Goal: Information Seeking & Learning: Learn about a topic

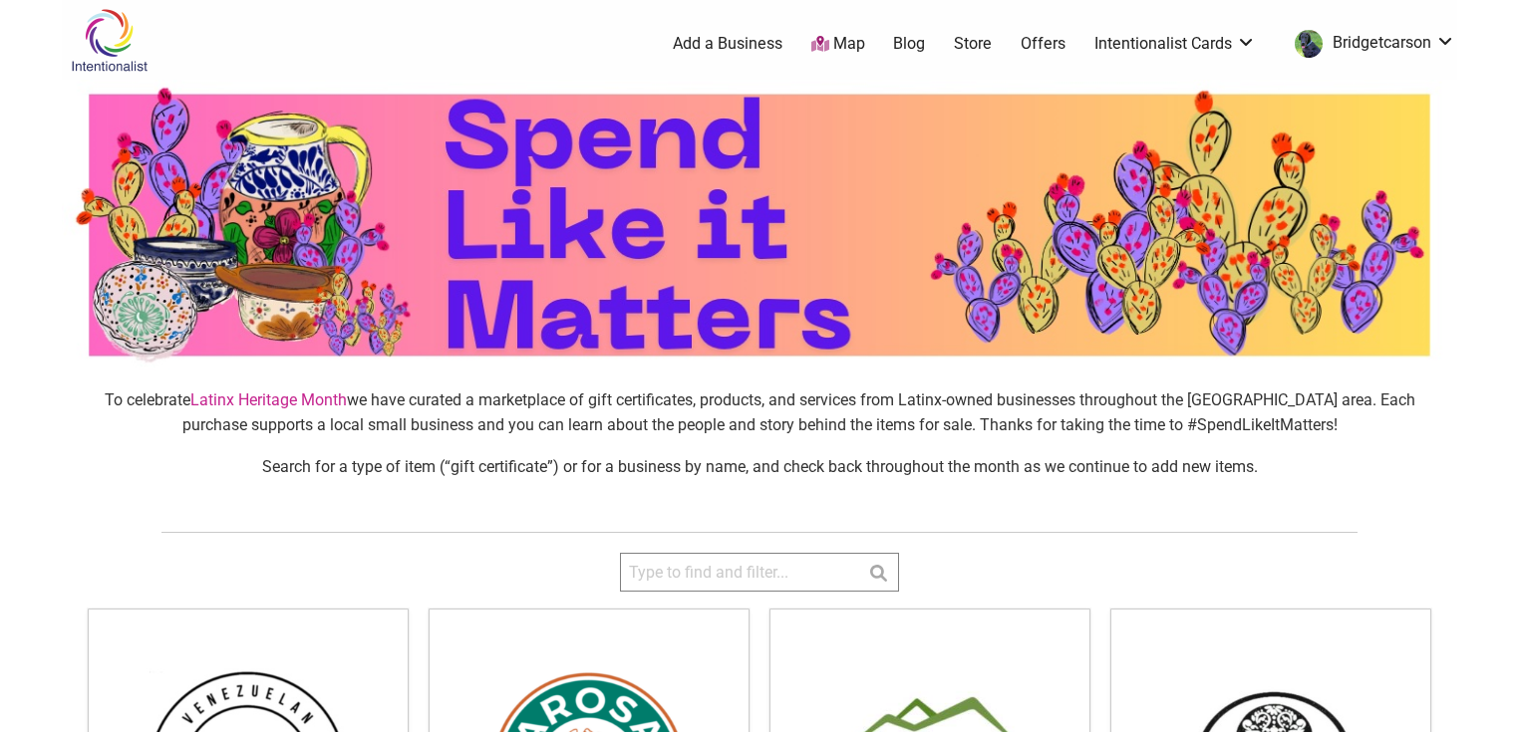
click at [841, 46] on link "Map" at bounding box center [838, 44] width 54 height 23
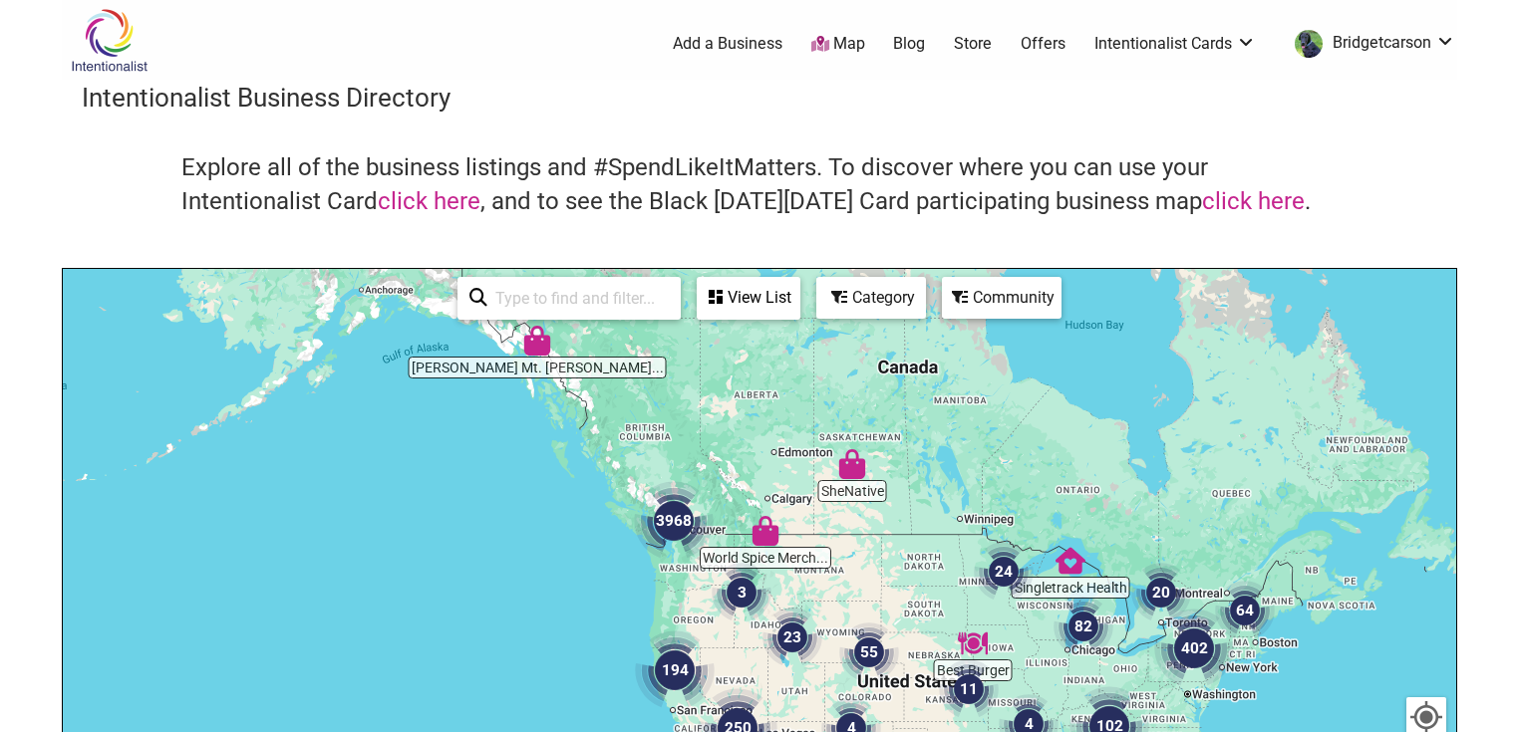
click at [682, 605] on div at bounding box center [759, 656] width 1393 height 775
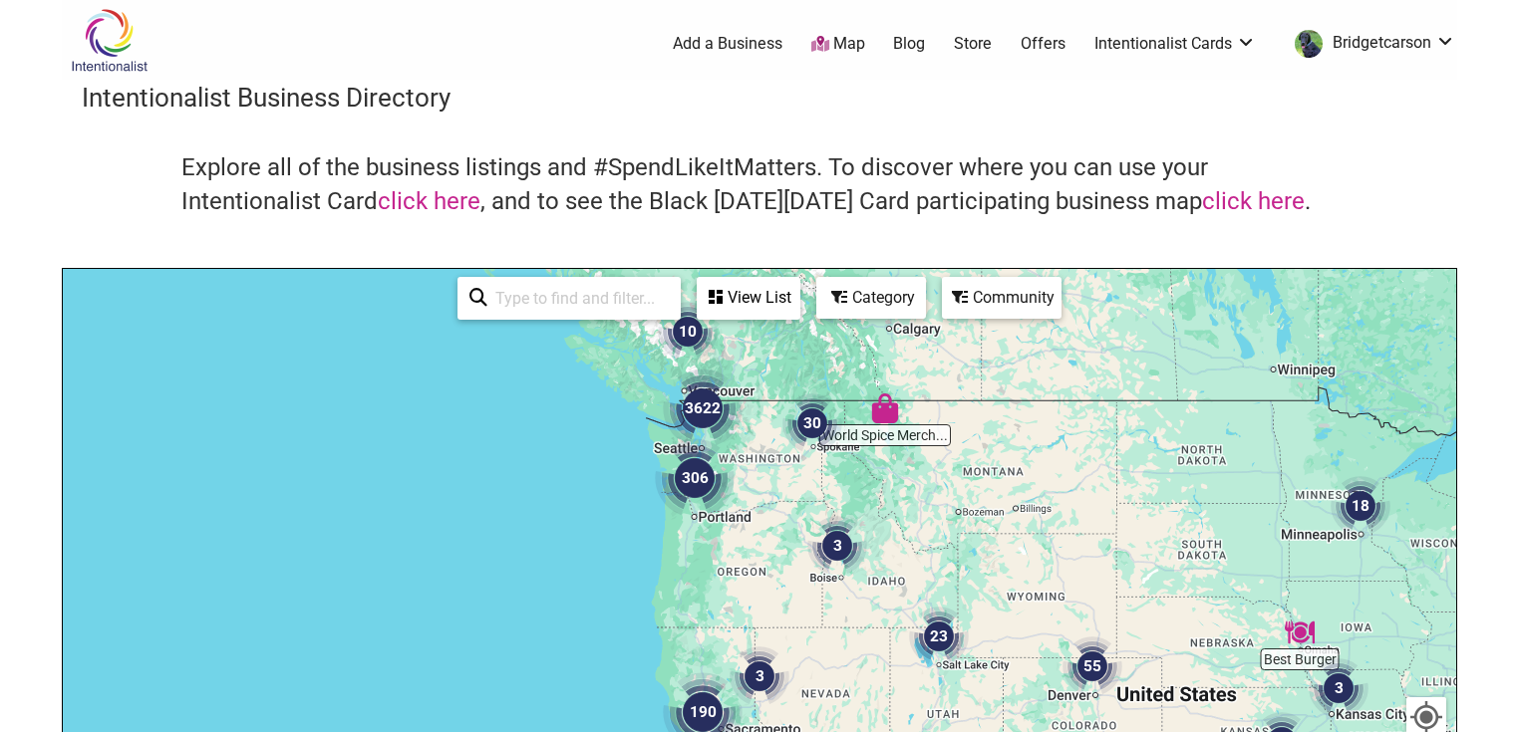
drag, startPoint x: 954, startPoint y: 479, endPoint x: 865, endPoint y: 510, distance: 93.9
click at [865, 510] on div at bounding box center [759, 656] width 1393 height 775
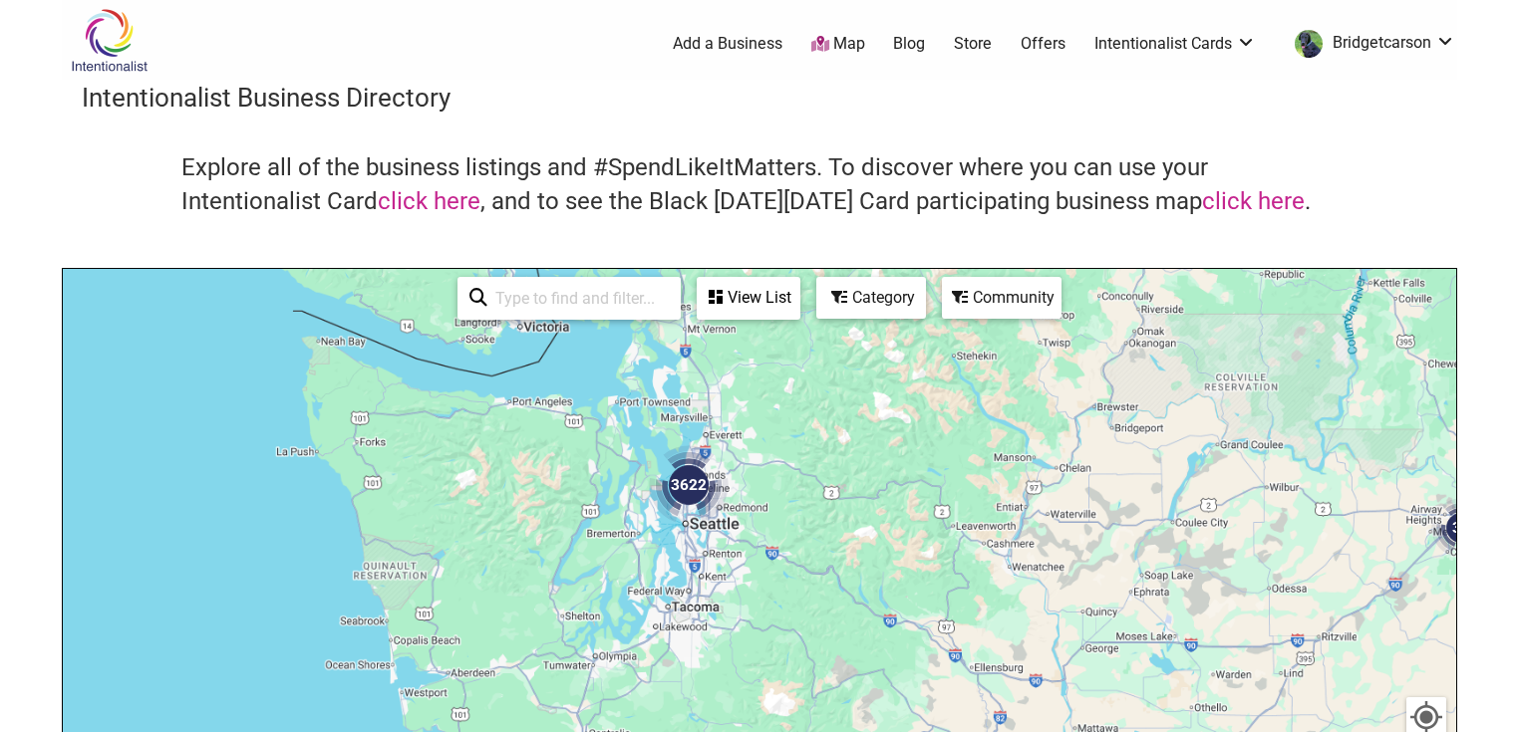
drag, startPoint x: 657, startPoint y: 432, endPoint x: 837, endPoint y: 553, distance: 217.0
click at [969, 607] on div at bounding box center [759, 656] width 1393 height 775
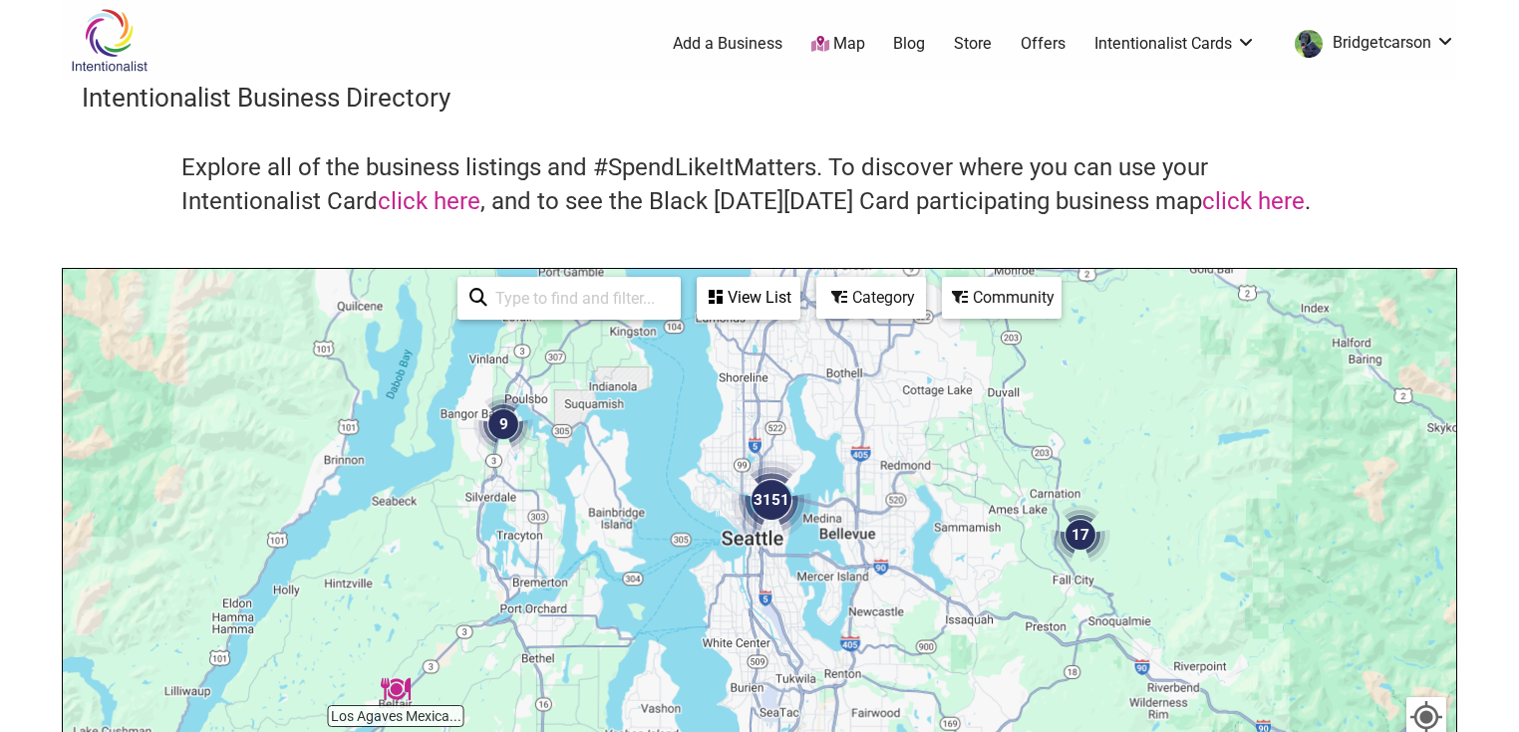
drag, startPoint x: 788, startPoint y: 502, endPoint x: 917, endPoint y: 431, distance: 146.7
click at [917, 431] on div at bounding box center [759, 656] width 1393 height 775
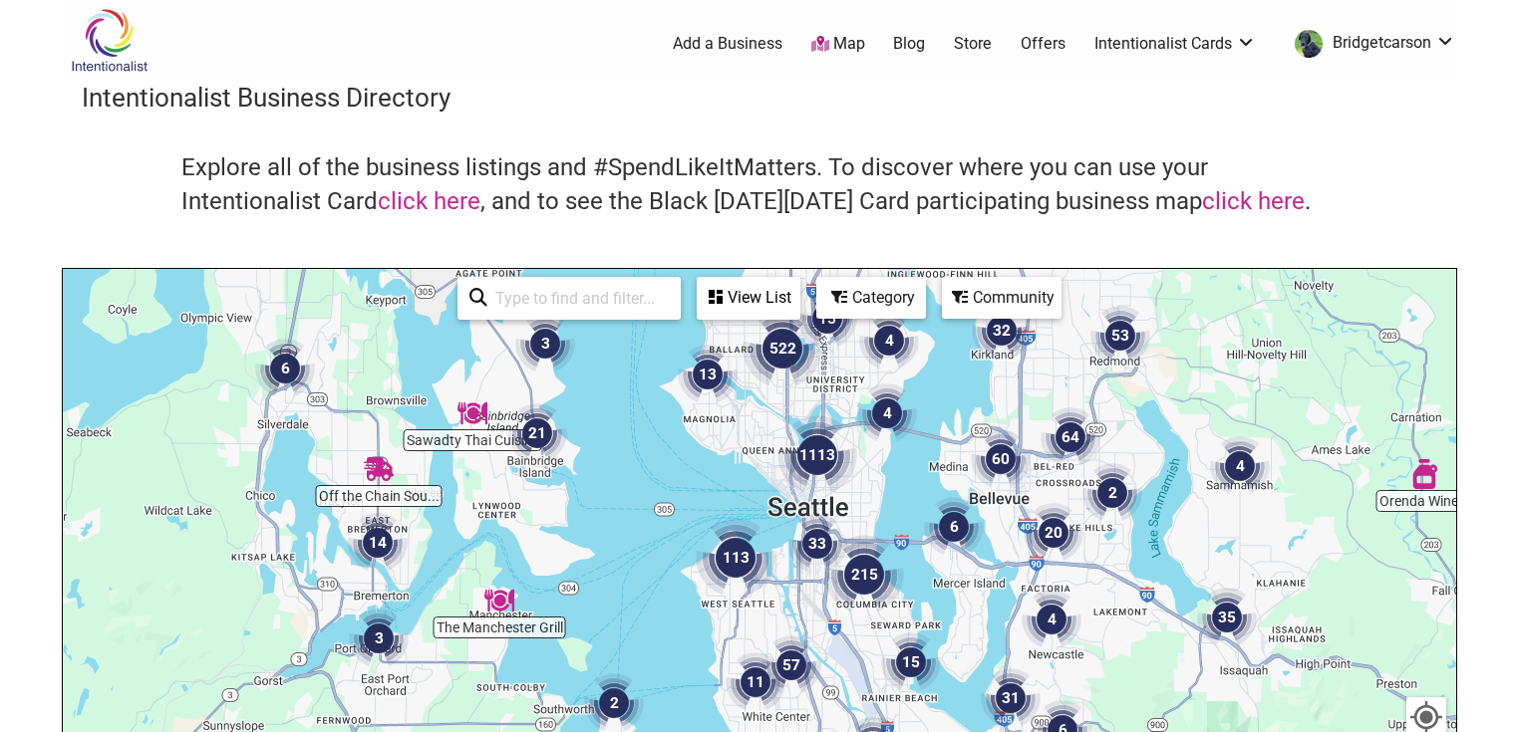
drag, startPoint x: 825, startPoint y: 520, endPoint x: 812, endPoint y: 530, distance: 16.3
click at [814, 593] on div at bounding box center [759, 656] width 1393 height 775
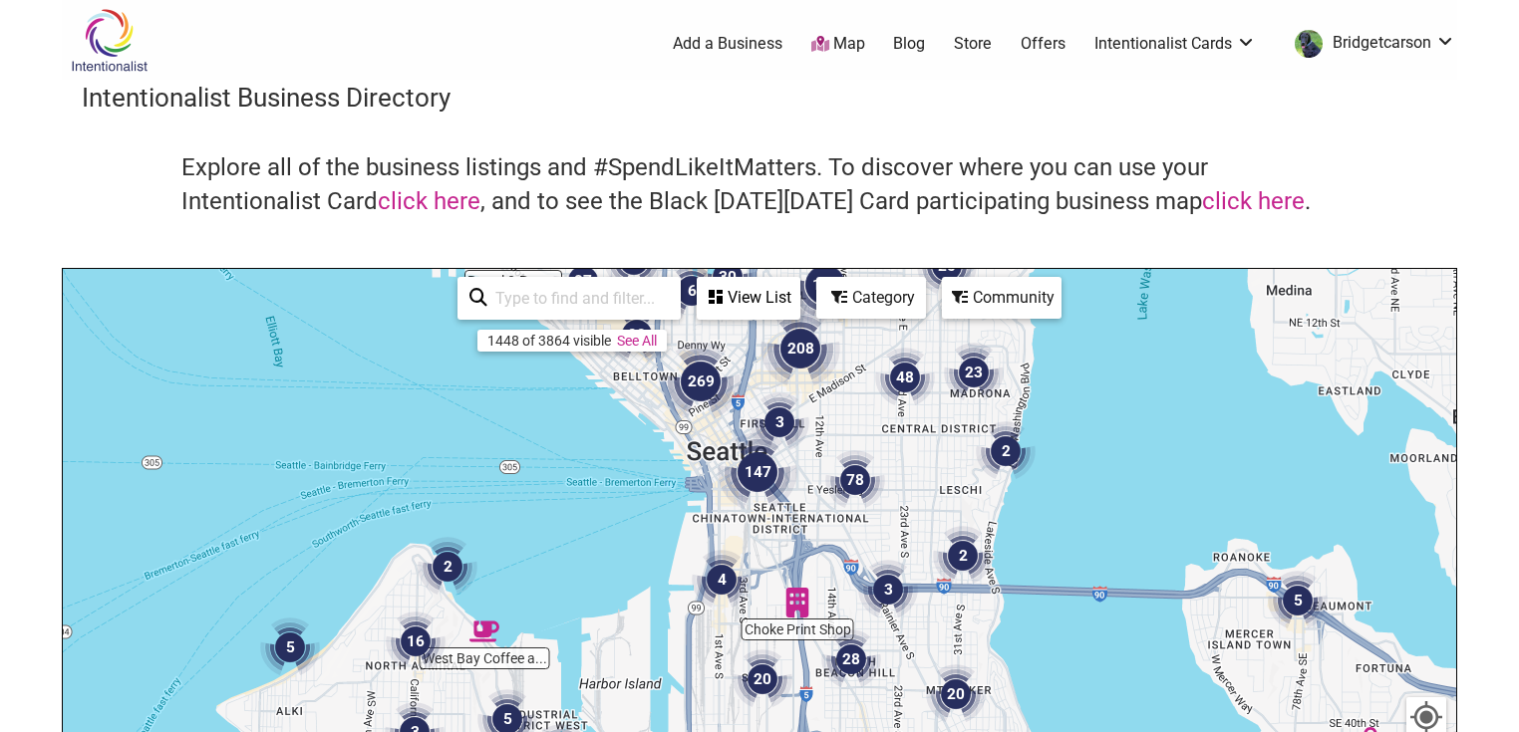
drag, startPoint x: 843, startPoint y: 555, endPoint x: 850, endPoint y: 547, distance: 10.6
click at [850, 547] on div at bounding box center [759, 656] width 1393 height 775
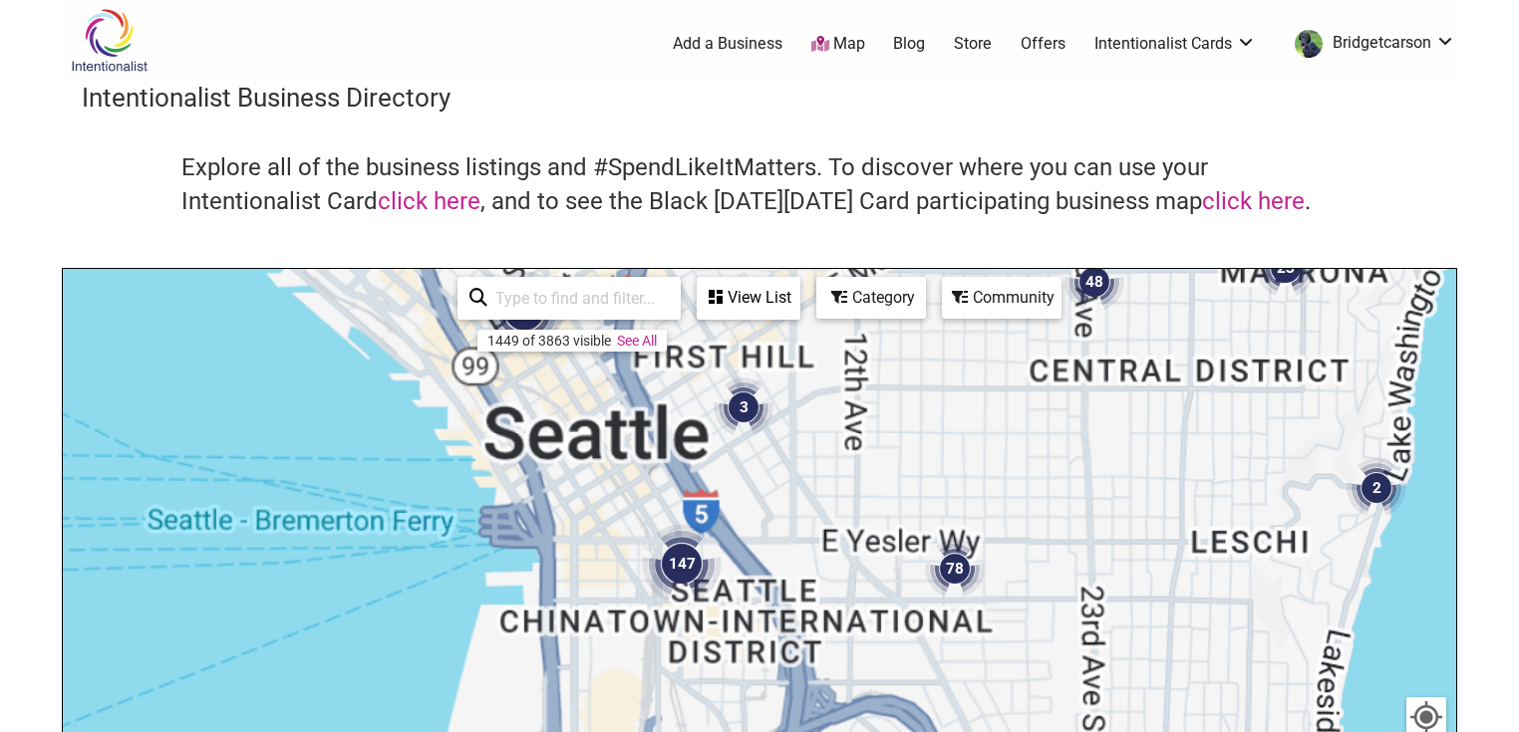
drag, startPoint x: 804, startPoint y: 522, endPoint x: 815, endPoint y: 547, distance: 27.2
click at [815, 547] on div at bounding box center [759, 656] width 1393 height 775
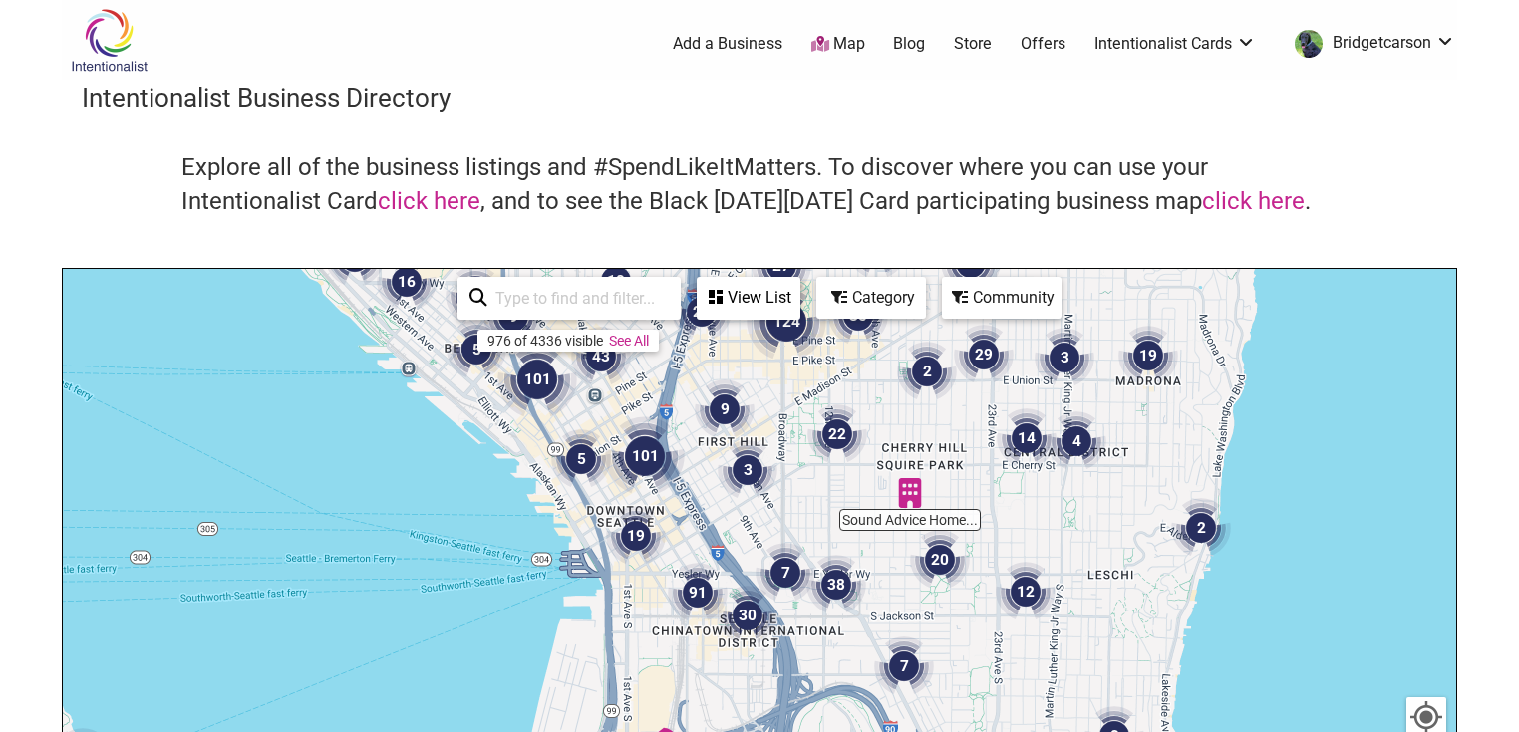
click at [849, 296] on div "Category" at bounding box center [871, 298] width 106 height 38
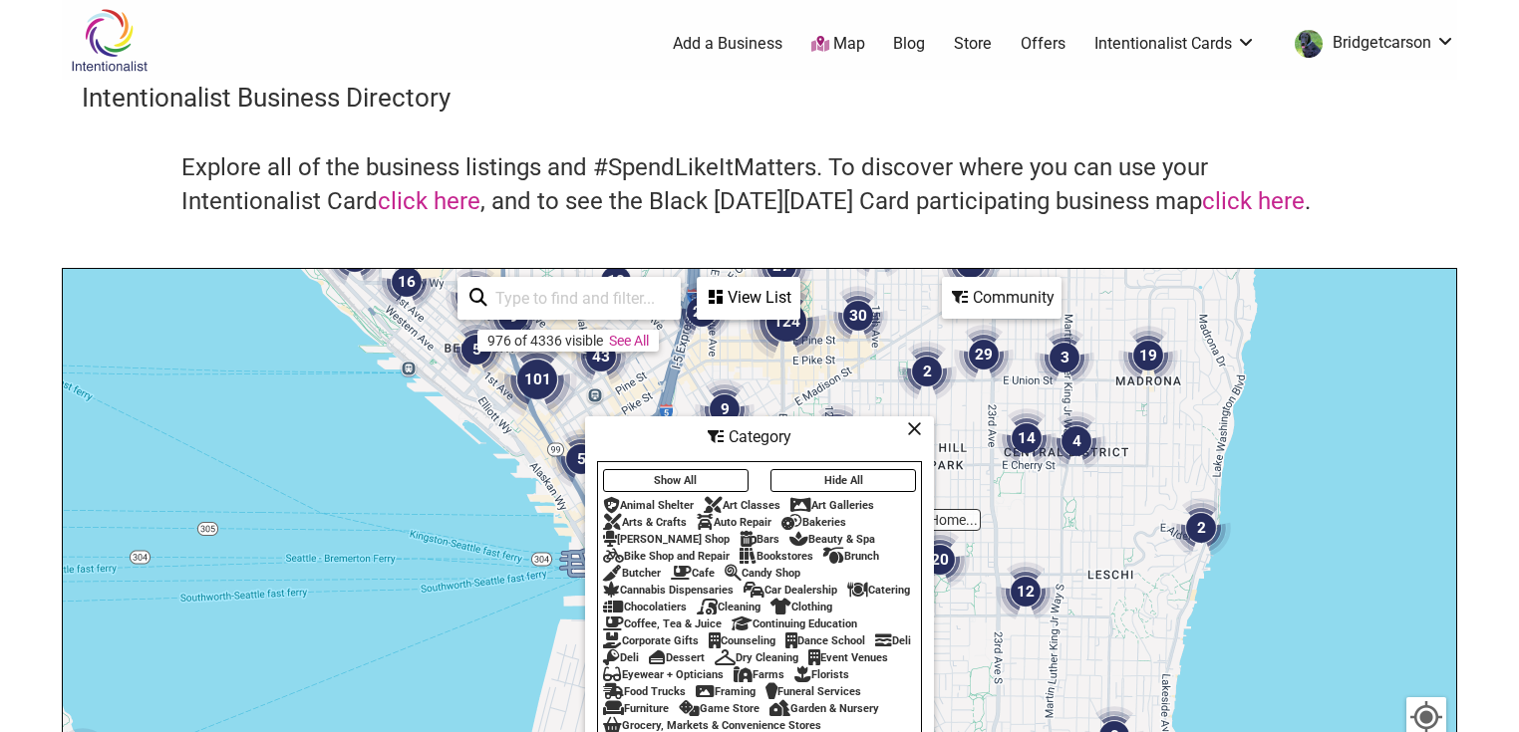
click at [759, 279] on div "View List" at bounding box center [749, 298] width 100 height 38
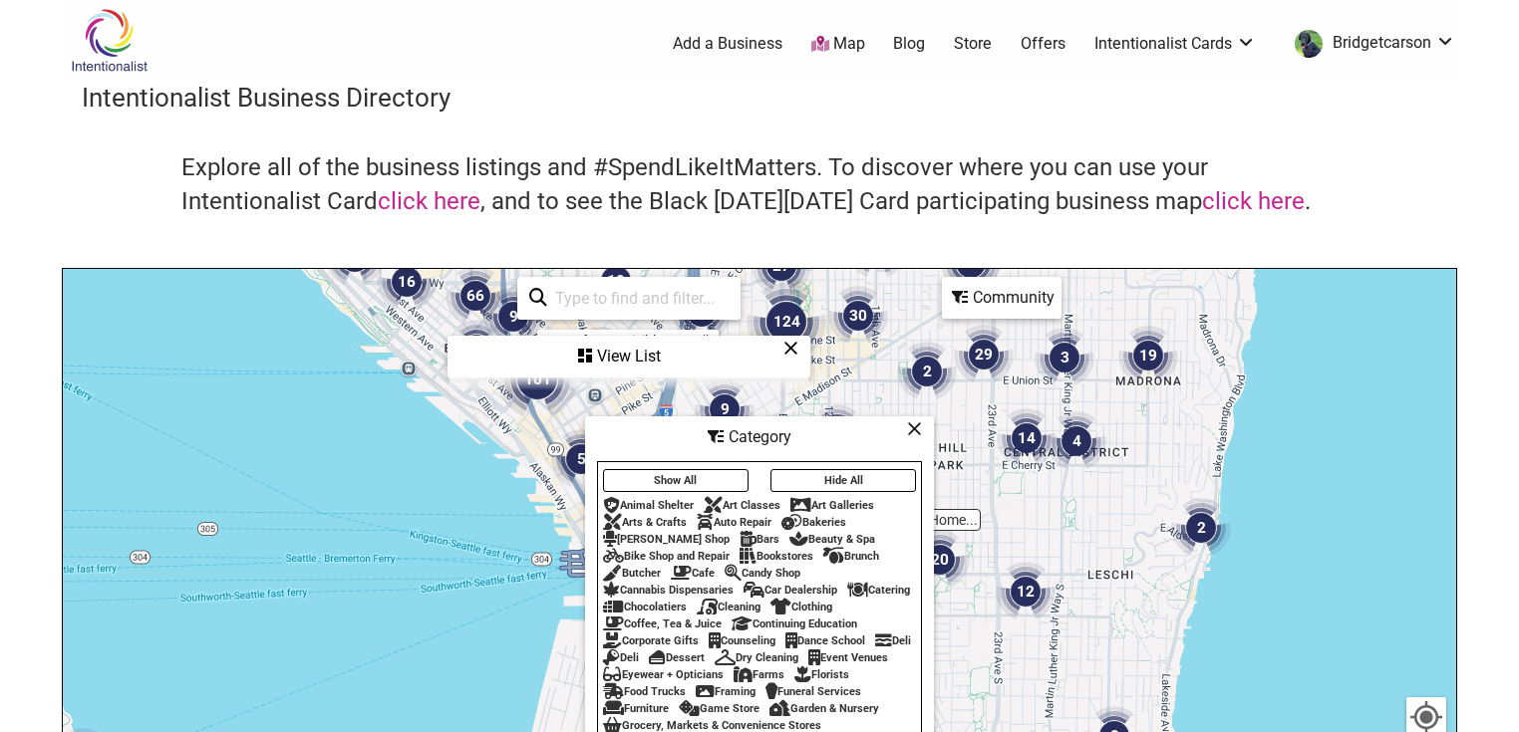
click at [1016, 291] on div "Community" at bounding box center [1002, 298] width 116 height 38
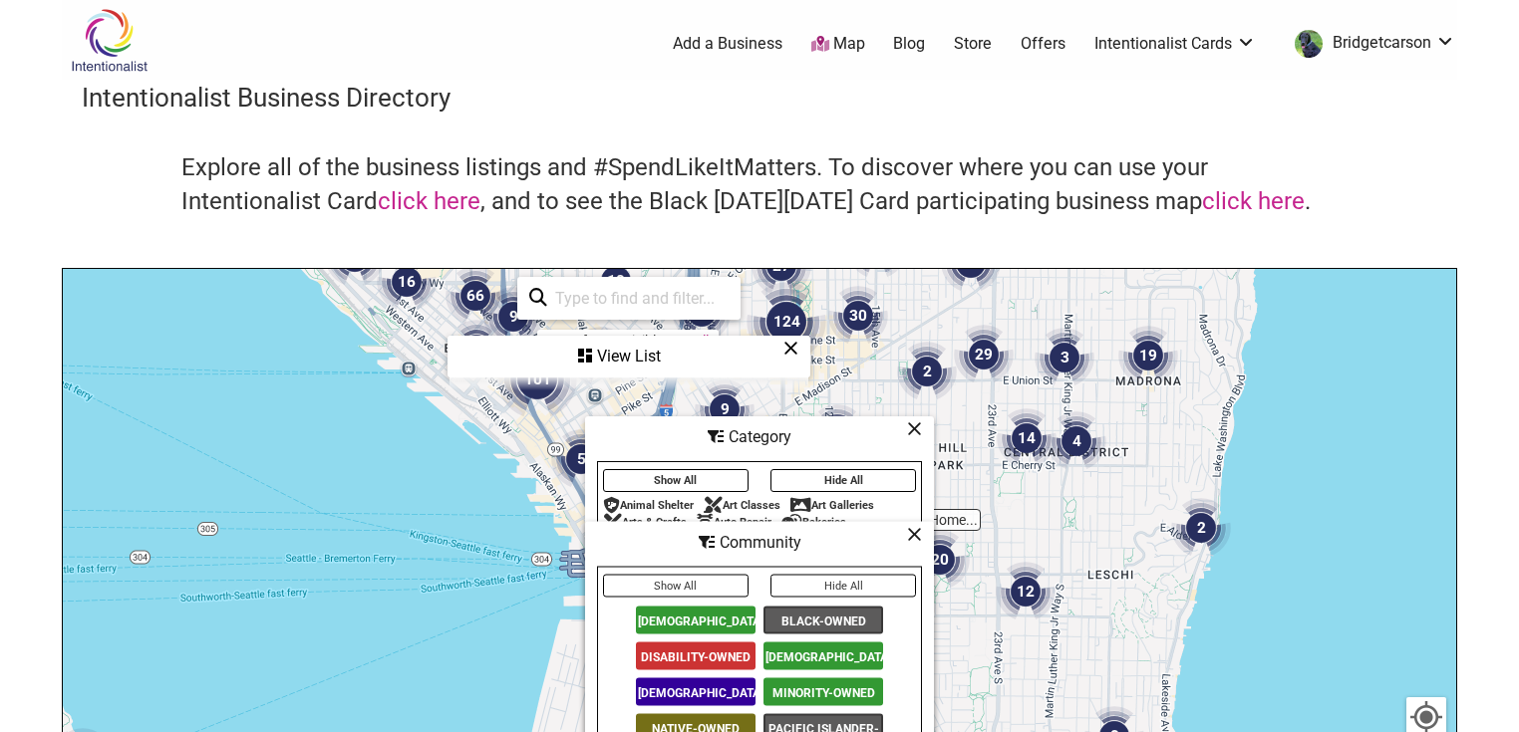
click at [813, 657] on span "[DEMOGRAPHIC_DATA]-Owned" at bounding box center [823, 657] width 120 height 28
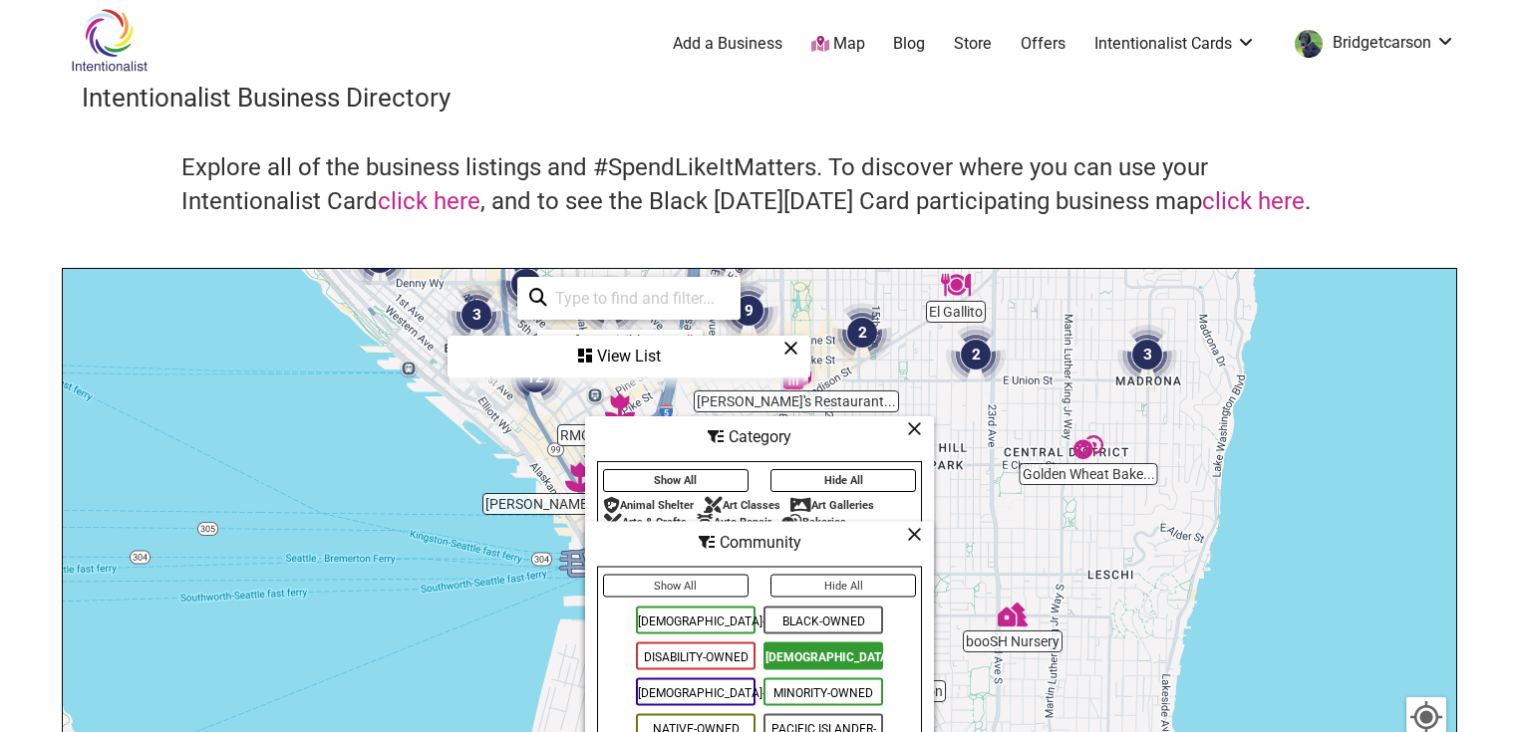
click at [913, 429] on icon at bounding box center [914, 429] width 15 height 1
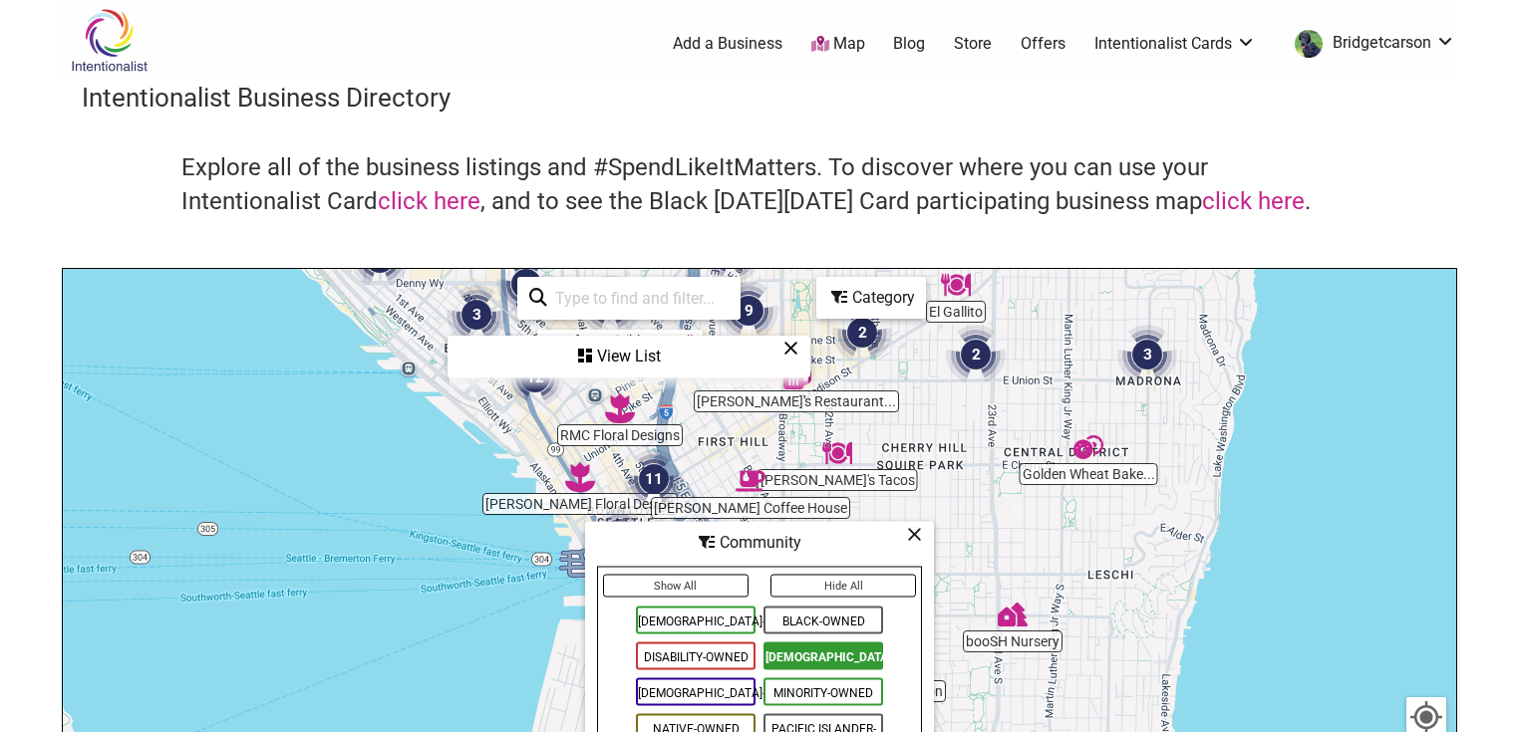
click at [650, 474] on img "11" at bounding box center [654, 479] width 76 height 76
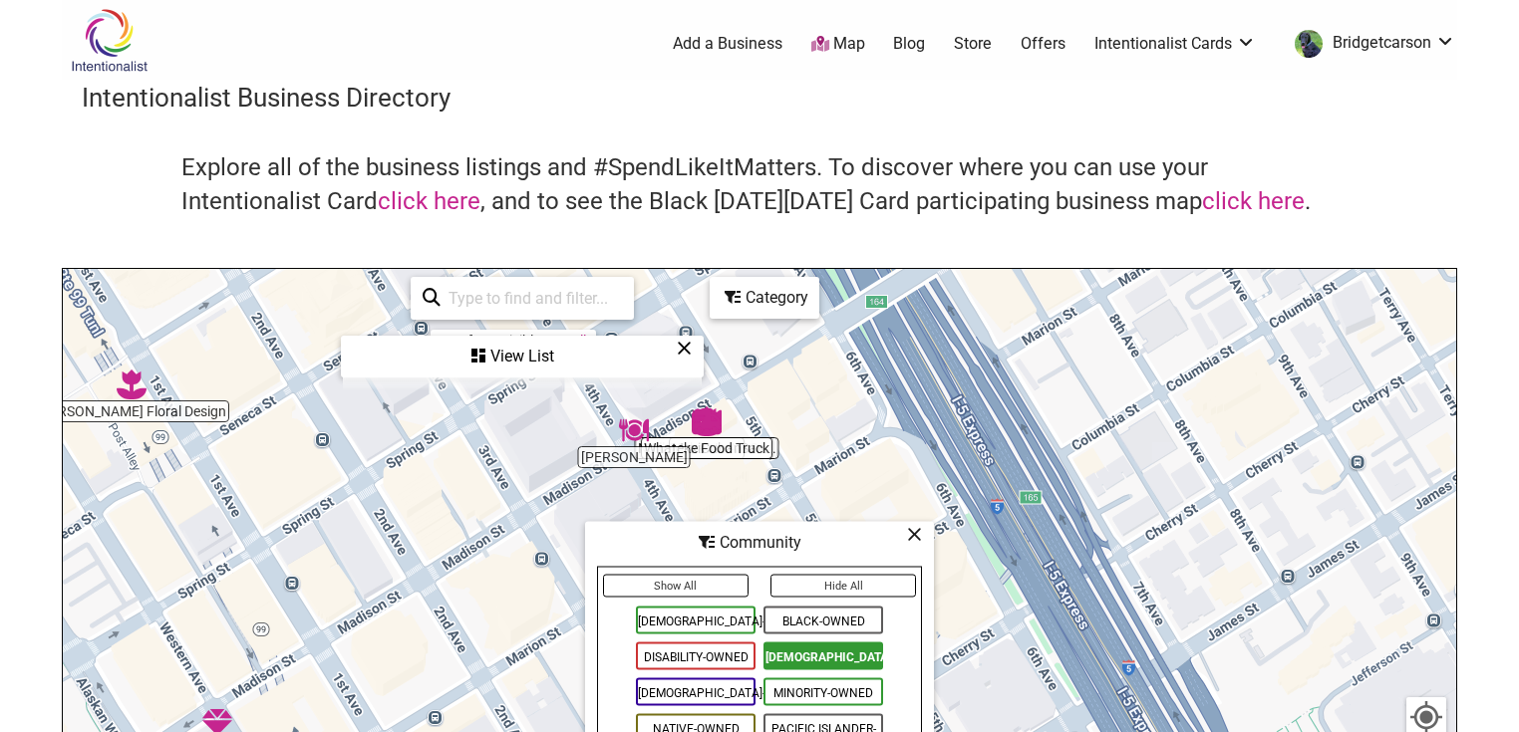
drag, startPoint x: 705, startPoint y: 477, endPoint x: 716, endPoint y: 518, distance: 42.3
click at [716, 518] on div "To navigate, press the arrow keys." at bounding box center [759, 656] width 1393 height 775
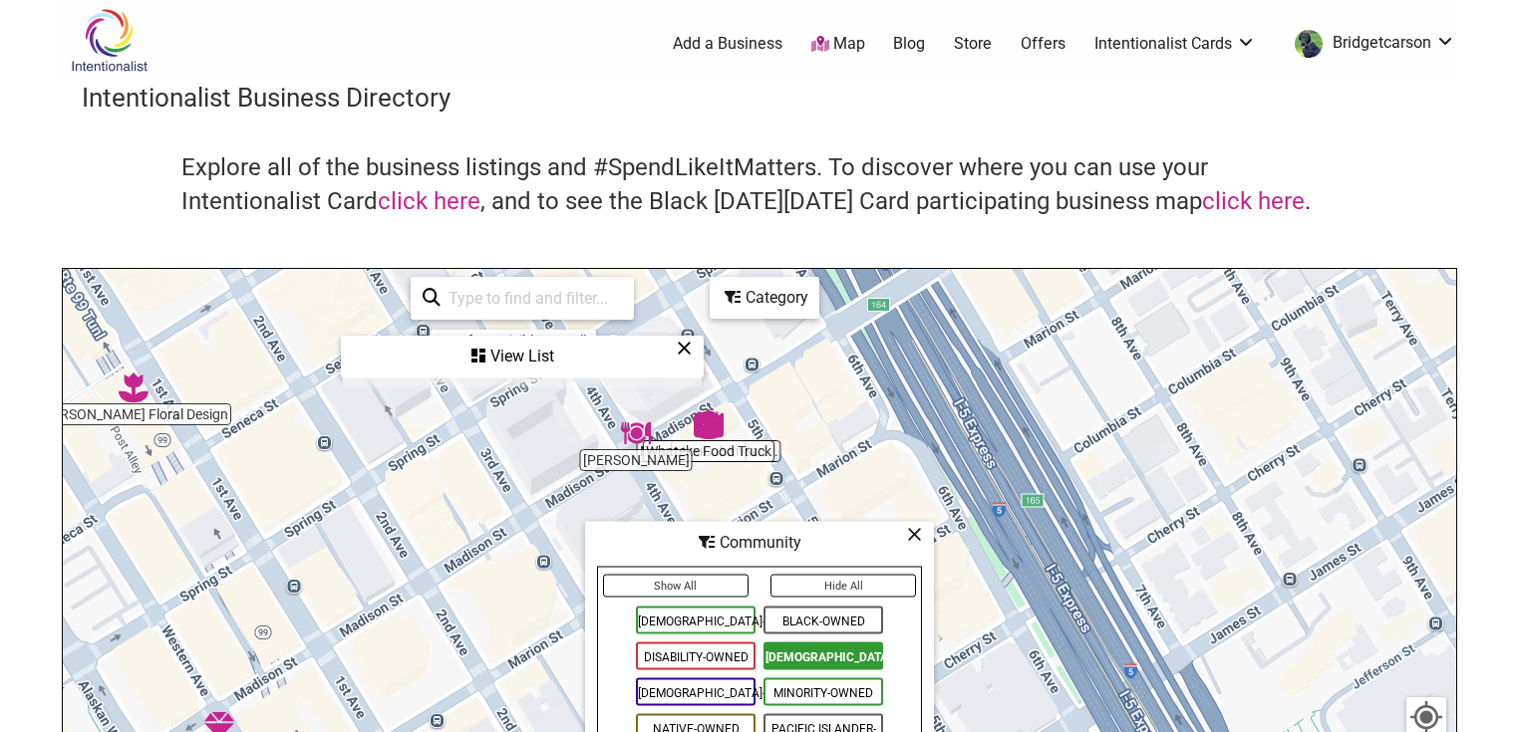
drag, startPoint x: 936, startPoint y: 377, endPoint x: 940, endPoint y: 355, distance: 22.3
click at [936, 367] on div "To navigate, press the arrow keys." at bounding box center [759, 656] width 1393 height 775
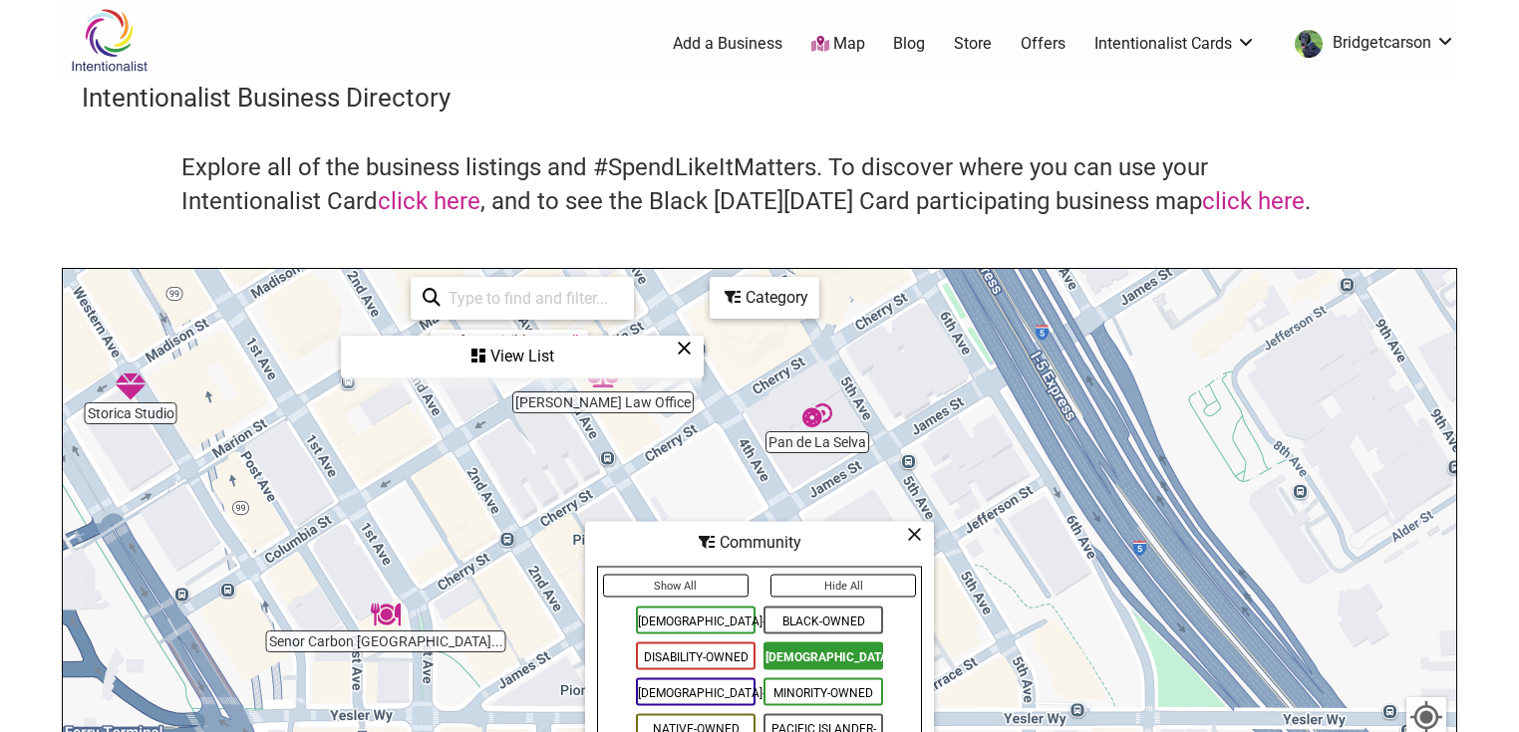
drag, startPoint x: 1044, startPoint y: 528, endPoint x: 1030, endPoint y: 333, distance: 195.8
click at [1028, 338] on div "To navigate, press the arrow keys." at bounding box center [759, 656] width 1393 height 775
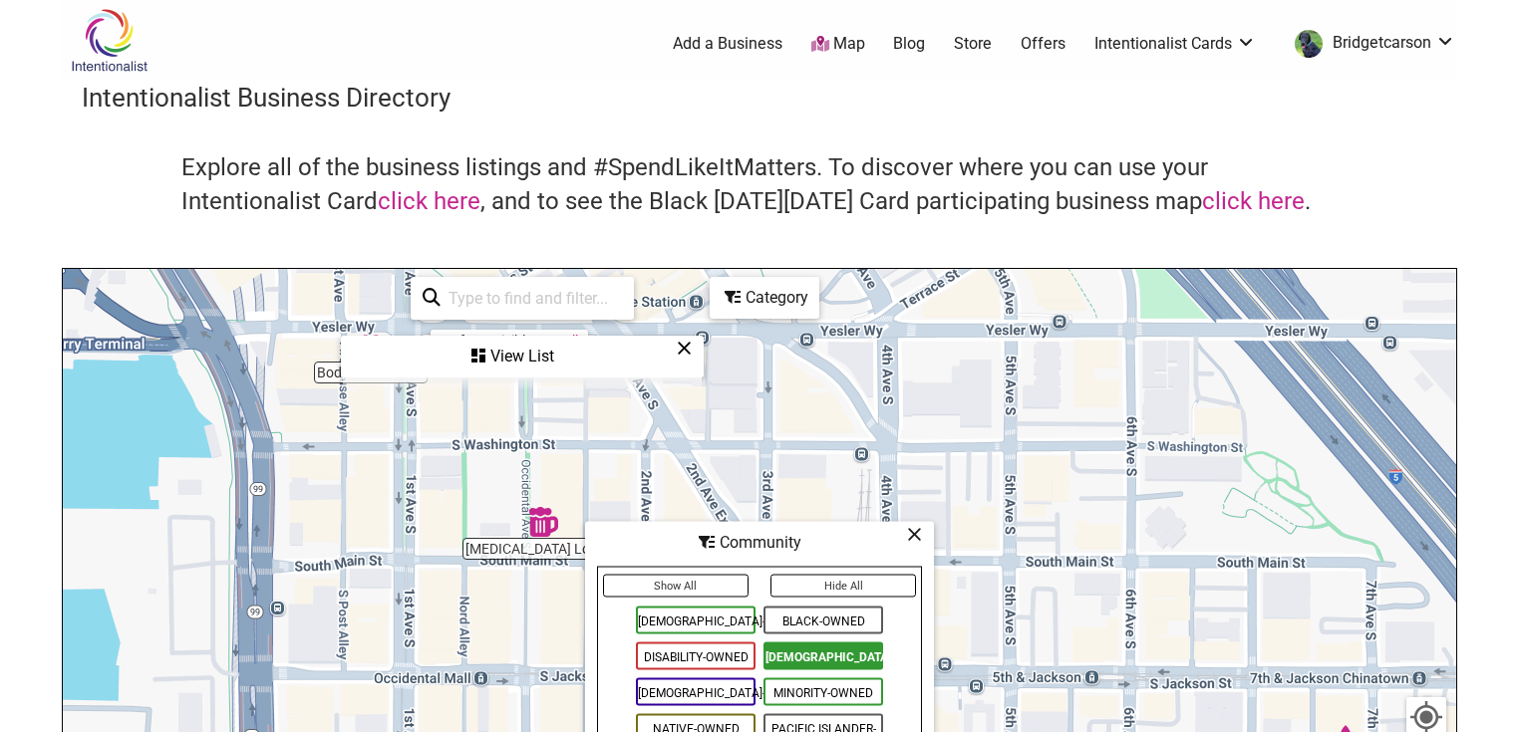
drag, startPoint x: 1059, startPoint y: 490, endPoint x: 1063, endPoint y: 397, distance: 93.8
click at [1063, 399] on div "To navigate, press the arrow keys." at bounding box center [759, 656] width 1393 height 775
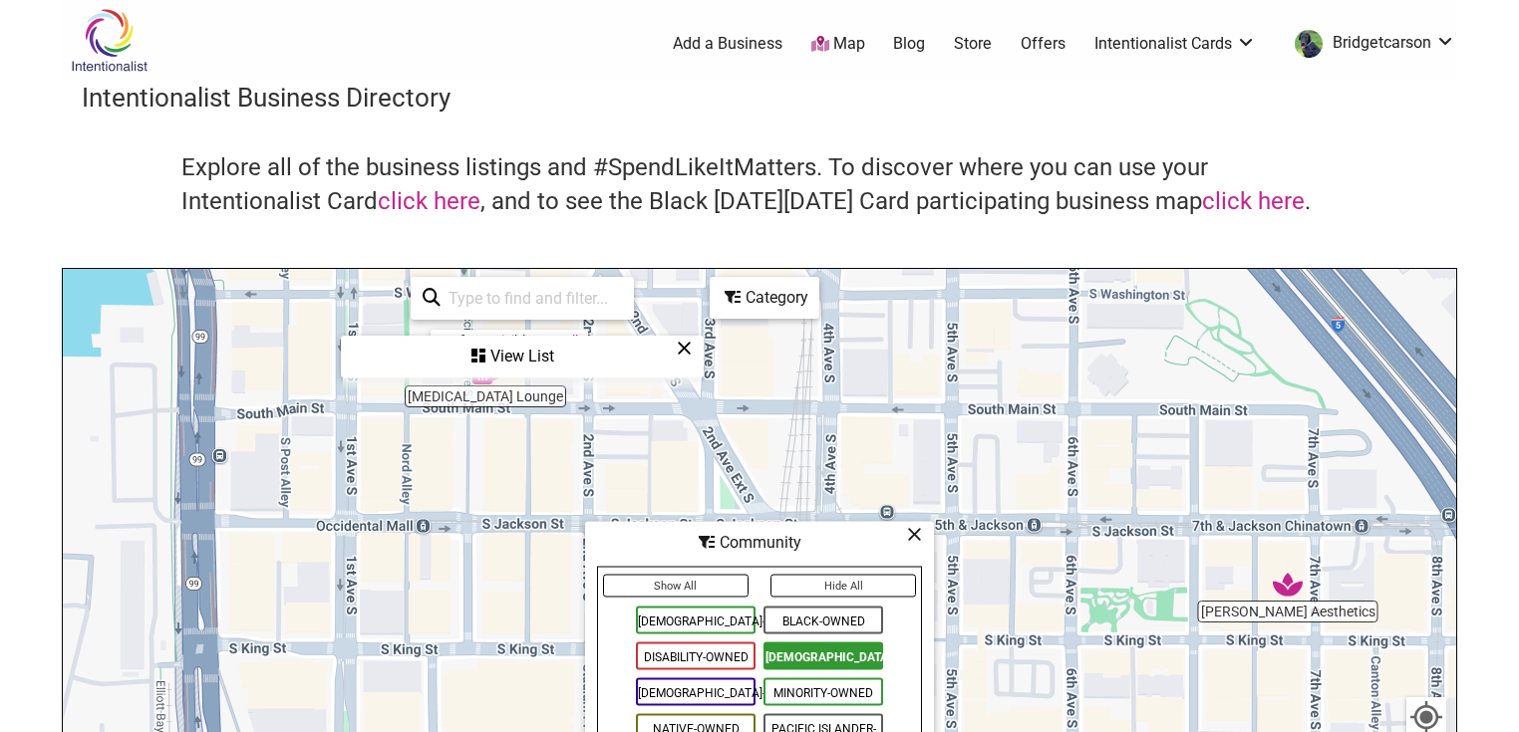
drag, startPoint x: 1040, startPoint y: 480, endPoint x: 964, endPoint y: 442, distance: 85.6
click at [964, 442] on div "To navigate, press the arrow keys." at bounding box center [759, 656] width 1393 height 775
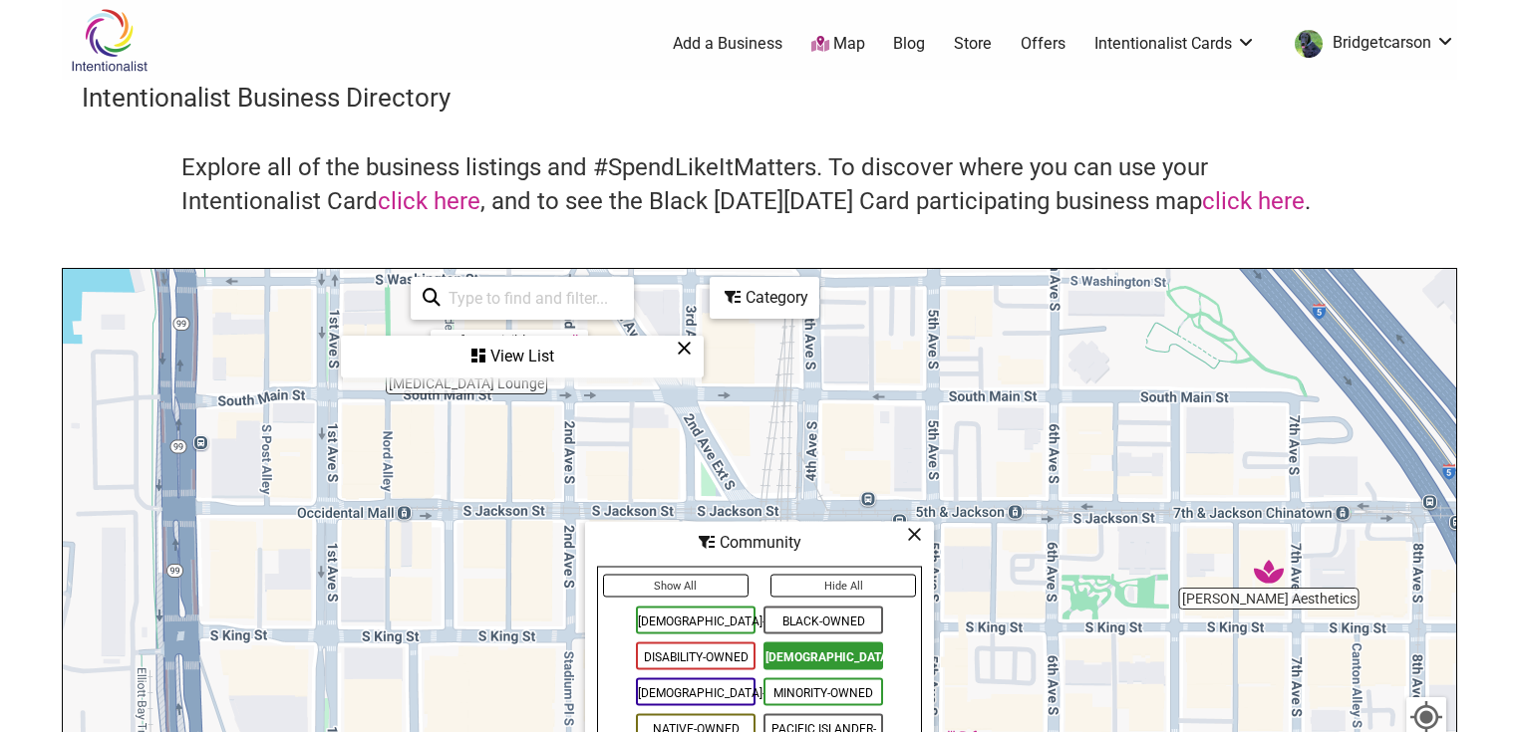
click at [915, 534] on icon at bounding box center [914, 534] width 15 height 1
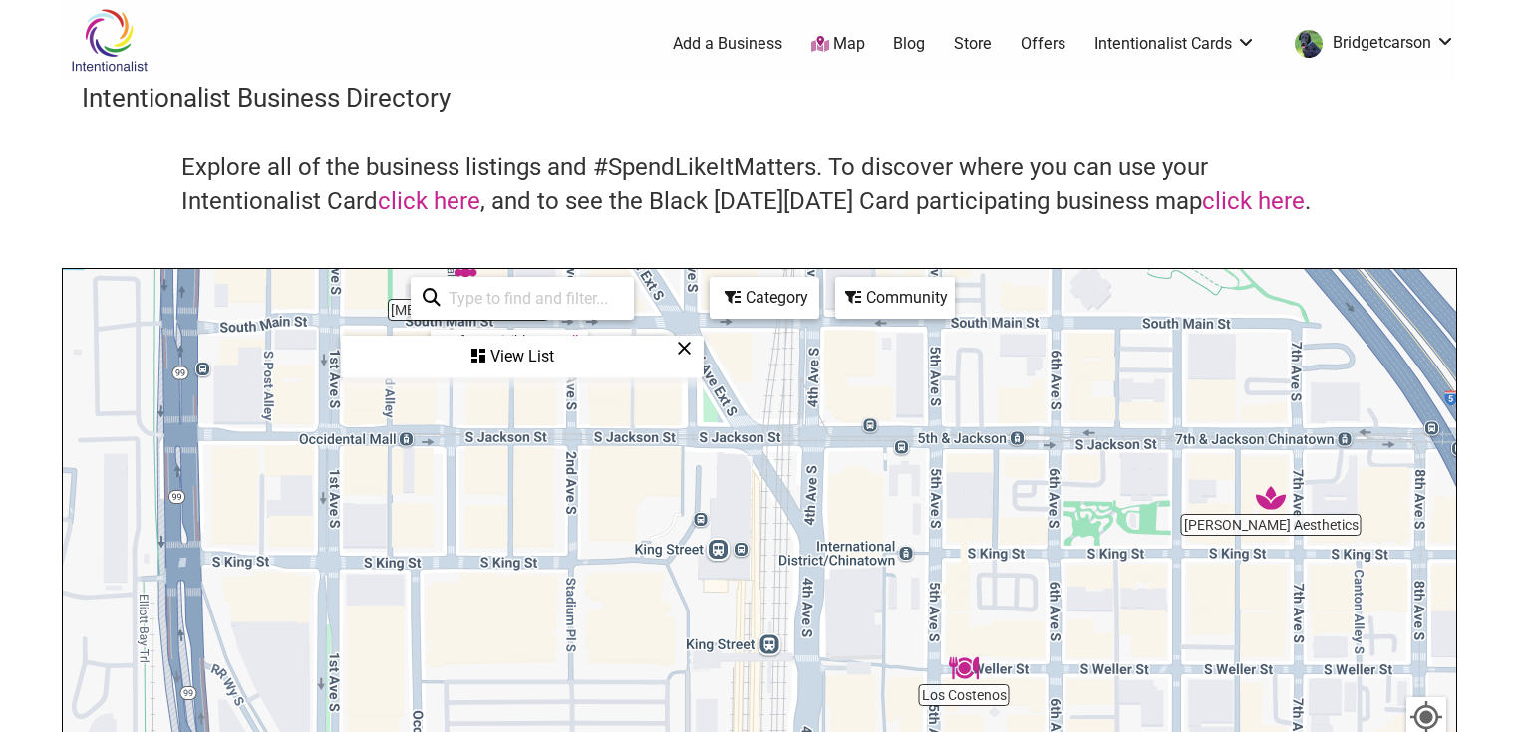
drag, startPoint x: 947, startPoint y: 624, endPoint x: 947, endPoint y: 517, distance: 106.6
click at [948, 521] on div "To navigate, press the arrow keys." at bounding box center [759, 656] width 1393 height 775
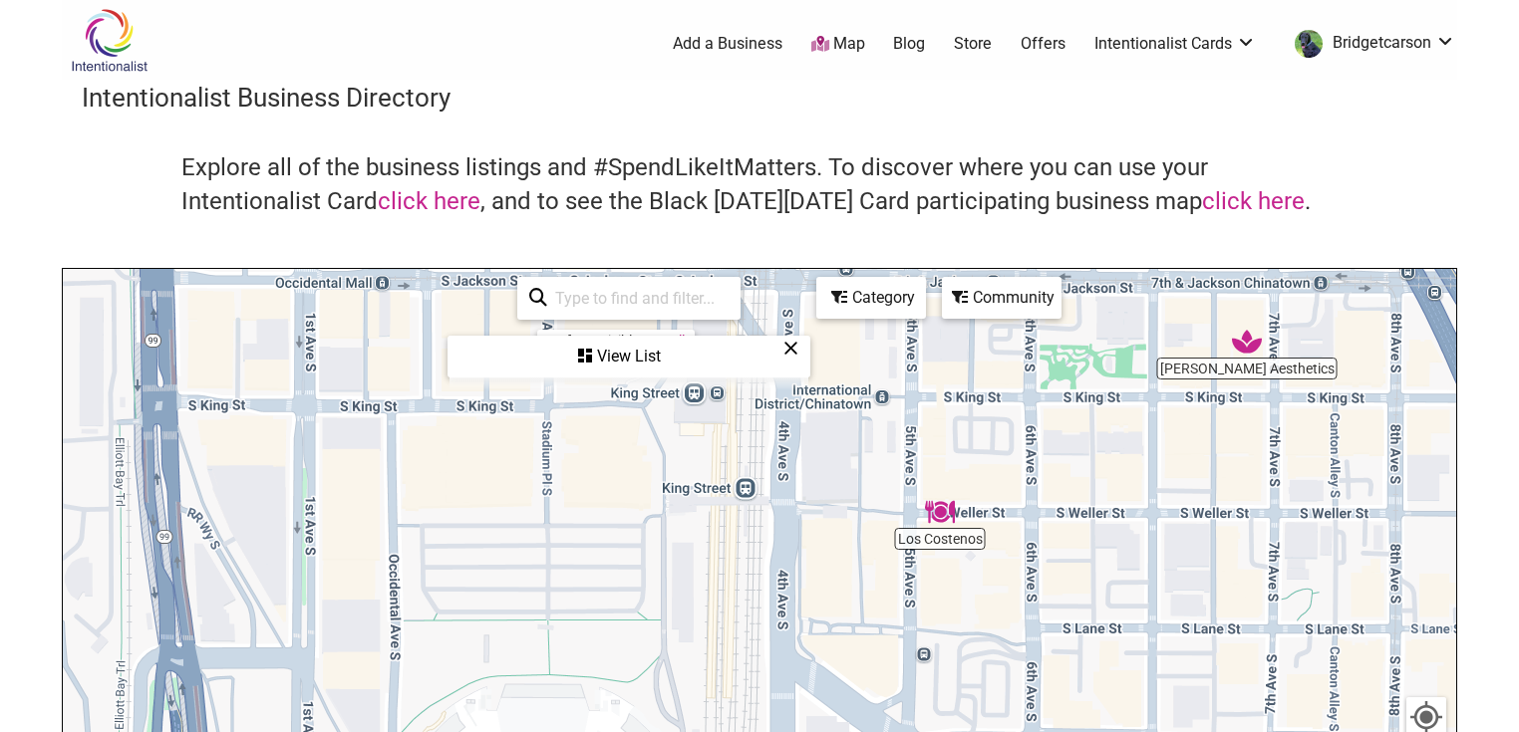
drag, startPoint x: 1067, startPoint y: 550, endPoint x: 1059, endPoint y: 447, distance: 103.0
click at [1059, 466] on div "To navigate, press the arrow keys." at bounding box center [759, 656] width 1393 height 775
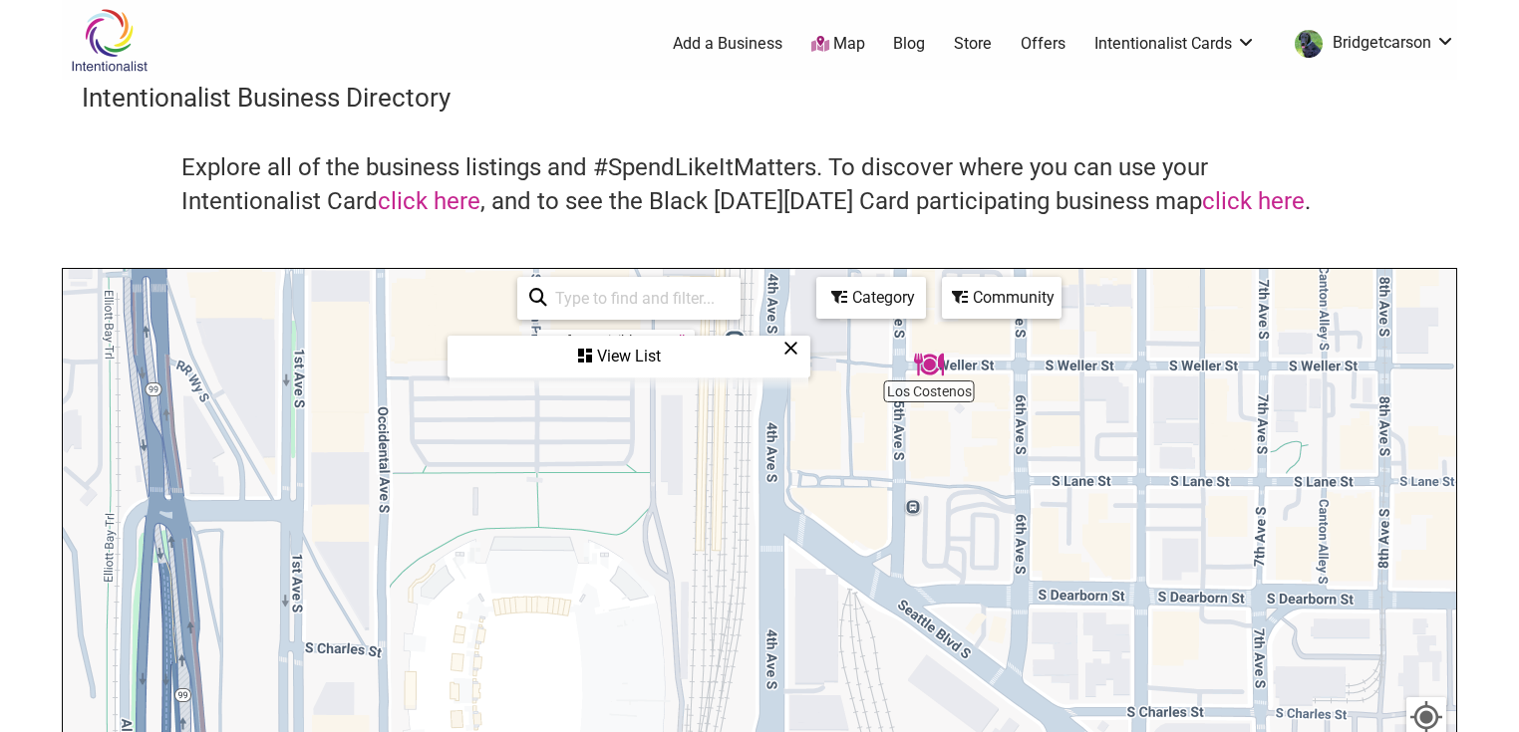
drag, startPoint x: 1094, startPoint y: 611, endPoint x: 1104, endPoint y: 568, distance: 44.0
click at [1104, 569] on div "To navigate, press the arrow keys." at bounding box center [759, 656] width 1393 height 775
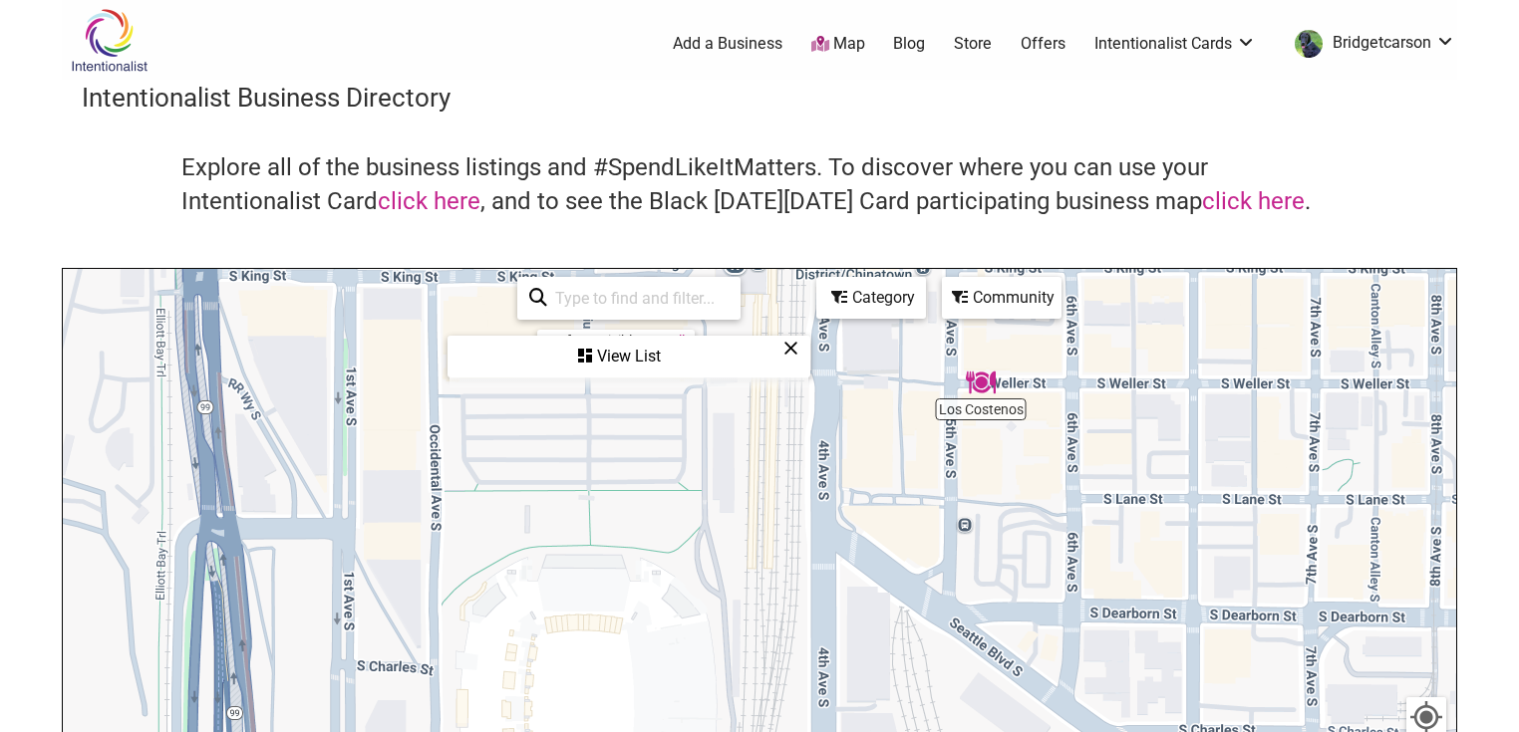
drag, startPoint x: 1068, startPoint y: 545, endPoint x: 1099, endPoint y: 613, distance: 74.5
click at [1099, 613] on div "To navigate, press the arrow keys." at bounding box center [759, 656] width 1393 height 775
click at [985, 382] on img "Los Costenos" at bounding box center [982, 384] width 46 height 46
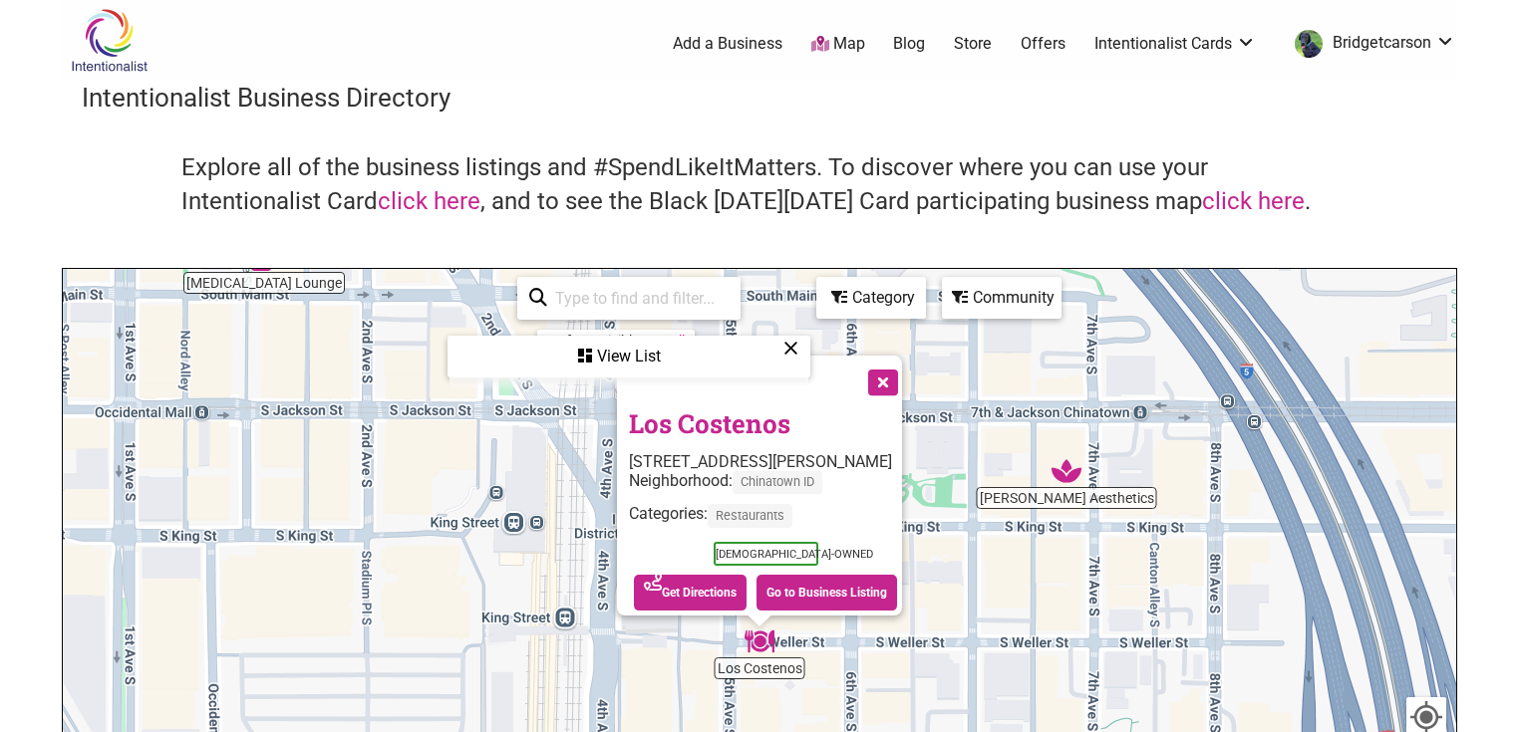
click at [718, 410] on link "Los Costenos" at bounding box center [709, 424] width 161 height 34
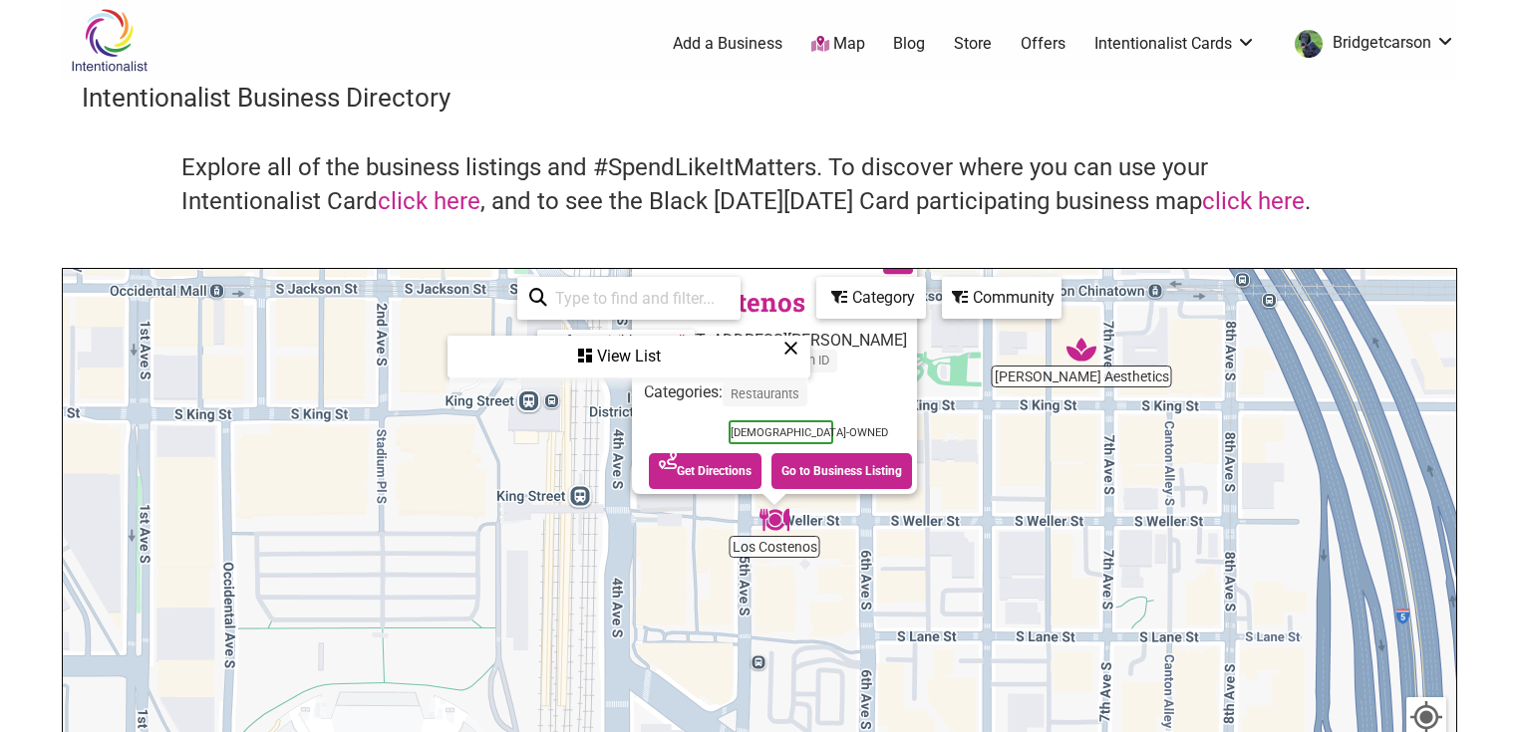
drag, startPoint x: 1007, startPoint y: 602, endPoint x: 1018, endPoint y: 503, distance: 99.4
click at [1016, 506] on div "To navigate, press the arrow keys. Los Costenos 503 S Weller St, Seattle, WA 98…" at bounding box center [759, 656] width 1393 height 775
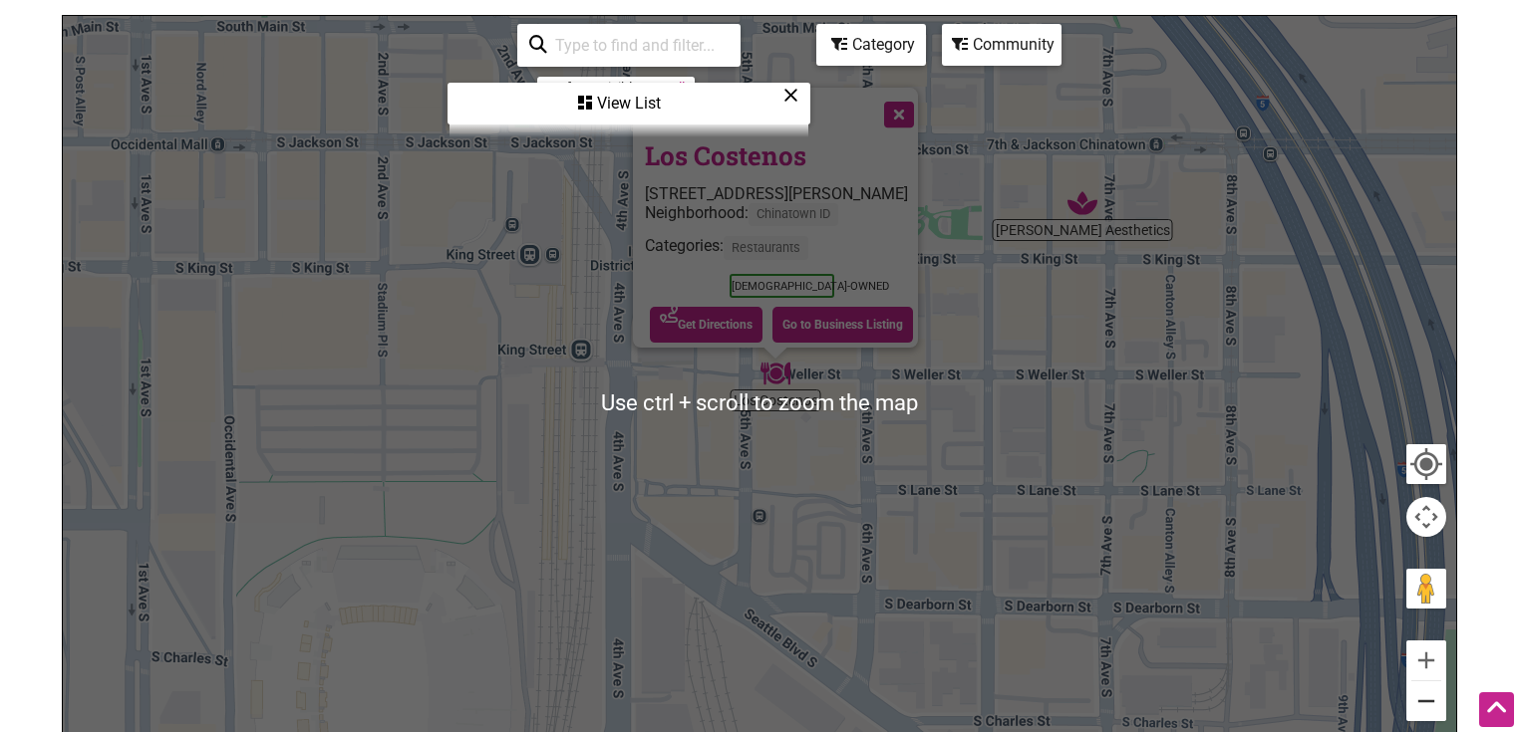
click at [1429, 715] on button "Zoom out" at bounding box center [1426, 702] width 40 height 40
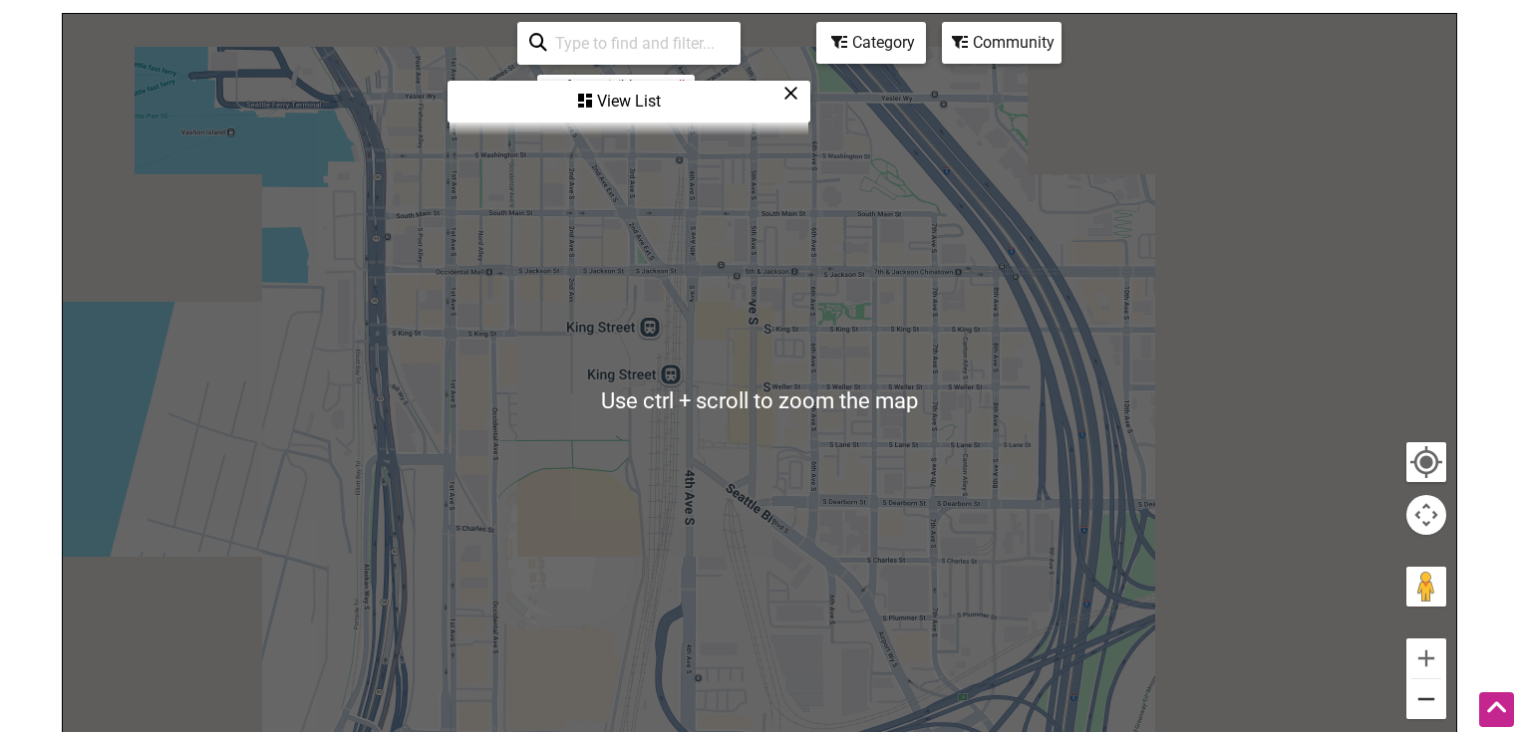
scroll to position [255, 0]
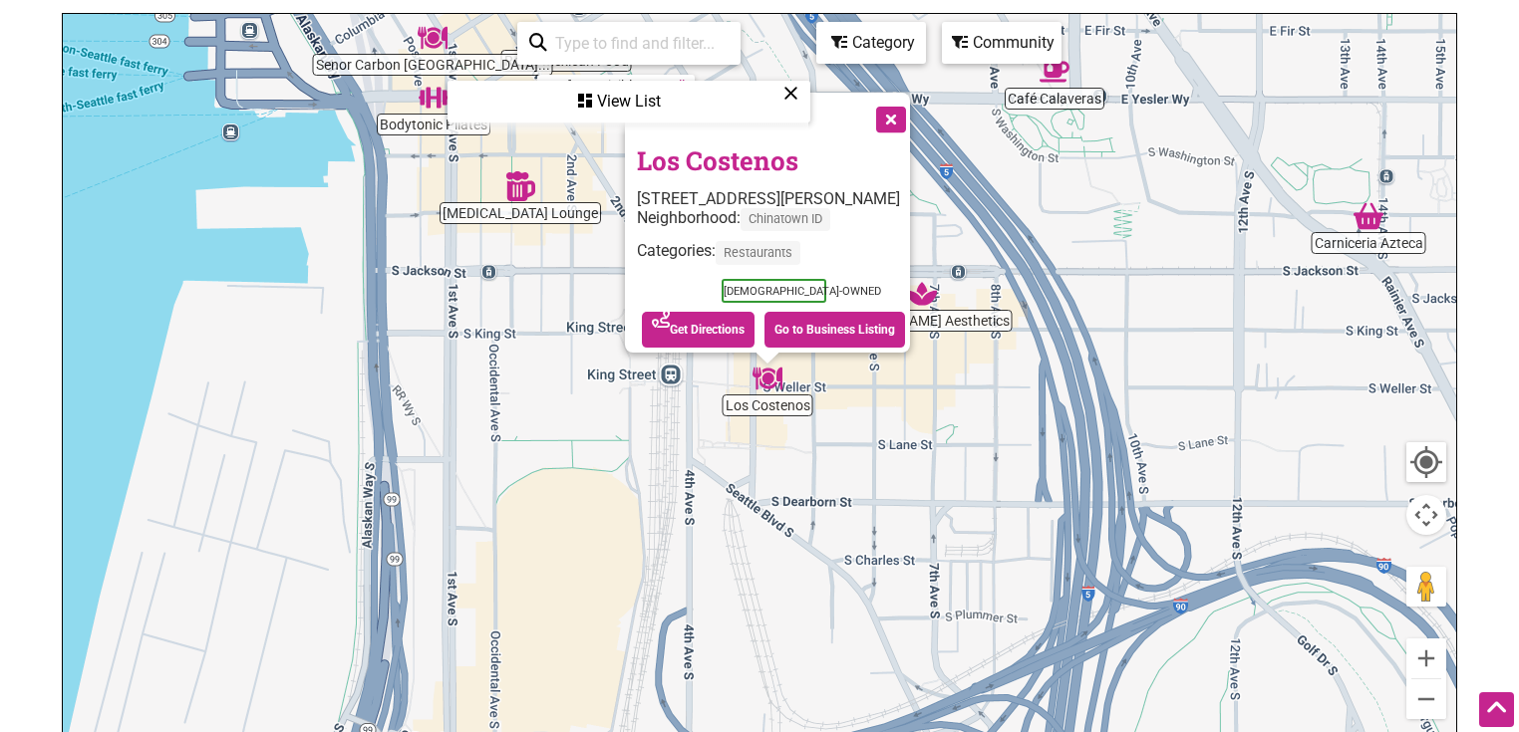
click at [901, 106] on button "Close" at bounding box center [889, 118] width 50 height 50
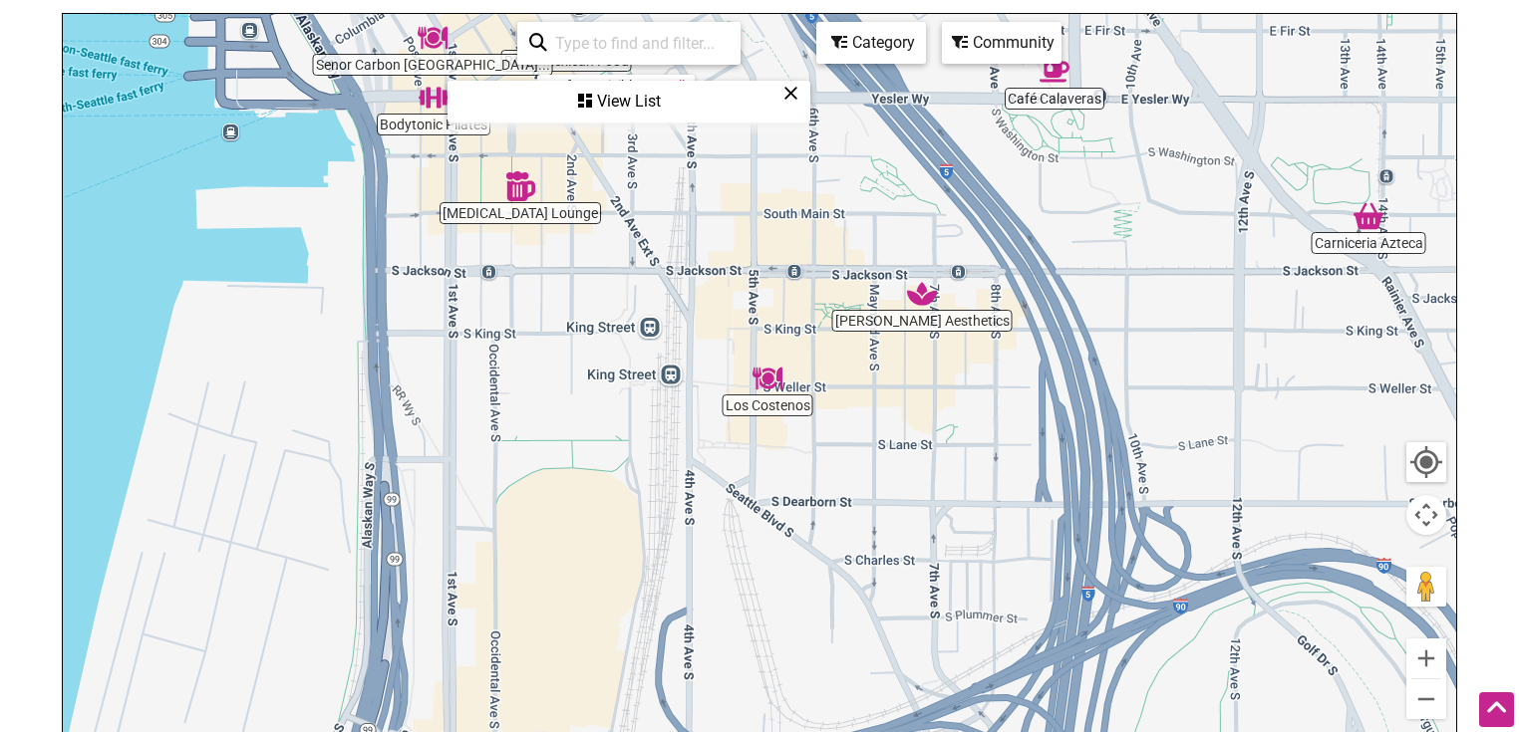
click at [922, 291] on img "Rojas Aesthetics" at bounding box center [922, 294] width 46 height 46
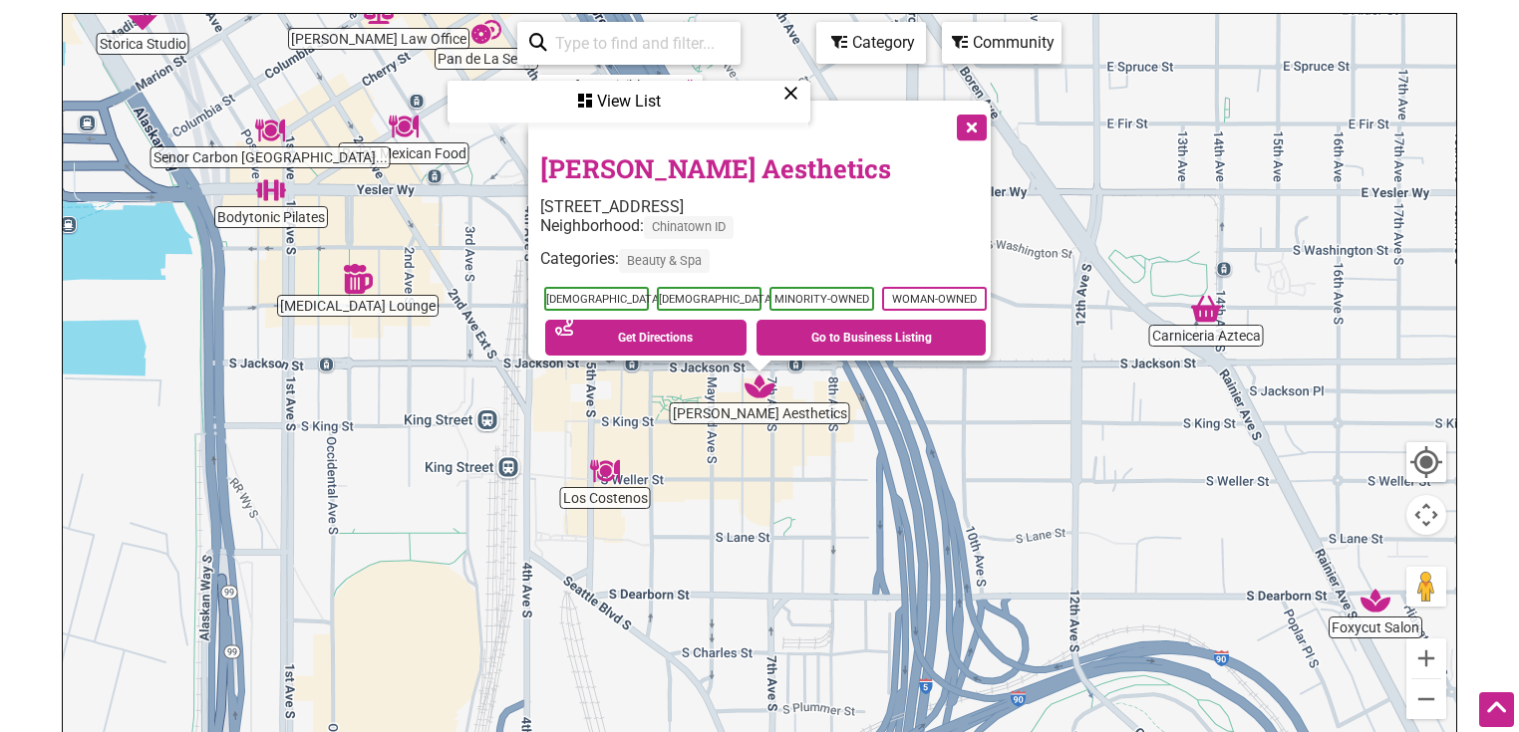
click at [648, 151] on link "Rojas Aesthetics" at bounding box center [715, 168] width 351 height 34
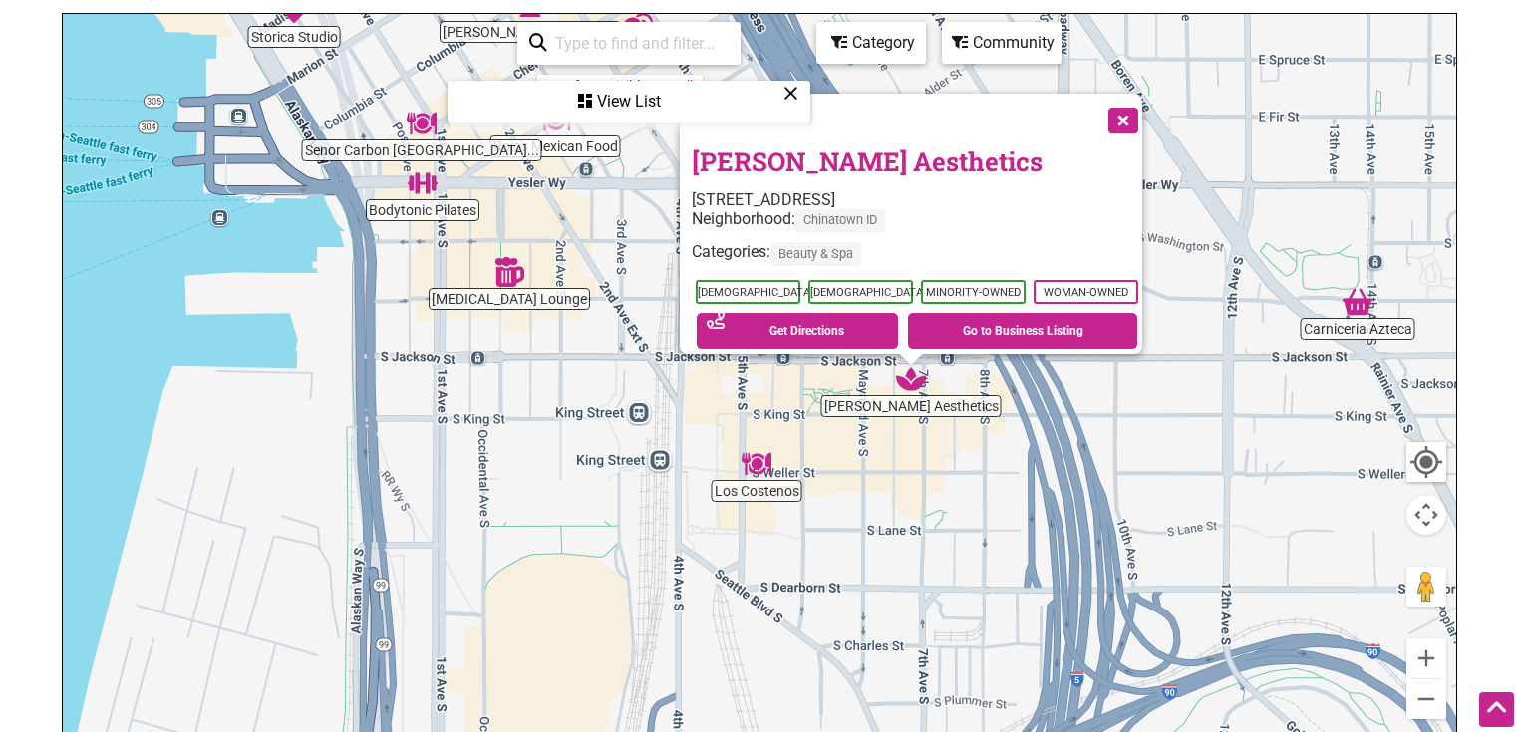
drag, startPoint x: 669, startPoint y: 559, endPoint x: 790, endPoint y: 555, distance: 121.6
click at [790, 555] on div "To navigate, press the arrow keys. Rojas Aesthetics 421 7th Ave S, Seattle, WA …" at bounding box center [759, 401] width 1393 height 775
click at [511, 275] on img "Muse Lounge" at bounding box center [509, 272] width 46 height 46
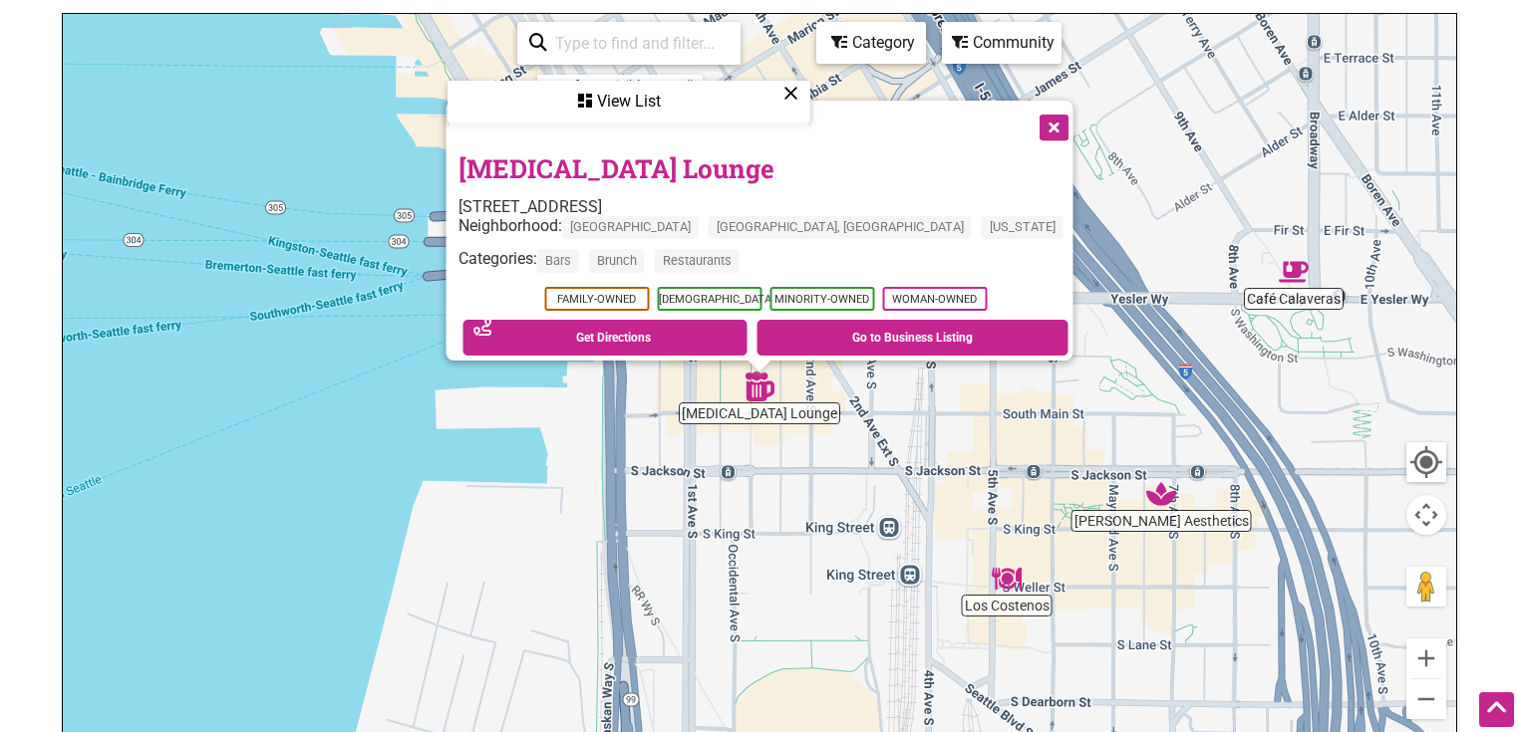
click at [619, 151] on link "Muse Lounge" at bounding box center [616, 168] width 316 height 34
click at [779, 544] on div "To navigate, press the arrow keys. Muse Lounge 224 Occidental Ave S, Seattle, W…" at bounding box center [759, 401] width 1393 height 775
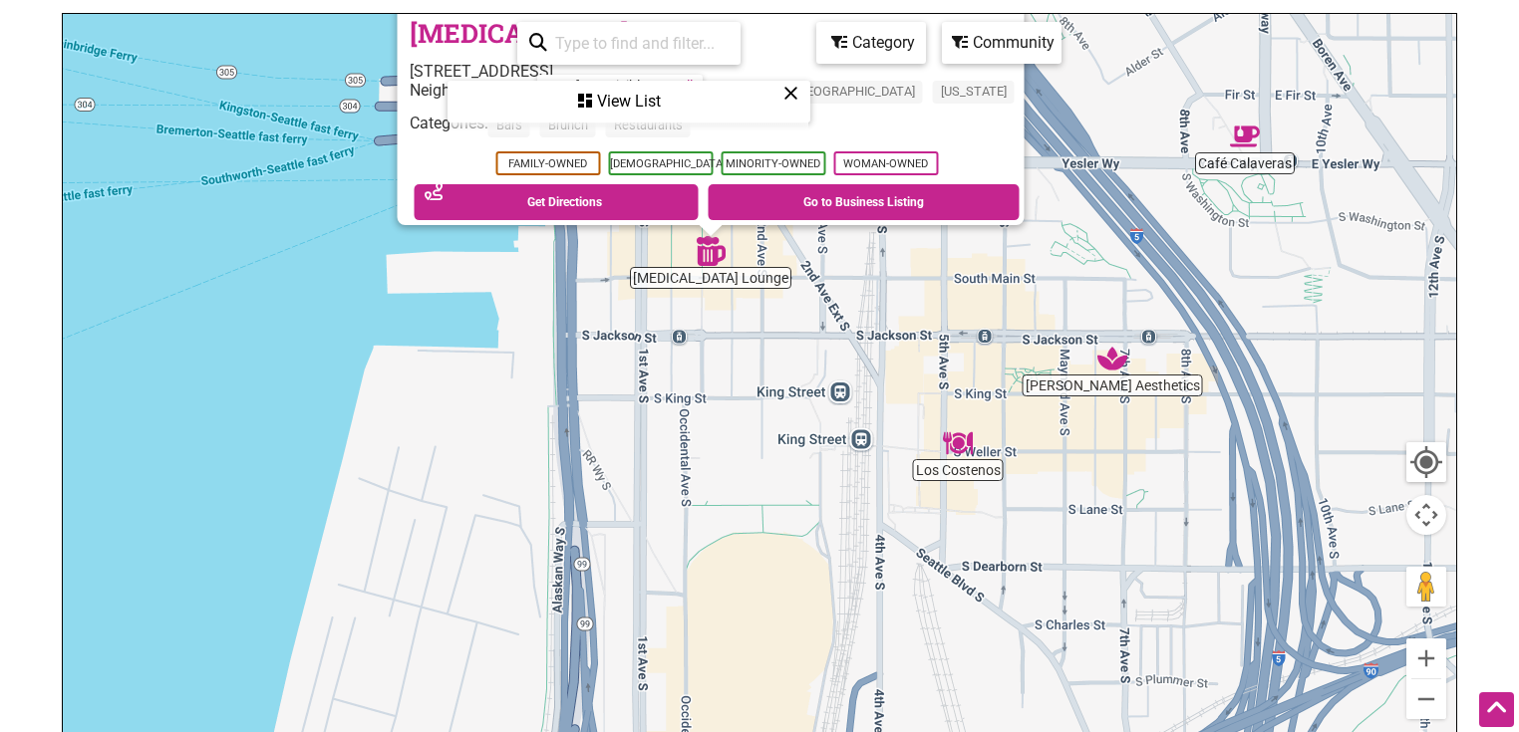
drag, startPoint x: 878, startPoint y: 594, endPoint x: 837, endPoint y: 500, distance: 102.2
click at [837, 506] on div "To navigate, press the arrow keys. Muse Lounge 224 Occidental Ave S, Seattle, W…" at bounding box center [759, 401] width 1393 height 775
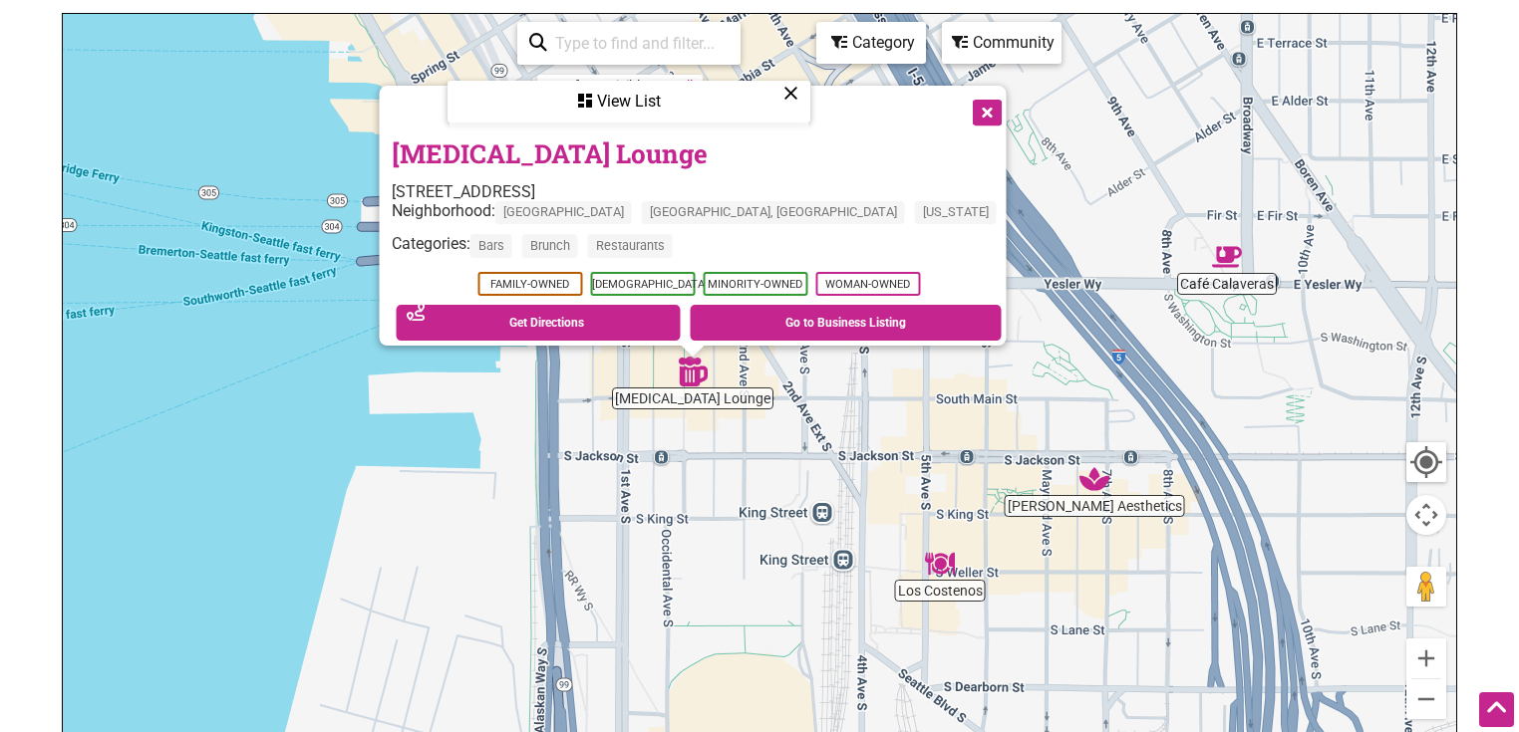
click at [961, 100] on button "Close" at bounding box center [986, 111] width 50 height 50
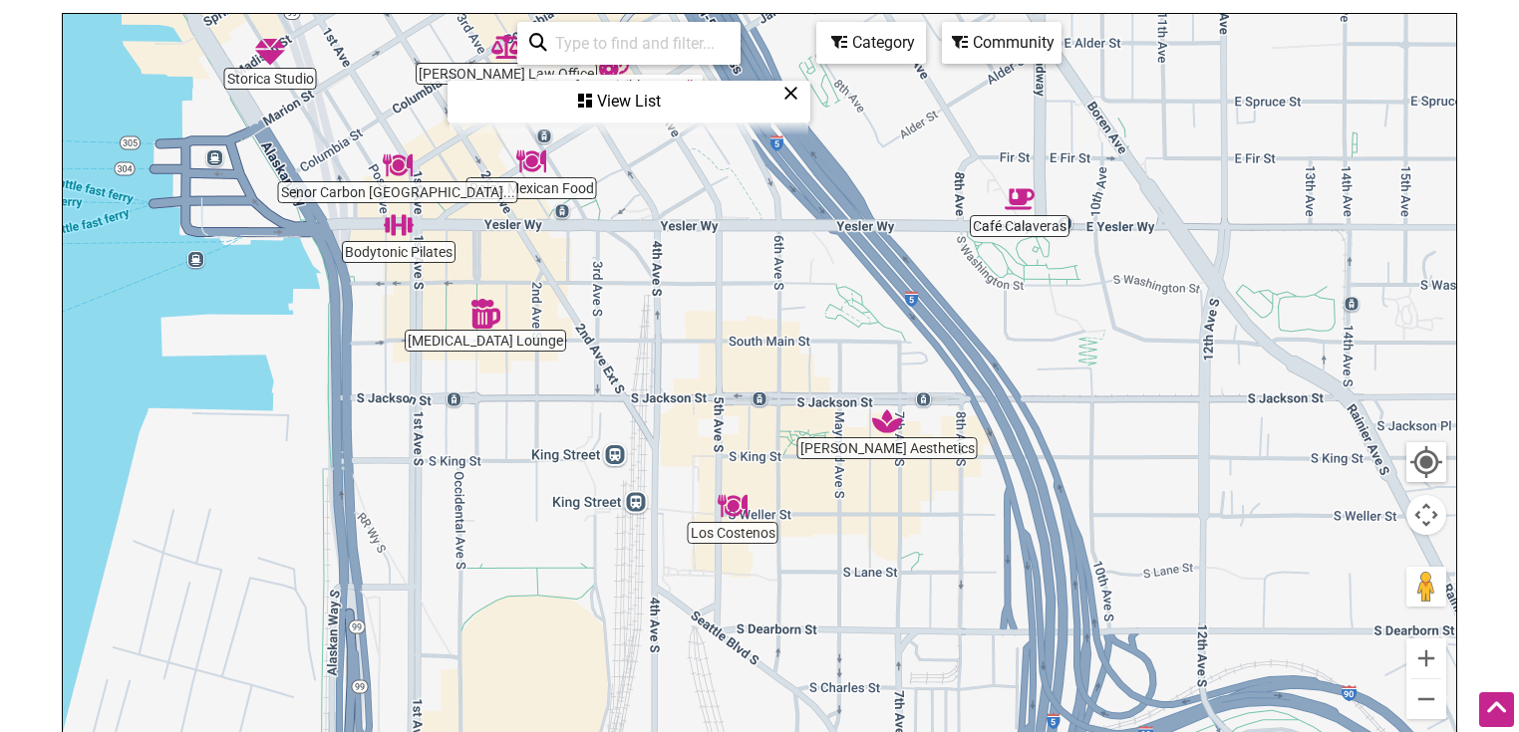
drag, startPoint x: 796, startPoint y: 526, endPoint x: 587, endPoint y: 468, distance: 217.1
click at [587, 468] on div "To navigate, press the arrow keys." at bounding box center [759, 401] width 1393 height 775
click at [400, 162] on img "Senor Carbon Peruvian Cuisine" at bounding box center [398, 166] width 46 height 46
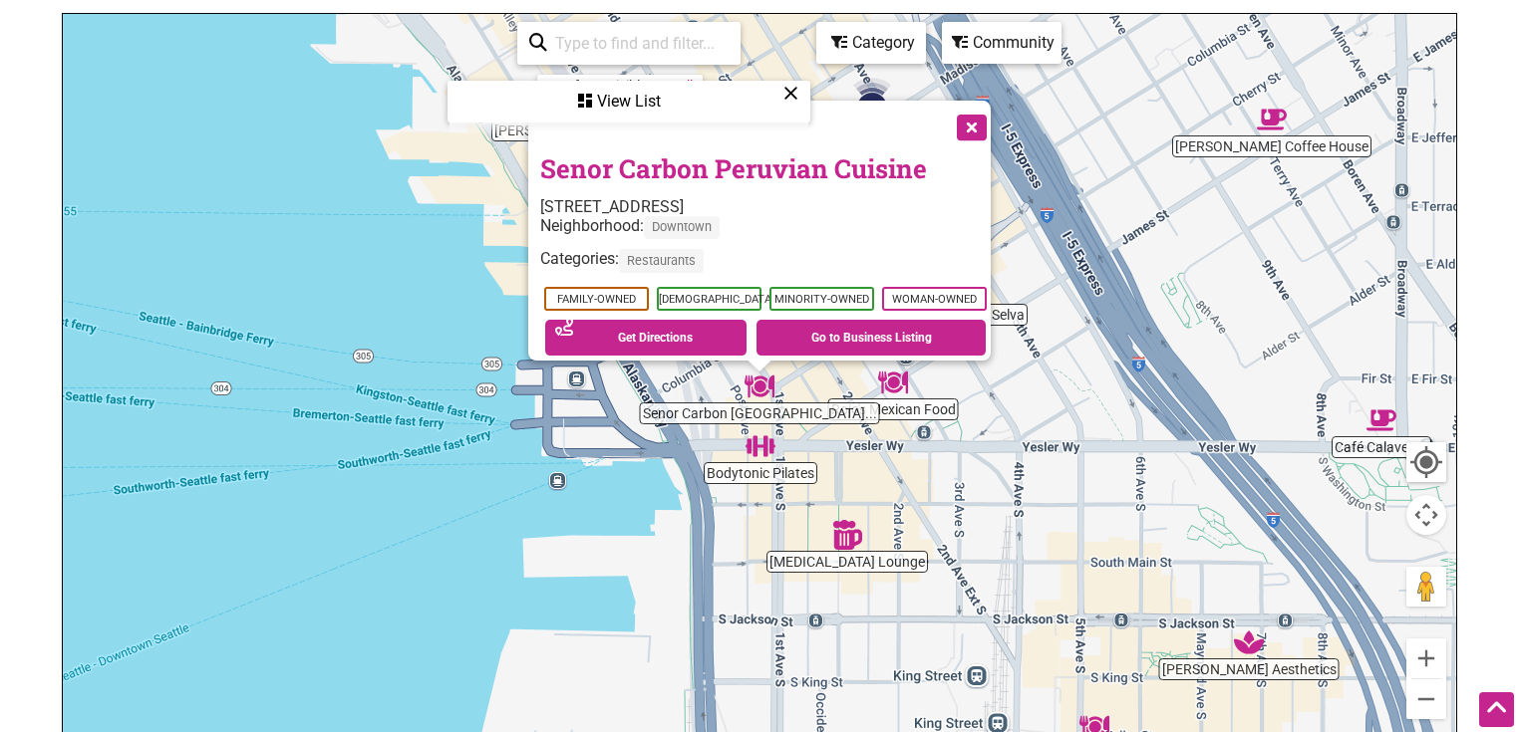
click at [759, 160] on link "Senor Carbon Peruvian Cuisine" at bounding box center [733, 168] width 387 height 34
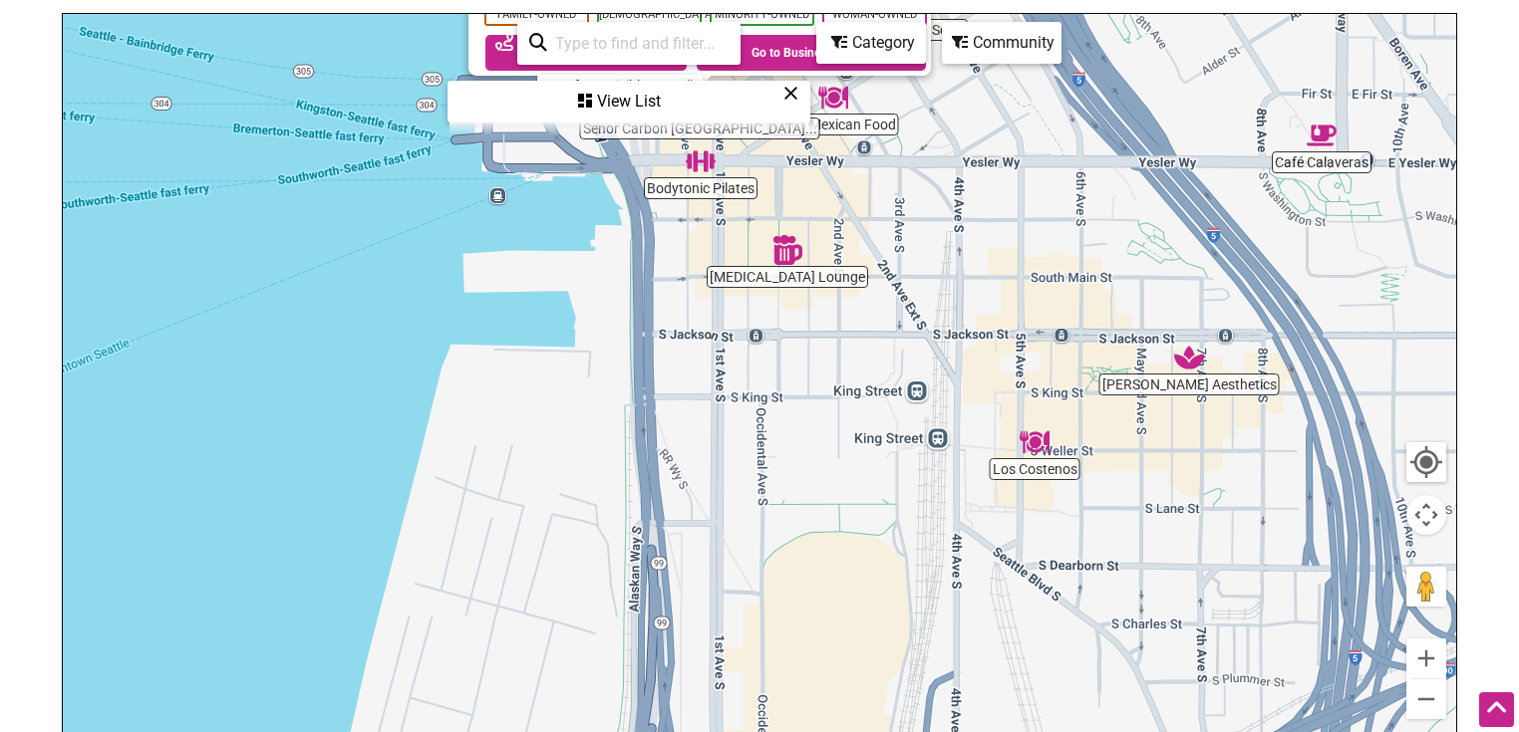
drag, startPoint x: 997, startPoint y: 566, endPoint x: 931, endPoint y: 233, distance: 339.3
click at [931, 231] on div "To navigate, press the arrow keys. Senor Carbon Peruvian Cuisine 625 1st Ave St…" at bounding box center [759, 401] width 1393 height 775
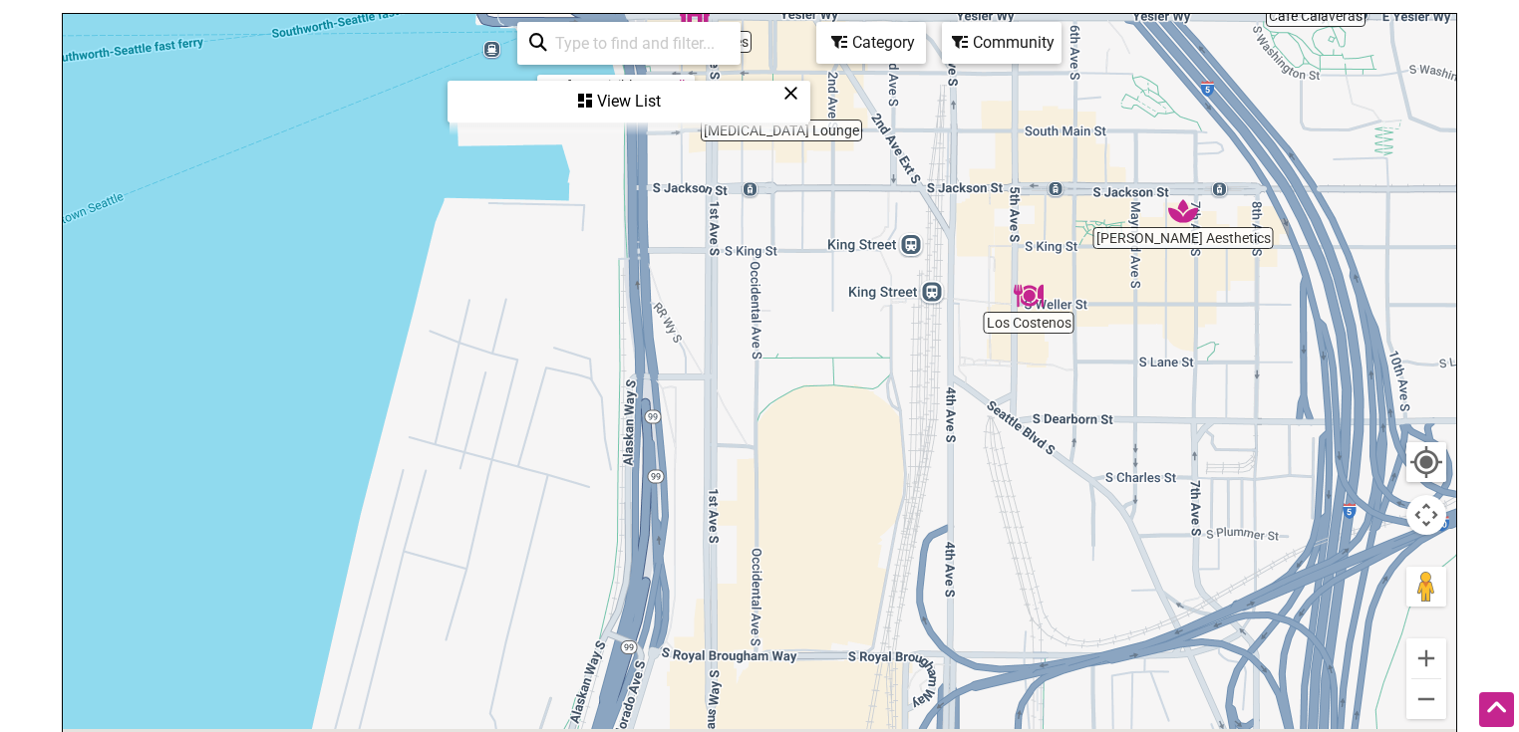
drag, startPoint x: 973, startPoint y: 445, endPoint x: 973, endPoint y: 275, distance: 170.4
click at [975, 311] on div "To navigate, press the arrow keys. Senor Carbon Peruvian Cuisine 625 1st Ave St…" at bounding box center [759, 401] width 1393 height 775
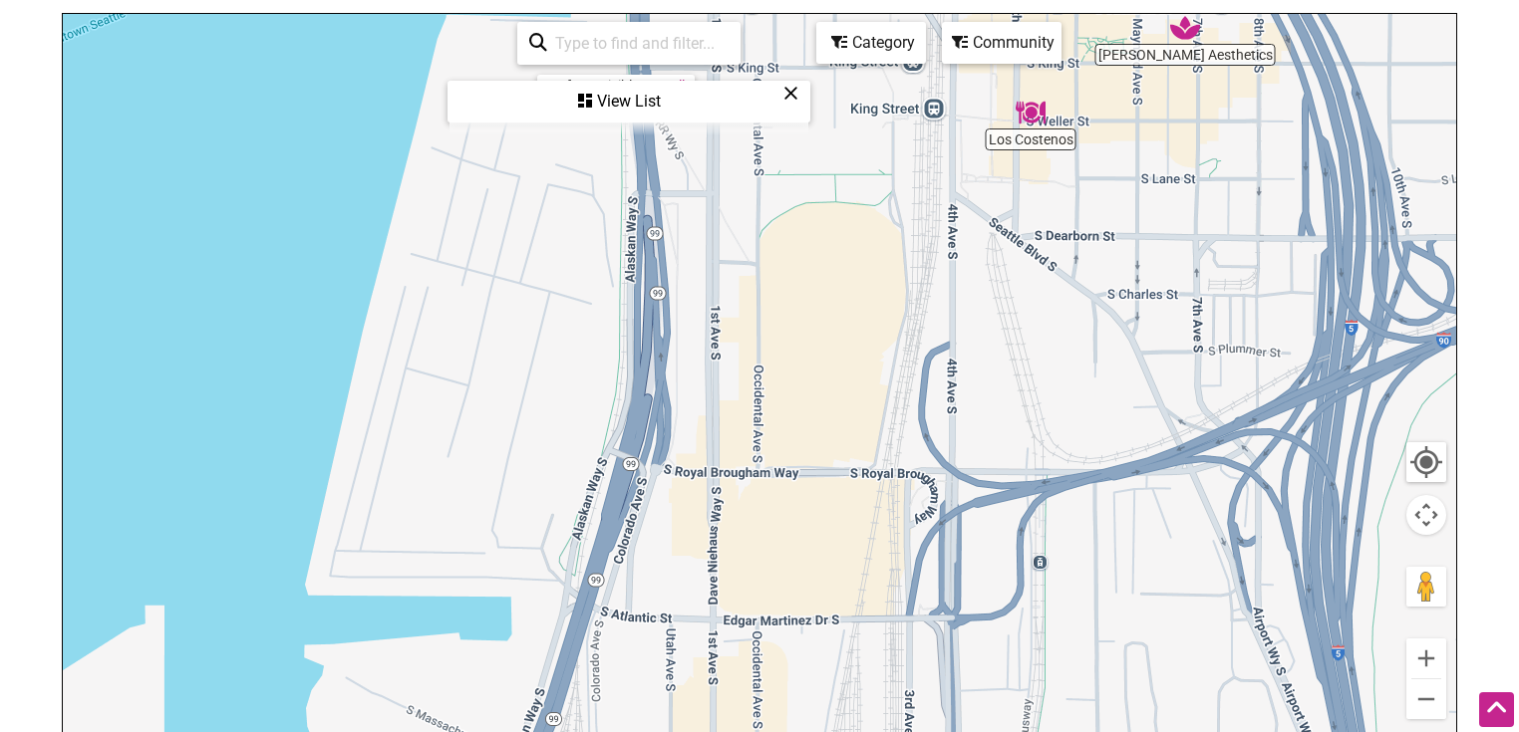
drag, startPoint x: 954, startPoint y: 517, endPoint x: 963, endPoint y: 324, distance: 193.5
click at [963, 340] on div "To navigate, press the arrow keys." at bounding box center [759, 401] width 1393 height 775
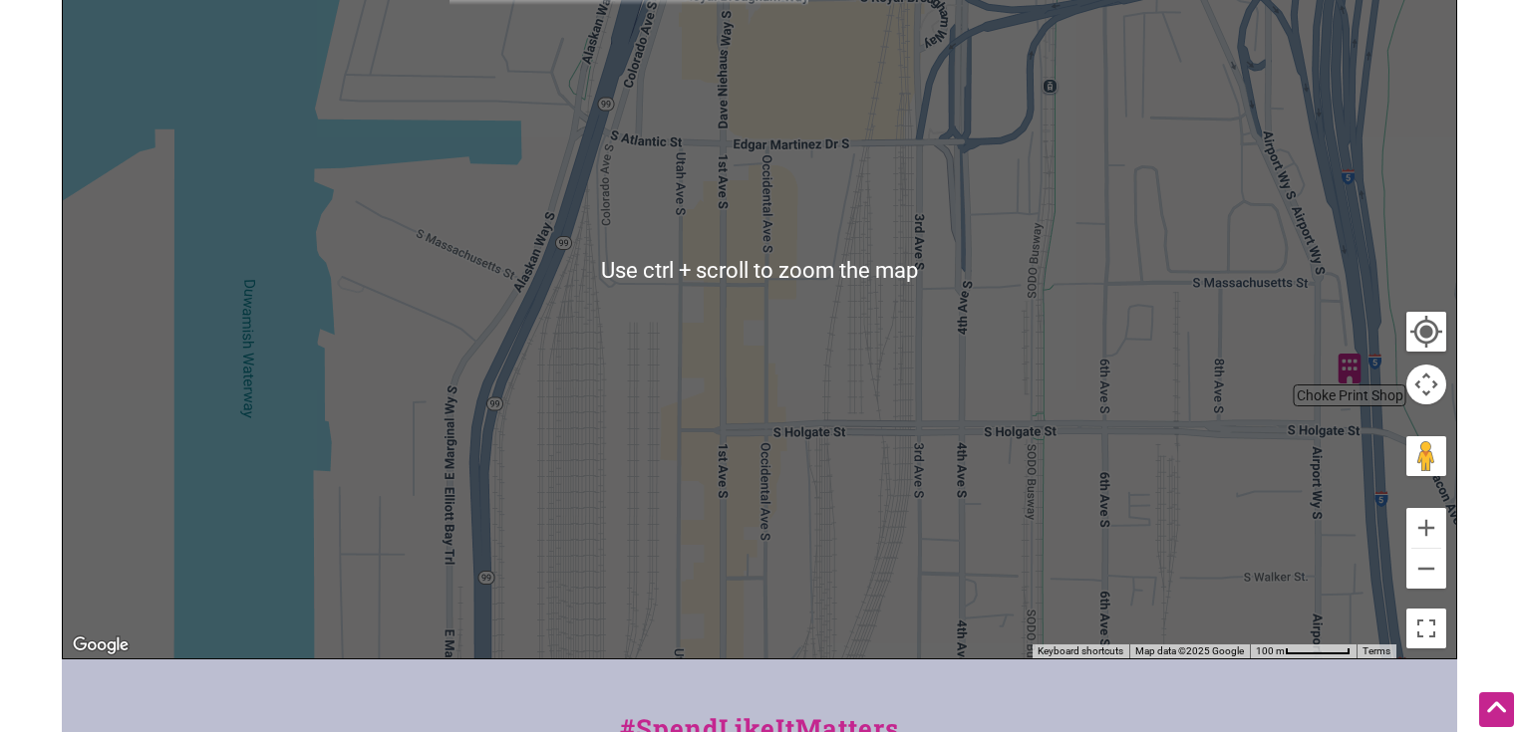
scroll to position [387, 0]
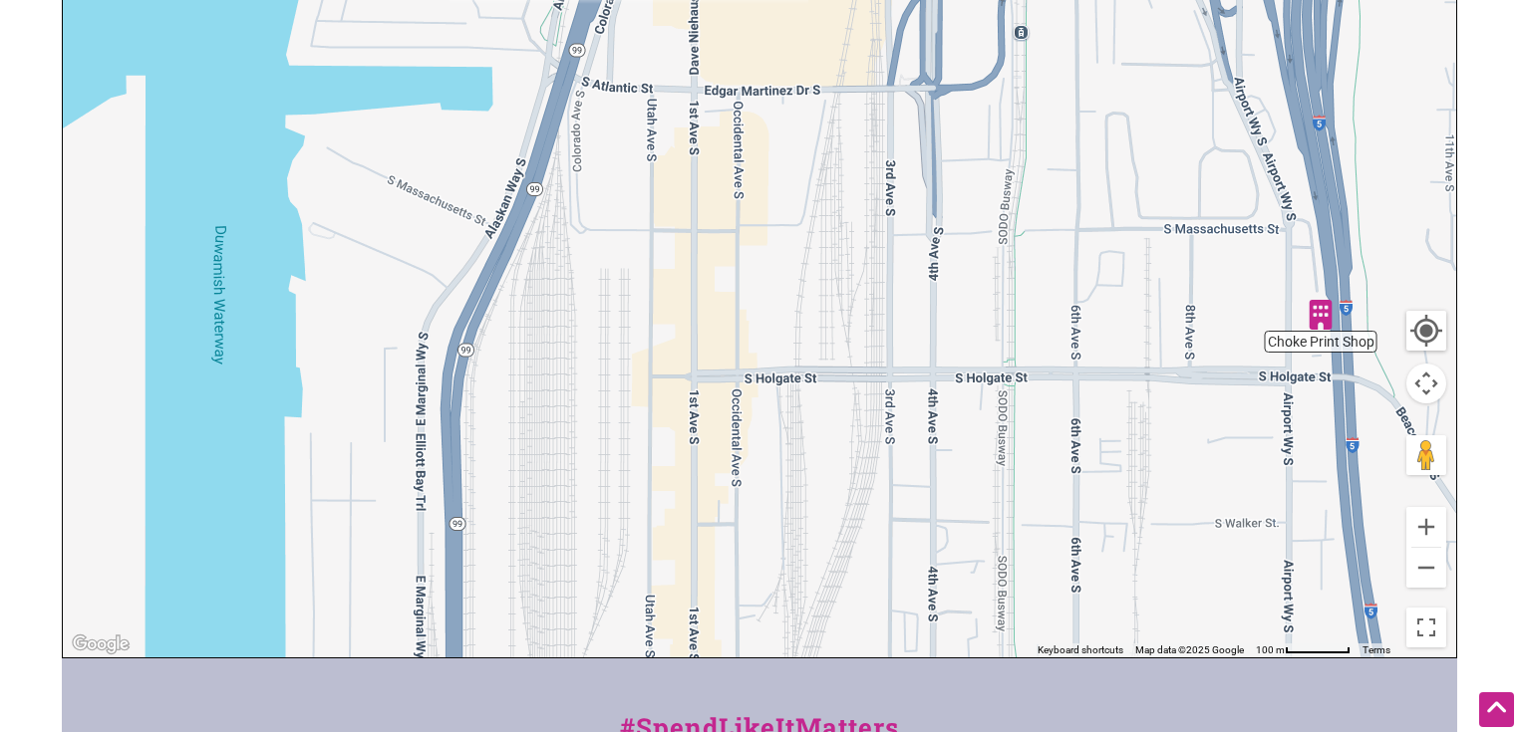
drag, startPoint x: 974, startPoint y: 495, endPoint x: 932, endPoint y: 399, distance: 105.3
click at [937, 418] on div "To navigate, press the arrow keys." at bounding box center [759, 269] width 1393 height 775
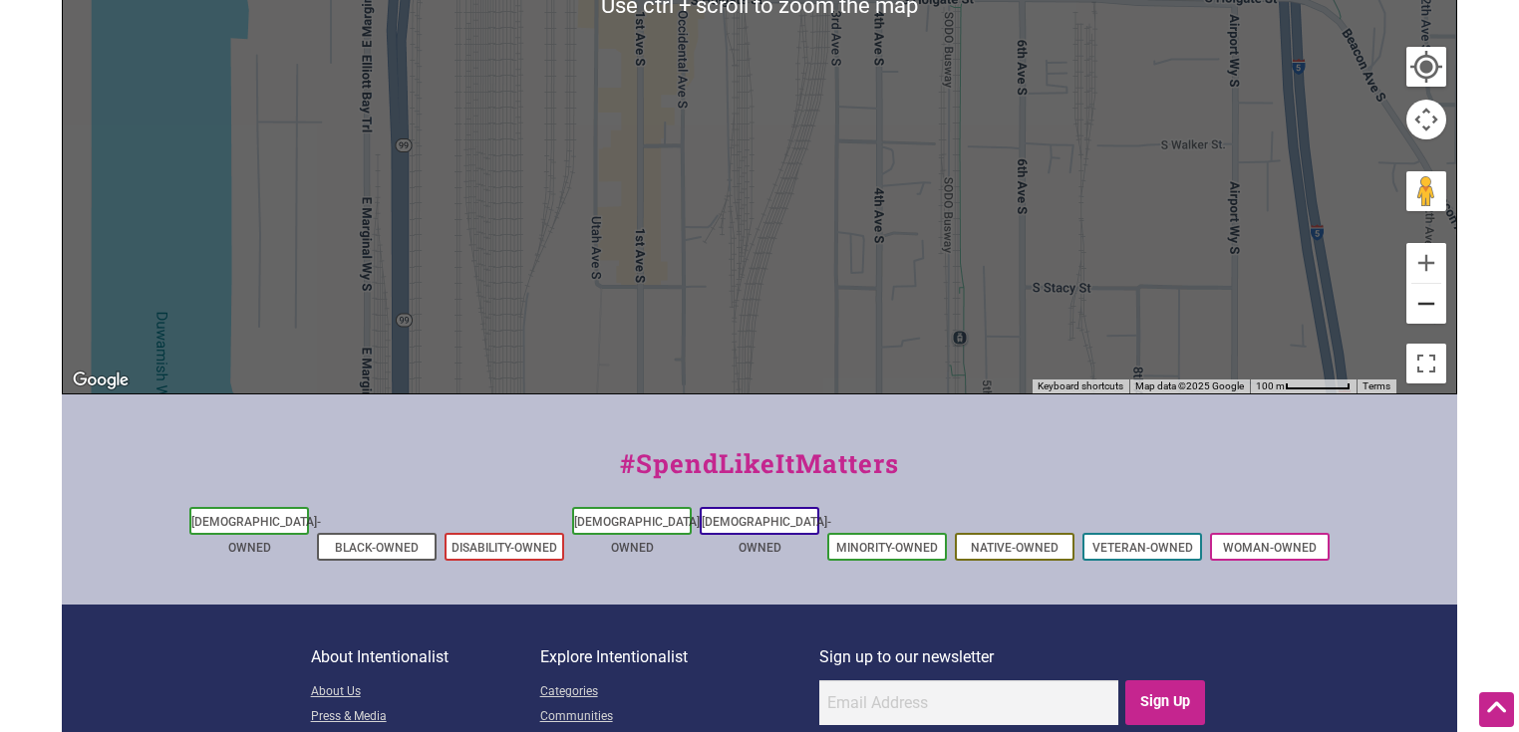
scroll to position [652, 0]
click at [1435, 305] on button "Zoom out" at bounding box center [1426, 303] width 40 height 40
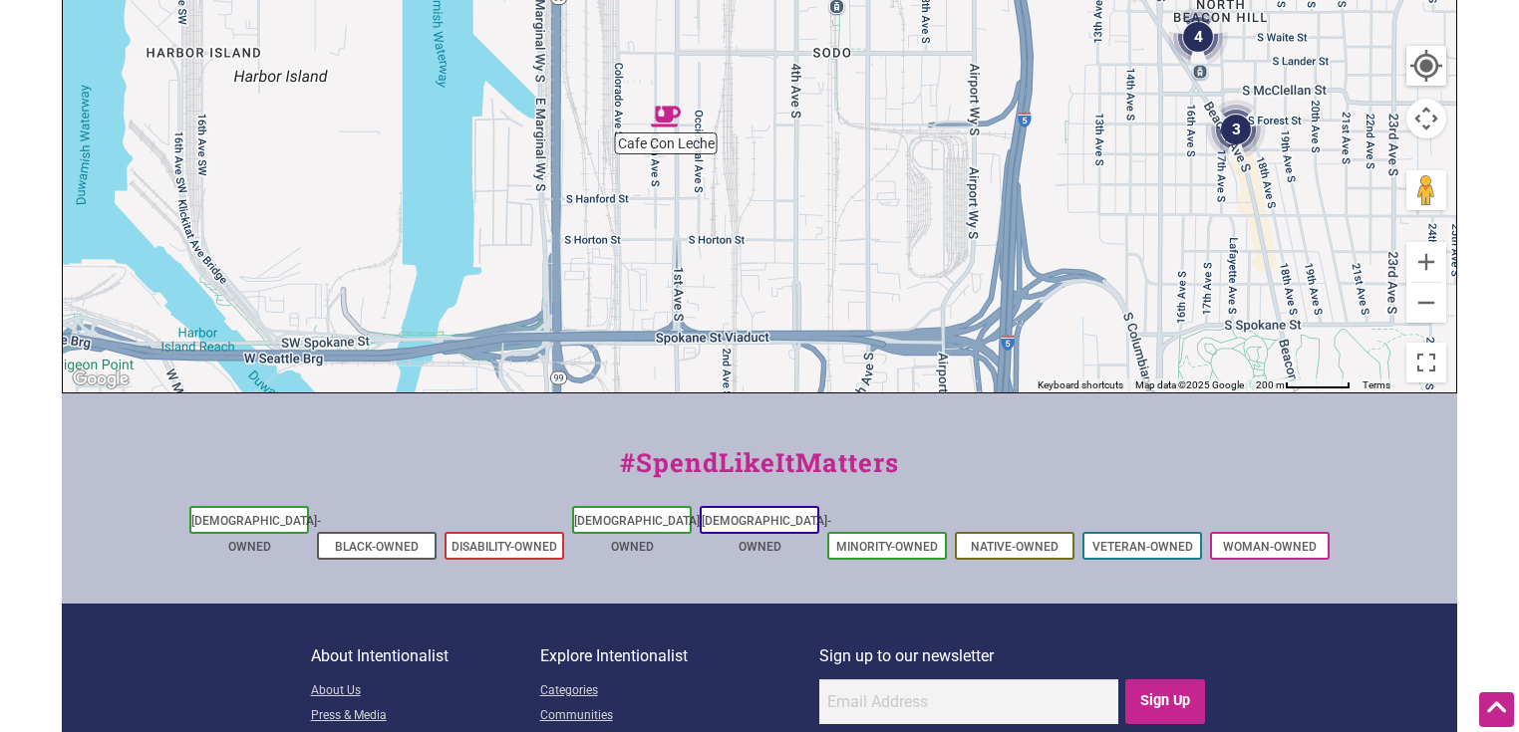
drag, startPoint x: 988, startPoint y: 218, endPoint x: 966, endPoint y: 85, distance: 135.3
click at [966, 85] on div "To navigate, press the arrow keys." at bounding box center [759, 4] width 1393 height 775
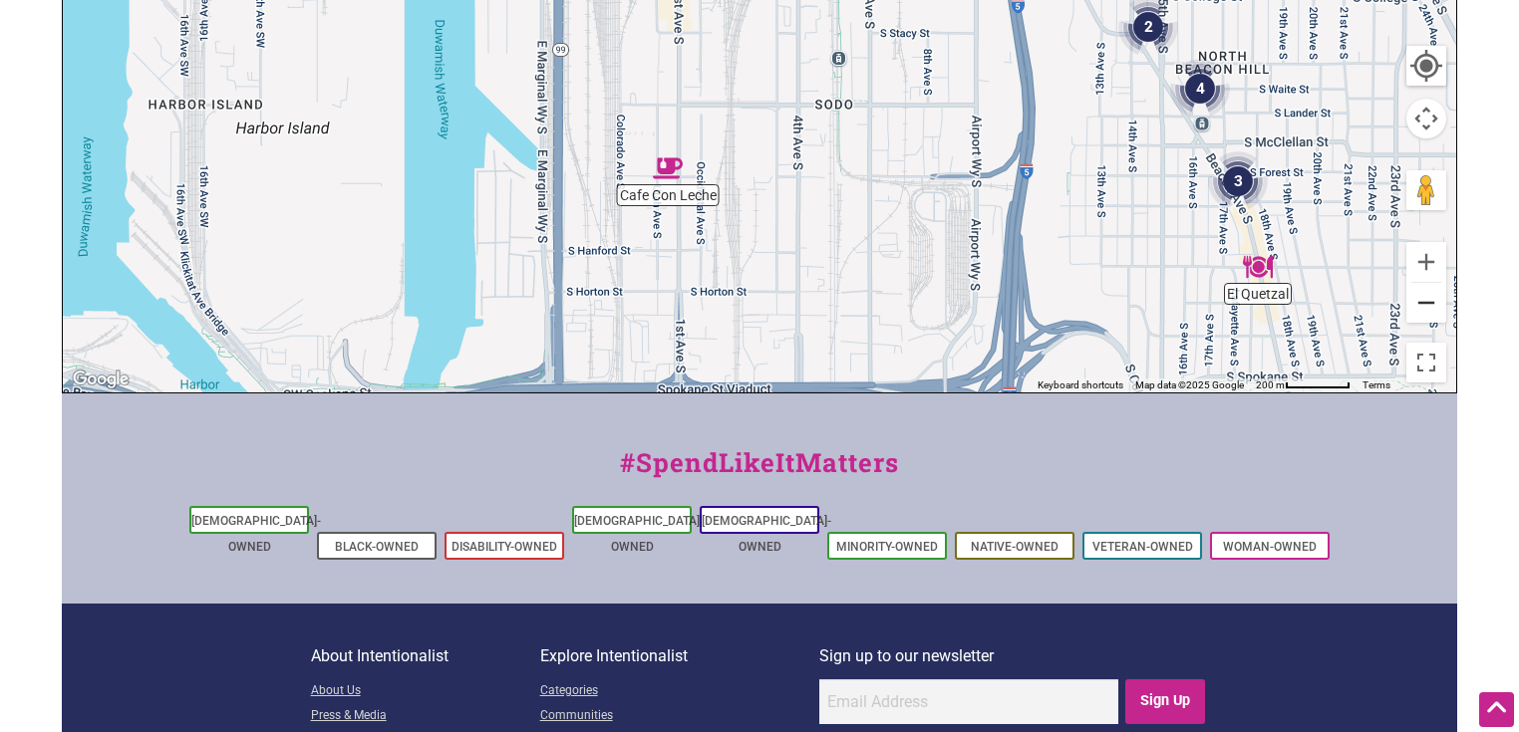
click at [1420, 310] on button "Zoom out" at bounding box center [1426, 303] width 40 height 40
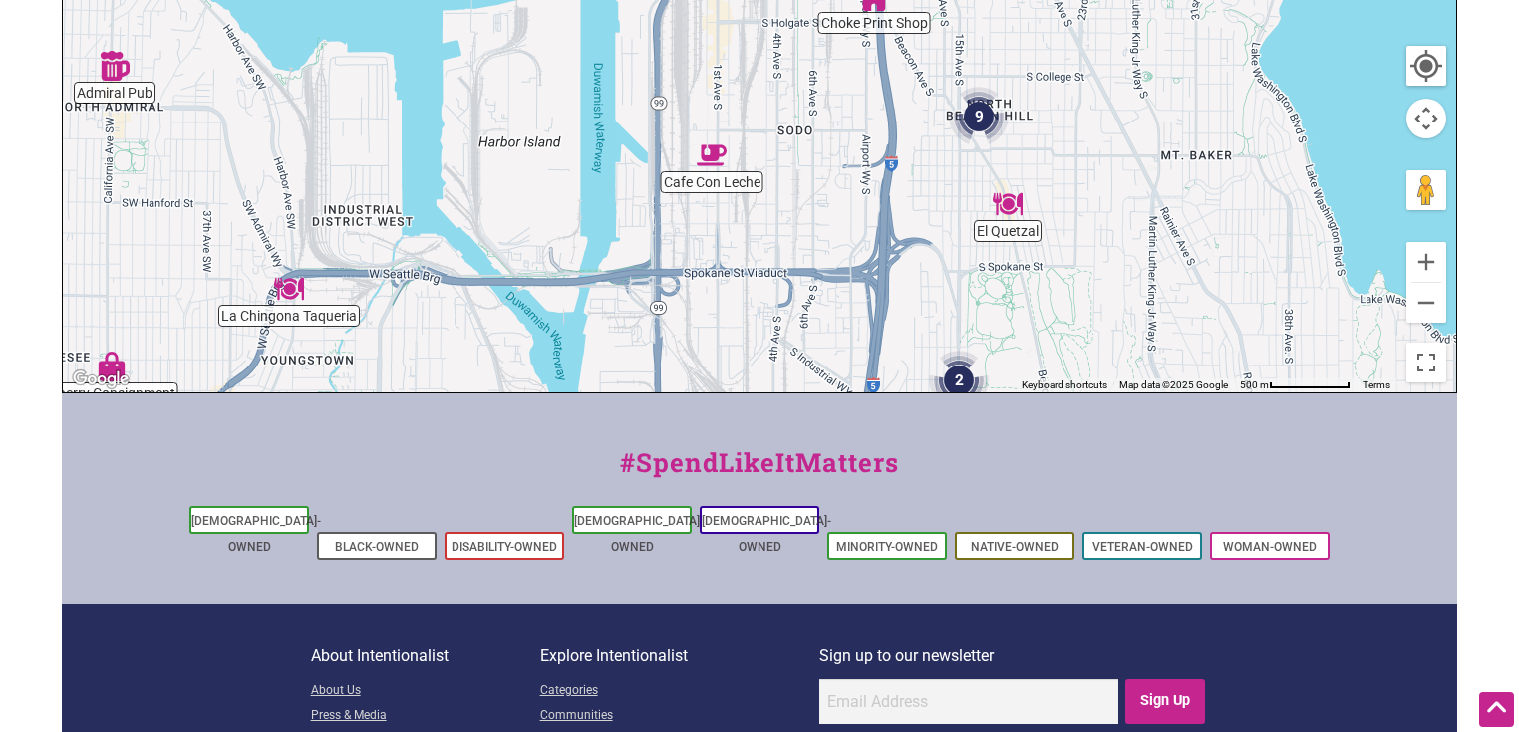
drag, startPoint x: 1013, startPoint y: 229, endPoint x: 1002, endPoint y: 283, distance: 55.1
click at [1007, 298] on div "To navigate, press the arrow keys." at bounding box center [759, 4] width 1393 height 775
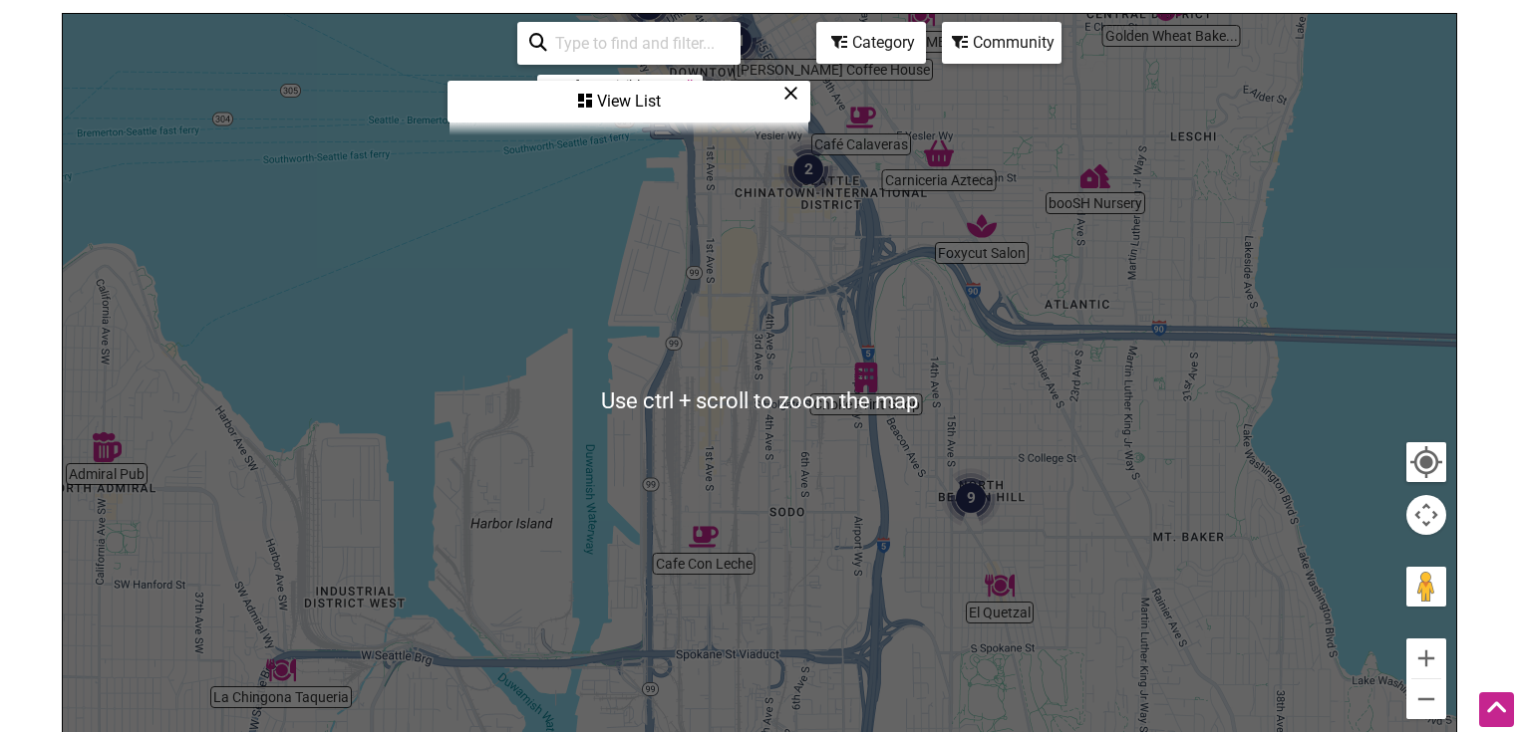
scroll to position [254, 0]
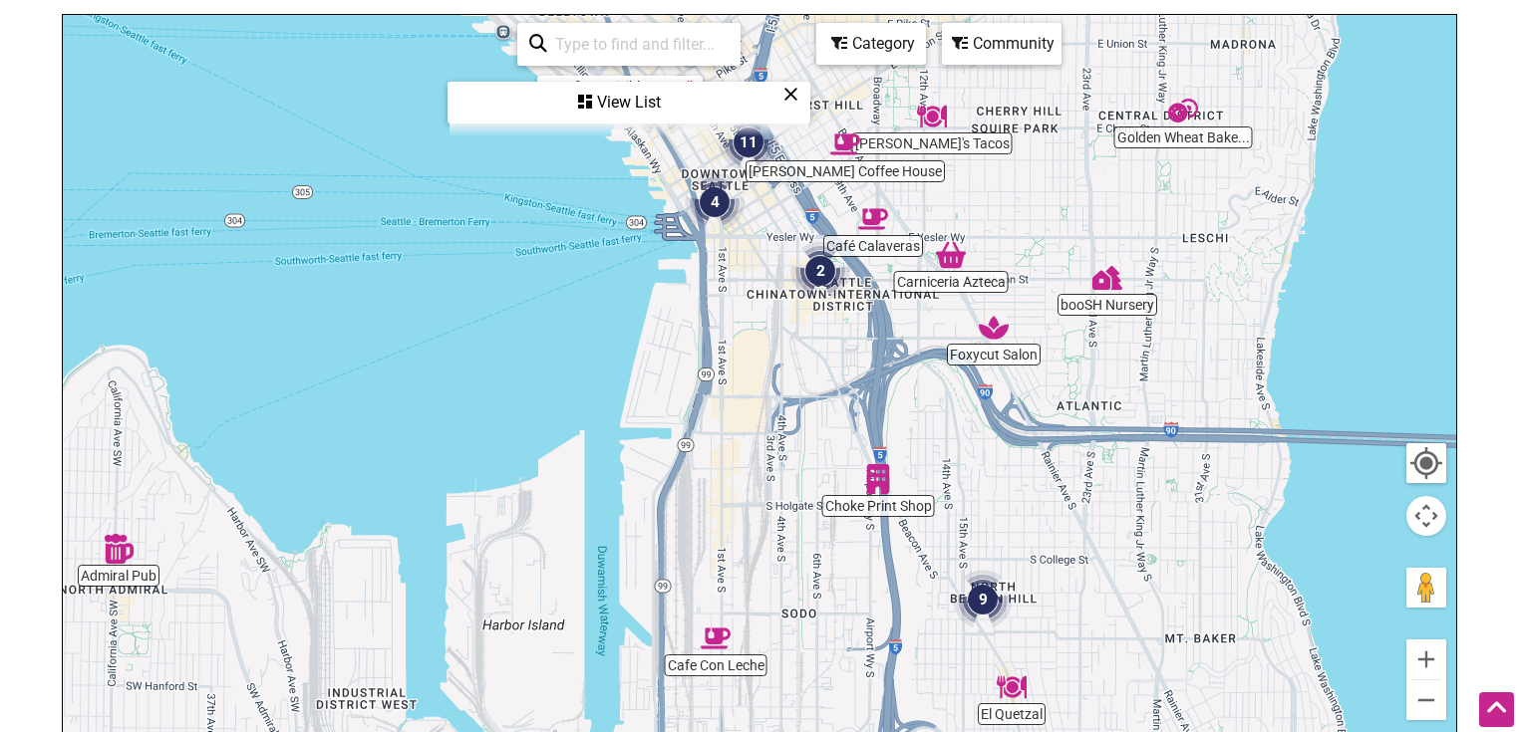
drag, startPoint x: 930, startPoint y: 421, endPoint x: 942, endPoint y: 524, distance: 104.3
click at [942, 524] on div "To navigate, press the arrow keys." at bounding box center [759, 402] width 1393 height 775
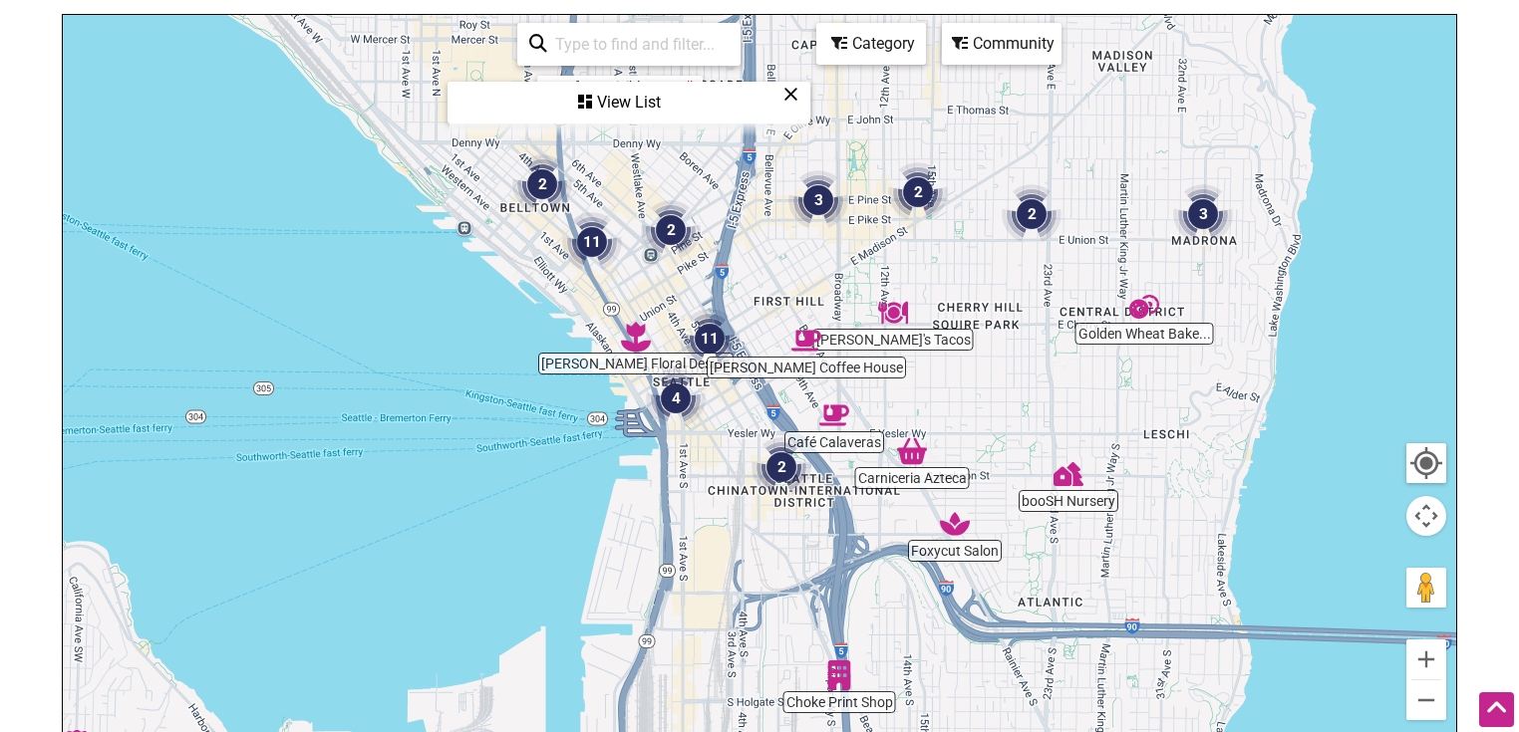
drag, startPoint x: 896, startPoint y: 450, endPoint x: 856, endPoint y: 651, distance: 204.2
click at [856, 651] on div "To navigate, press the arrow keys." at bounding box center [759, 402] width 1393 height 775
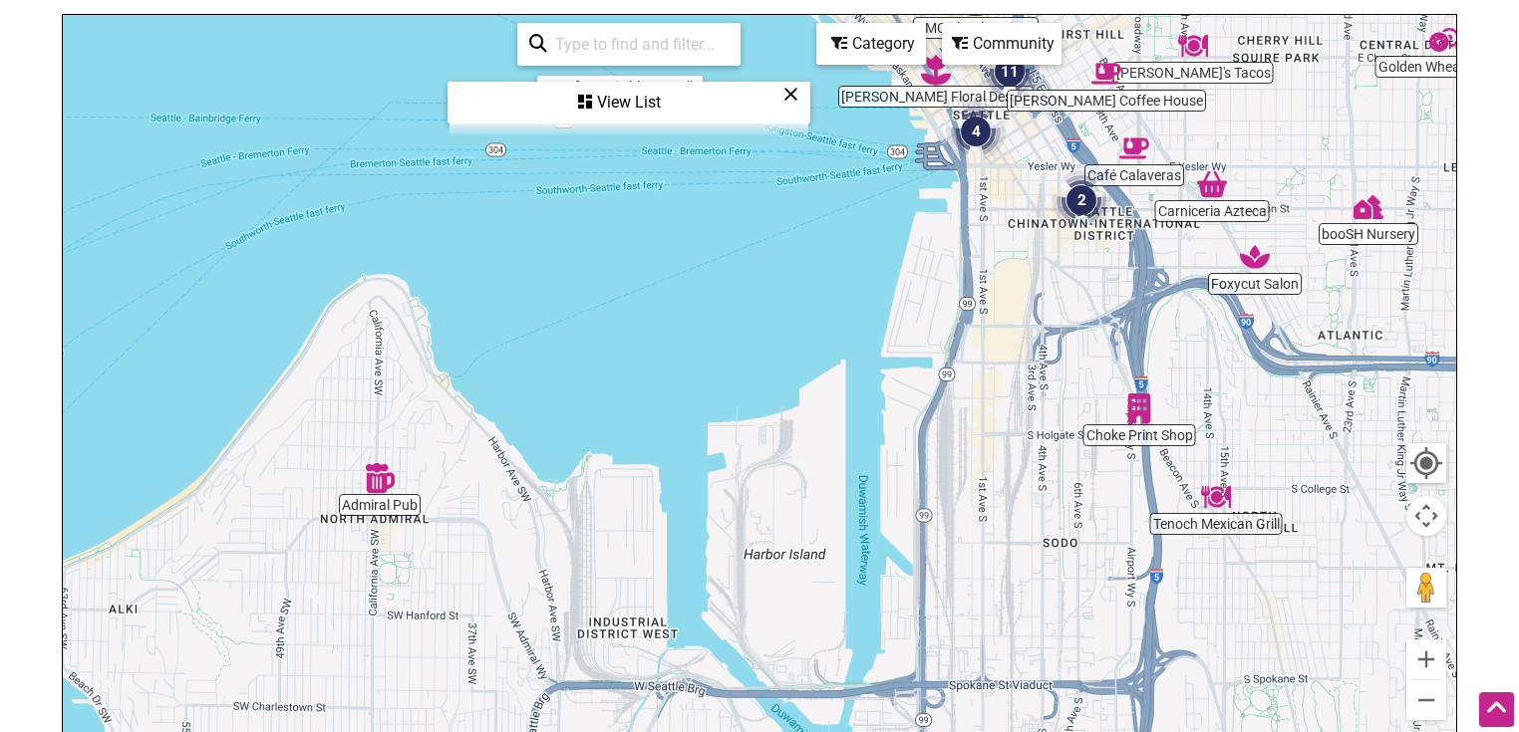
drag, startPoint x: 669, startPoint y: 554, endPoint x: 921, endPoint y: 336, distance: 333.5
click at [974, 270] on div "To navigate, press the arrow keys." at bounding box center [759, 402] width 1393 height 775
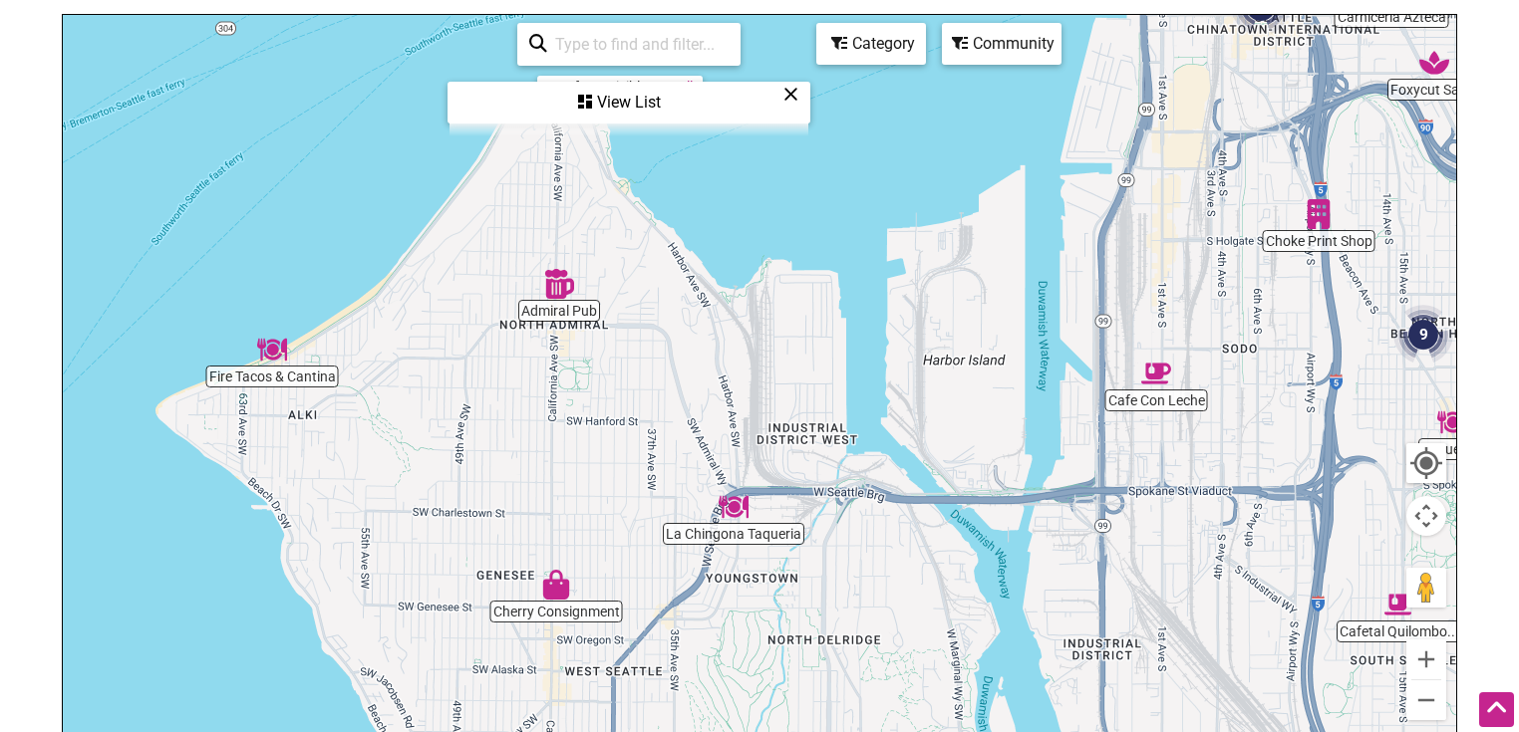
drag, startPoint x: 530, startPoint y: 566, endPoint x: 731, endPoint y: 387, distance: 269.6
click at [731, 387] on div "To navigate, press the arrow keys." at bounding box center [759, 402] width 1393 height 775
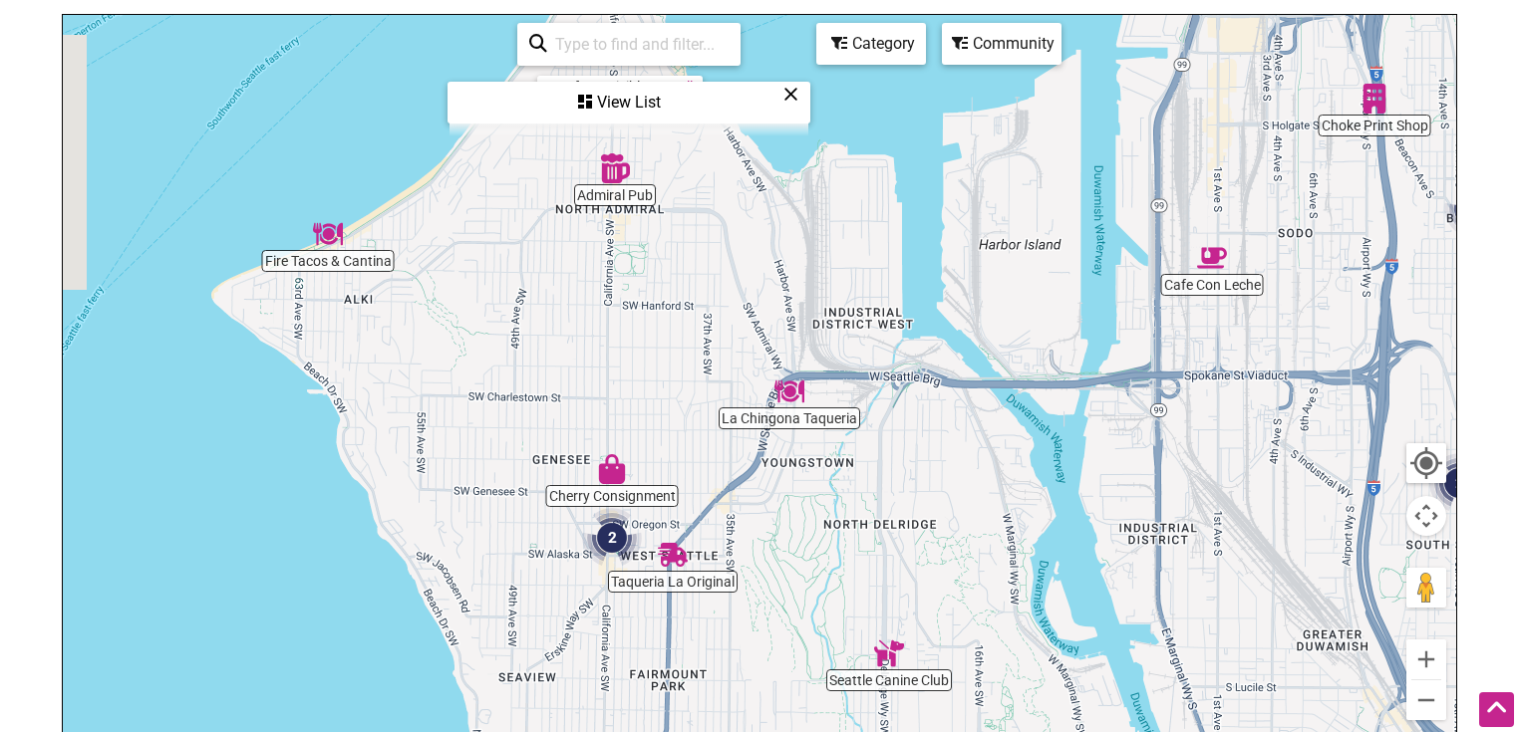
drag, startPoint x: 671, startPoint y: 502, endPoint x: 698, endPoint y: 400, distance: 106.1
click at [698, 400] on div "To navigate, press the arrow keys." at bounding box center [759, 402] width 1393 height 775
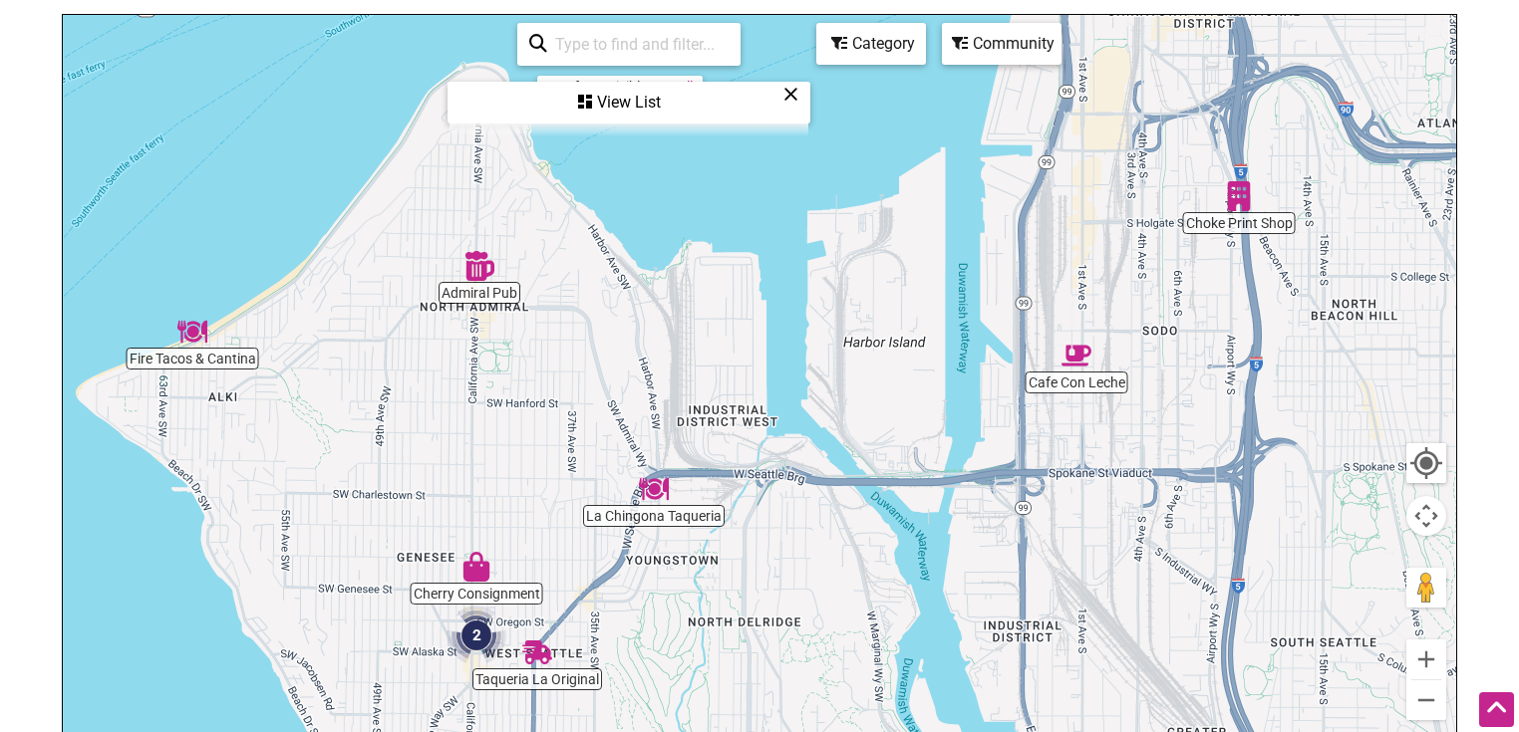
drag, startPoint x: 971, startPoint y: 379, endPoint x: 761, endPoint y: 529, distance: 257.8
click at [781, 539] on div "To navigate, press the arrow keys." at bounding box center [759, 402] width 1393 height 775
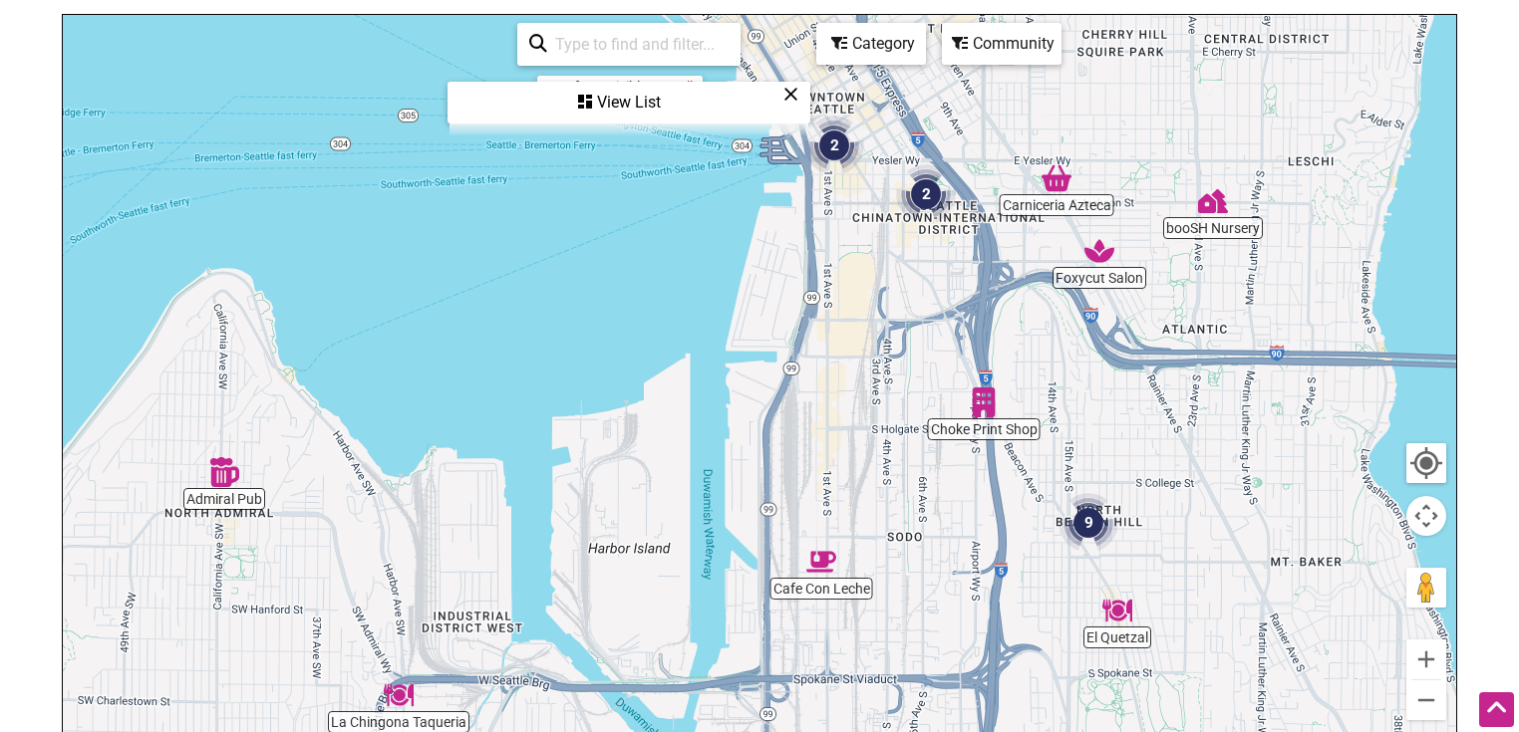
drag, startPoint x: 1079, startPoint y: 392, endPoint x: 1002, endPoint y: 550, distance: 176.5
click at [1002, 550] on div "To navigate, press the arrow keys." at bounding box center [759, 402] width 1393 height 775
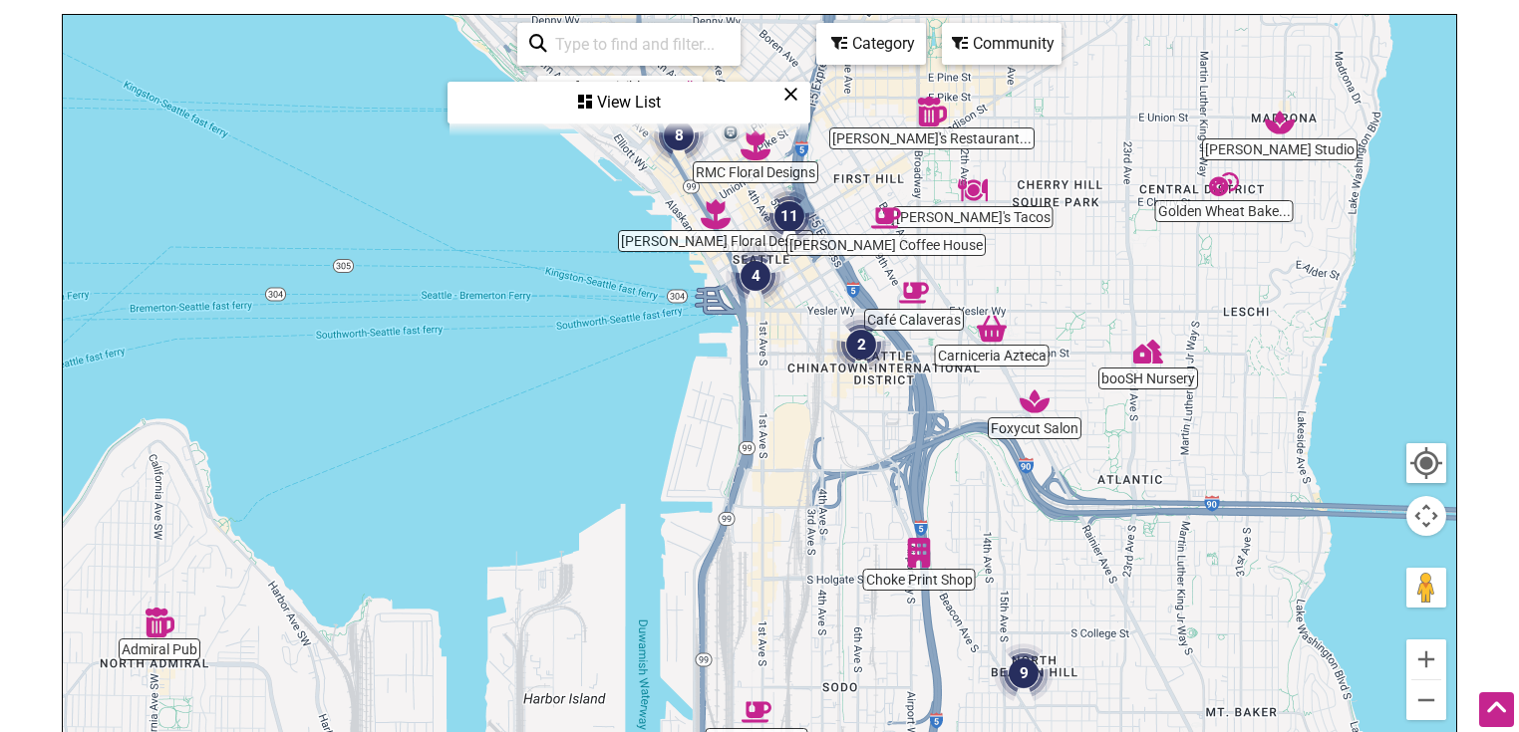
drag, startPoint x: 1058, startPoint y: 454, endPoint x: 1025, endPoint y: 546, distance: 97.4
click at [1025, 546] on div "To navigate, press the arrow keys." at bounding box center [759, 402] width 1393 height 775
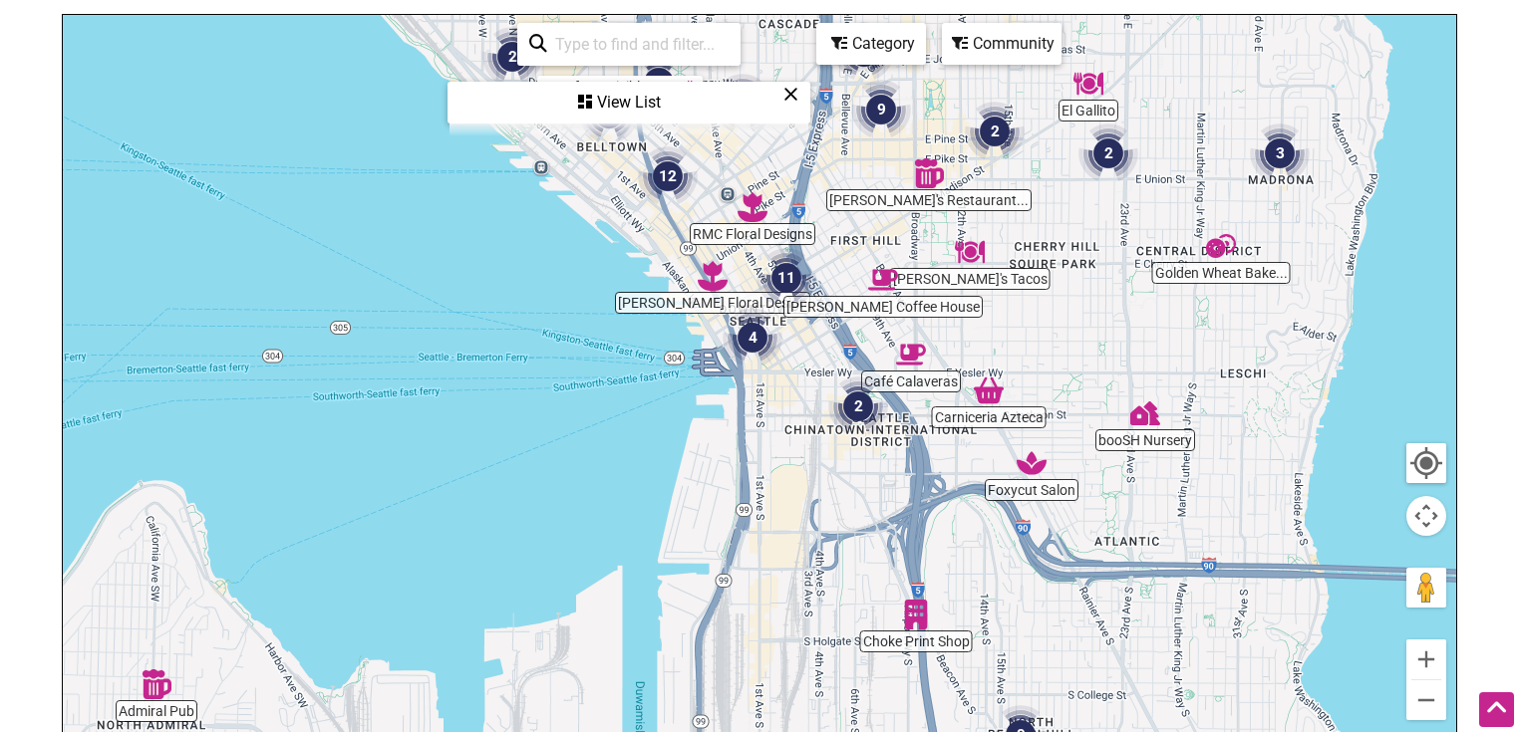
drag, startPoint x: 761, startPoint y: 472, endPoint x: 761, endPoint y: 502, distance: 29.9
click at [761, 502] on div "To navigate, press the arrow keys." at bounding box center [759, 402] width 1393 height 775
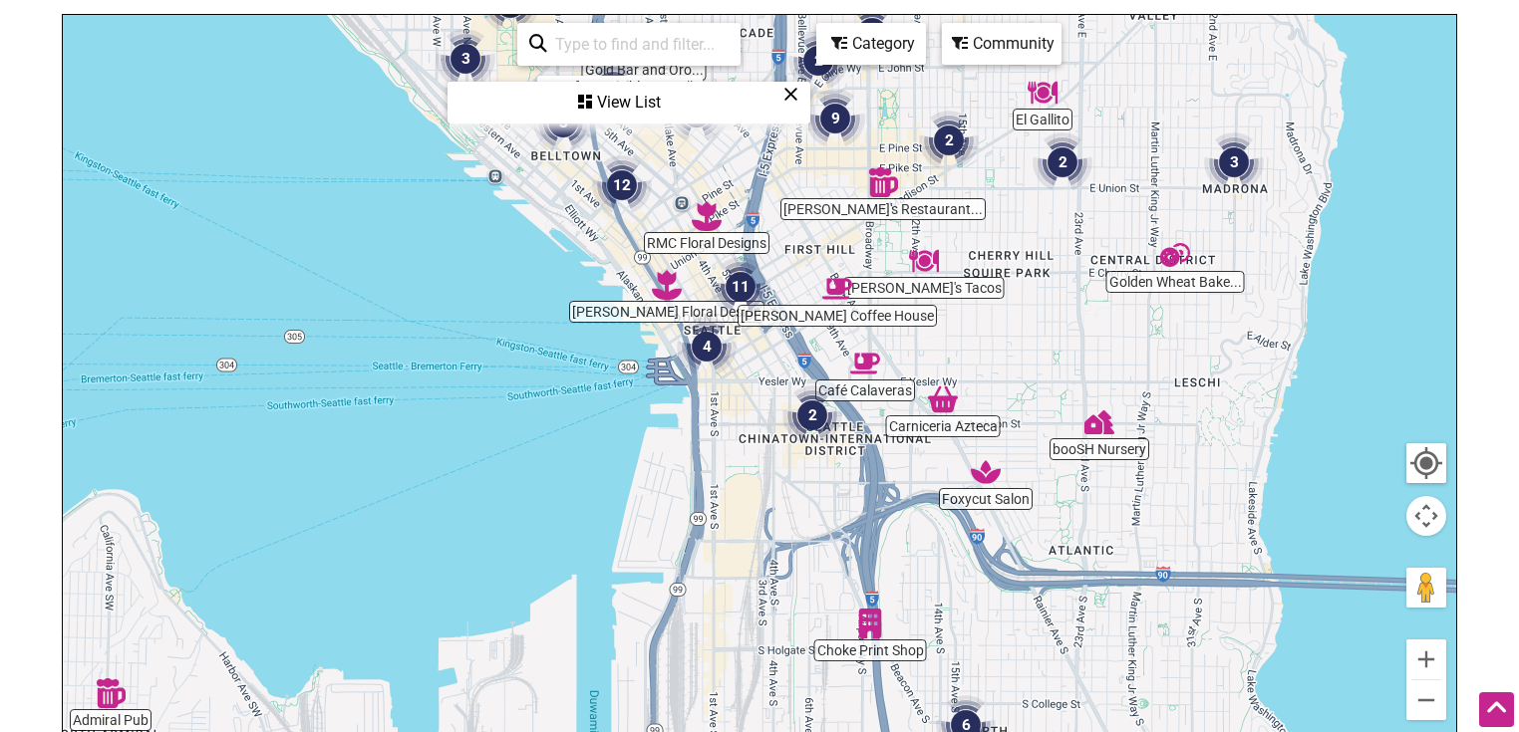
drag, startPoint x: 1088, startPoint y: 412, endPoint x: 1040, endPoint y: 422, distance: 48.9
click at [1040, 422] on div "To navigate, press the arrow keys." at bounding box center [759, 402] width 1393 height 775
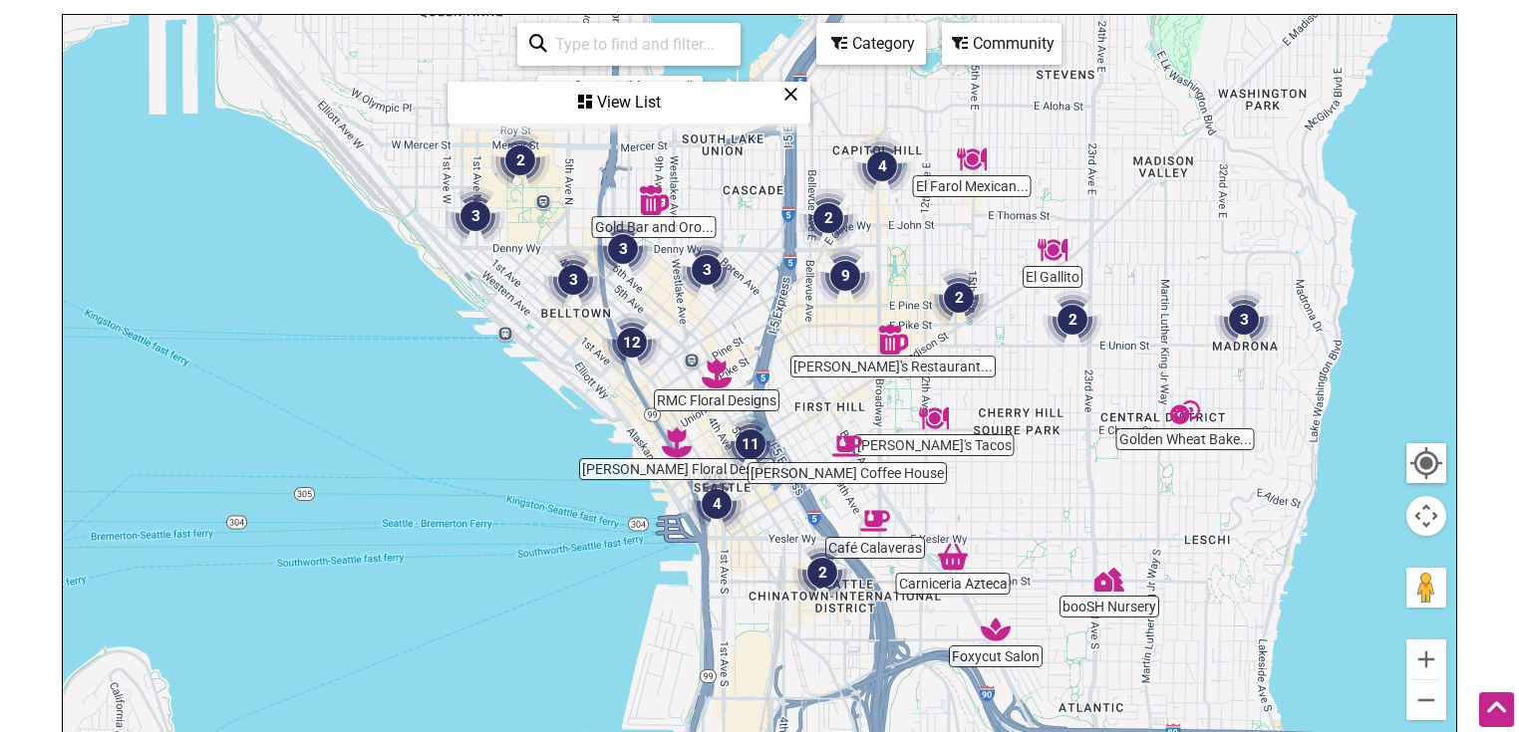
drag, startPoint x: 1038, startPoint y: 351, endPoint x: 1048, endPoint y: 512, distance: 161.7
click at [1048, 512] on div "To navigate, press the arrow keys." at bounding box center [759, 402] width 1393 height 775
click at [792, 94] on icon at bounding box center [790, 94] width 15 height 1
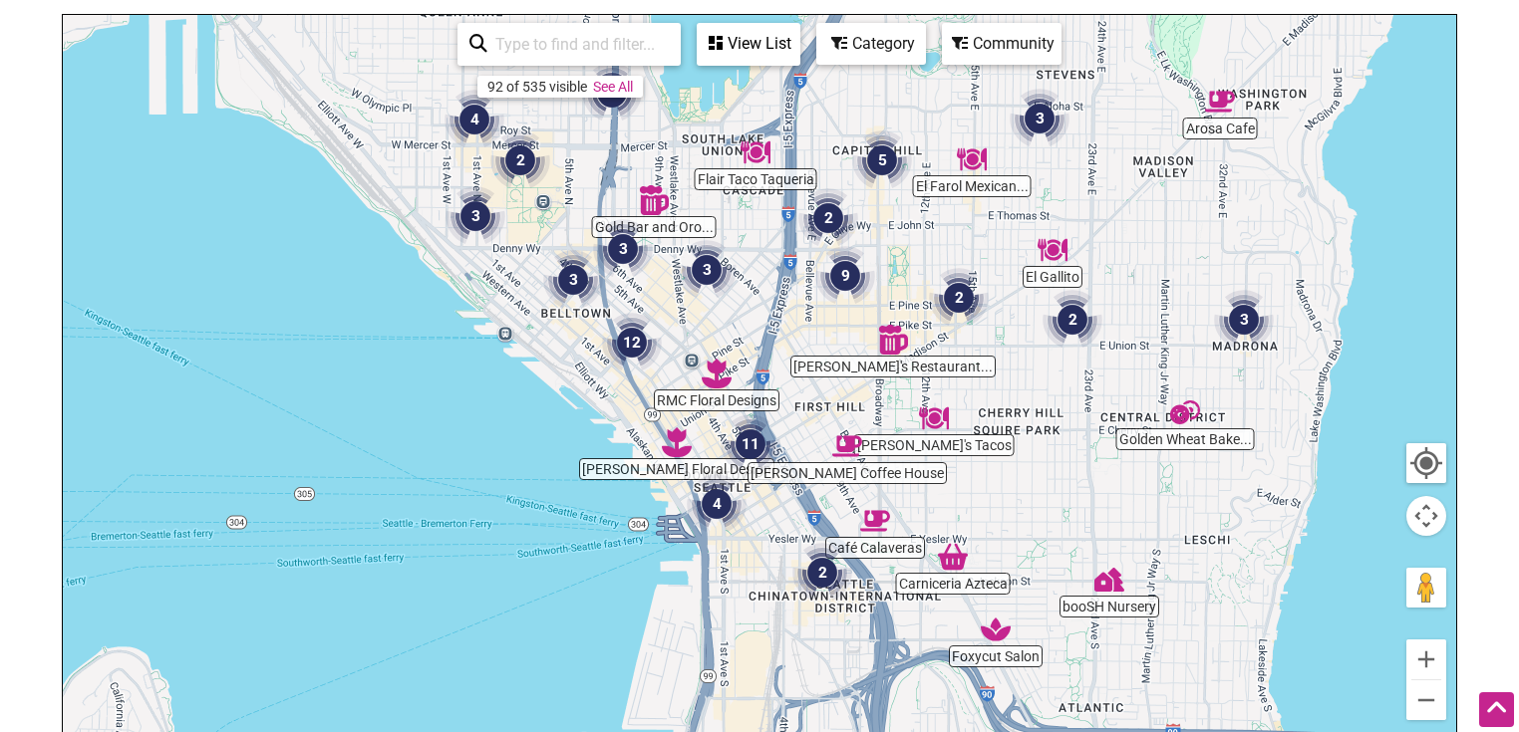
click at [621, 90] on link "See All" at bounding box center [613, 87] width 40 height 16
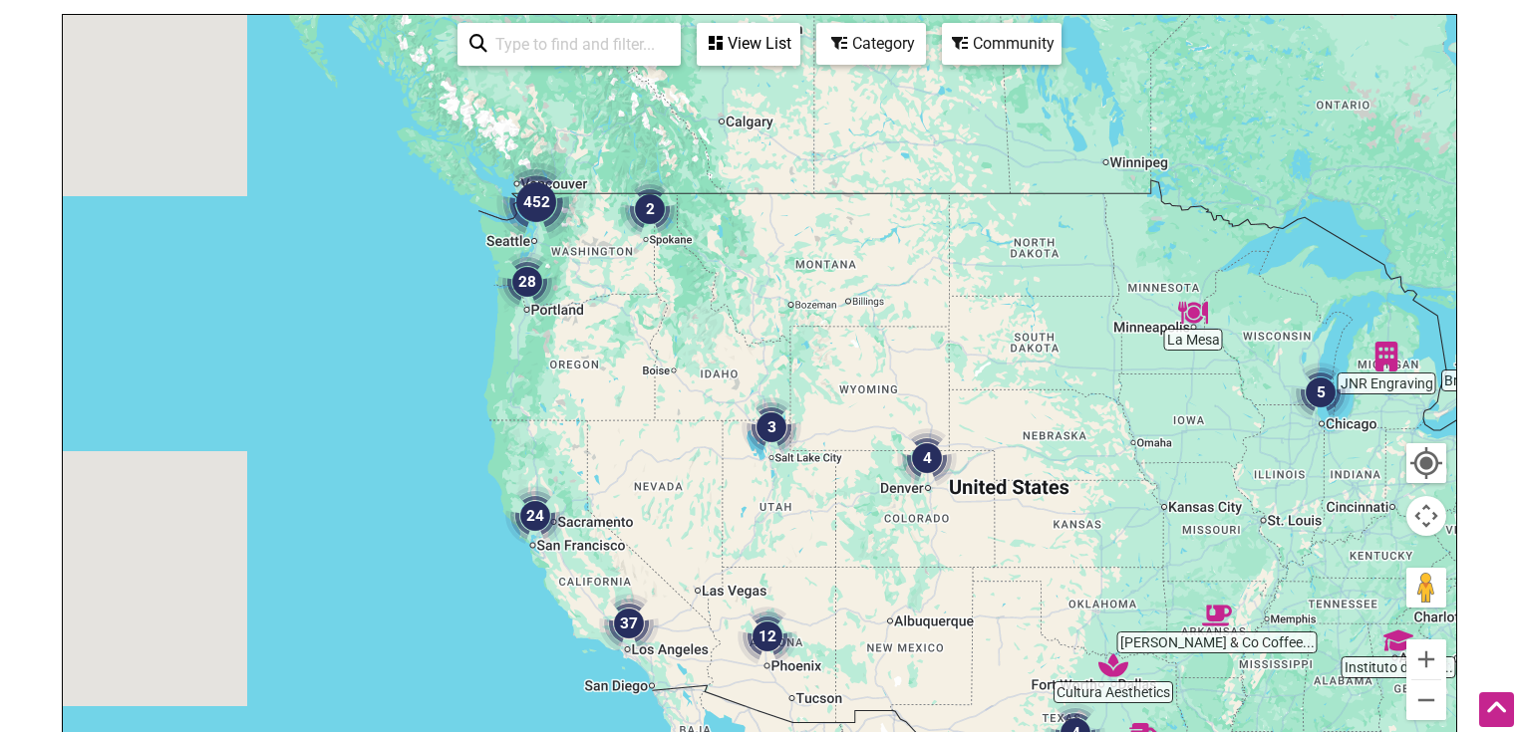
drag, startPoint x: 606, startPoint y: 344, endPoint x: 947, endPoint y: 478, distance: 366.4
click at [947, 478] on img "4" at bounding box center [927, 459] width 76 height 76
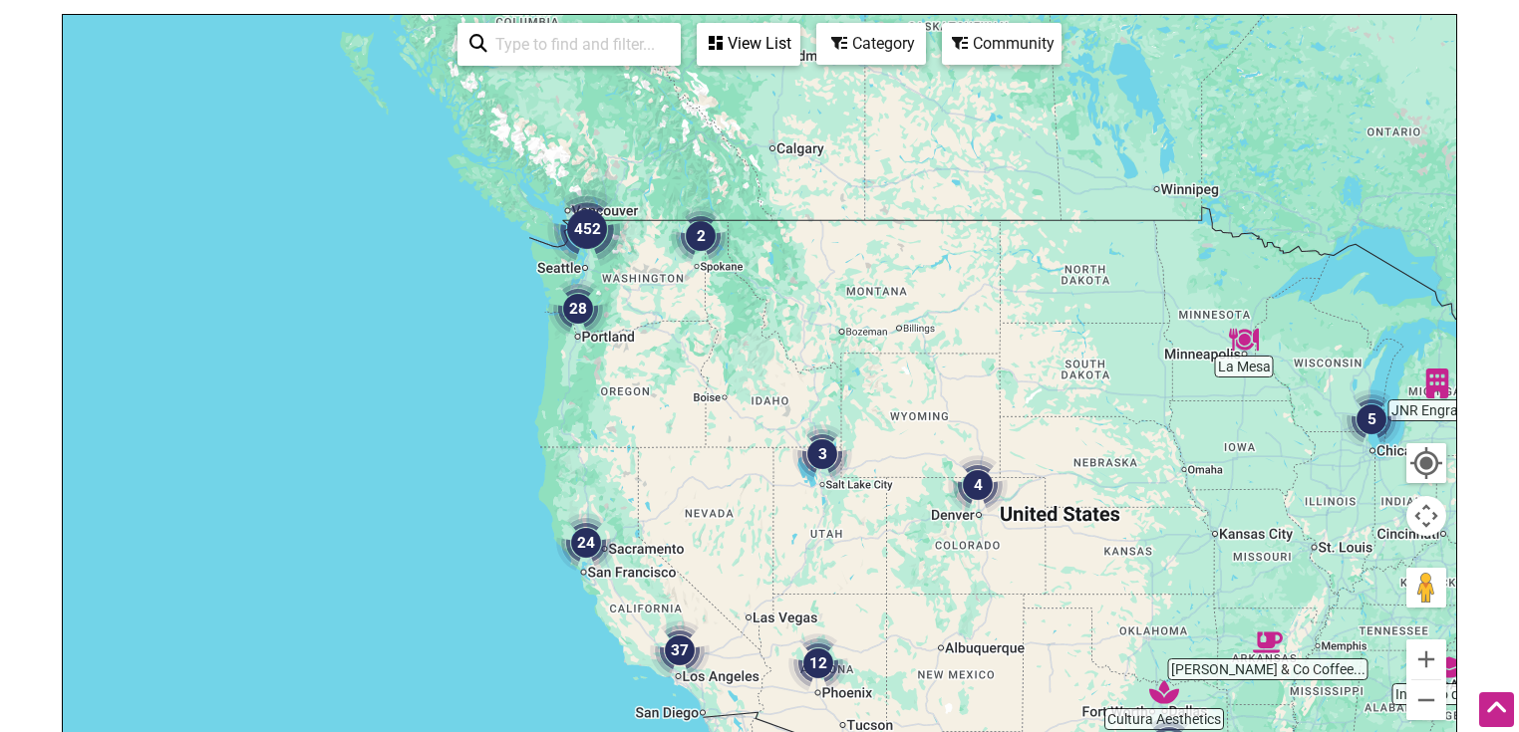
click at [1017, 42] on div "Community" at bounding box center [1002, 44] width 116 height 38
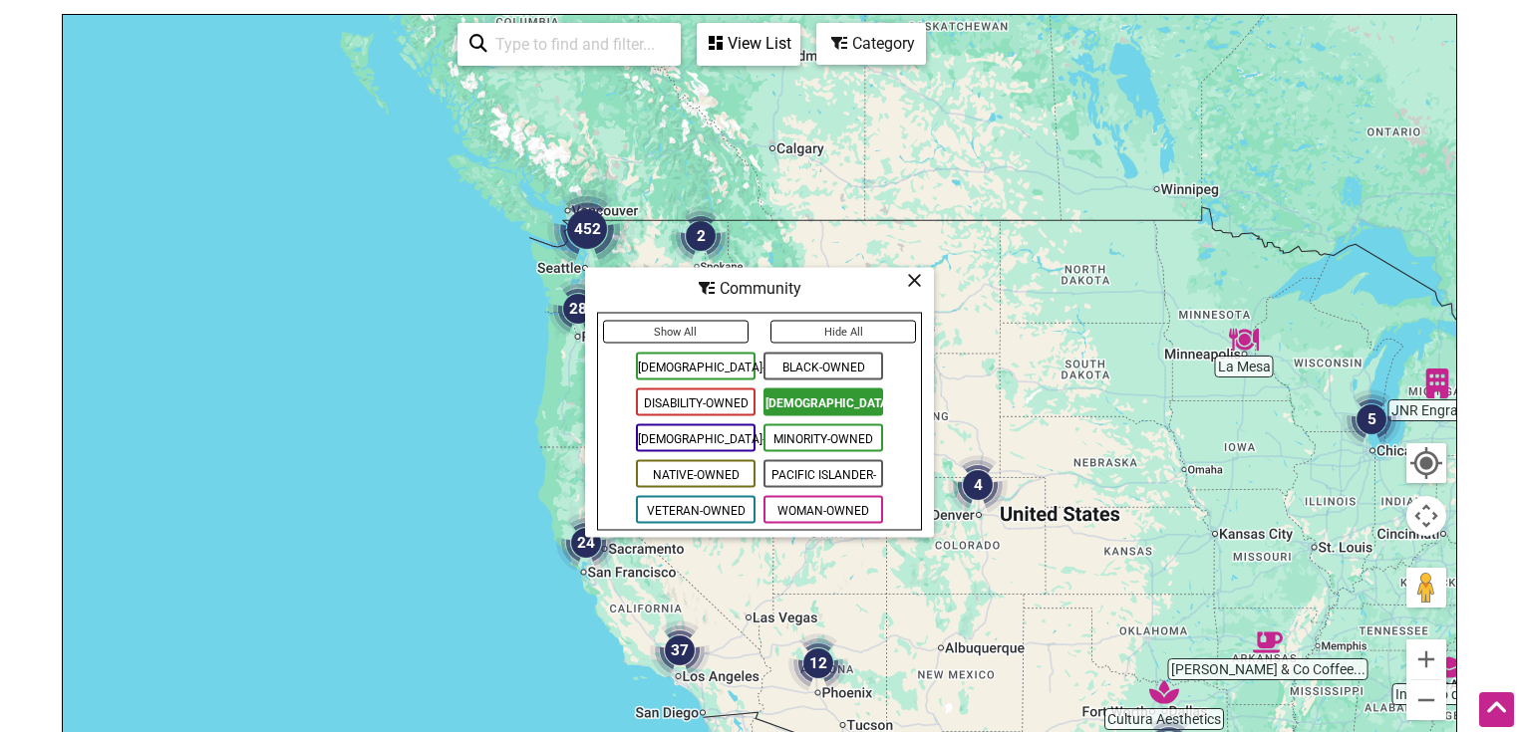
click at [694, 332] on button "Show All" at bounding box center [675, 332] width 145 height 23
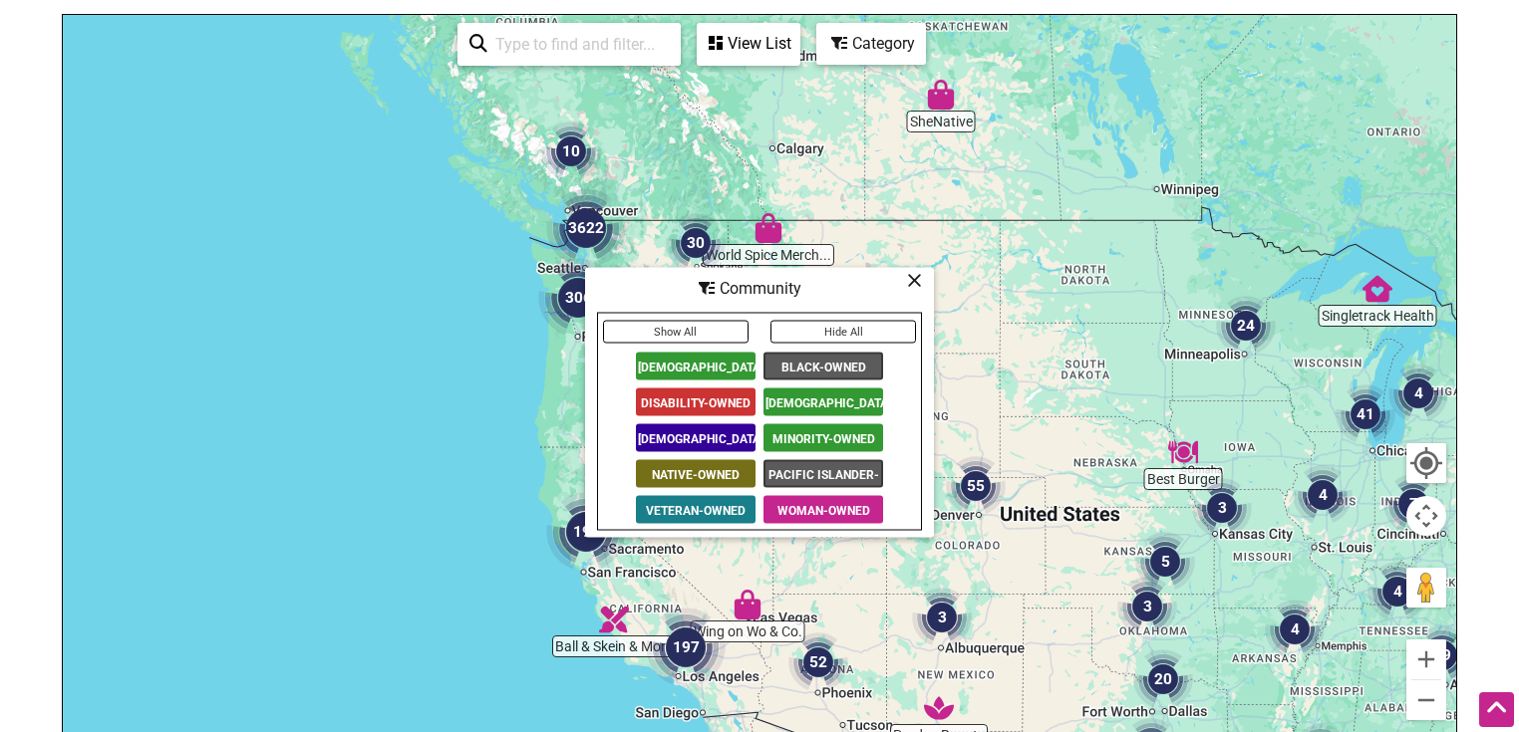
click at [917, 281] on icon at bounding box center [914, 280] width 15 height 1
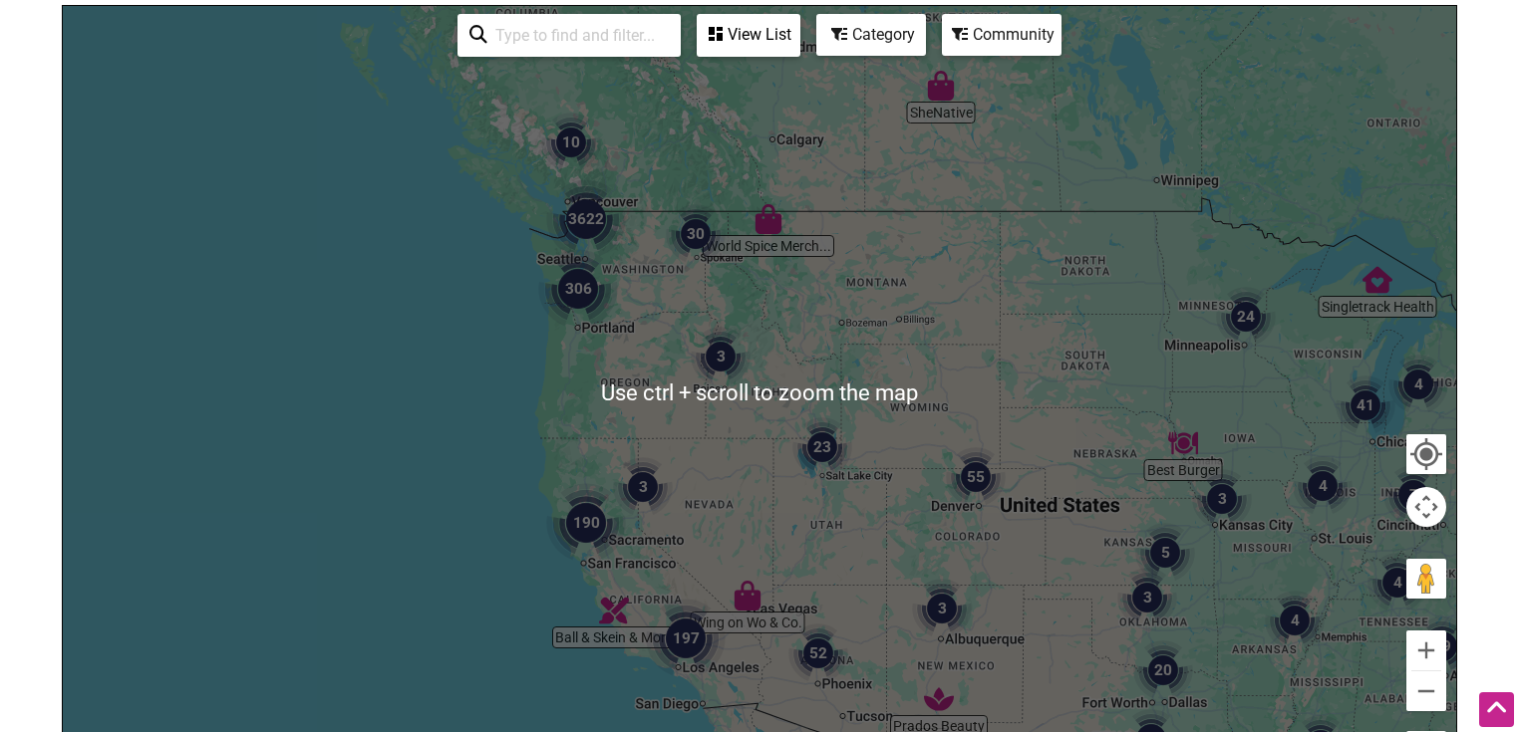
scroll to position [263, 0]
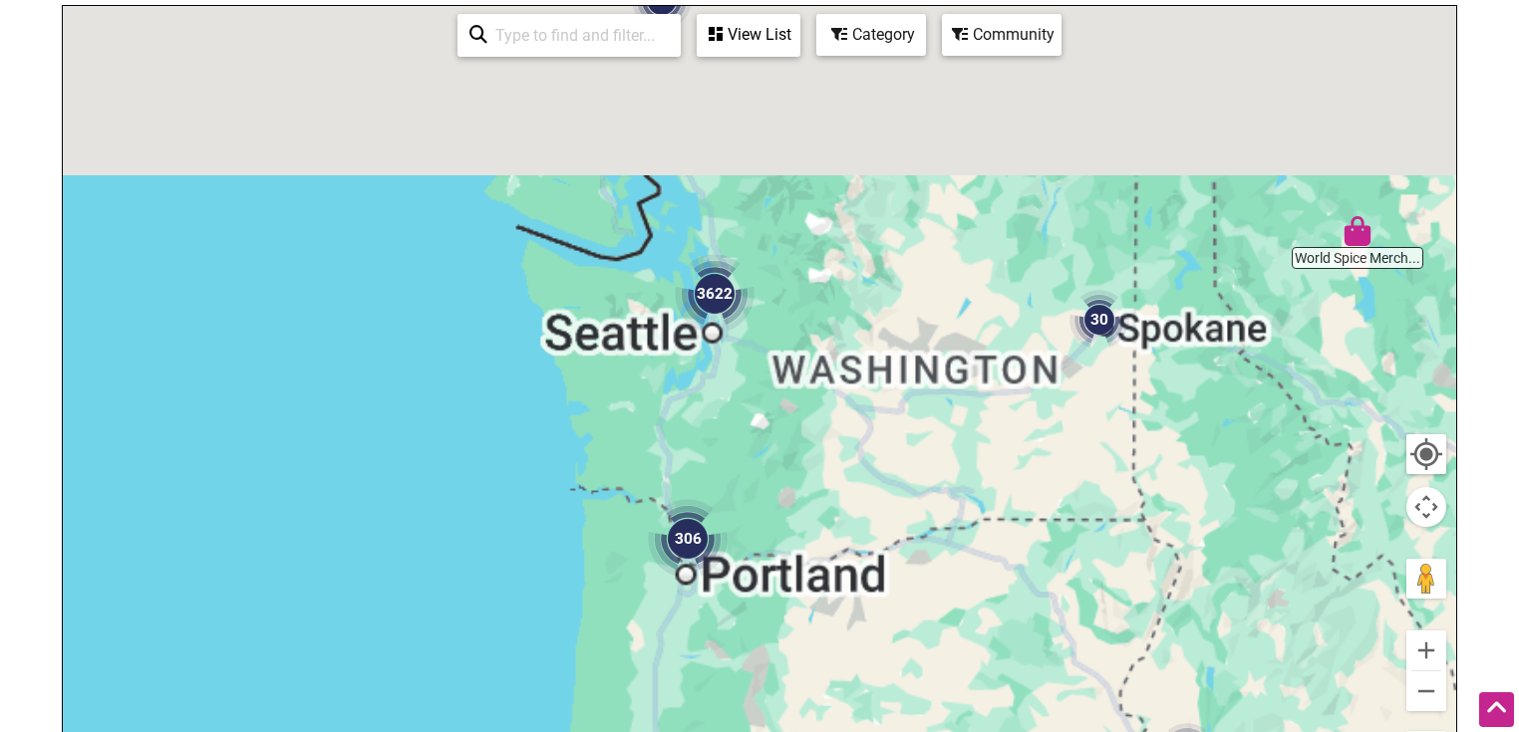
drag, startPoint x: 602, startPoint y: 241, endPoint x: 865, endPoint y: 417, distance: 316.2
click at [924, 545] on div "To navigate, press the arrow keys." at bounding box center [759, 393] width 1393 height 775
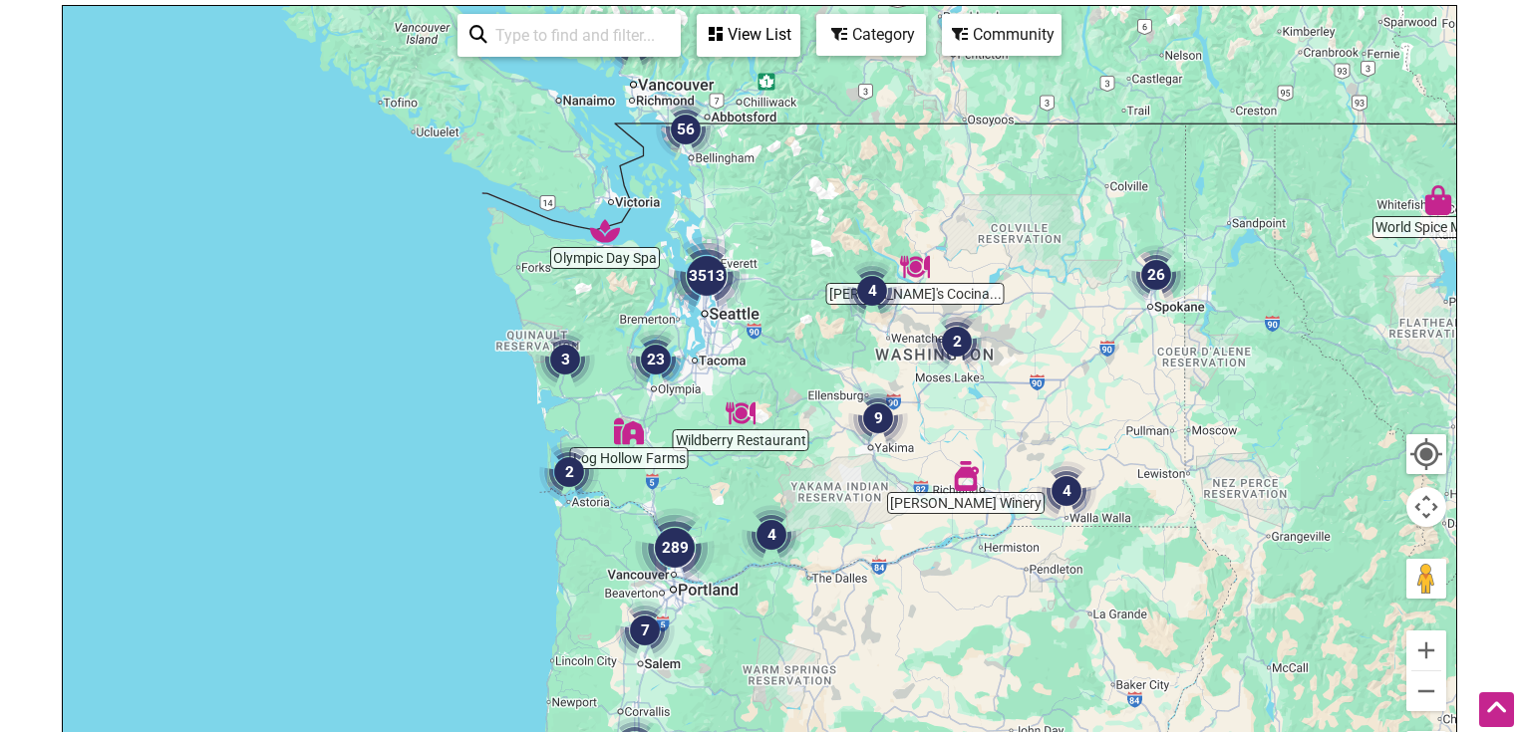
click at [830, 317] on div "To navigate, press the arrow keys." at bounding box center [759, 393] width 1393 height 775
click at [831, 314] on div "To navigate, press the arrow keys." at bounding box center [759, 393] width 1393 height 775
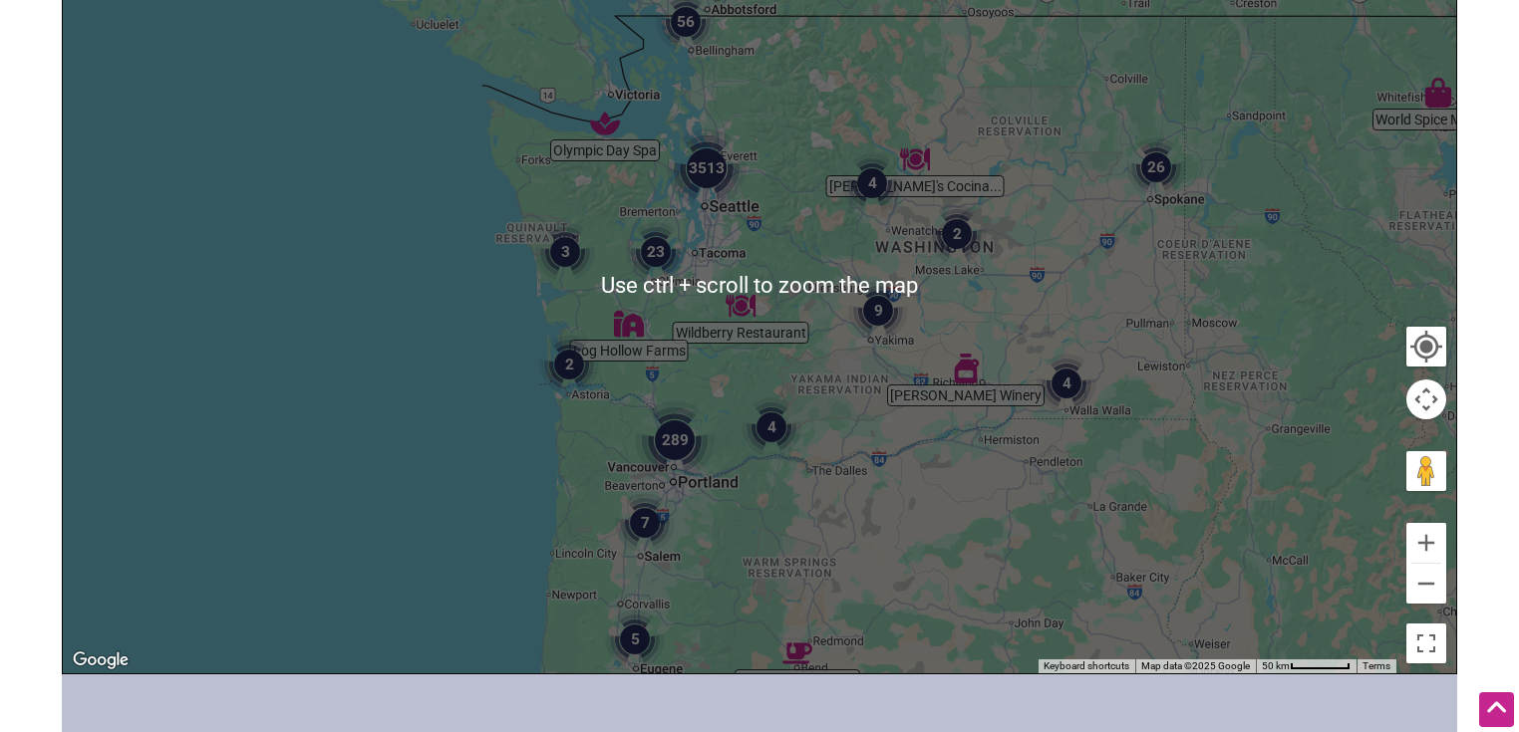
scroll to position [372, 0]
click at [801, 285] on div "To navigate, press the arrow keys." at bounding box center [759, 284] width 1393 height 775
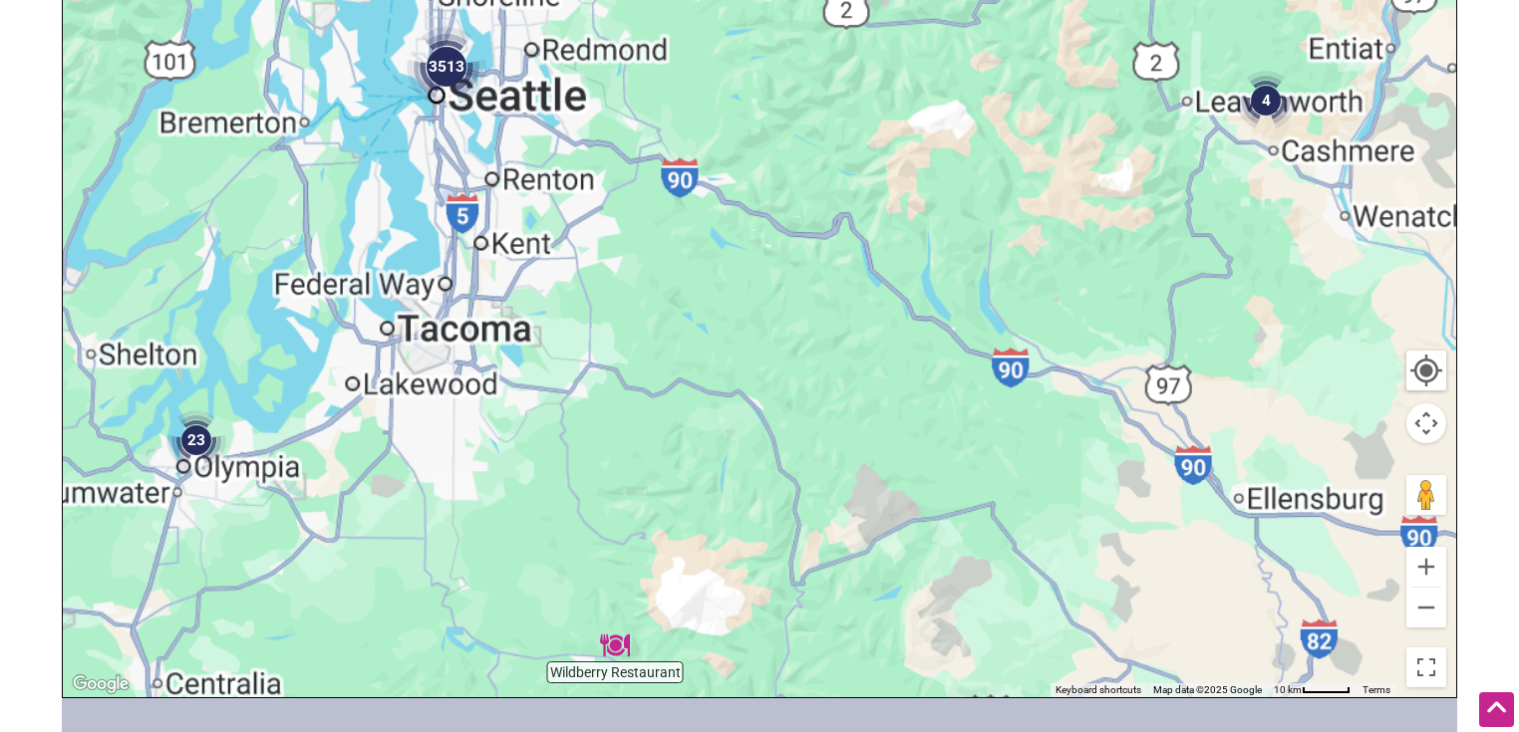
scroll to position [291, 0]
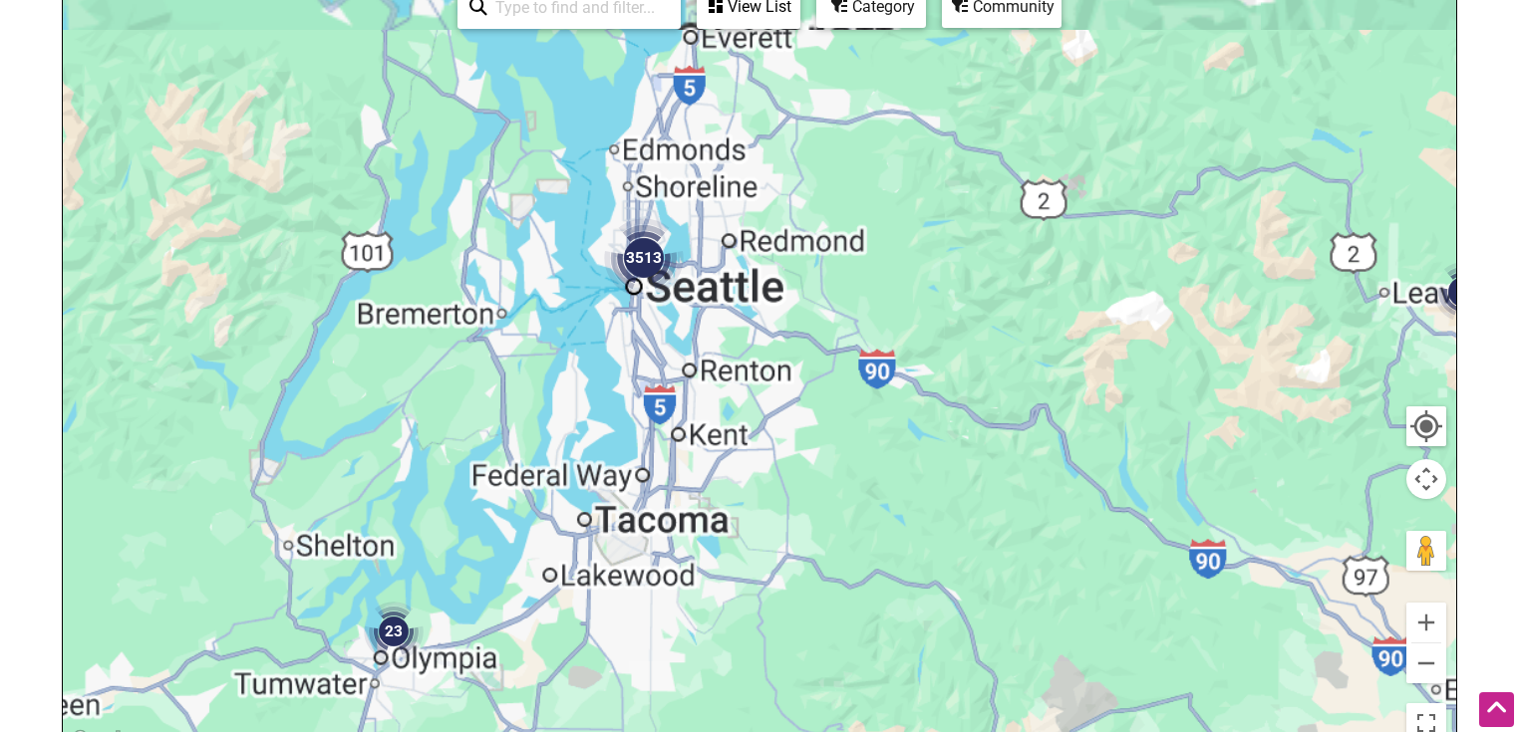
drag, startPoint x: 731, startPoint y: 194, endPoint x: 957, endPoint y: 395, distance: 301.4
click at [957, 395] on div "To navigate, press the arrow keys." at bounding box center [759, 365] width 1393 height 775
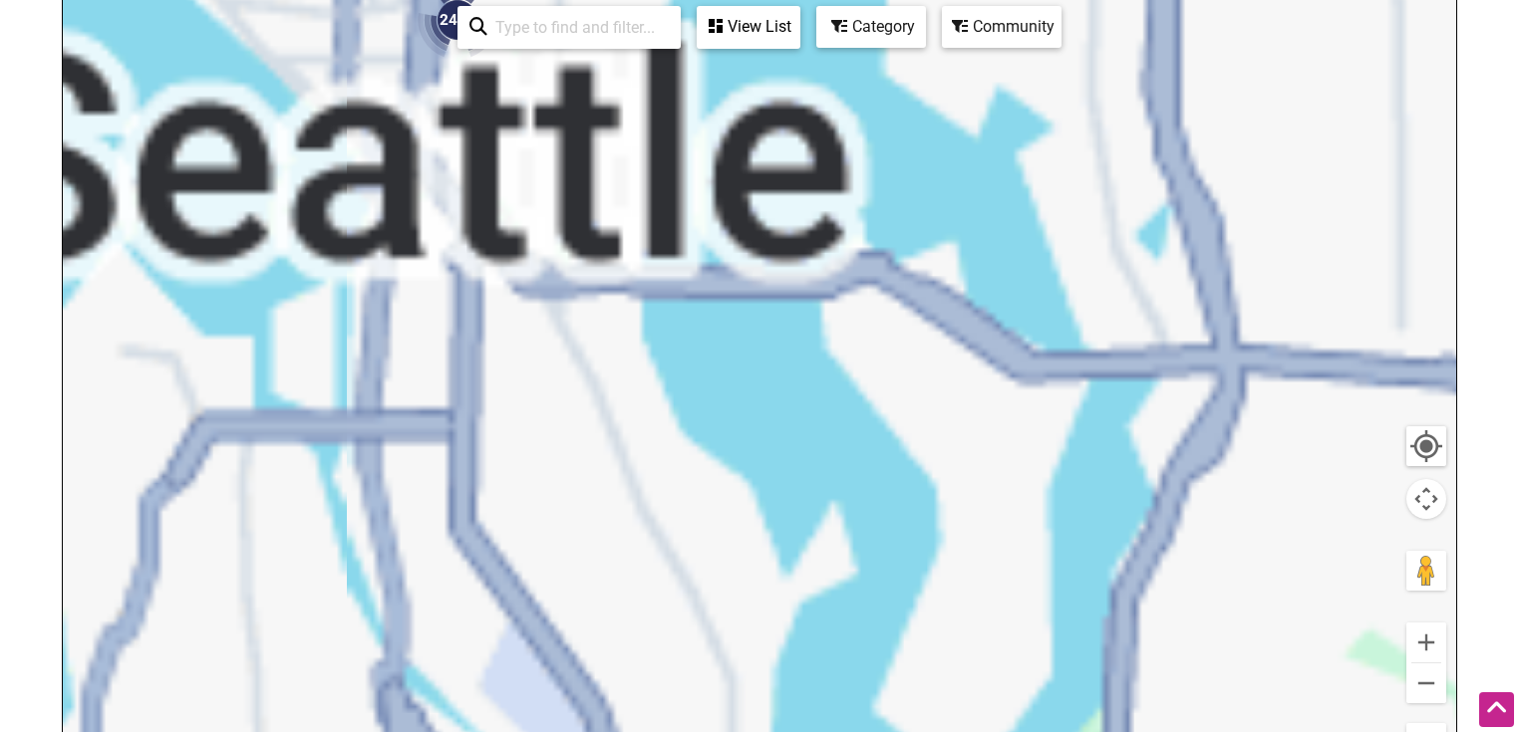
scroll to position [261, 0]
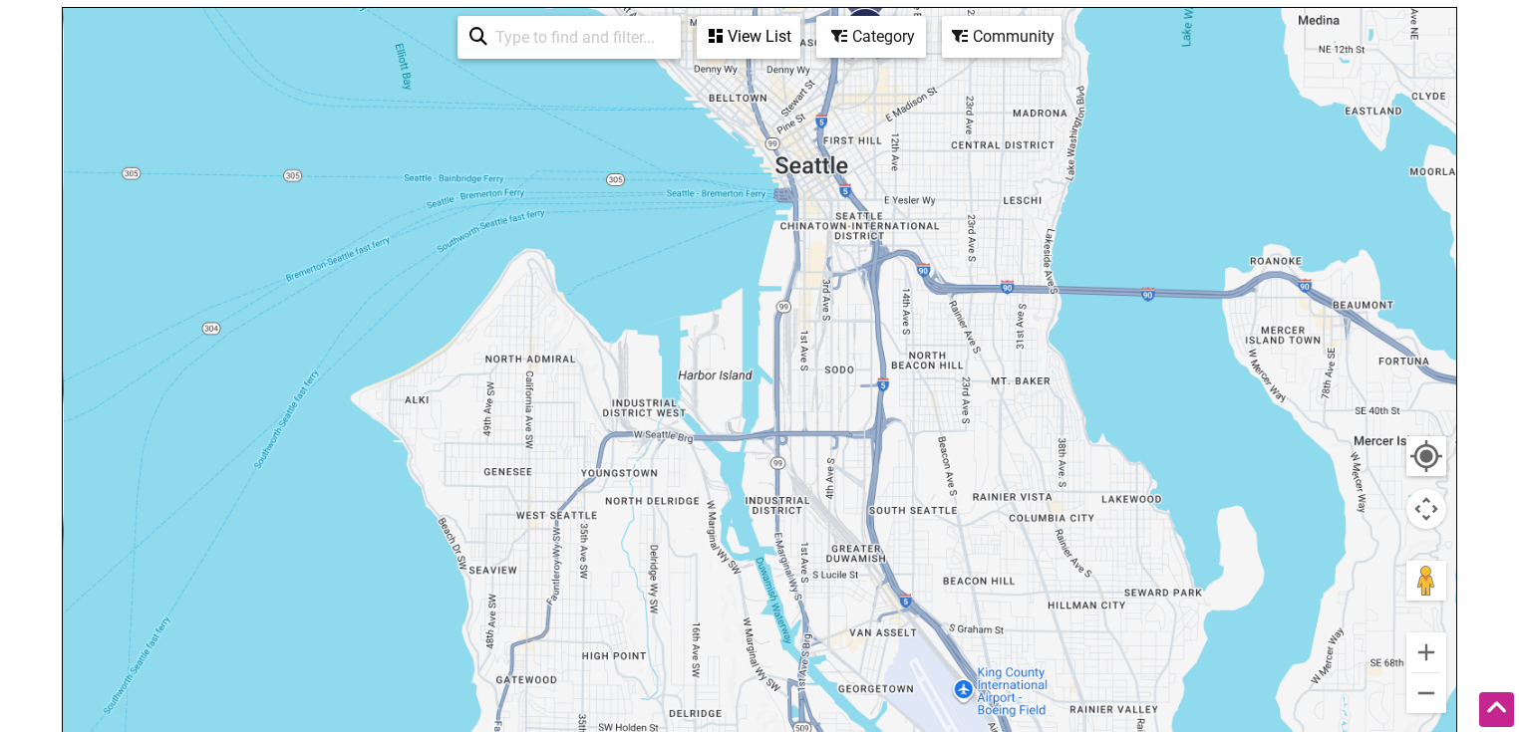
drag, startPoint x: 578, startPoint y: 367, endPoint x: 980, endPoint y: 363, distance: 401.6
click at [997, 366] on div "To navigate, press the arrow keys." at bounding box center [759, 395] width 1393 height 775
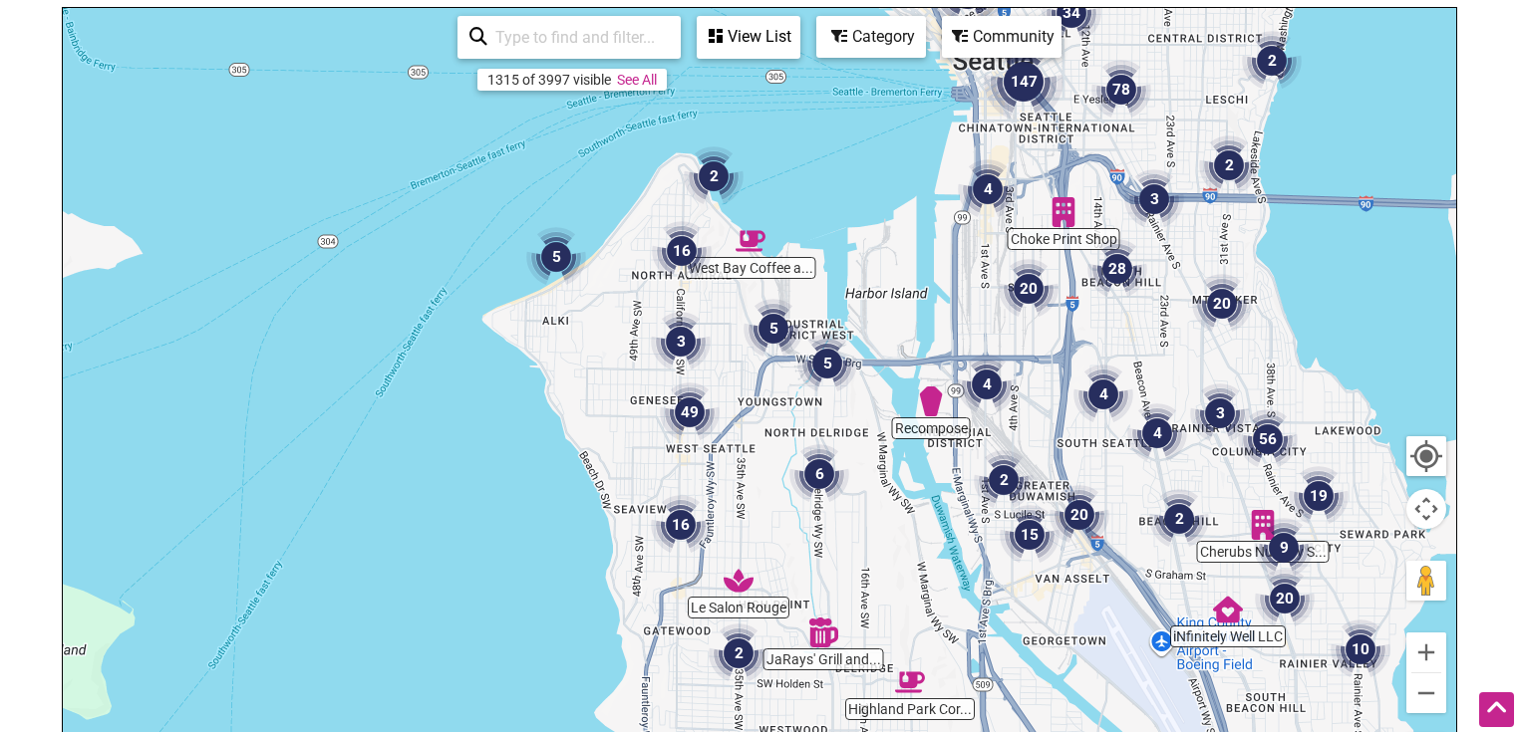
drag, startPoint x: 527, startPoint y: 454, endPoint x: 695, endPoint y: 378, distance: 184.2
click at [695, 378] on img "49" at bounding box center [690, 413] width 76 height 76
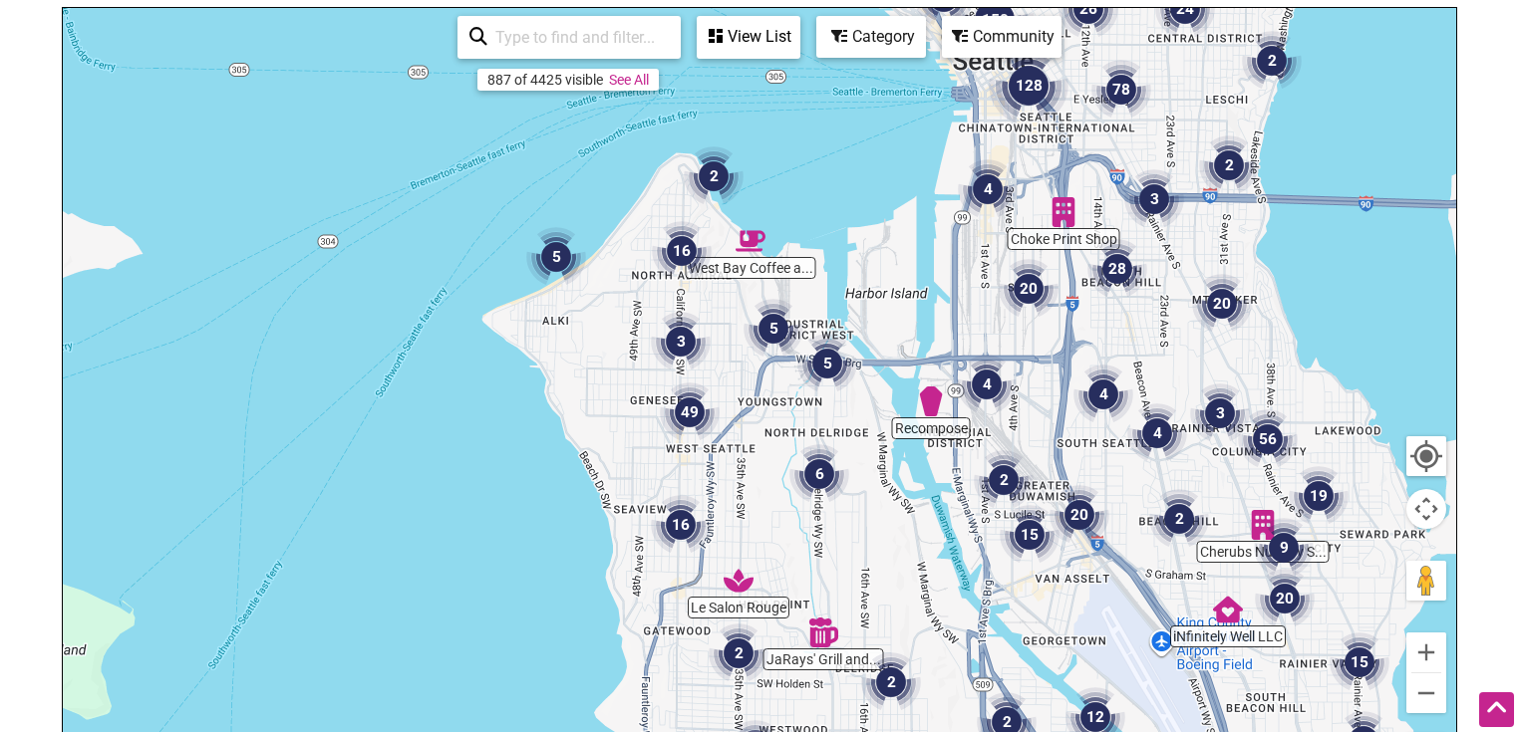
click at [680, 338] on img "3" at bounding box center [681, 342] width 76 height 76
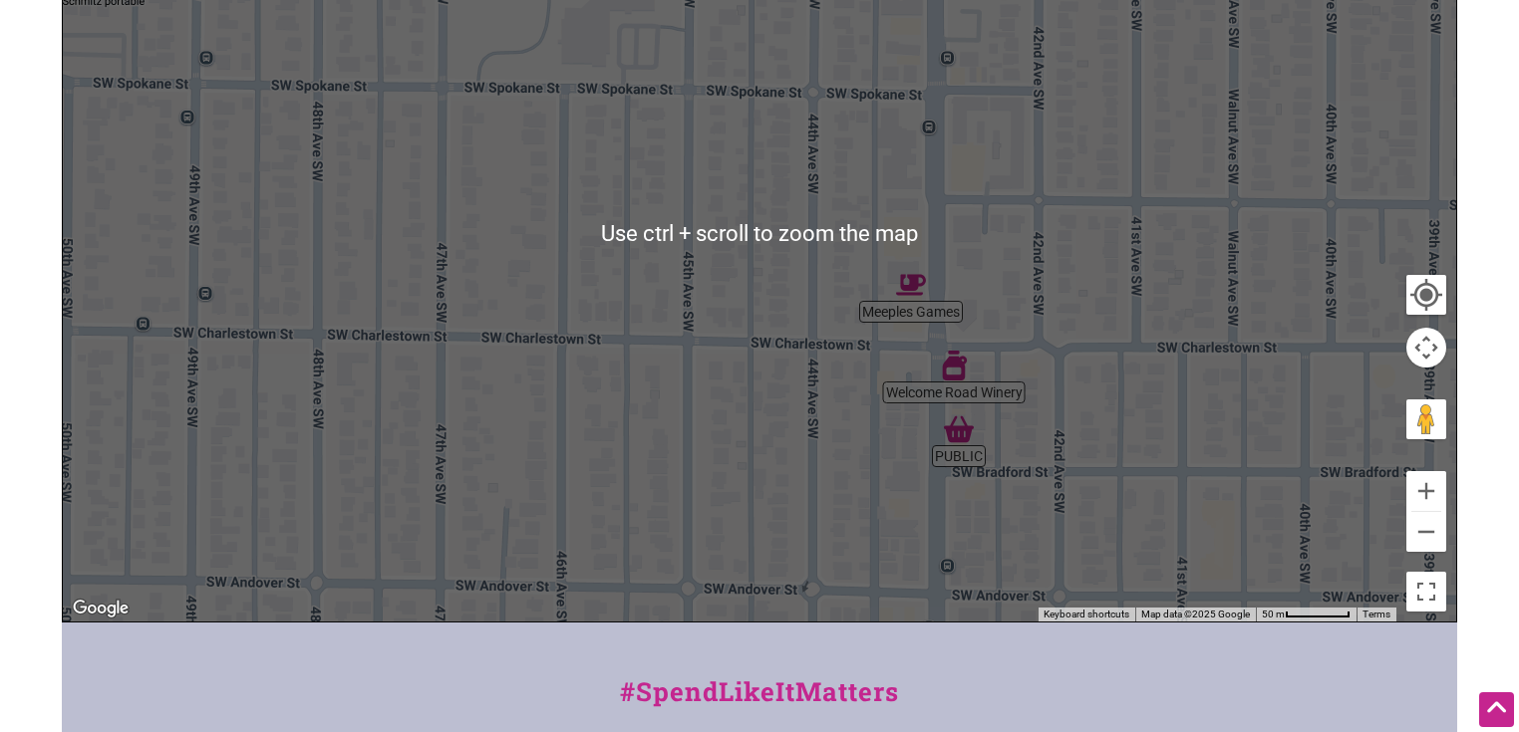
scroll to position [425, 0]
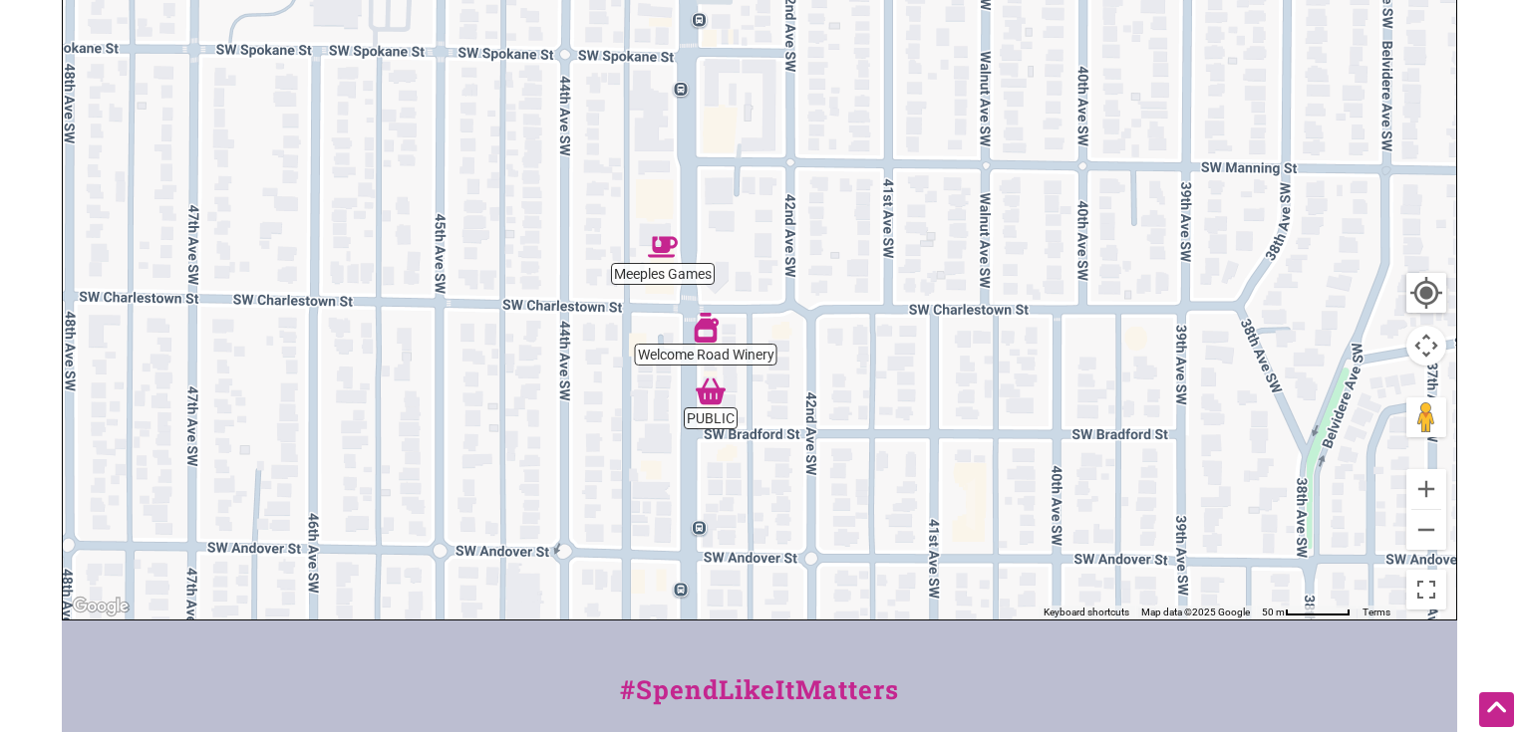
drag, startPoint x: 1066, startPoint y: 407, endPoint x: 816, endPoint y: 371, distance: 252.7
click at [816, 371] on div "To navigate, press the arrow keys." at bounding box center [759, 232] width 1393 height 775
click at [1051, 472] on div "To navigate, press the arrow keys." at bounding box center [759, 232] width 1393 height 775
click at [670, 285] on div "To navigate, press the arrow keys." at bounding box center [759, 232] width 1393 height 775
click at [666, 239] on img "Meeples Games" at bounding box center [663, 247] width 46 height 46
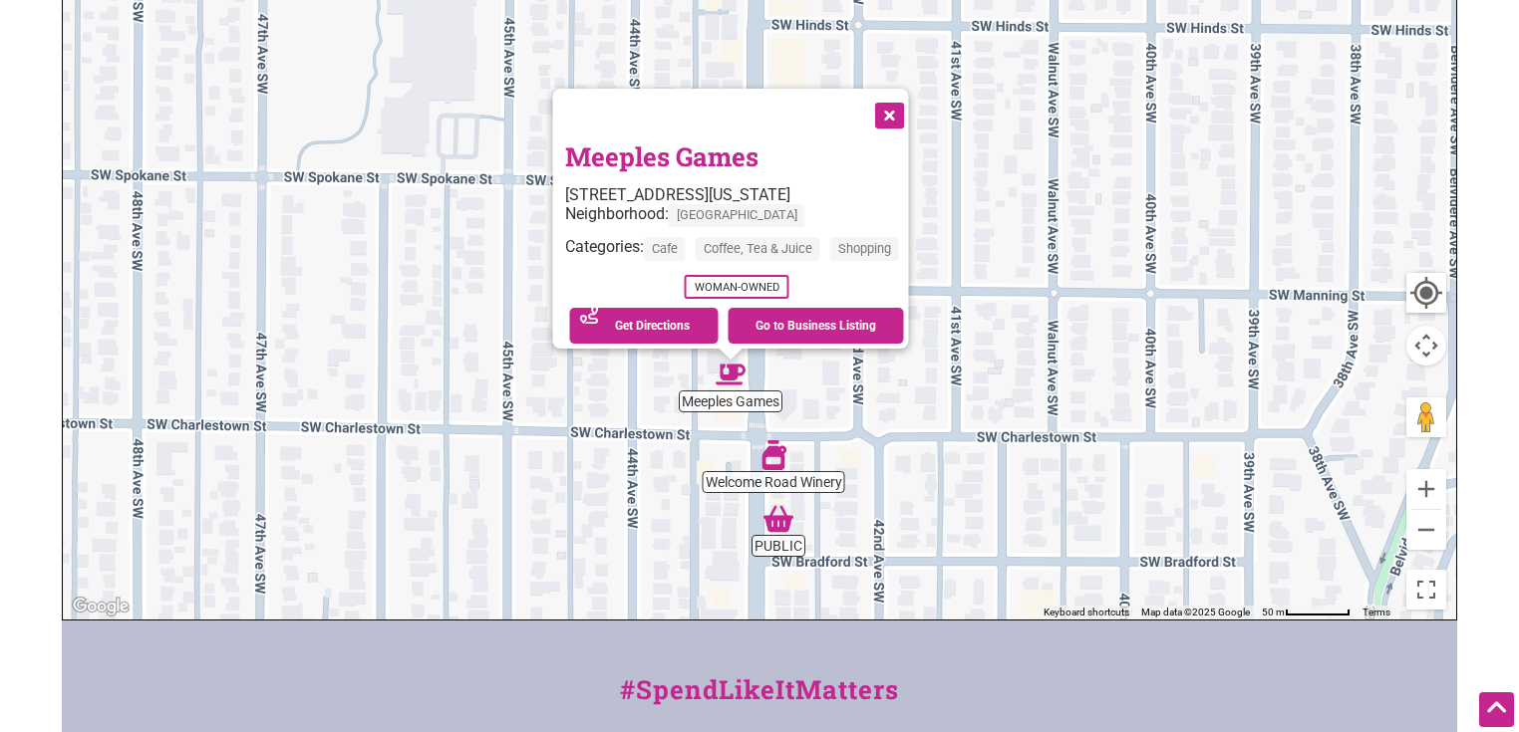
drag, startPoint x: 980, startPoint y: 319, endPoint x: 950, endPoint y: 454, distance: 138.8
click at [950, 454] on div "To navigate, press the arrow keys. Meeples Games 3727 California Ave SW #2b, Se…" at bounding box center [759, 232] width 1393 height 775
click at [771, 458] on img "Welcome Road Winery" at bounding box center [773, 455] width 46 height 46
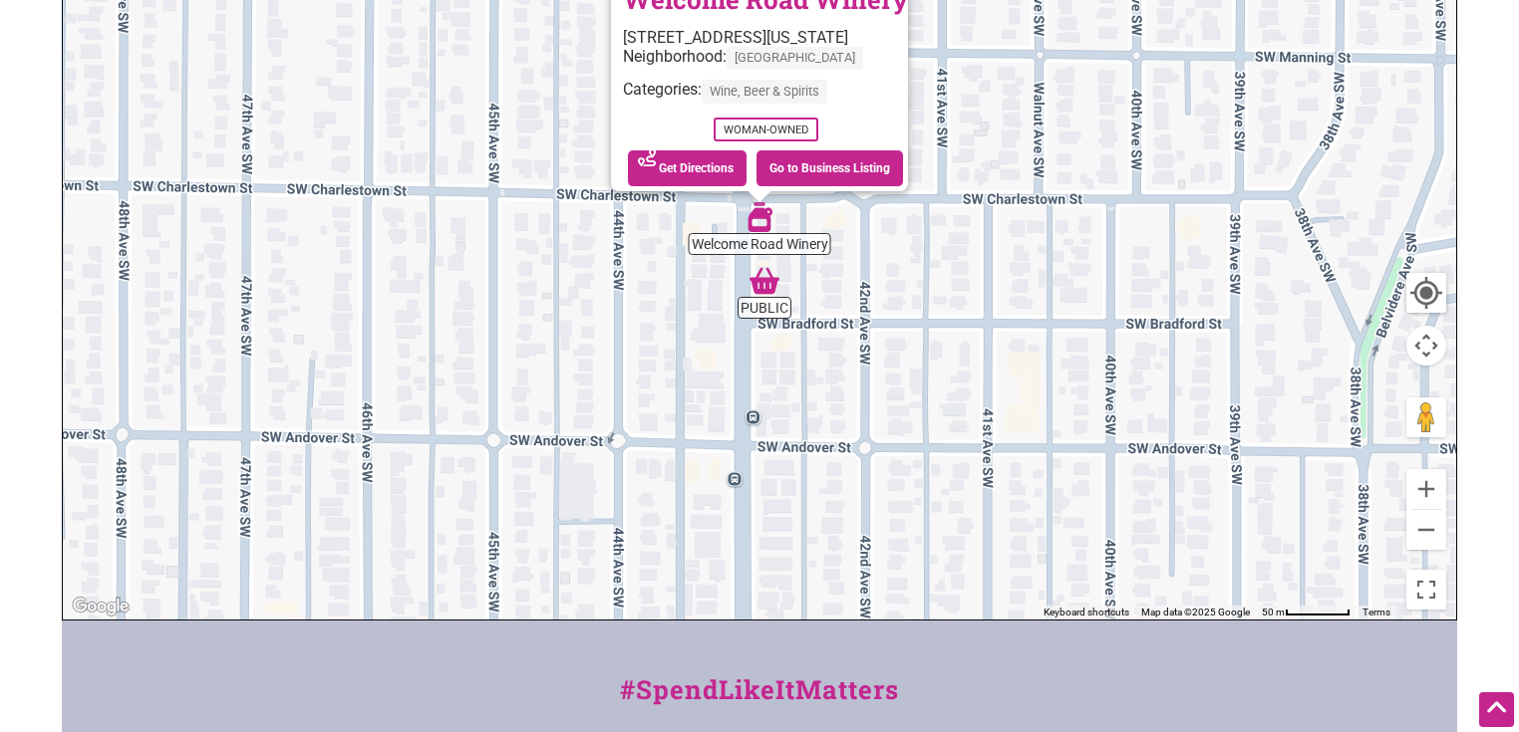
click at [777, 296] on img "PUBLIC" at bounding box center [764, 281] width 46 height 46
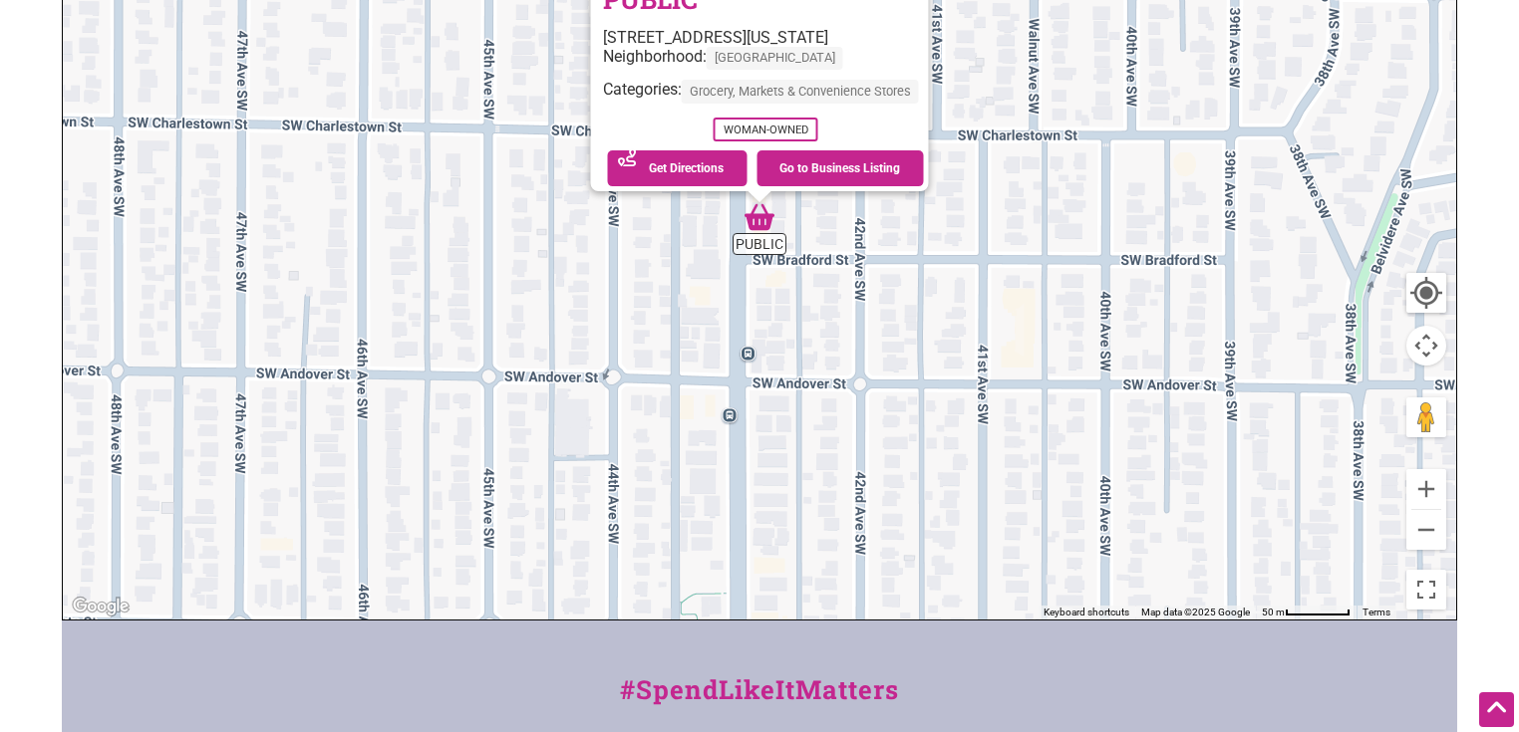
drag, startPoint x: 1020, startPoint y: 472, endPoint x: 1007, endPoint y: 470, distance: 14.1
click at [1008, 471] on div "To navigate, press the arrow keys. PUBLIC 3836 California Ave SW, Seattle, WA 9…" at bounding box center [759, 232] width 1393 height 775
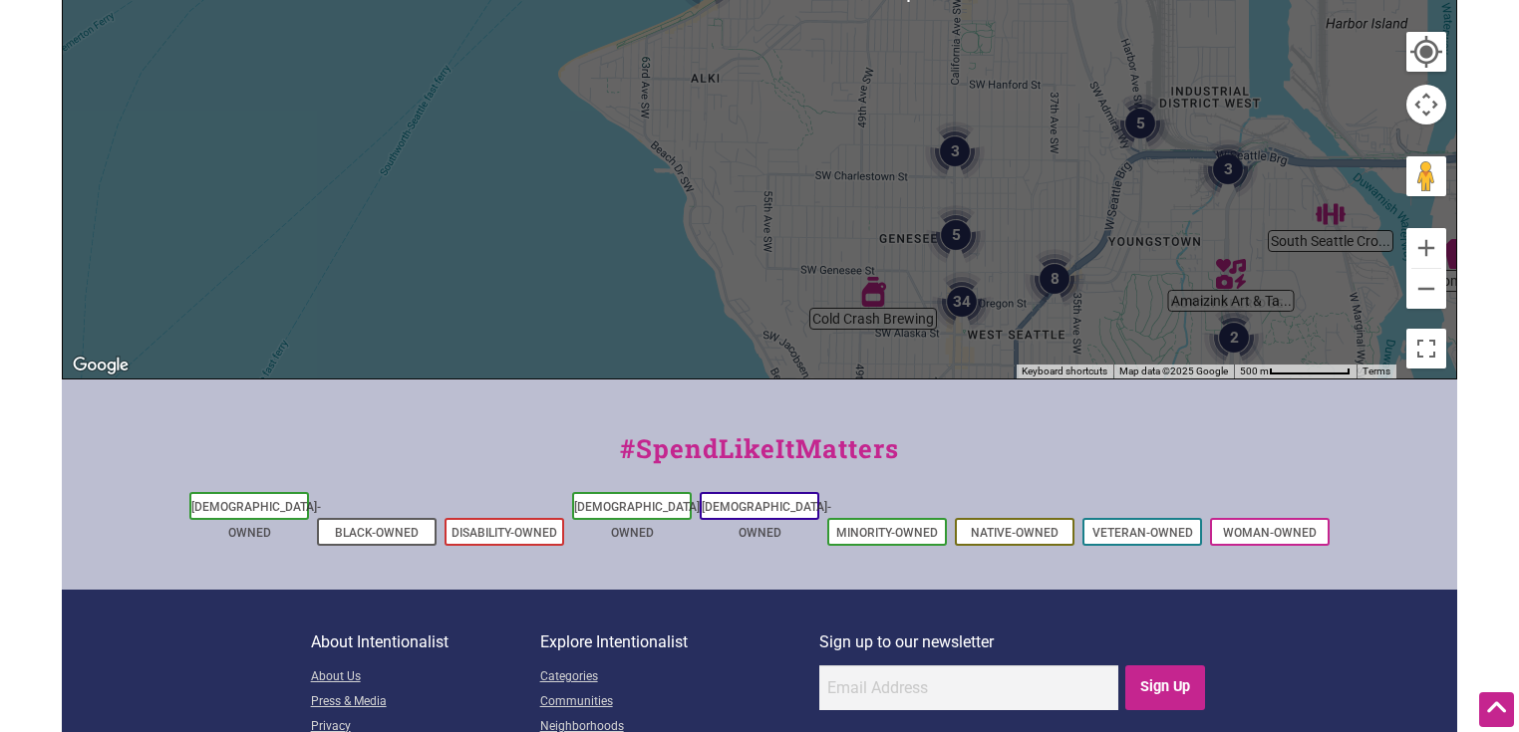
scroll to position [666, 0]
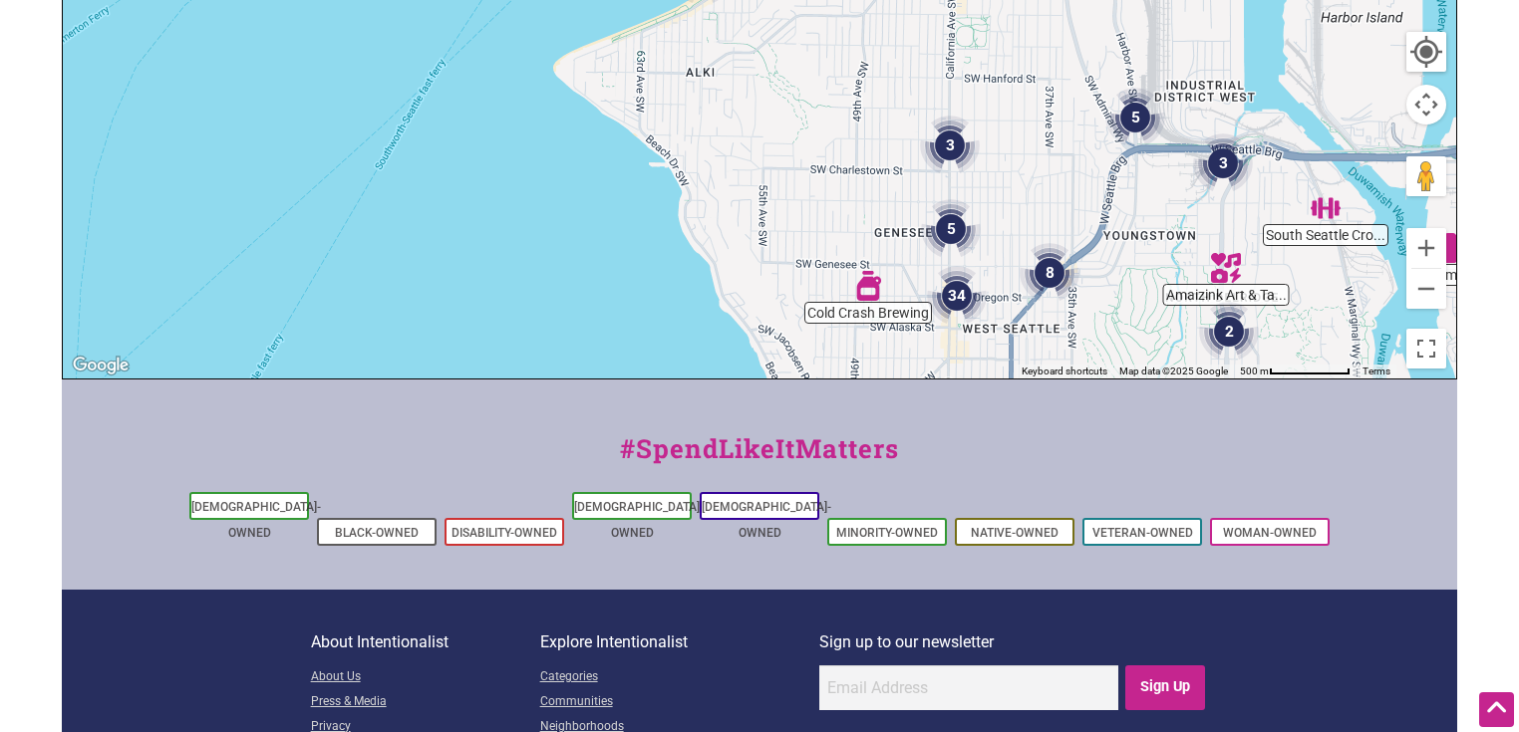
drag, startPoint x: 1030, startPoint y: 328, endPoint x: 1006, endPoint y: 303, distance: 35.2
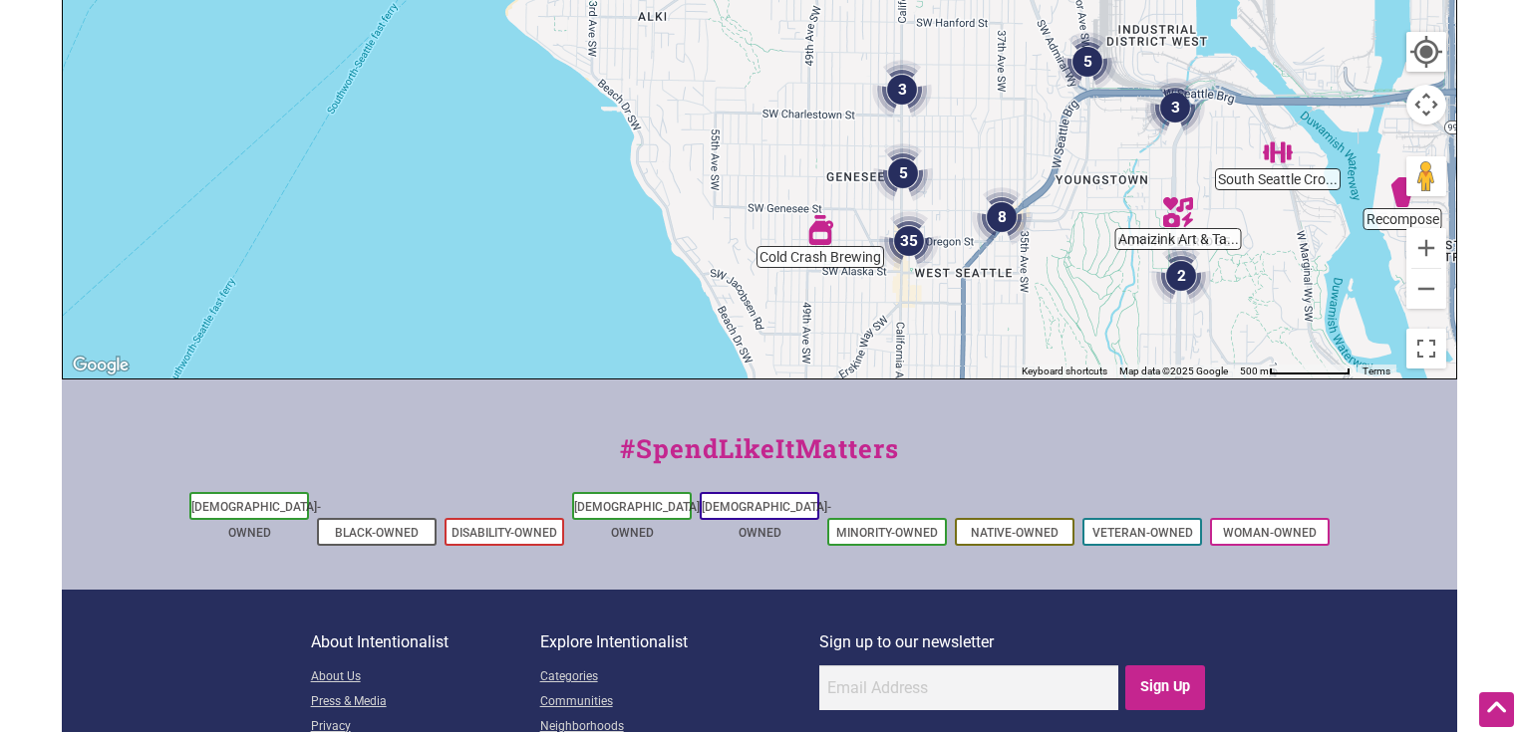
drag, startPoint x: 992, startPoint y: 322, endPoint x: 961, endPoint y: 276, distance: 55.3
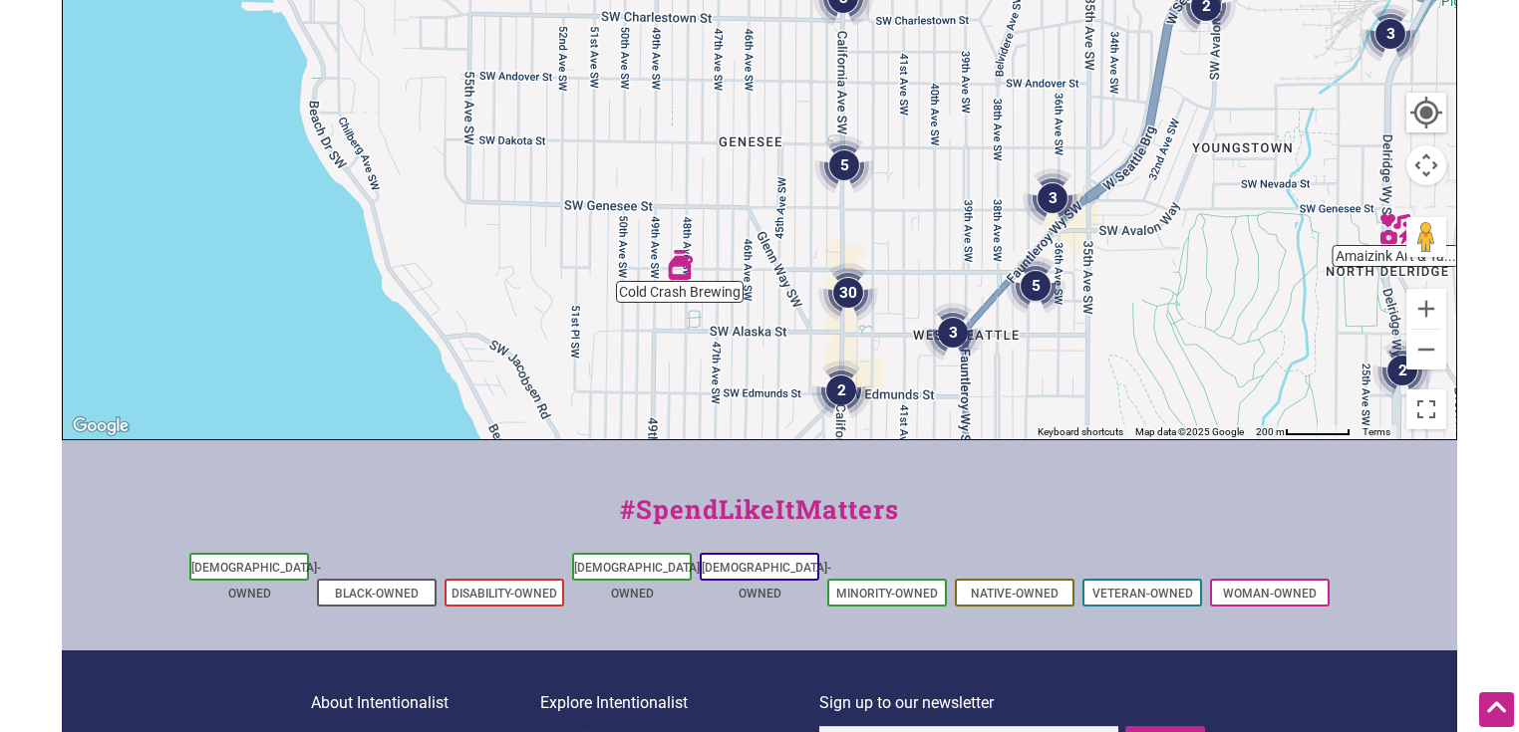
scroll to position [598, 0]
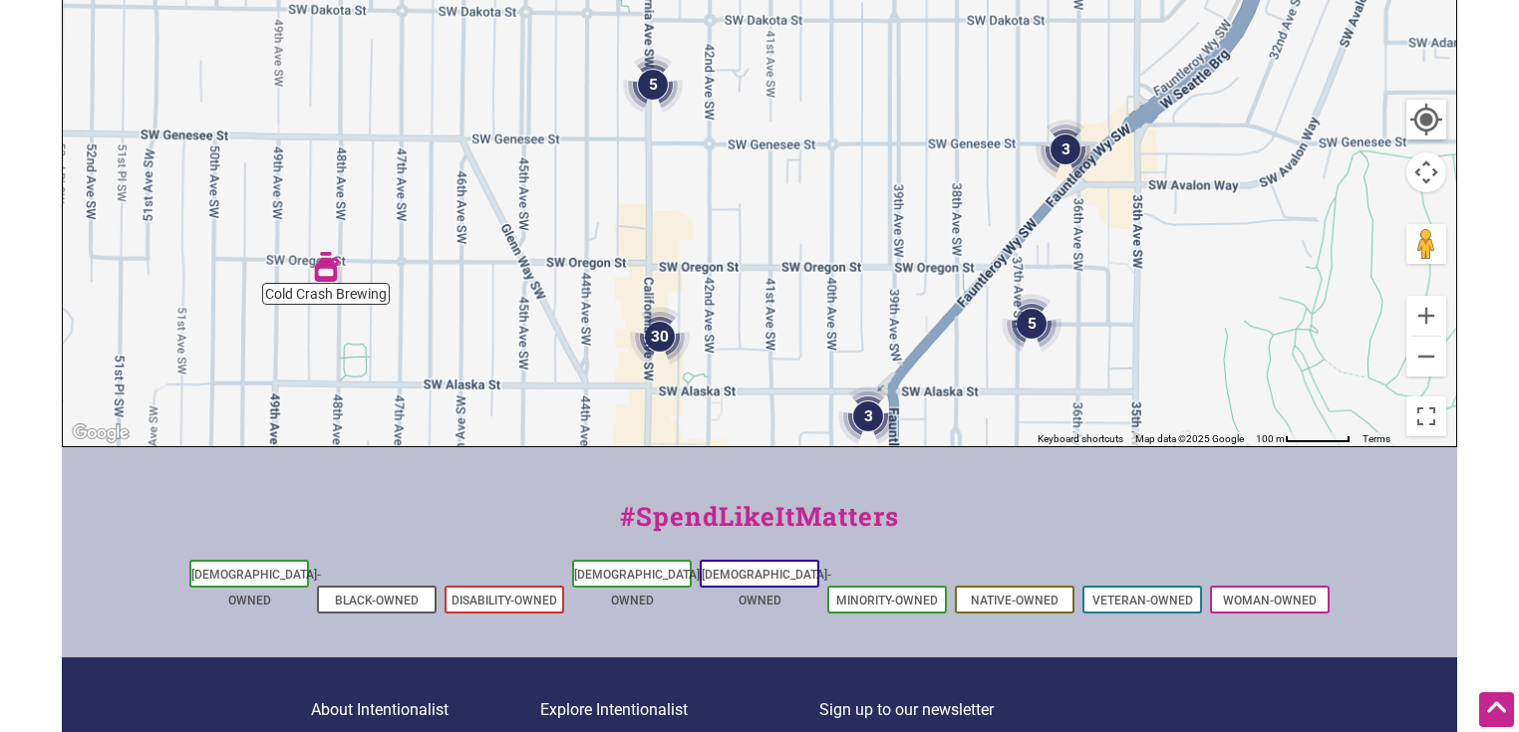
drag, startPoint x: 1020, startPoint y: 287, endPoint x: 937, endPoint y: 271, distance: 85.2
click at [937, 271] on div "To navigate, press the arrow keys." at bounding box center [759, 58] width 1393 height 775
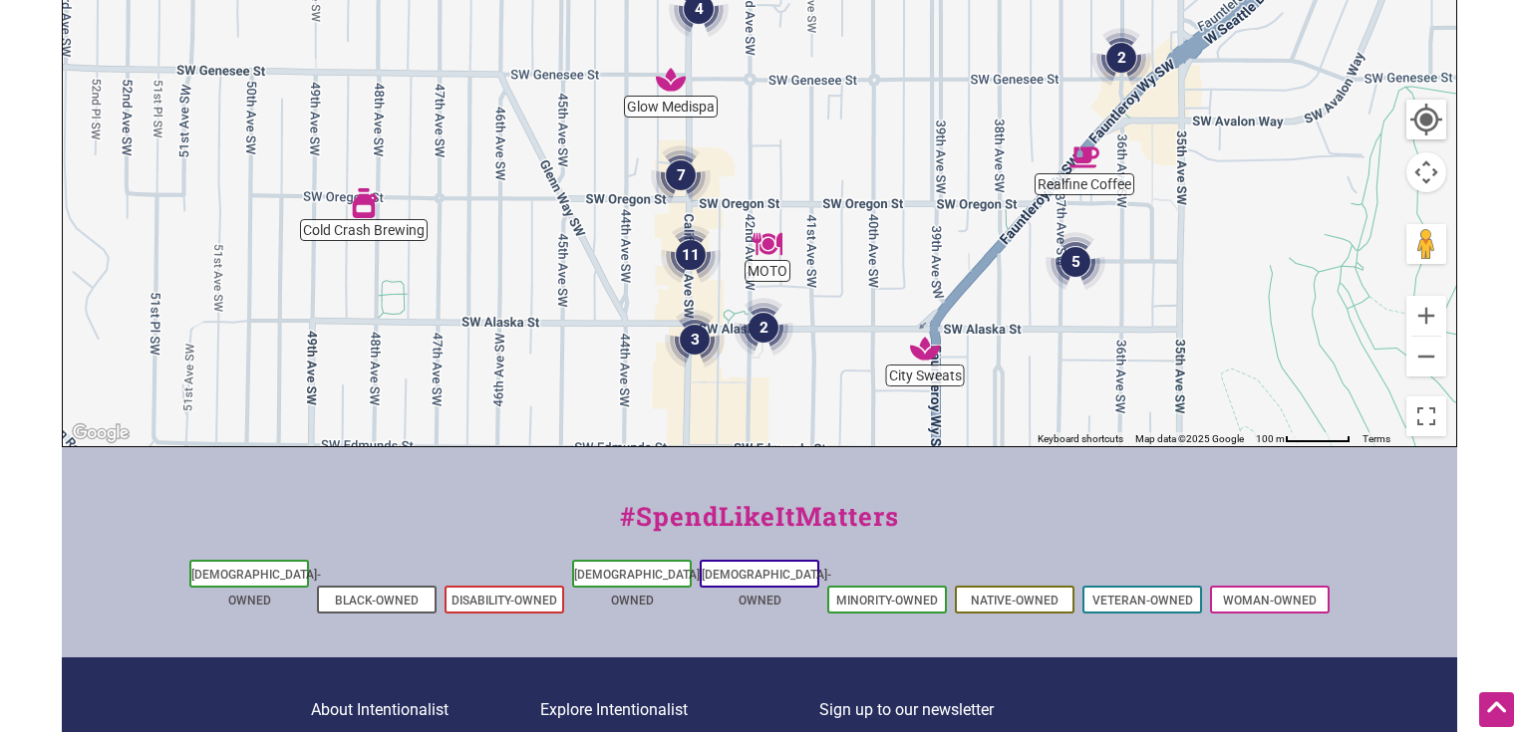
drag, startPoint x: 843, startPoint y: 295, endPoint x: 869, endPoint y: 251, distance: 50.9
click at [869, 251] on div at bounding box center [759, 58] width 1393 height 775
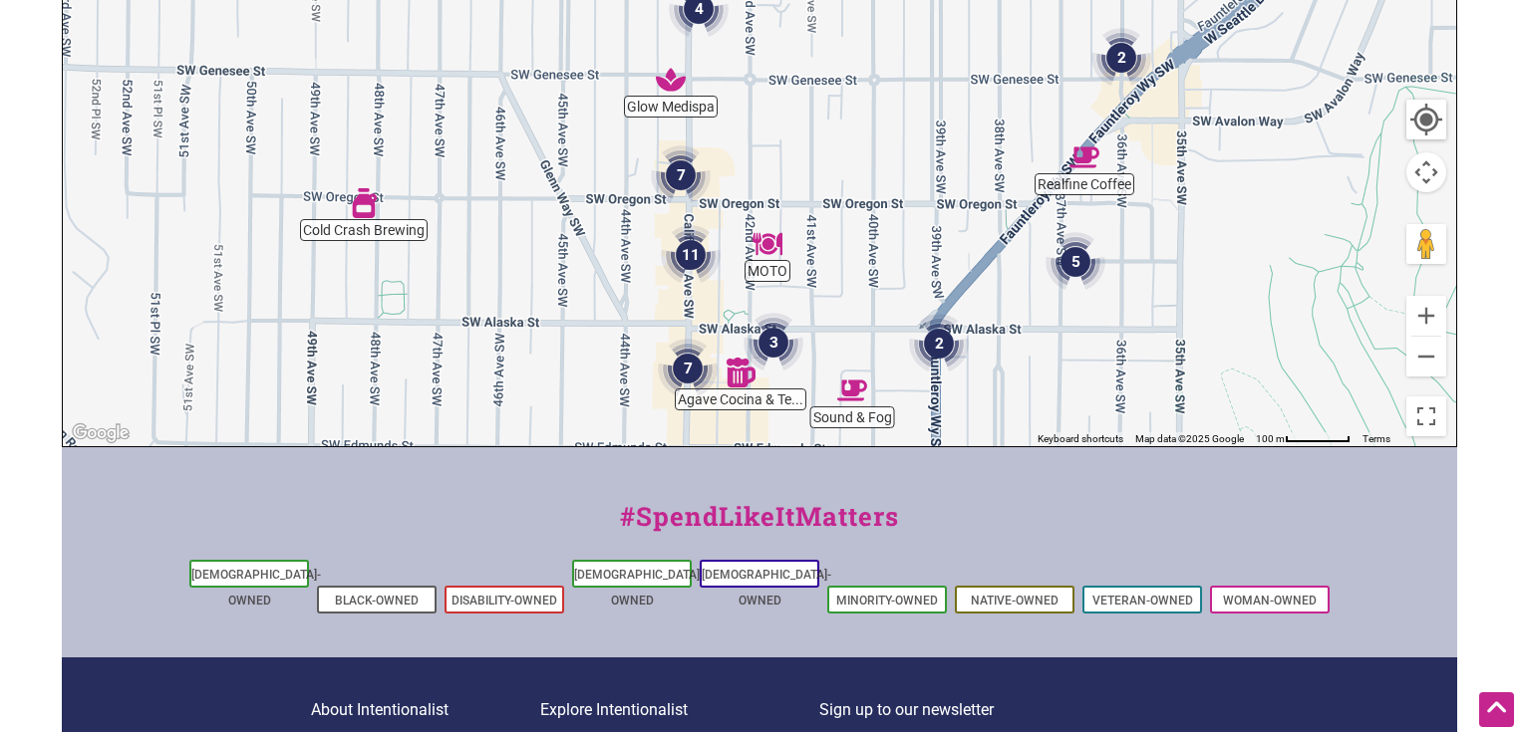
click at [678, 168] on img "7" at bounding box center [681, 176] width 76 height 76
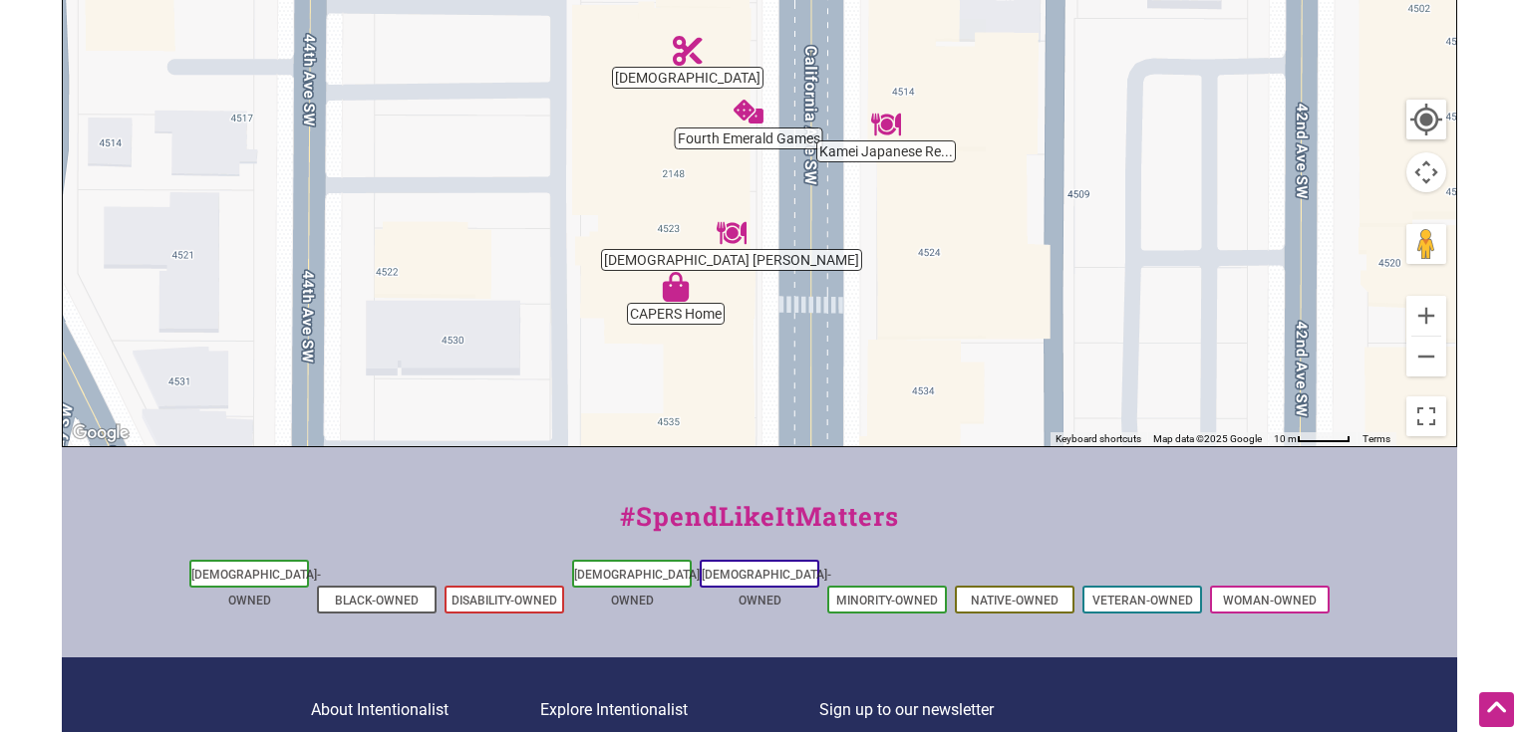
drag, startPoint x: 911, startPoint y: 335, endPoint x: 902, endPoint y: 179, distance: 155.7
click at [902, 181] on div "To navigate, press the arrow keys." at bounding box center [759, 58] width 1393 height 775
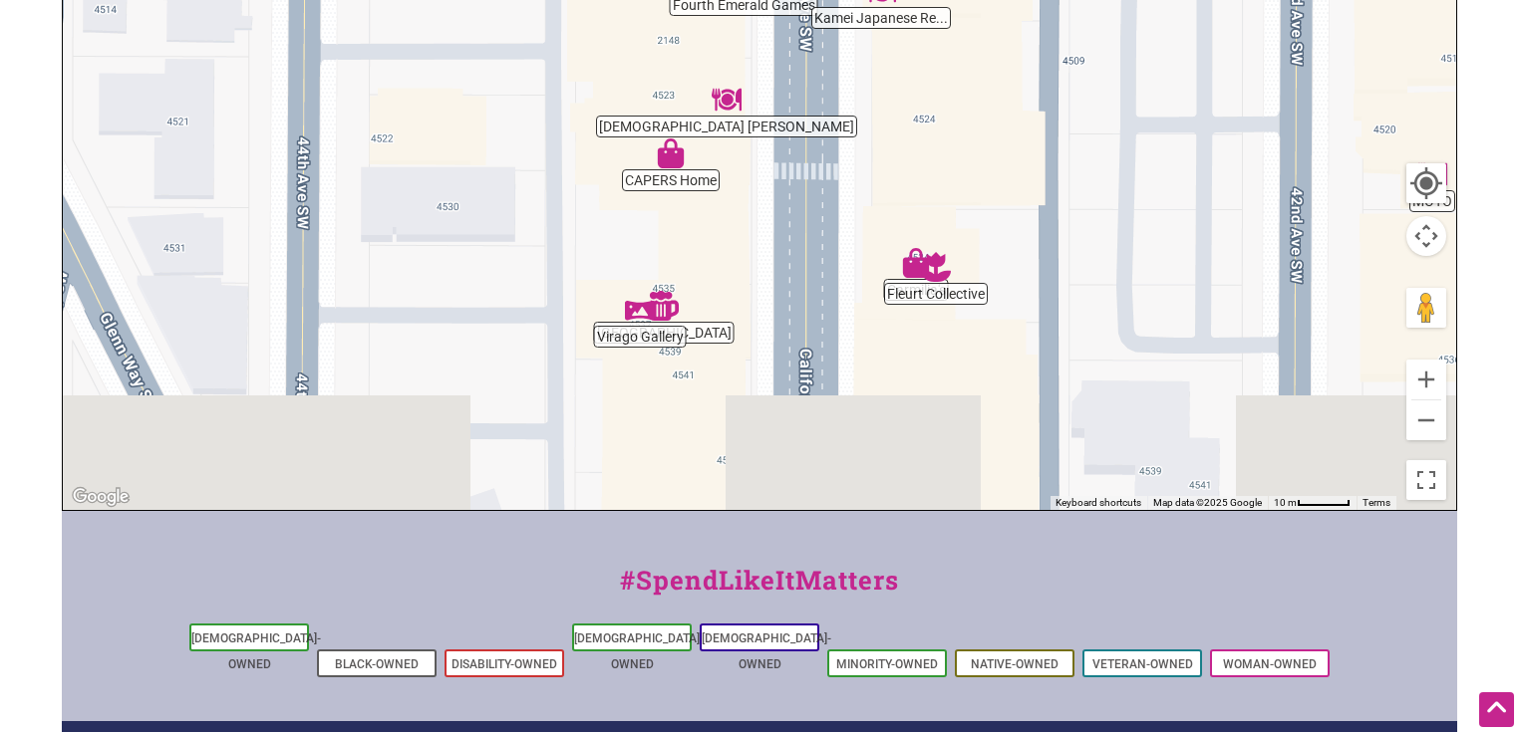
scroll to position [346, 0]
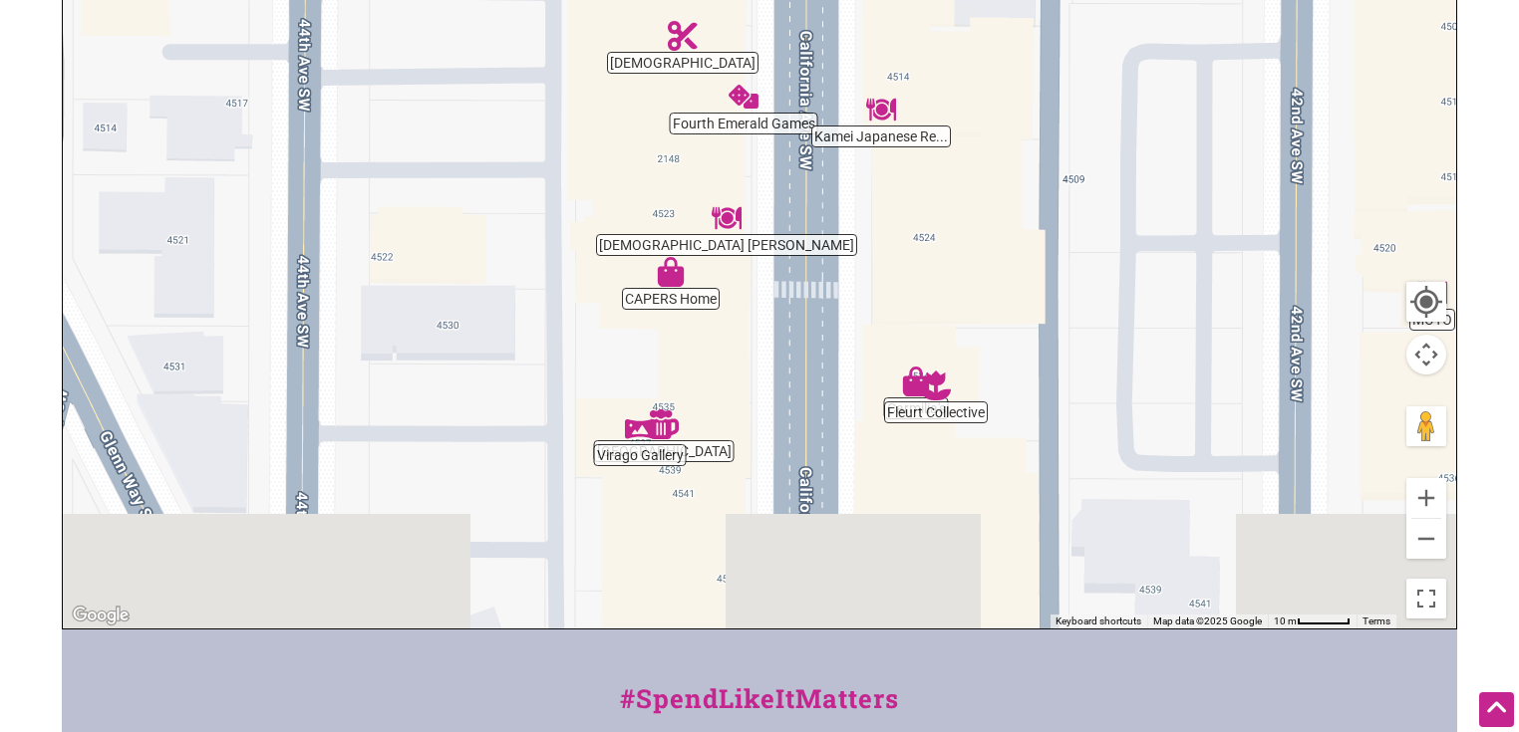
drag, startPoint x: 898, startPoint y: 225, endPoint x: 905, endPoint y: 143, distance: 83.0
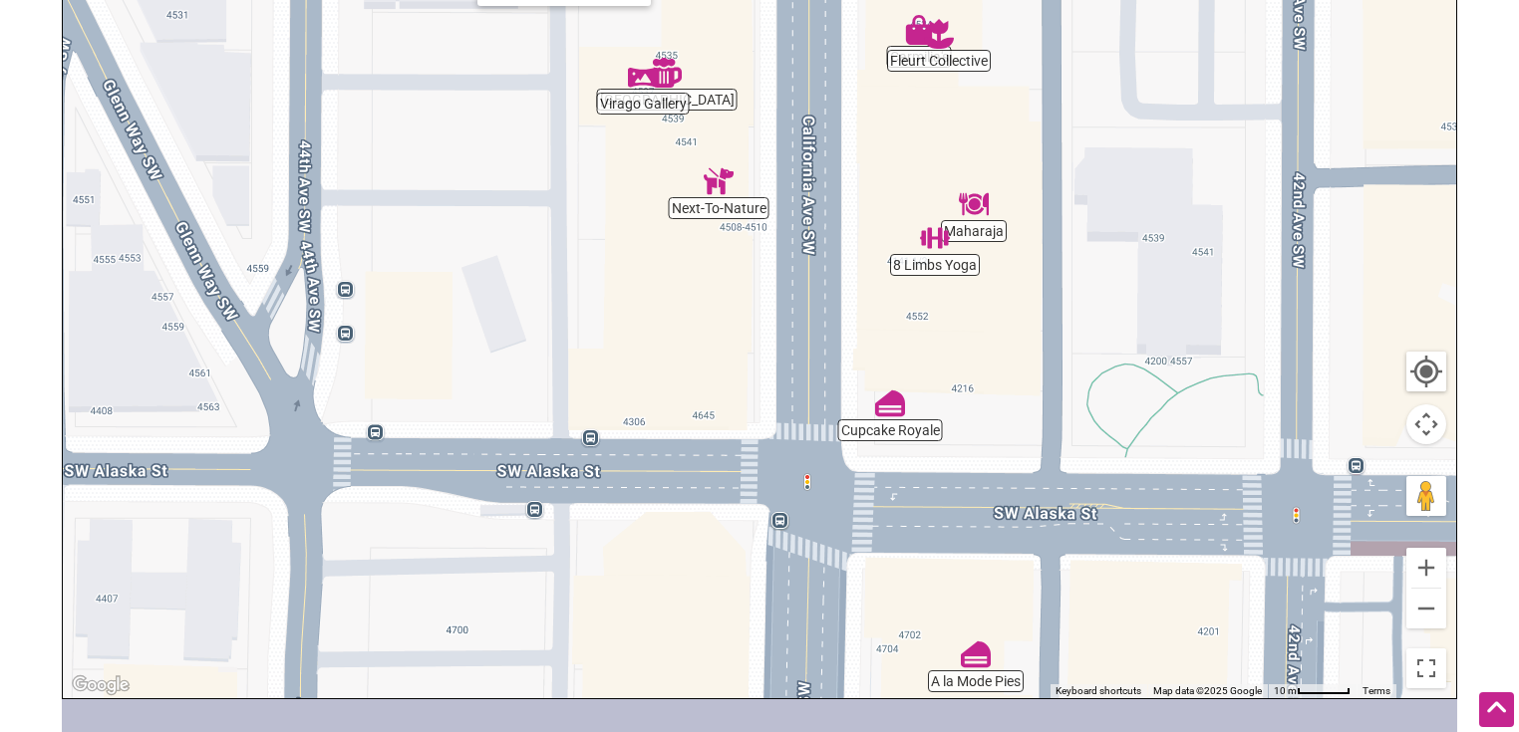
click at [712, 180] on img "Next-To-Nature" at bounding box center [719, 181] width 46 height 46
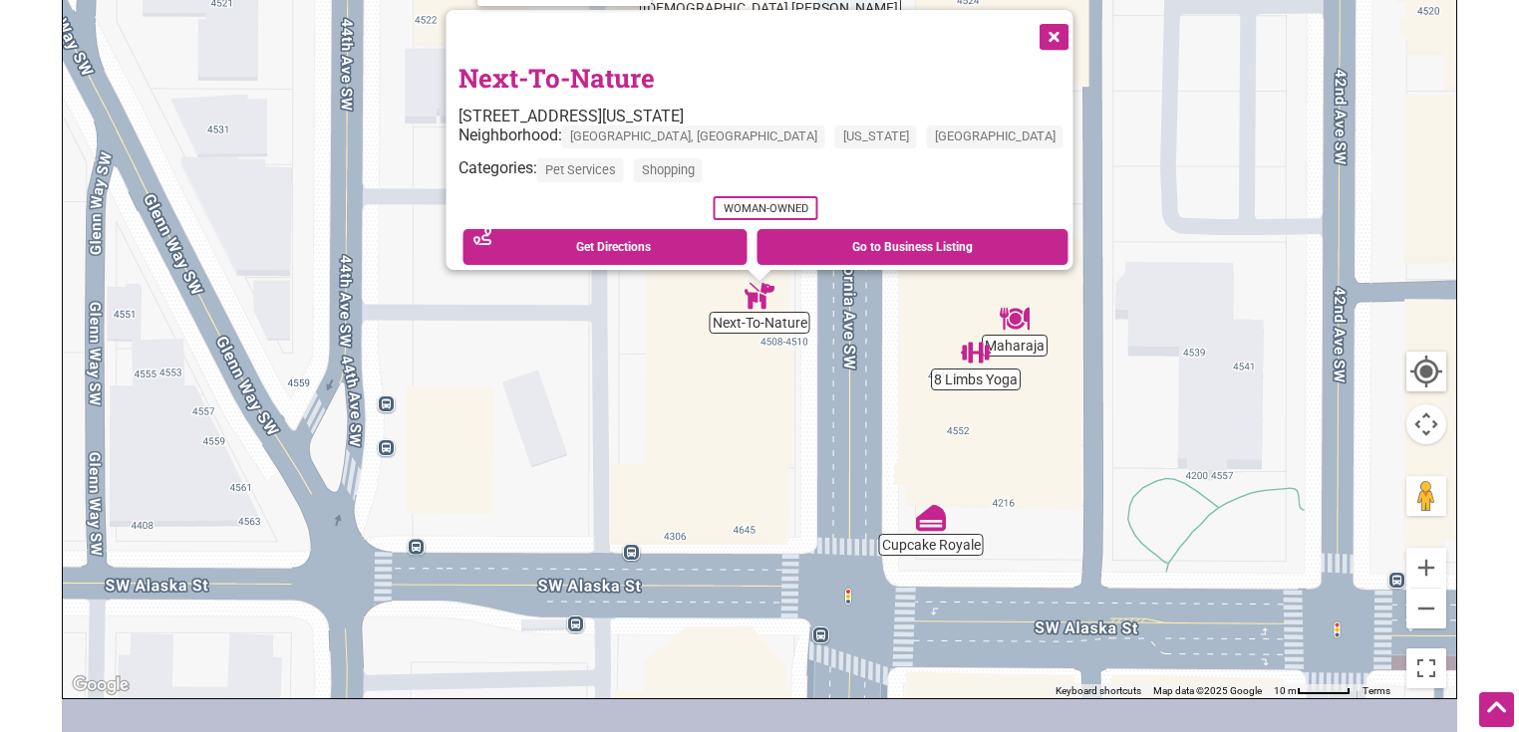
click at [821, 387] on div "To navigate, press the arrow keys. Next-To-Nature 4543 California Ave SW, Seatt…" at bounding box center [759, 310] width 1393 height 775
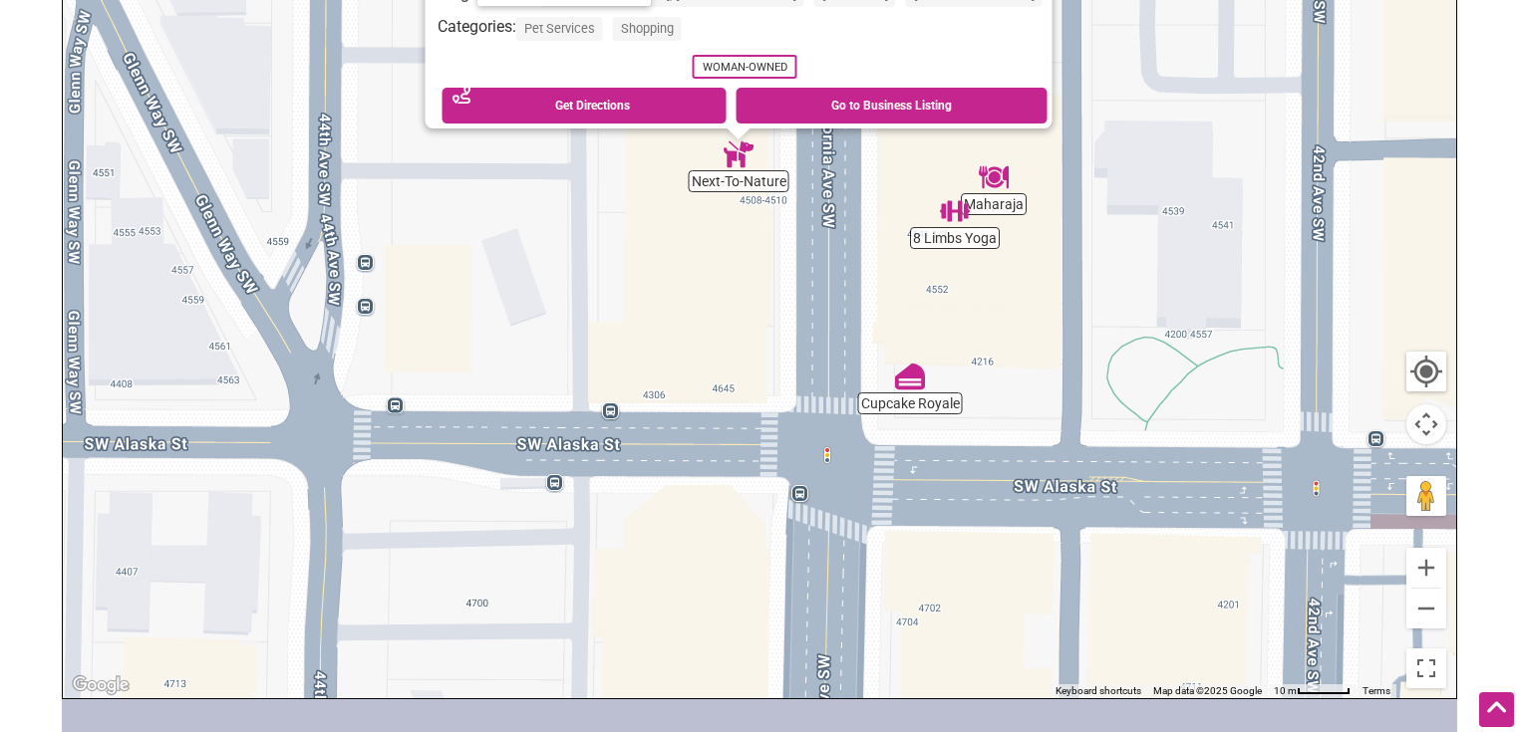
drag, startPoint x: 916, startPoint y: 497, endPoint x: 897, endPoint y: 254, distance: 243.9
click at [897, 260] on div "To navigate, press the arrow keys. Next-To-Nature 4543 California Ave SW, Seatt…" at bounding box center [759, 310] width 1393 height 775
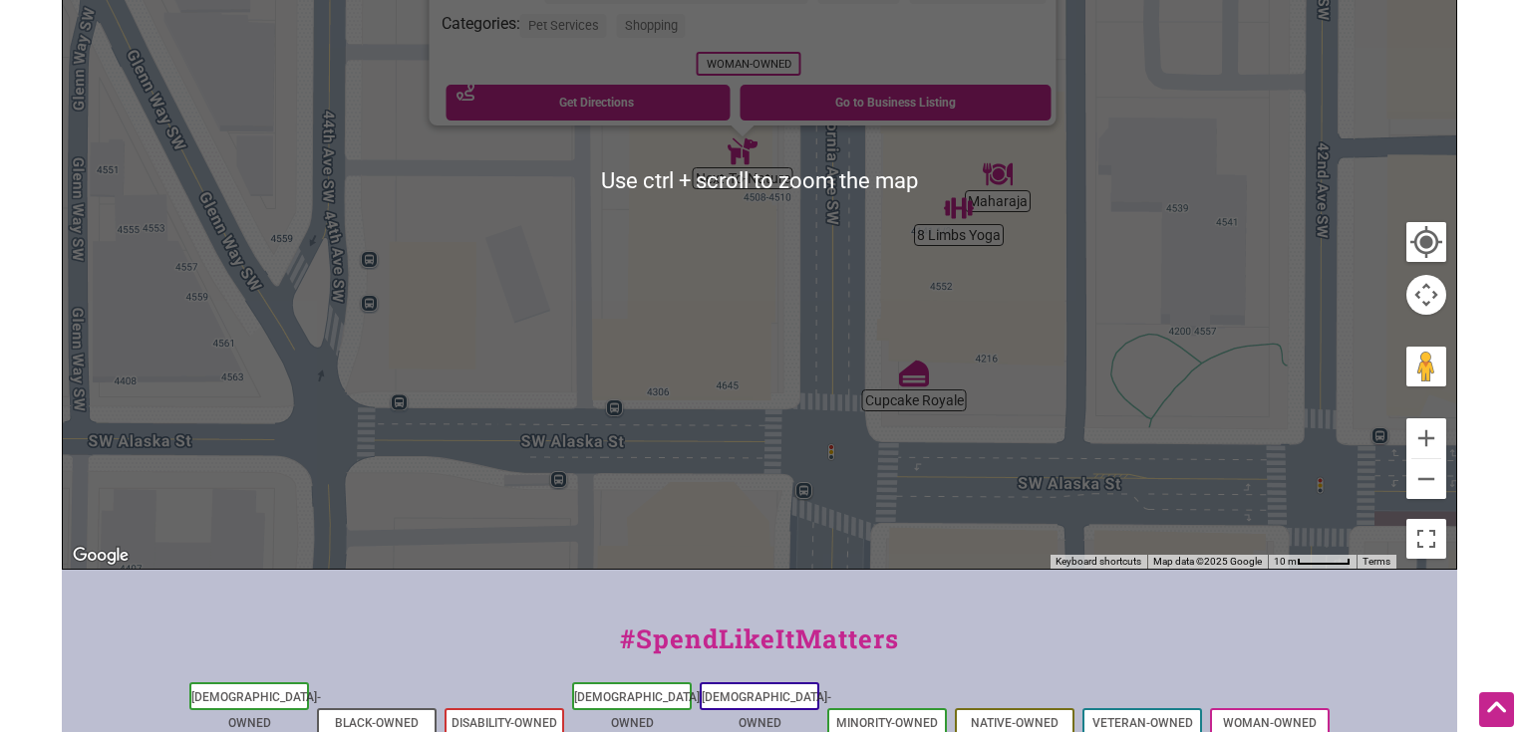
scroll to position [476, 0]
click at [983, 375] on div "To navigate, press the arrow keys. Next-To-Nature 4543 California Ave SW, Seatt…" at bounding box center [759, 180] width 1393 height 775
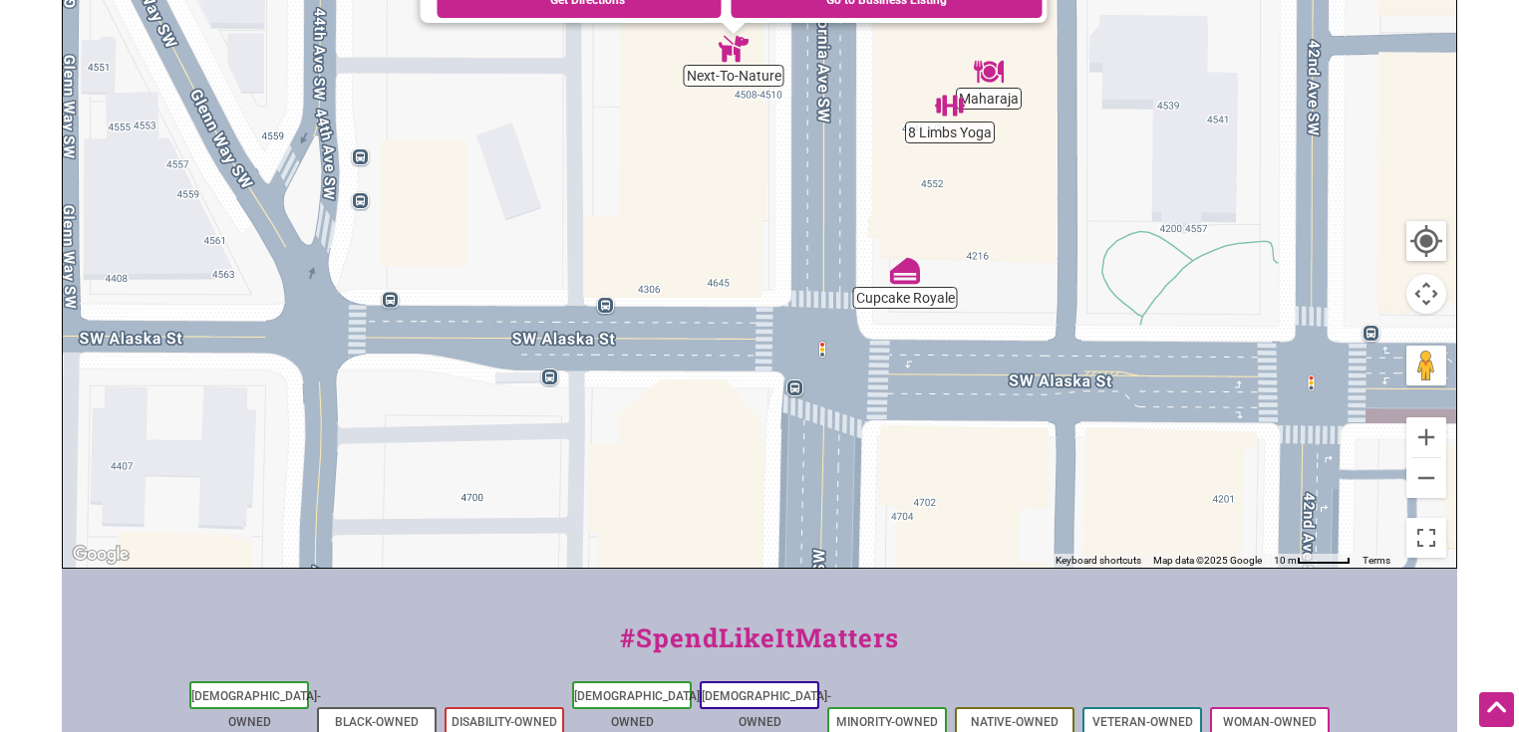
drag, startPoint x: 893, startPoint y: 339, endPoint x: 884, endPoint y: 235, distance: 104.0
click at [884, 235] on div "To navigate, press the arrow keys. Next-To-Nature 4543 California Ave SW, Seatt…" at bounding box center [759, 180] width 1393 height 775
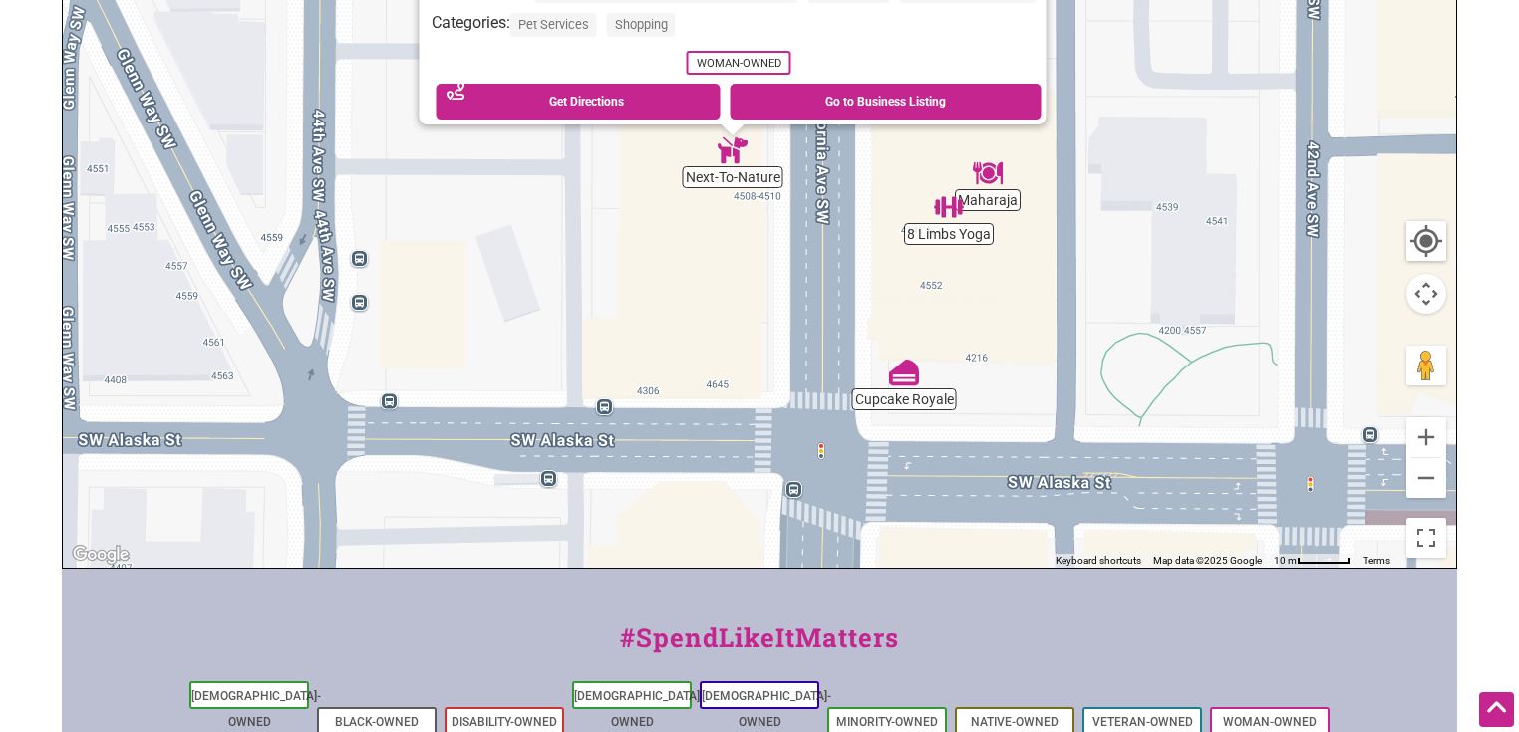
click at [946, 195] on img "8 Limbs Yoga" at bounding box center [949, 207] width 46 height 46
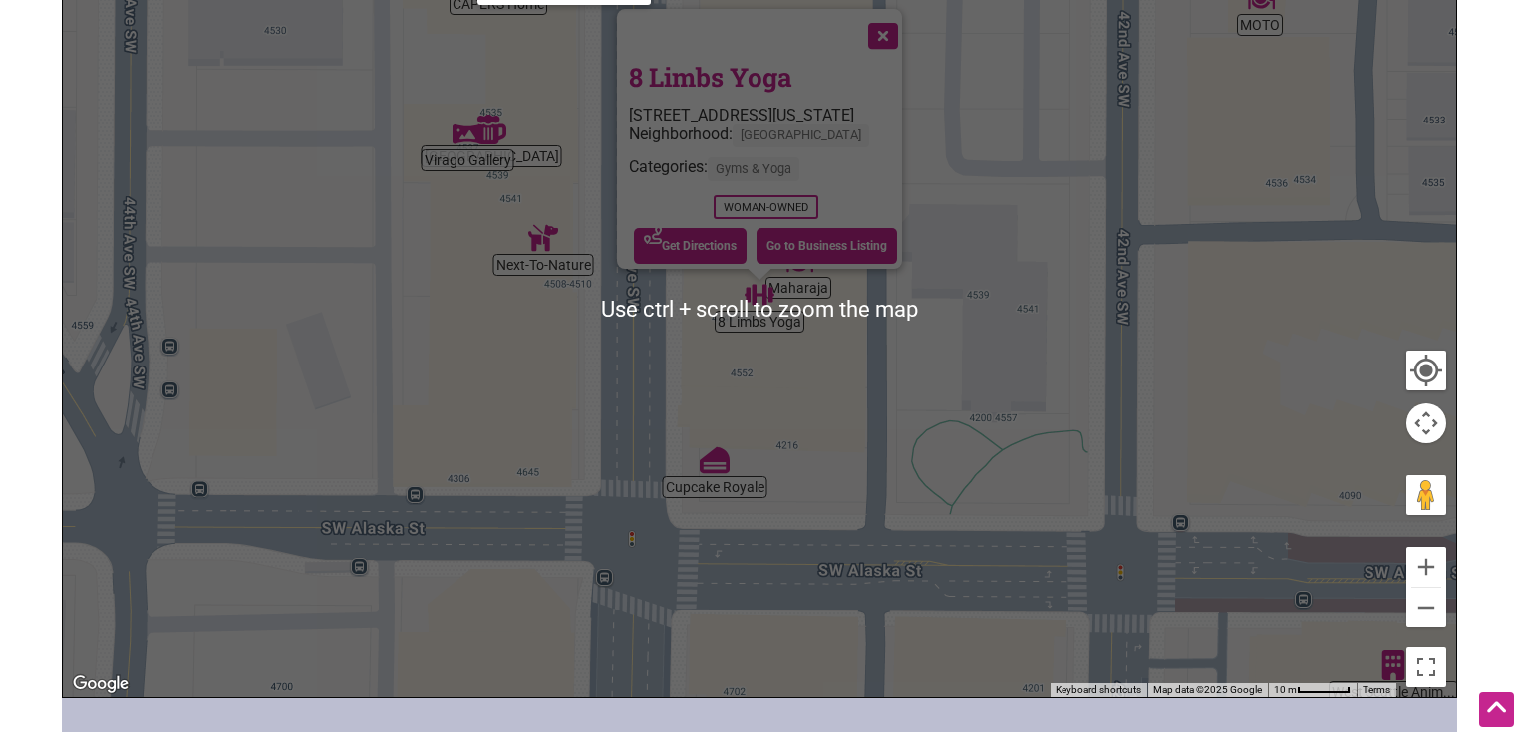
scroll to position [346, 0]
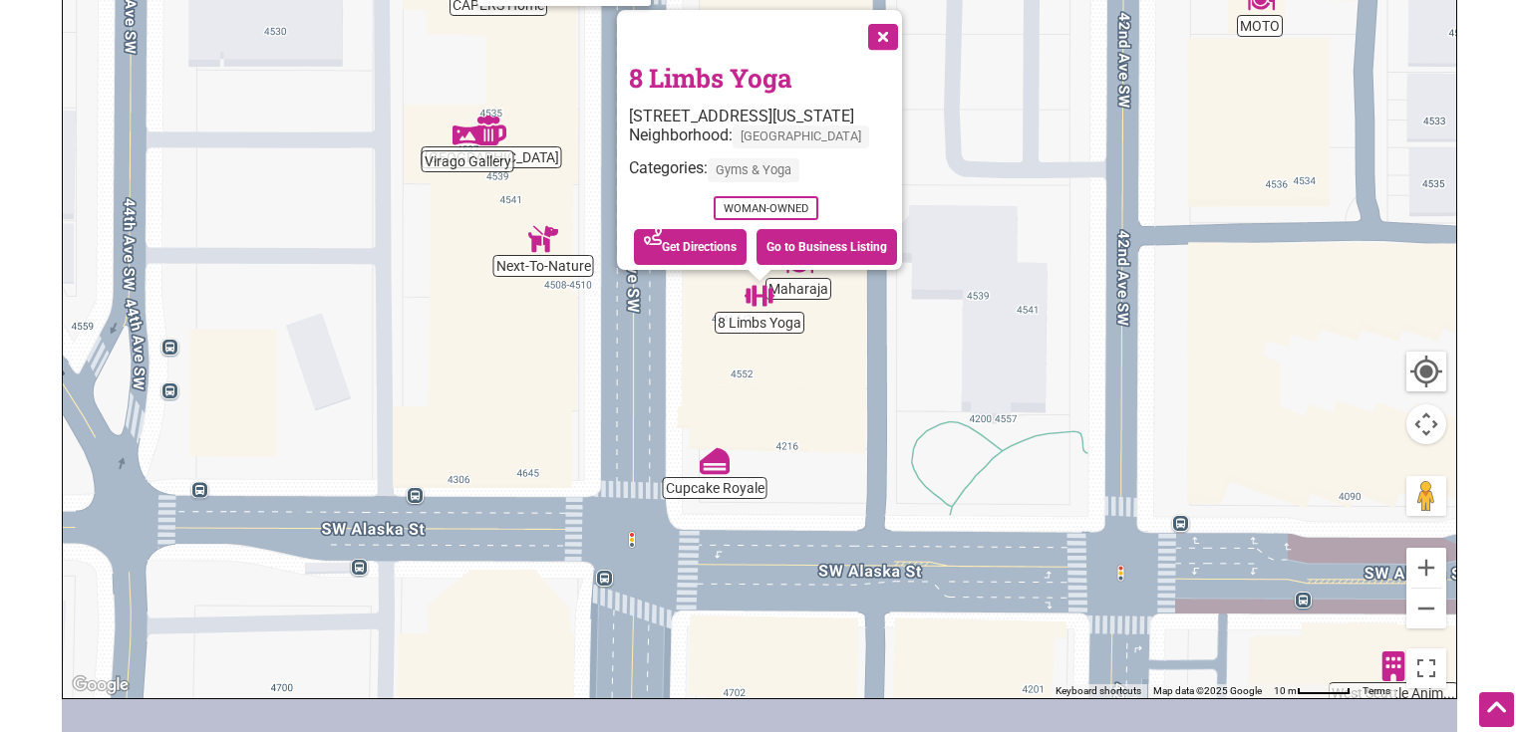
click at [702, 68] on link "8 Limbs Yoga" at bounding box center [710, 78] width 163 height 34
click at [838, 399] on div "To navigate, press the arrow keys. 8 Limbs Yoga 4546 1/2 California Ave SW, Sea…" at bounding box center [759, 310] width 1393 height 775
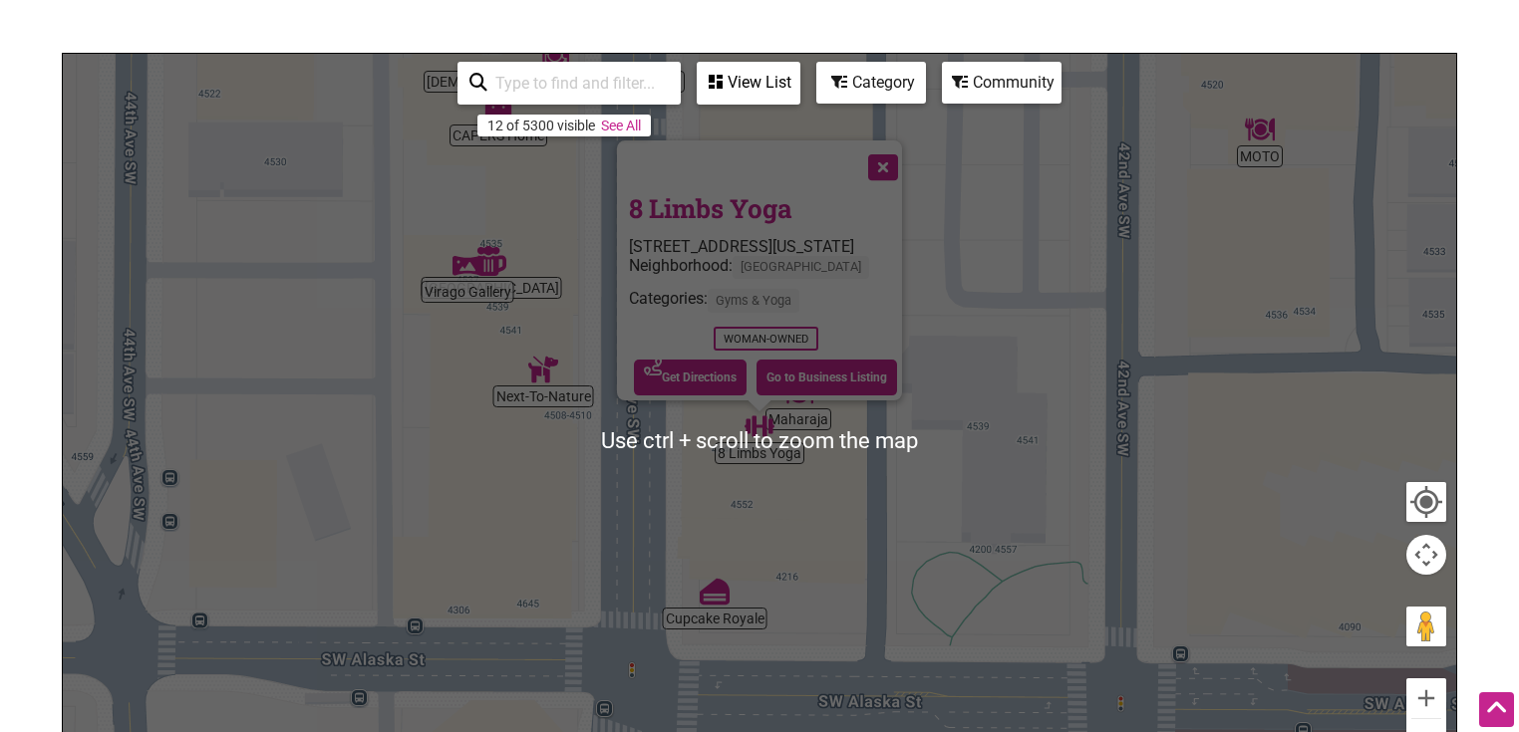
scroll to position [215, 0]
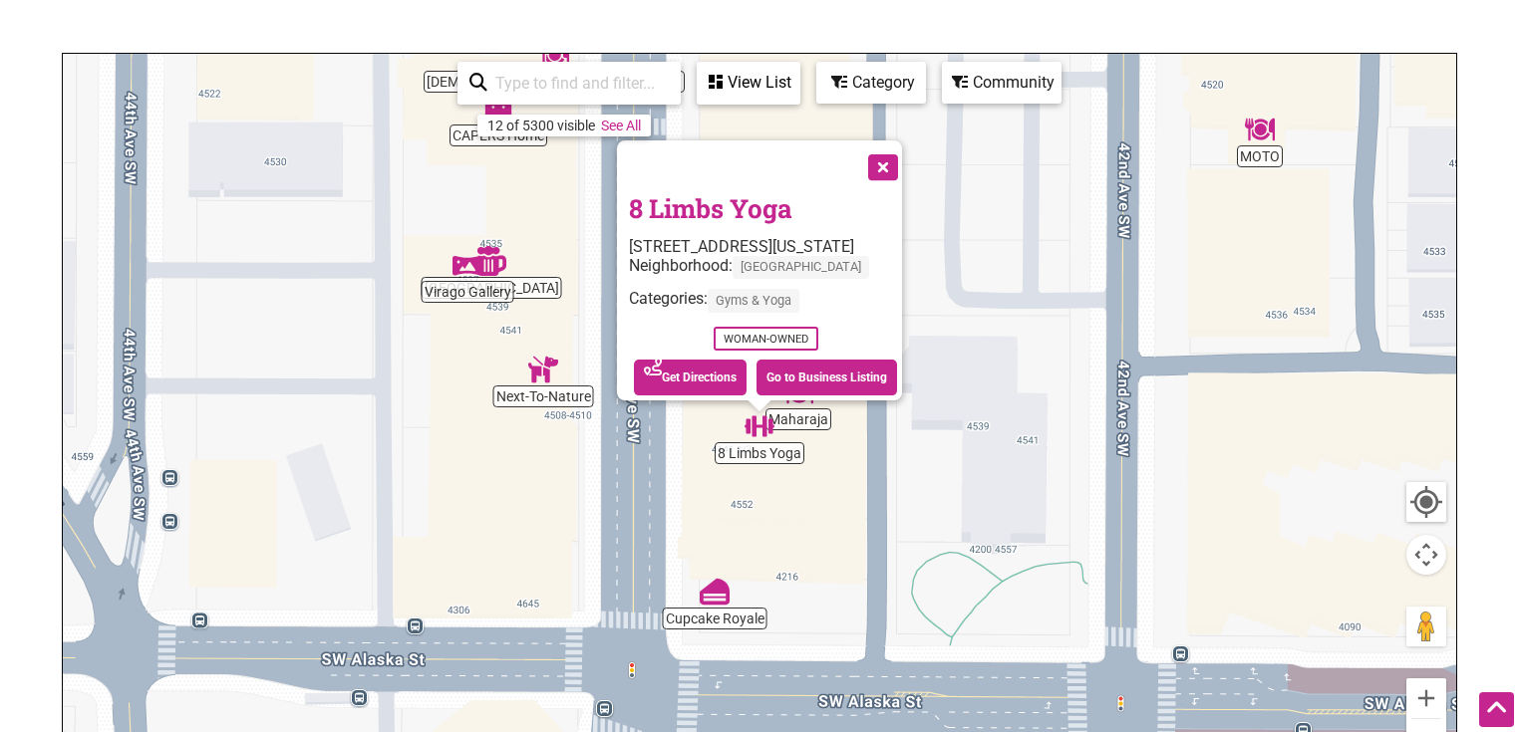
click at [906, 154] on button "Close" at bounding box center [881, 166] width 50 height 50
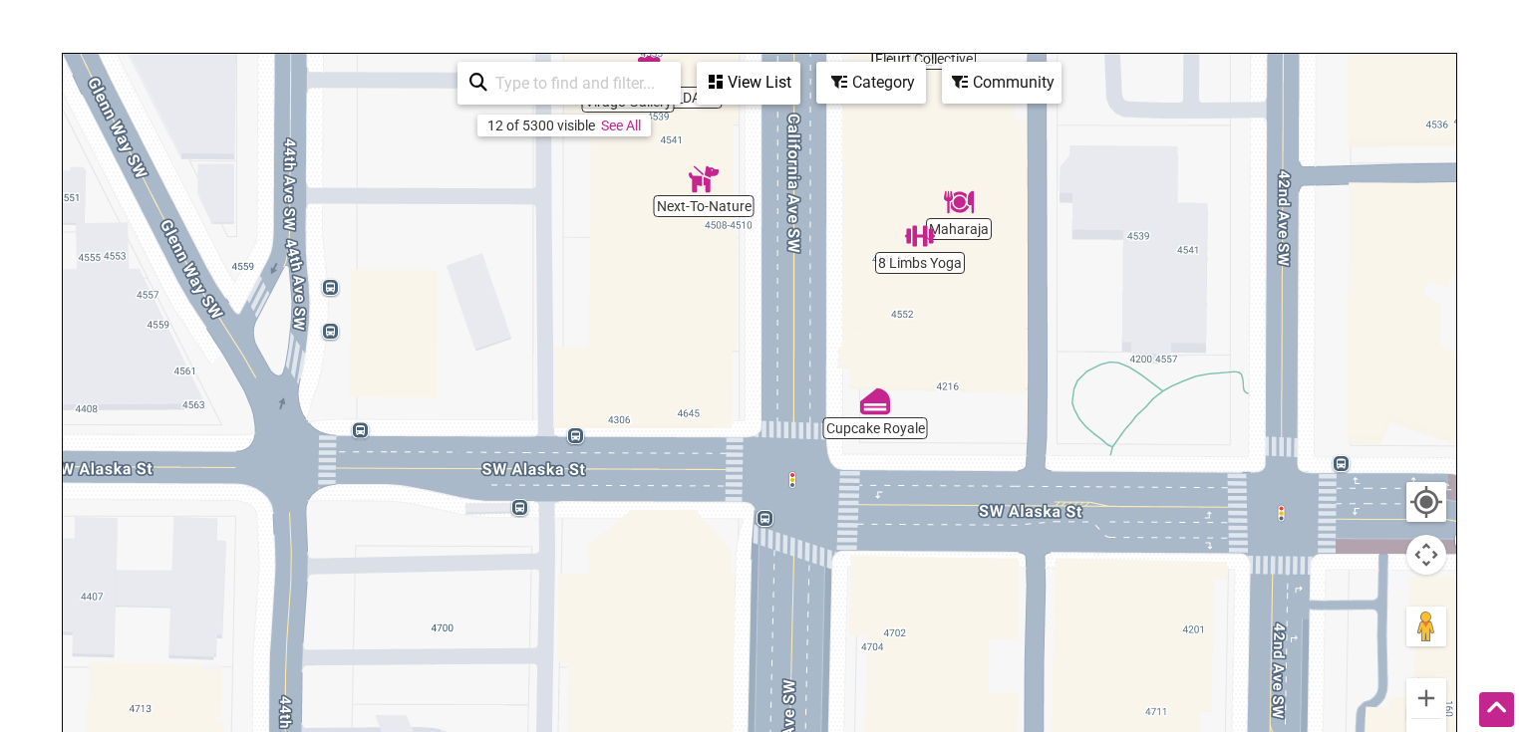
drag, startPoint x: 893, startPoint y: 359, endPoint x: 1048, endPoint y: 163, distance: 249.6
click at [1048, 165] on div "To navigate, press the arrow keys." at bounding box center [759, 441] width 1393 height 775
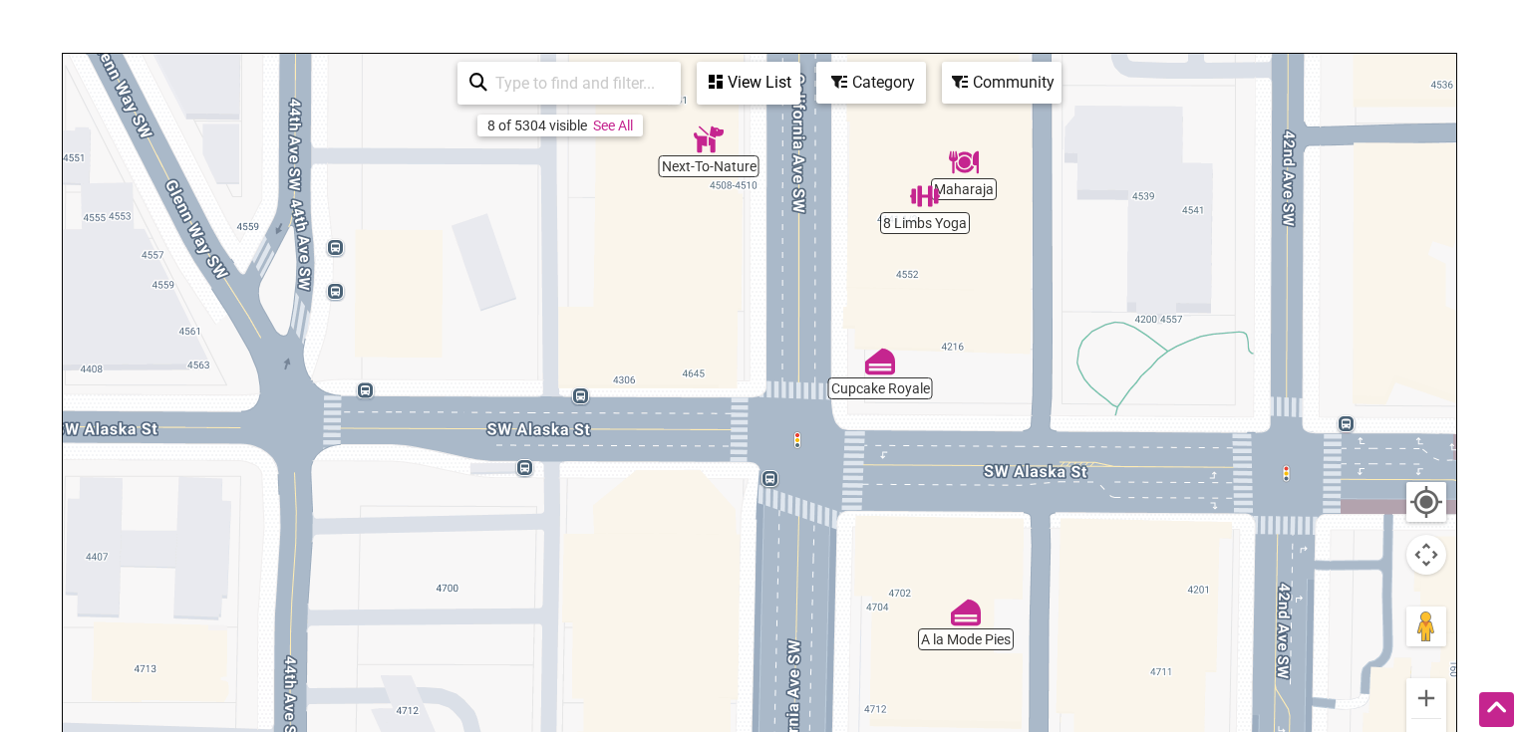
drag, startPoint x: 1066, startPoint y: 449, endPoint x: 1019, endPoint y: 212, distance: 241.8
click at [1019, 219] on div "To navigate, press the arrow keys." at bounding box center [759, 441] width 1393 height 775
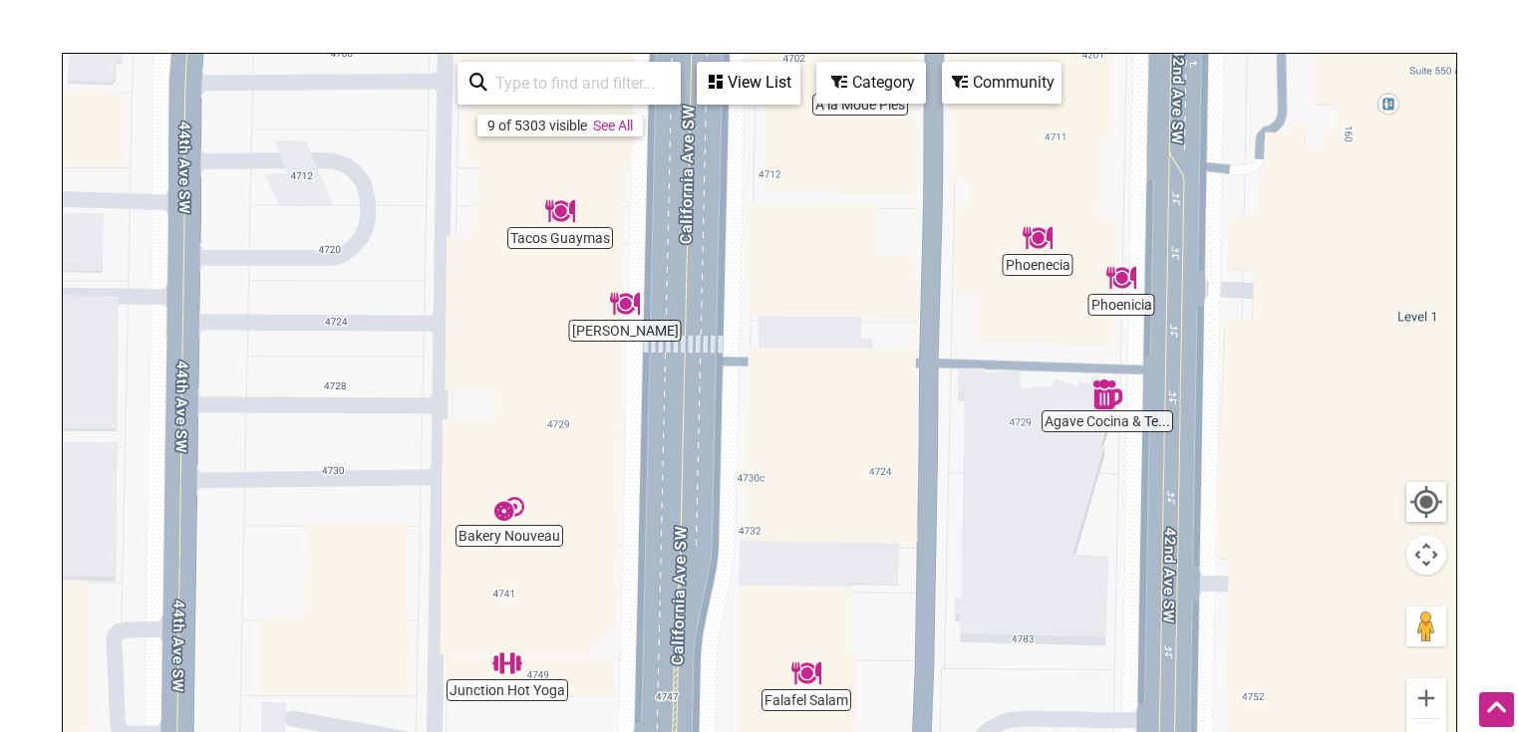
drag, startPoint x: 858, startPoint y: 468, endPoint x: 849, endPoint y: 396, distance: 73.3
click at [849, 396] on div "To navigate, press the arrow keys." at bounding box center [759, 441] width 1393 height 775
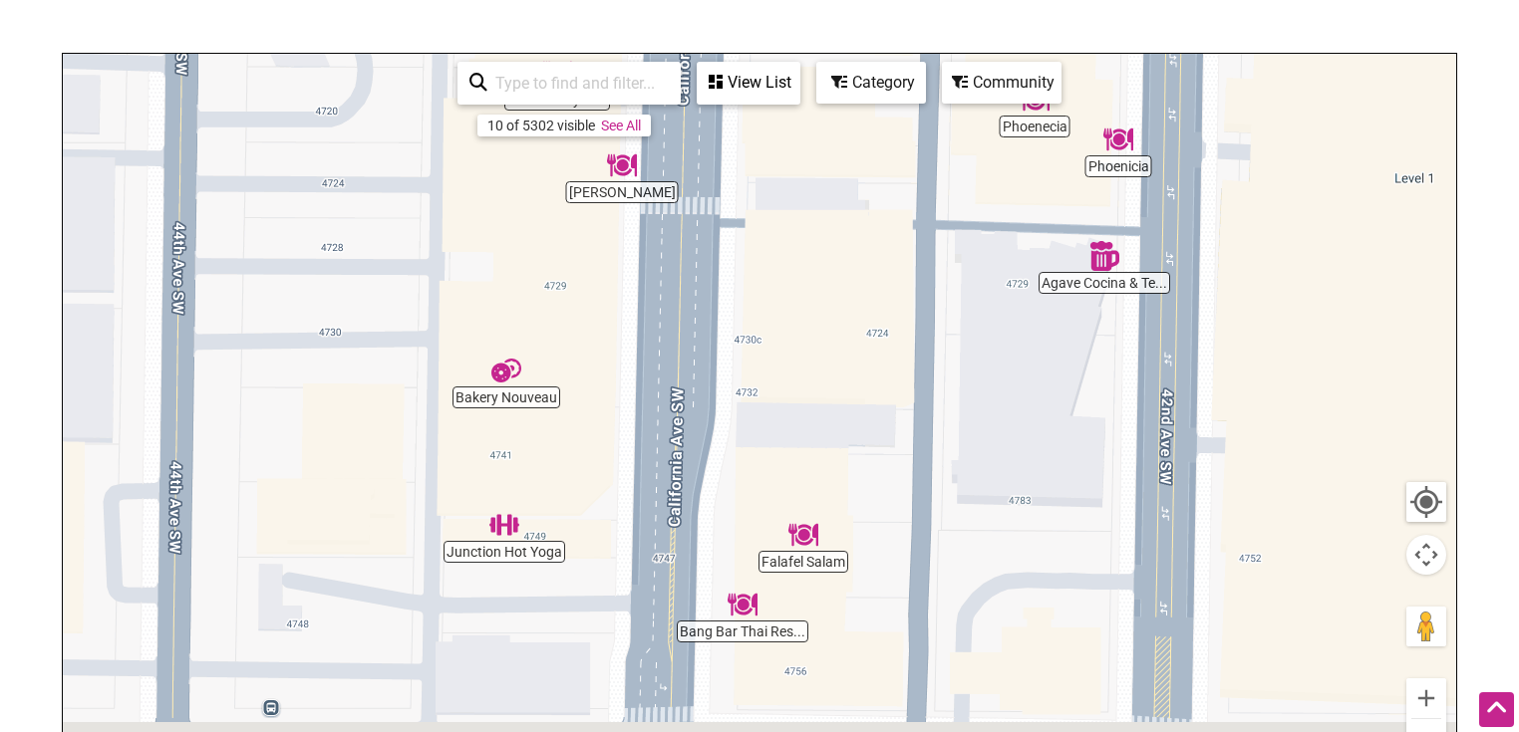
drag, startPoint x: 854, startPoint y: 424, endPoint x: 847, endPoint y: 271, distance: 152.6
click at [849, 281] on div "To navigate, press the arrow keys." at bounding box center [759, 441] width 1393 height 775
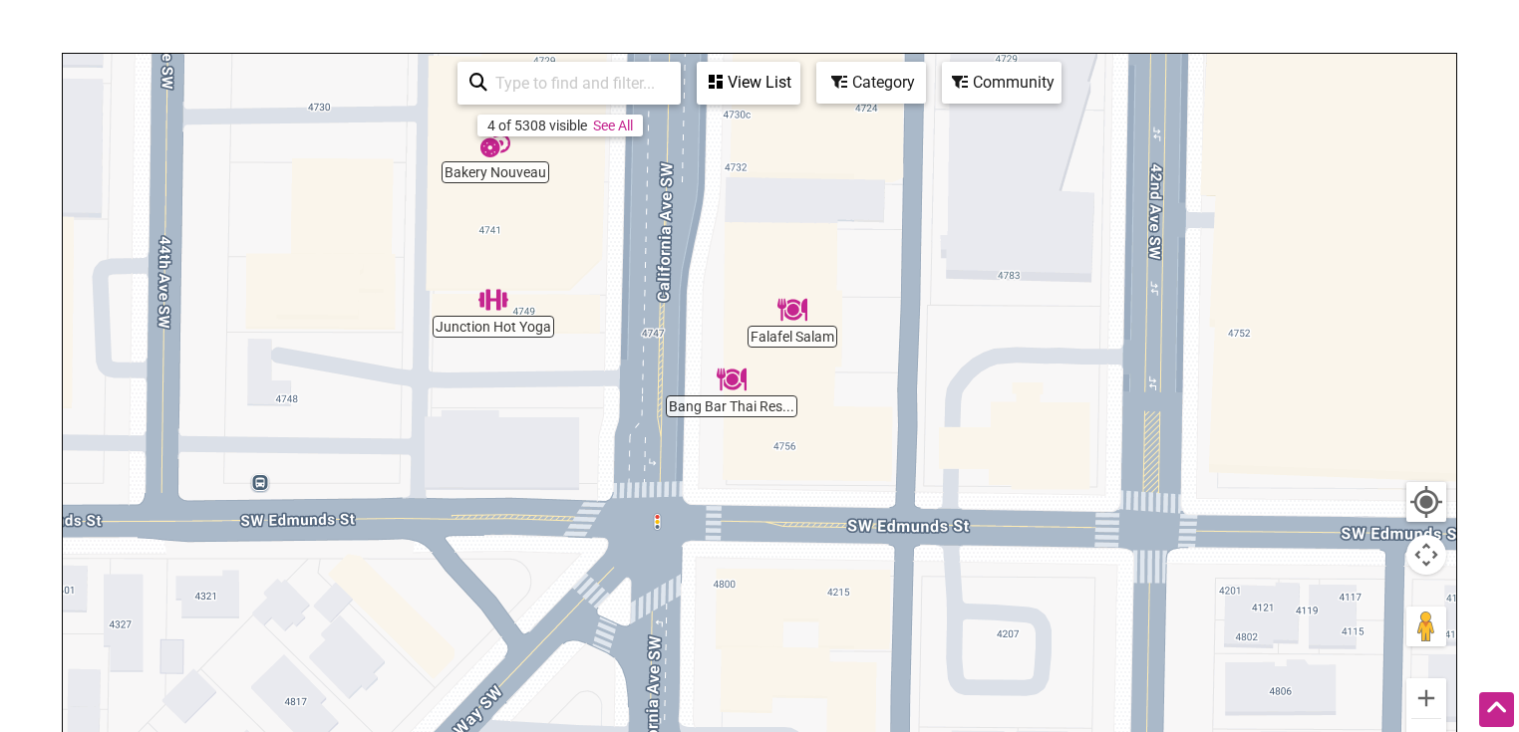
click at [499, 311] on img "Junction Hot Yoga" at bounding box center [493, 300] width 46 height 46
click at [490, 295] on img "Junction Hot Yoga" at bounding box center [494, 300] width 46 height 46
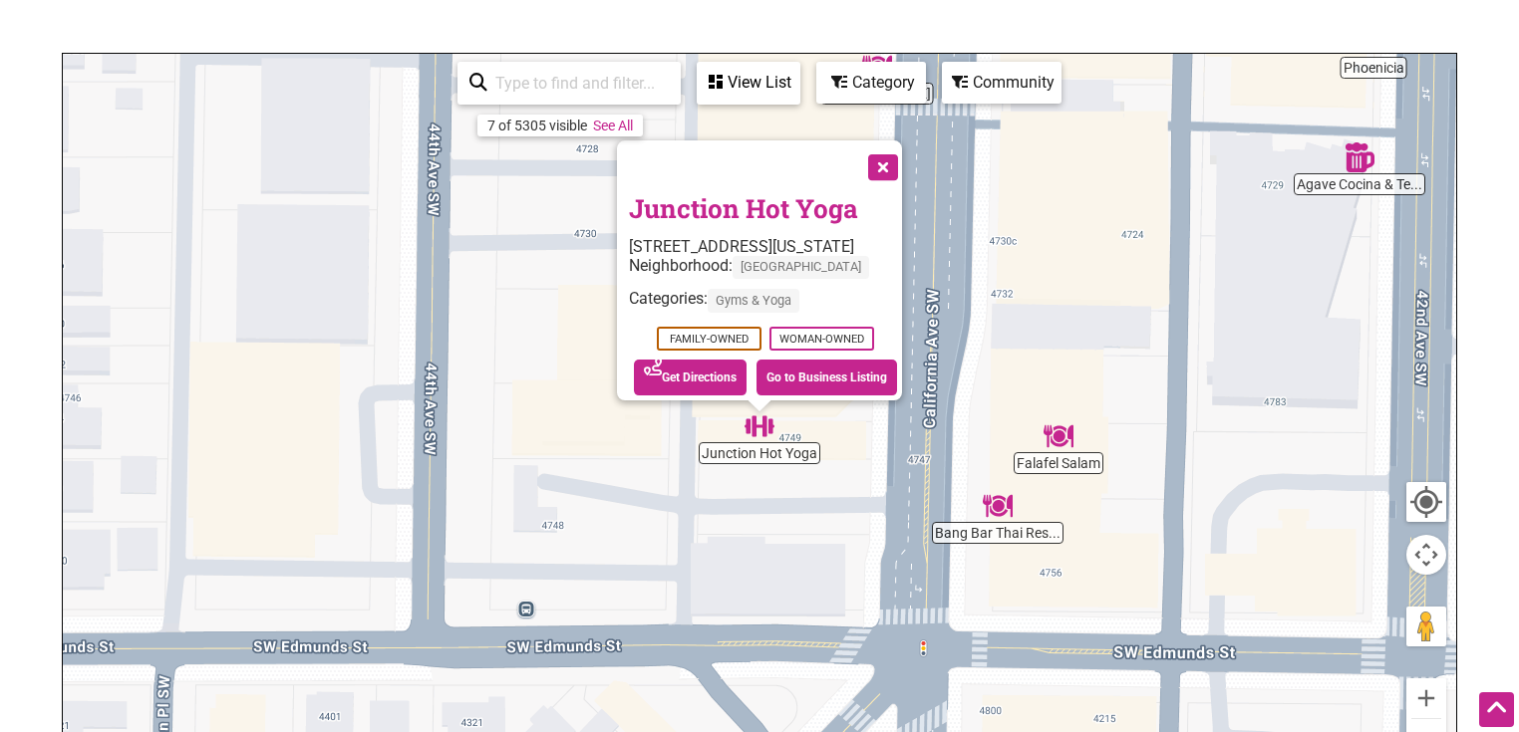
click at [906, 158] on button "Close" at bounding box center [881, 166] width 50 height 50
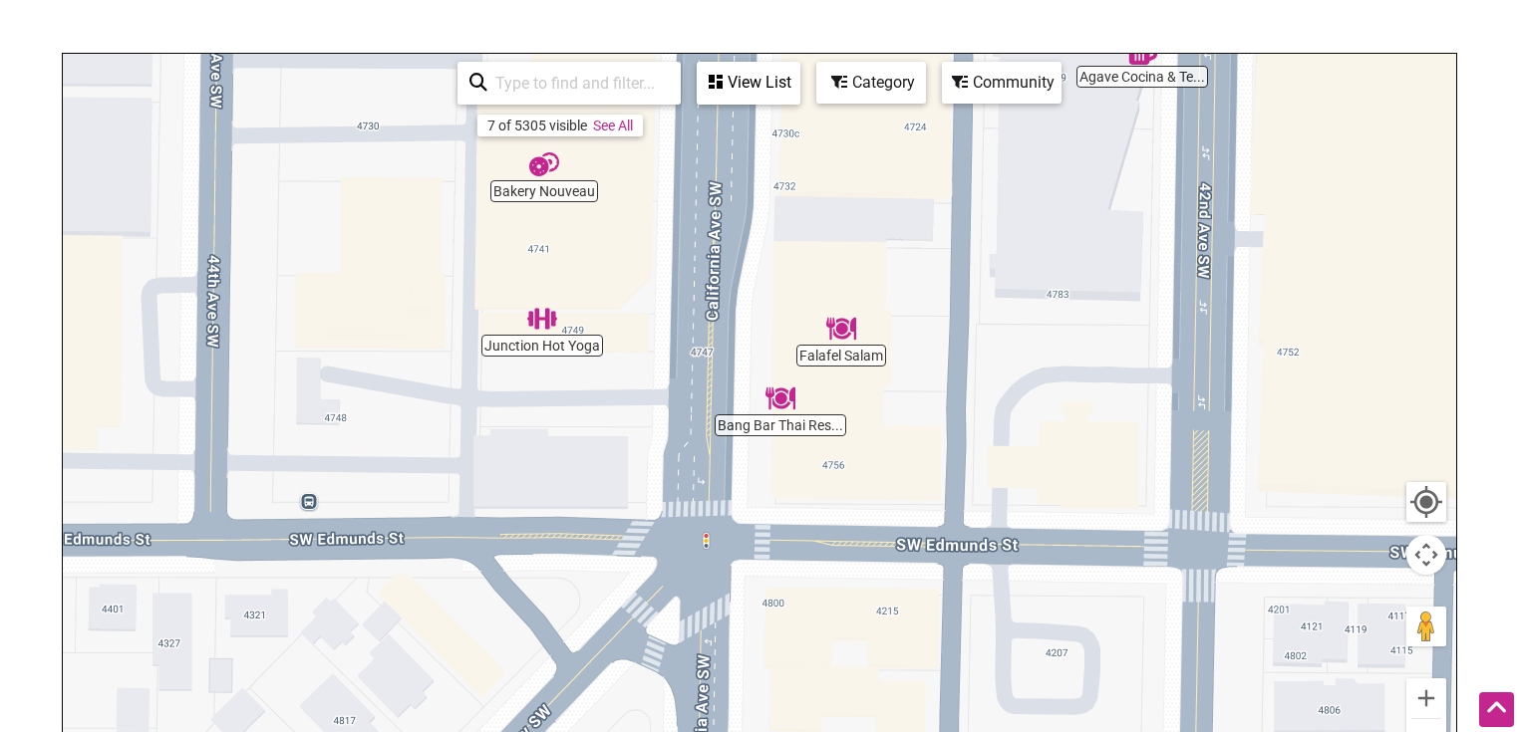
drag, startPoint x: 868, startPoint y: 528, endPoint x: 650, endPoint y: 416, distance: 245.6
click at [650, 416] on div "To navigate, press the arrow keys." at bounding box center [759, 441] width 1393 height 775
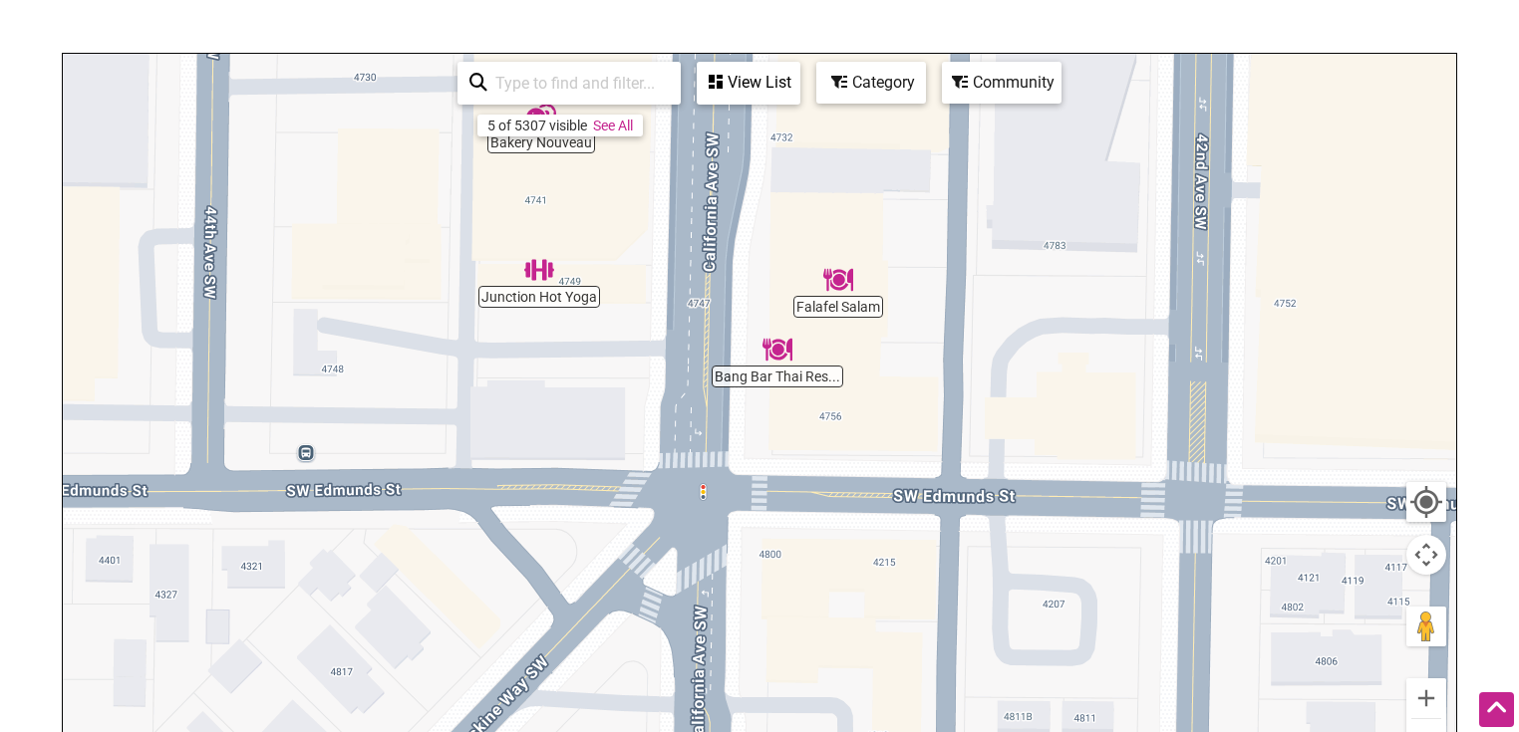
drag, startPoint x: 1002, startPoint y: 566, endPoint x: 997, endPoint y: 337, distance: 229.3
click at [997, 348] on div "To navigate, press the arrow keys." at bounding box center [759, 441] width 1393 height 775
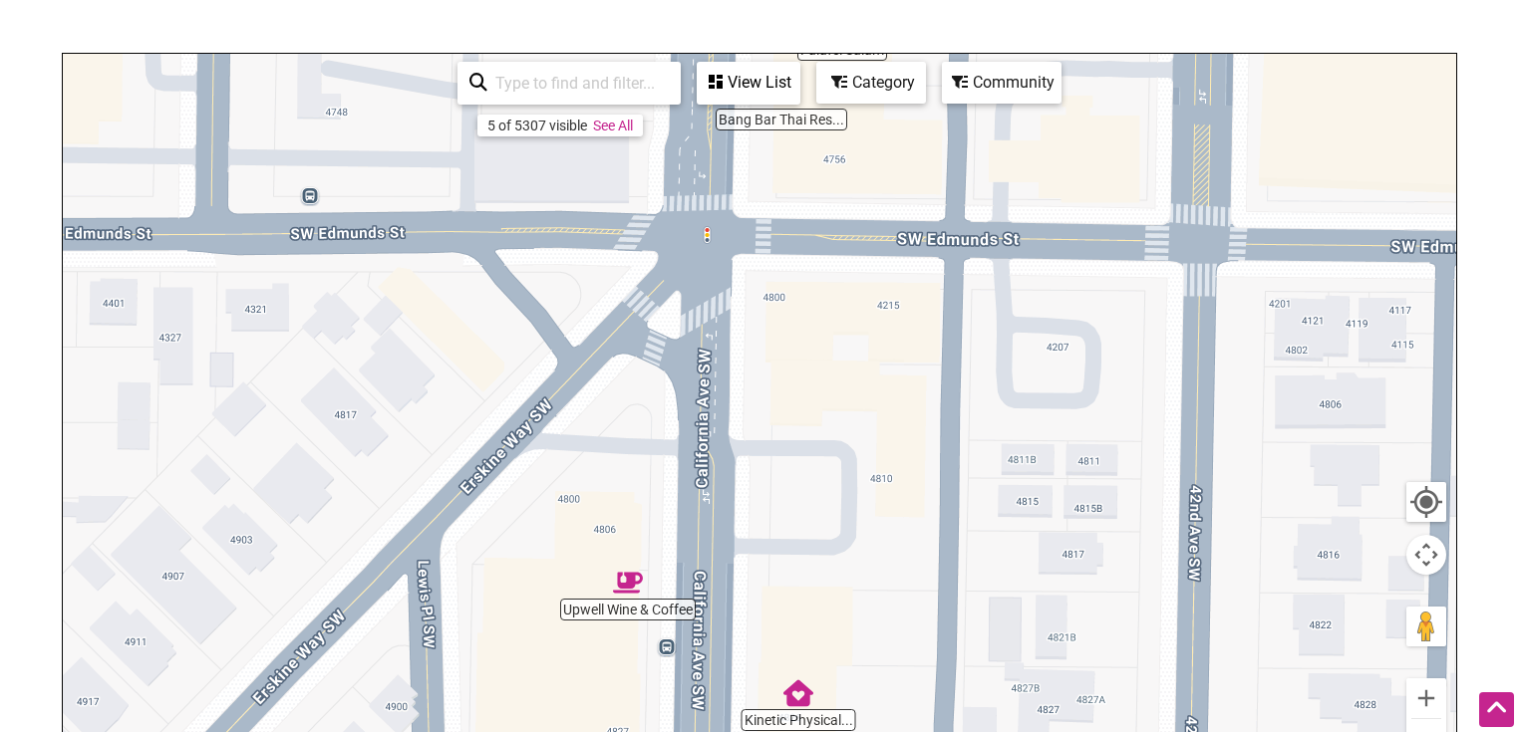
drag, startPoint x: 848, startPoint y: 628, endPoint x: 851, endPoint y: 364, distance: 264.1
click at [855, 390] on div "To navigate, press the arrow keys." at bounding box center [759, 441] width 1393 height 775
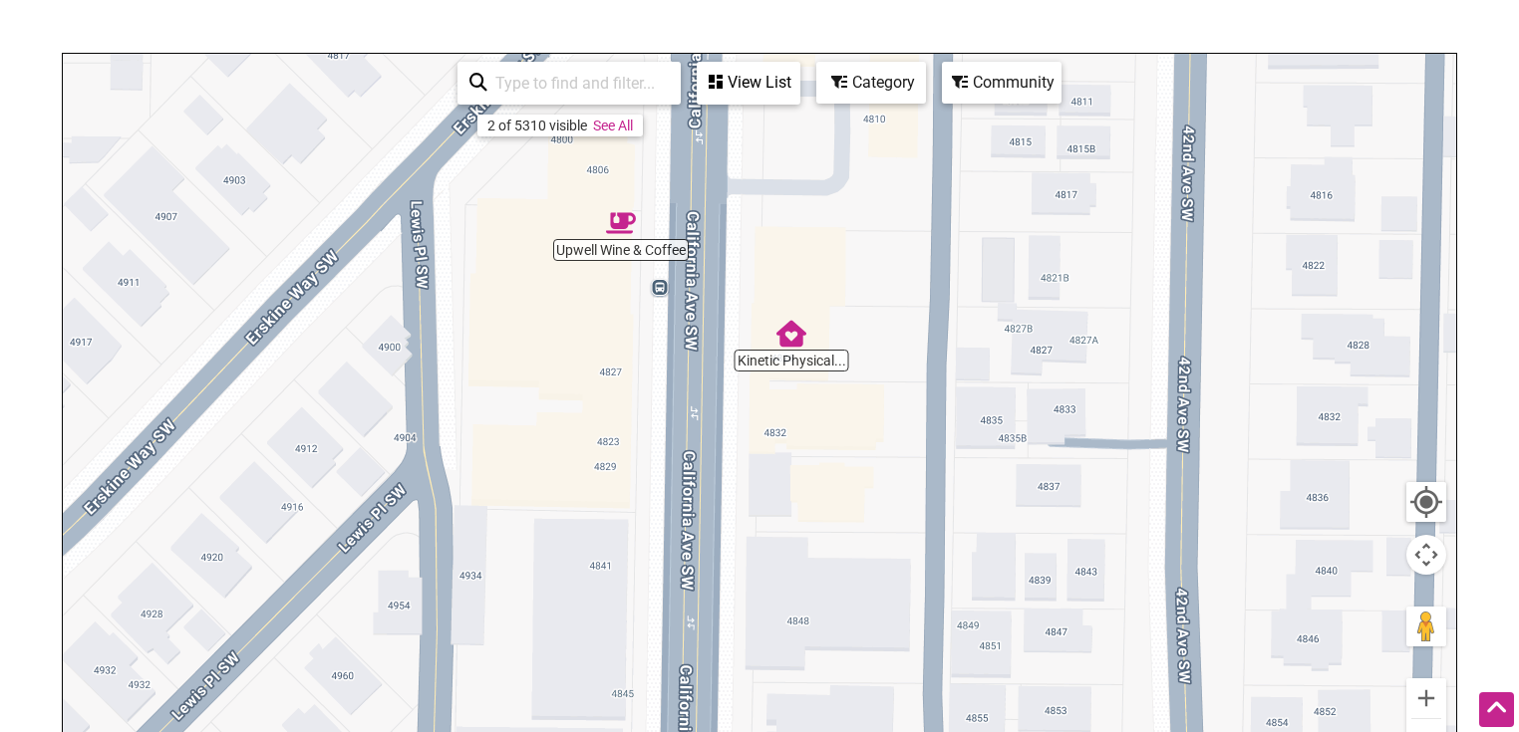
drag, startPoint x: 849, startPoint y: 452, endPoint x: 843, endPoint y: 554, distance: 101.8
click at [843, 554] on div "To navigate, press the arrow keys." at bounding box center [759, 441] width 1393 height 775
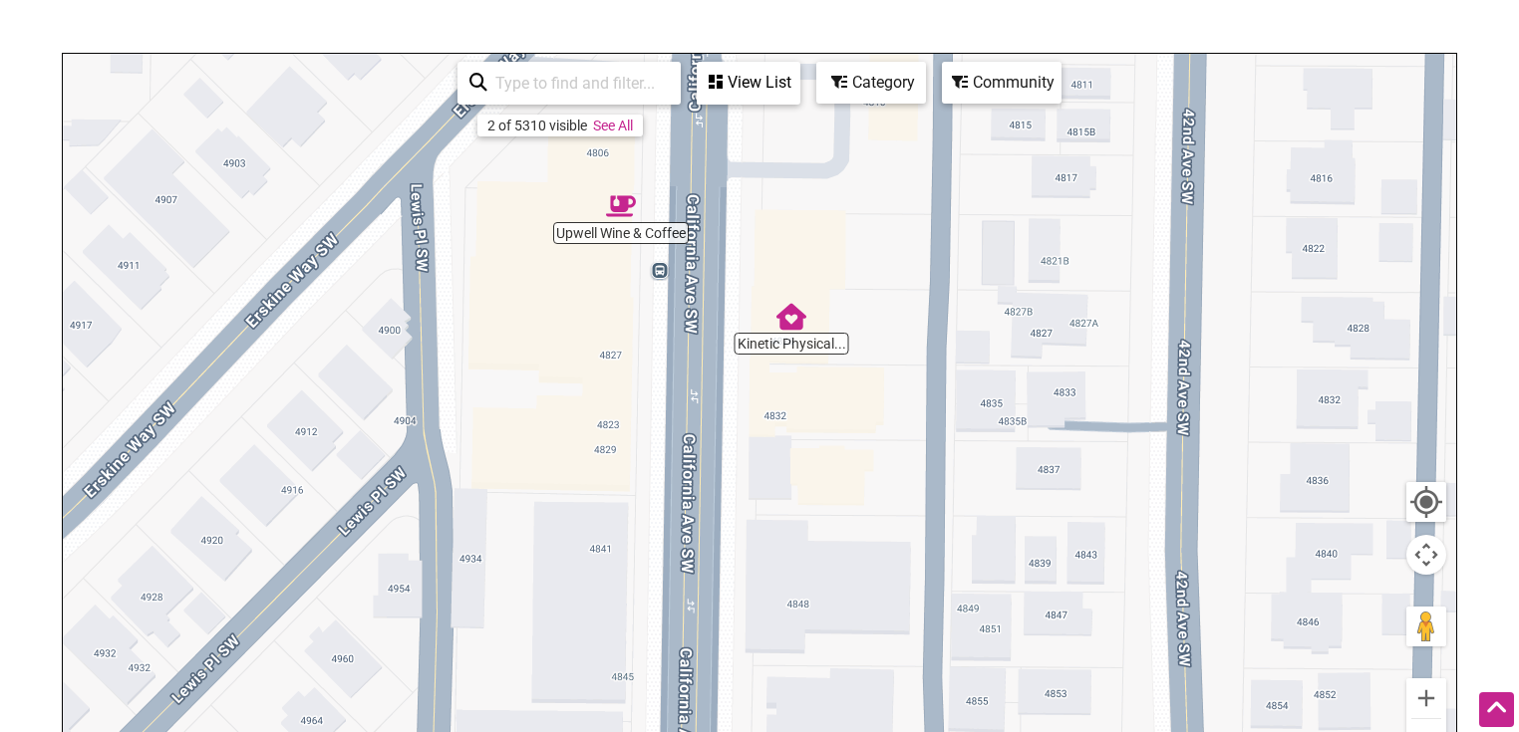
drag, startPoint x: 843, startPoint y: 553, endPoint x: 843, endPoint y: 534, distance: 18.9
click at [843, 534] on div "To navigate, press the arrow keys." at bounding box center [759, 441] width 1393 height 775
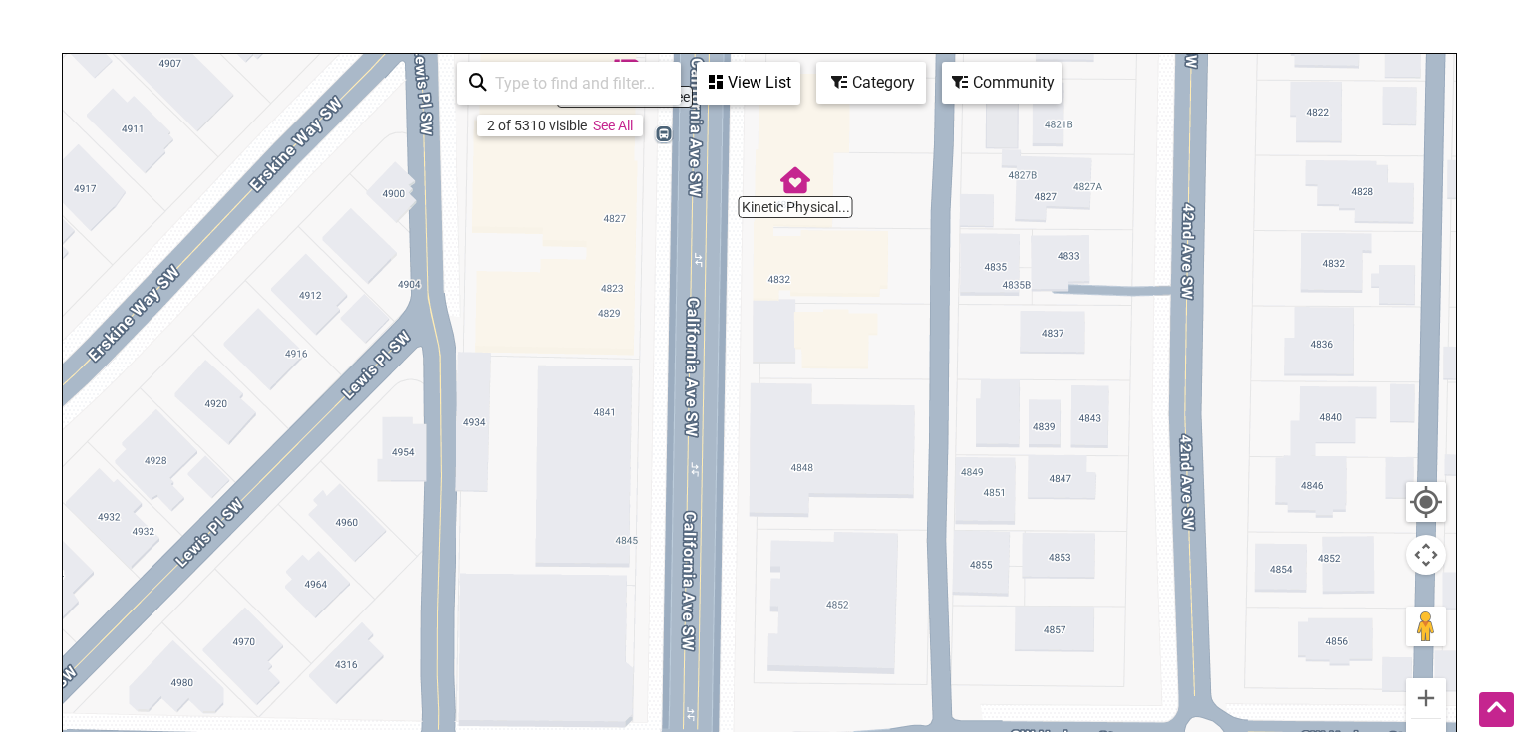
drag, startPoint x: 842, startPoint y: 590, endPoint x: 845, endPoint y: 356, distance: 234.2
click at [846, 394] on div "To navigate, press the arrow keys." at bounding box center [759, 441] width 1393 height 775
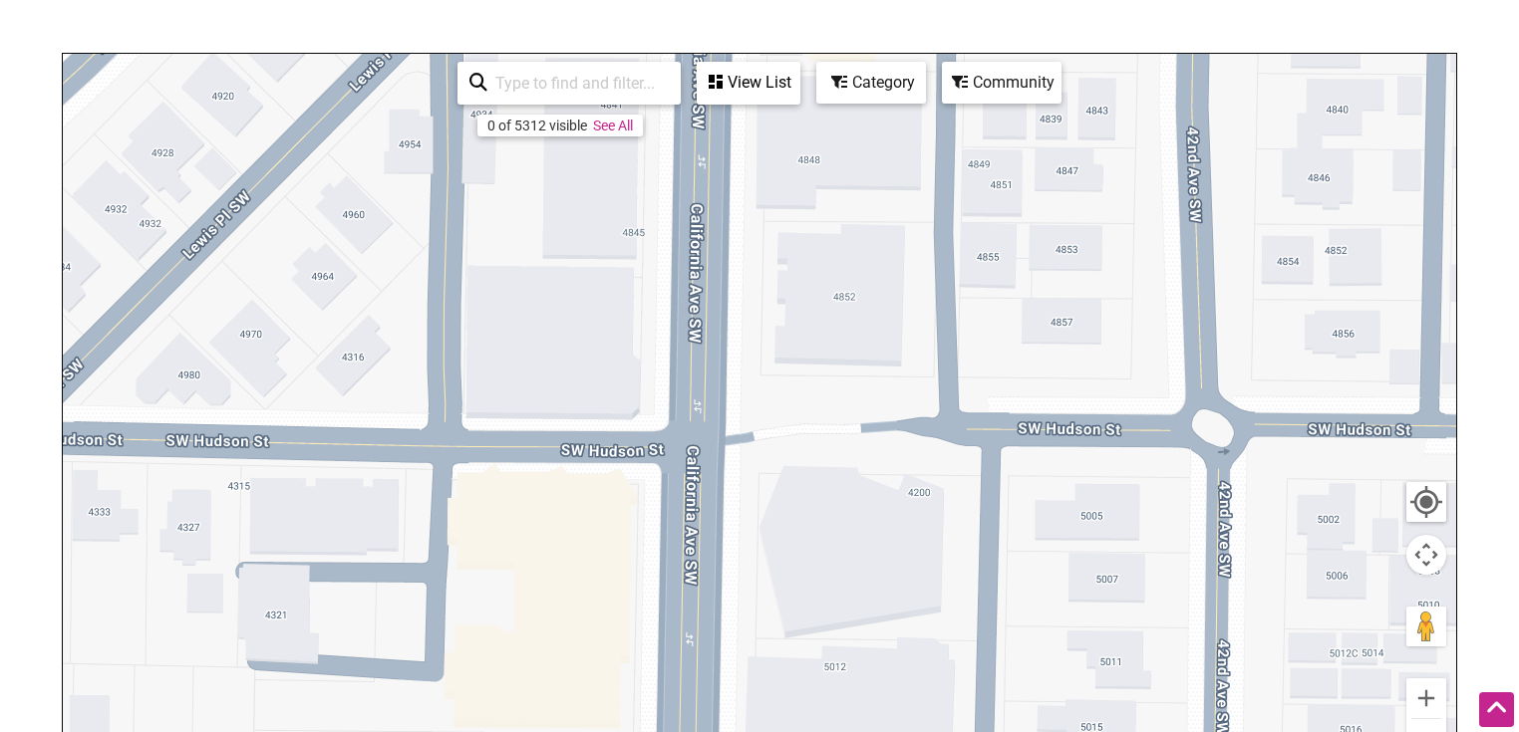
drag, startPoint x: 841, startPoint y: 570, endPoint x: 831, endPoint y: 403, distance: 167.7
click at [835, 436] on div "To navigate, press the arrow keys." at bounding box center [759, 441] width 1393 height 775
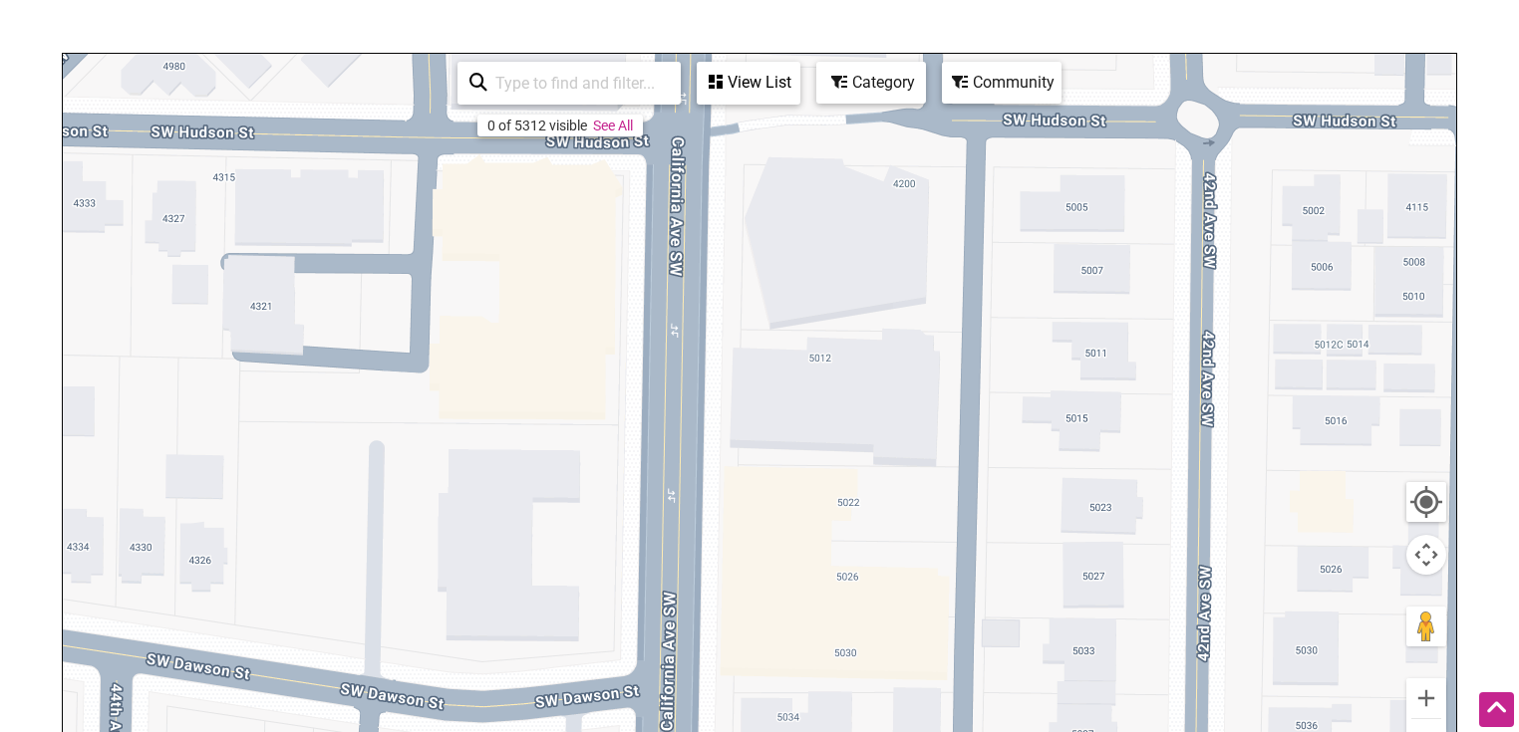
drag, startPoint x: 829, startPoint y: 578, endPoint x: 834, endPoint y: 367, distance: 211.3
click at [834, 413] on div "To navigate, press the arrow keys." at bounding box center [759, 441] width 1393 height 775
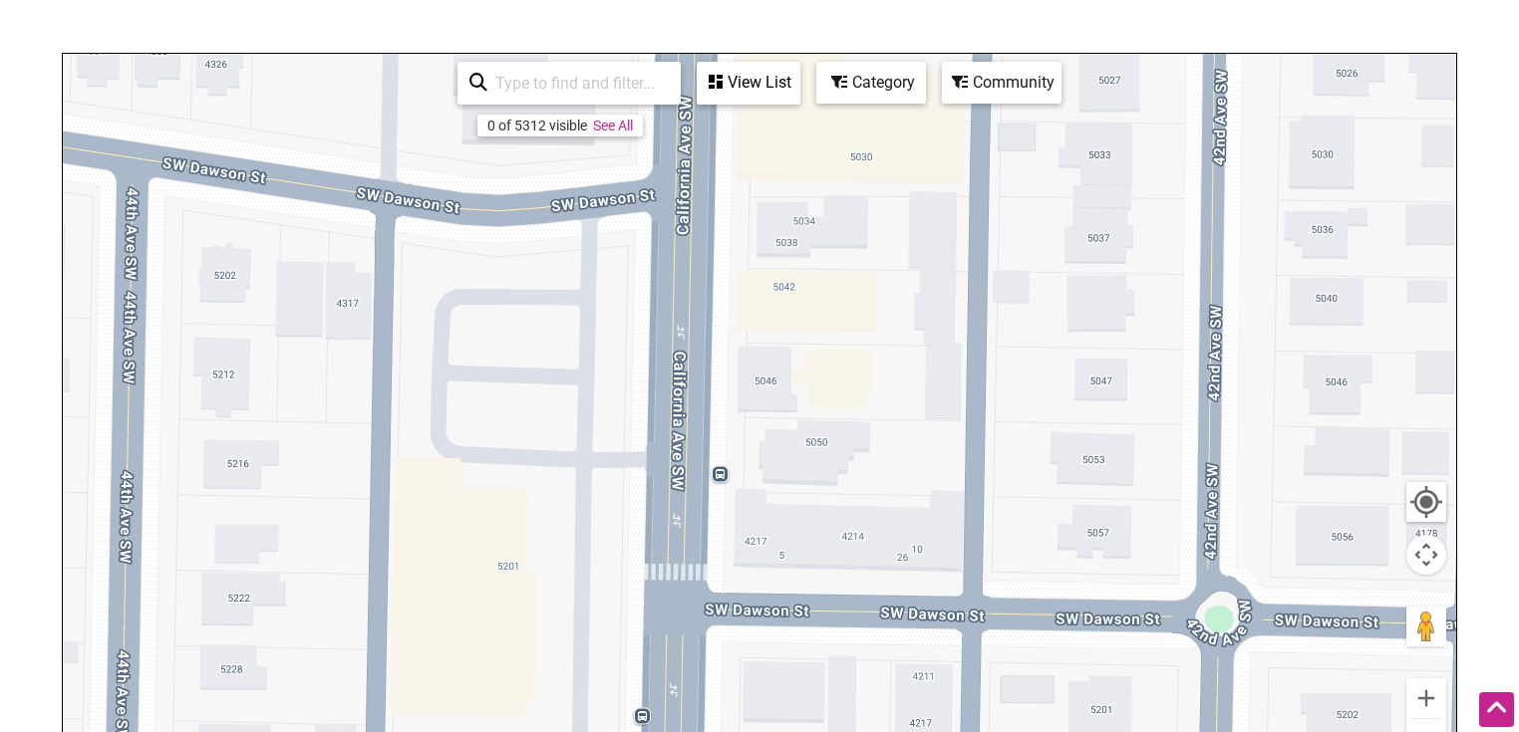
drag, startPoint x: 832, startPoint y: 527, endPoint x: 834, endPoint y: 339, distance: 188.4
click at [834, 380] on div "To navigate, press the arrow keys." at bounding box center [759, 441] width 1393 height 775
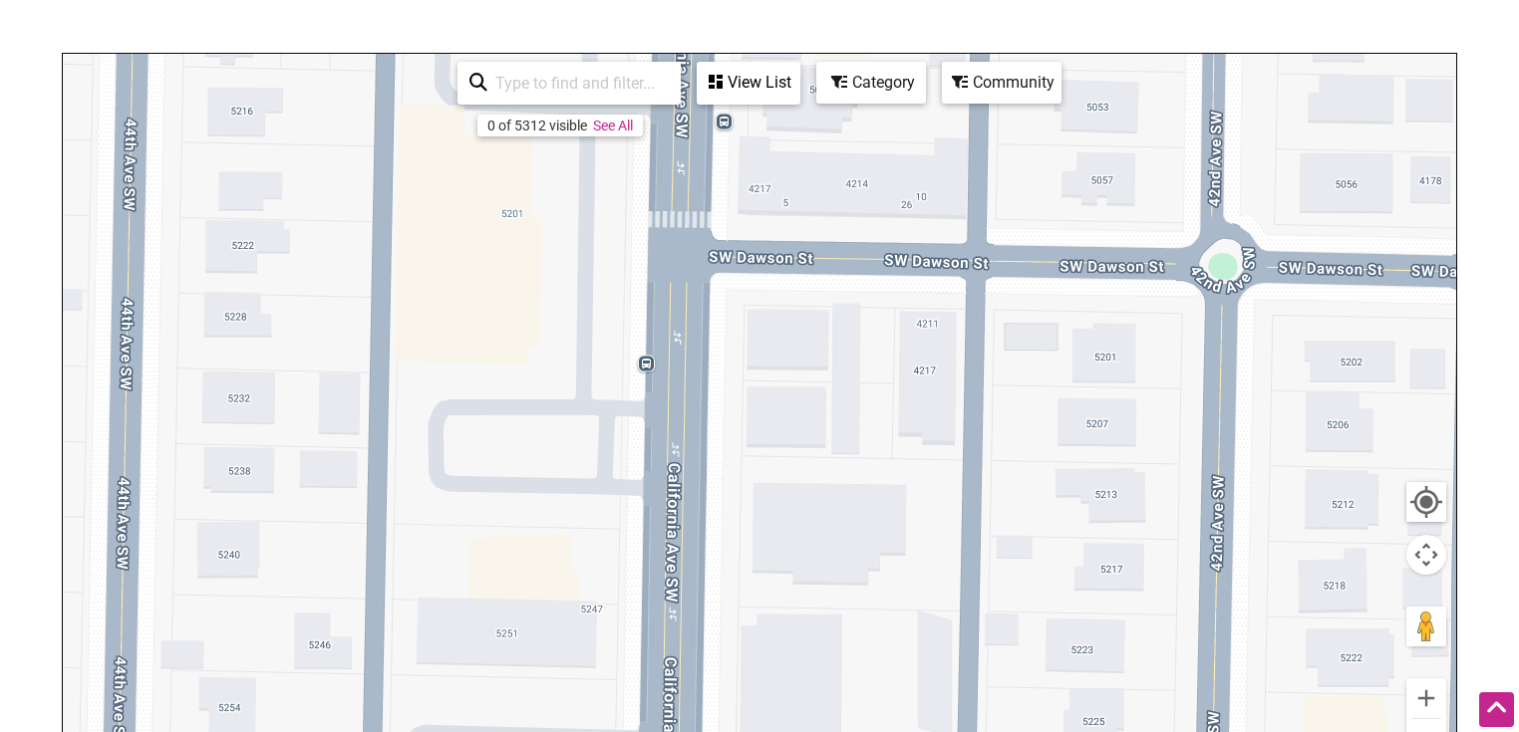
drag, startPoint x: 827, startPoint y: 510, endPoint x: 829, endPoint y: 365, distance: 145.5
click at [829, 382] on div "To navigate, press the arrow keys." at bounding box center [759, 441] width 1393 height 775
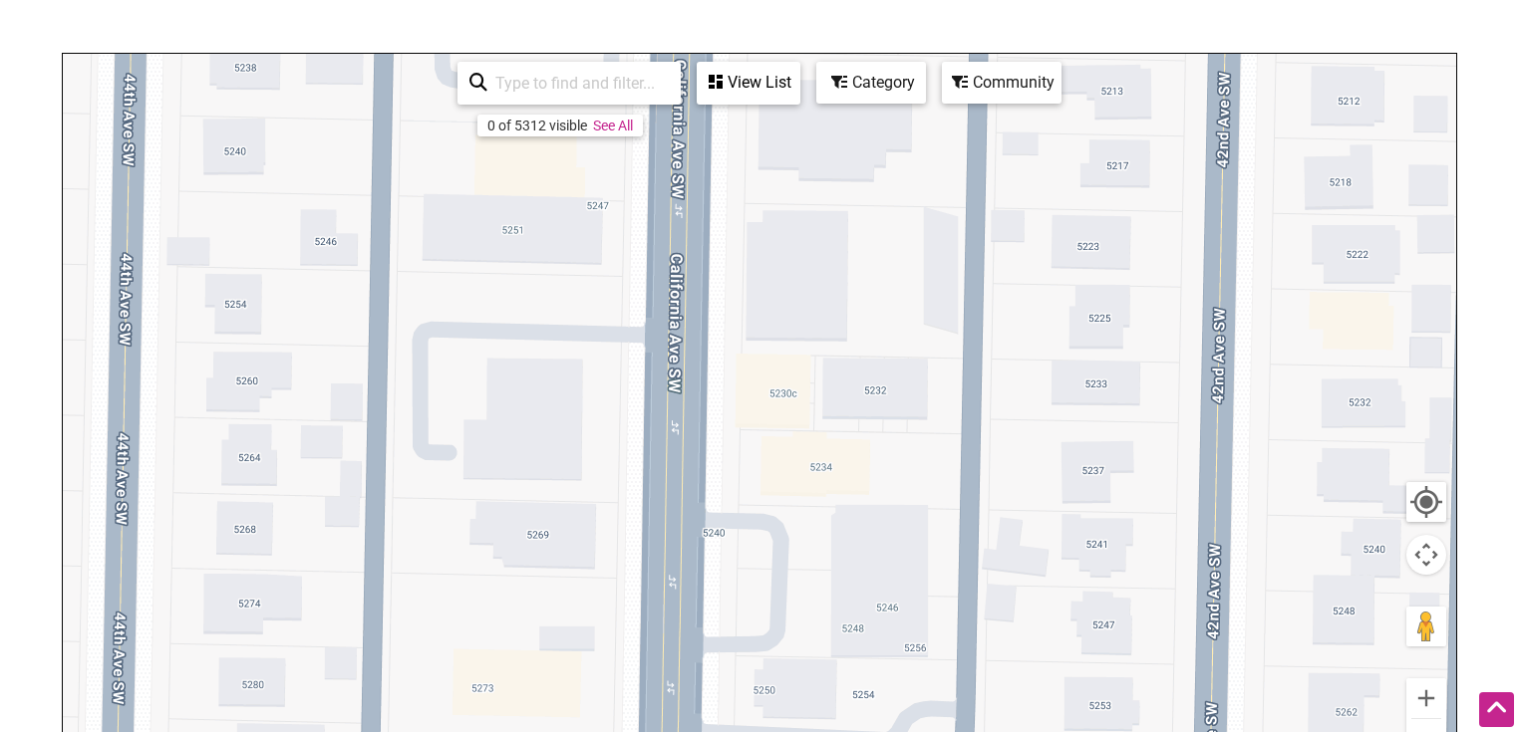
drag, startPoint x: 831, startPoint y: 522, endPoint x: 836, endPoint y: 368, distance: 154.5
click at [832, 409] on div "To navigate, press the arrow keys." at bounding box center [759, 441] width 1393 height 775
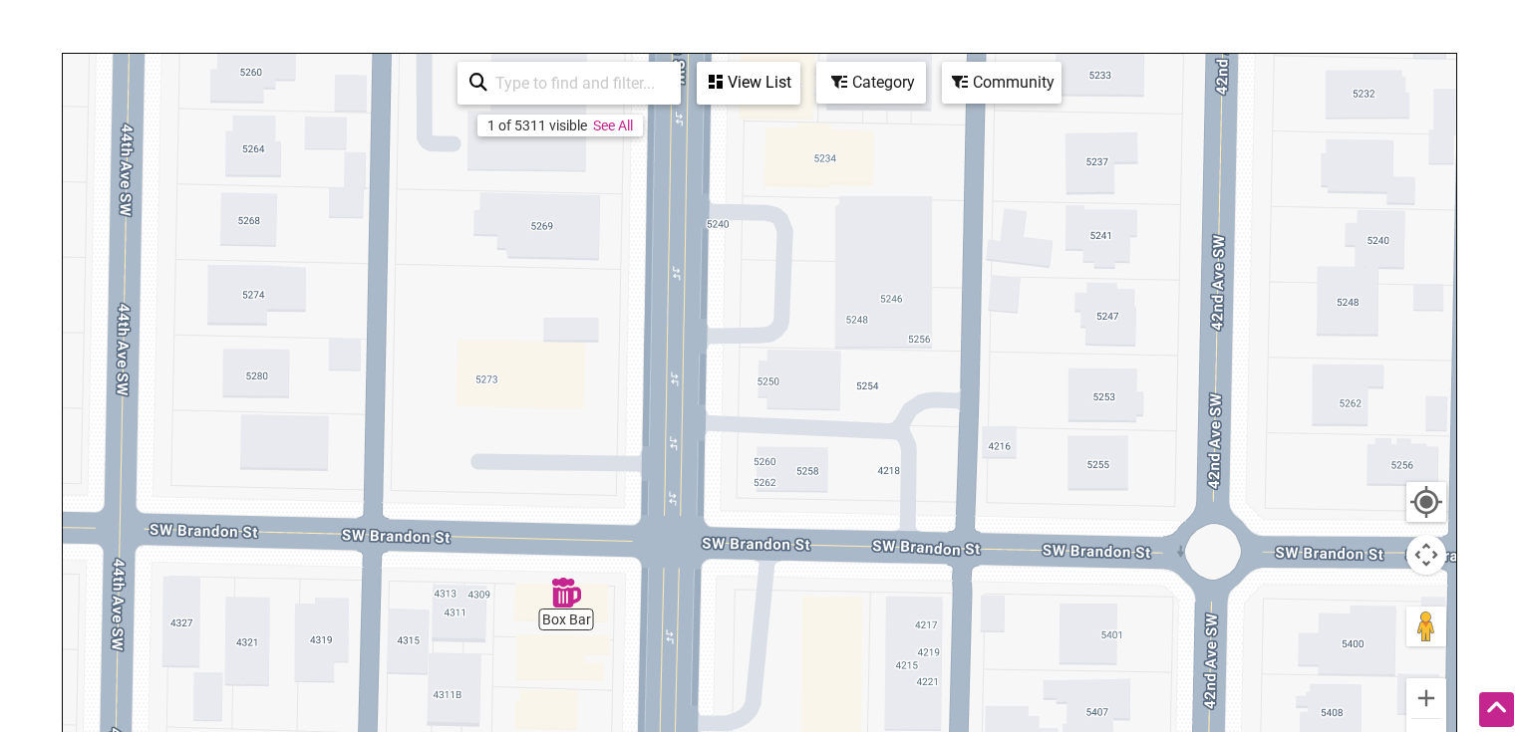
drag, startPoint x: 833, startPoint y: 516, endPoint x: 848, endPoint y: 359, distance: 158.2
click at [845, 391] on div "To navigate, press the arrow keys." at bounding box center [759, 441] width 1393 height 775
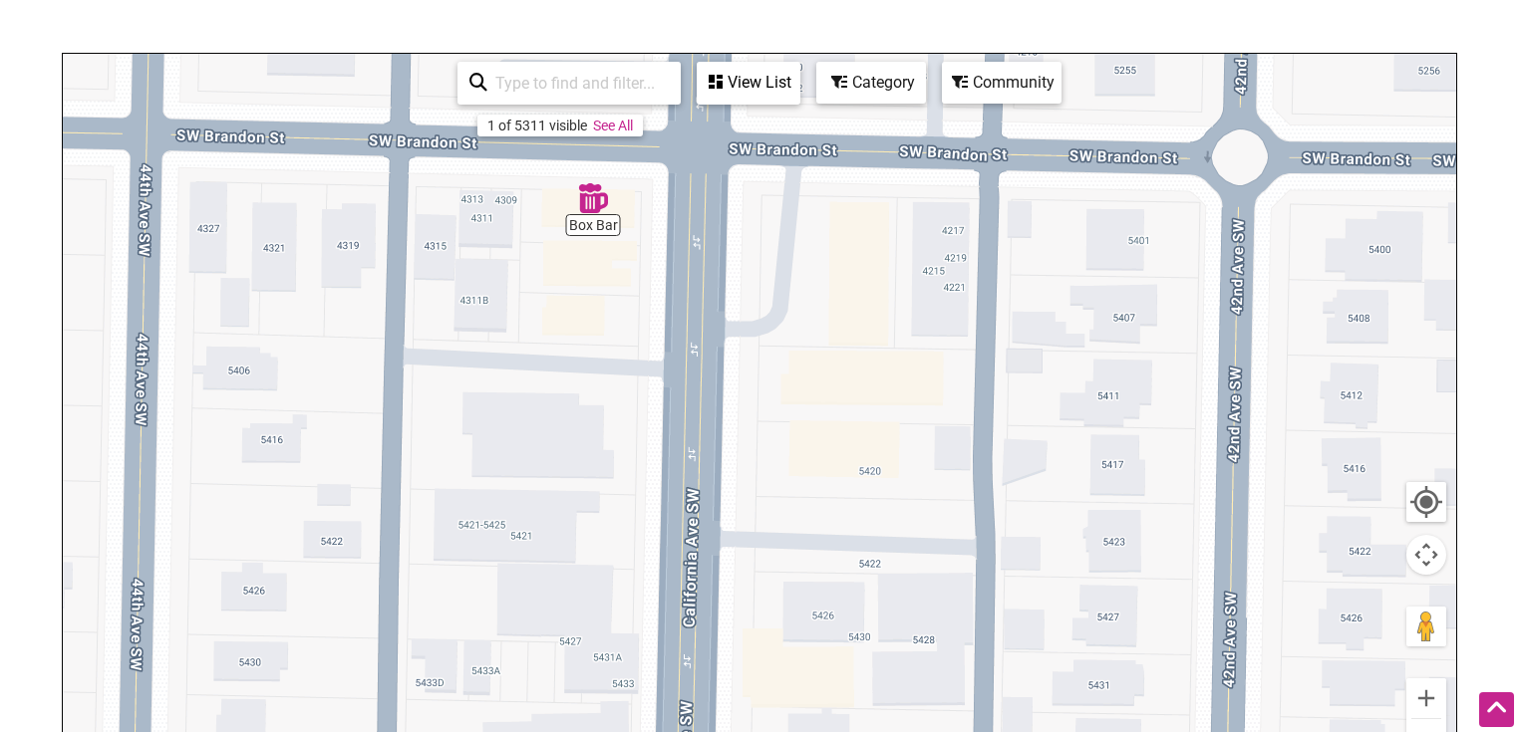
drag, startPoint x: 836, startPoint y: 496, endPoint x: 831, endPoint y: 365, distance: 131.6
click at [836, 353] on div "To navigate, press the arrow keys." at bounding box center [759, 441] width 1393 height 775
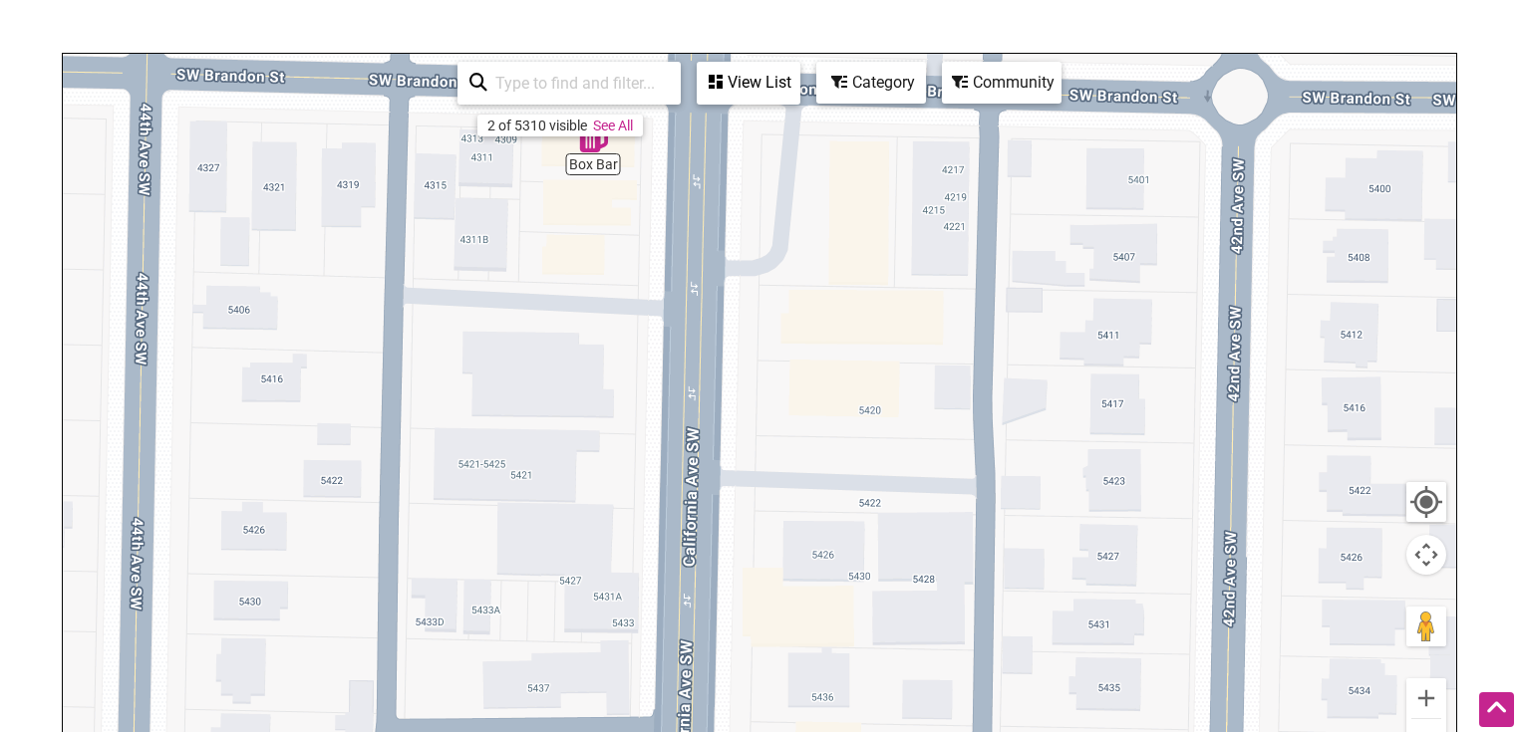
drag, startPoint x: 842, startPoint y: 529, endPoint x: 827, endPoint y: 347, distance: 183.0
click at [831, 377] on div "To navigate, press the arrow keys." at bounding box center [759, 441] width 1393 height 775
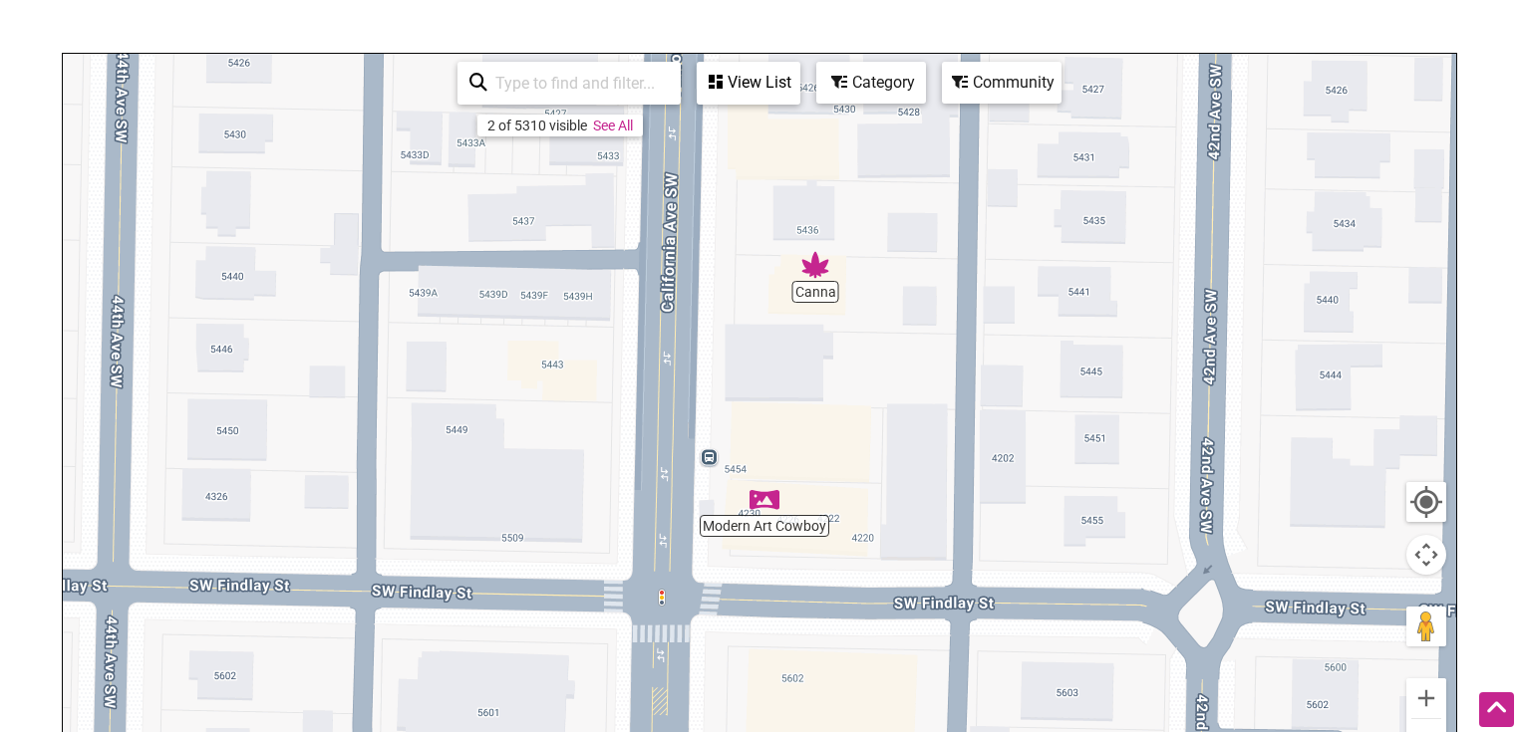
drag, startPoint x: 829, startPoint y: 497, endPoint x: 845, endPoint y: 403, distance: 96.0
click at [845, 405] on div "To navigate, press the arrow keys." at bounding box center [759, 441] width 1393 height 775
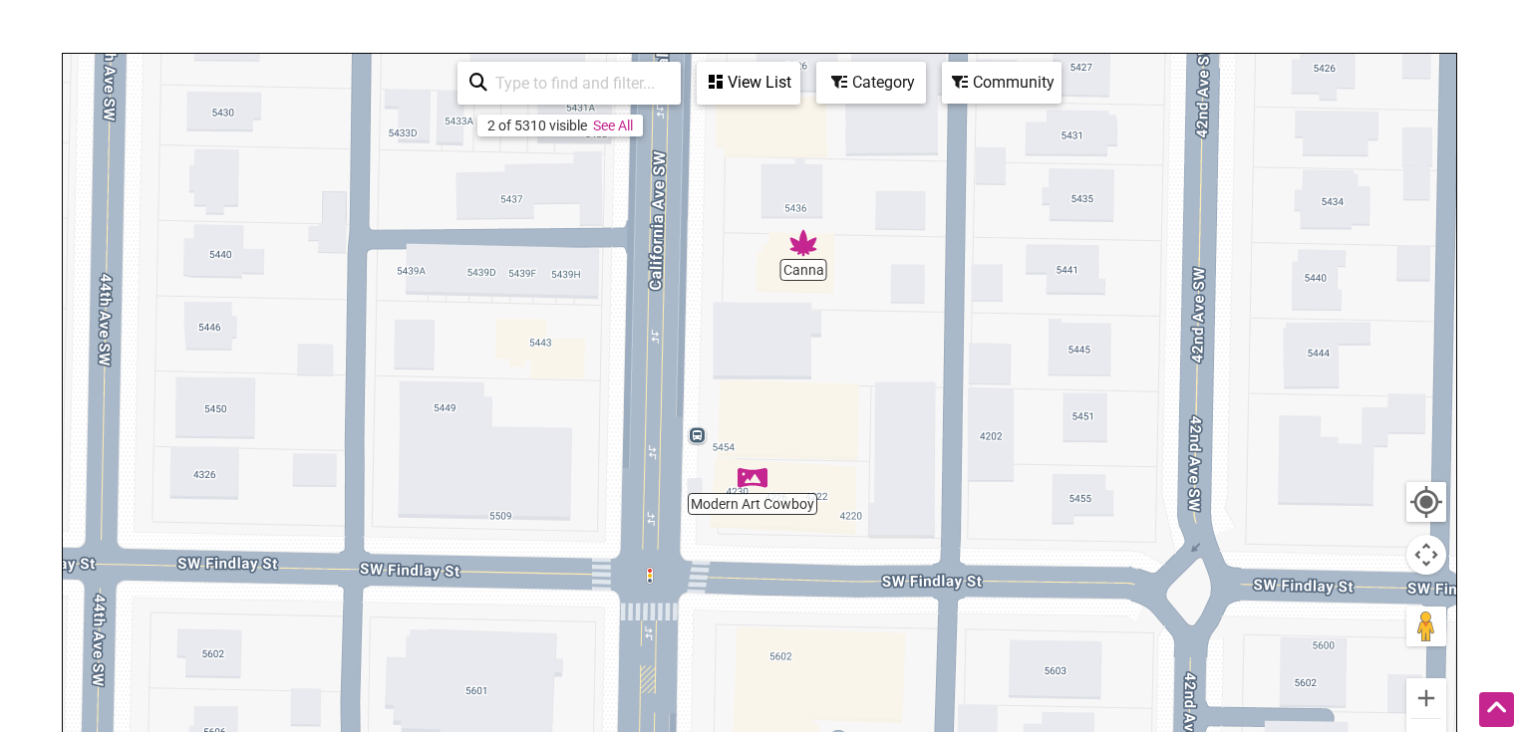
drag, startPoint x: 909, startPoint y: 478, endPoint x: 893, endPoint y: 468, distance: 18.8
click at [893, 468] on div "To navigate, press the arrow keys." at bounding box center [759, 441] width 1393 height 775
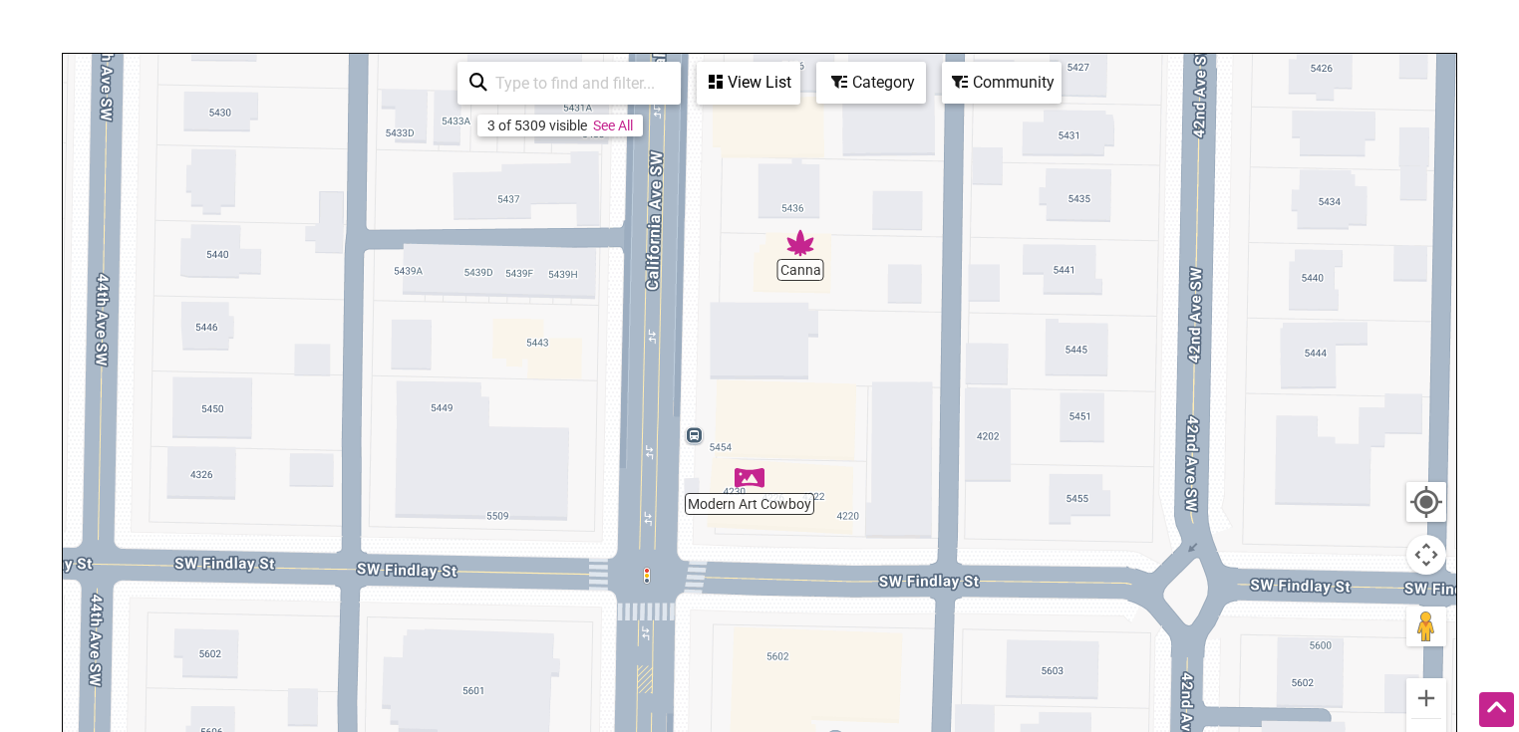
drag, startPoint x: 943, startPoint y: 462, endPoint x: 948, endPoint y: 399, distance: 64.0
click at [943, 442] on div "To navigate, press the arrow keys." at bounding box center [759, 441] width 1393 height 775
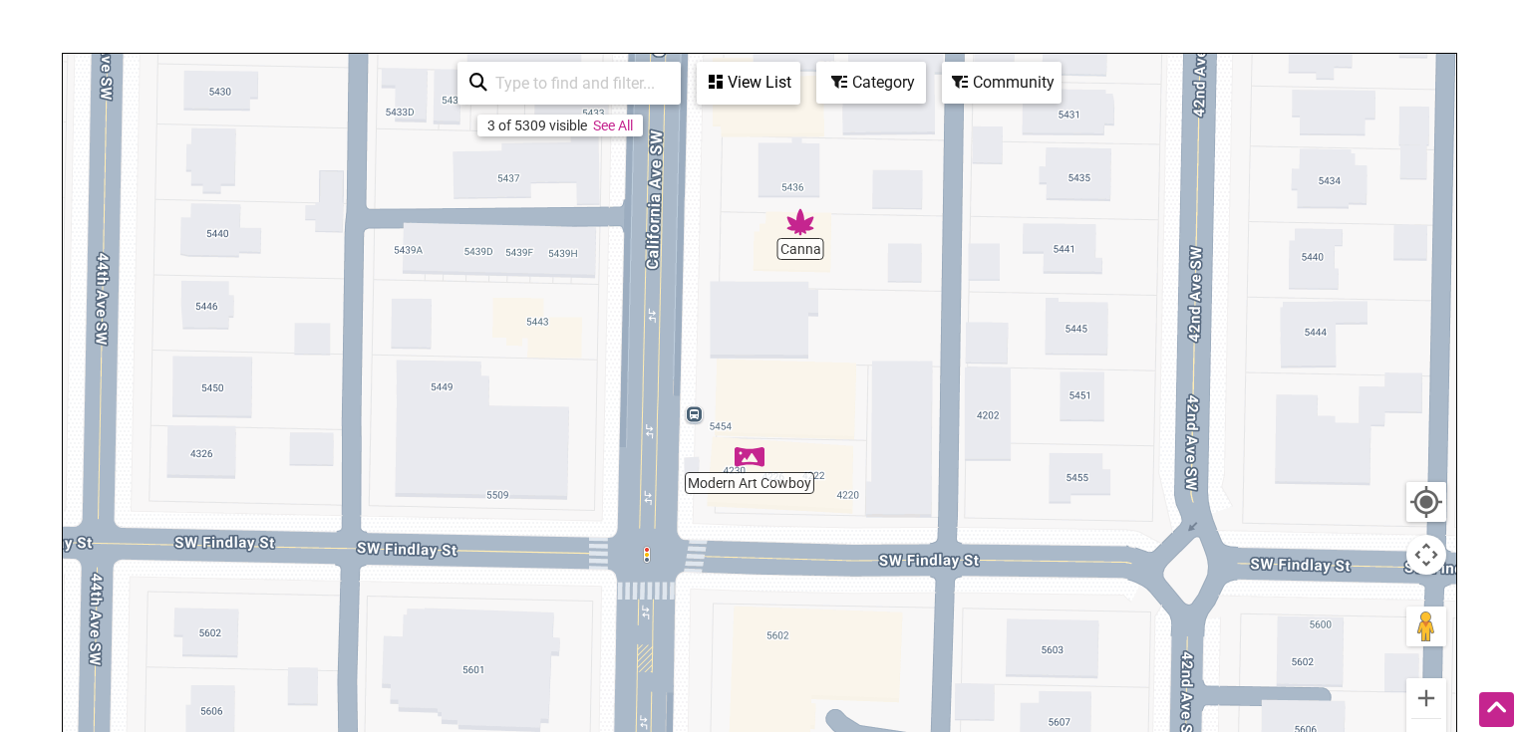
drag, startPoint x: 915, startPoint y: 516, endPoint x: 913, endPoint y: 279, distance: 237.2
click at [917, 335] on div "To navigate, press the arrow keys." at bounding box center [759, 441] width 1393 height 775
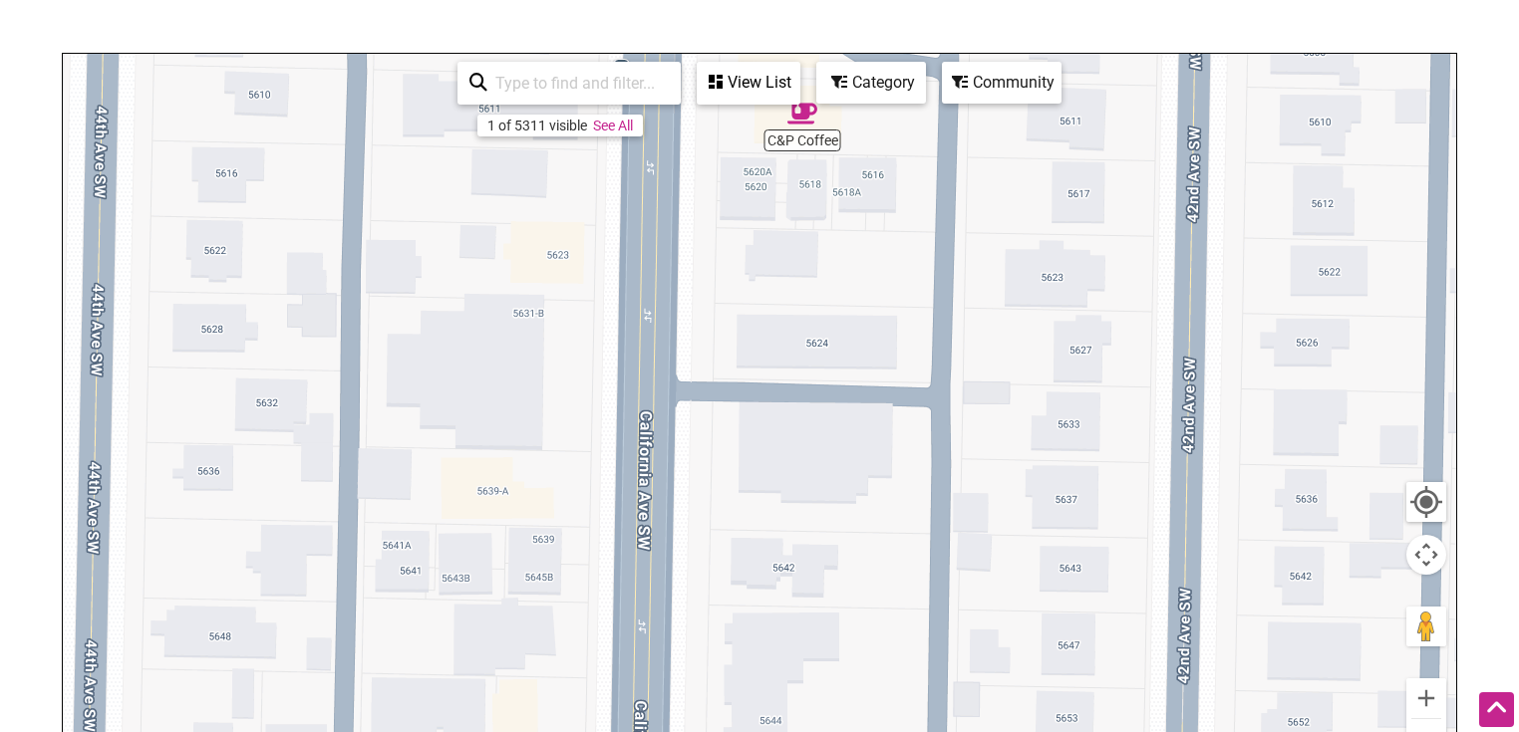
drag, startPoint x: 887, startPoint y: 529, endPoint x: 873, endPoint y: 241, distance: 288.3
click at [881, 308] on div "To navigate, press the arrow keys." at bounding box center [759, 441] width 1393 height 775
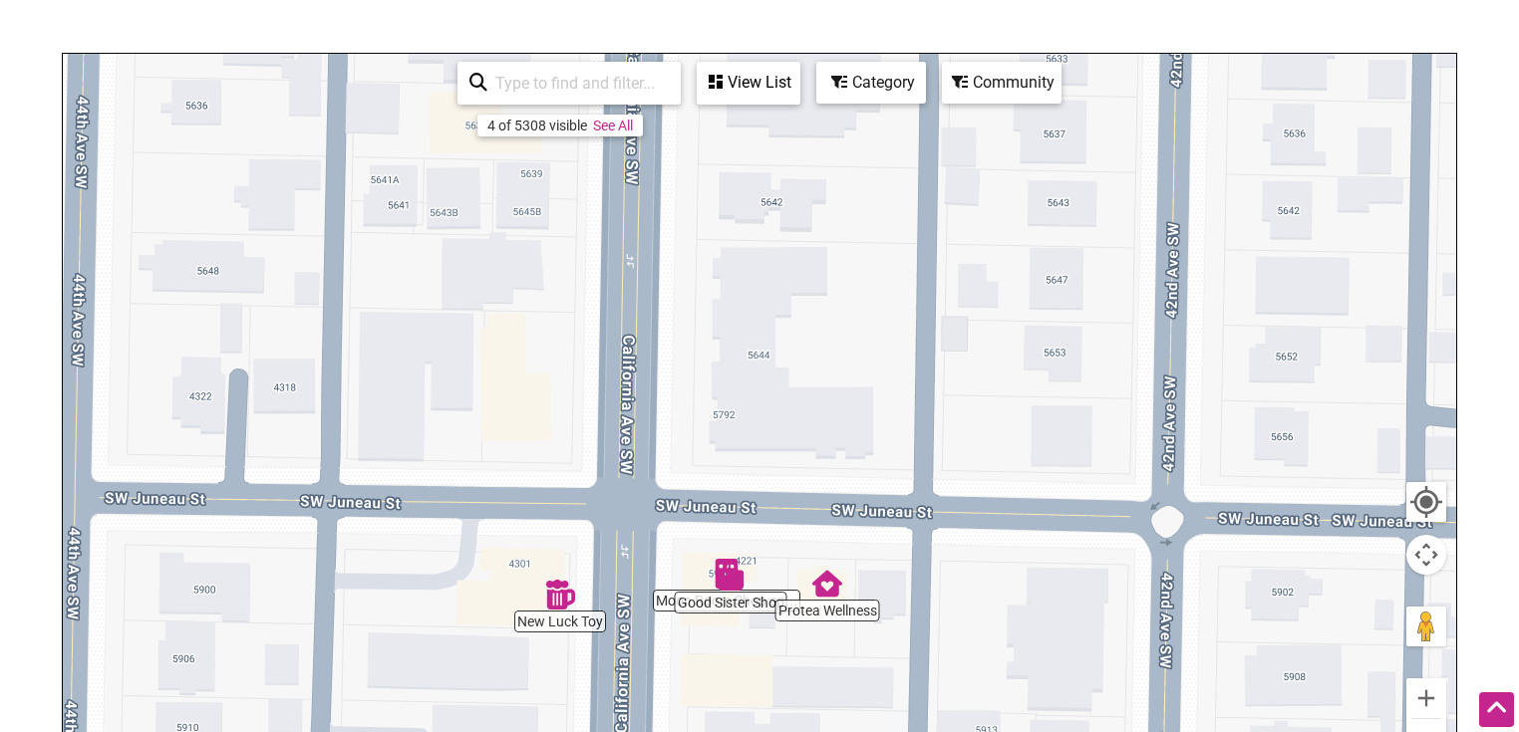
drag, startPoint x: 858, startPoint y: 502, endPoint x: 870, endPoint y: 419, distance: 84.6
click at [865, 594] on div "To navigate, press the arrow keys." at bounding box center [759, 441] width 1393 height 775
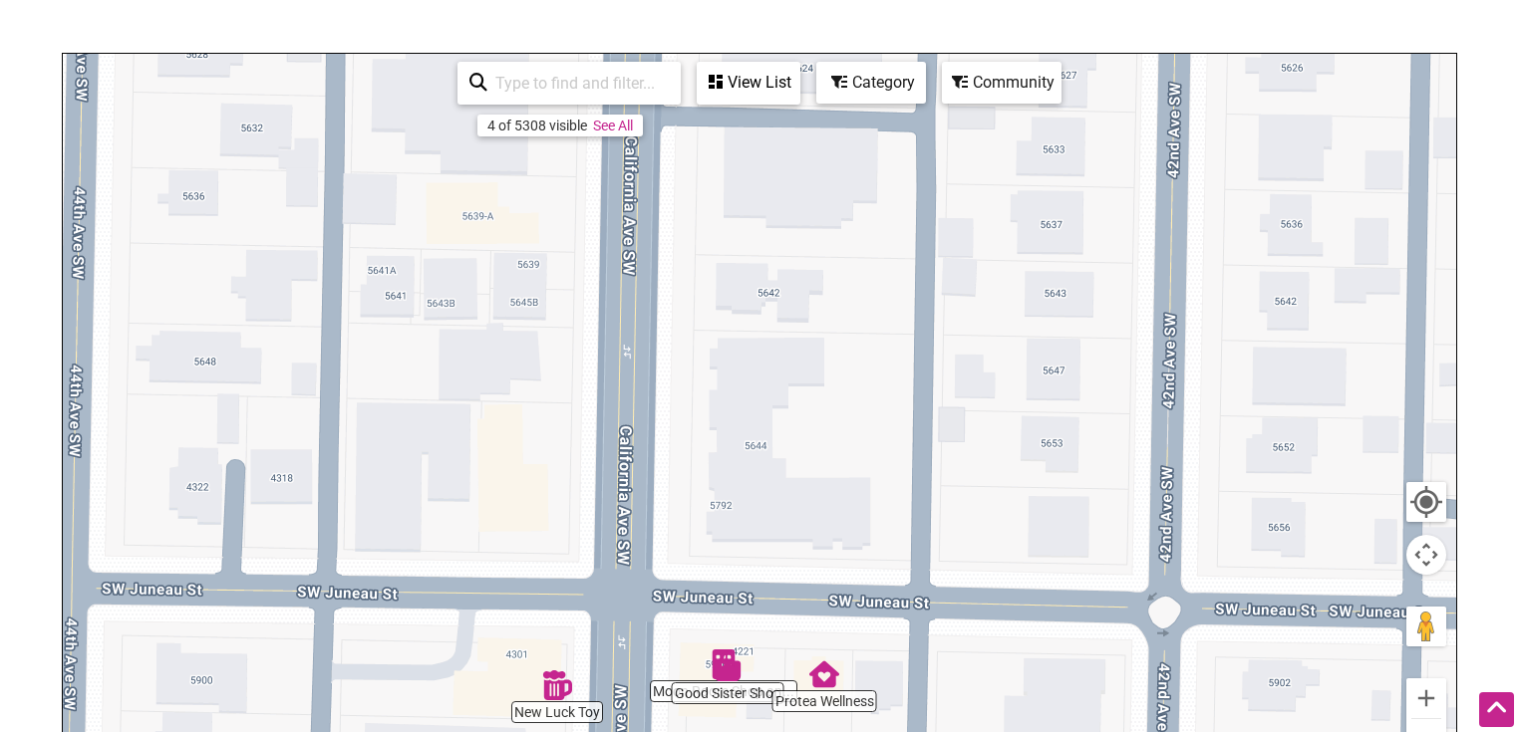
drag, startPoint x: 883, startPoint y: 390, endPoint x: 874, endPoint y: 439, distance: 50.6
click at [886, 480] on div "To navigate, press the arrow keys." at bounding box center [759, 441] width 1393 height 775
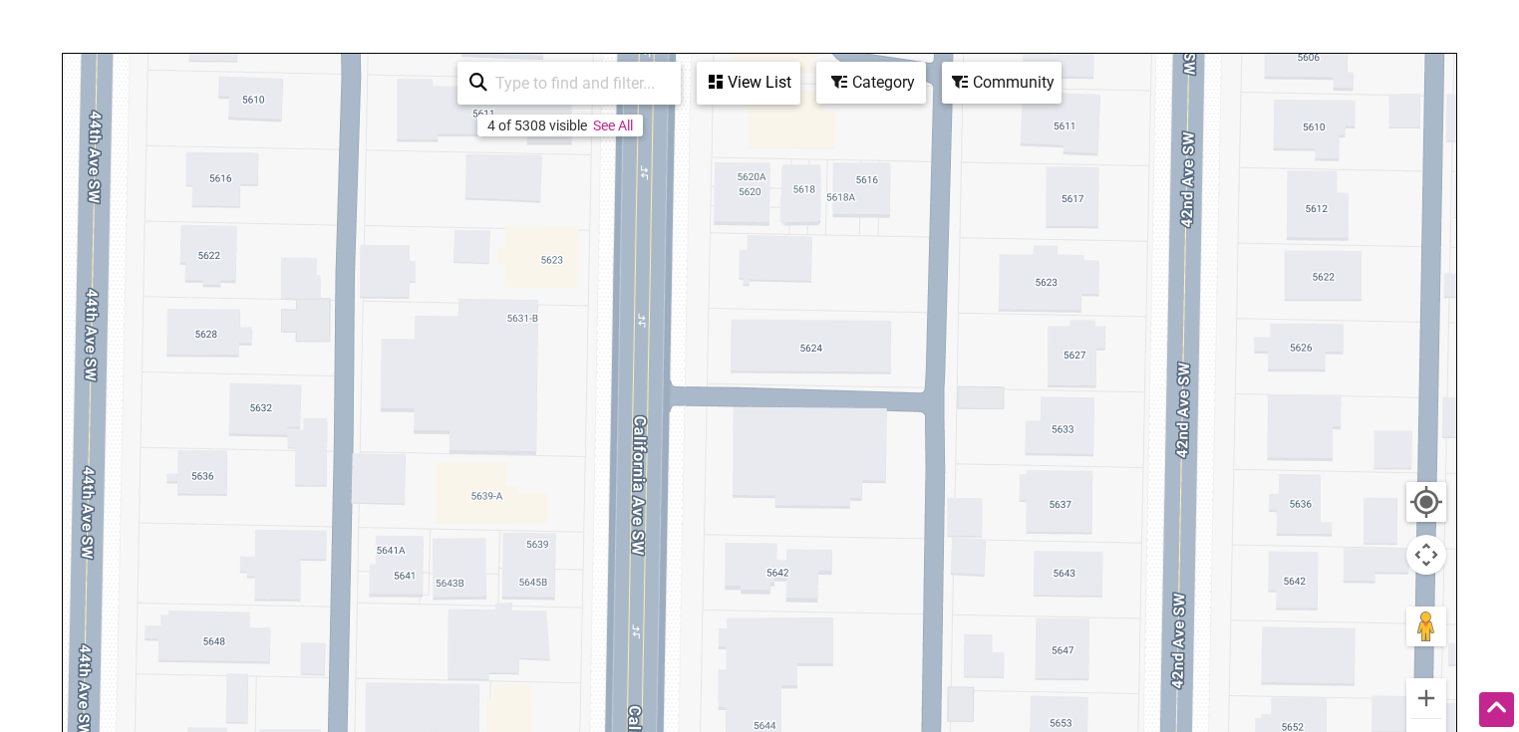
drag, startPoint x: 829, startPoint y: 296, endPoint x: 821, endPoint y: 400, distance: 103.9
click at [833, 459] on div "To navigate, press the arrow keys." at bounding box center [759, 441] width 1393 height 775
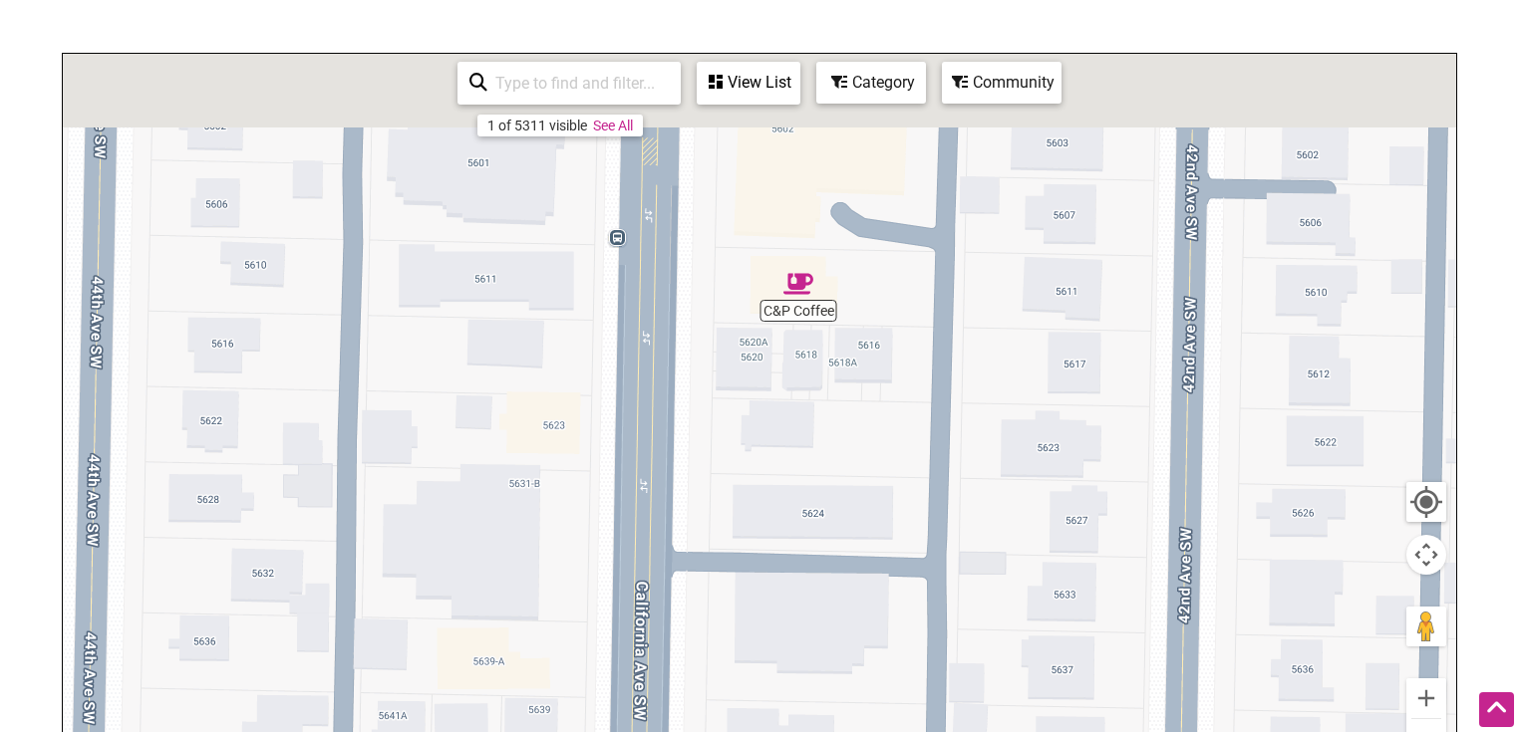
drag, startPoint x: 814, startPoint y: 461, endPoint x: 810, endPoint y: 420, distance: 42.0
click at [816, 485] on div "To navigate, press the arrow keys." at bounding box center [759, 441] width 1393 height 775
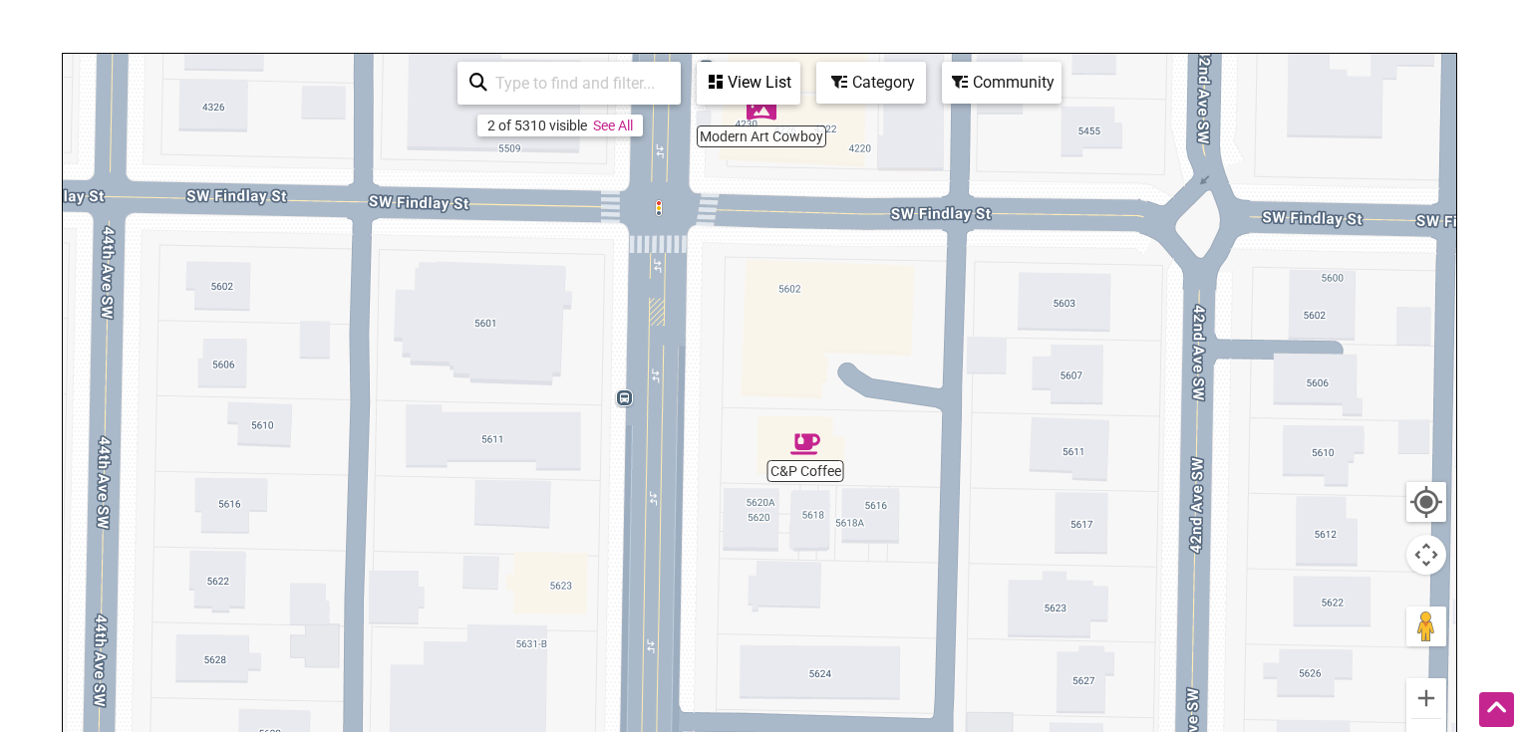
click at [801, 435] on img "C&P Coffee" at bounding box center [805, 445] width 46 height 46
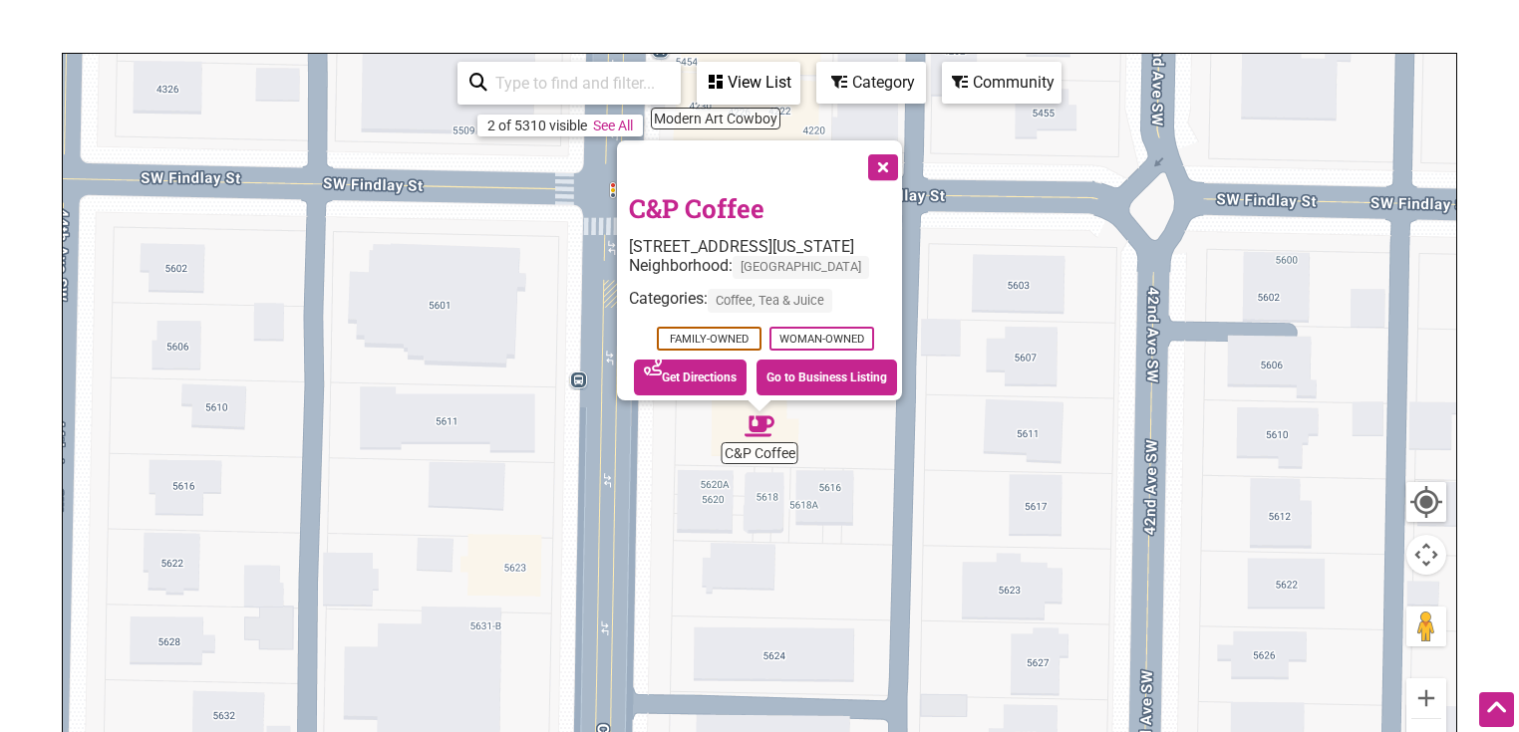
click at [893, 540] on div "To navigate, press the arrow keys. C&P Coffee 5612 California Ave SW, Seattle, …" at bounding box center [759, 441] width 1393 height 775
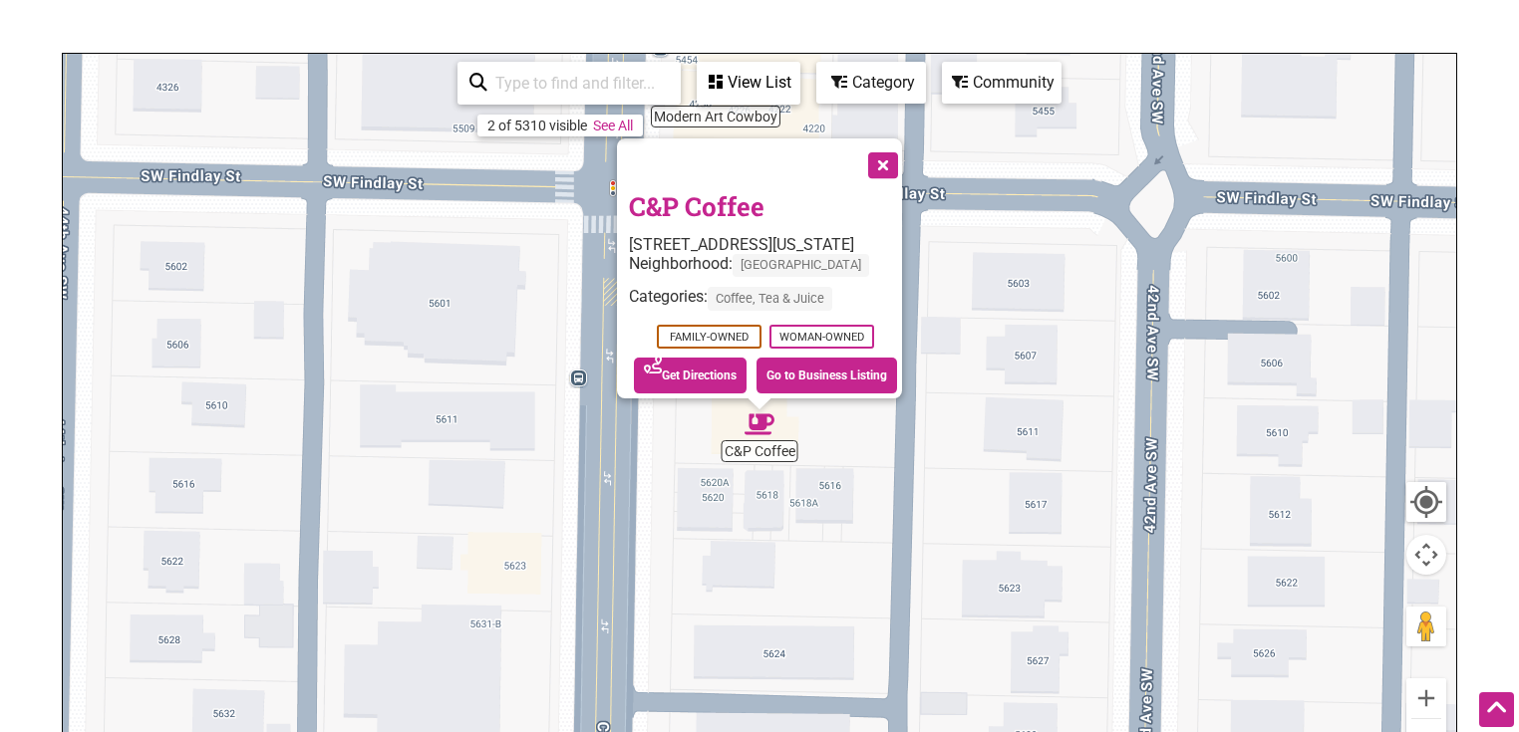
drag, startPoint x: 885, startPoint y: 565, endPoint x: 918, endPoint y: 325, distance: 242.4
click at [917, 351] on div "To navigate, press the arrow keys. C&P Coffee 5612 California Ave SW, Seattle, …" at bounding box center [759, 441] width 1393 height 775
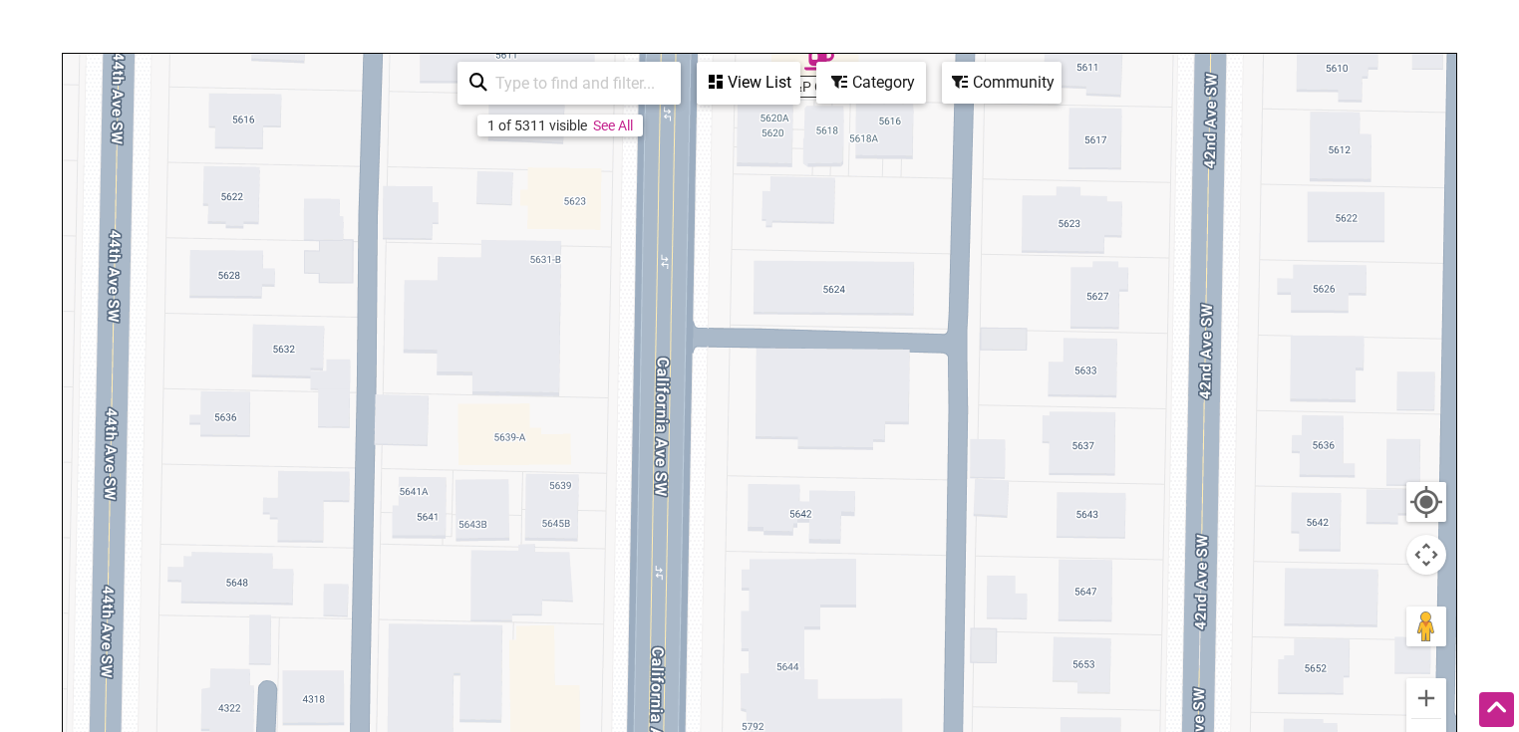
drag, startPoint x: 903, startPoint y: 502, endPoint x: 889, endPoint y: 253, distance: 249.5
click at [892, 277] on div "To navigate, press the arrow keys. C&P Coffee 5612 California Ave SW, Seattle, …" at bounding box center [759, 441] width 1393 height 775
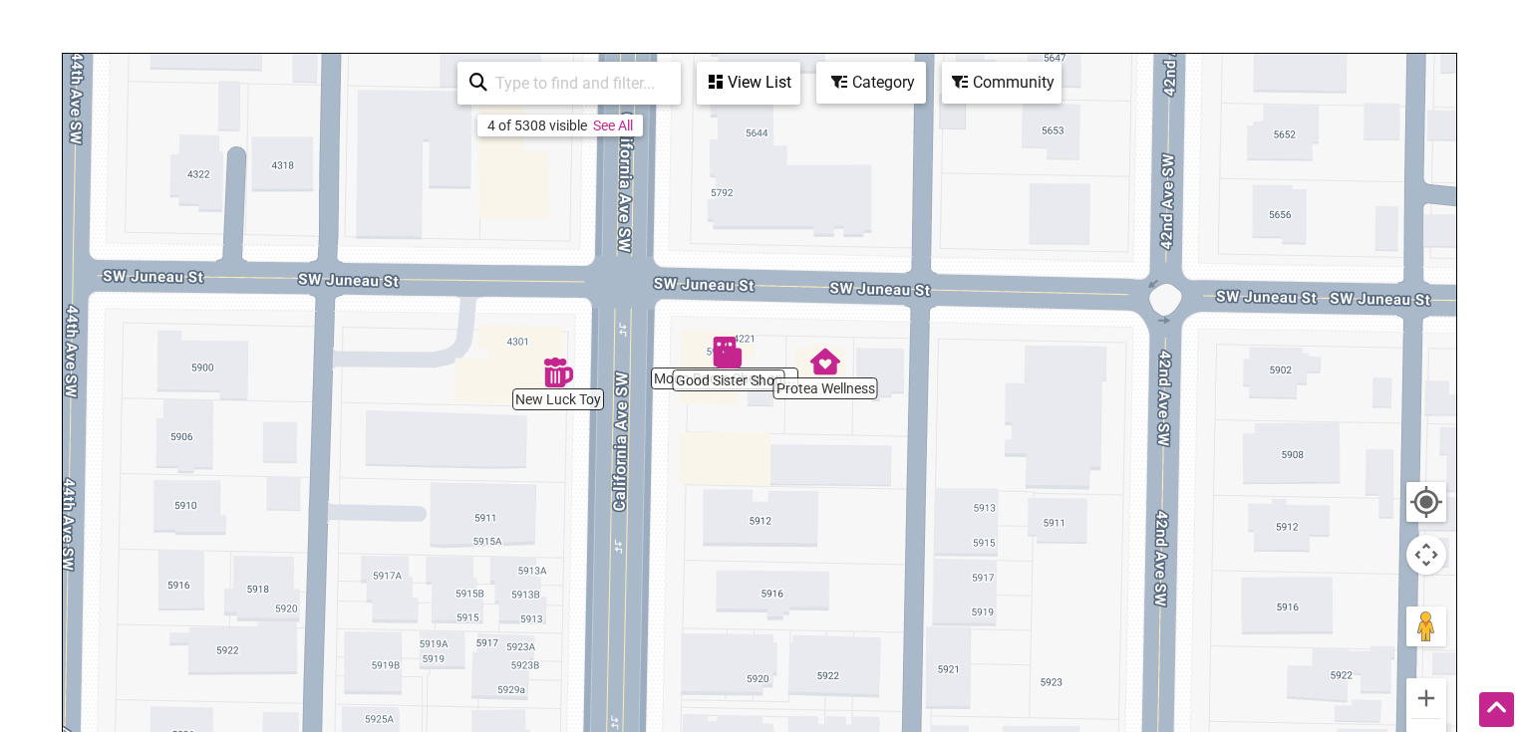
drag, startPoint x: 909, startPoint y: 416, endPoint x: 888, endPoint y: 258, distance: 158.8
click at [898, 316] on div "To navigate, press the arrow keys." at bounding box center [759, 441] width 1393 height 775
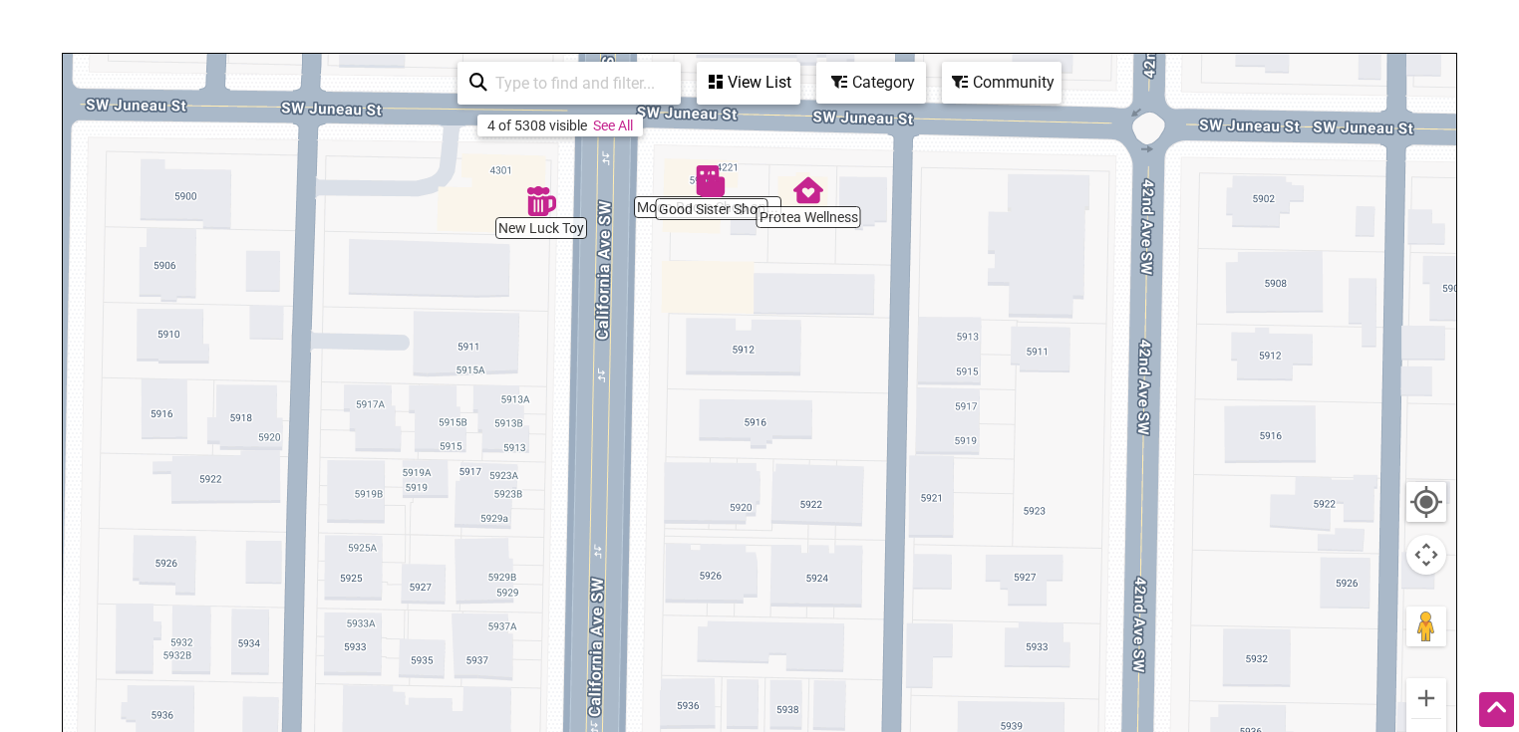
drag
click at [901, 536] on div "To navigate, press the arrow keys." at bounding box center [759, 441] width 1393 height 775
click at [719, 252] on div "To navigate, press the arrow keys." at bounding box center [759, 441] width 1393 height 775
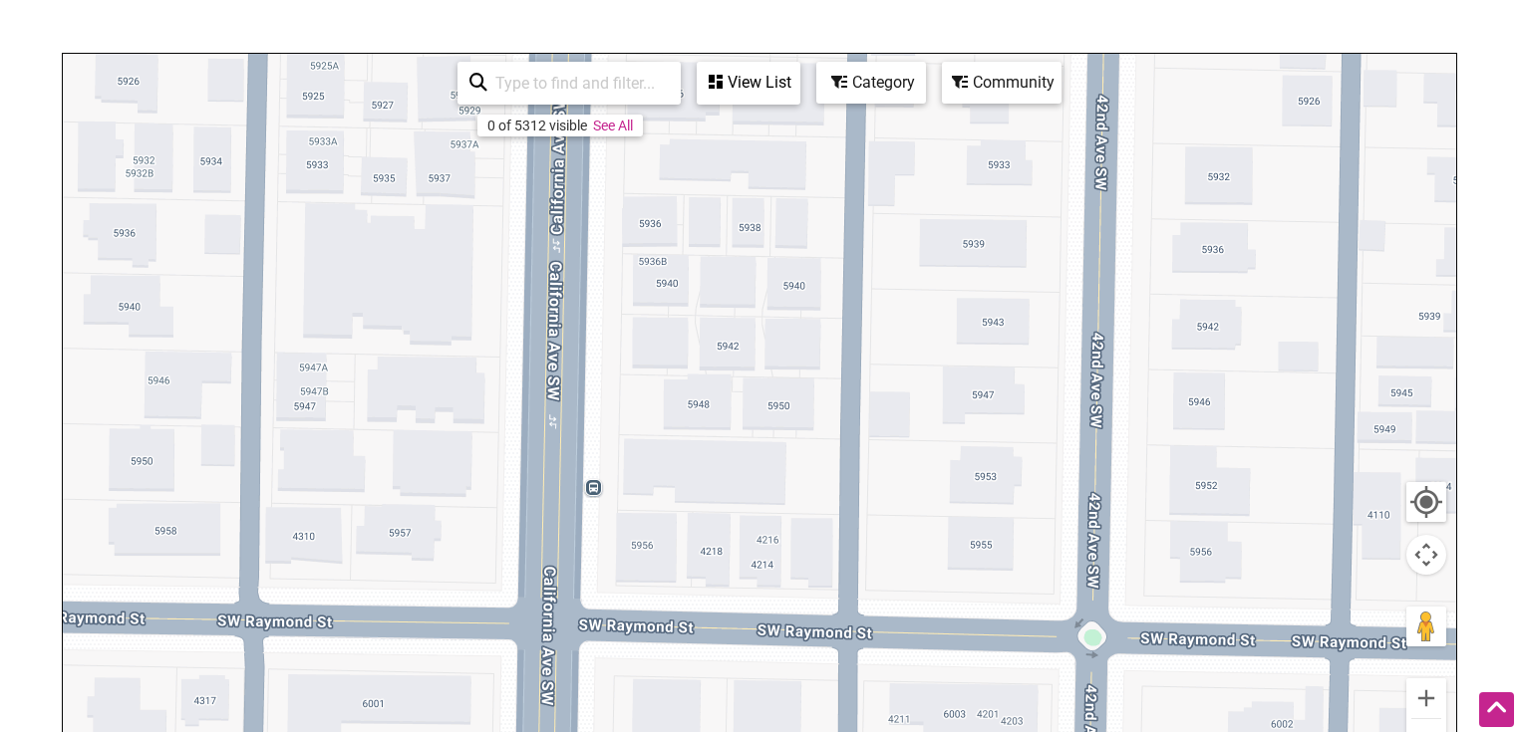
click at [829, 263] on div "To navigate, press the arrow keys." at bounding box center [759, 441] width 1393 height 775
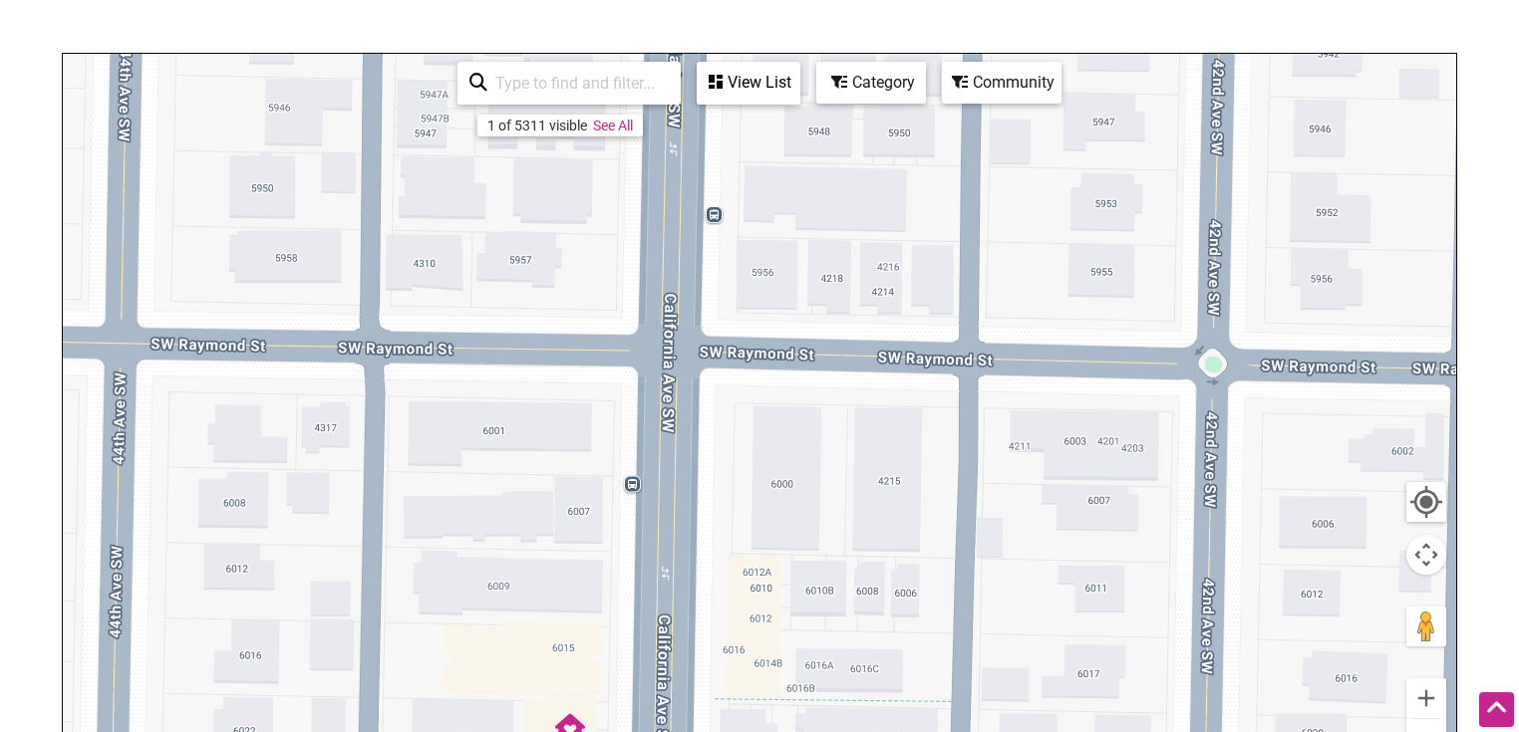
click at [847, 326] on div "To navigate, press the arrow keys." at bounding box center [759, 441] width 1393 height 775
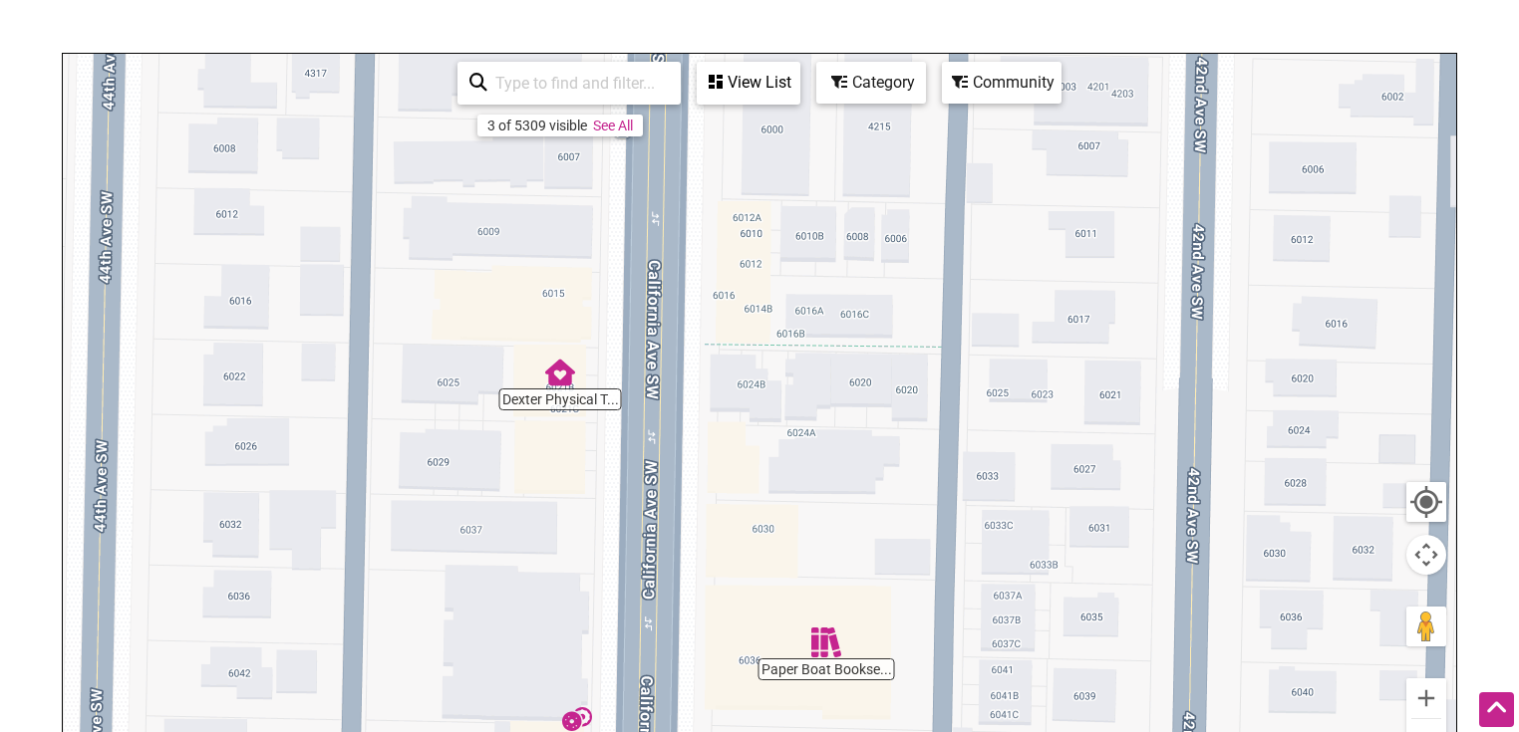
click at [561, 376] on img "Dexter Physical Therapy" at bounding box center [560, 373] width 46 height 46
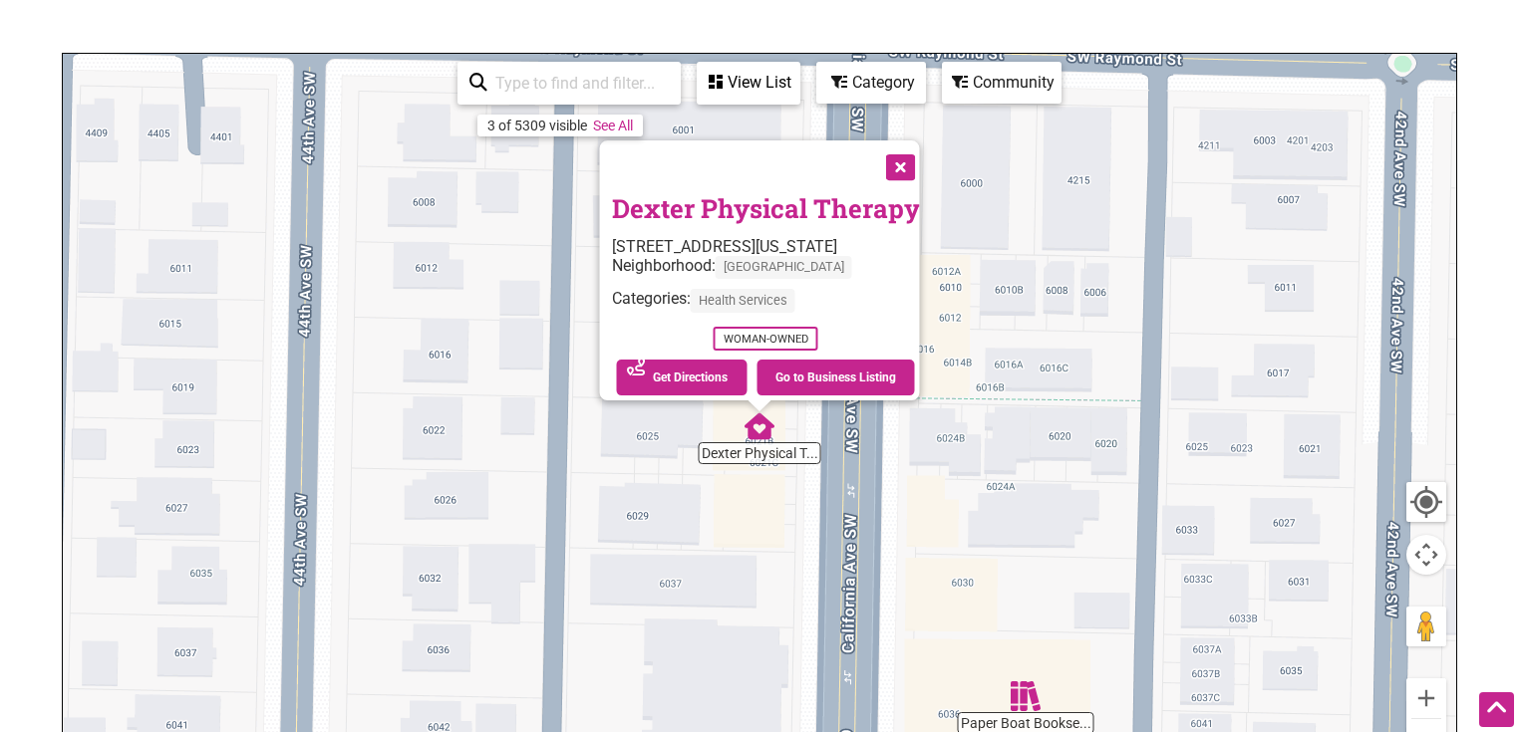
click at [908, 158] on button "Close" at bounding box center [899, 166] width 50 height 50
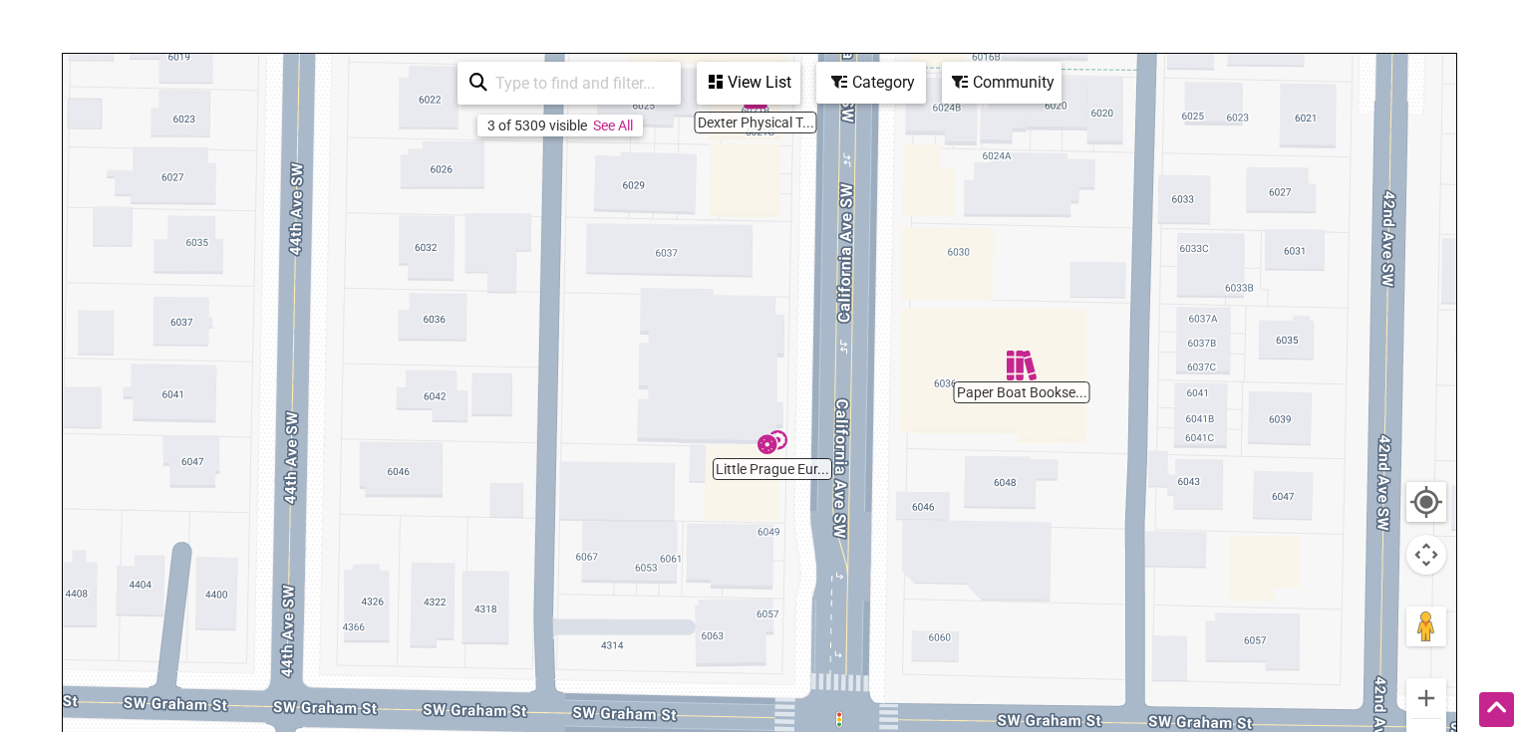
click at [958, 203] on div "To navigate, press the arrow keys." at bounding box center [759, 441] width 1393 height 775
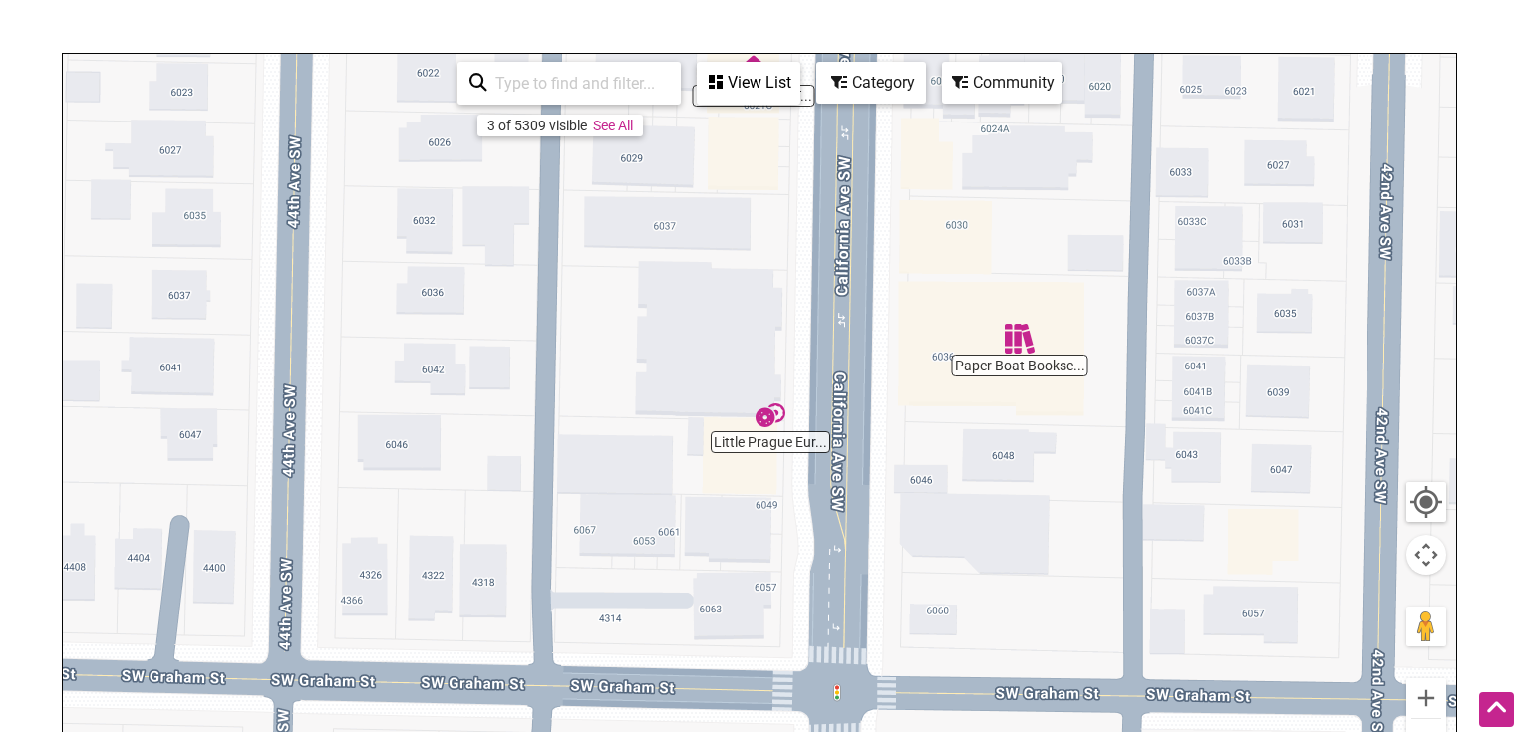
click at [961, 438] on div "To navigate, press the arrow keys." at bounding box center [759, 441] width 1393 height 775
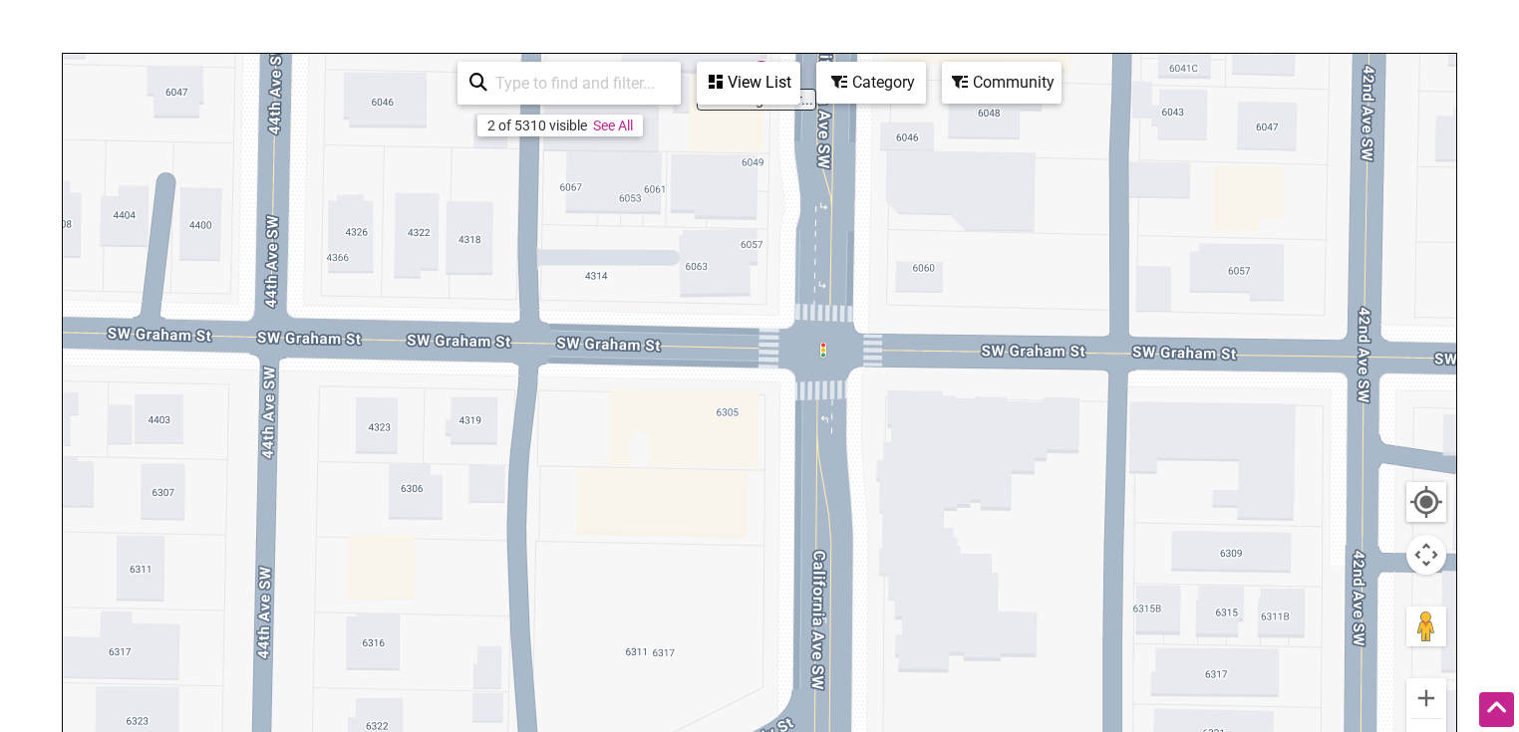
click at [956, 481] on div "To navigate, press the arrow keys." at bounding box center [759, 441] width 1393 height 775
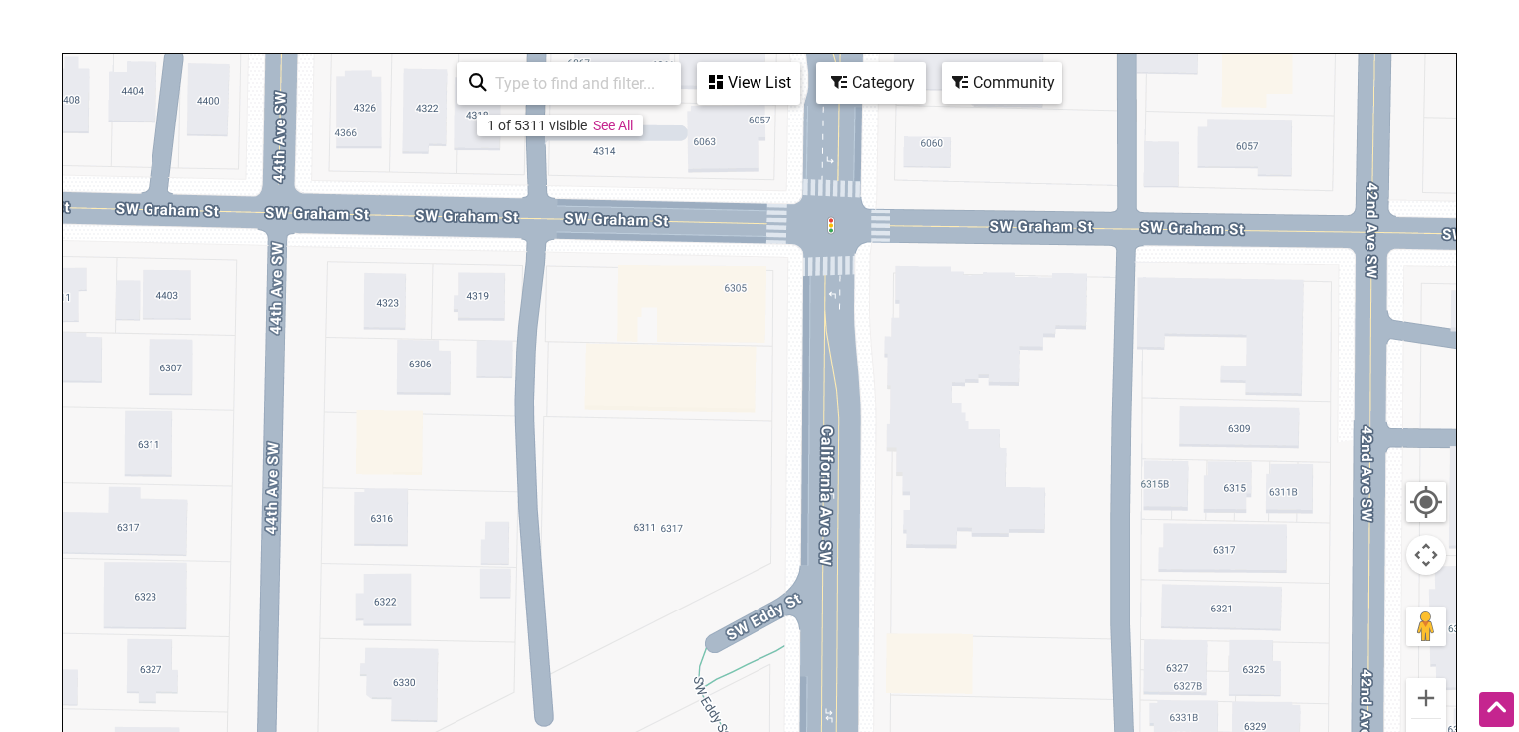
click at [950, 517] on html "× Menu 0 Add a Business Map Blog Store Offers Intentionalist Cards Buy Black Ca…" at bounding box center [759, 151] width 1519 height 732
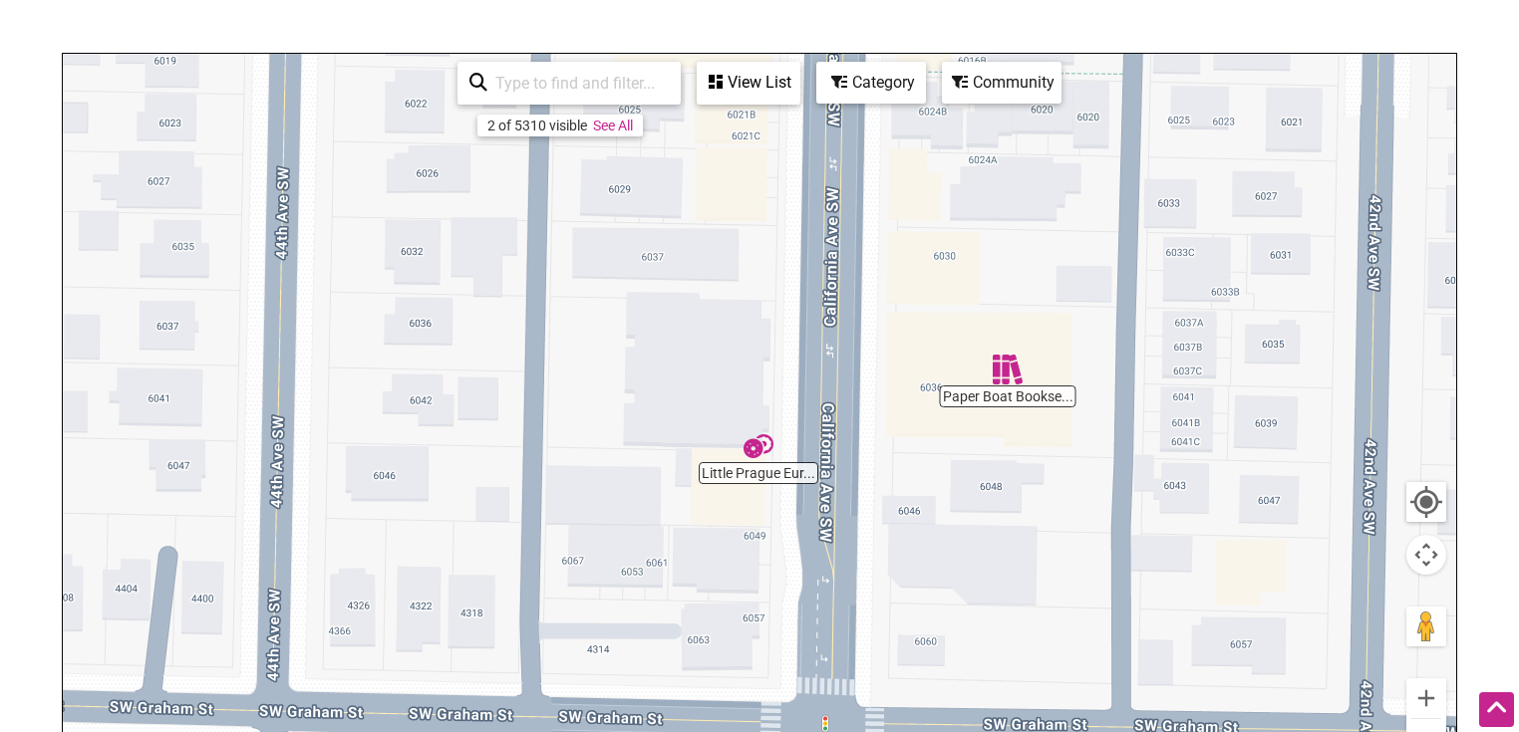
click at [946, 634] on div "To navigate, press the arrow keys." at bounding box center [759, 441] width 1393 height 775
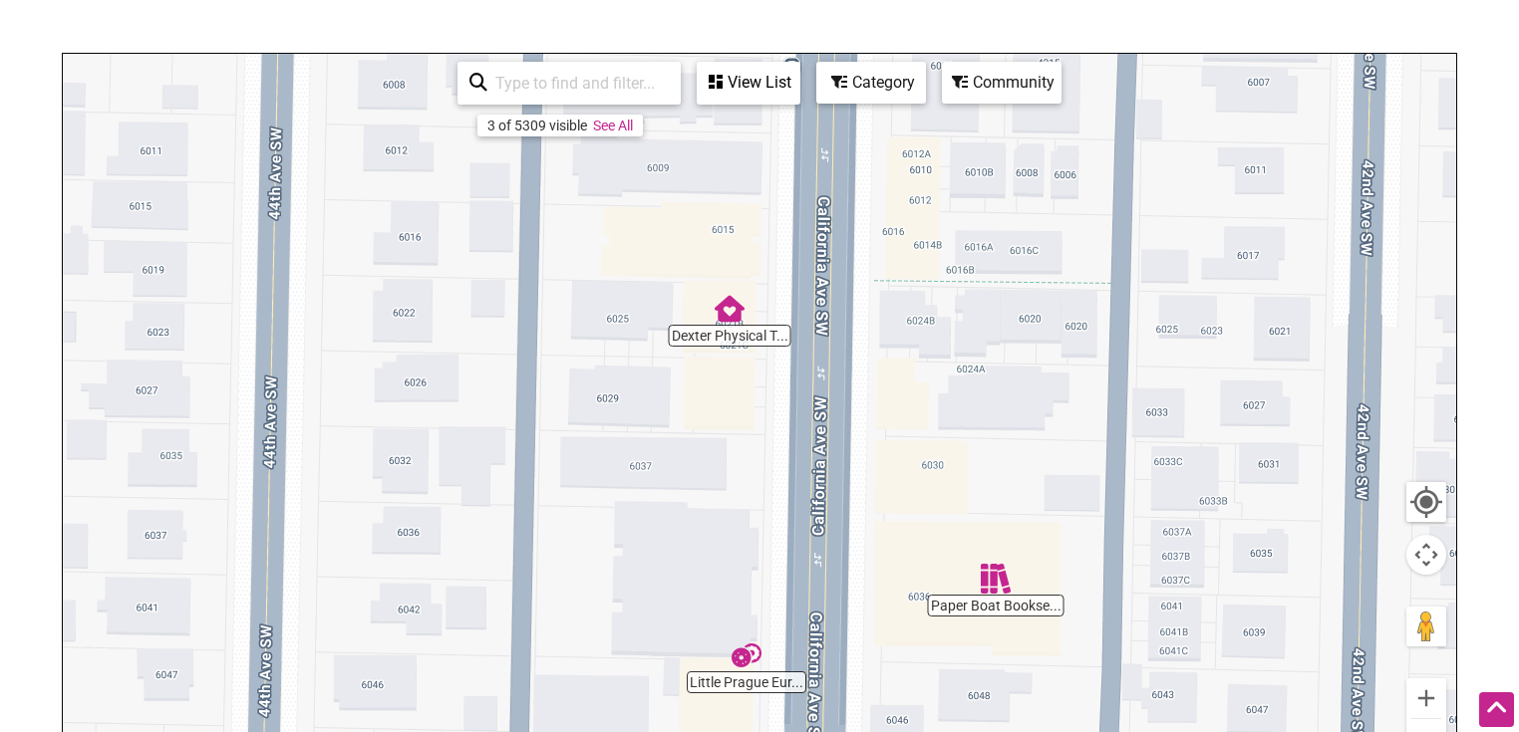
click at [934, 466] on div "To navigate, press the arrow keys." at bounding box center [759, 441] width 1393 height 775
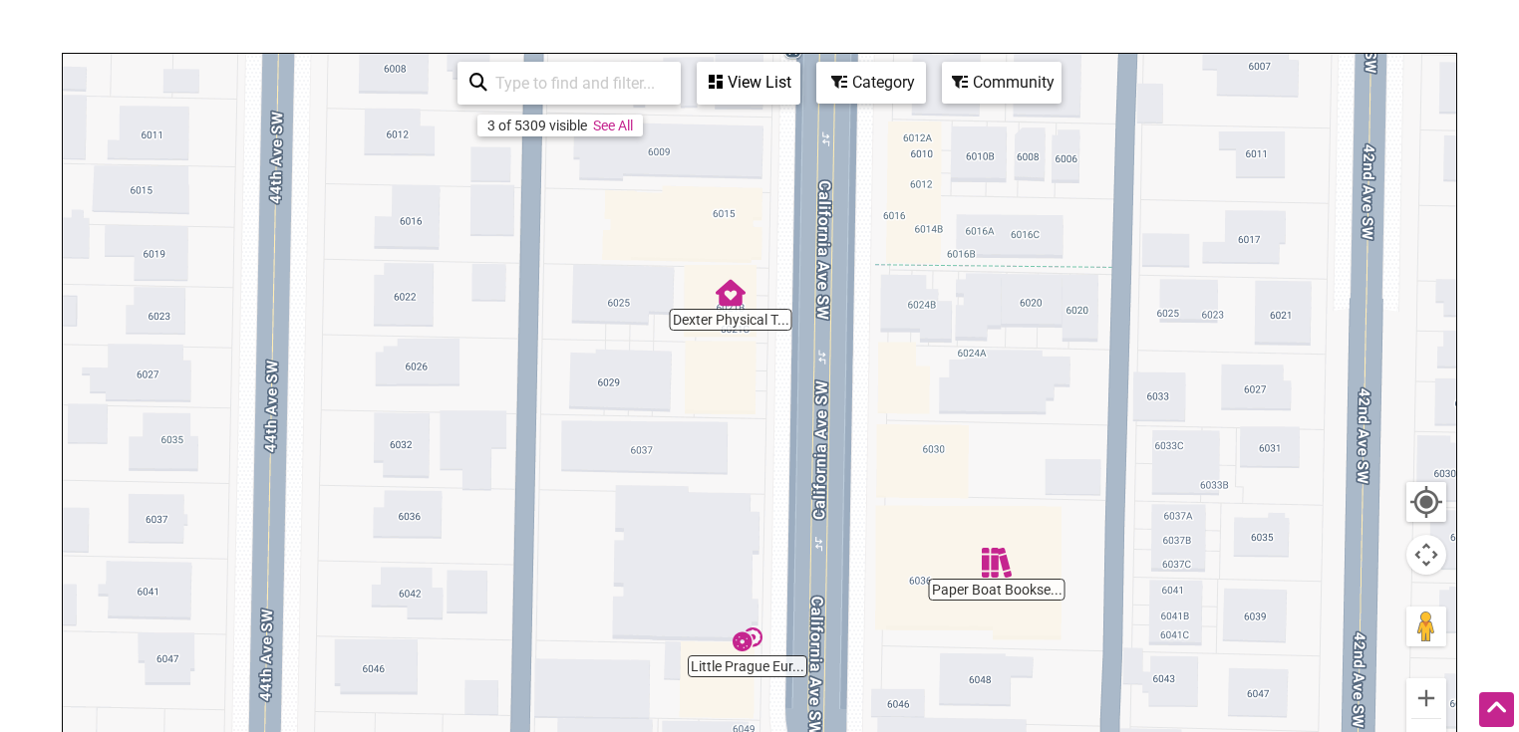
click at [980, 467] on div "To navigate, press the arrow keys." at bounding box center [759, 441] width 1393 height 775
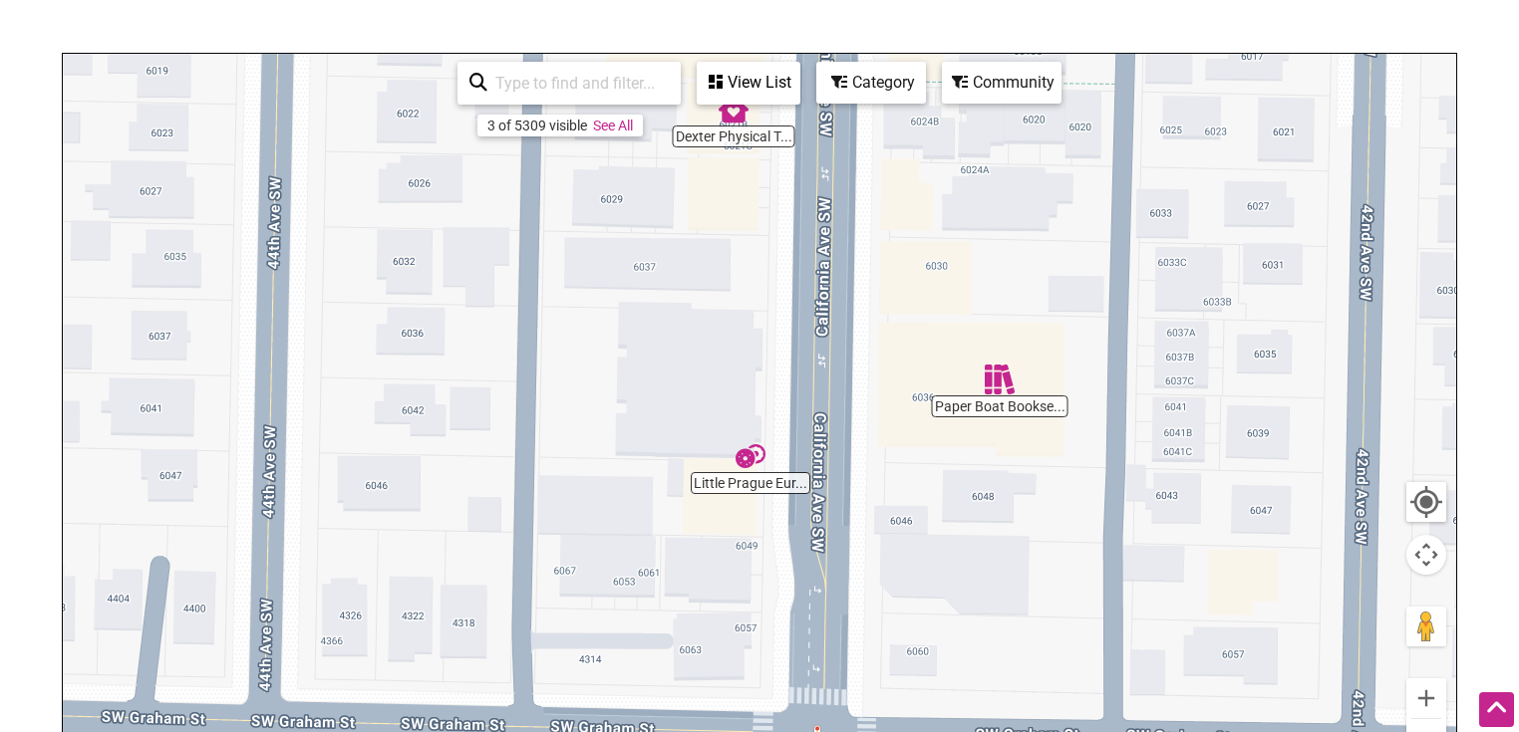
click at [1034, 383] on div "To navigate, press the arrow keys." at bounding box center [759, 441] width 1393 height 775
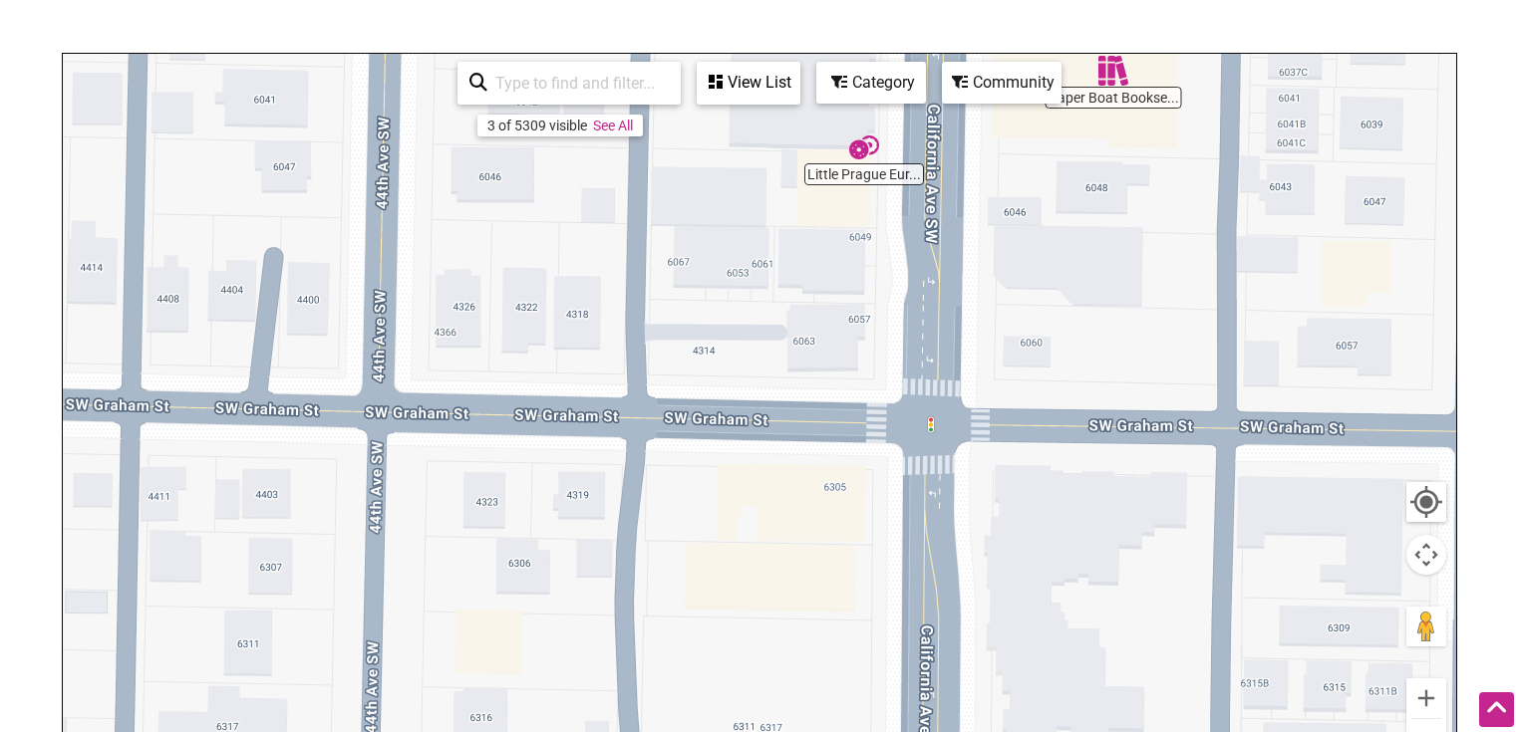
click at [956, 411] on div "To navigate, press the arrow keys." at bounding box center [759, 441] width 1393 height 775
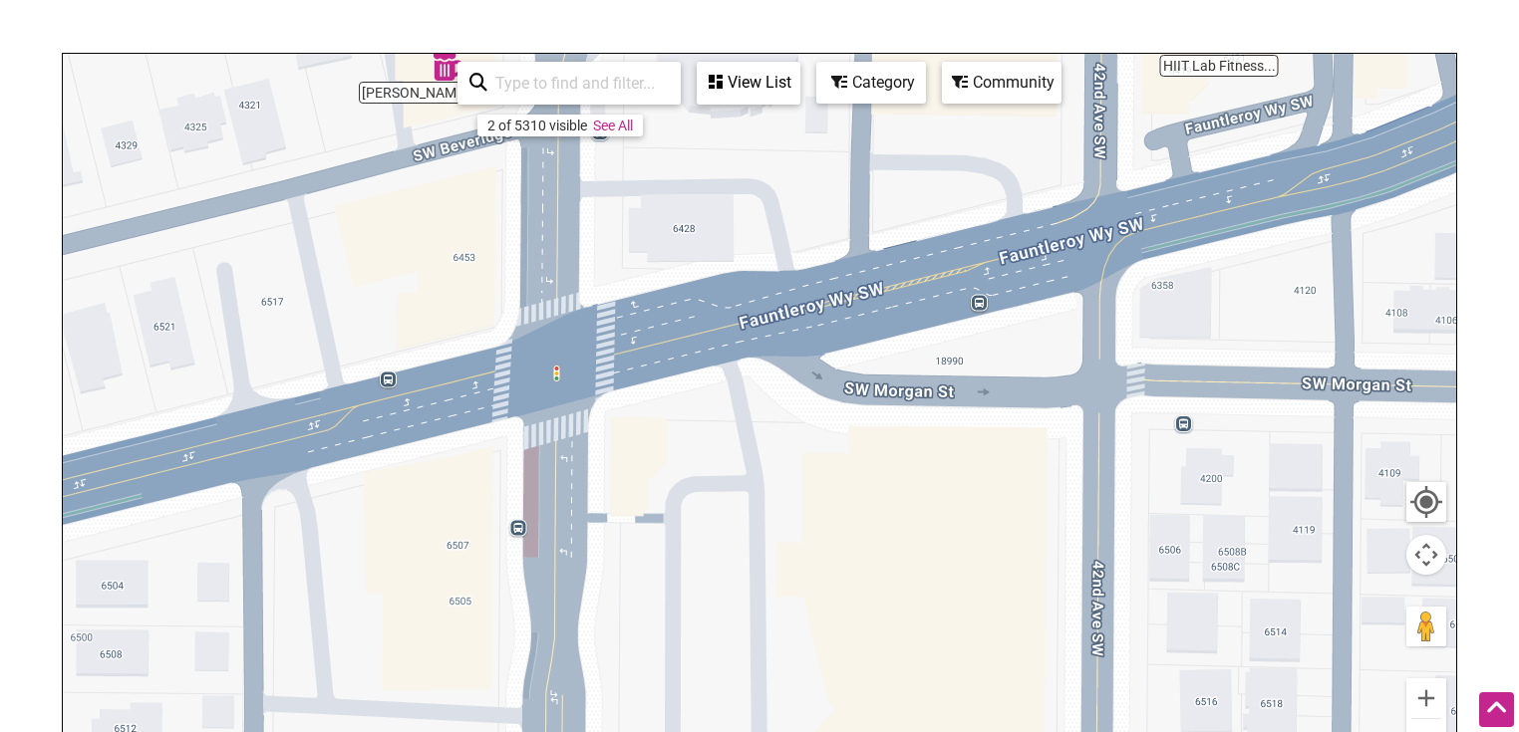
click at [1065, 434] on div "To navigate, press the arrow keys." at bounding box center [759, 441] width 1393 height 775
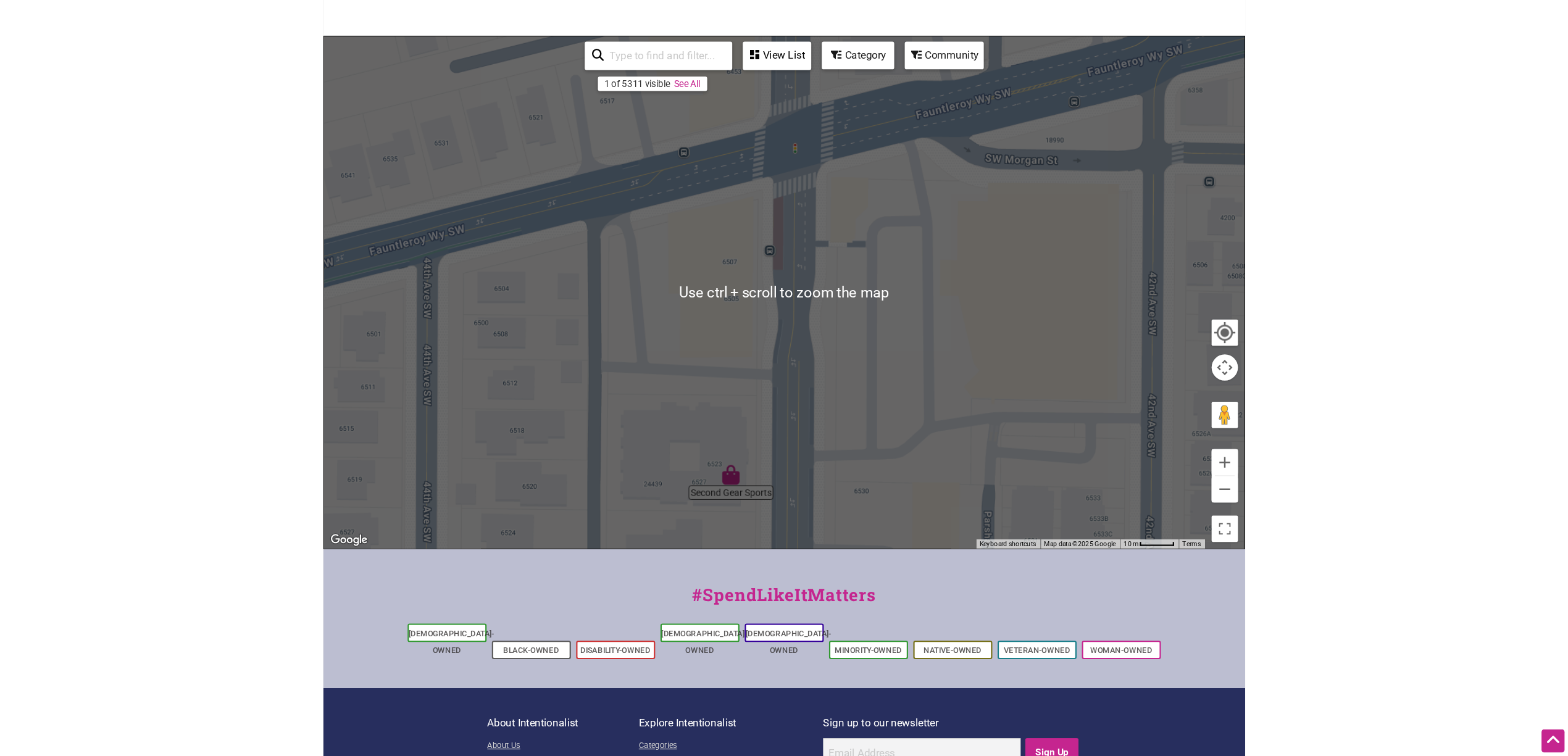
scroll to position [132, 0]
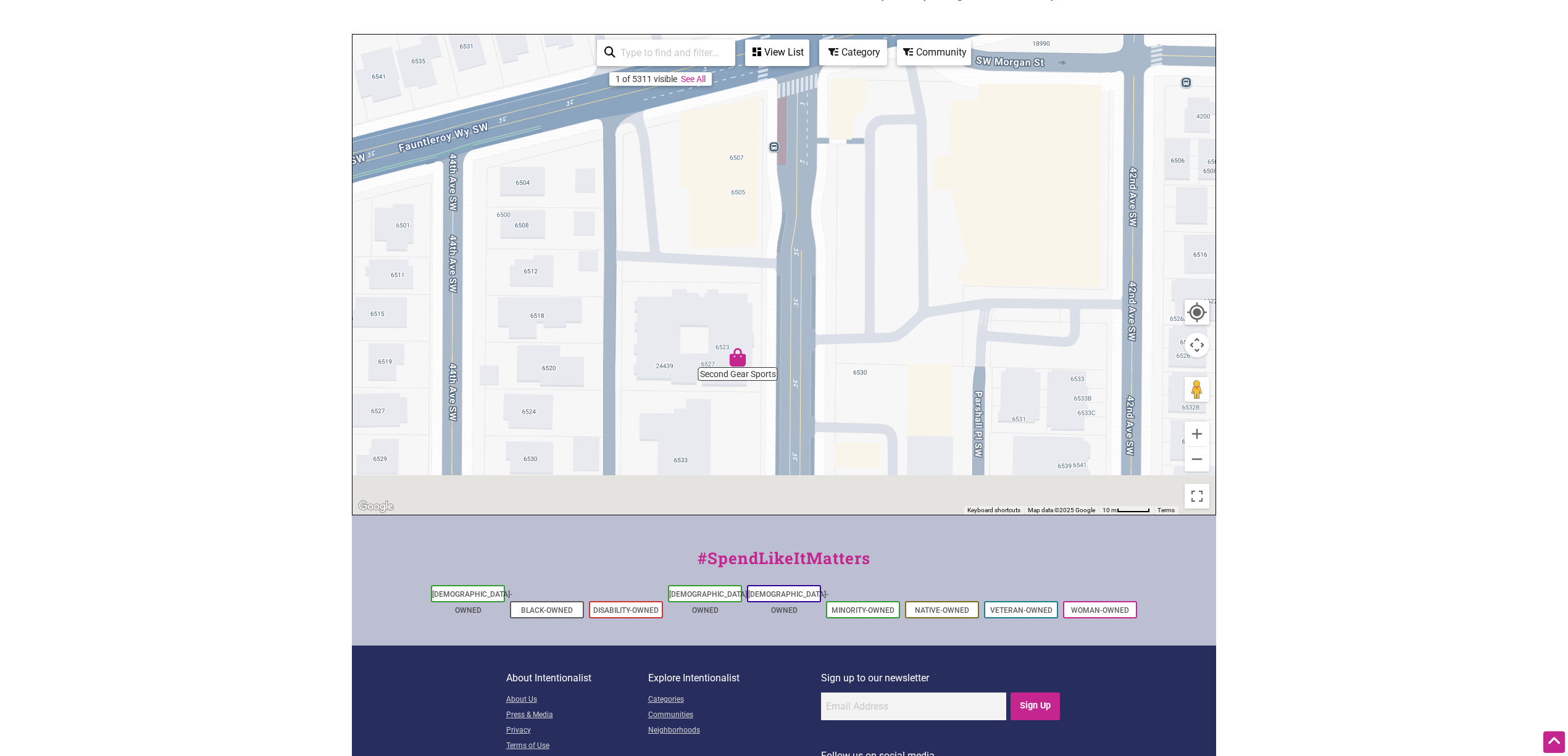
drag, startPoint x: 883, startPoint y: 263, endPoint x: 883, endPoint y: 230, distance: 33.0
click at [883, 230] on div "To navigate, press the arrow keys." at bounding box center [784, 274] width 863 height 480
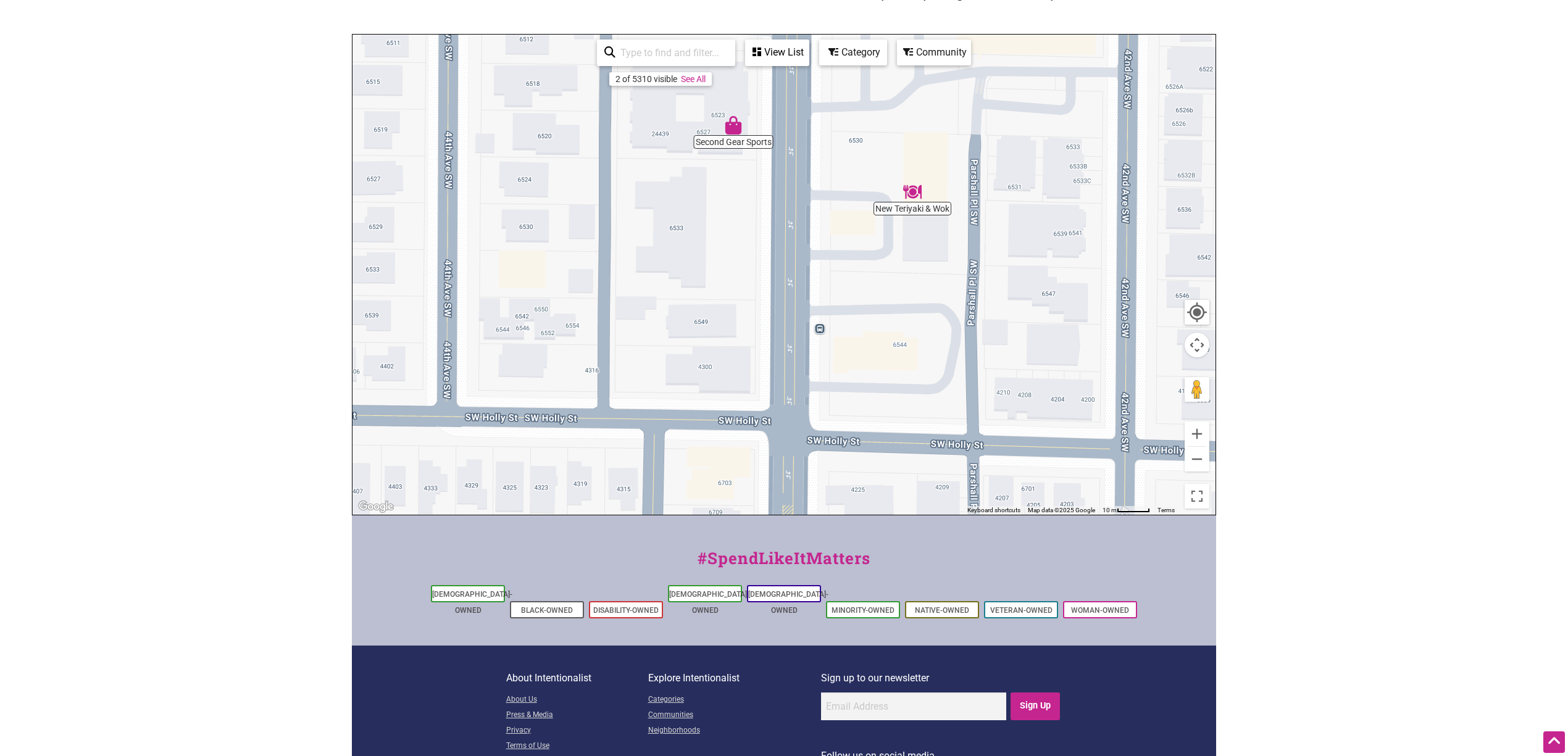
drag, startPoint x: 921, startPoint y: 383, endPoint x: 917, endPoint y: 264, distance: 119.1
click at [917, 264] on div "To navigate, press the arrow keys." at bounding box center [784, 274] width 863 height 480
click at [940, 453] on button "Zoom out" at bounding box center [1197, 459] width 25 height 25
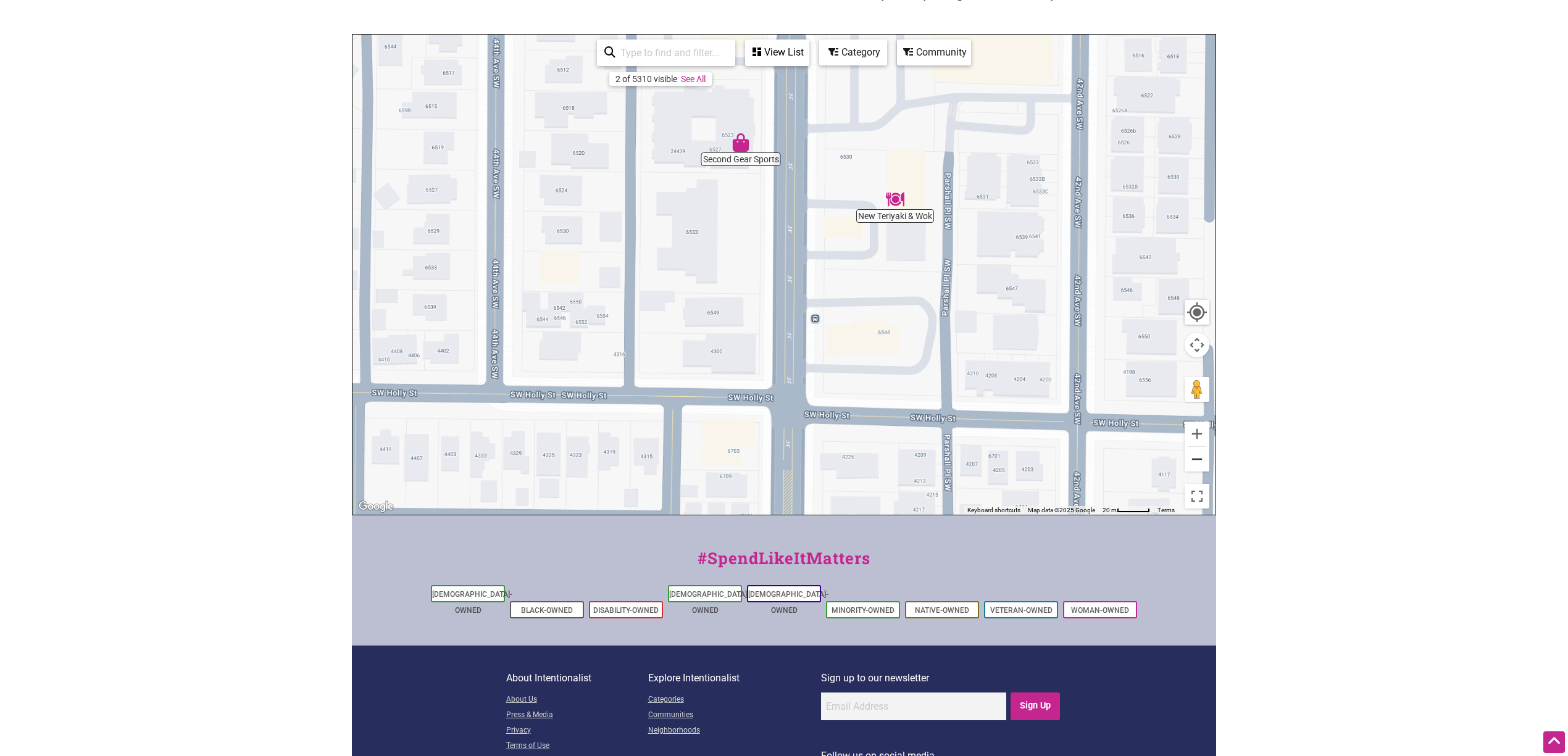
click at [940, 453] on button "Zoom out" at bounding box center [1197, 459] width 25 height 25
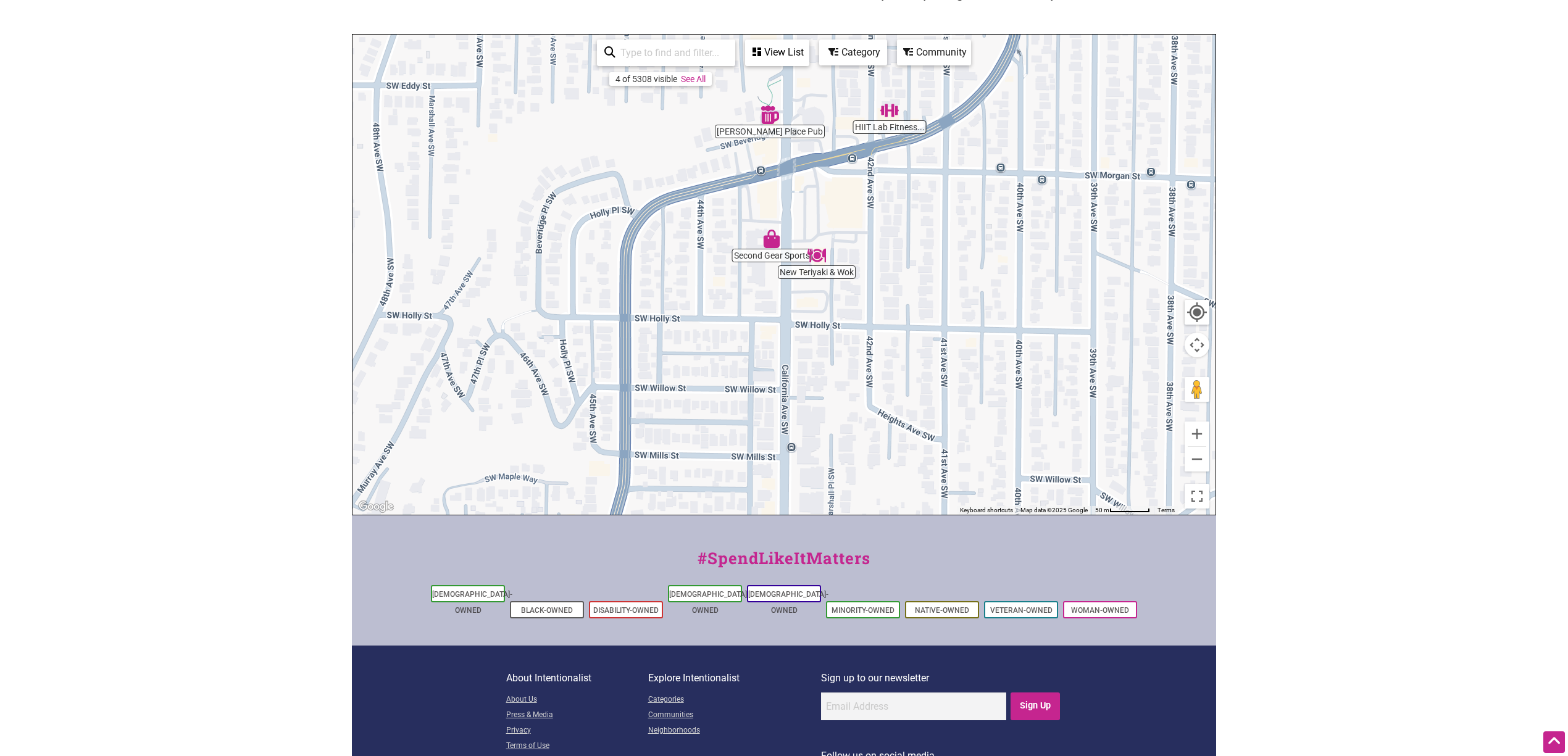
drag, startPoint x: 964, startPoint y: 262, endPoint x: 968, endPoint y: 425, distance: 163.0
click at [940, 421] on div "To navigate, press the arrow keys." at bounding box center [784, 274] width 863 height 480
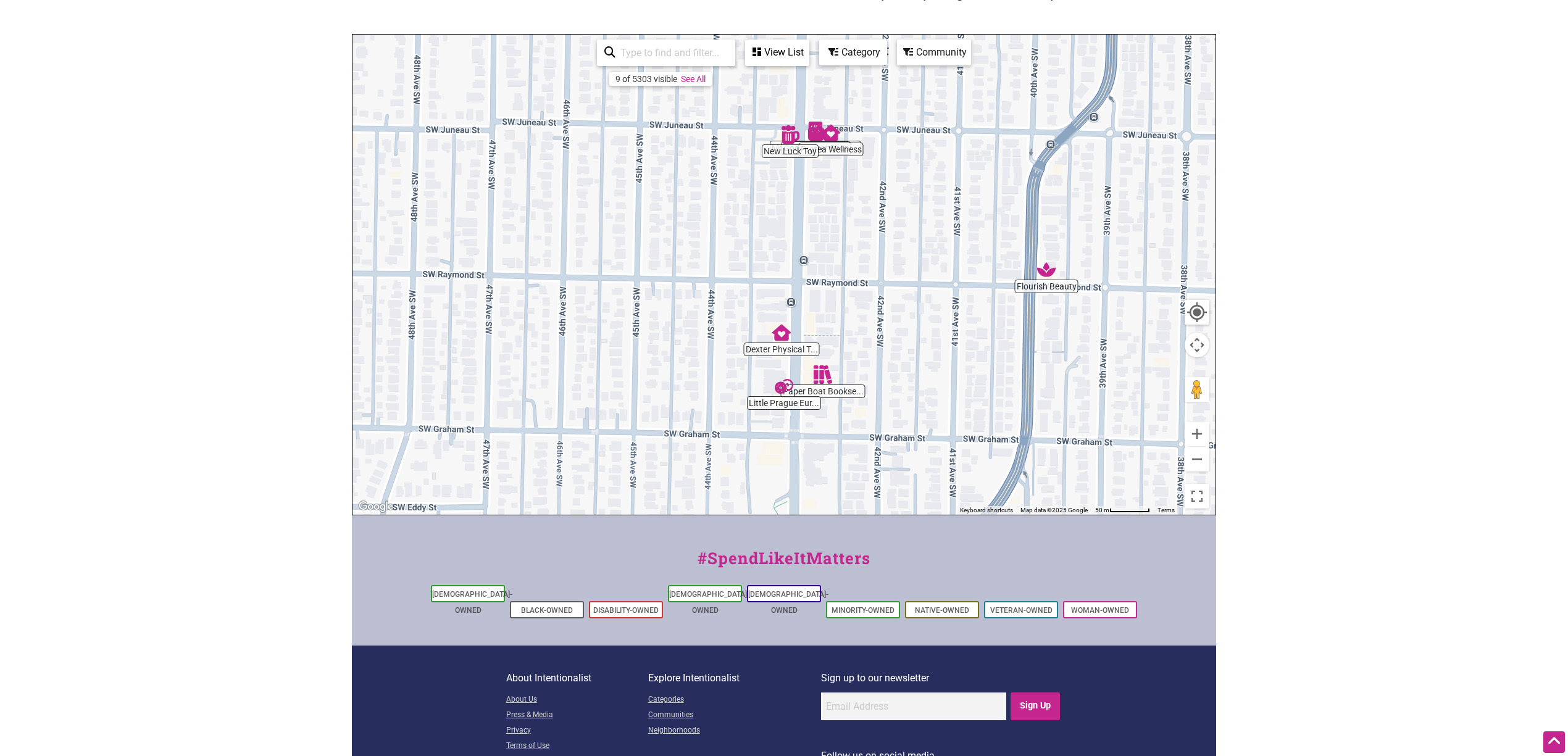
drag, startPoint x: 966, startPoint y: 263, endPoint x: 985, endPoint y: 373, distance: 111.6
click at [940, 398] on div "To navigate, press the arrow keys." at bounding box center [784, 274] width 863 height 480
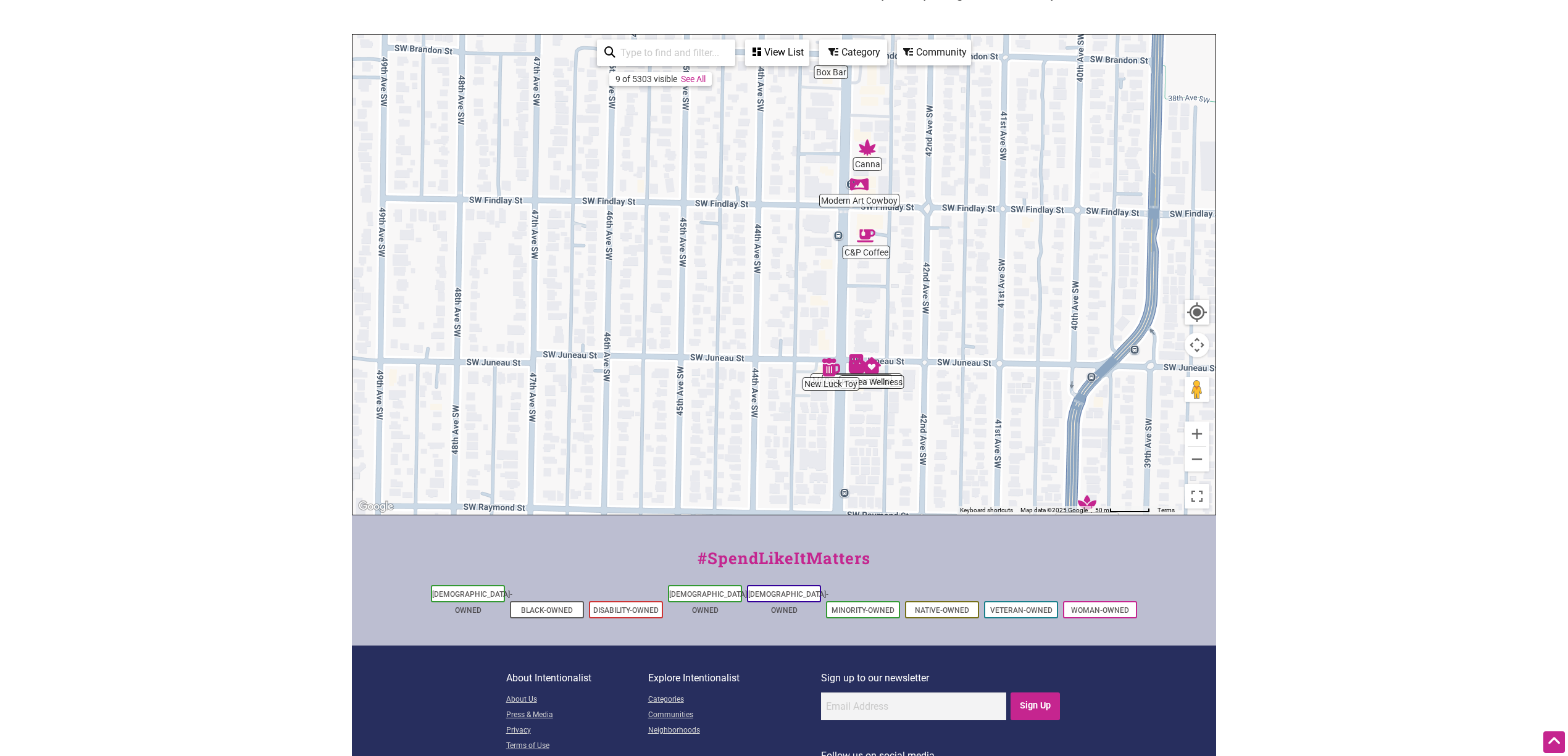
drag, startPoint x: 974, startPoint y: 246, endPoint x: 960, endPoint y: 391, distance: 145.7
click at [940, 390] on div "To navigate, press the arrow keys." at bounding box center [784, 274] width 863 height 480
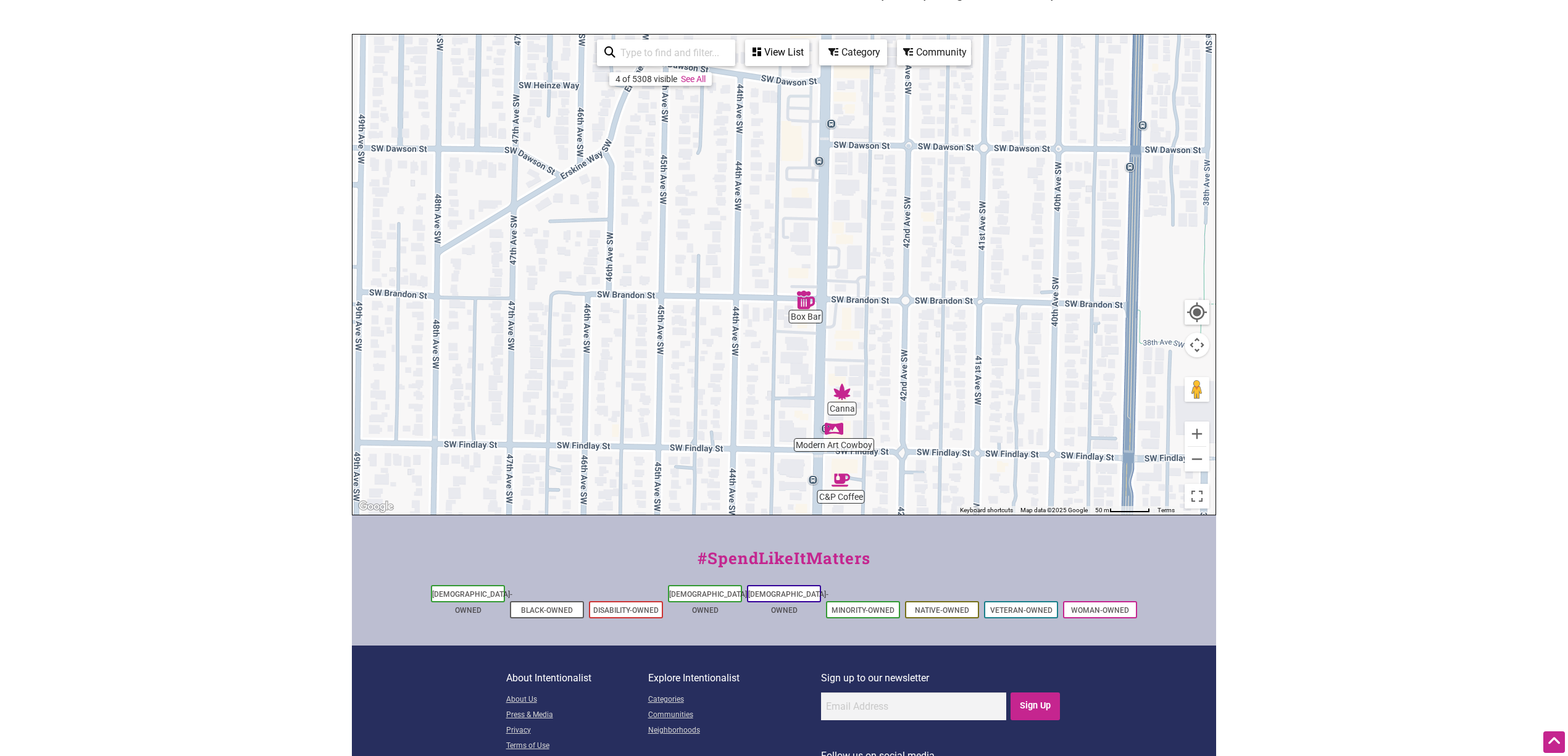
drag, startPoint x: 959, startPoint y: 386, endPoint x: 959, endPoint y: 402, distance: 16.0
click at [940, 402] on div "To navigate, press the arrow keys." at bounding box center [784, 274] width 863 height 480
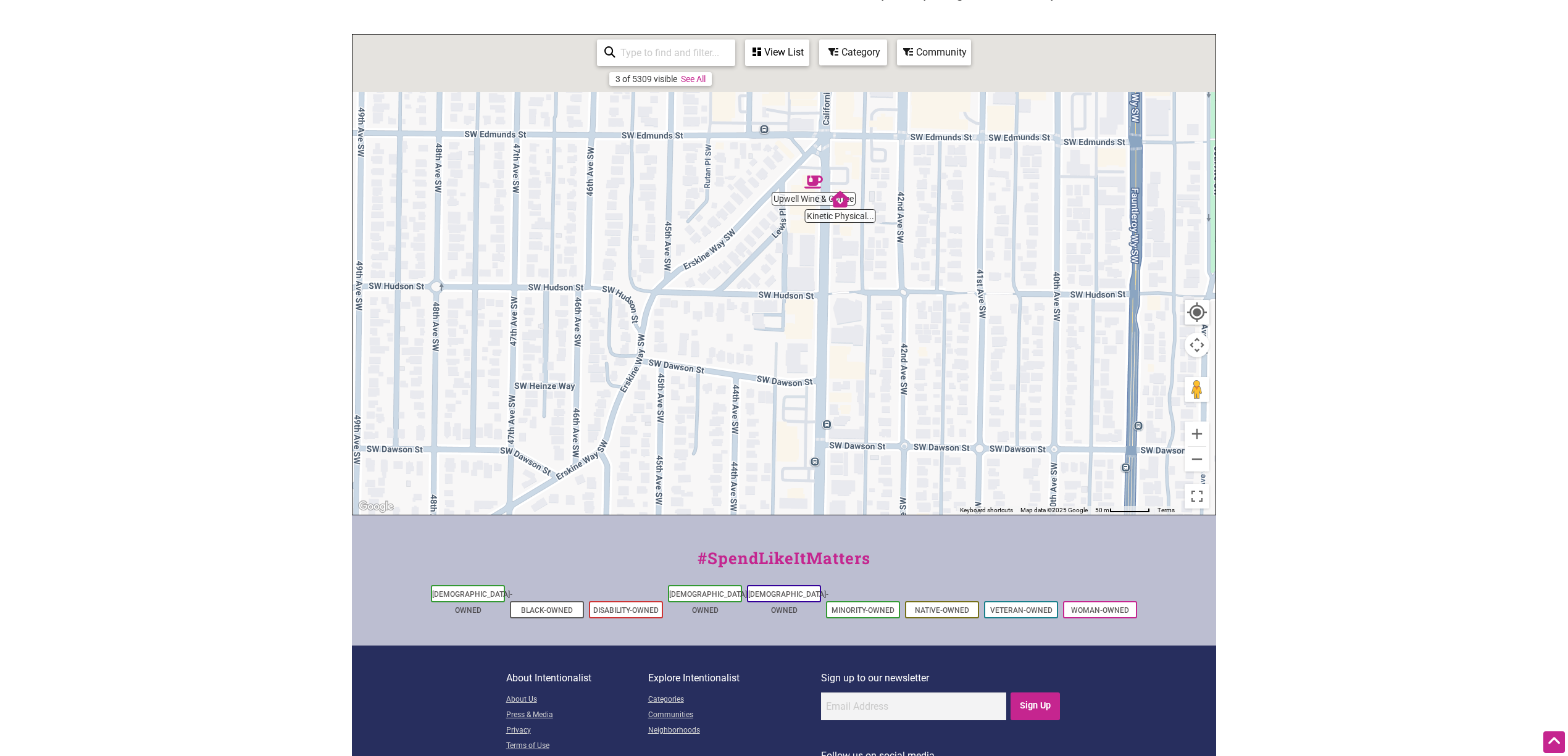
drag, startPoint x: 973, startPoint y: 254, endPoint x: 952, endPoint y: 374, distance: 121.8
click at [940, 373] on div "To navigate, press the arrow keys." at bounding box center [784, 274] width 863 height 480
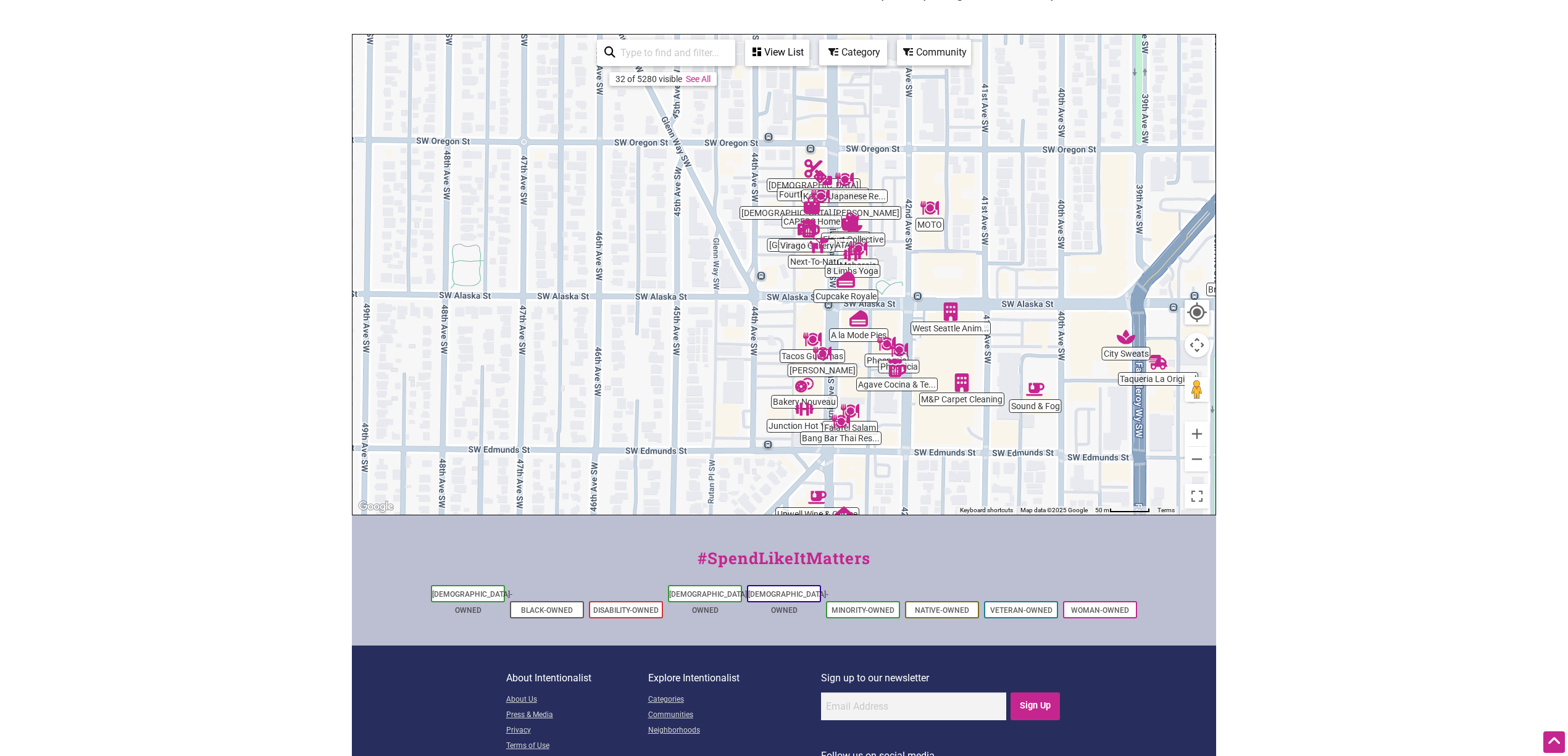
drag, startPoint x: 932, startPoint y: 356, endPoint x: 961, endPoint y: 464, distance: 111.8
click at [940, 453] on div "To navigate, press the arrow keys." at bounding box center [784, 274] width 863 height 480
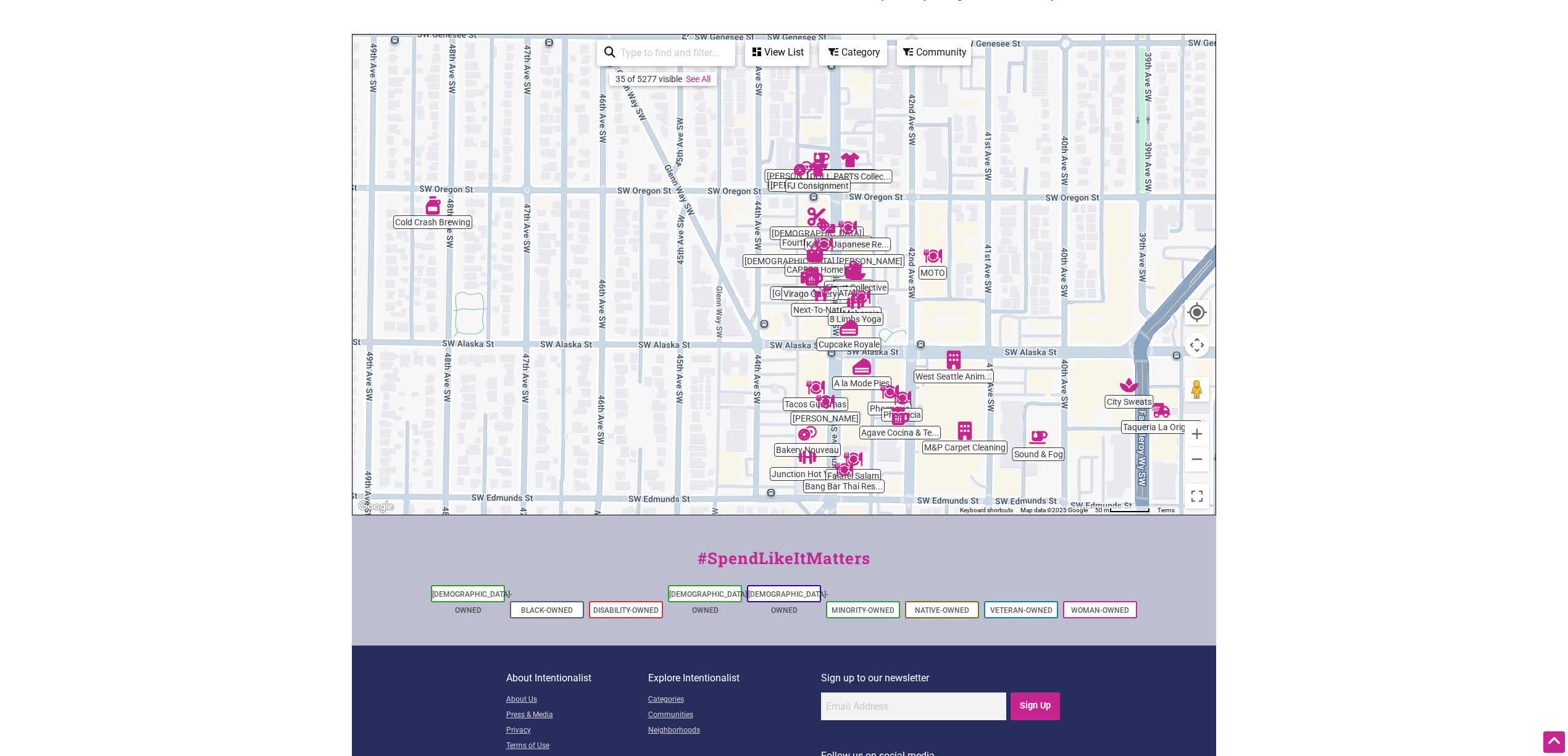
drag, startPoint x: 935, startPoint y: 209, endPoint x: 935, endPoint y: 248, distance: 39.0
click at [935, 248] on div "To navigate, press the arrow keys." at bounding box center [784, 274] width 863 height 480
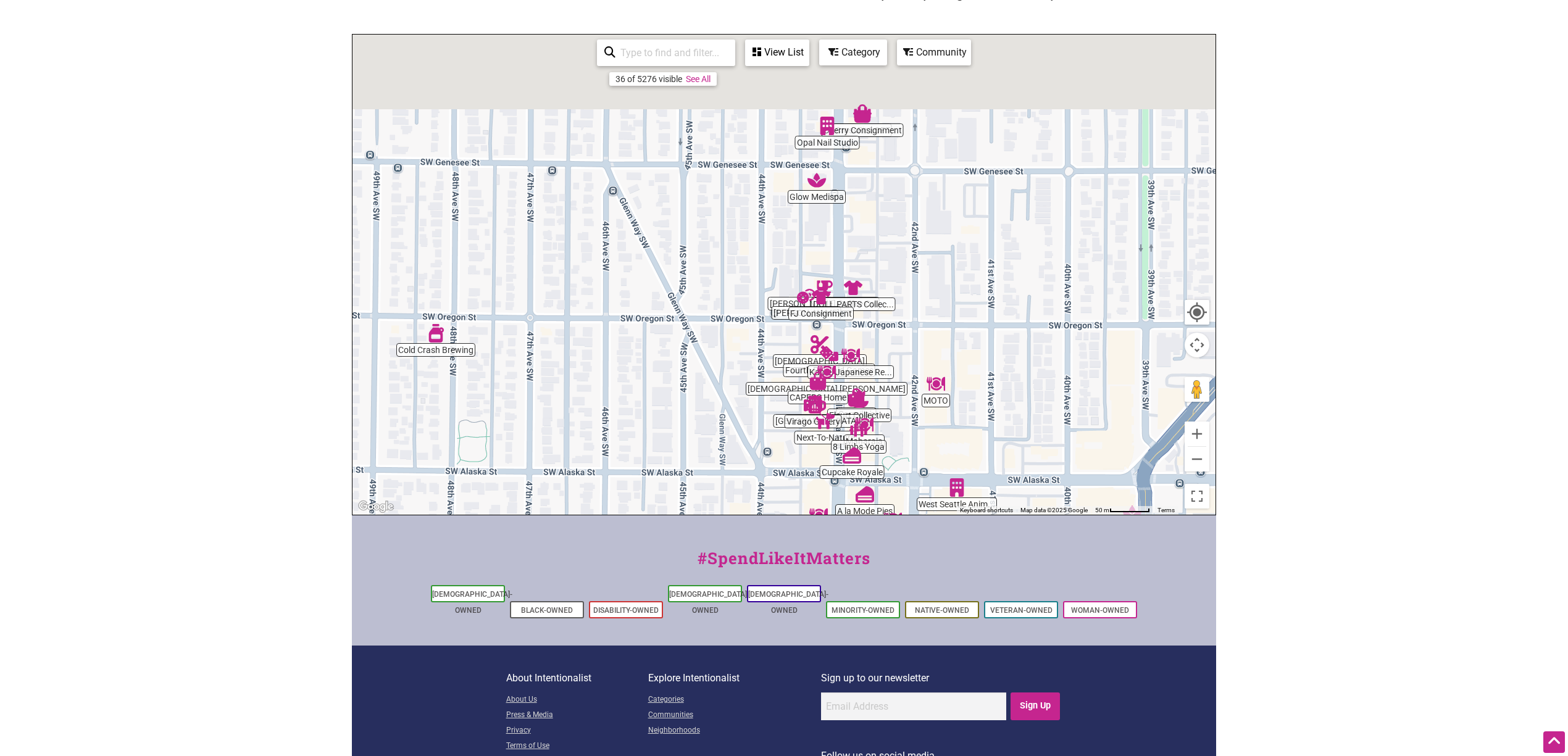
drag, startPoint x: 940, startPoint y: 217, endPoint x: 941, endPoint y: 329, distance: 112.0
click at [940, 329] on div "To navigate, press the arrow keys." at bounding box center [784, 274] width 863 height 480
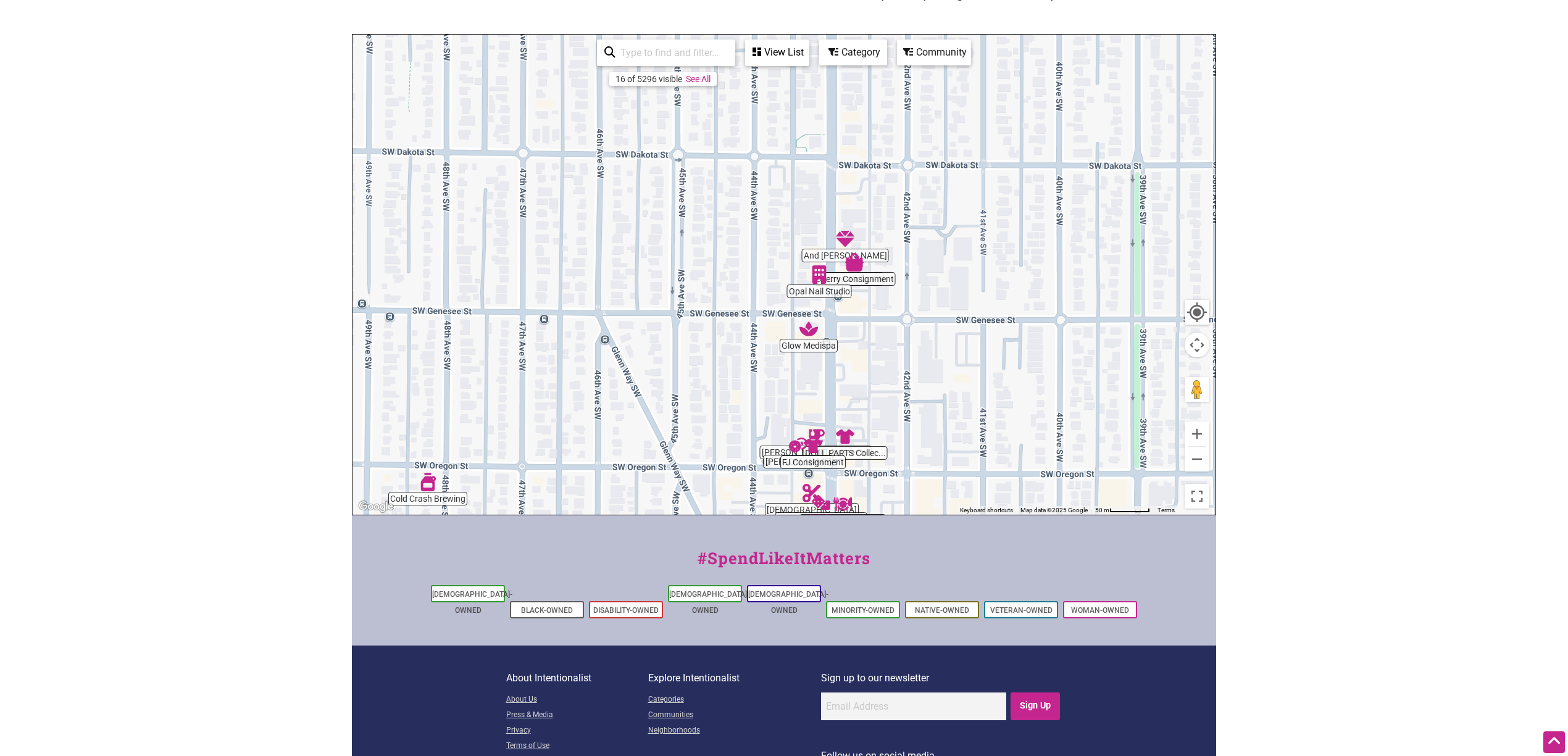
drag, startPoint x: 941, startPoint y: 304, endPoint x: 939, endPoint y: 344, distance: 40.0
click at [939, 344] on div "To navigate, press the arrow keys." at bounding box center [784, 274] width 863 height 480
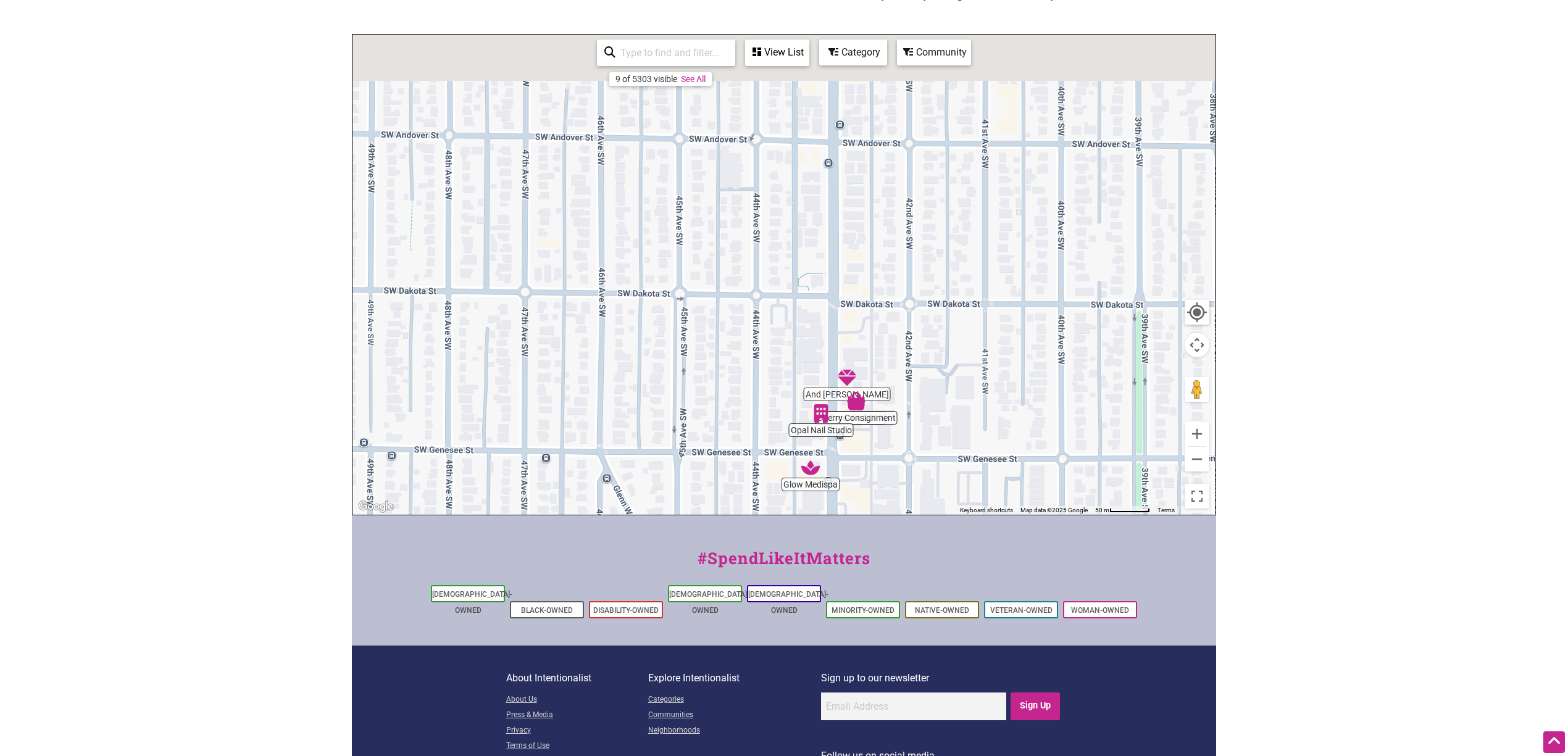
drag, startPoint x: 969, startPoint y: 341, endPoint x: 965, endPoint y: 308, distance: 33.2
click at [940, 388] on div "To navigate, press the arrow keys." at bounding box center [784, 274] width 863 height 480
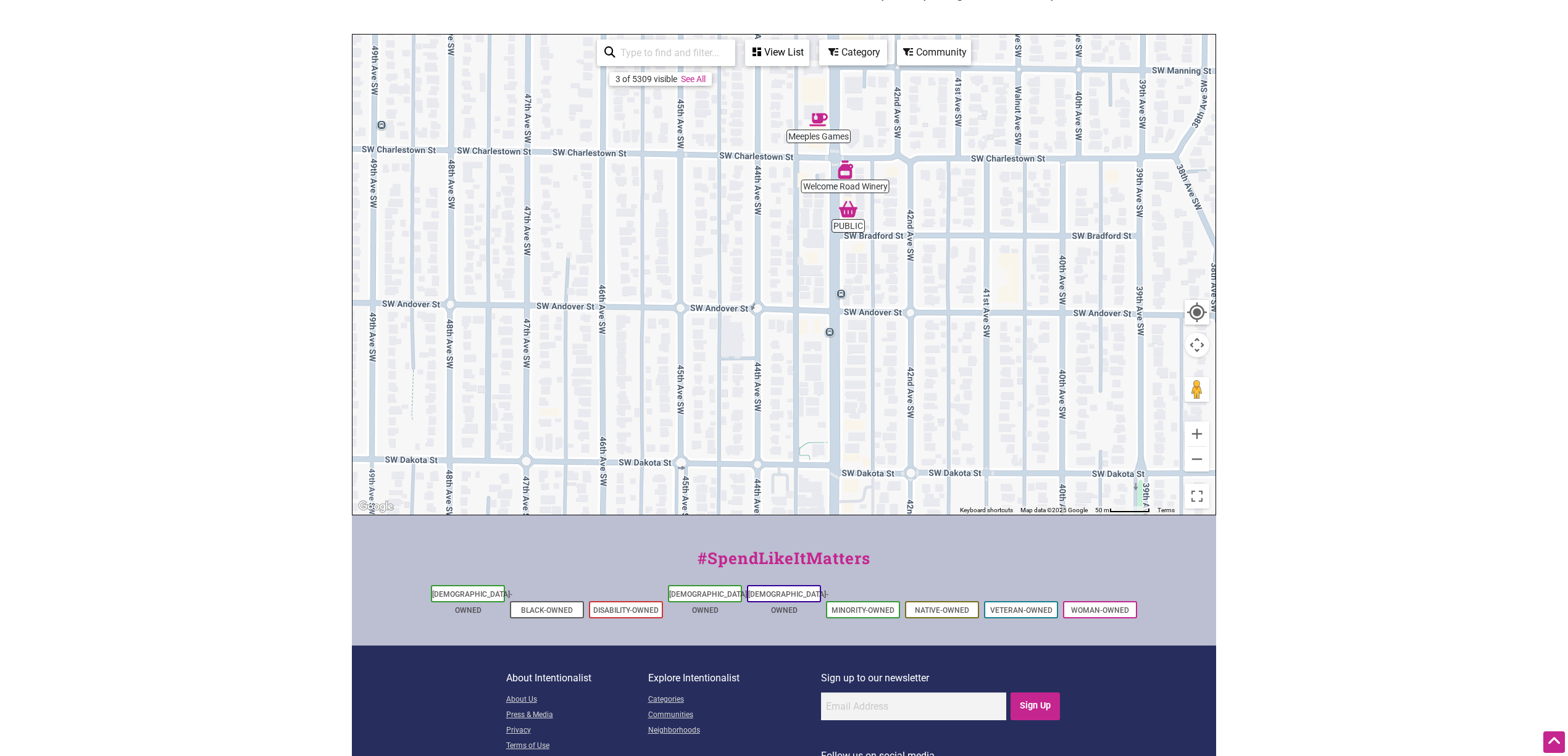
drag, startPoint x: 966, startPoint y: 277, endPoint x: 962, endPoint y: 381, distance: 104.1
click at [940, 381] on div "To navigate, press the arrow keys." at bounding box center [784, 274] width 863 height 480
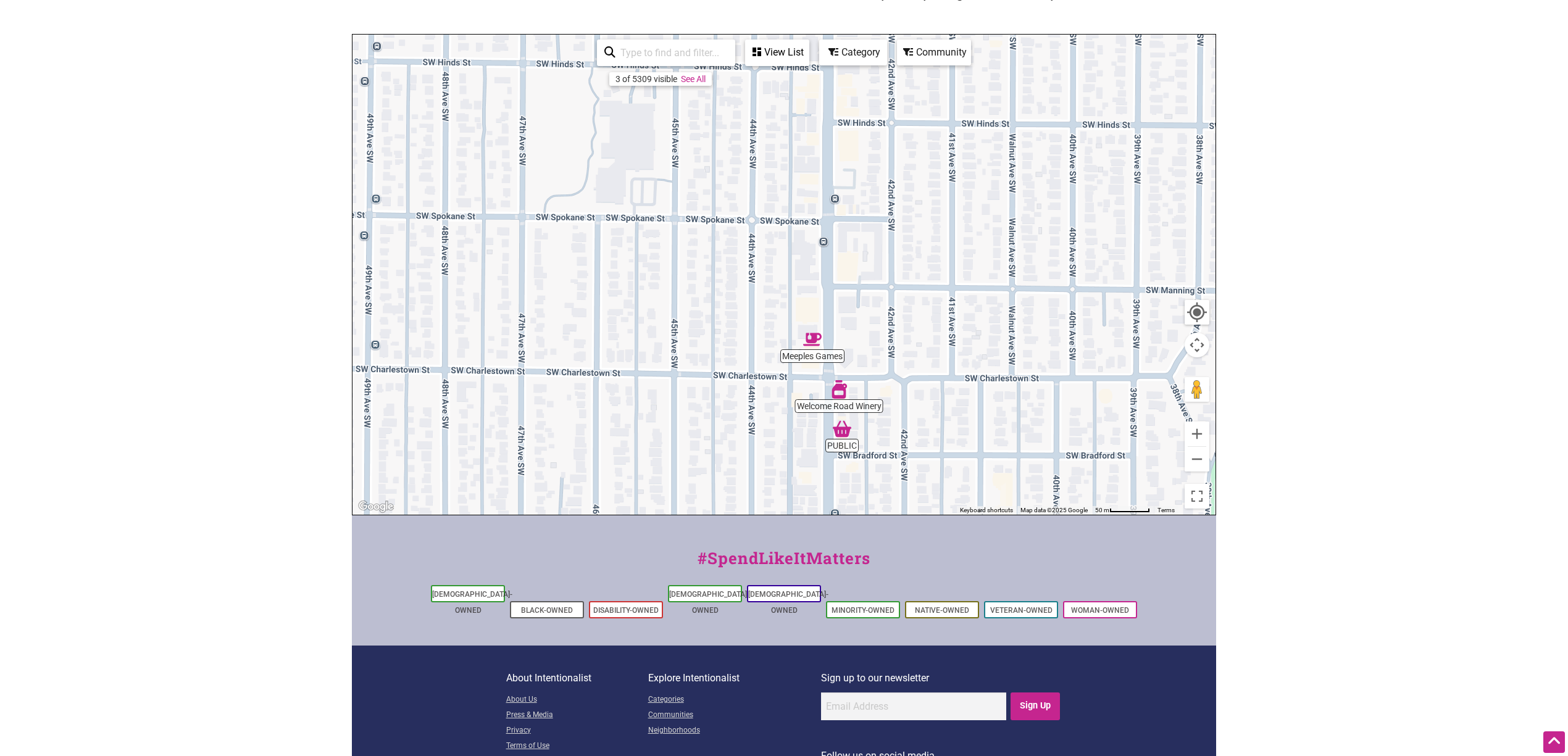
drag, startPoint x: 955, startPoint y: 360, endPoint x: 952, endPoint y: 396, distance: 36.1
click at [940, 396] on div "To navigate, press the arrow keys." at bounding box center [784, 274] width 863 height 480
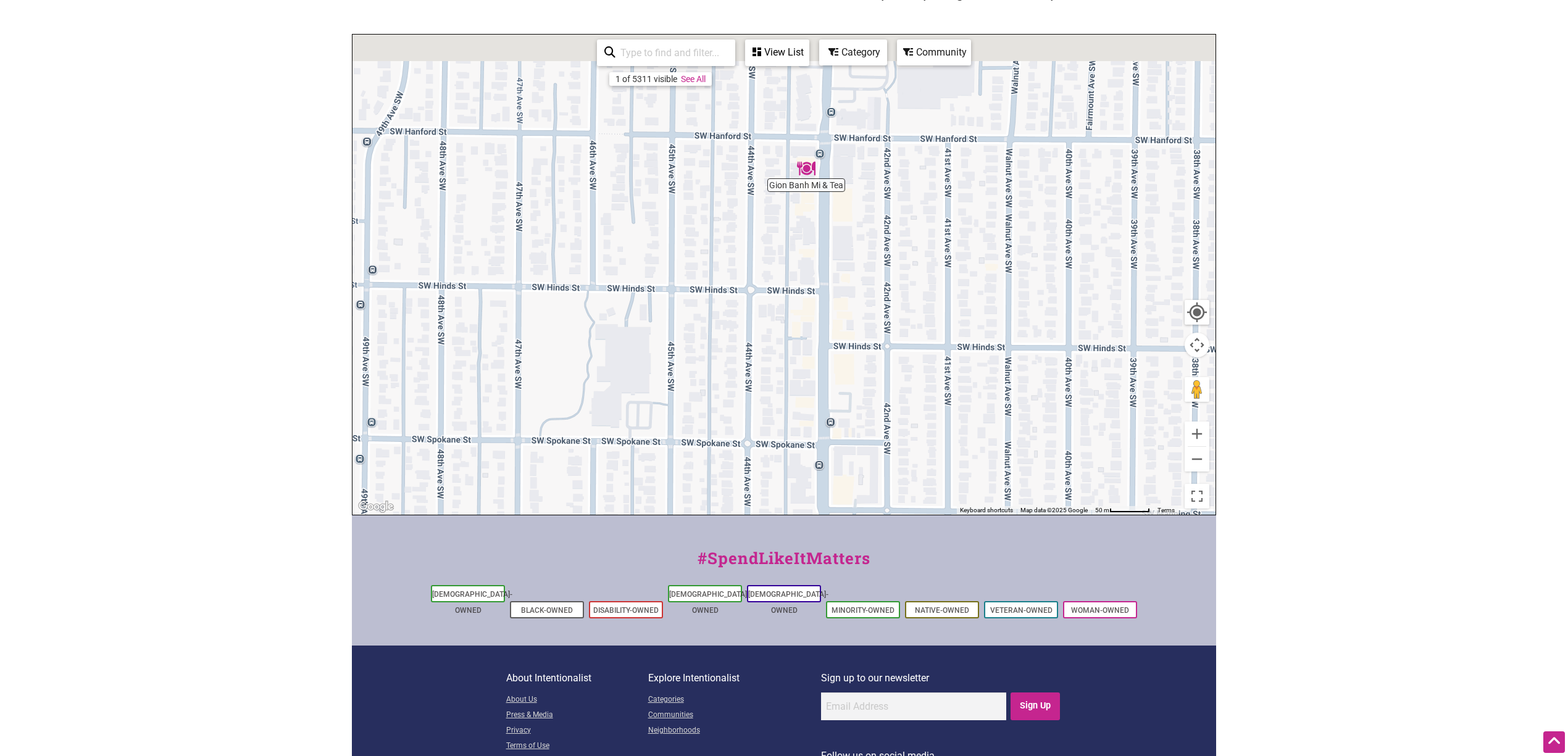
drag, startPoint x: 965, startPoint y: 338, endPoint x: 965, endPoint y: 376, distance: 38.0
click at [940, 375] on div "To navigate, press the arrow keys." at bounding box center [784, 274] width 863 height 480
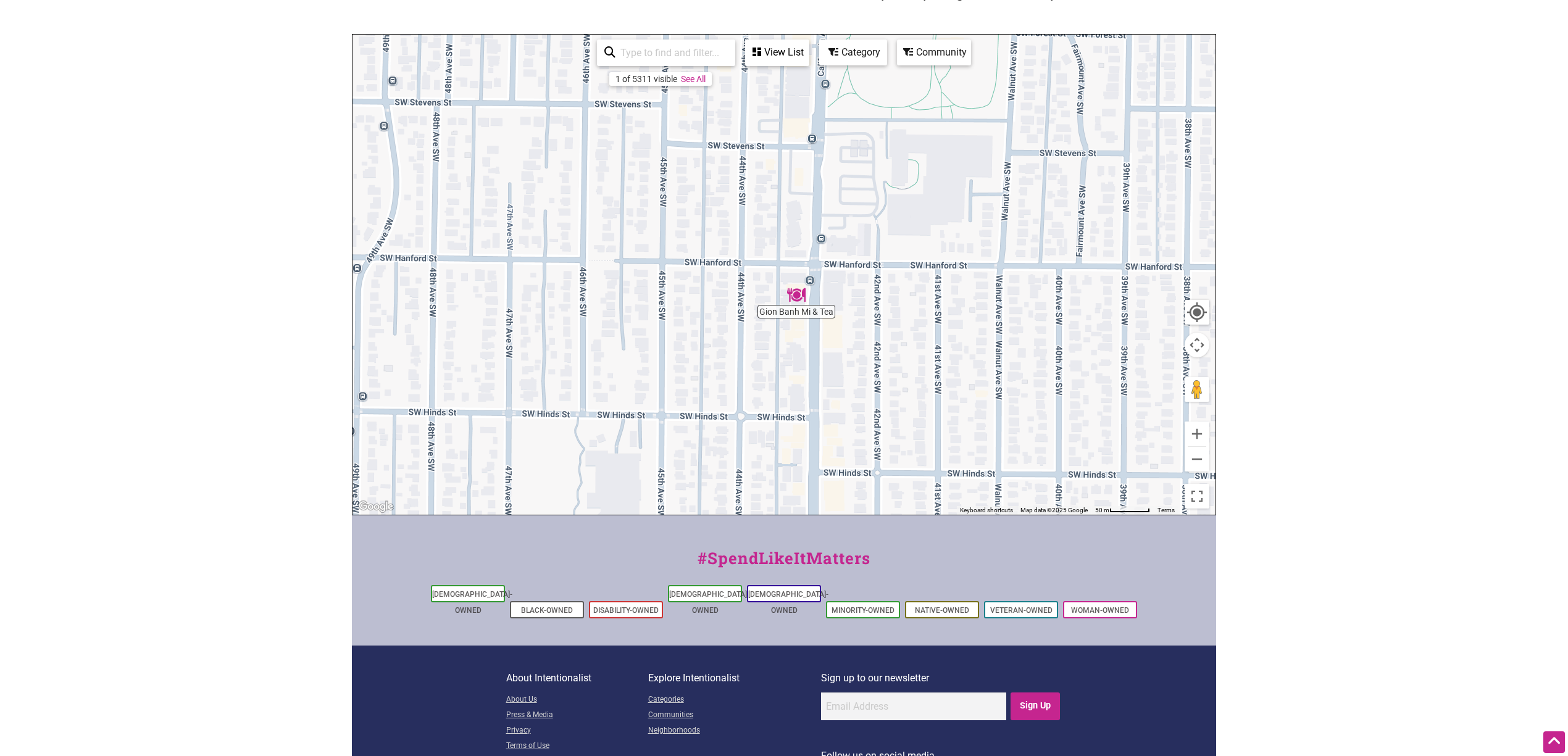
drag, startPoint x: 971, startPoint y: 349, endPoint x: 970, endPoint y: 362, distance: 13.0
click at [940, 362] on div "To navigate, press the arrow keys." at bounding box center [784, 274] width 863 height 480
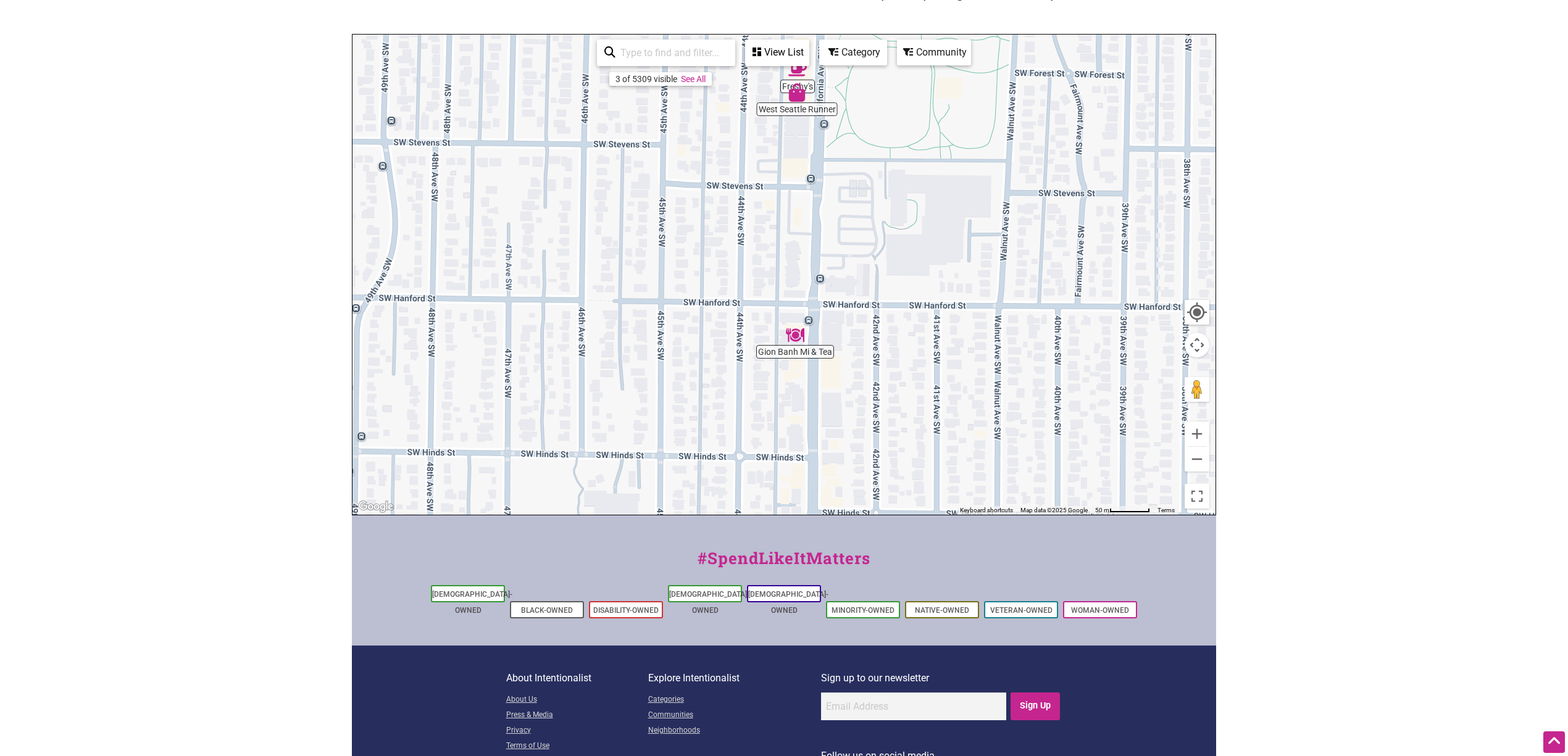
drag, startPoint x: 974, startPoint y: 314, endPoint x: 969, endPoint y: 408, distance: 94.1
click at [940, 408] on div "To navigate, press the arrow keys." at bounding box center [784, 274] width 863 height 480
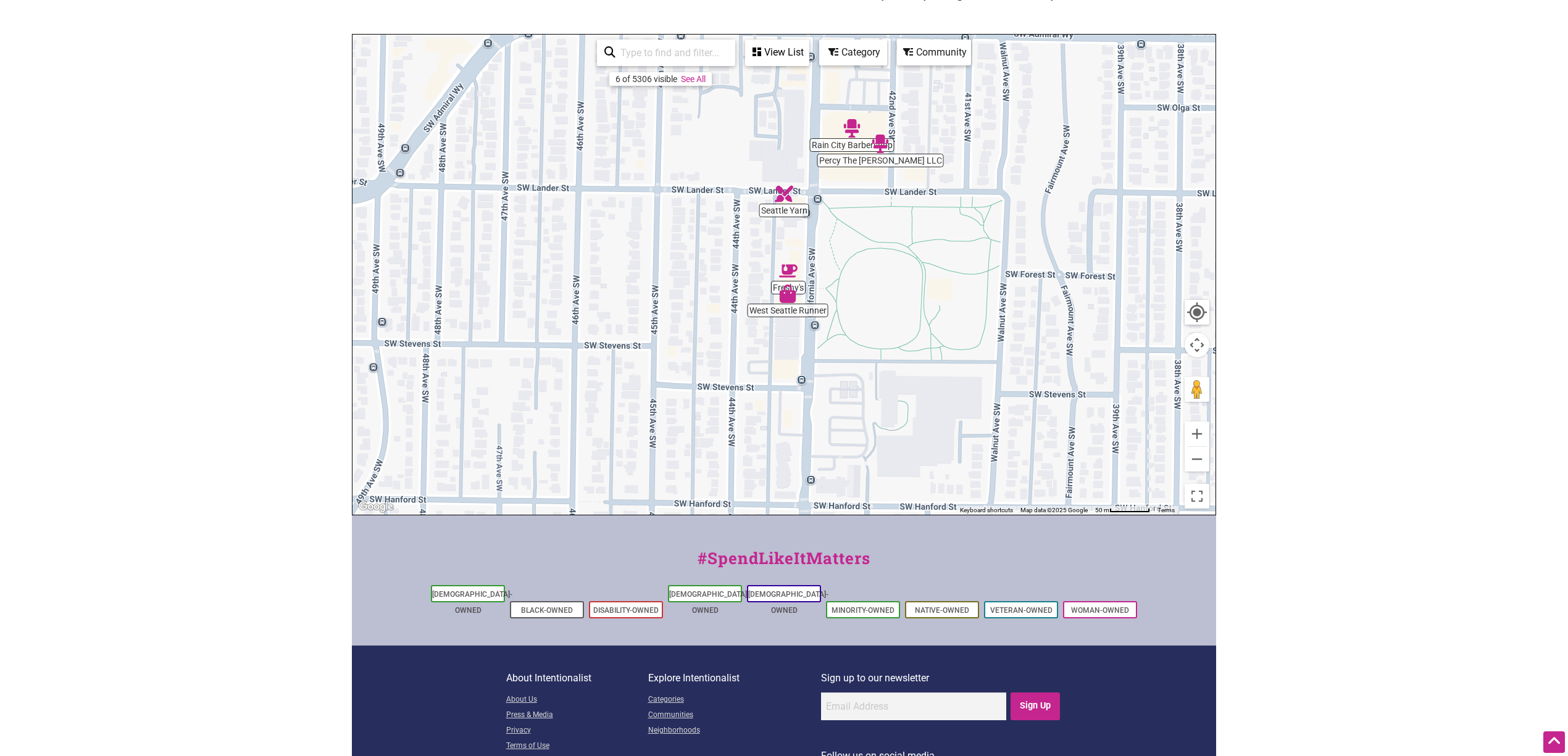
drag, startPoint x: 976, startPoint y: 281, endPoint x: 971, endPoint y: 376, distance: 95.1
click at [940, 376] on div "To navigate, press the arrow keys." at bounding box center [784, 274] width 863 height 480
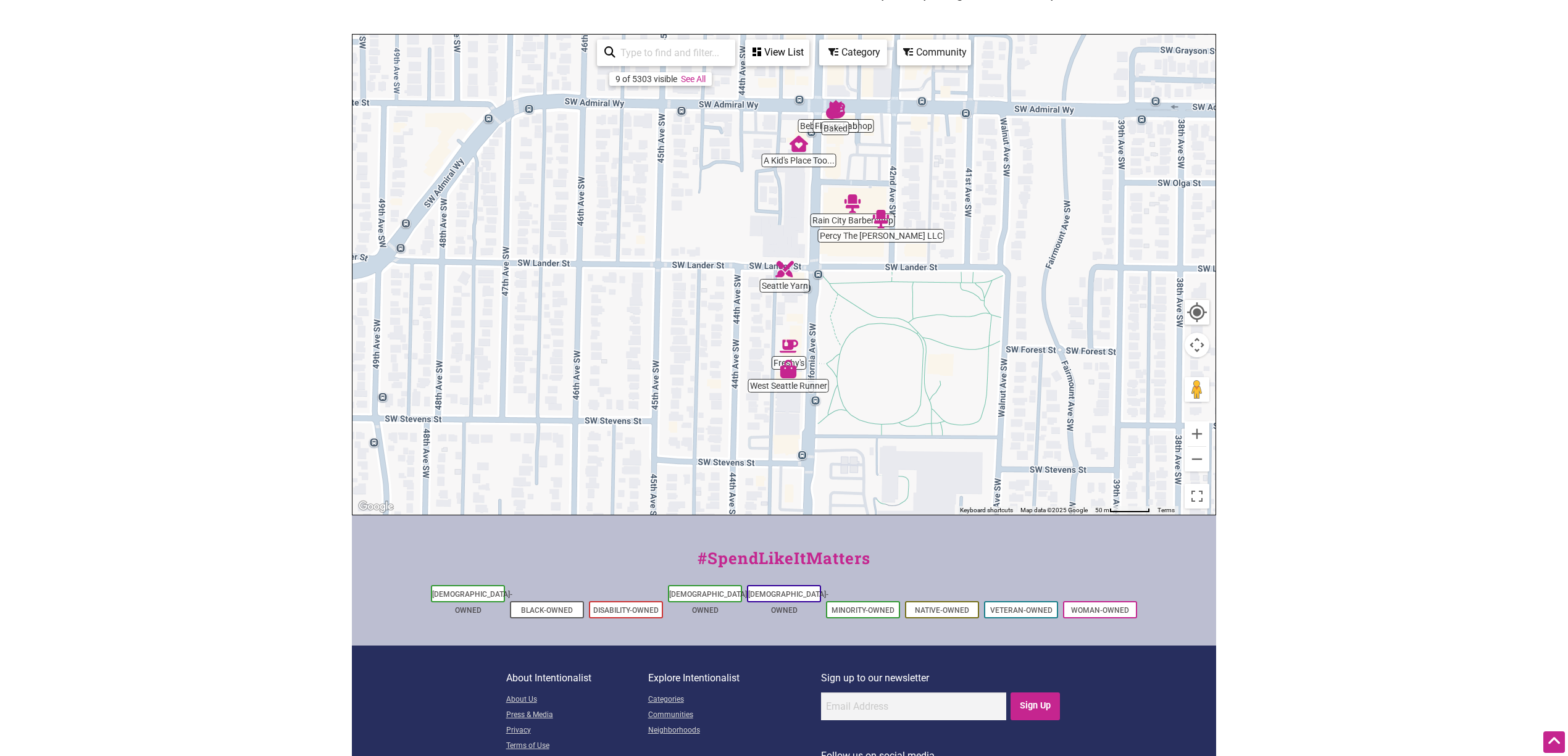
drag, startPoint x: 951, startPoint y: 304, endPoint x: 952, endPoint y: 376, distance: 72.0
click at [940, 376] on div "To navigate, press the arrow keys." at bounding box center [784, 274] width 863 height 480
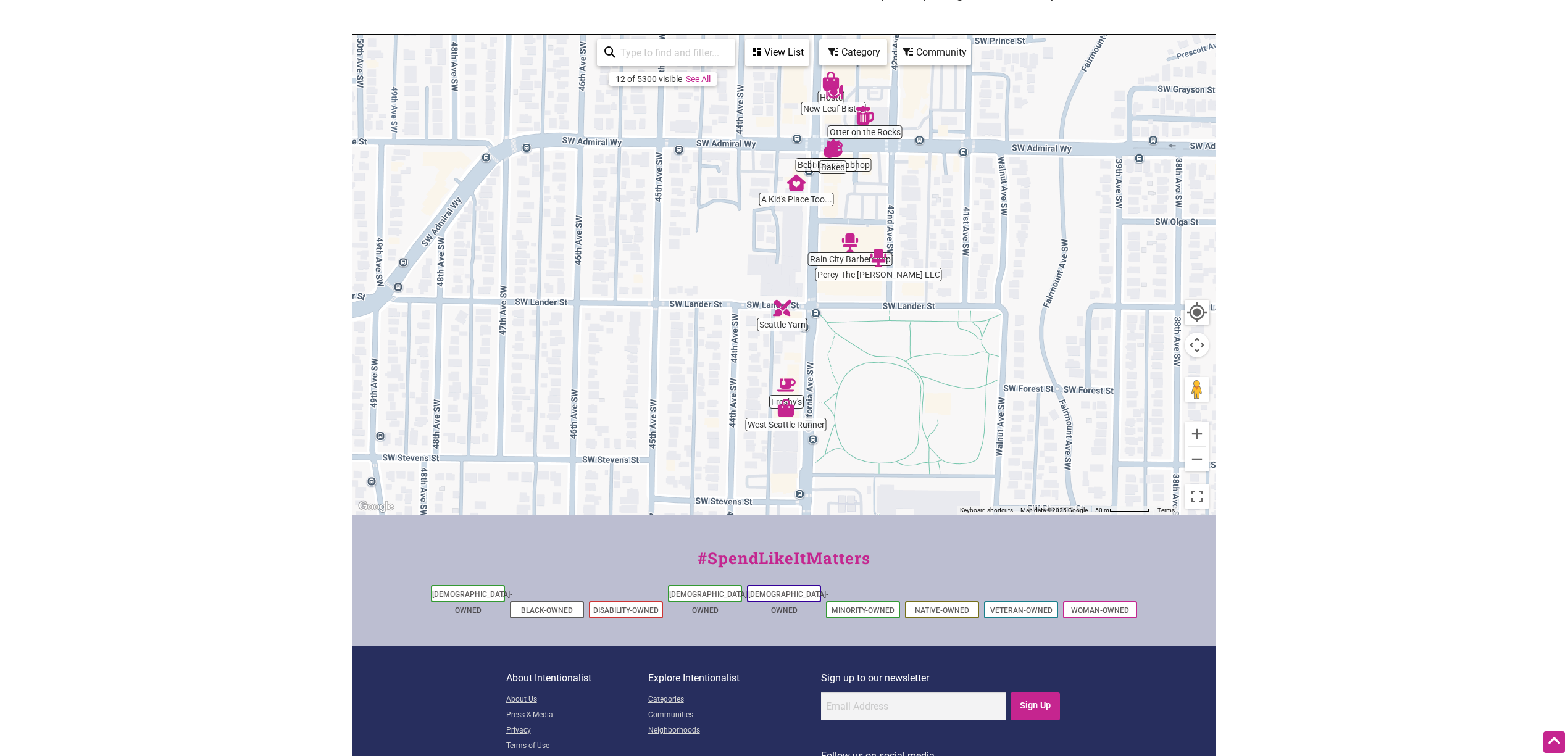
click at [940, 368] on div "To navigate, press the arrow keys." at bounding box center [784, 274] width 863 height 480
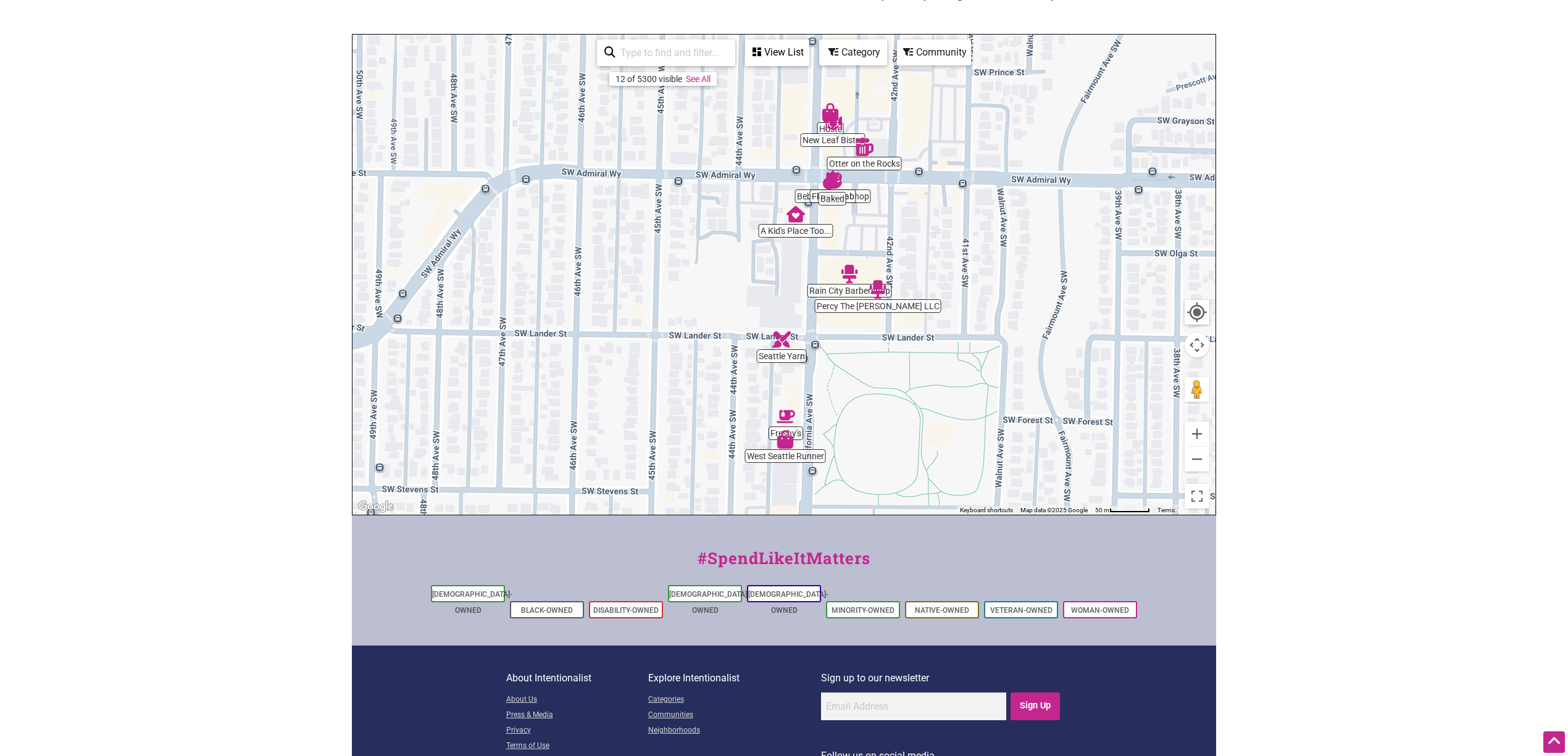
drag, startPoint x: 1035, startPoint y: 247, endPoint x: 1035, endPoint y: 302, distance: 55.0
click at [940, 302] on div "To navigate, press the arrow keys." at bounding box center [784, 274] width 863 height 480
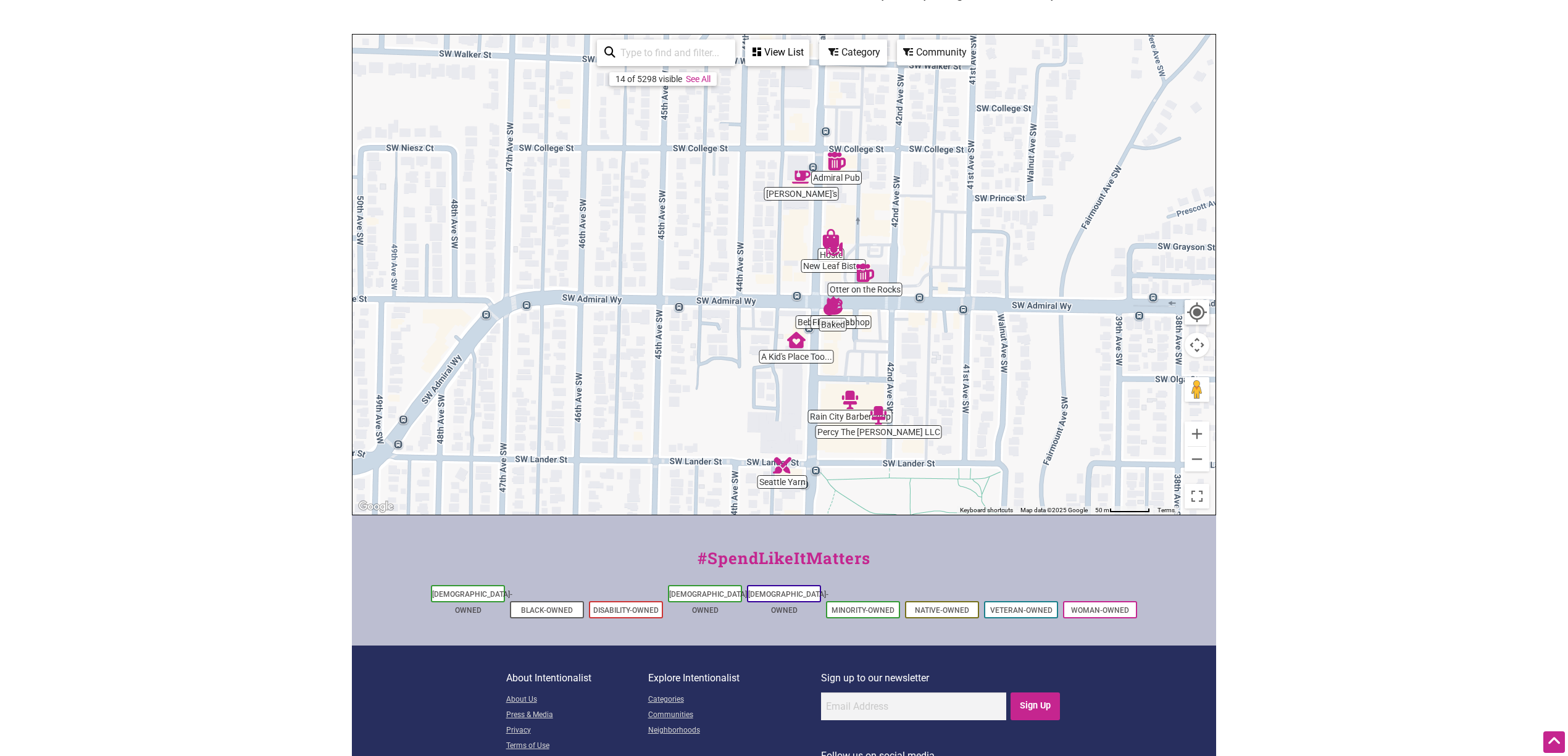
drag, startPoint x: 966, startPoint y: 258, endPoint x: 966, endPoint y: 353, distance: 95.0
click at [940, 353] on div "To navigate, press the arrow keys." at bounding box center [784, 274] width 863 height 480
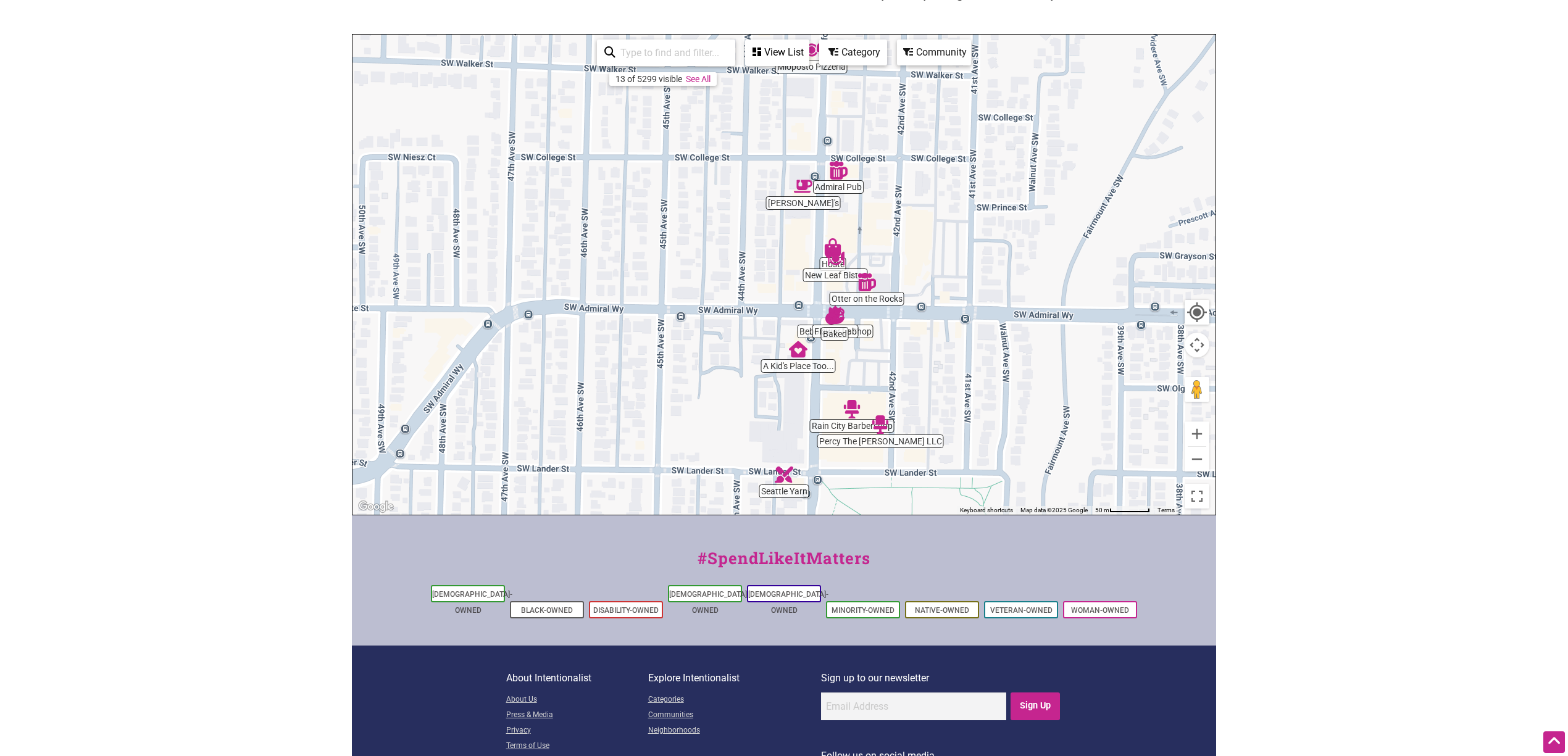
click at [940, 253] on div "To navigate, press the arrow keys." at bounding box center [784, 274] width 863 height 480
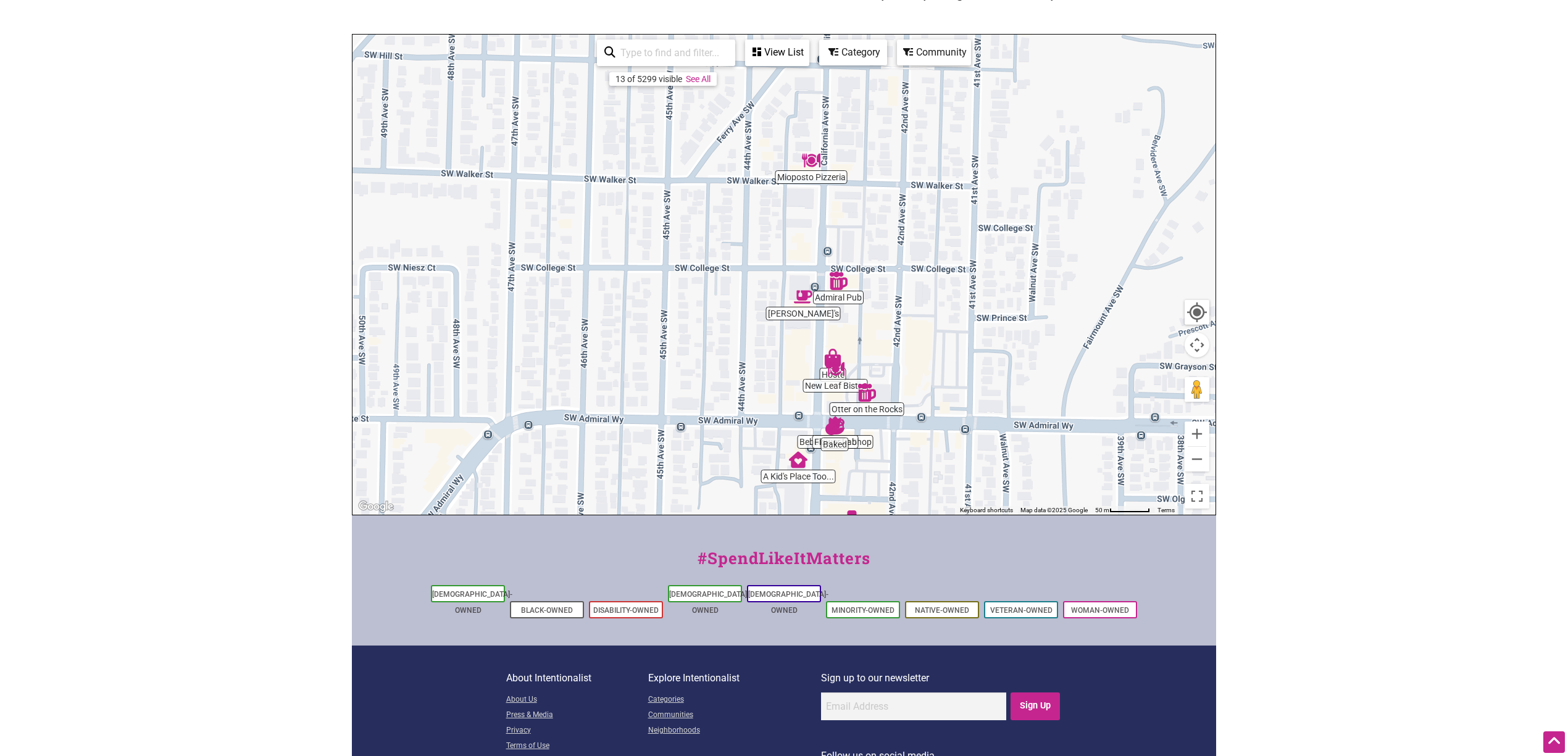
click at [940, 389] on div "To navigate, press the arrow keys." at bounding box center [784, 274] width 863 height 480
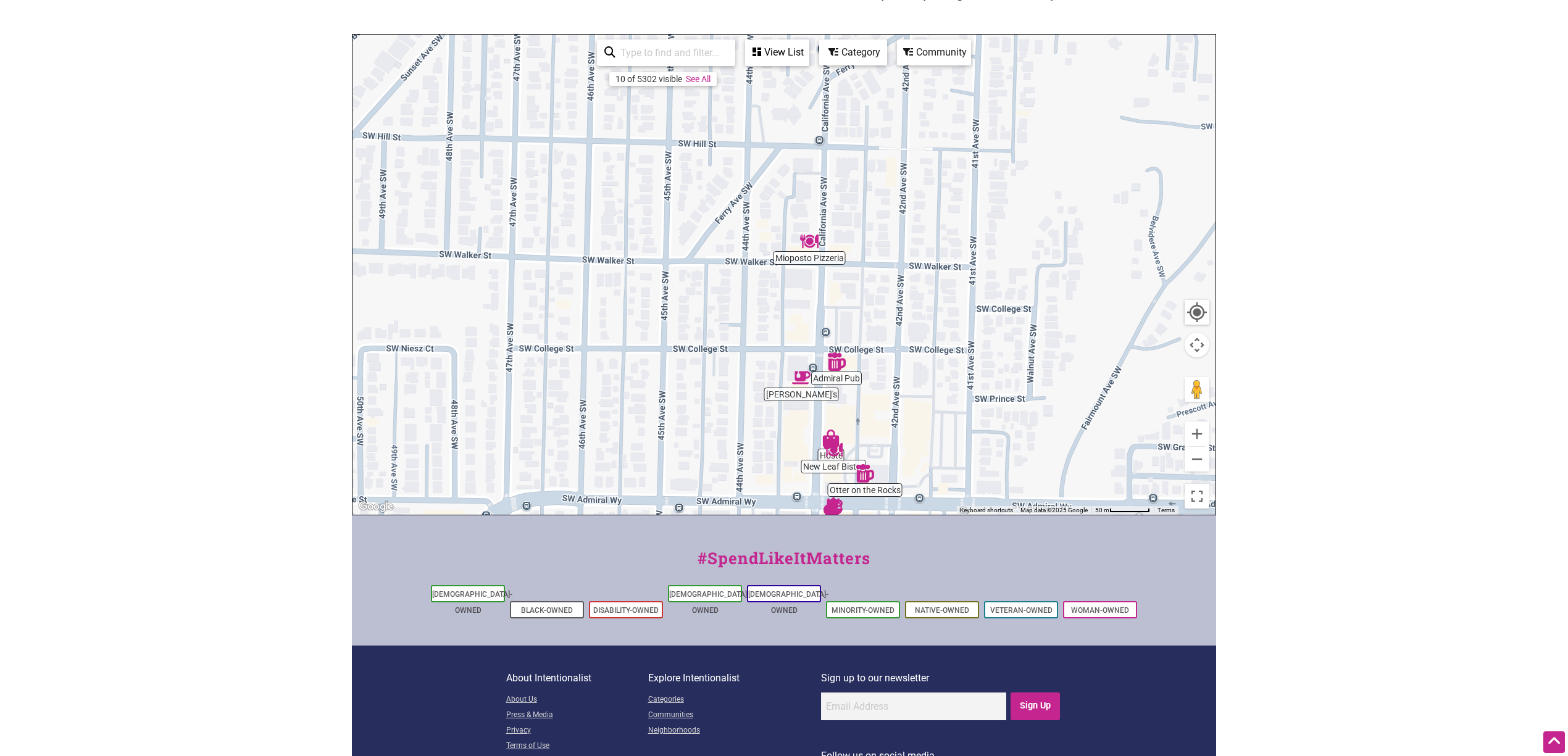
click at [940, 341] on div "To navigate, press the arrow keys." at bounding box center [784, 274] width 863 height 480
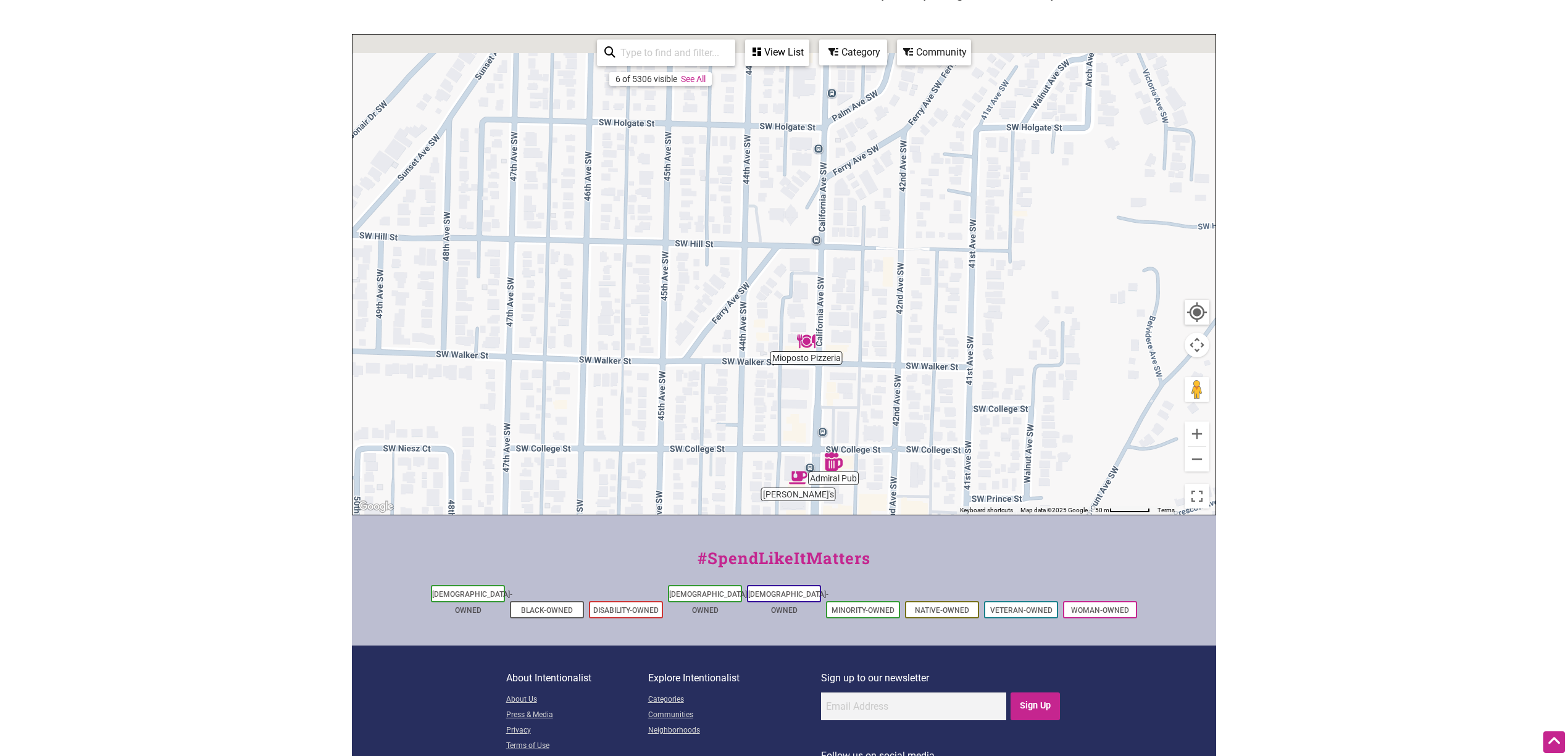
click at [930, 313] on div "To navigate, press the arrow keys." at bounding box center [784, 274] width 863 height 480
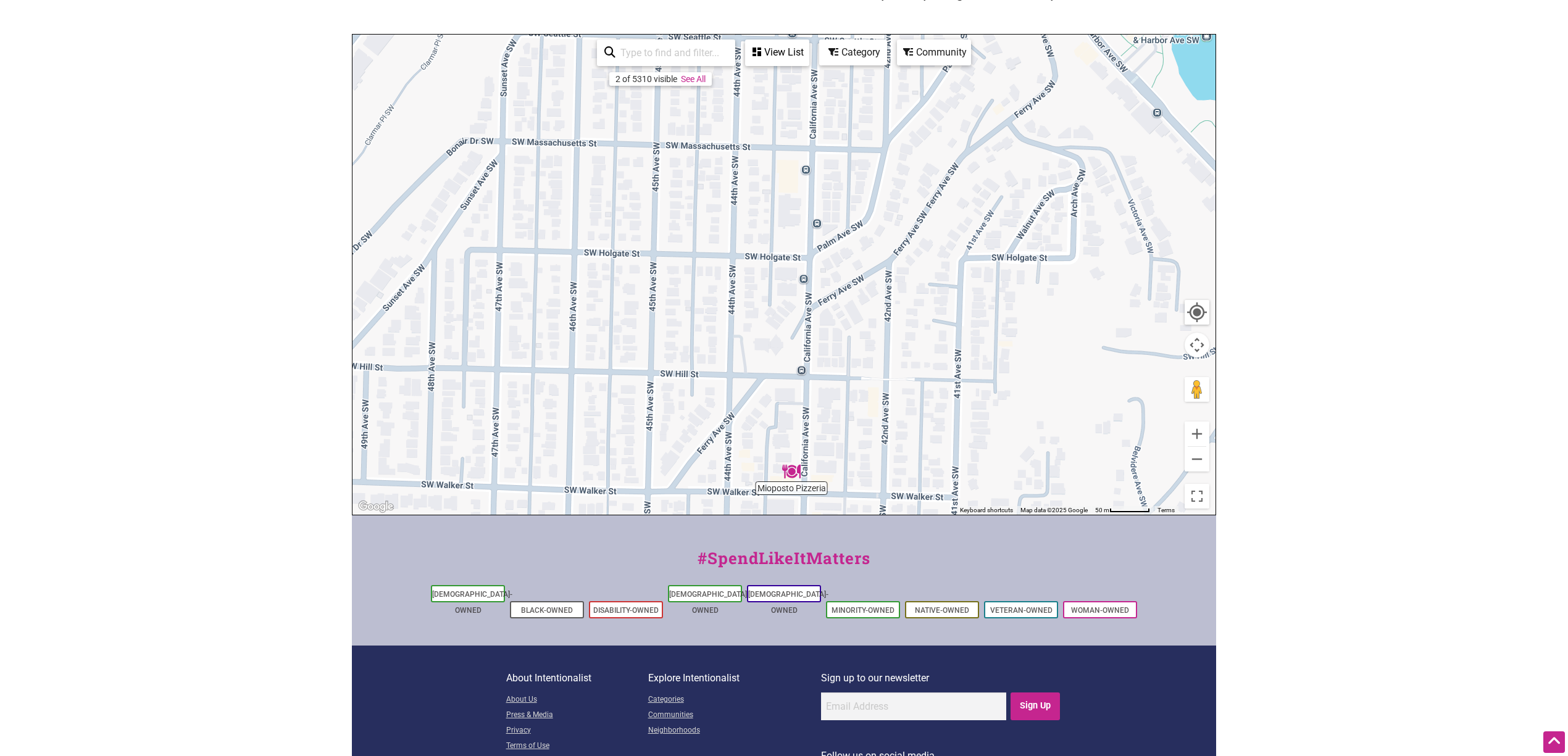
click at [909, 316] on div "To navigate, press the arrow keys." at bounding box center [784, 274] width 863 height 480
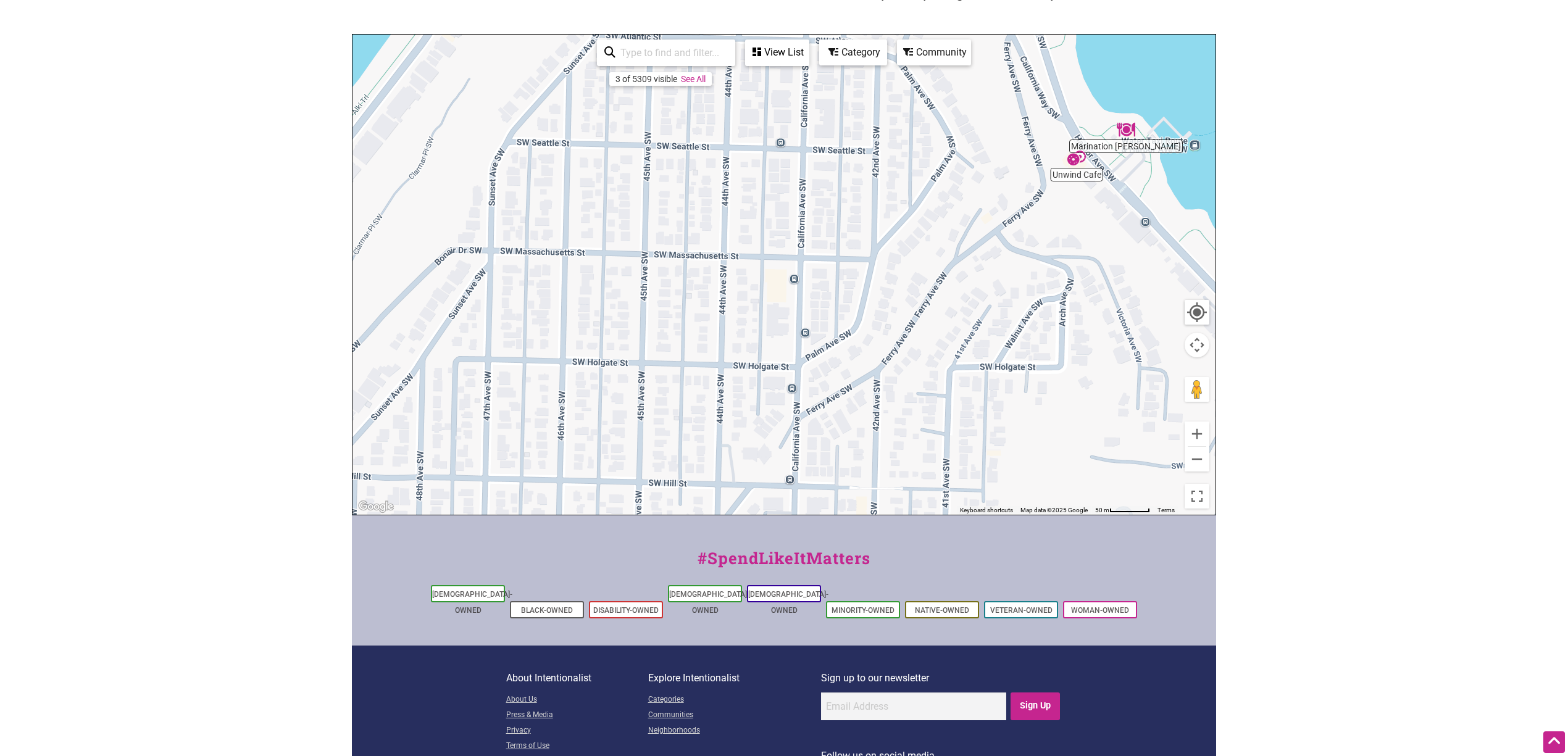
click at [909, 321] on div "To navigate, press the arrow keys." at bounding box center [784, 274] width 863 height 480
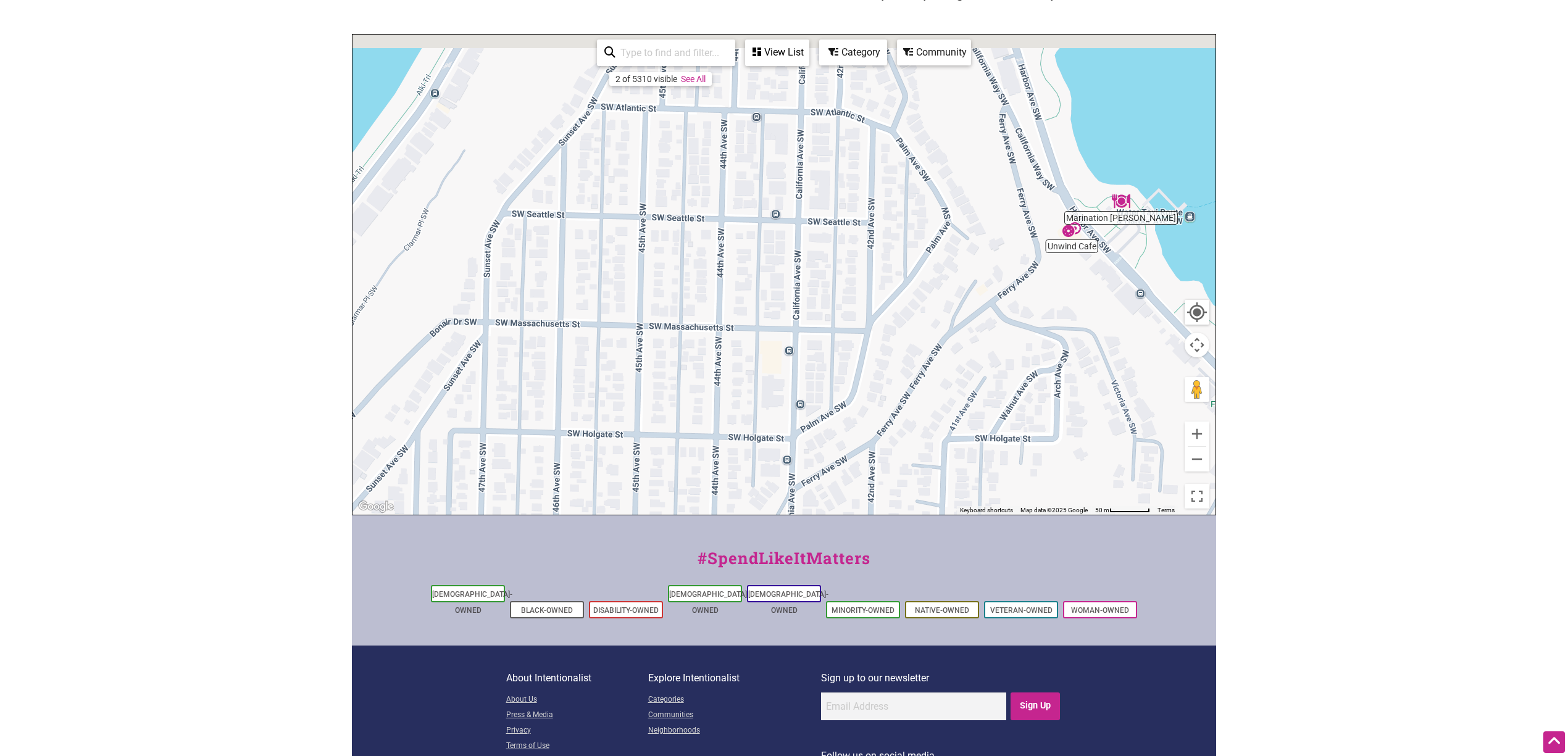
click at [893, 336] on div "To navigate, press the arrow keys." at bounding box center [784, 274] width 863 height 480
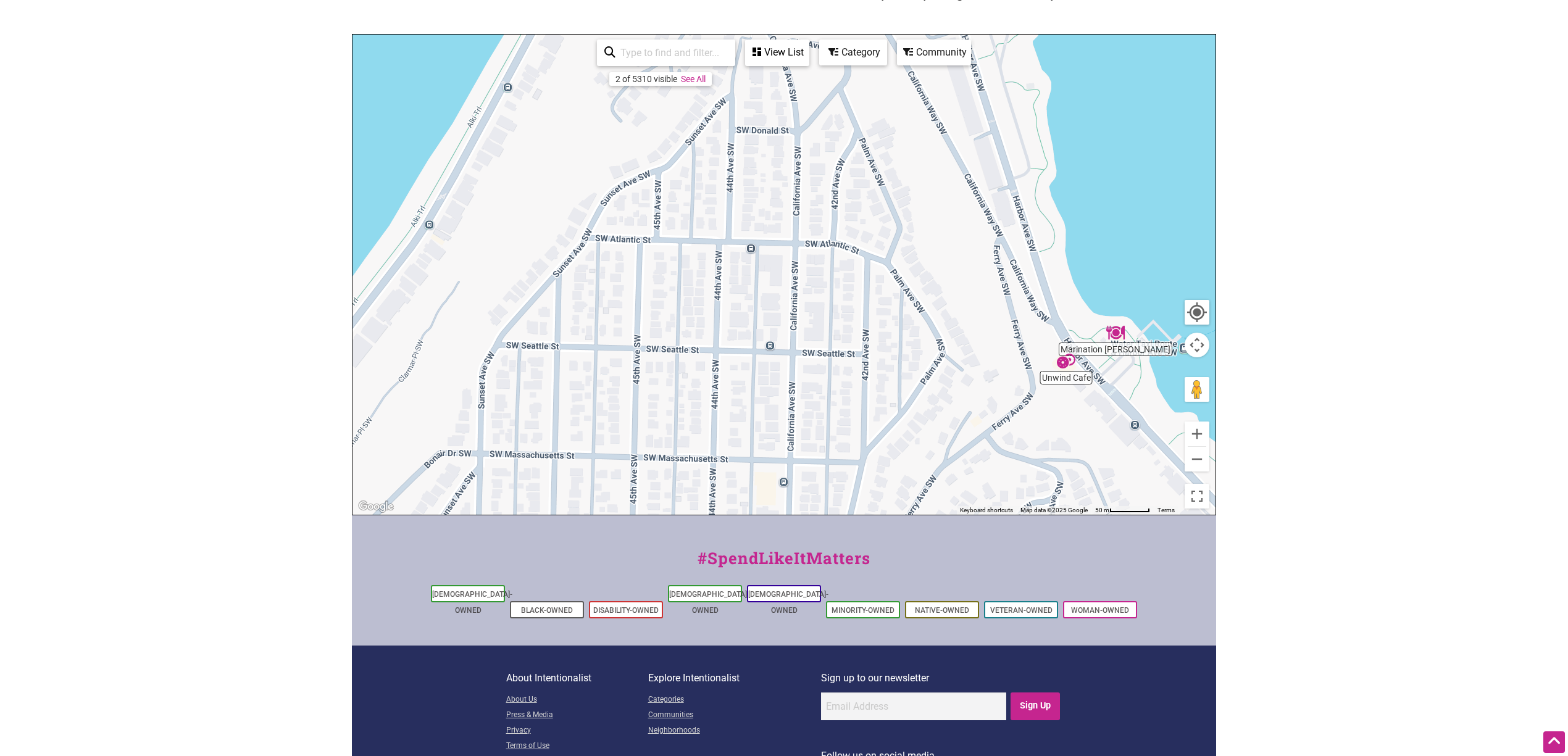
click at [895, 364] on div "To navigate, press the arrow keys." at bounding box center [784, 274] width 863 height 480
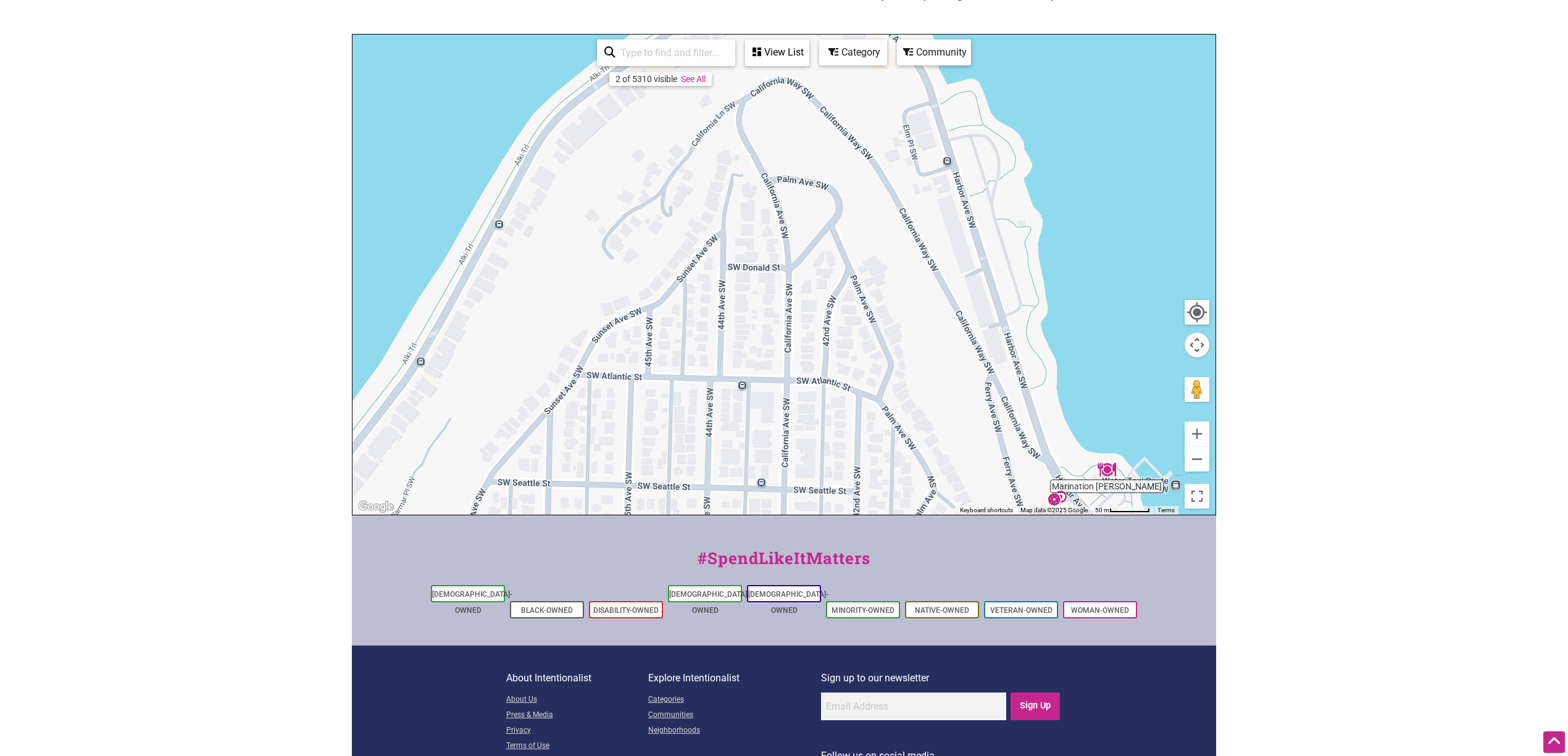
click at [878, 409] on div "To navigate, press the arrow keys." at bounding box center [784, 274] width 863 height 480
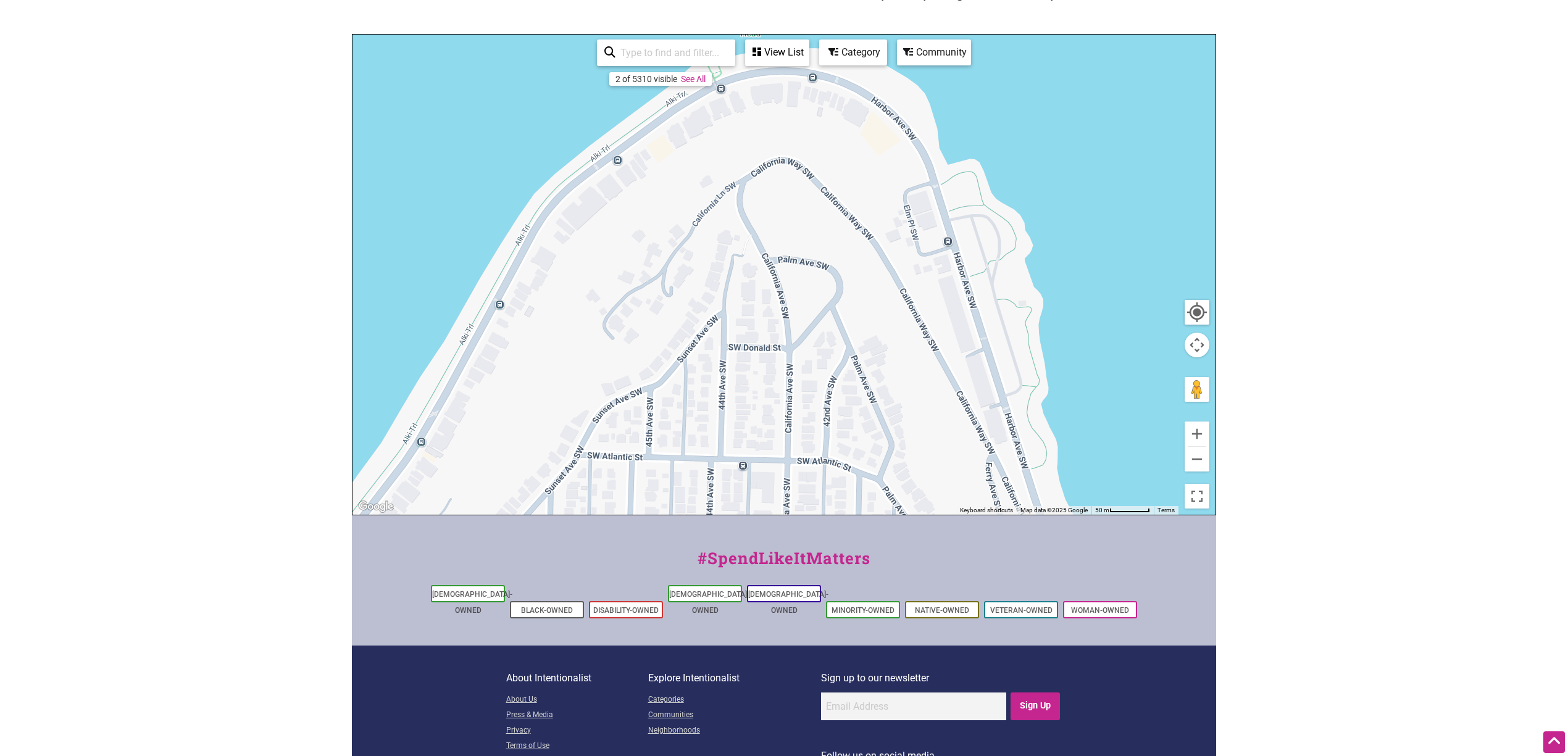
click at [875, 428] on div "To navigate, press the arrow keys." at bounding box center [784, 274] width 863 height 480
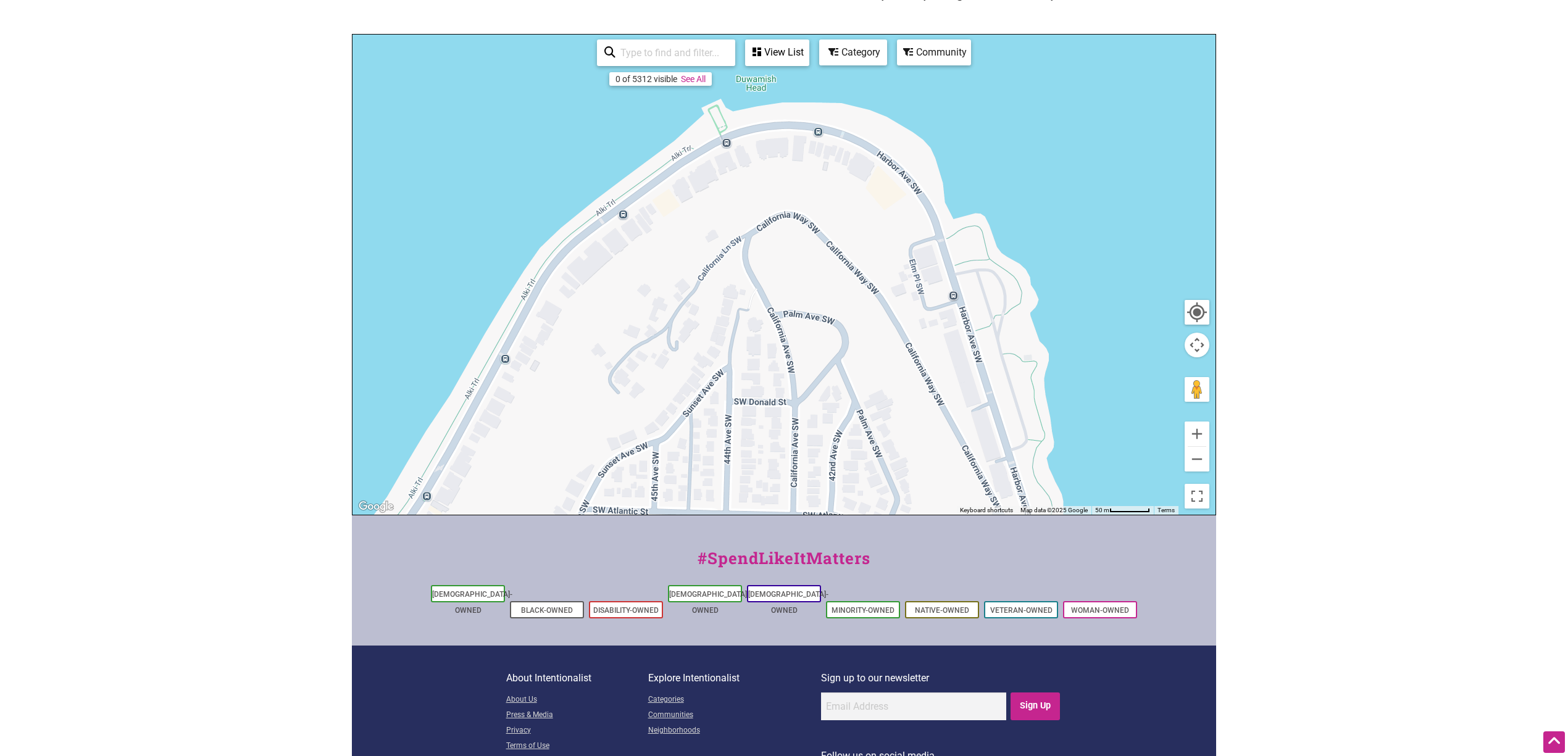
click at [898, 376] on div "To navigate, press the arrow keys." at bounding box center [784, 274] width 863 height 480
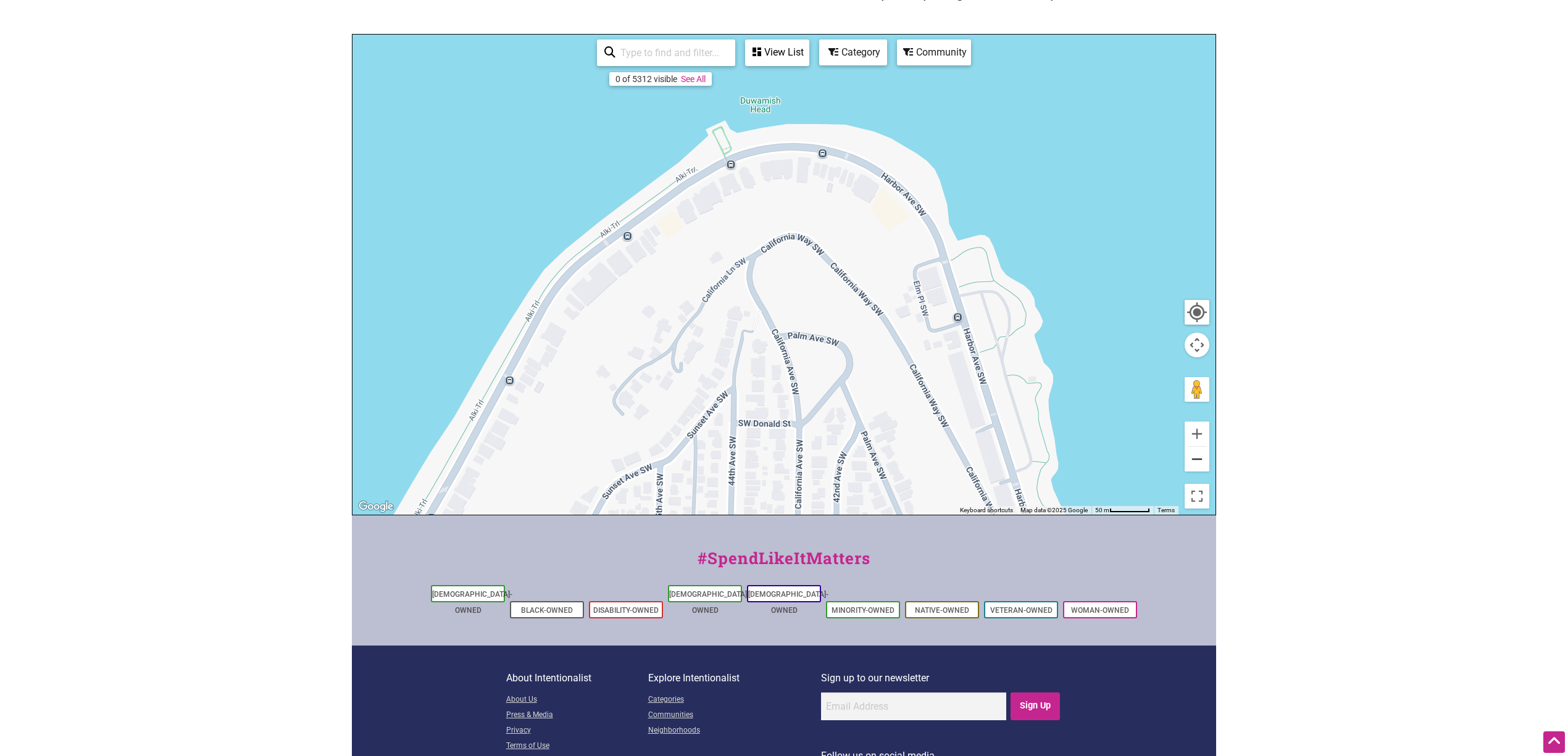
click at [940, 453] on button "Zoom out" at bounding box center [1197, 459] width 25 height 25
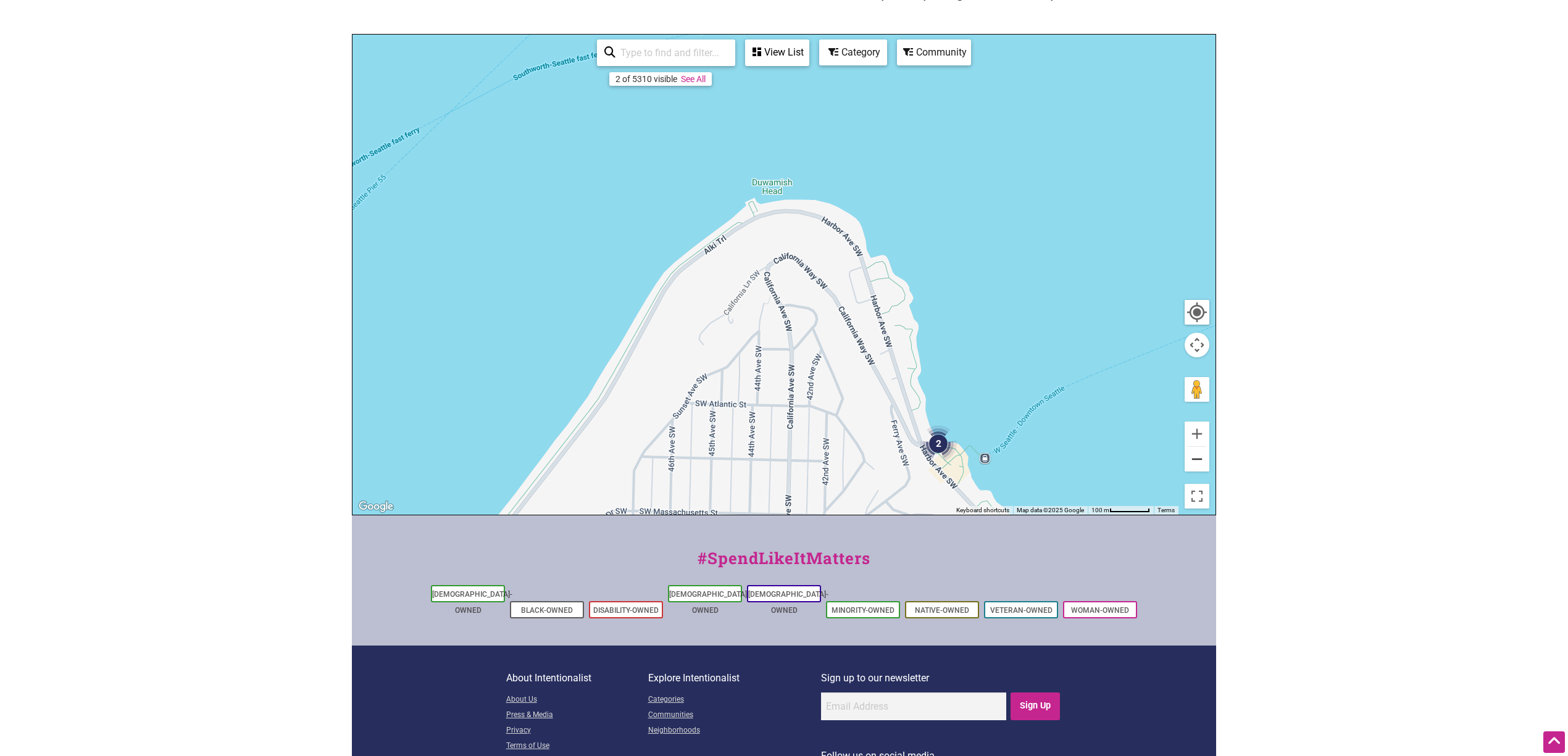
click at [940, 453] on button "Zoom out" at bounding box center [1197, 459] width 25 height 25
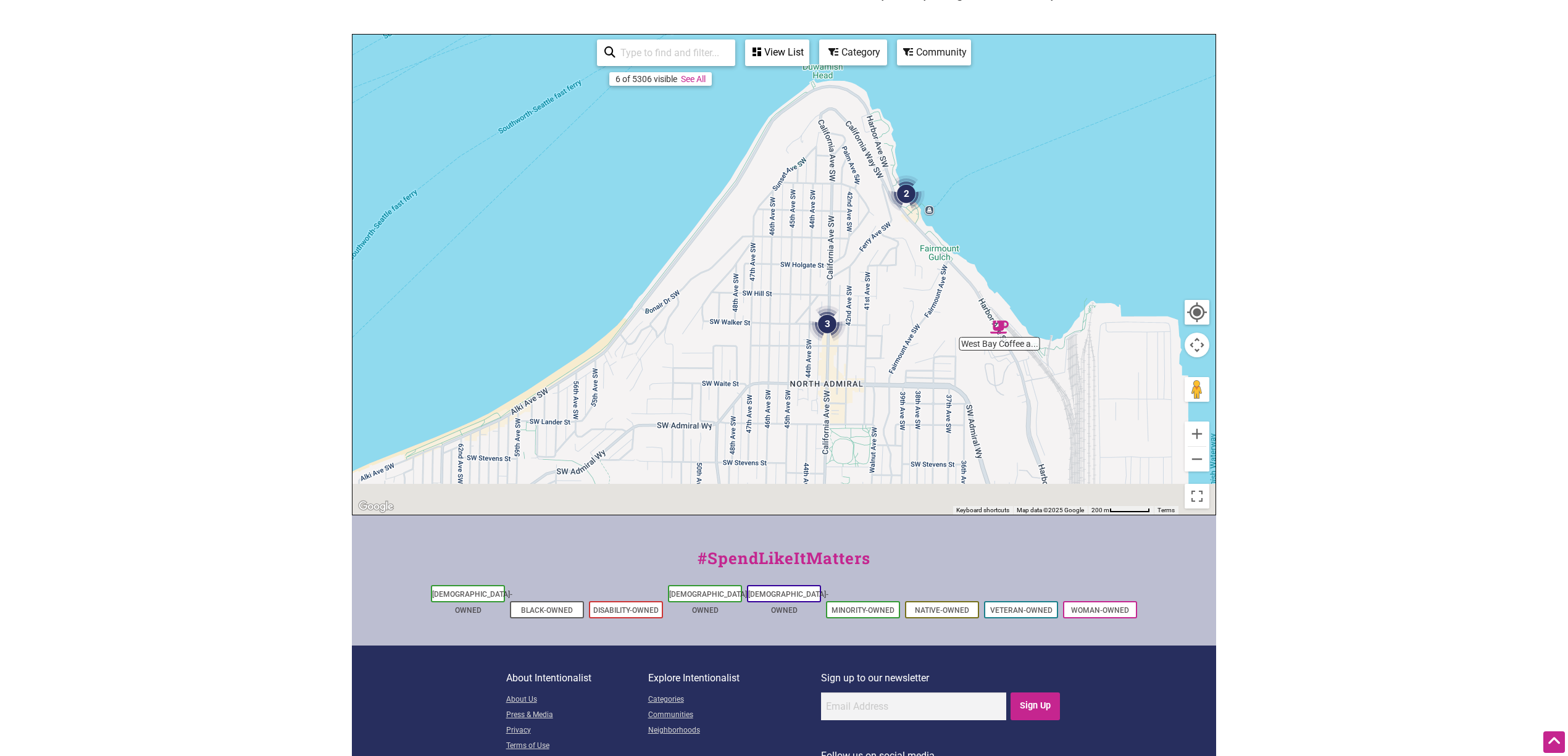
click at [893, 290] on div "To navigate, press the arrow keys." at bounding box center [784, 274] width 863 height 480
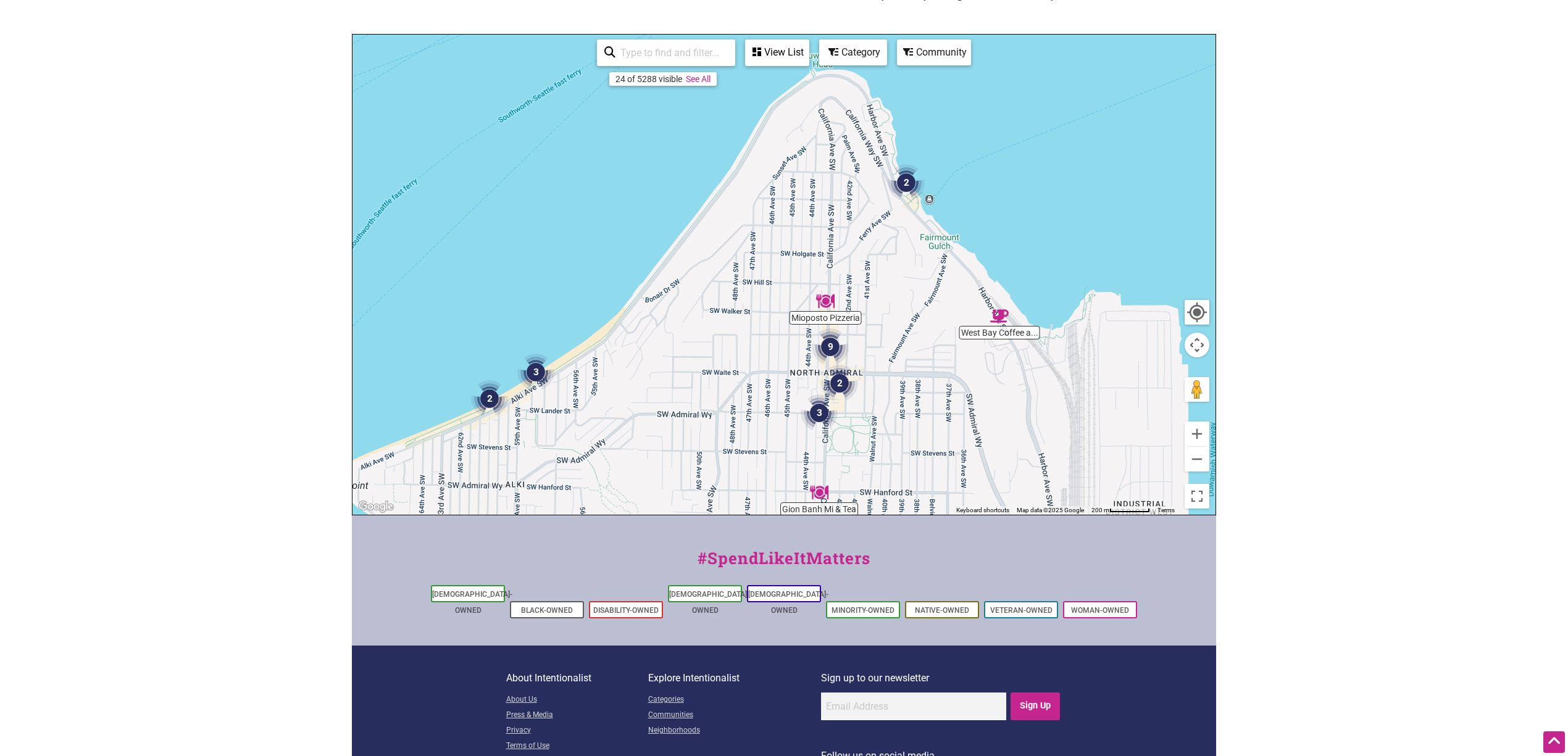
click at [535, 368] on img "3" at bounding box center [536, 372] width 47 height 47
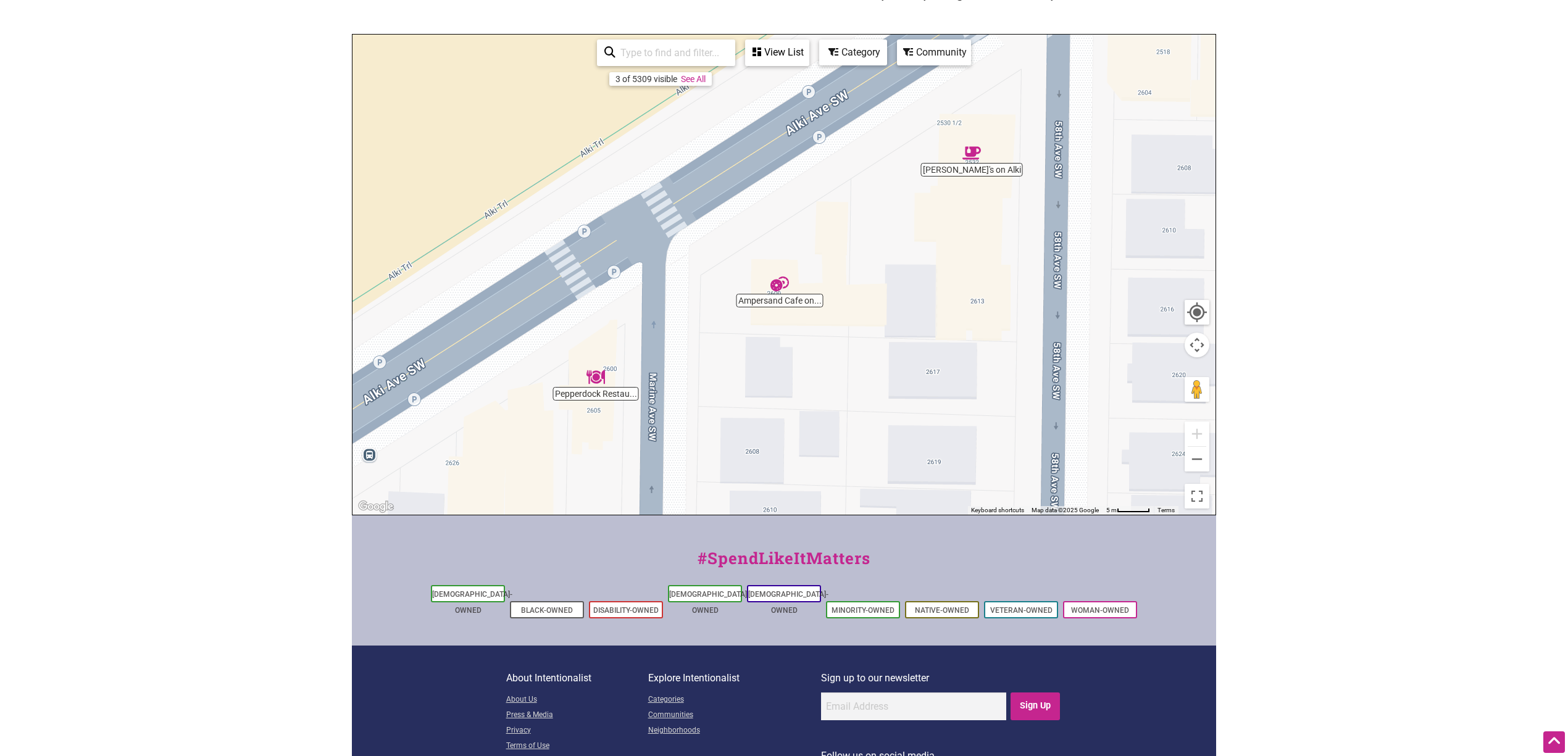
click at [781, 295] on img "Ampersand Cafe on Alki" at bounding box center [780, 284] width 28 height 28
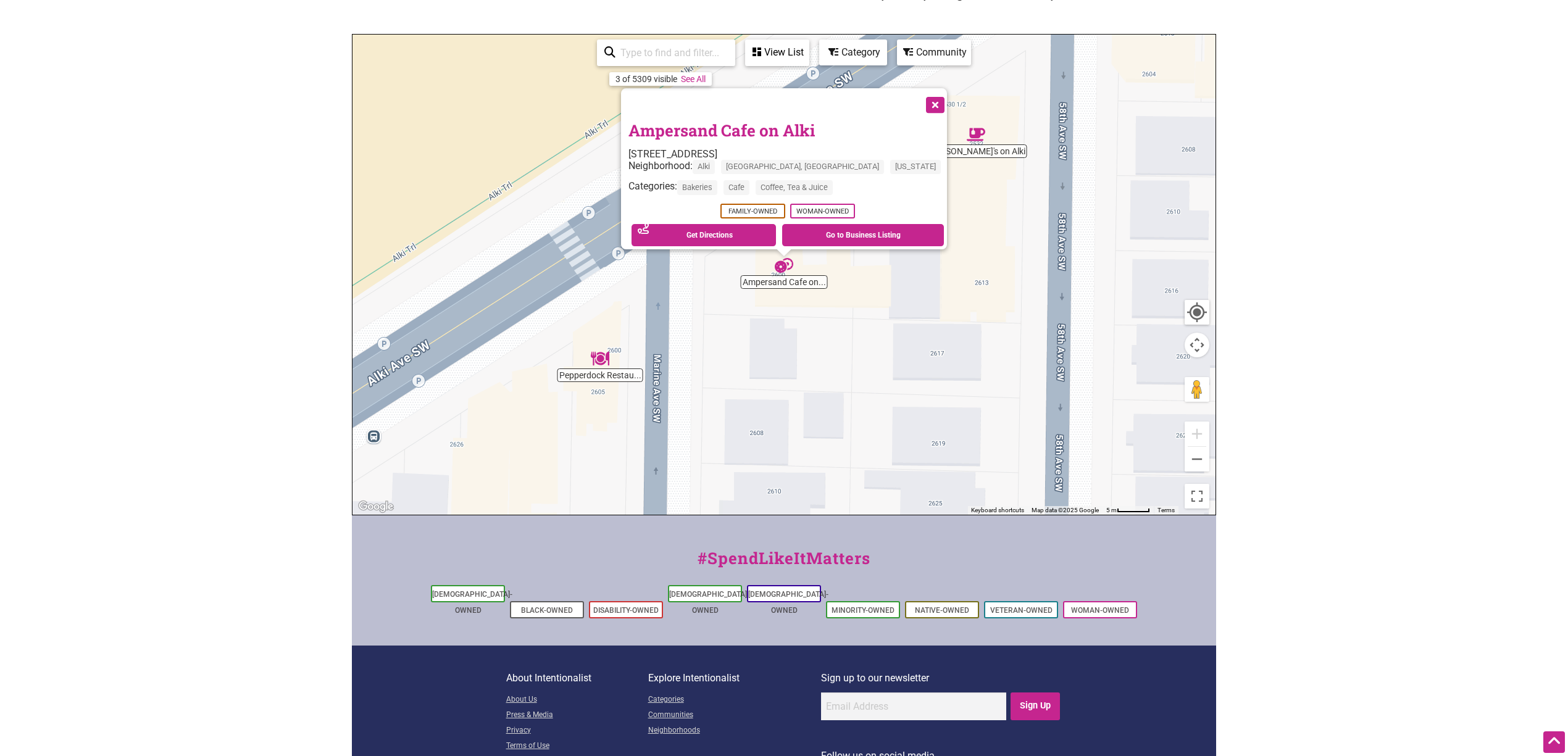
click at [607, 367] on img "Pepperdock Restaurant" at bounding box center [600, 358] width 28 height 28
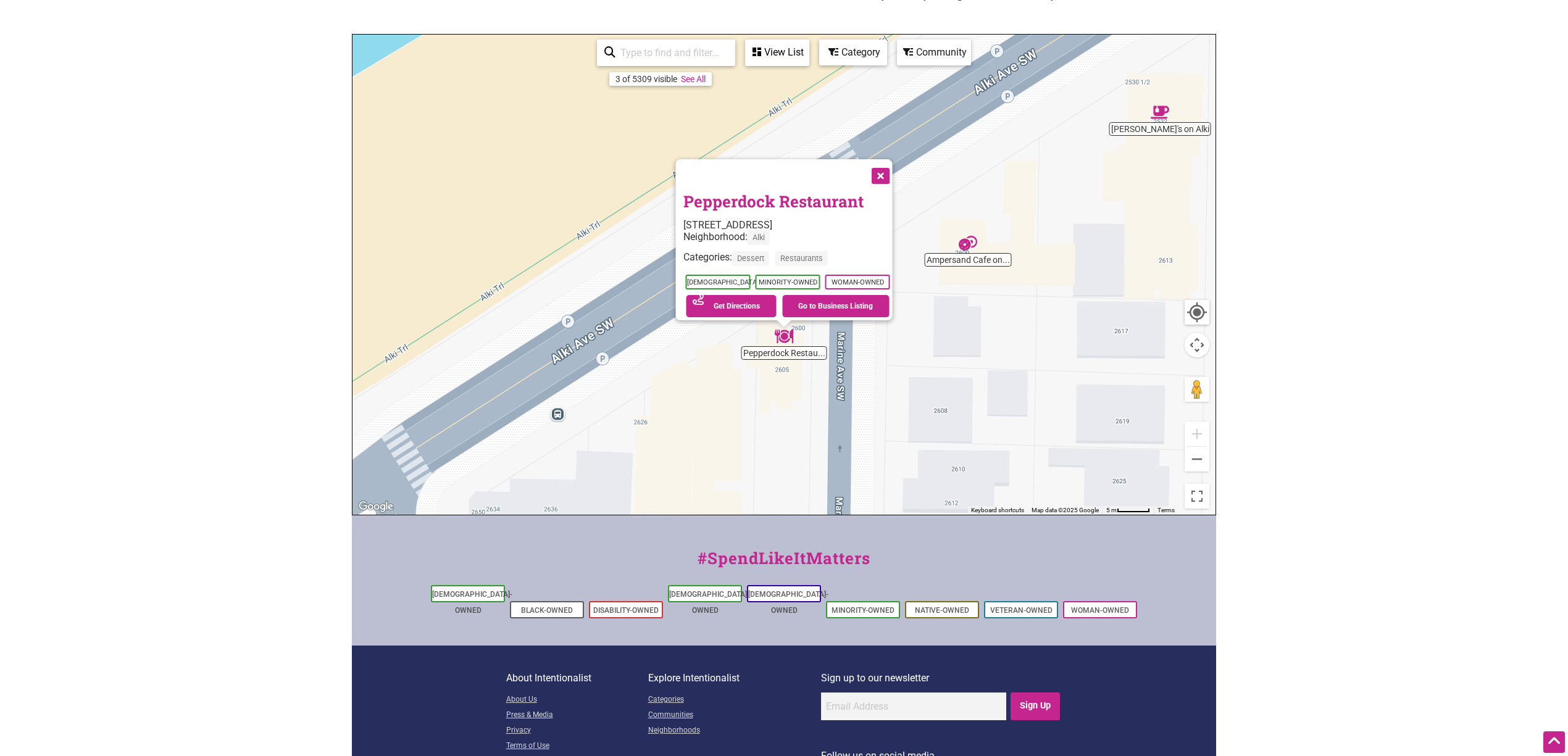
drag, startPoint x: 1027, startPoint y: 265, endPoint x: 1028, endPoint y: 339, distance: 74.0
click at [940, 339] on div "To navigate, press the arrow keys. Pepperdock Restaurant 2618 Alki Ave SW, Seat…" at bounding box center [784, 274] width 863 height 480
click at [940, 122] on img "Natalie's on Alki" at bounding box center [1160, 112] width 28 height 28
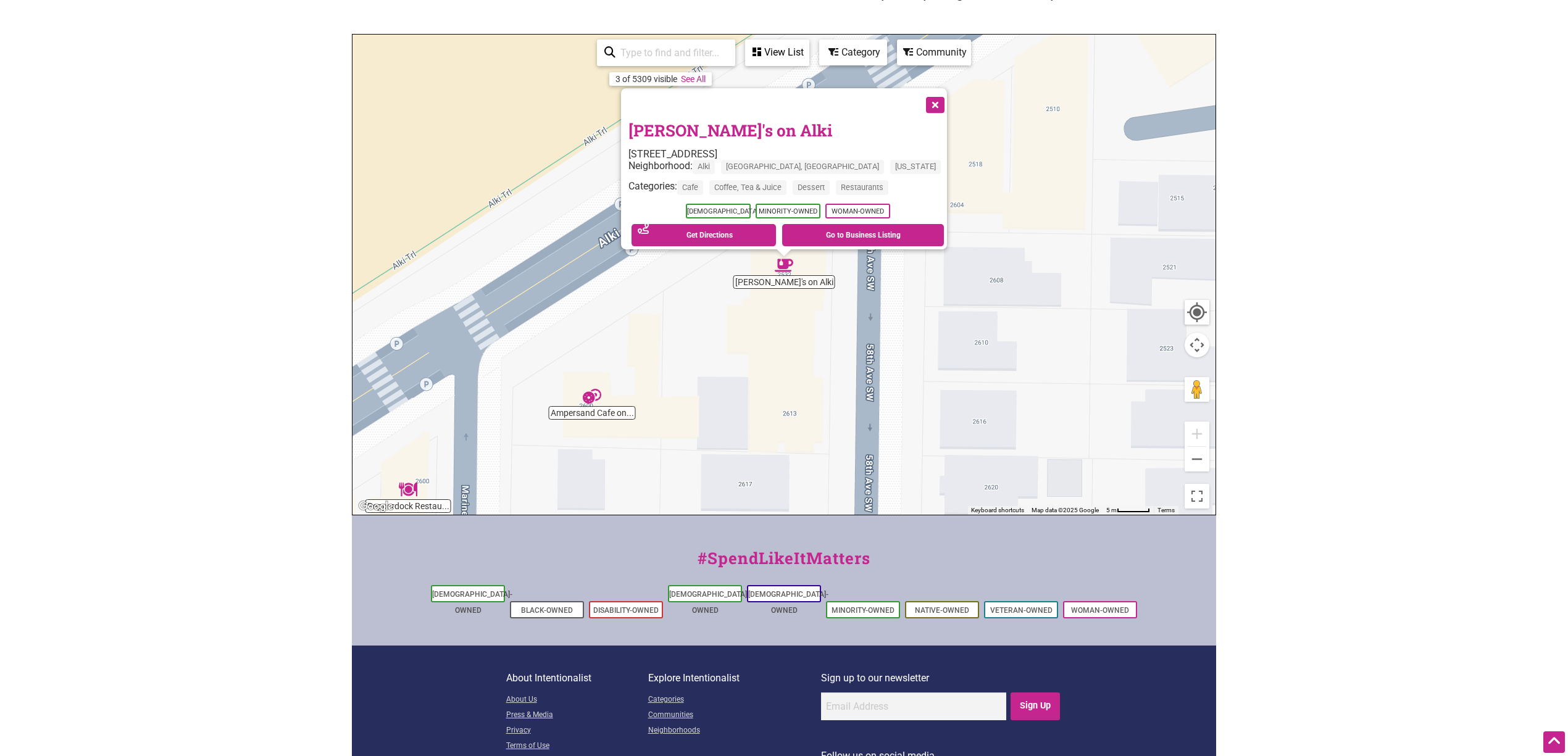
click at [919, 96] on button "Close" at bounding box center [934, 104] width 31 height 31
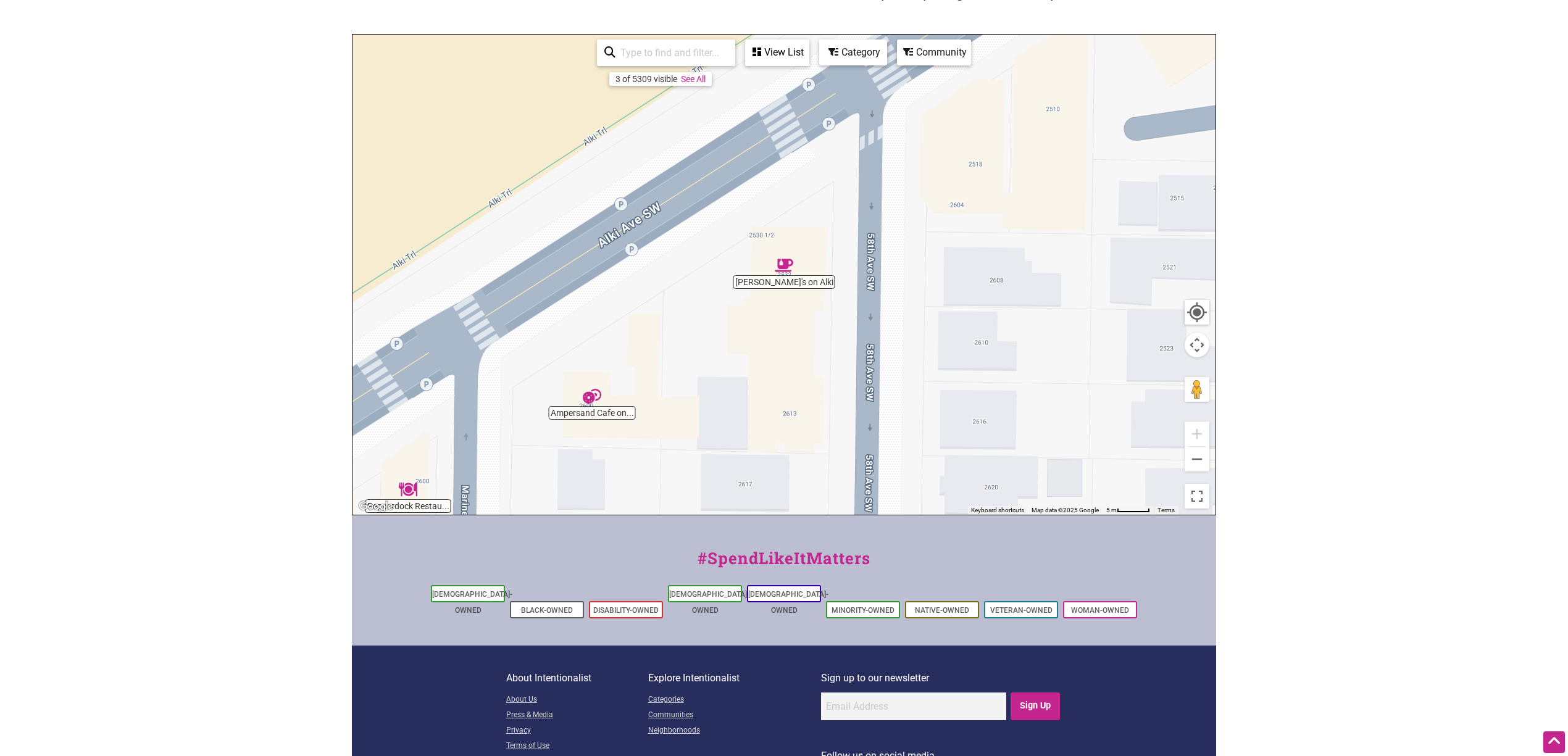
click at [936, 321] on div "To navigate, press the arrow keys." at bounding box center [784, 274] width 863 height 480
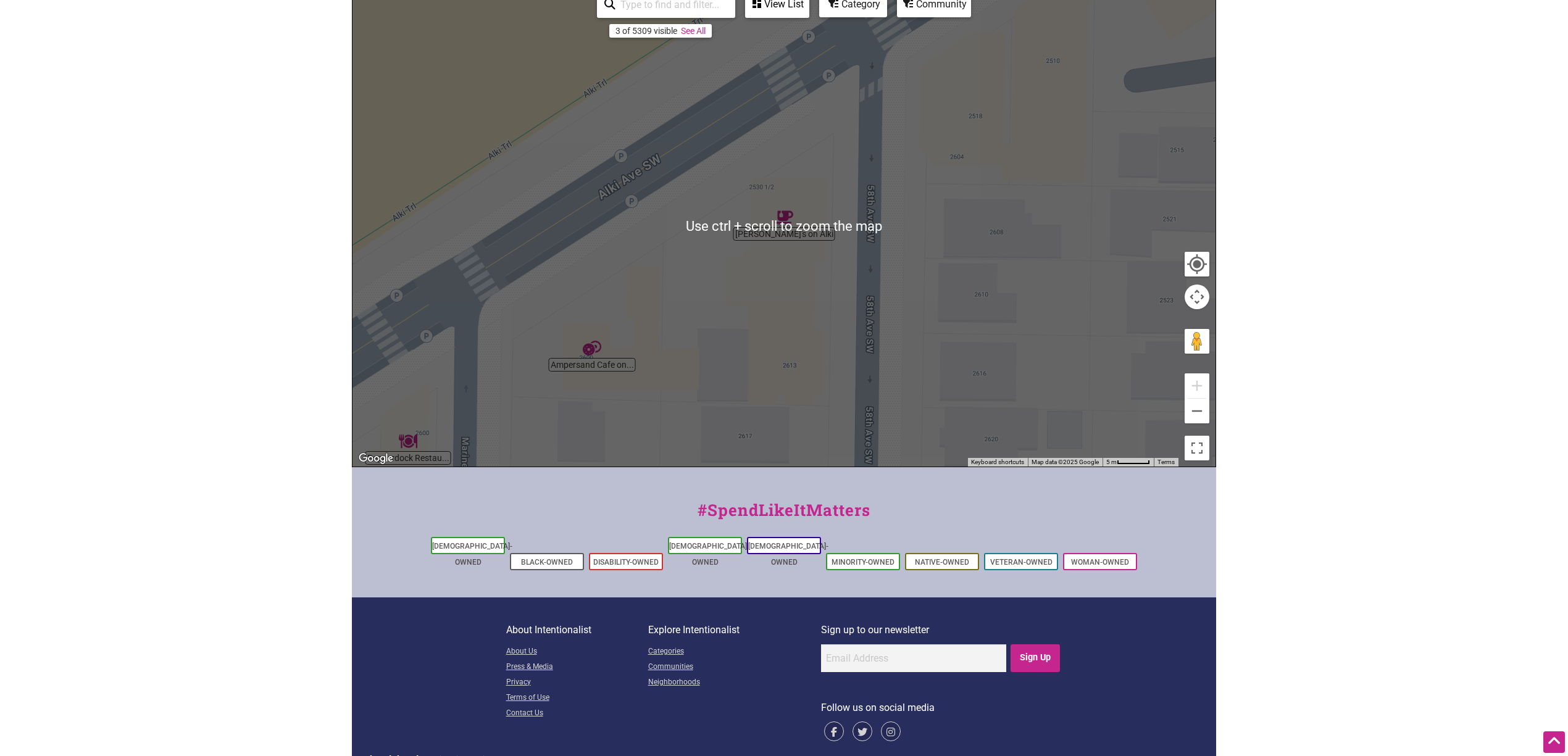
scroll to position [185, 0]
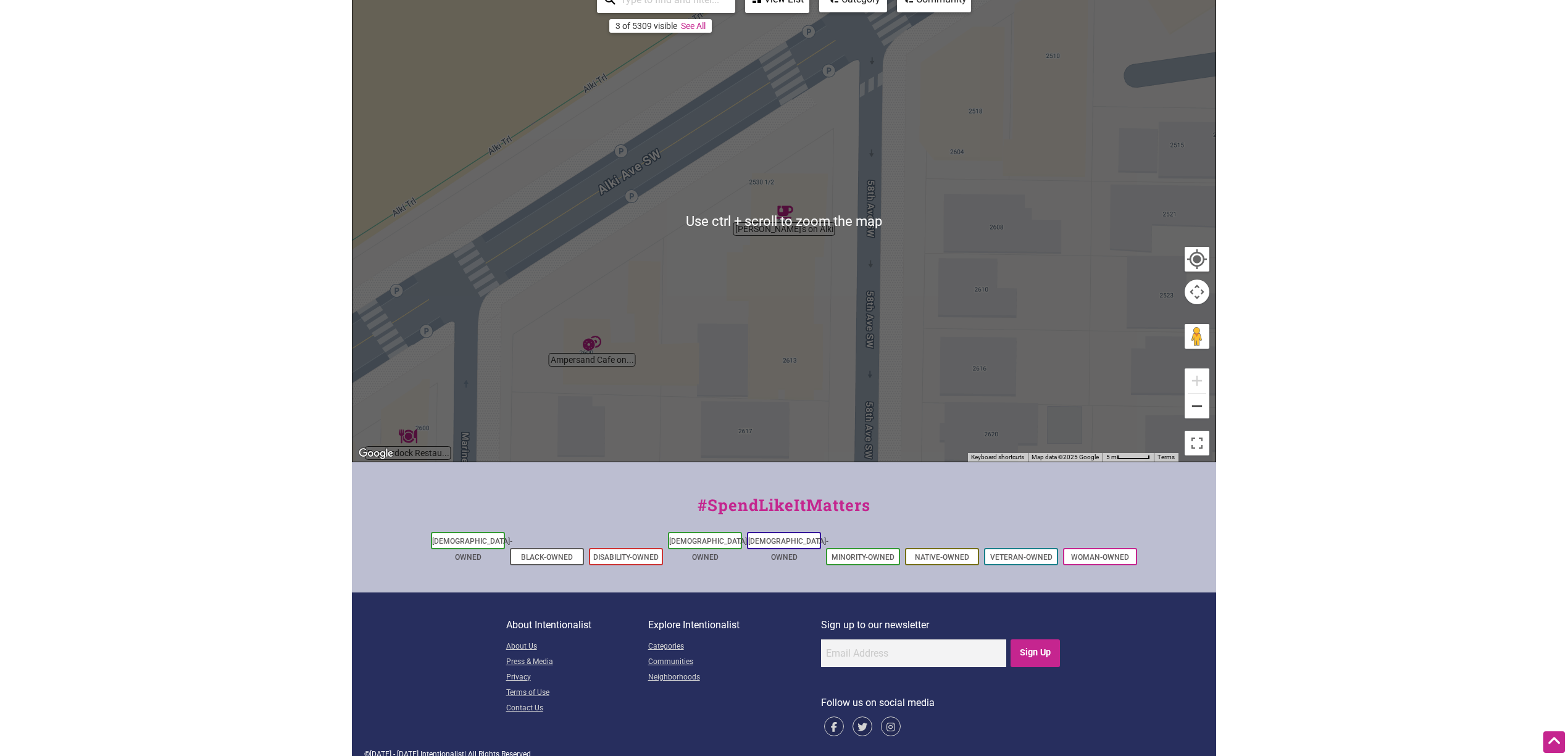
click at [940, 413] on button "Zoom out" at bounding box center [1197, 406] width 25 height 25
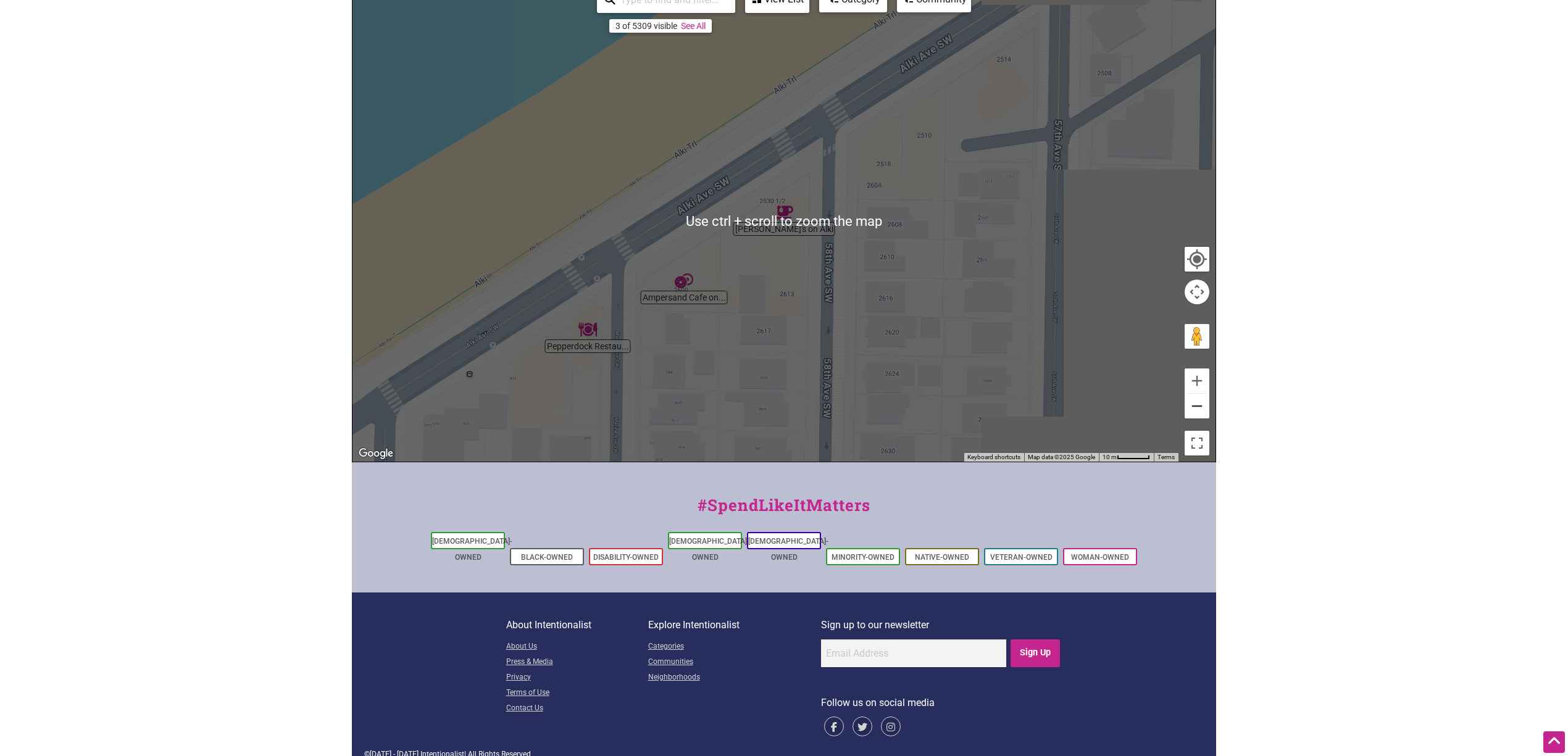
click at [940, 409] on button "Zoom out" at bounding box center [1197, 406] width 25 height 25
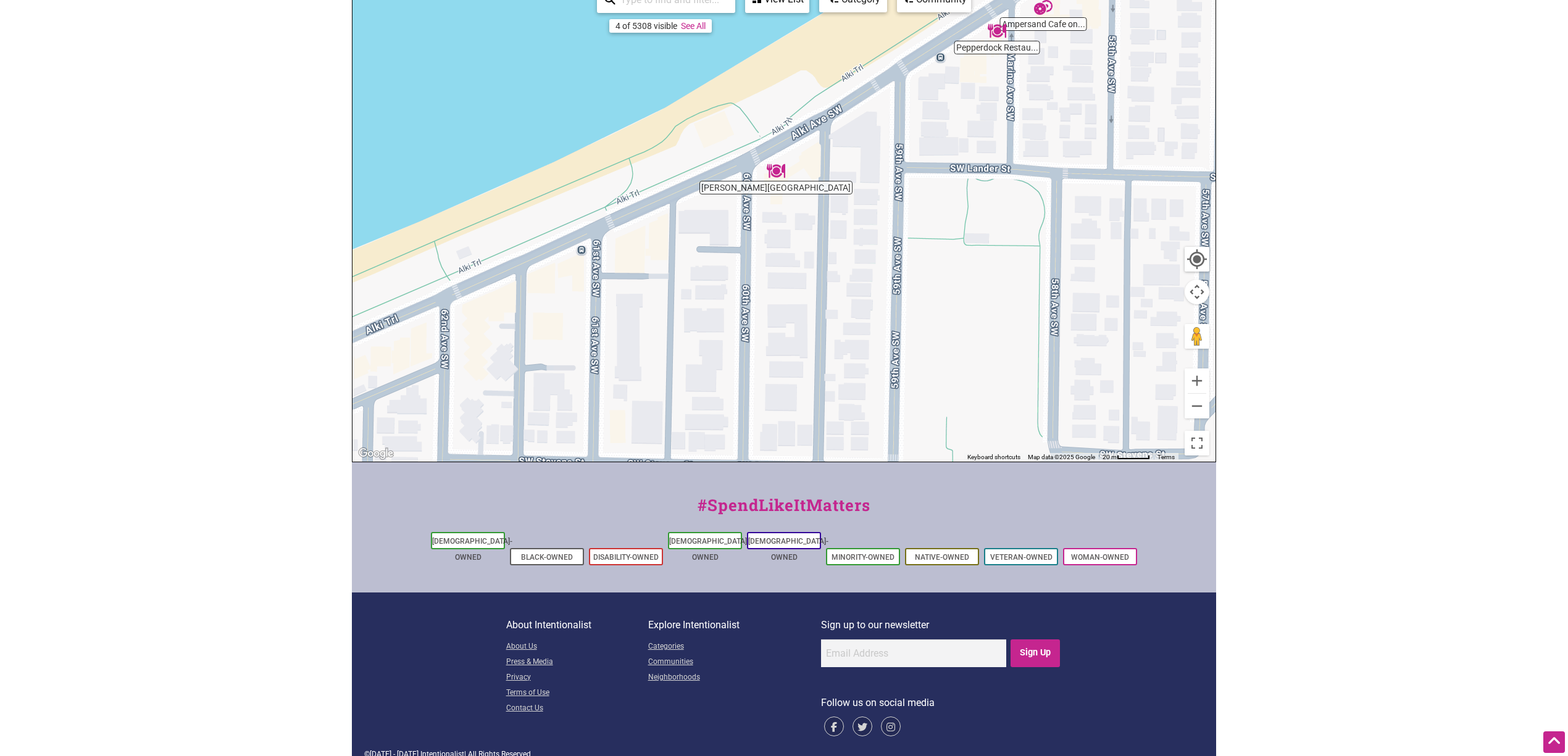
drag, startPoint x: 662, startPoint y: 378, endPoint x: 926, endPoint y: 168, distance: 337.3
click at [926, 168] on div "To navigate, press the arrow keys." at bounding box center [784, 221] width 863 height 480
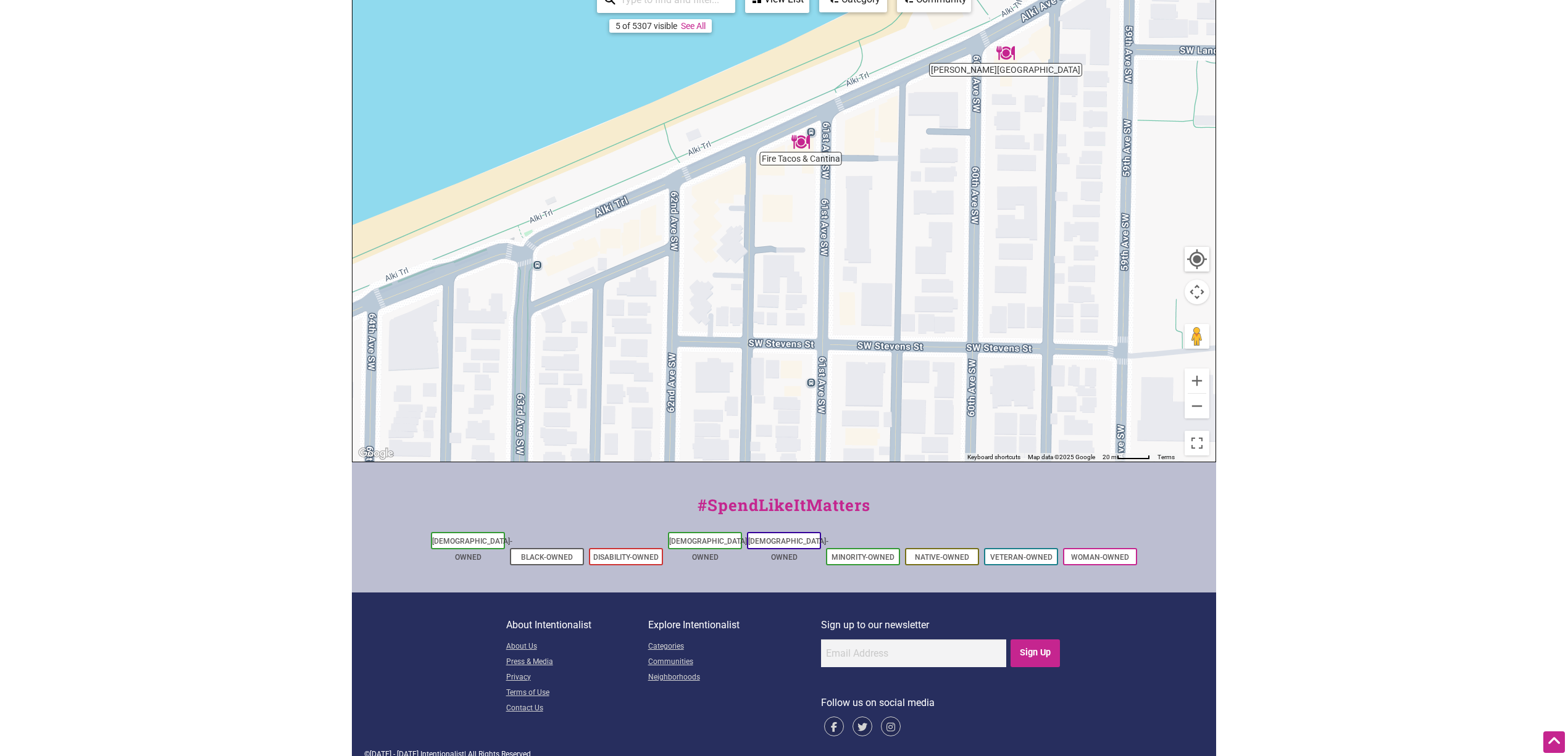
drag, startPoint x: 709, startPoint y: 345, endPoint x: 942, endPoint y: 227, distance: 261.2
click at [940, 227] on div "To navigate, press the arrow keys." at bounding box center [784, 221] width 863 height 480
click at [802, 142] on img "Fire Tacos & Cantina" at bounding box center [802, 141] width 28 height 28
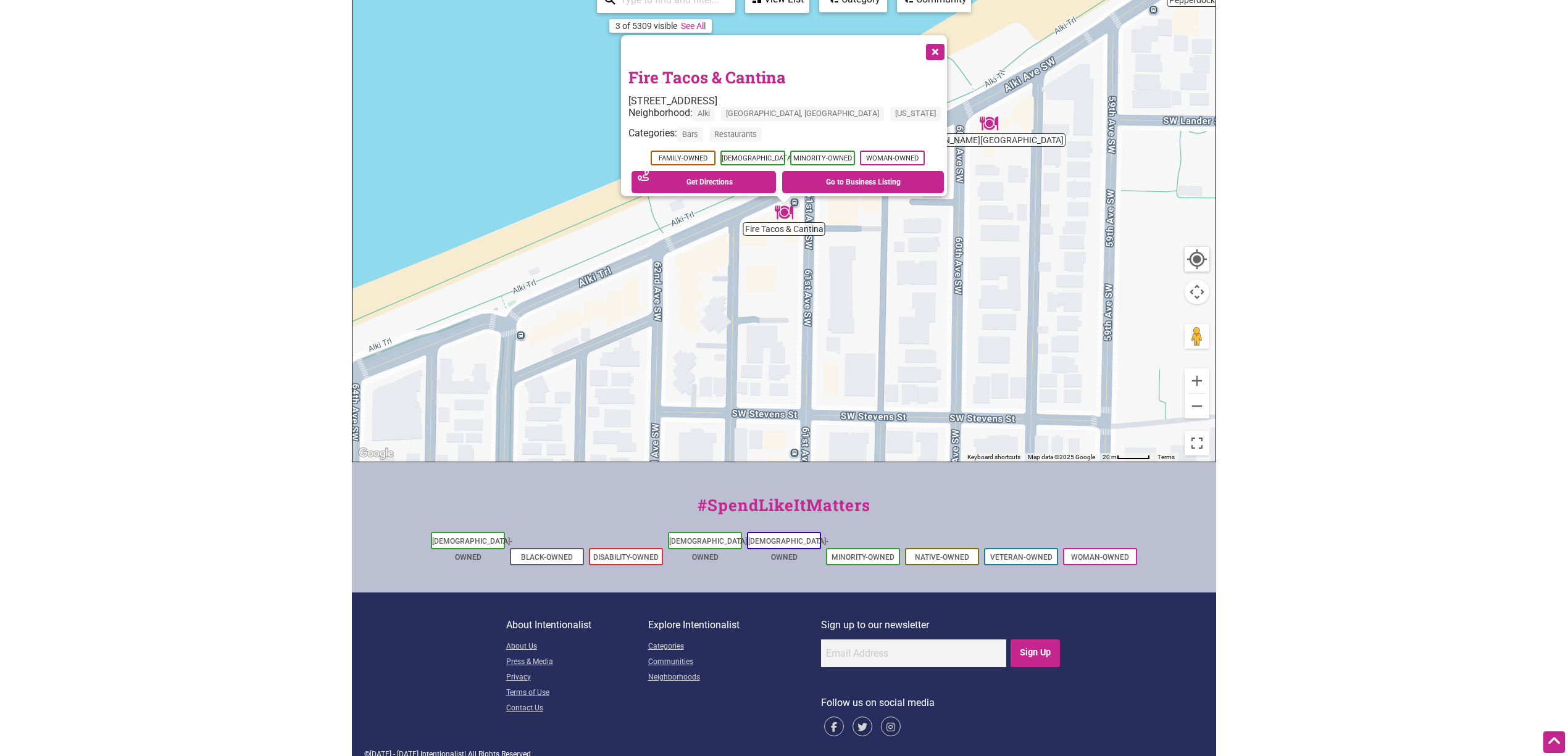
click at [924, 43] on button "Close" at bounding box center [934, 51] width 31 height 31
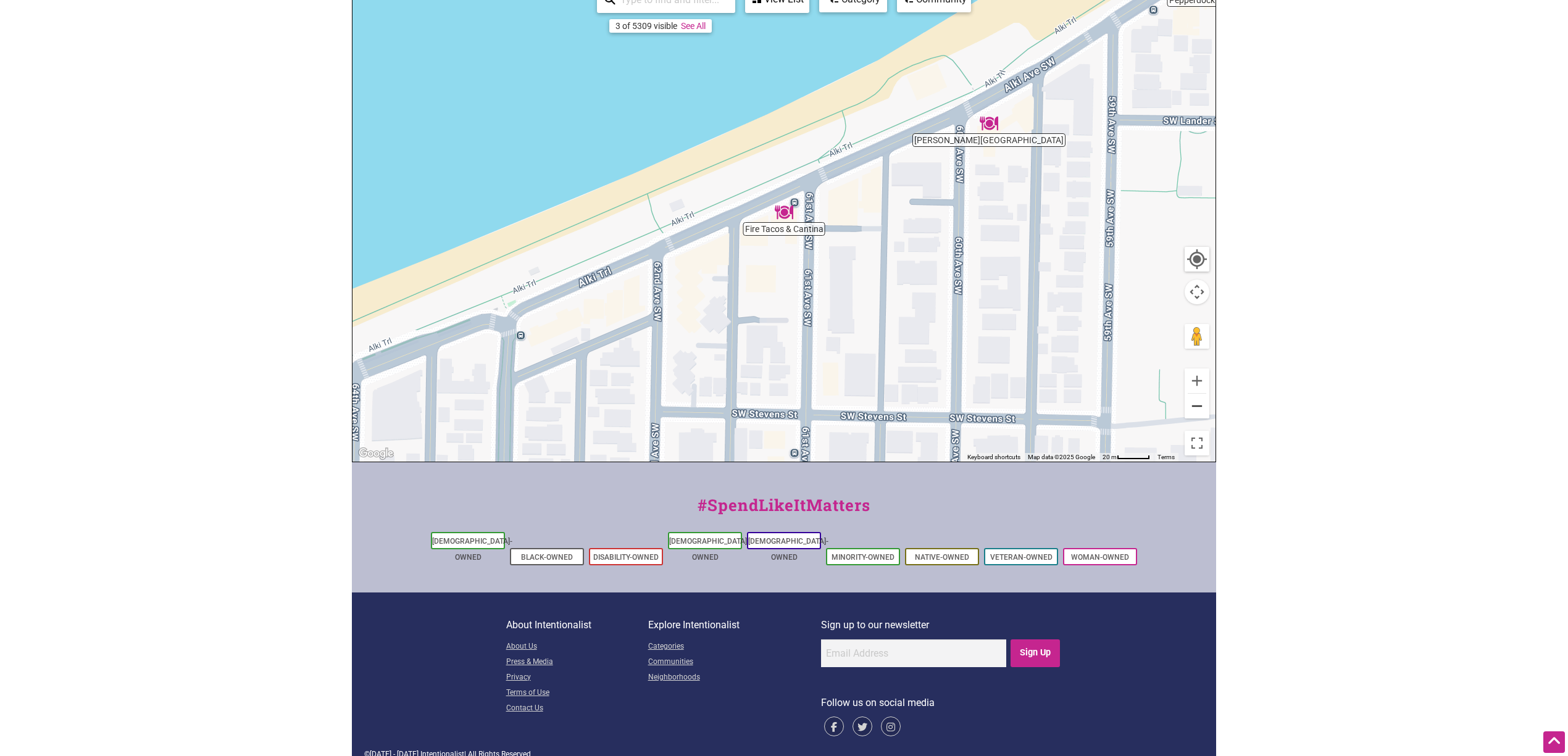
click at [940, 409] on button "Zoom out" at bounding box center [1197, 406] width 25 height 25
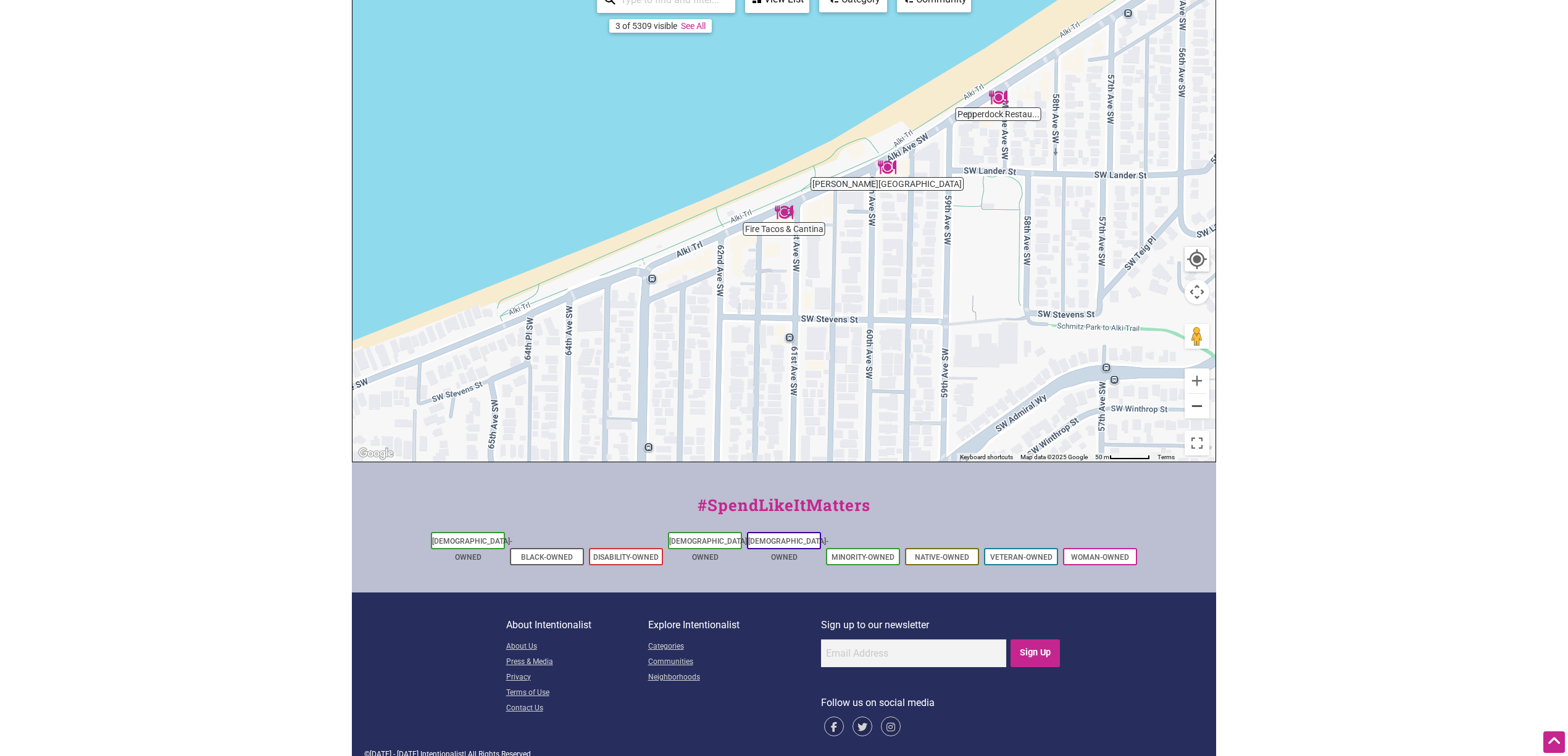
click at [940, 409] on button "Zoom out" at bounding box center [1197, 406] width 25 height 25
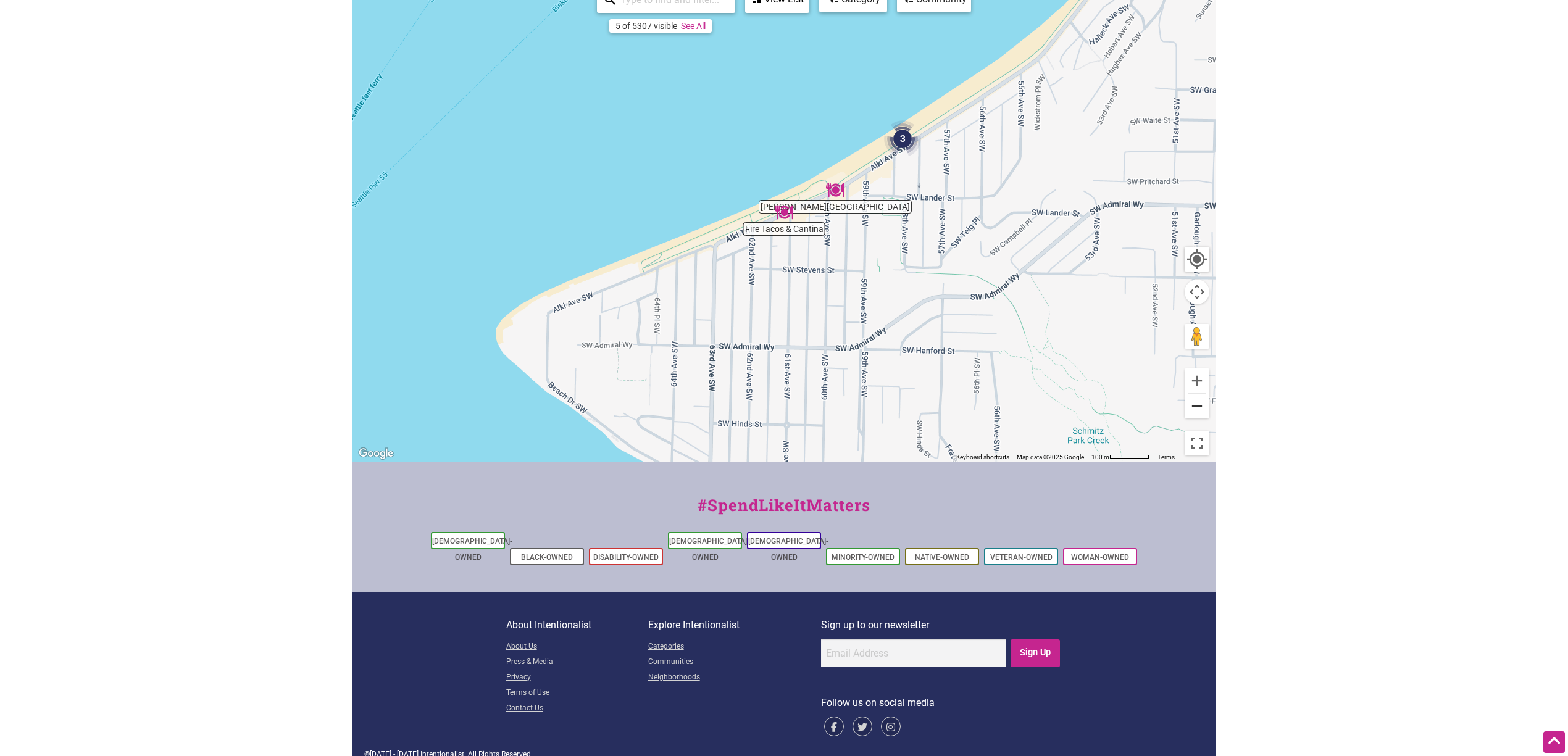
click at [940, 409] on button "Zoom out" at bounding box center [1197, 406] width 25 height 25
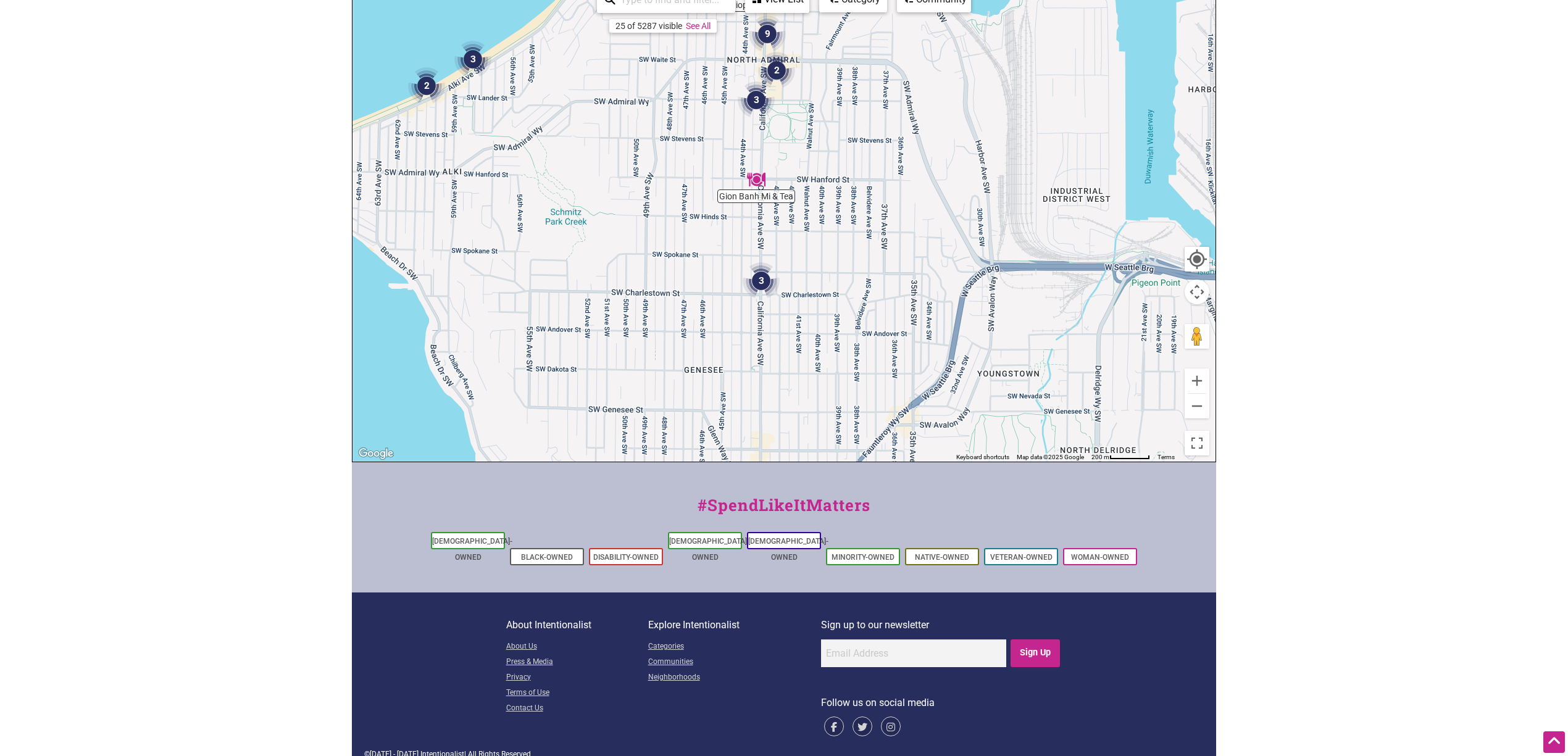
drag, startPoint x: 1057, startPoint y: 324, endPoint x: 683, endPoint y: 211, distance: 390.7
click at [683, 211] on div "To navigate, press the arrow keys." at bounding box center [784, 221] width 863 height 480
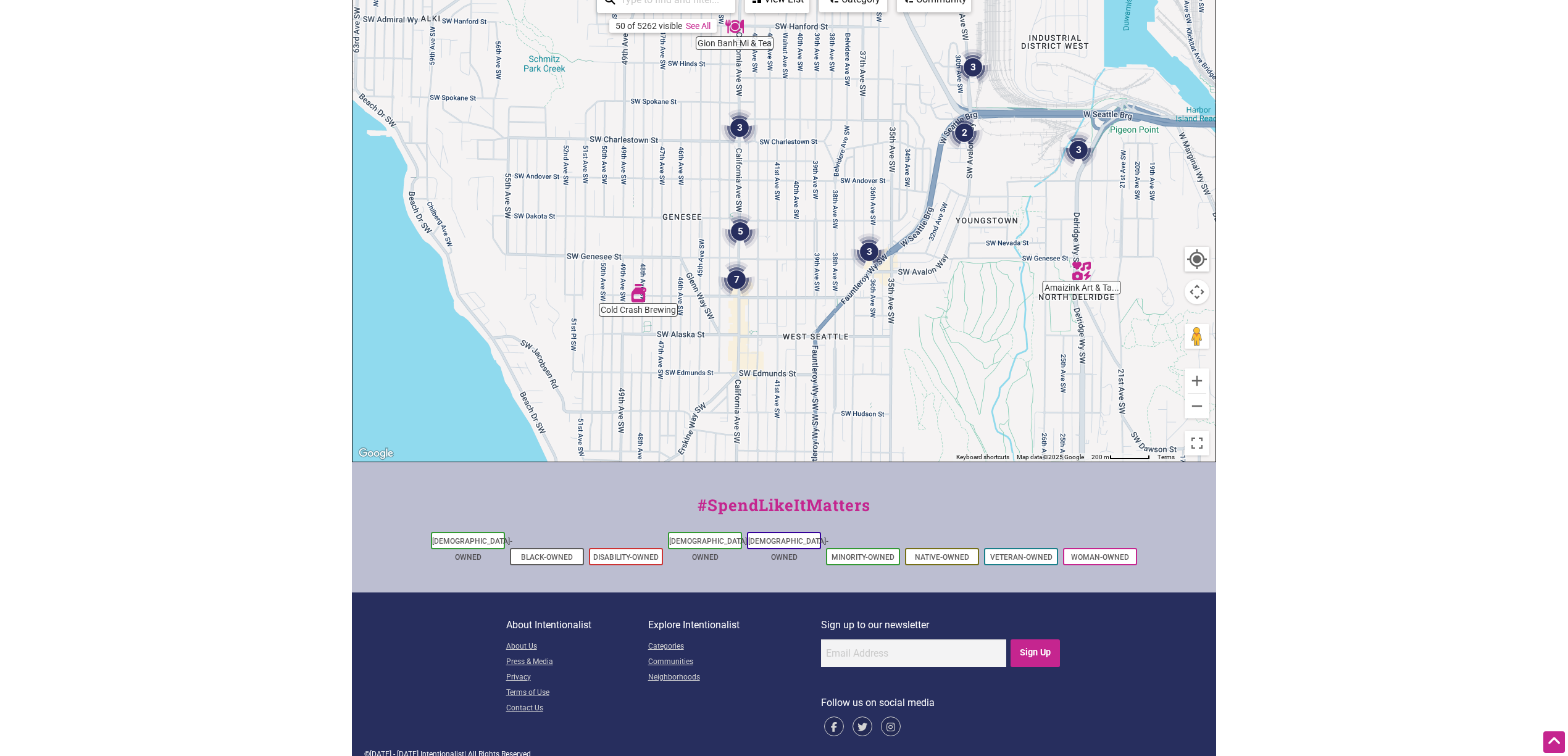
drag, startPoint x: 802, startPoint y: 294, endPoint x: 742, endPoint y: 164, distance: 143.2
click at [779, 139] on div "To navigate, press the arrow keys." at bounding box center [784, 221] width 863 height 480
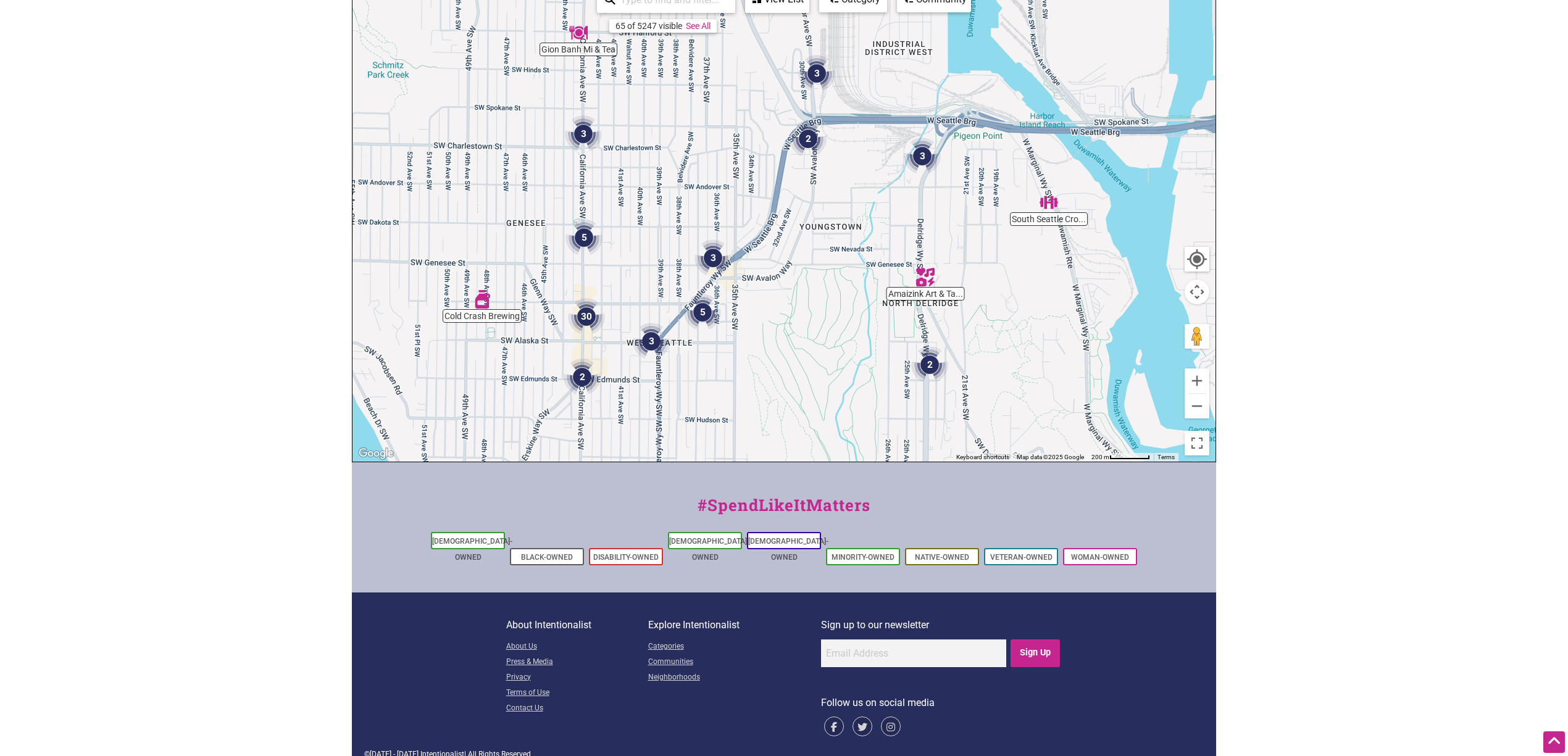
drag, startPoint x: 662, startPoint y: 363, endPoint x: 621, endPoint y: 363, distance: 41.0
click at [621, 363] on div "To navigate, press the arrow keys." at bounding box center [784, 221] width 863 height 480
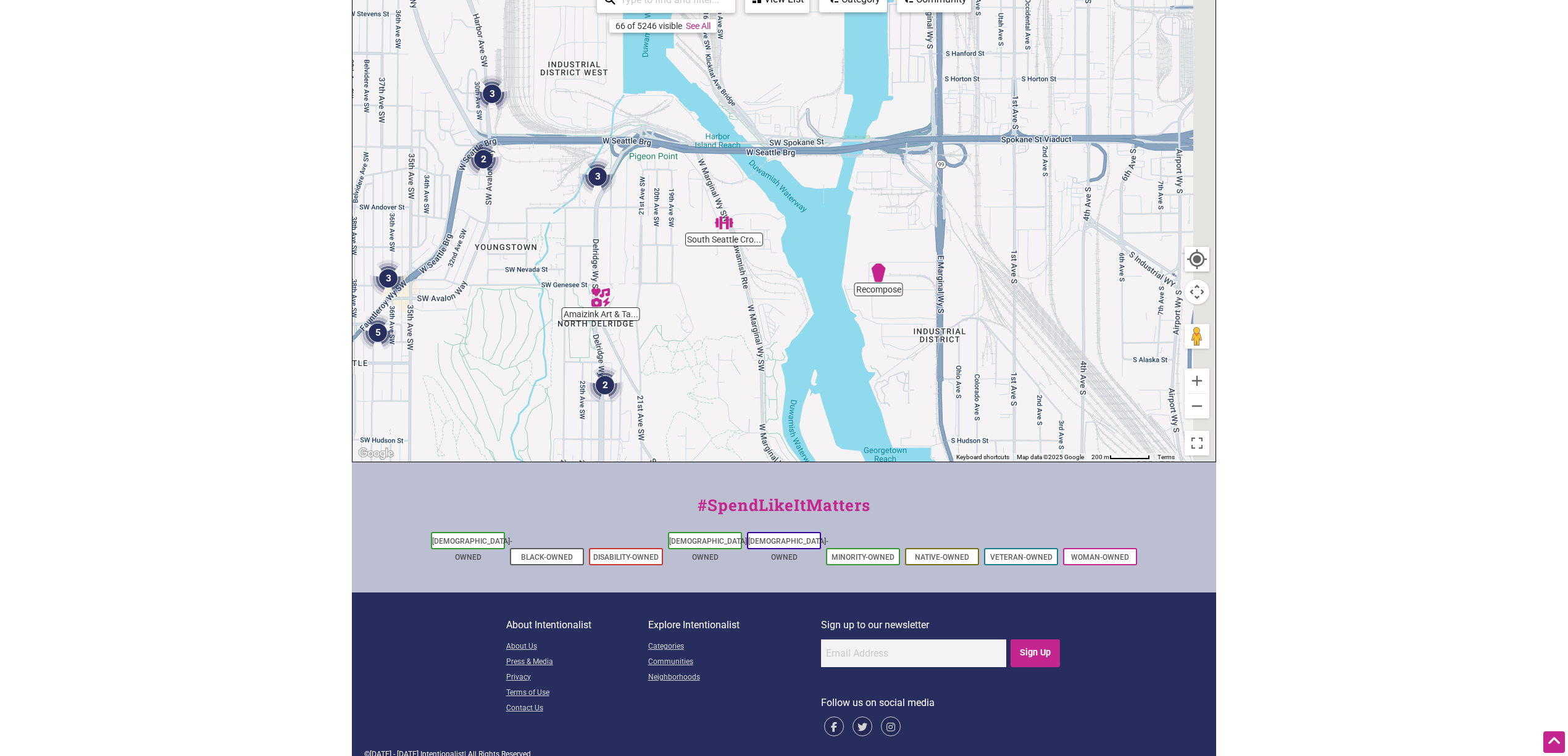
drag, startPoint x: 1079, startPoint y: 324, endPoint x: 721, endPoint y: 348, distance: 358.8
click at [721, 348] on div "To navigate, press the arrow keys." at bounding box center [784, 221] width 863 height 480
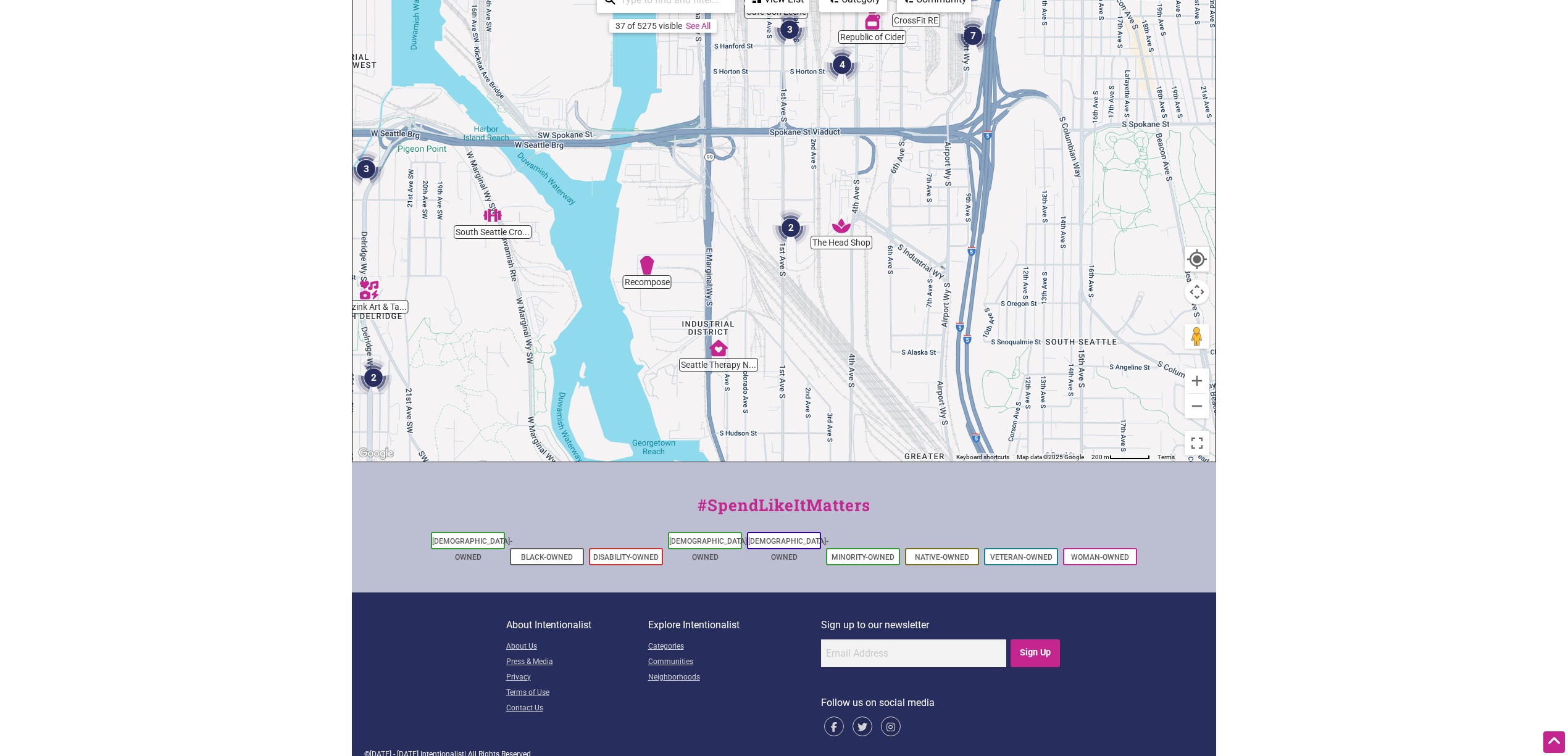
drag, startPoint x: 1005, startPoint y: 355, endPoint x: 802, endPoint y: 346, distance: 203.2
click at [802, 346] on div "To navigate, press the arrow keys." at bounding box center [784, 221] width 863 height 480
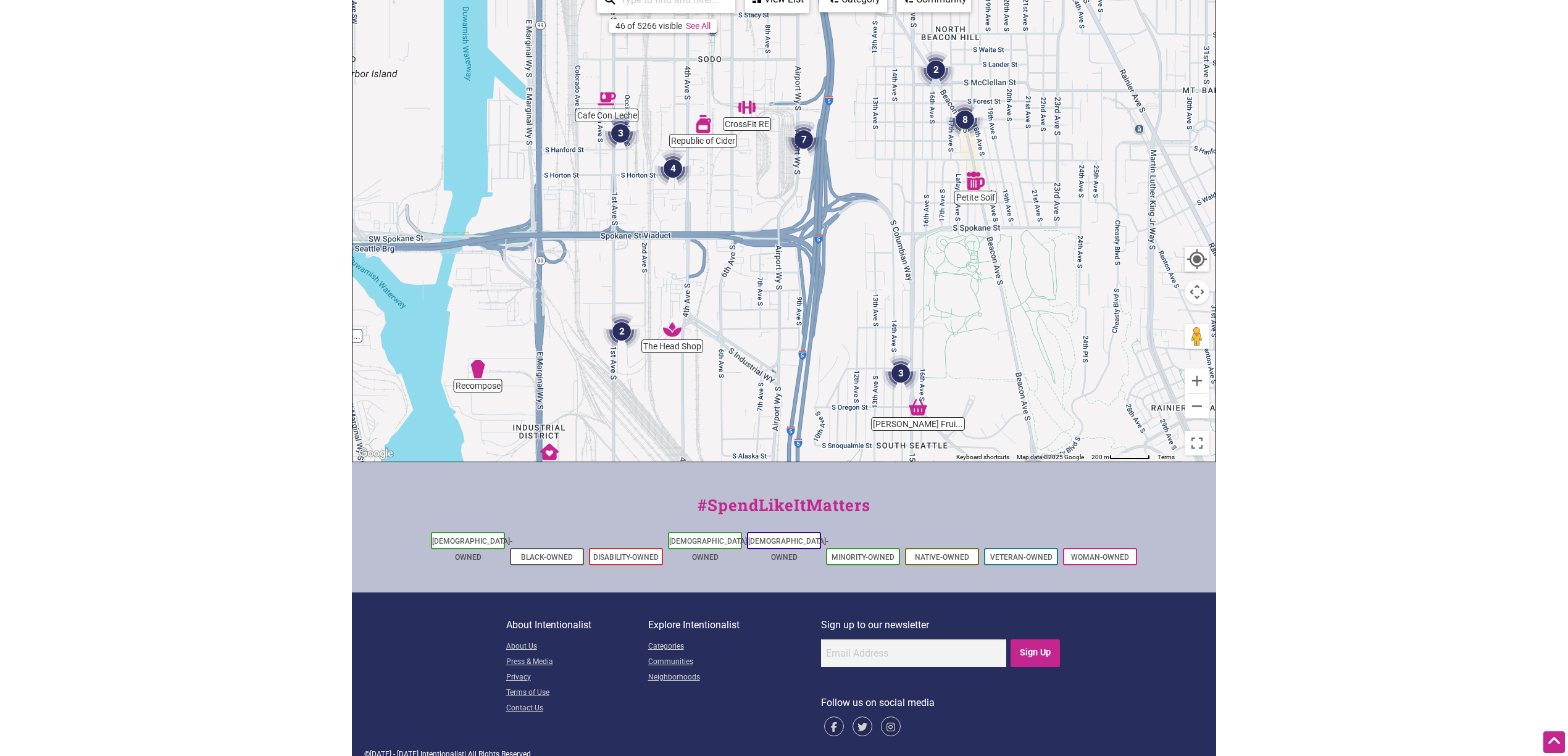
drag, startPoint x: 942, startPoint y: 348, endPoint x: 768, endPoint y: 451, distance: 202.2
click at [768, 451] on div "To navigate, press the arrow keys." at bounding box center [784, 221] width 863 height 480
click at [621, 331] on img "2" at bounding box center [622, 331] width 47 height 47
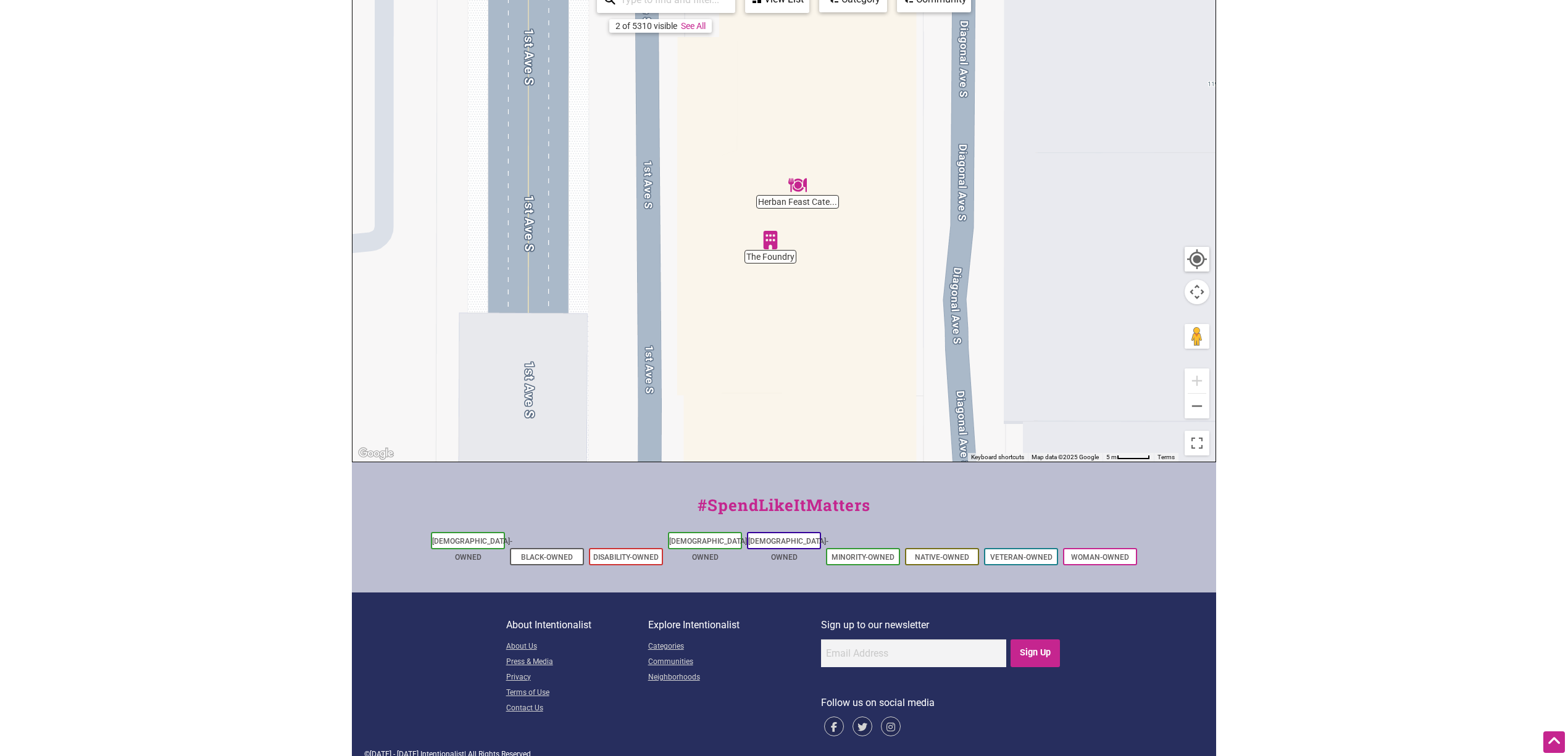
click at [769, 257] on div "To navigate, press the arrow keys." at bounding box center [784, 221] width 863 height 480
click at [769, 232] on img "The Foundry" at bounding box center [771, 240] width 28 height 28
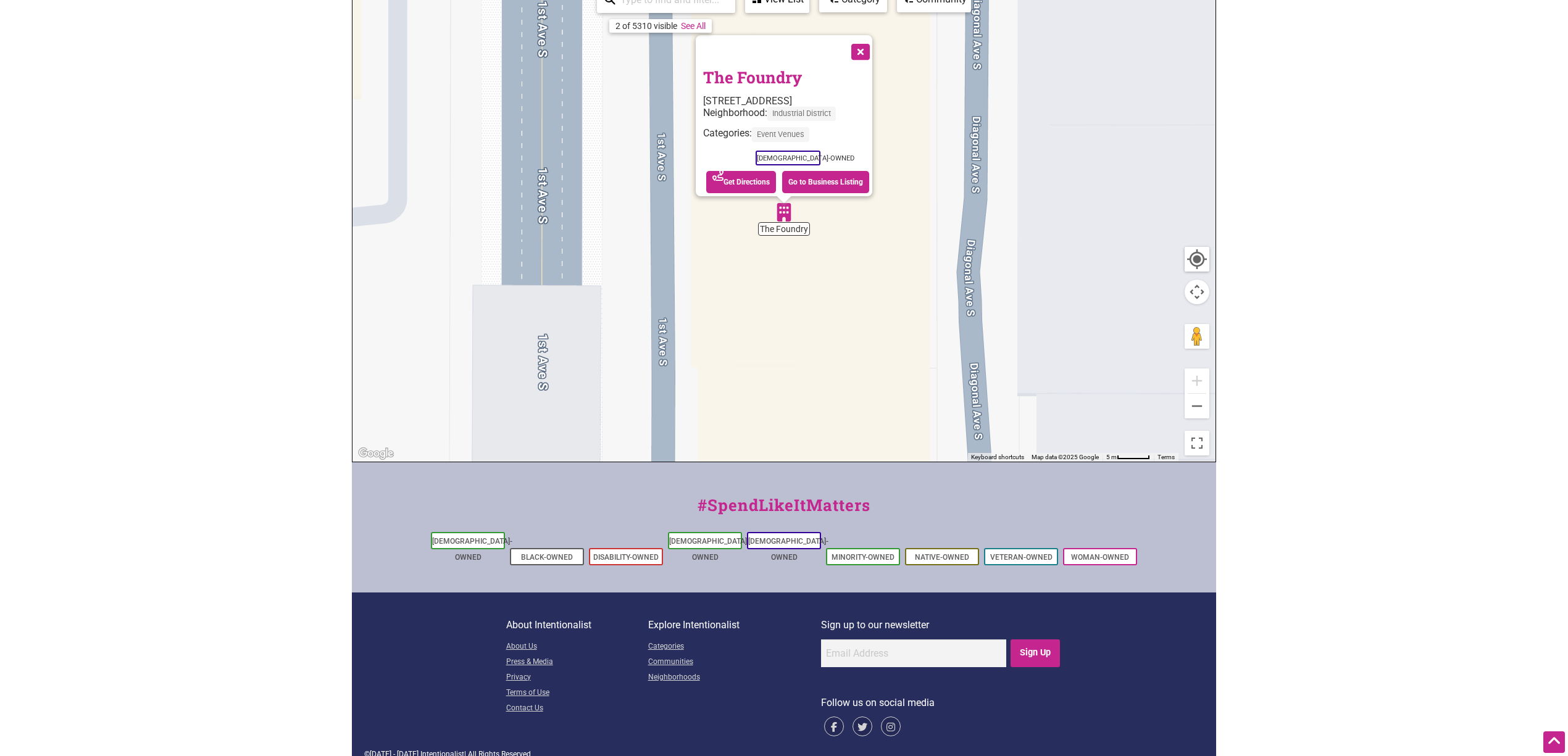
click at [867, 43] on button "Close" at bounding box center [859, 51] width 31 height 31
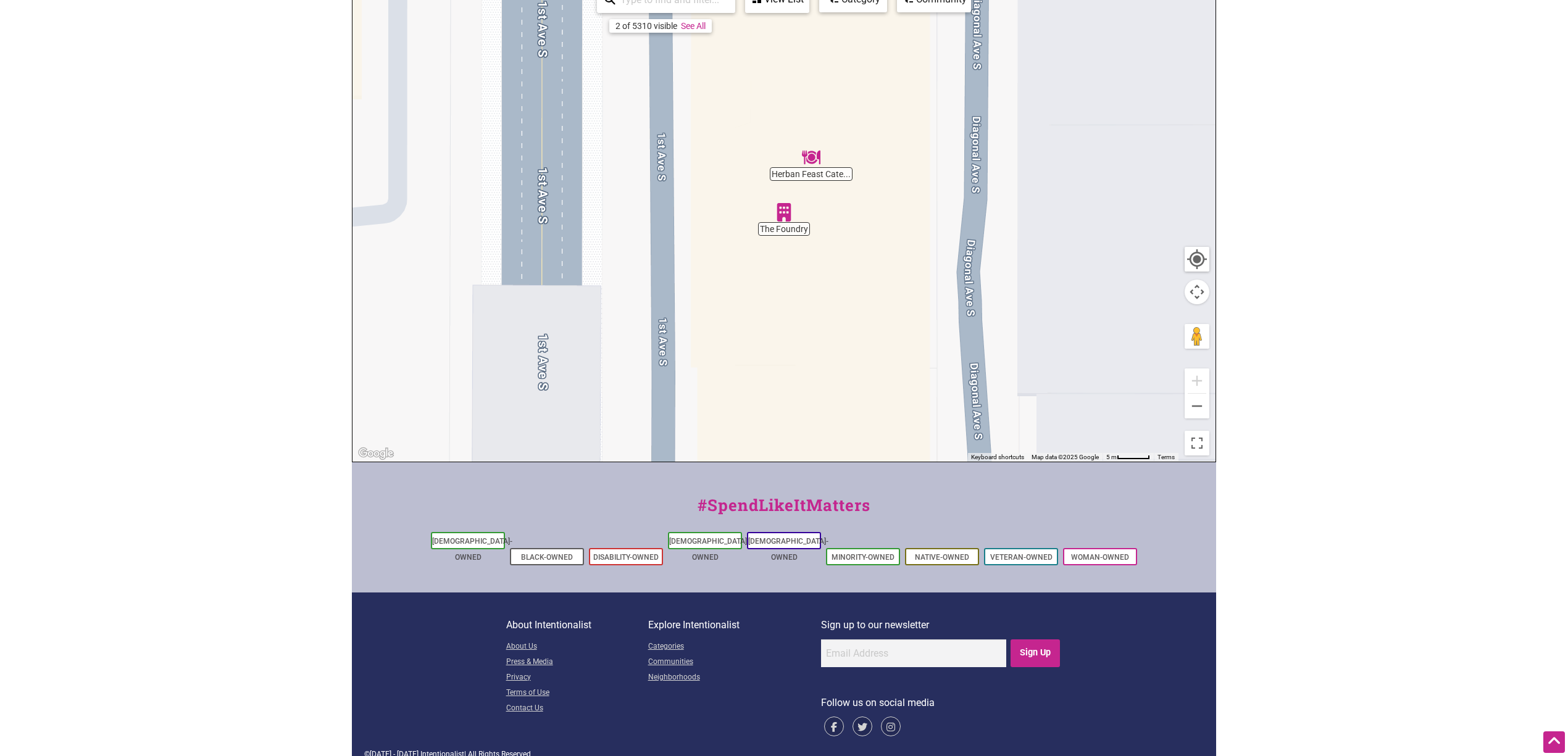
click at [813, 156] on img "Herban Feast Catering" at bounding box center [812, 157] width 28 height 28
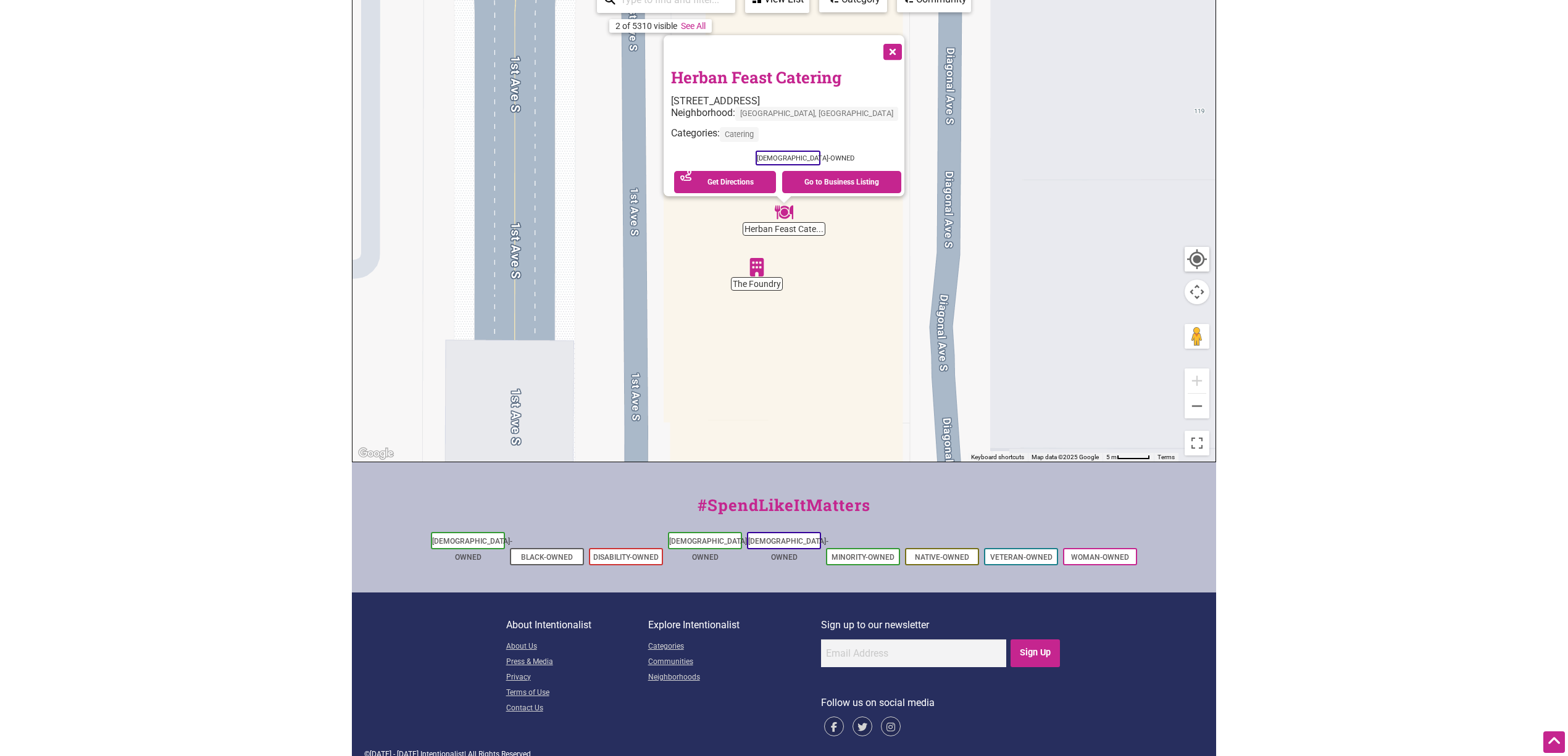
click at [876, 45] on button "Close" at bounding box center [891, 51] width 31 height 31
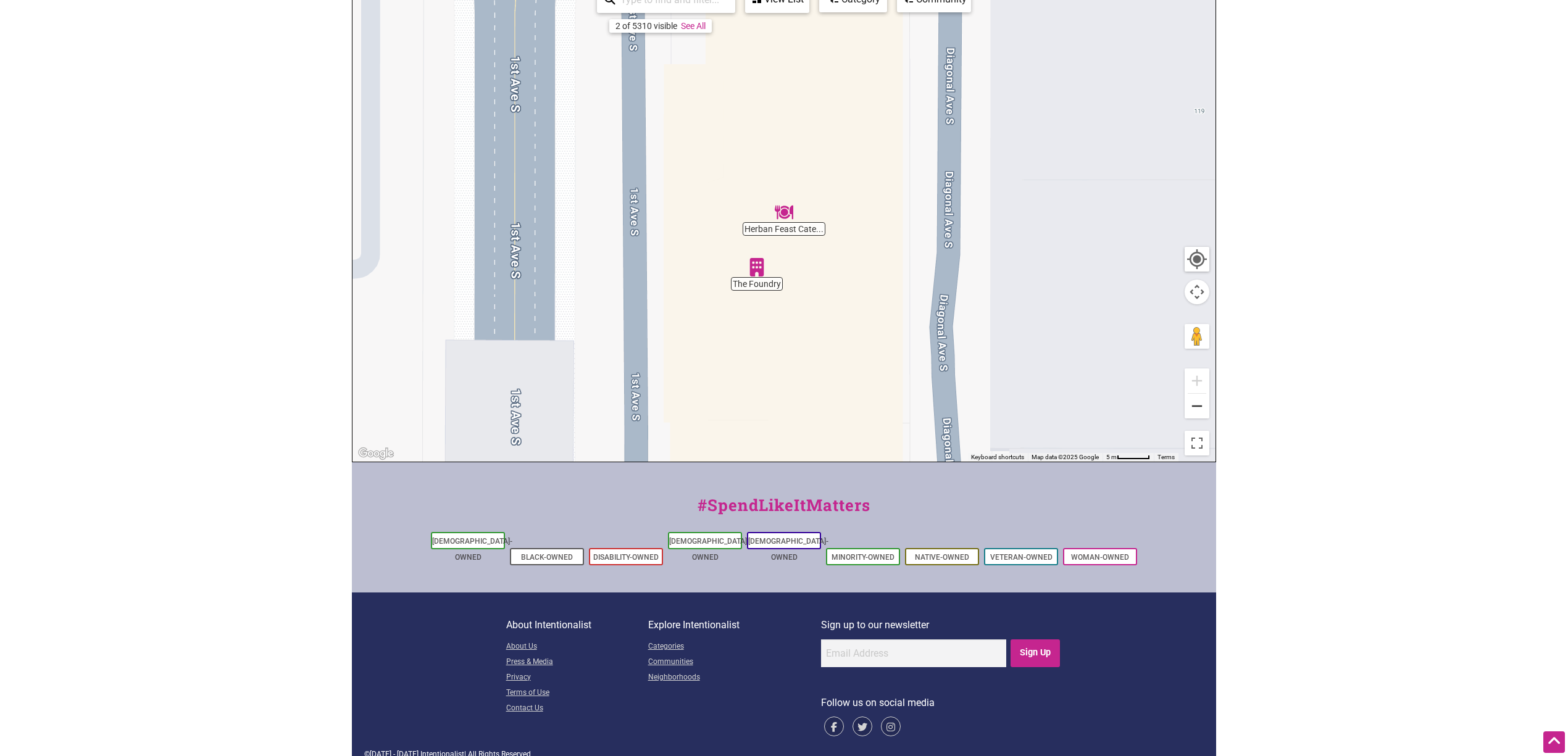
click at [940, 406] on button "Zoom out" at bounding box center [1197, 406] width 25 height 25
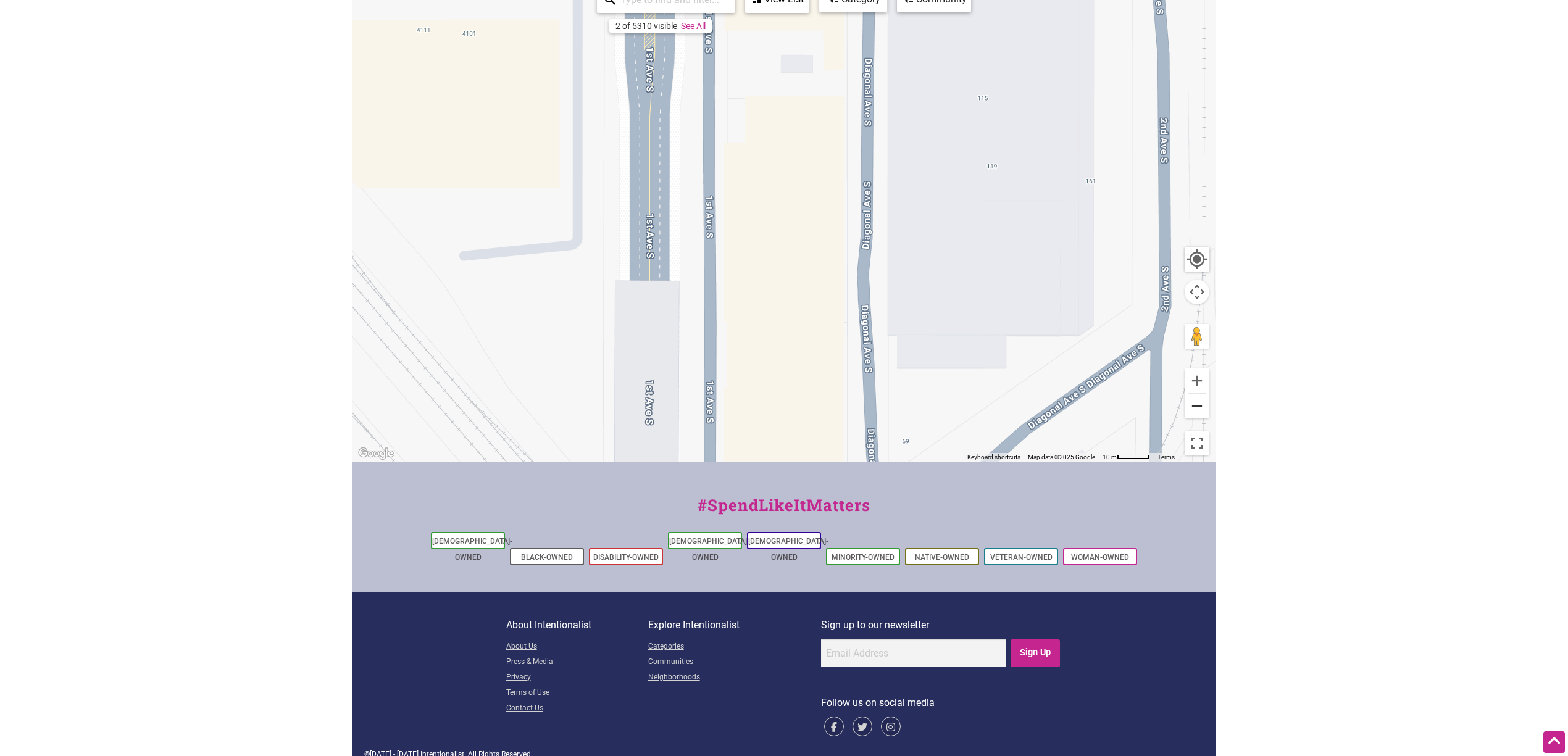
click at [940, 406] on button "Zoom out" at bounding box center [1197, 406] width 25 height 25
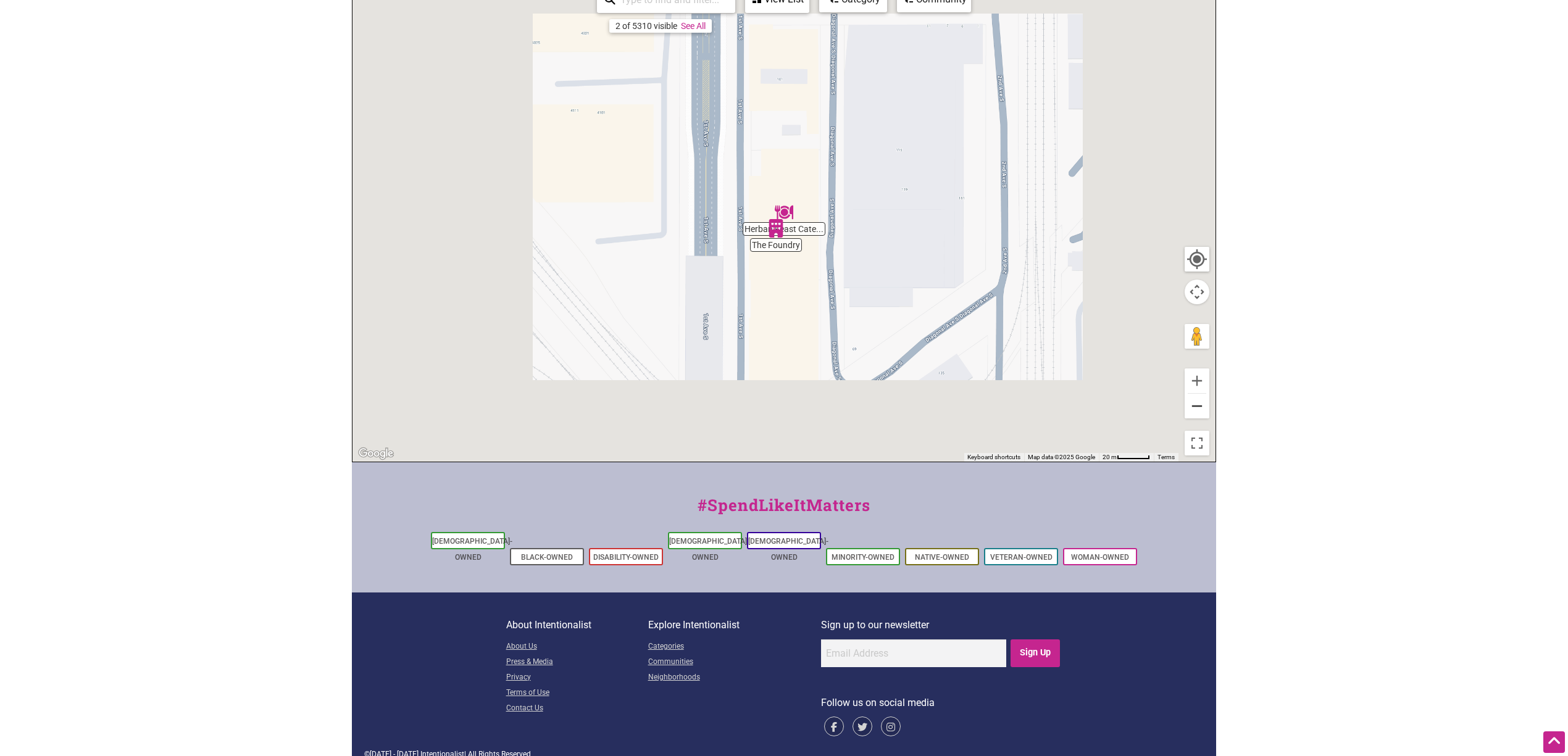
click at [940, 406] on button "Zoom out" at bounding box center [1197, 406] width 25 height 25
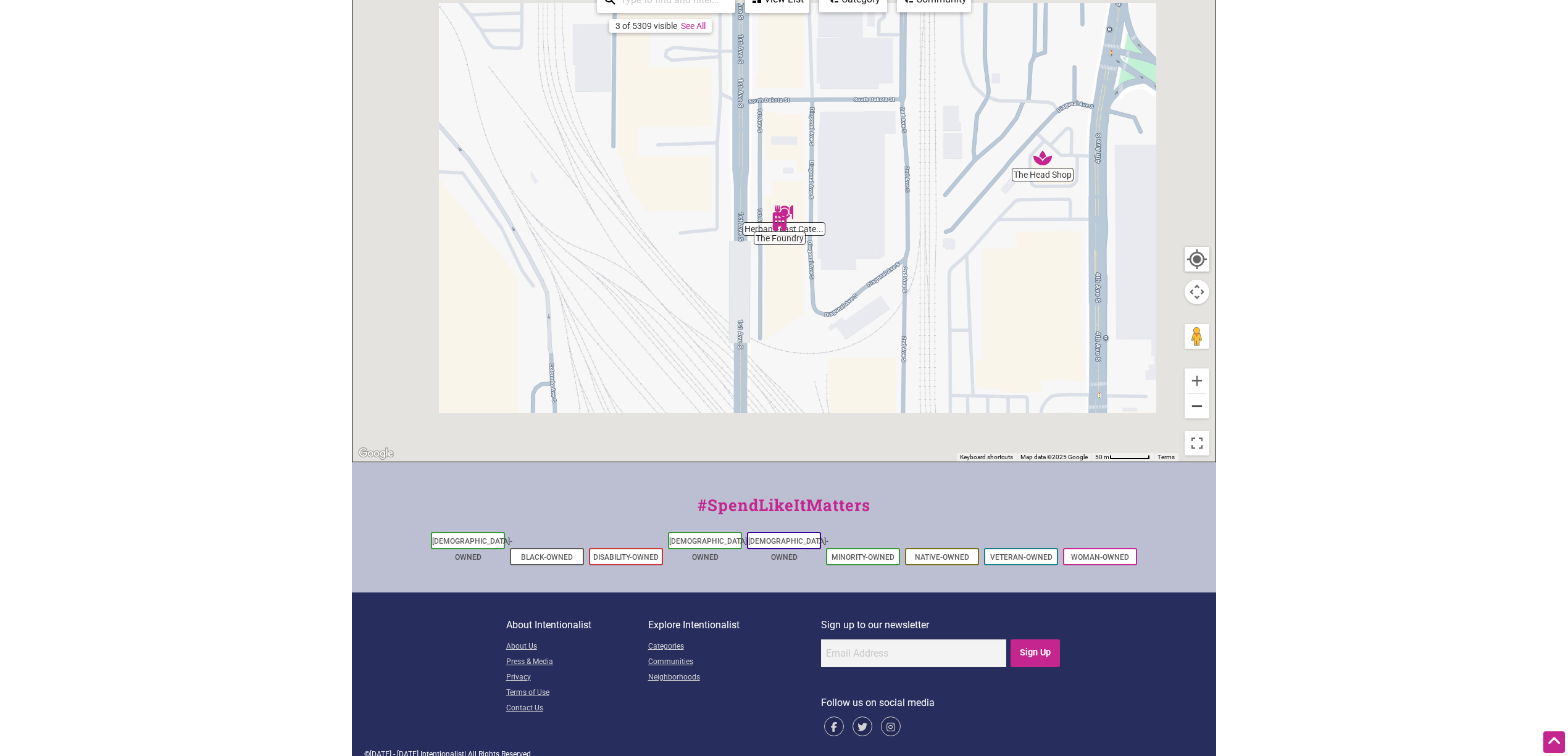
click at [940, 406] on button "Zoom out" at bounding box center [1197, 406] width 25 height 25
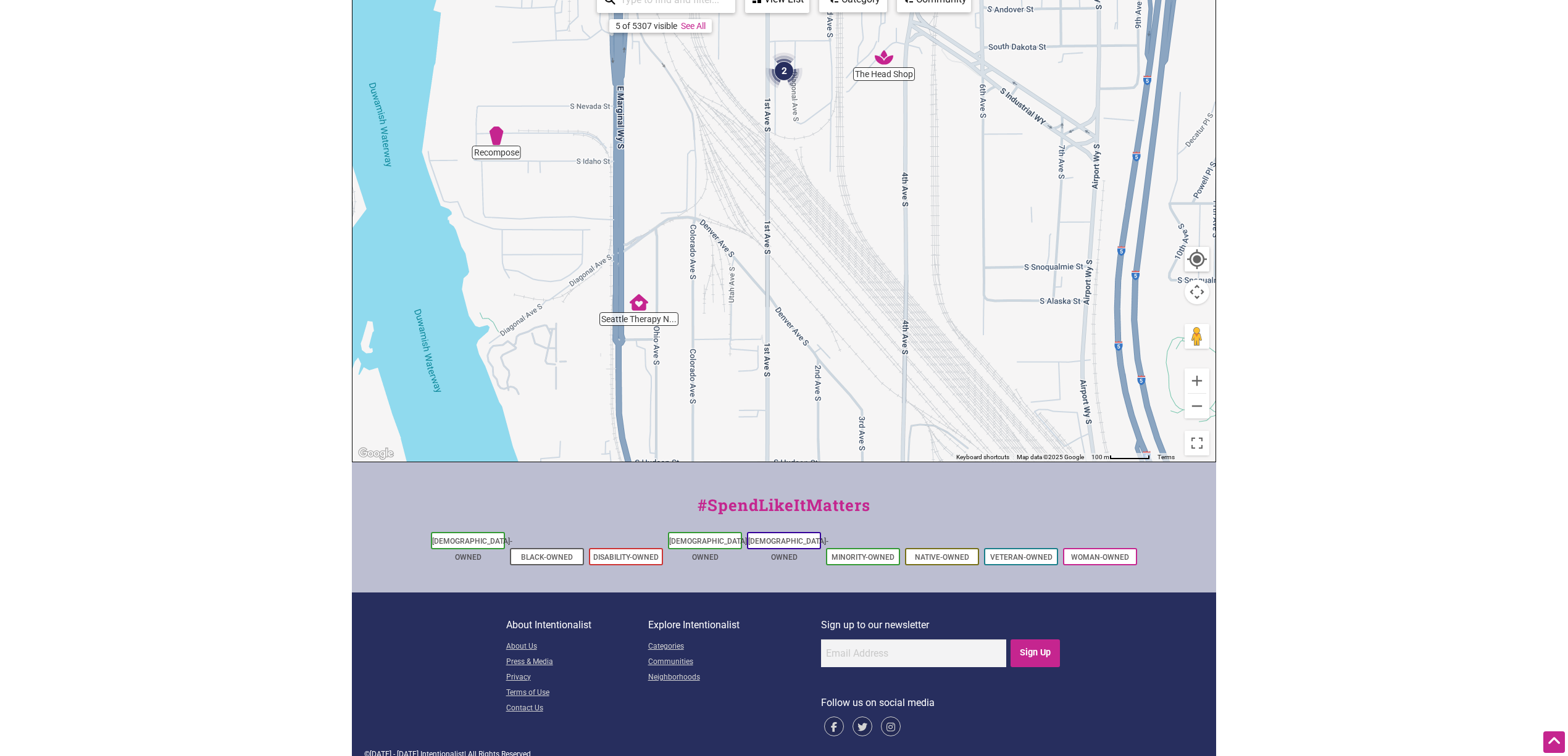
drag, startPoint x: 724, startPoint y: 333, endPoint x: 725, endPoint y: 247, distance: 86.0
click at [725, 247] on div "To navigate, press the arrow keys." at bounding box center [784, 221] width 863 height 480
click at [499, 137] on img "Recompose" at bounding box center [496, 136] width 28 height 28
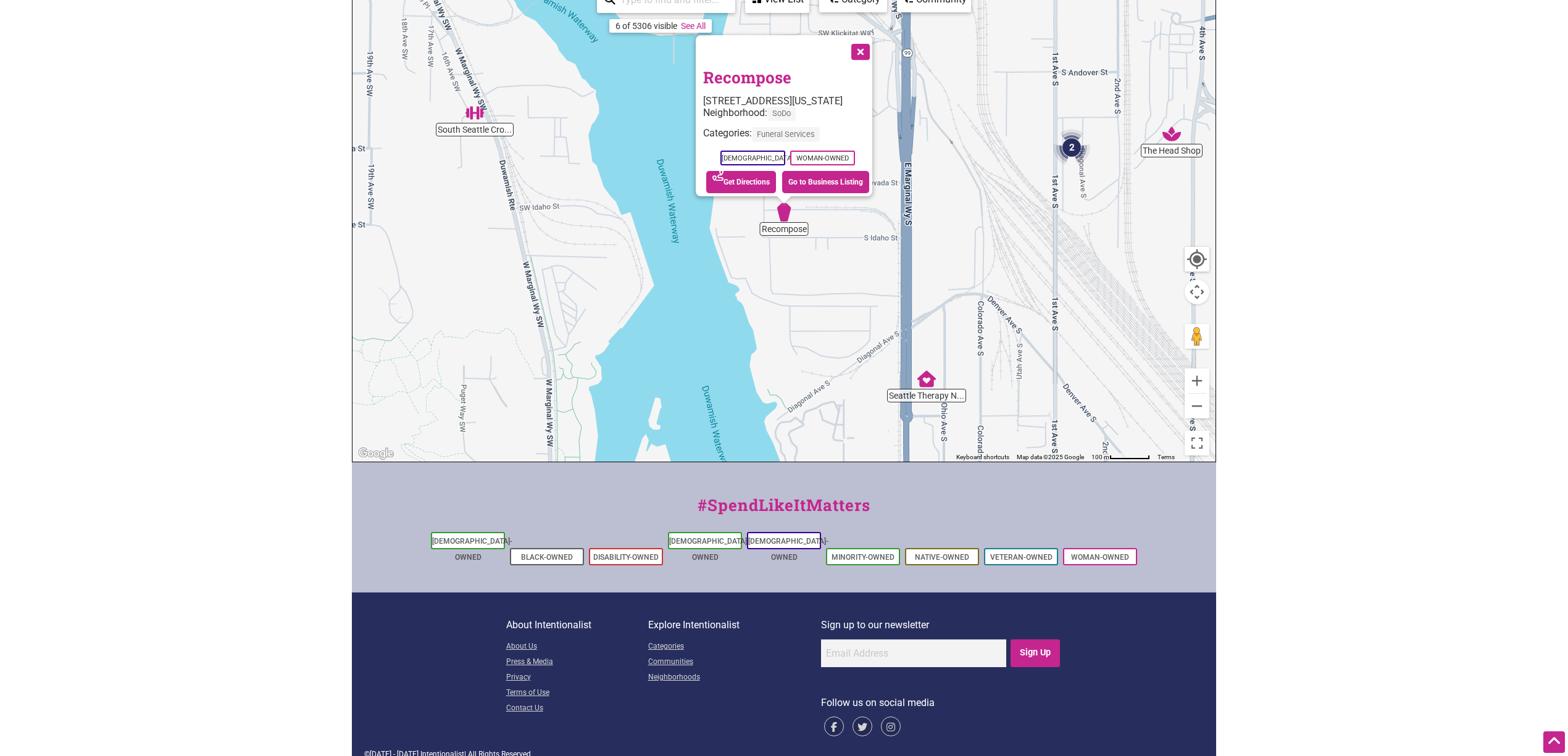
click at [864, 43] on button "Close" at bounding box center [859, 51] width 31 height 31
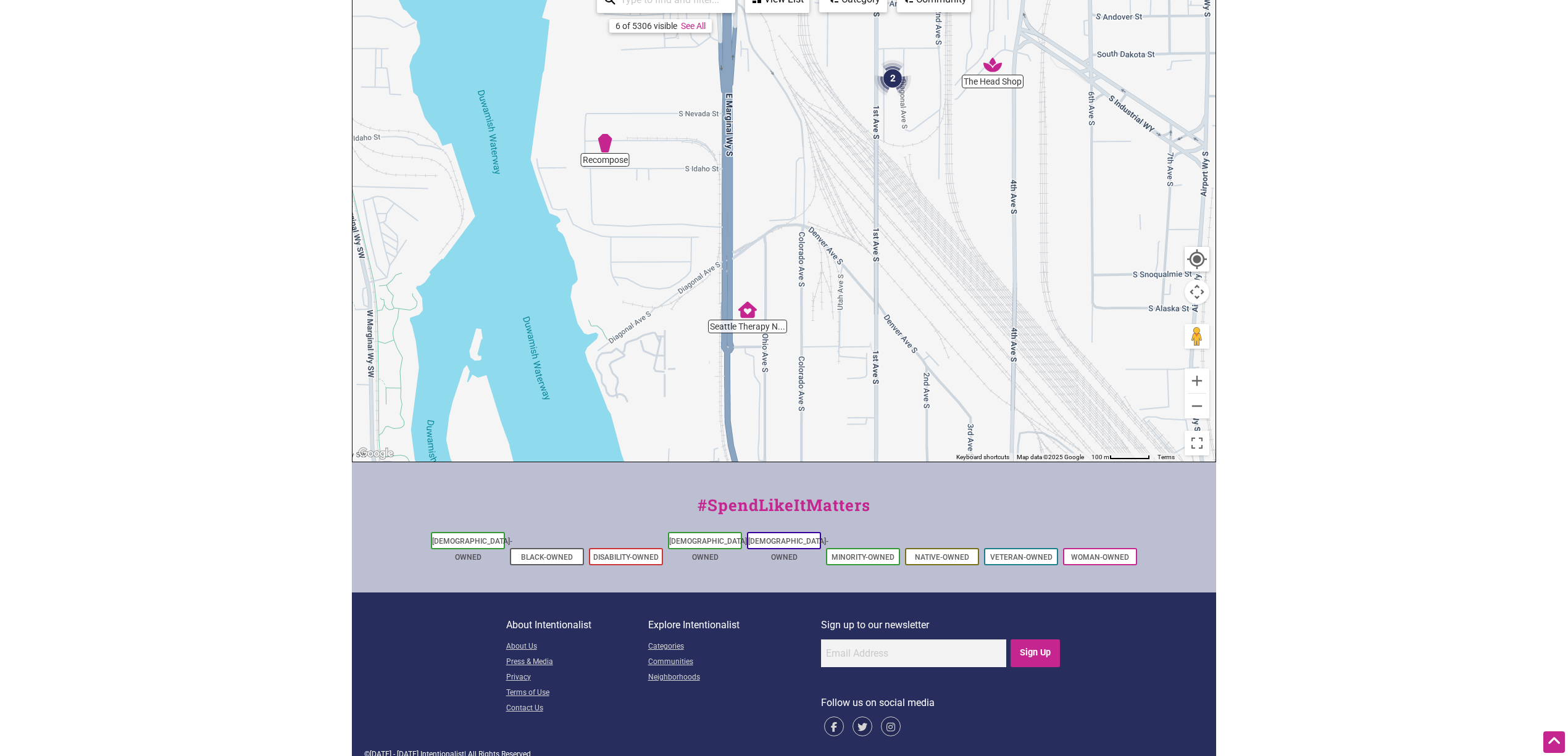
drag, startPoint x: 1070, startPoint y: 294, endPoint x: 805, endPoint y: 201, distance: 280.8
click at [805, 201] on div "To navigate, press the arrow keys." at bounding box center [784, 221] width 863 height 480
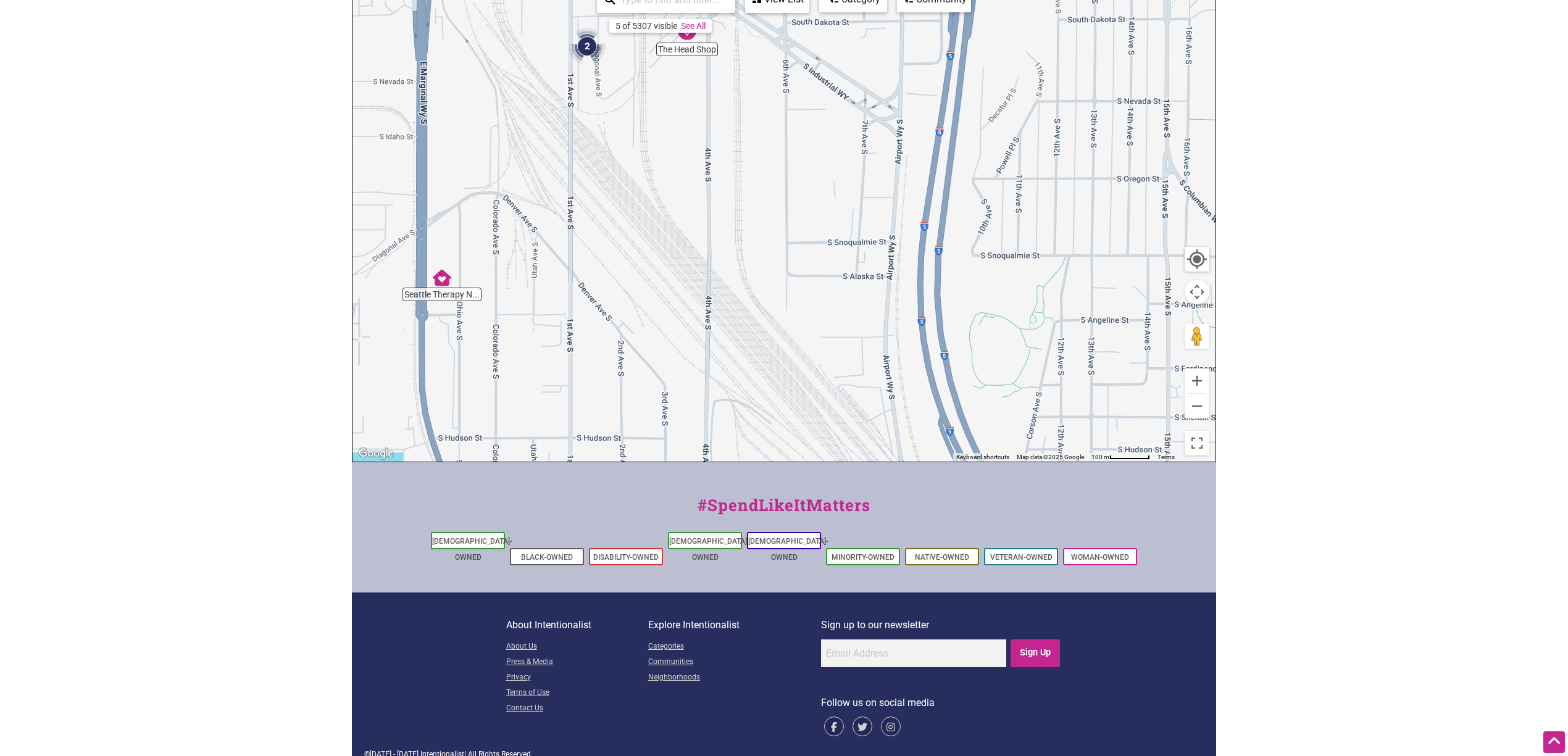
drag, startPoint x: 957, startPoint y: 307, endPoint x: 766, endPoint y: 310, distance: 191.0
click at [766, 310] on div "To navigate, press the arrow keys." at bounding box center [784, 221] width 863 height 480
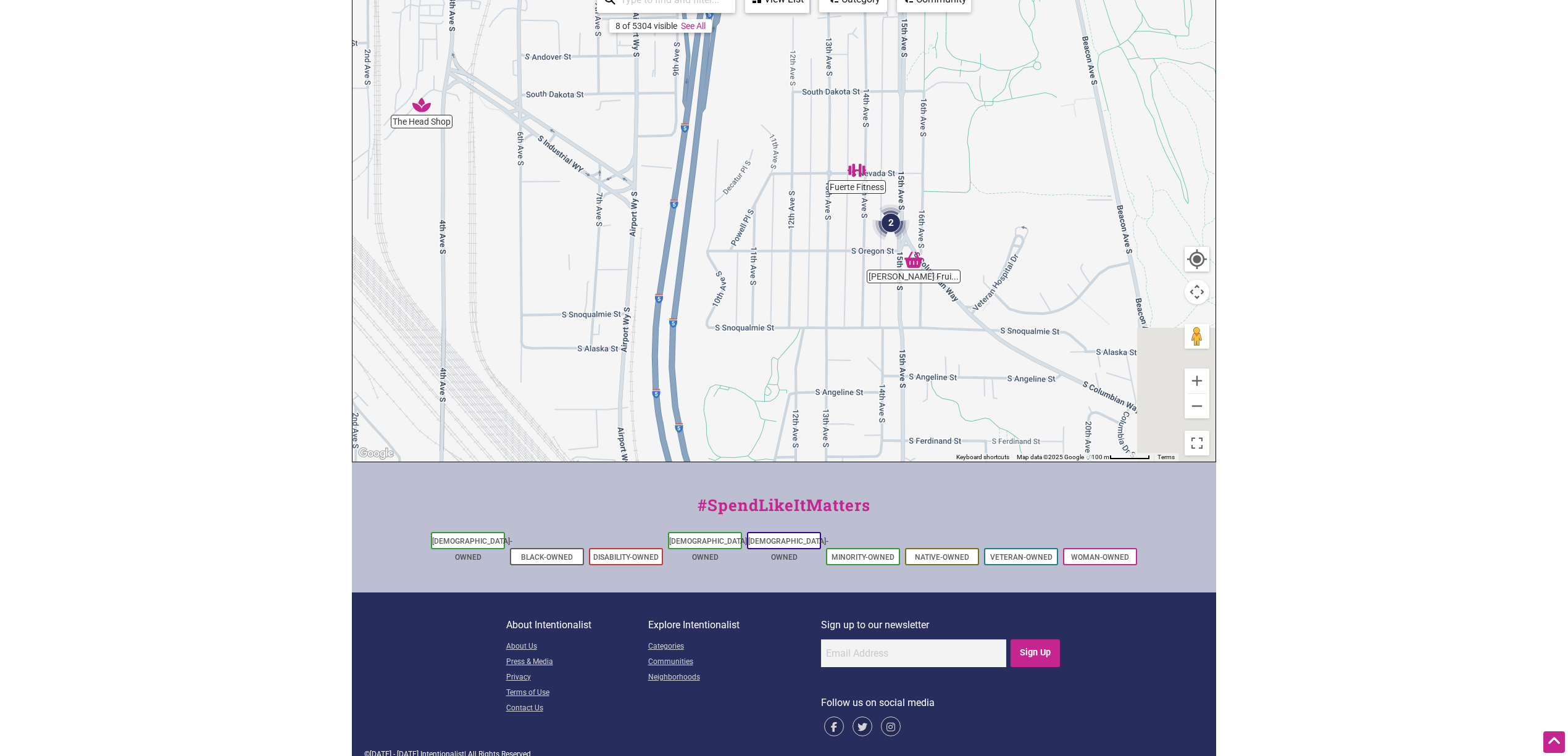
drag, startPoint x: 918, startPoint y: 376, endPoint x: 714, endPoint y: 401, distance: 205.5
click at [714, 401] on div "To navigate, press the arrow keys." at bounding box center [784, 221] width 863 height 480
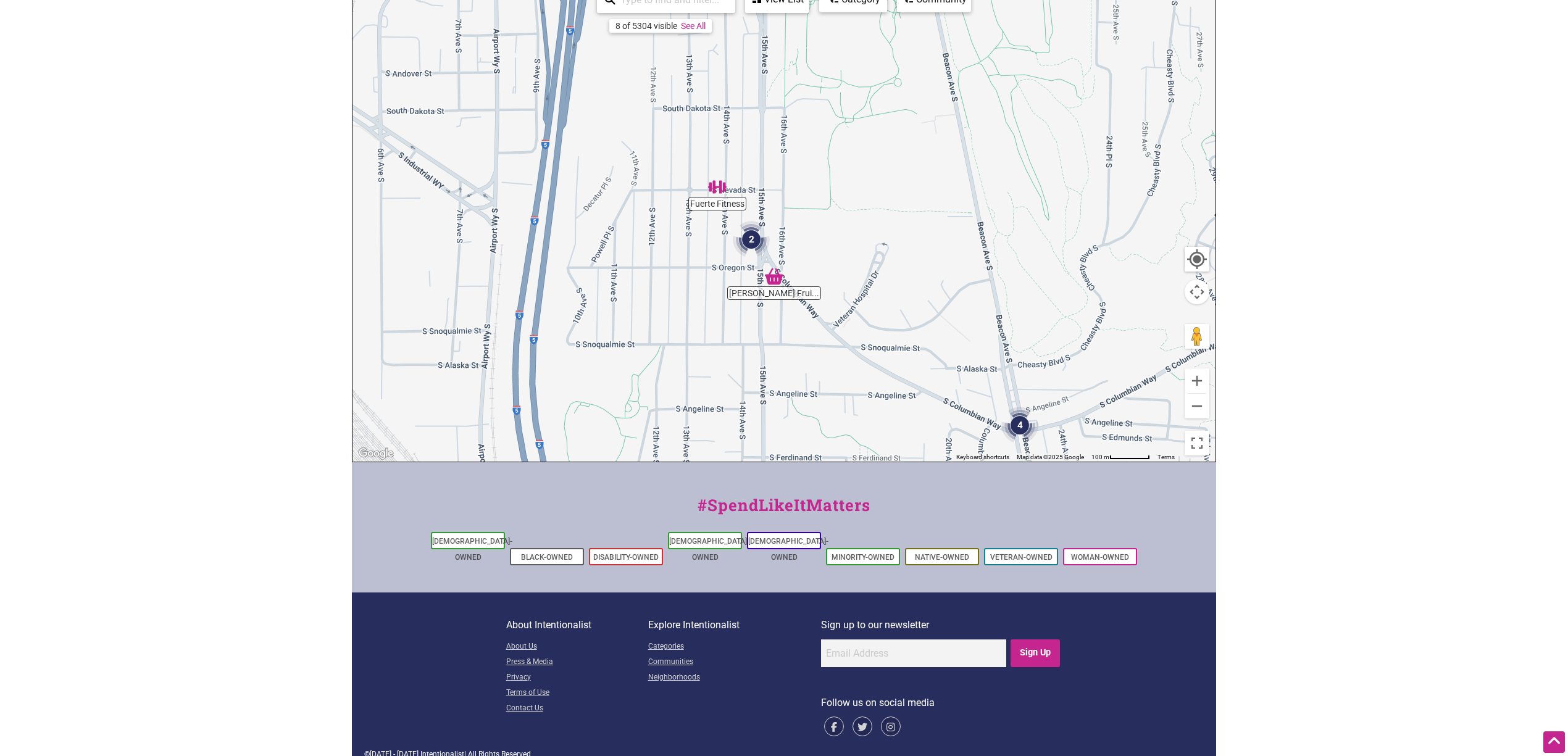
click at [776, 274] on img "MacPherson's Fruit & Produce" at bounding box center [774, 277] width 28 height 28
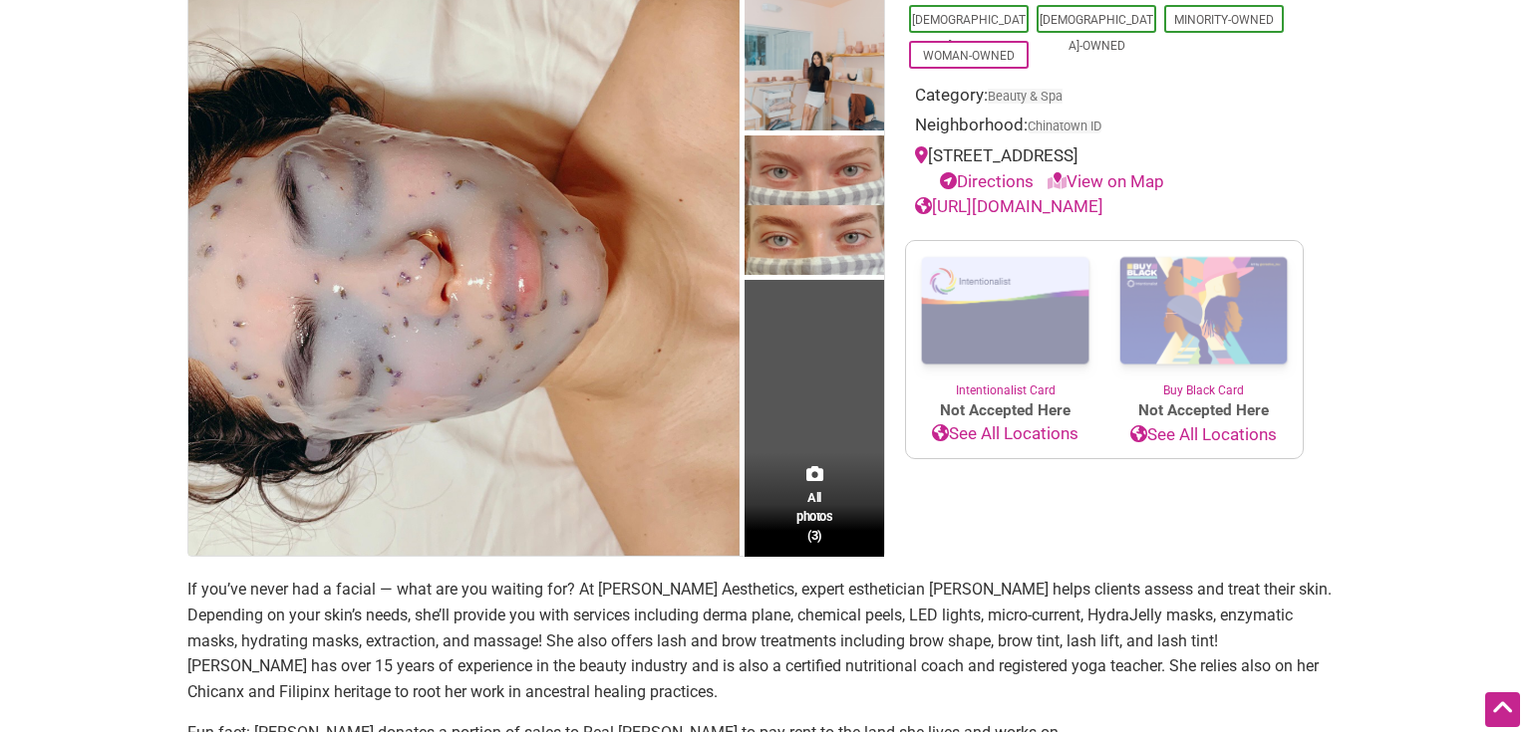
scroll to position [215, 0]
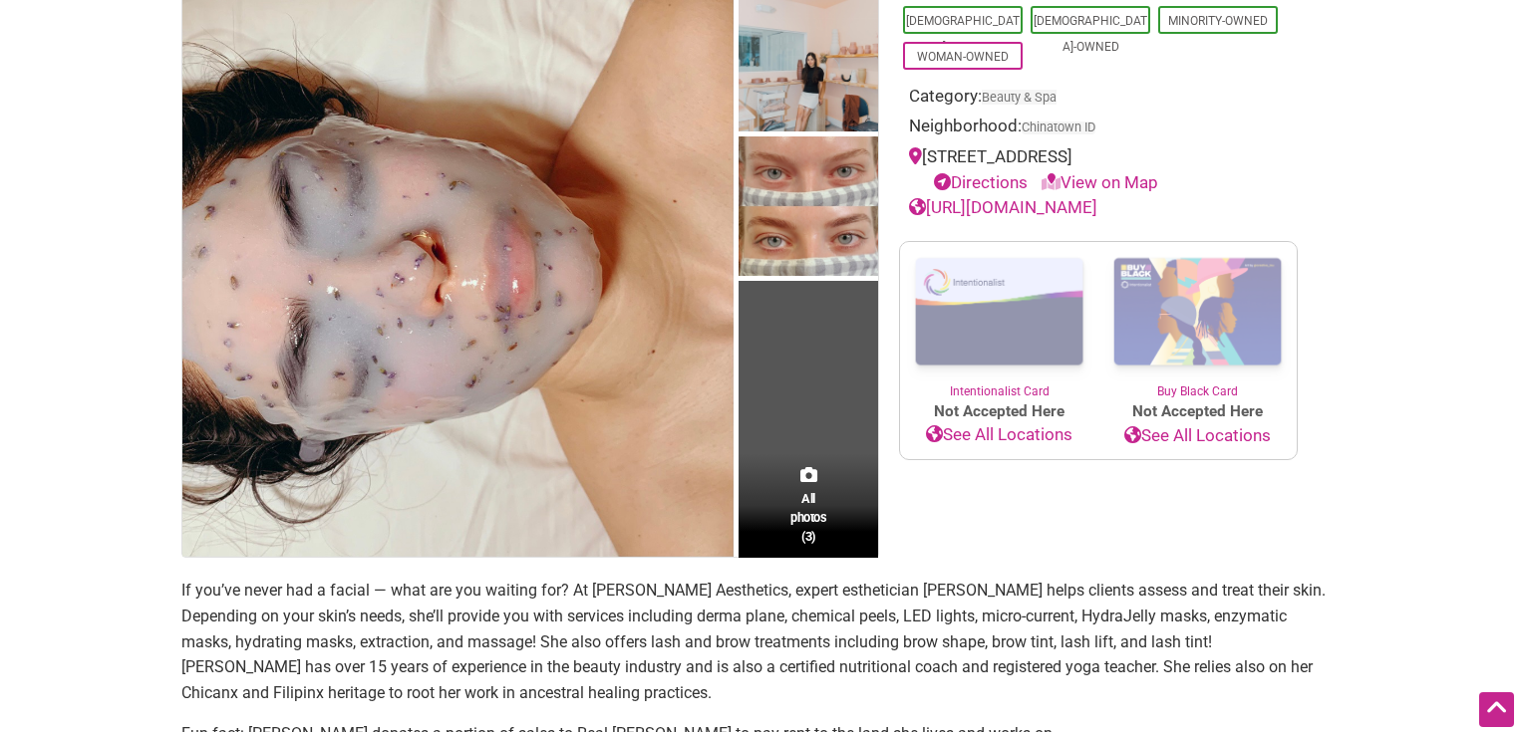
click at [814, 515] on span "All photos (3)" at bounding box center [808, 517] width 36 height 57
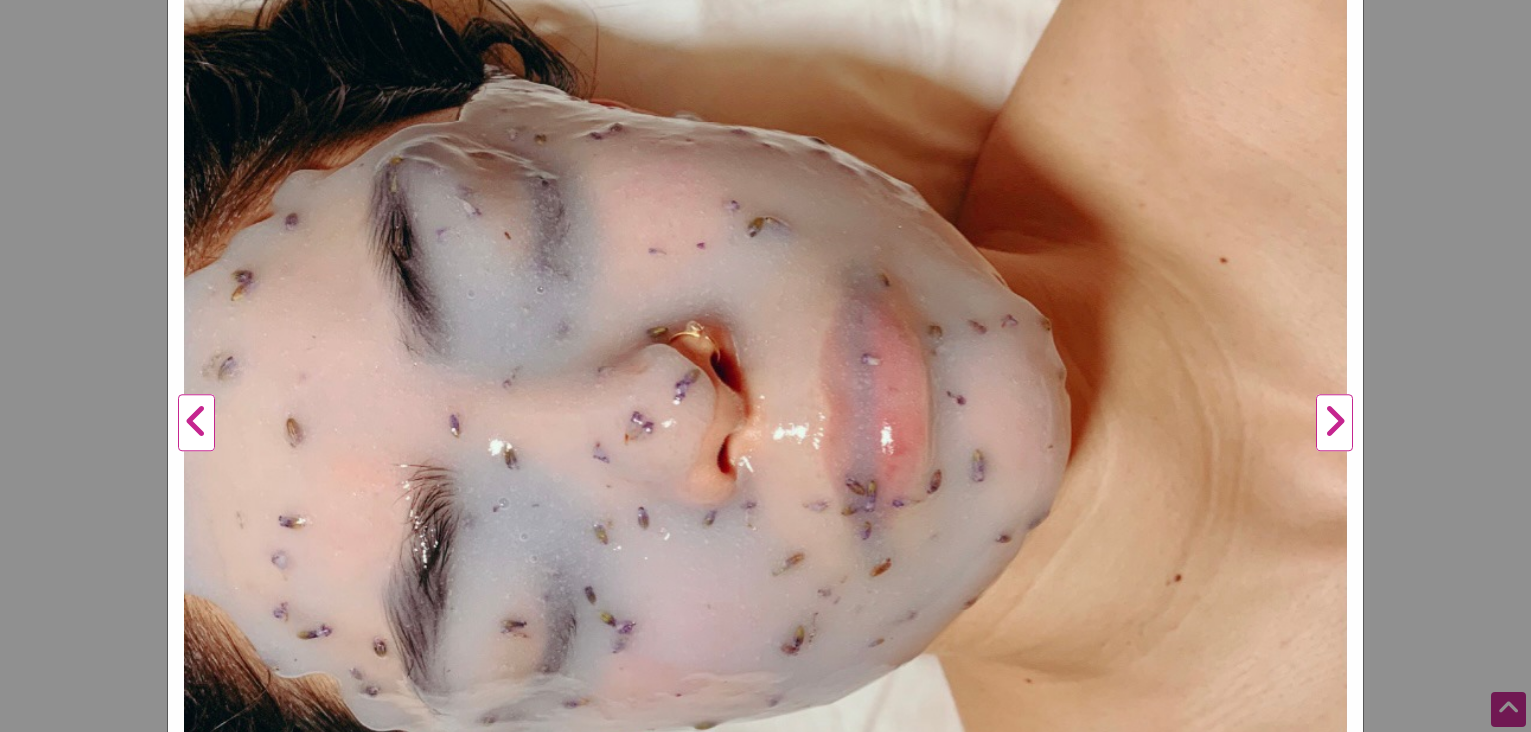
scroll to position [398, 0]
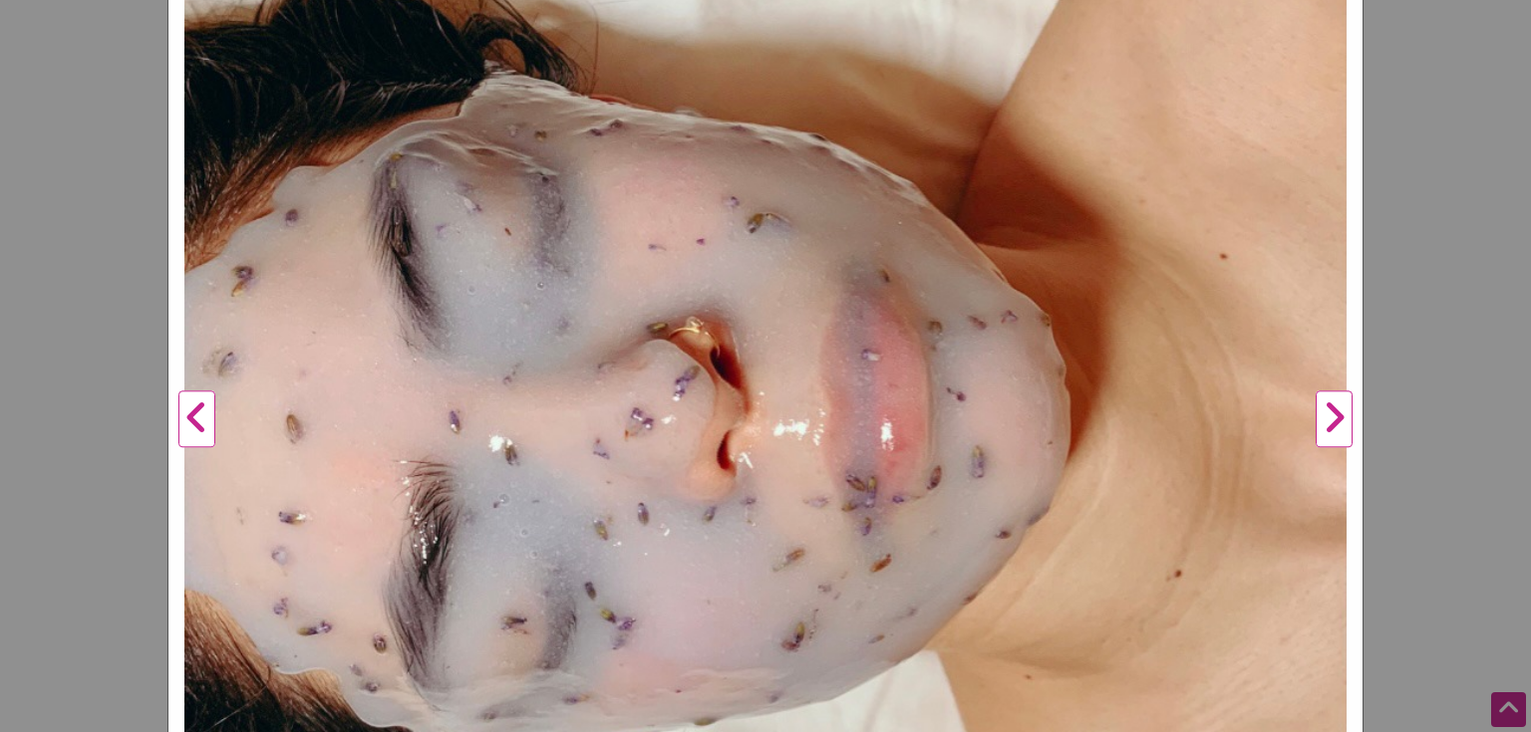
click at [1319, 422] on button "Next" at bounding box center [1333, 420] width 55 height 1207
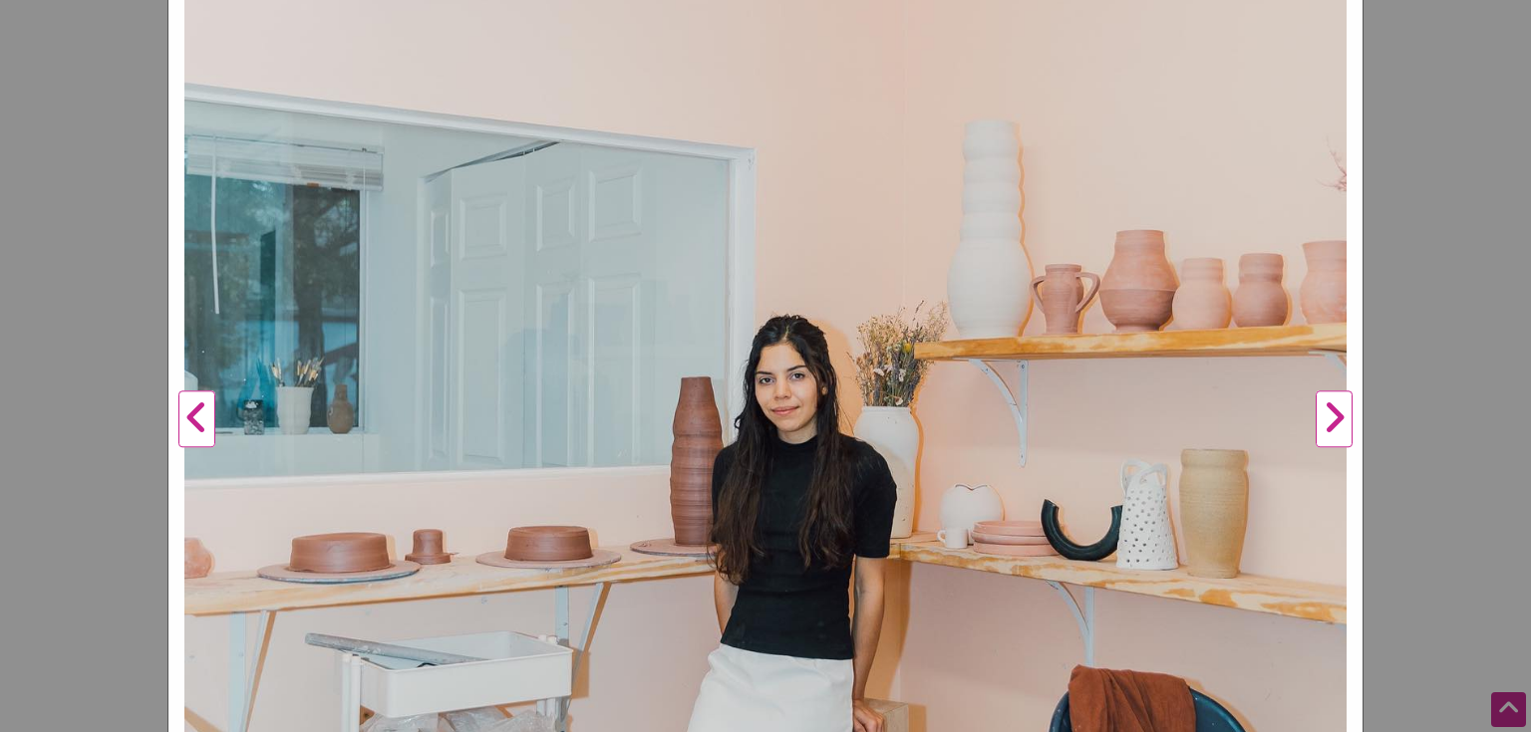
click at [1321, 422] on button "Next" at bounding box center [1333, 420] width 55 height 1207
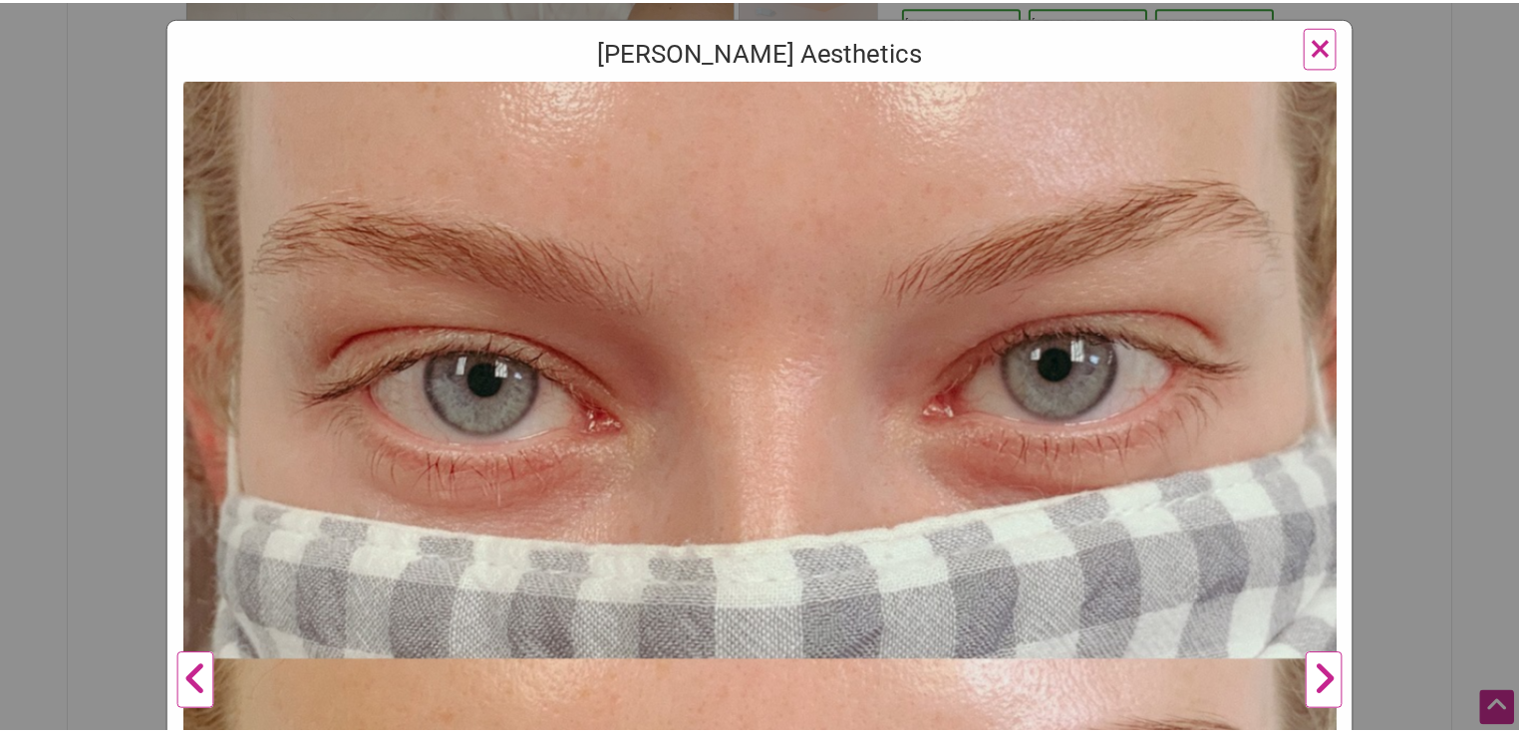
scroll to position [134, 0]
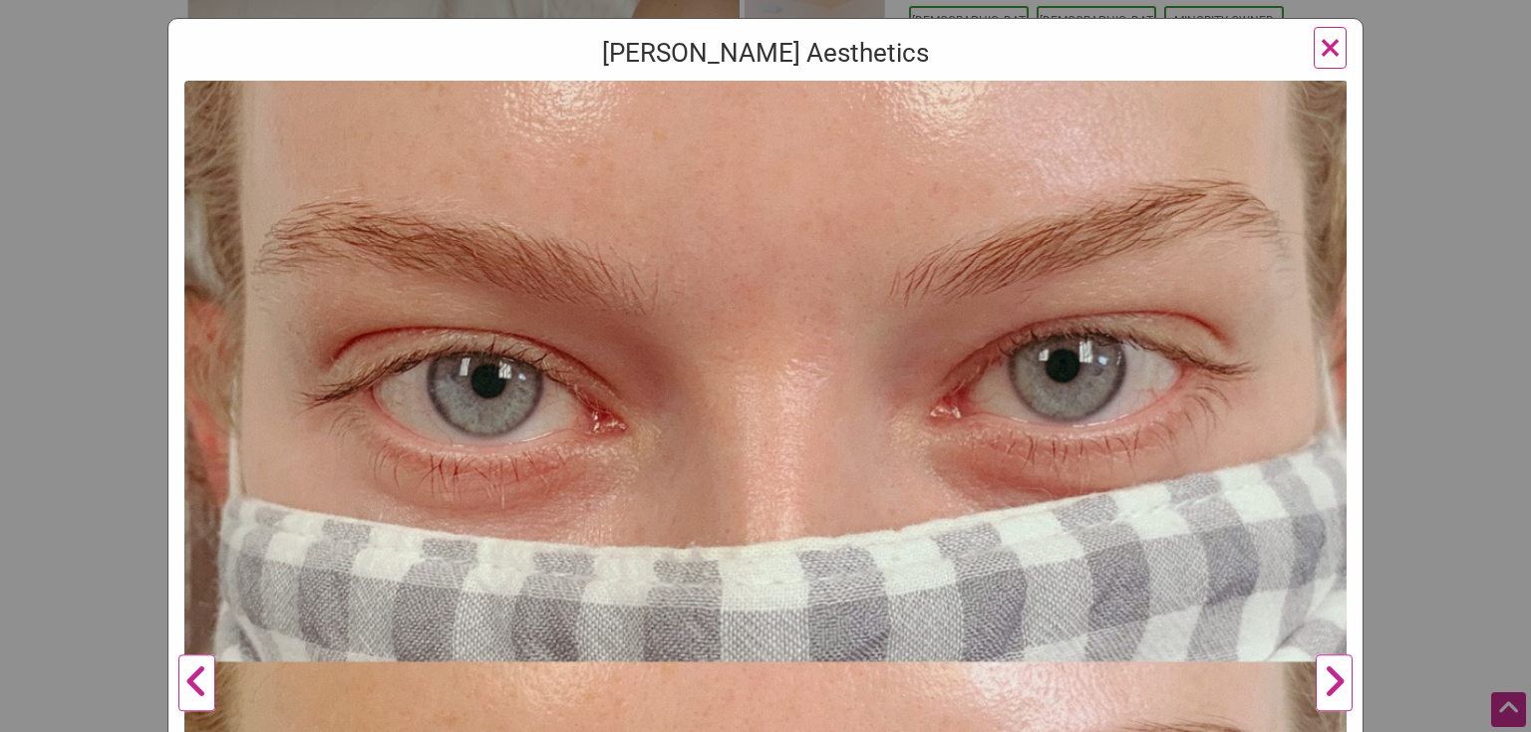
click at [1324, 698] on button "Next" at bounding box center [1333, 684] width 55 height 1207
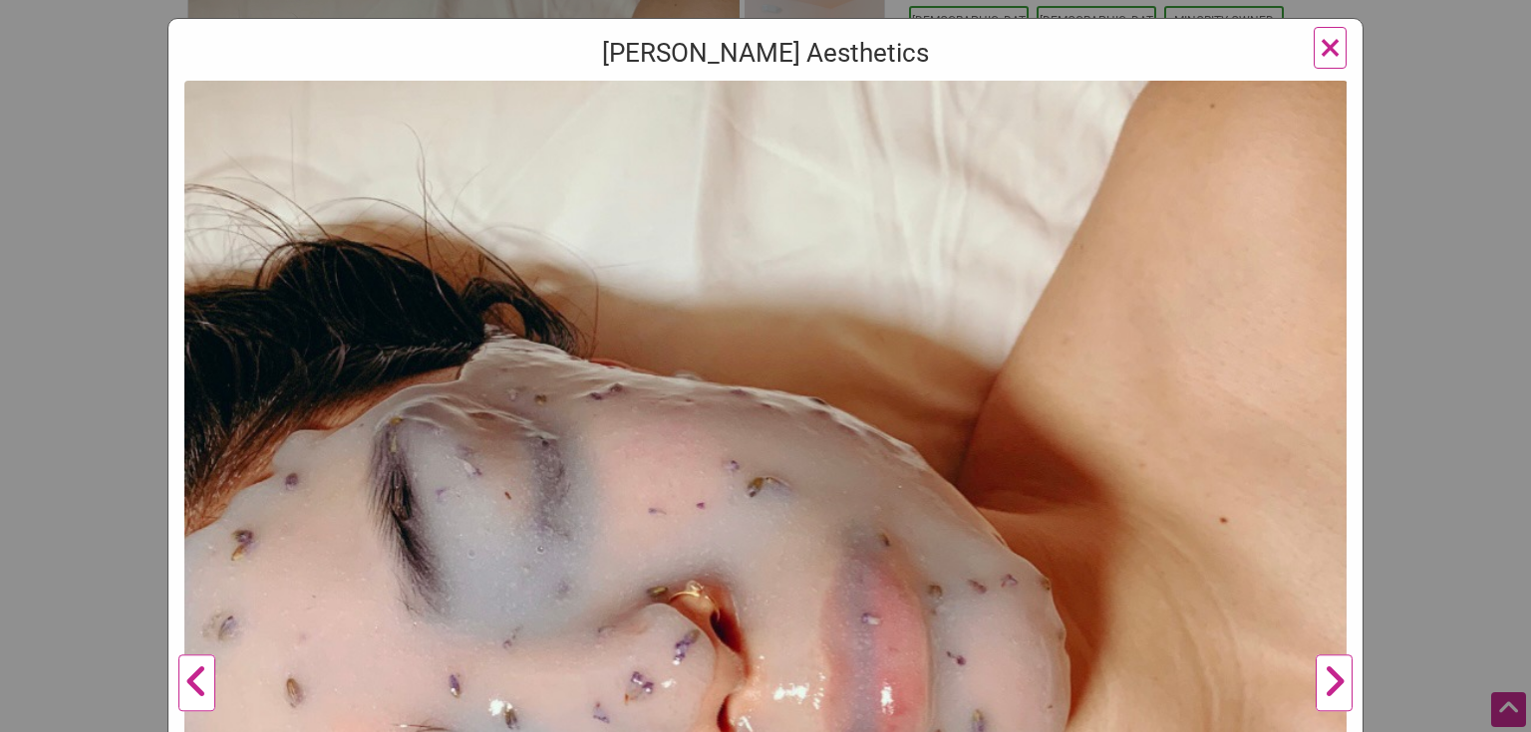
click at [1325, 697] on button "Next" at bounding box center [1333, 684] width 55 height 1207
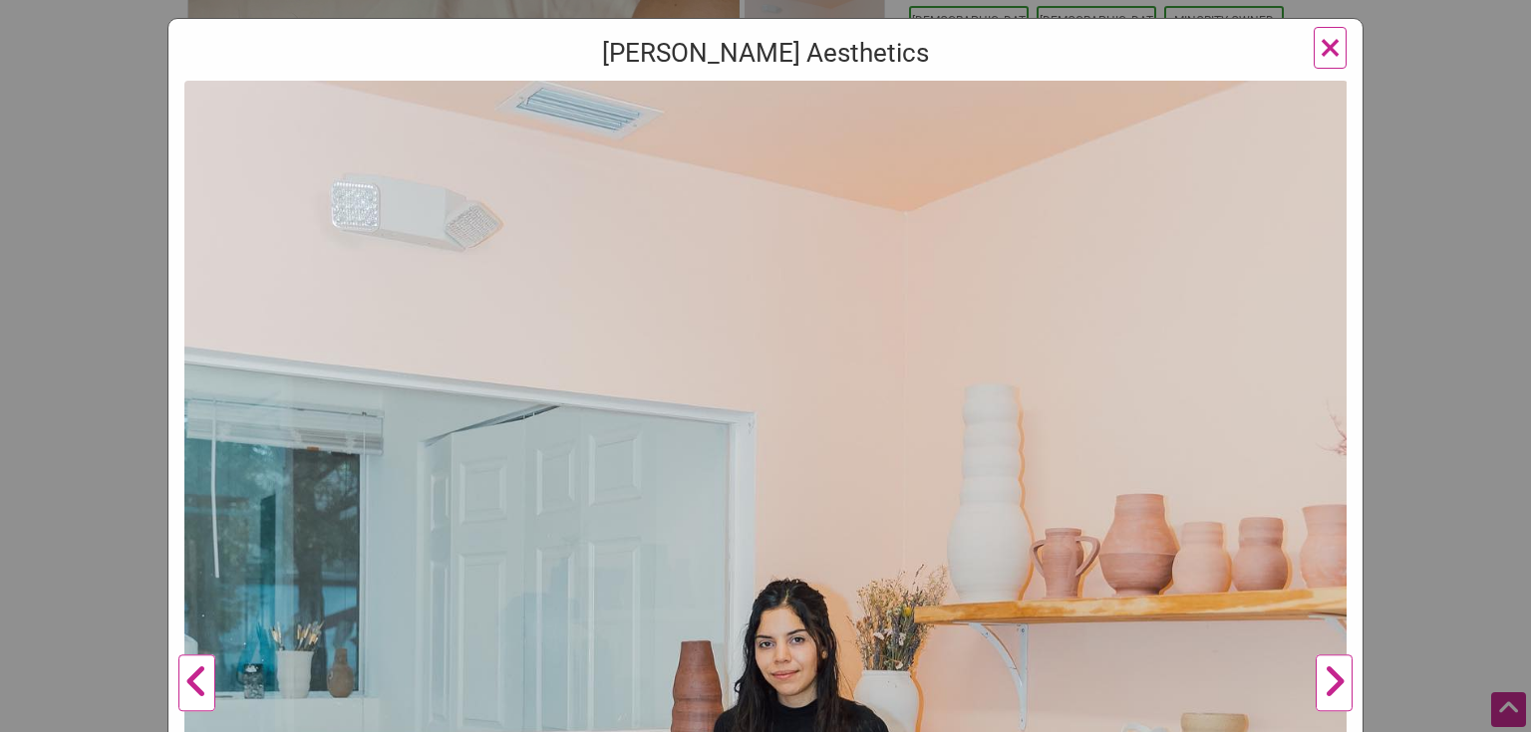
click at [1323, 52] on span "×" at bounding box center [1329, 47] width 21 height 47
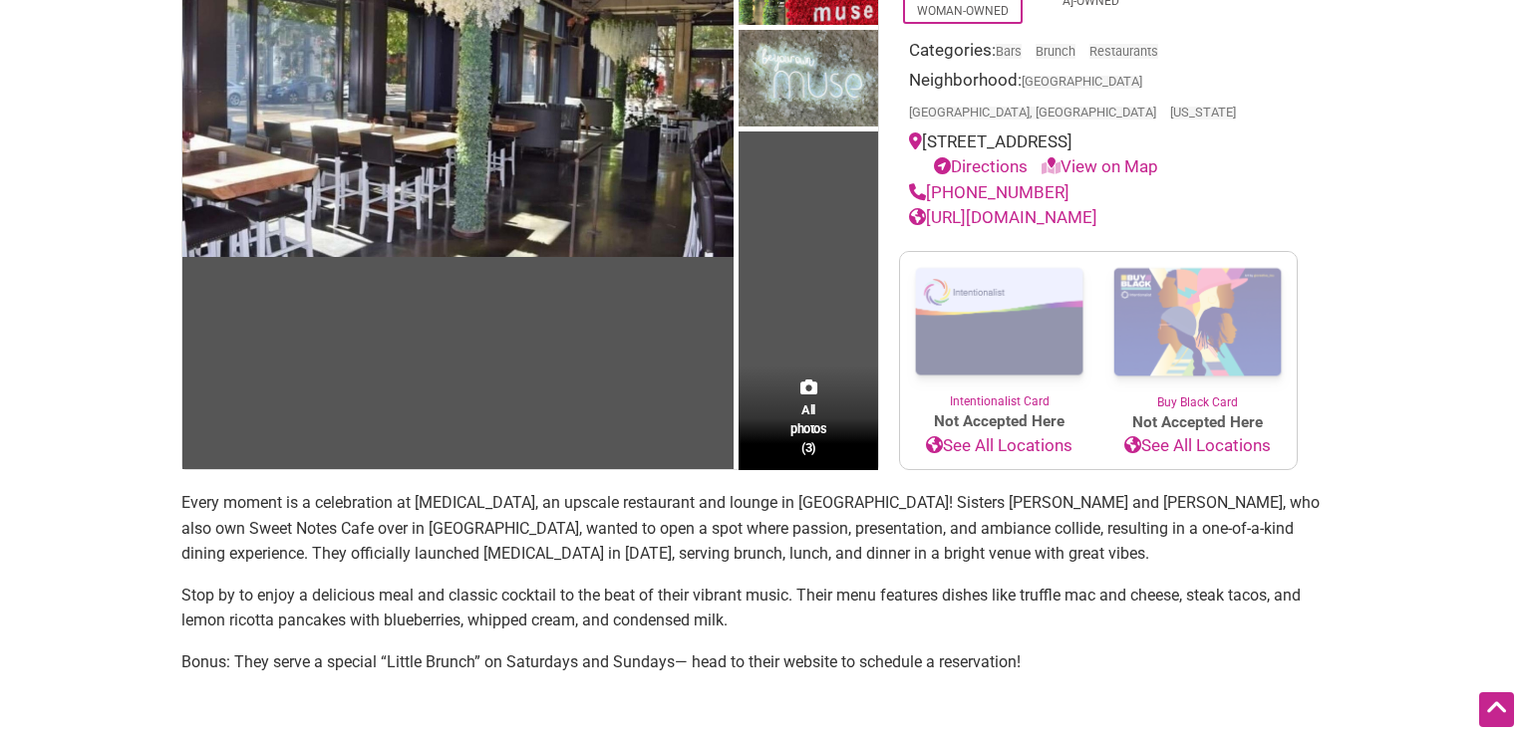
scroll to position [262, 0]
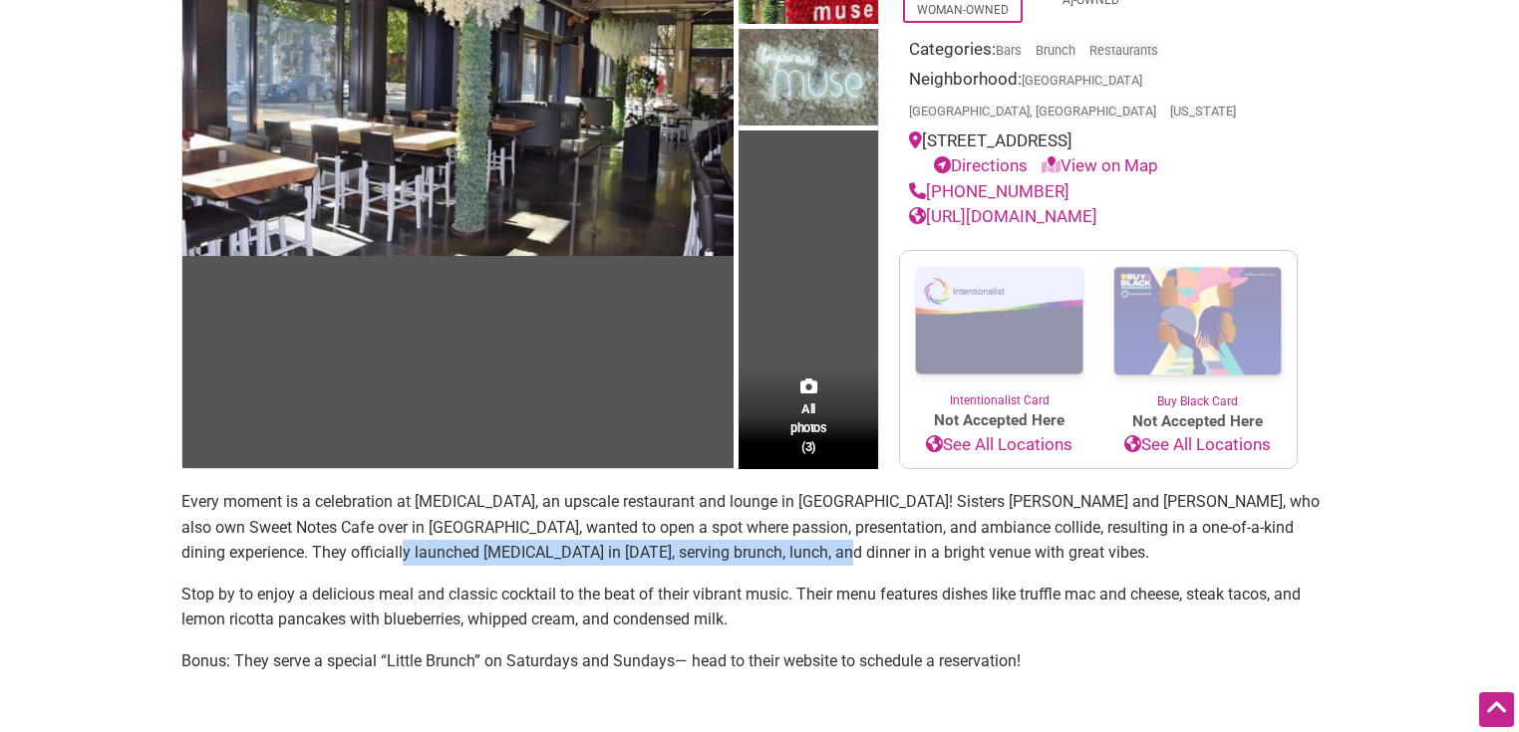
drag, startPoint x: 326, startPoint y: 506, endPoint x: 885, endPoint y: 526, distance: 559.4
click at [885, 526] on p "Every moment is a celebration at Muse, an upscale restaurant and lounge in Pion…" at bounding box center [759, 527] width 1156 height 77
click at [885, 532] on p "Every moment is a celebration at Muse, an upscale restaurant and lounge in Pion…" at bounding box center [759, 527] width 1156 height 77
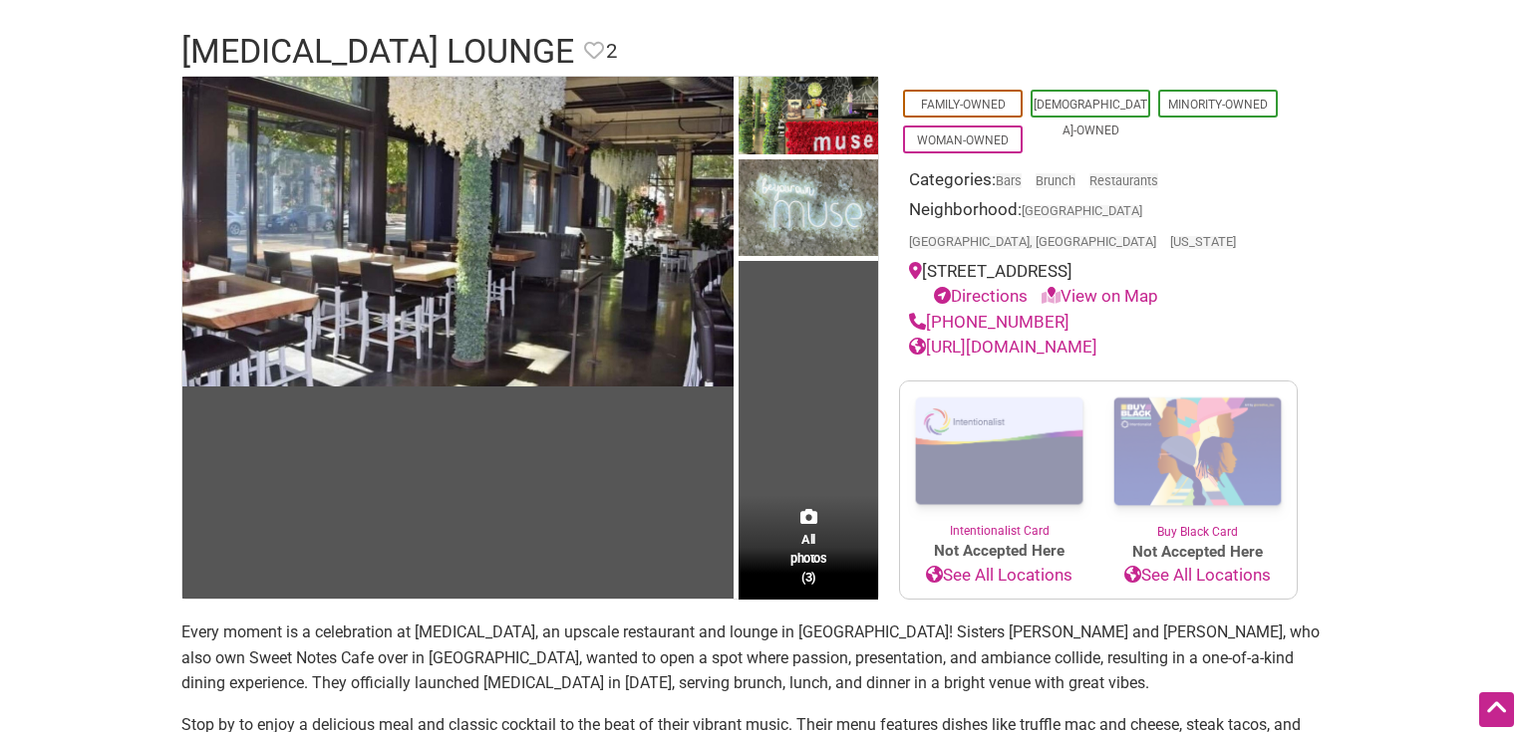
scroll to position [132, 0]
click at [1080, 337] on link "https://www.museloungeseattle.com/" at bounding box center [1003, 347] width 188 height 20
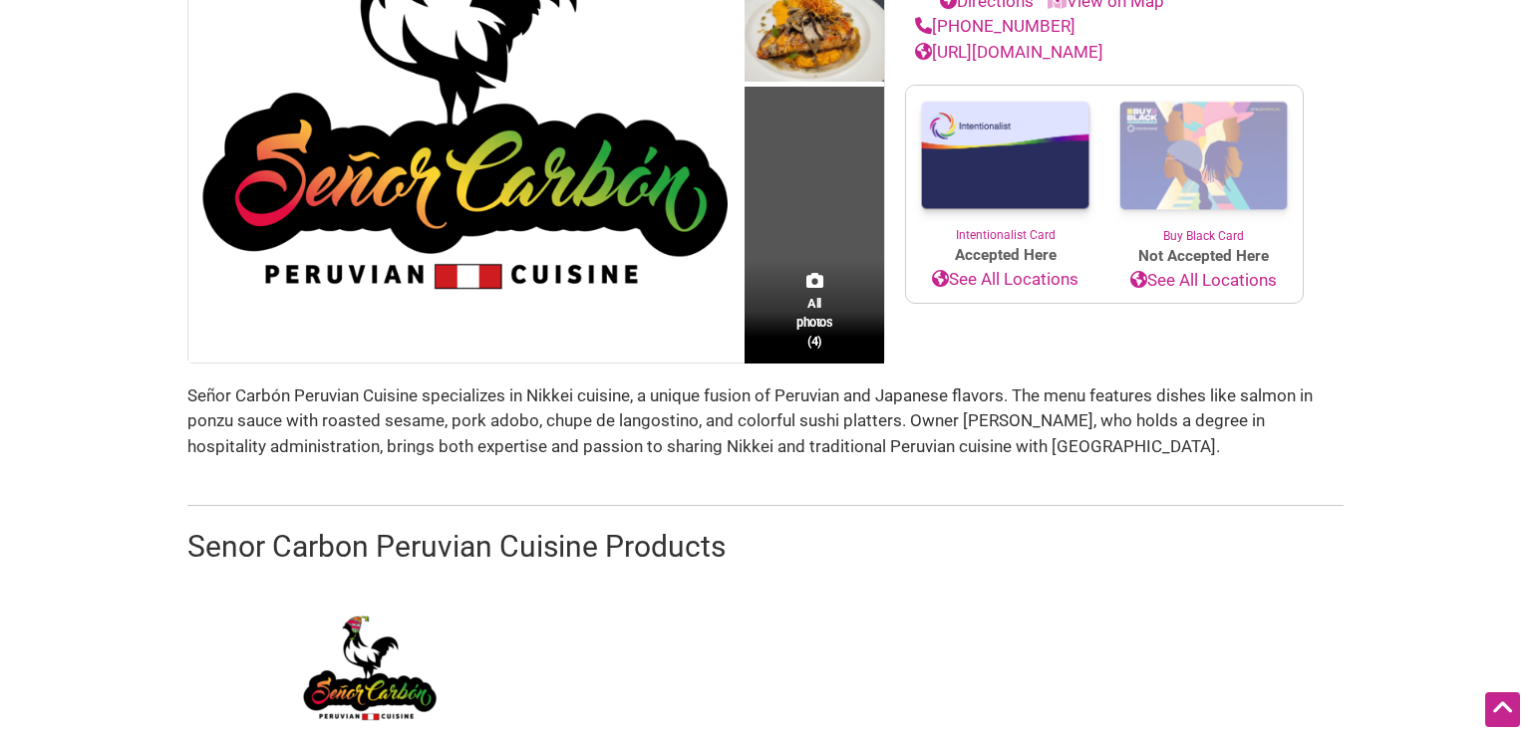
scroll to position [398, 0]
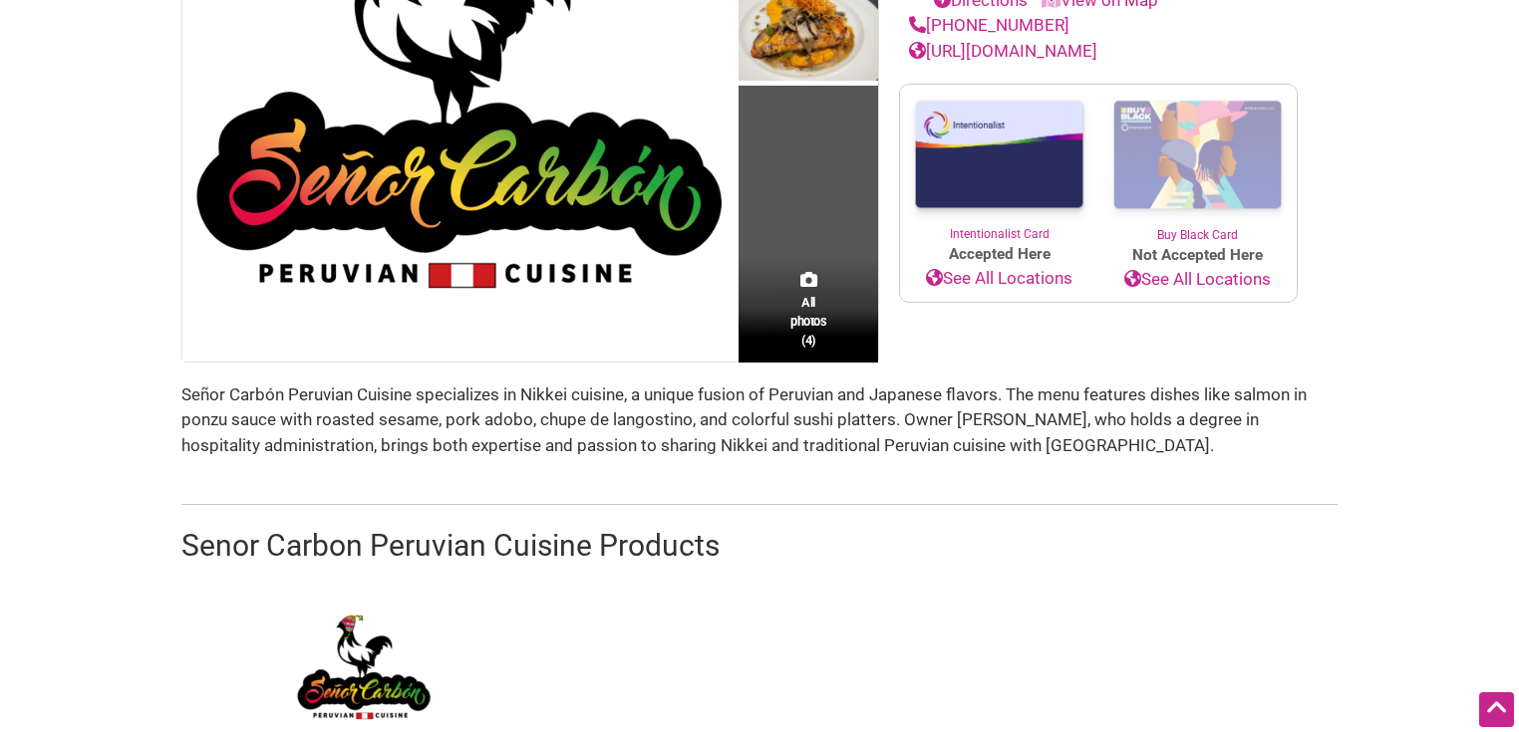
click at [813, 295] on span "All photos (4)" at bounding box center [808, 321] width 36 height 57
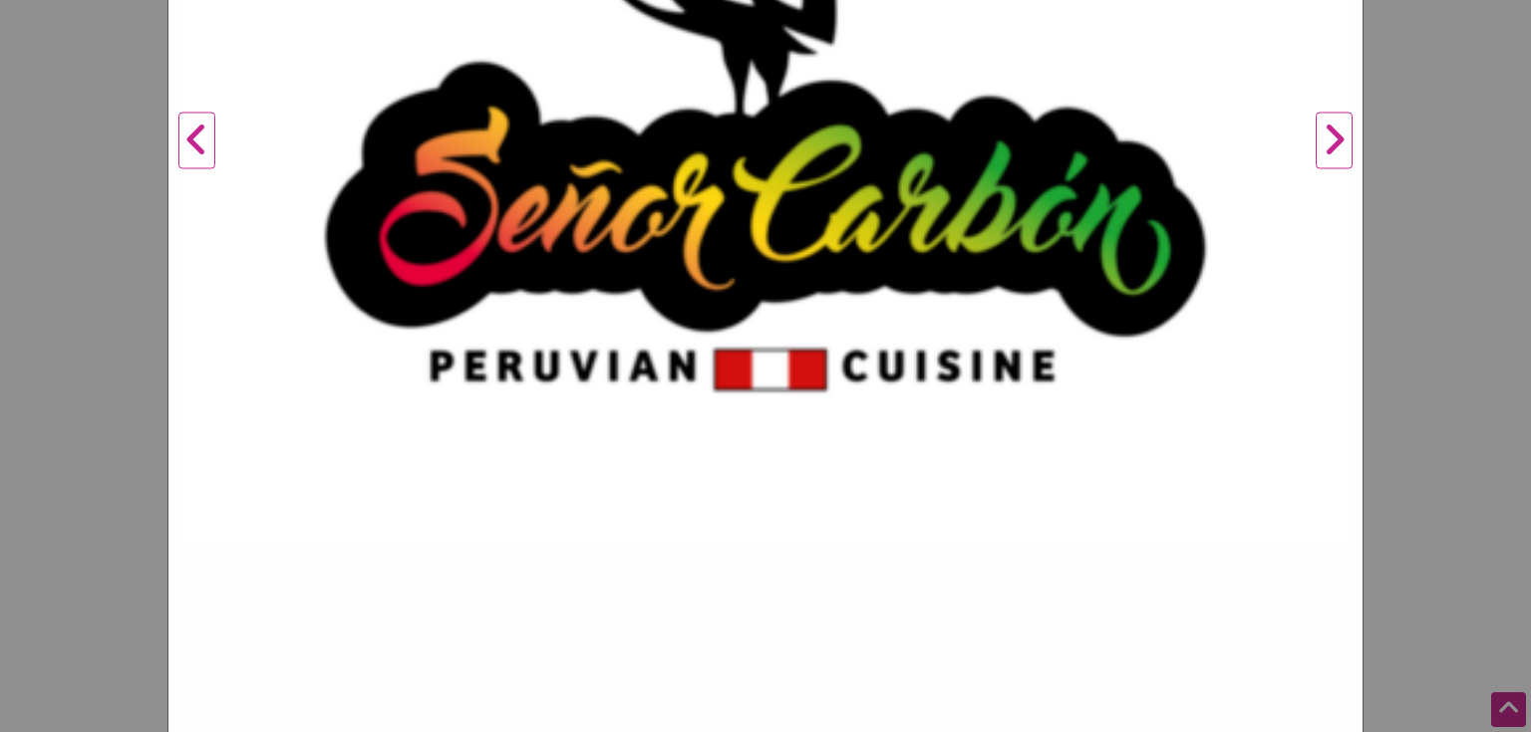
scroll to position [664, 0]
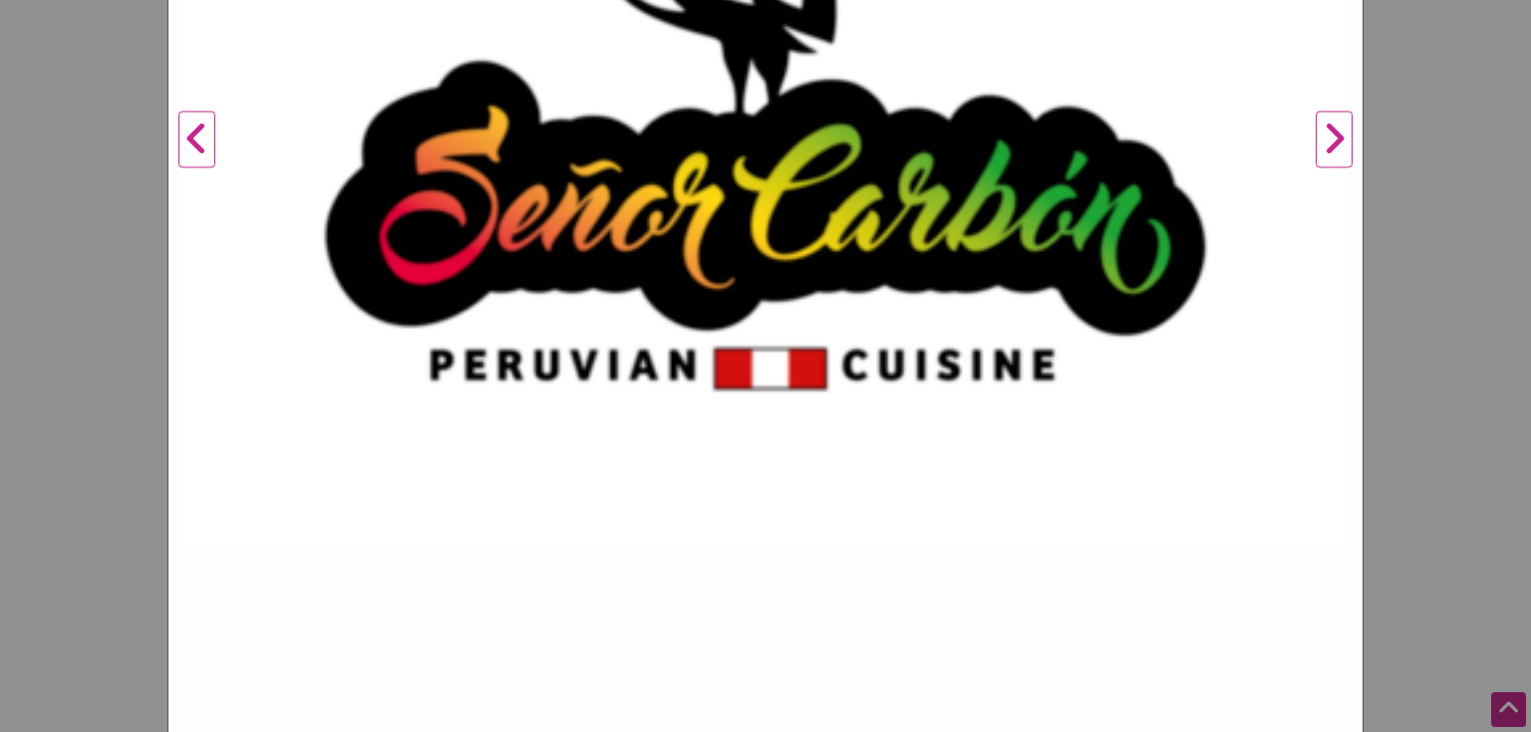
click at [1335, 144] on button "Next" at bounding box center [1333, 140] width 55 height 1179
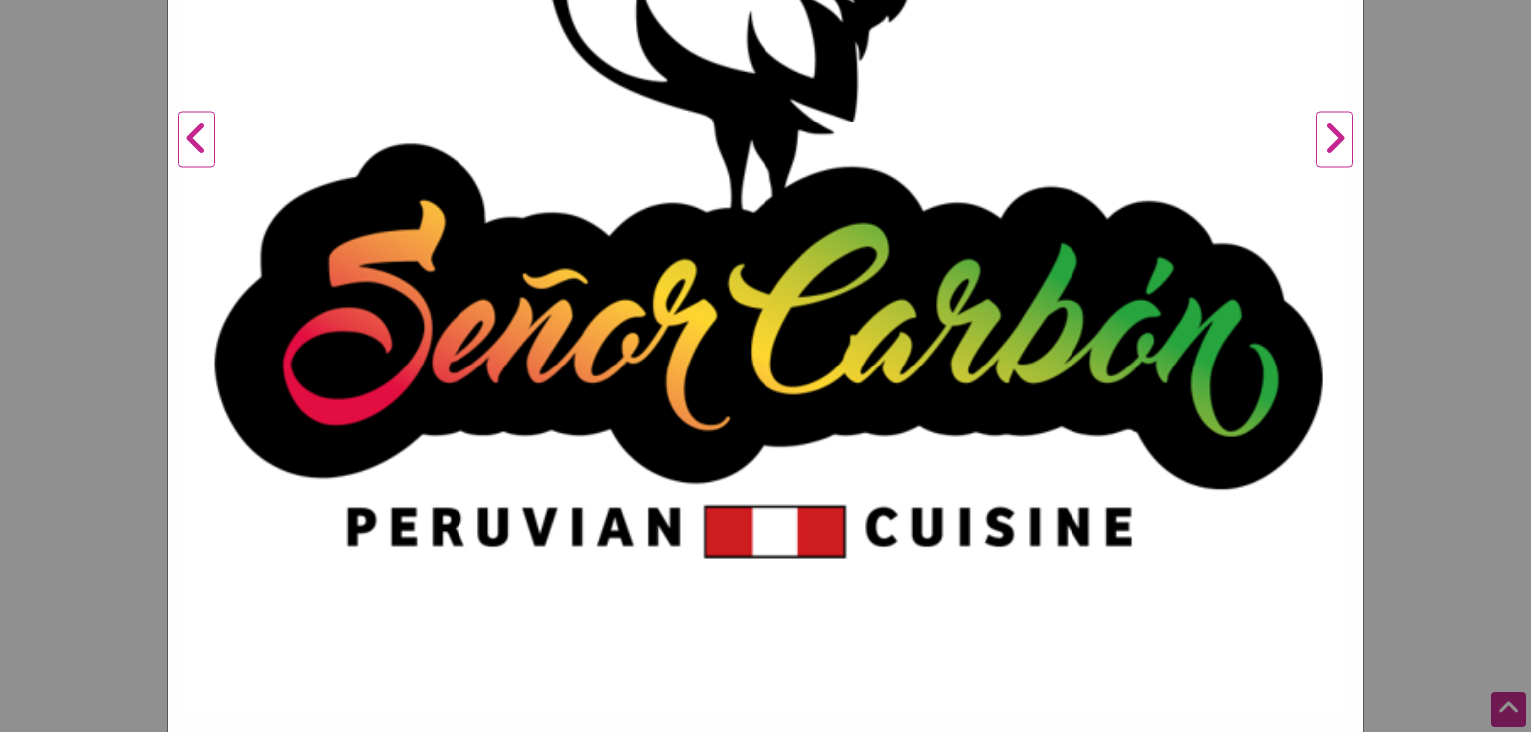
click at [1333, 144] on button "Next" at bounding box center [1333, 140] width 55 height 1179
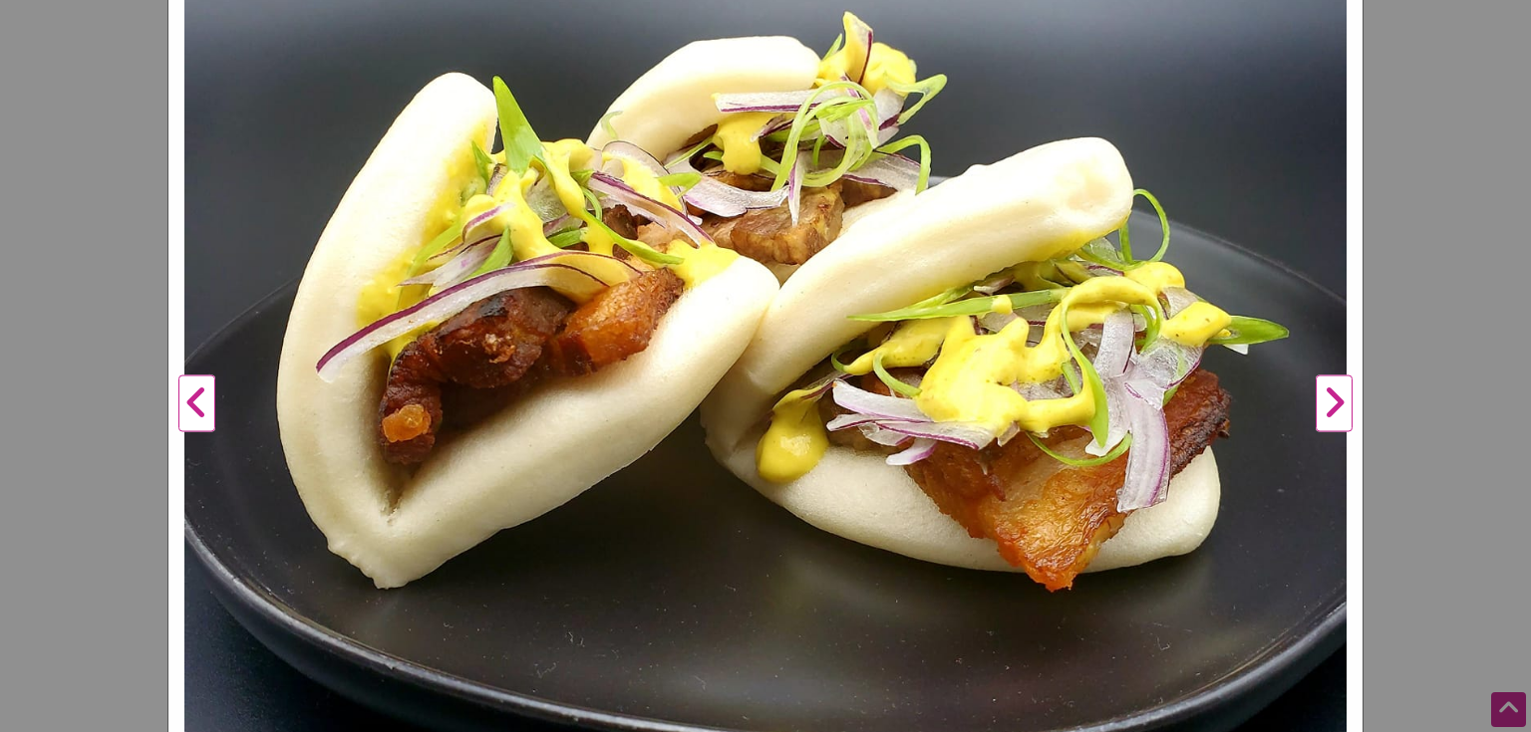
scroll to position [399, 0]
click at [1340, 407] on button "Next" at bounding box center [1333, 405] width 55 height 1179
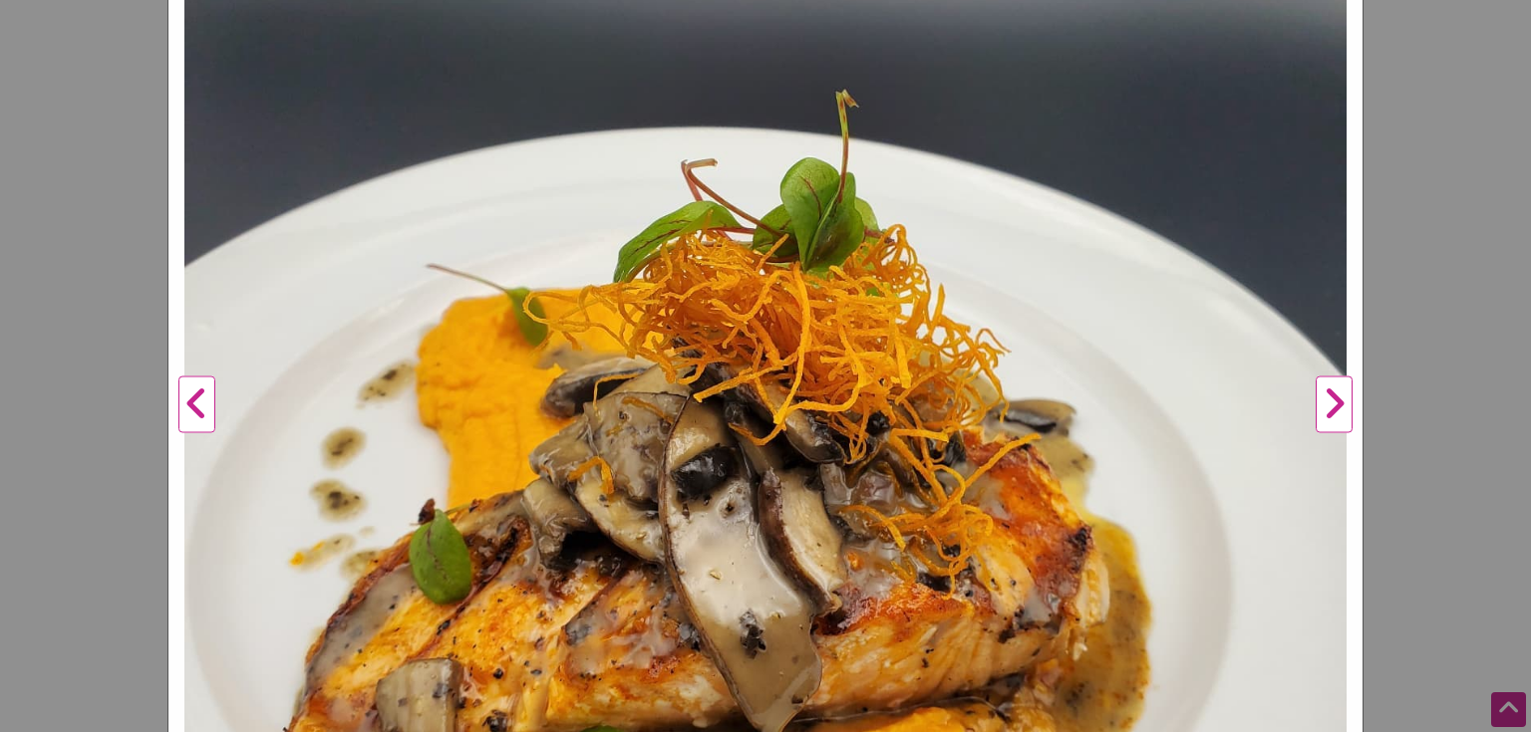
click at [1336, 401] on button "Next" at bounding box center [1333, 405] width 55 height 1179
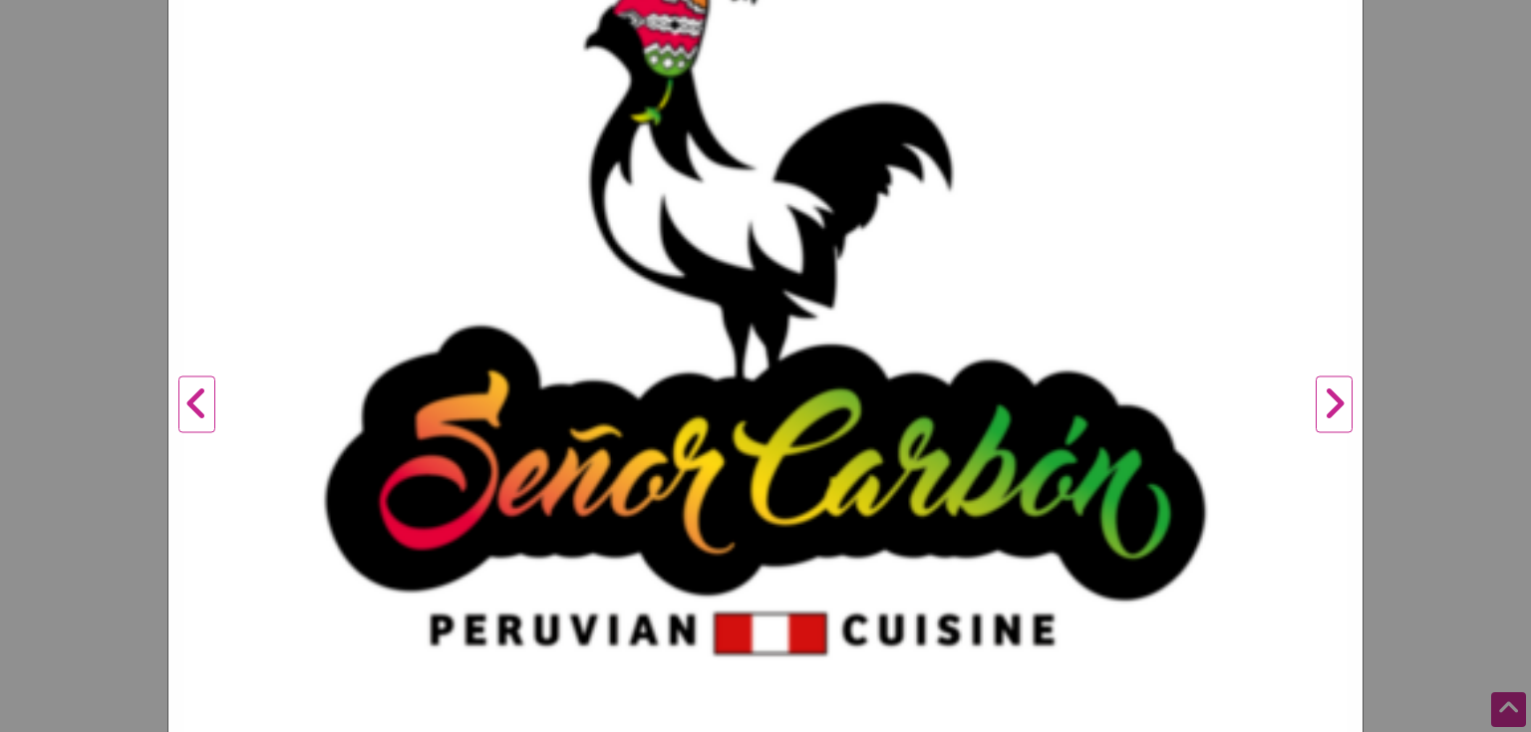
drag, startPoint x: 1335, startPoint y: 401, endPoint x: 1329, endPoint y: 357, distance: 44.3
click at [1335, 401] on button "Next" at bounding box center [1333, 405] width 55 height 1179
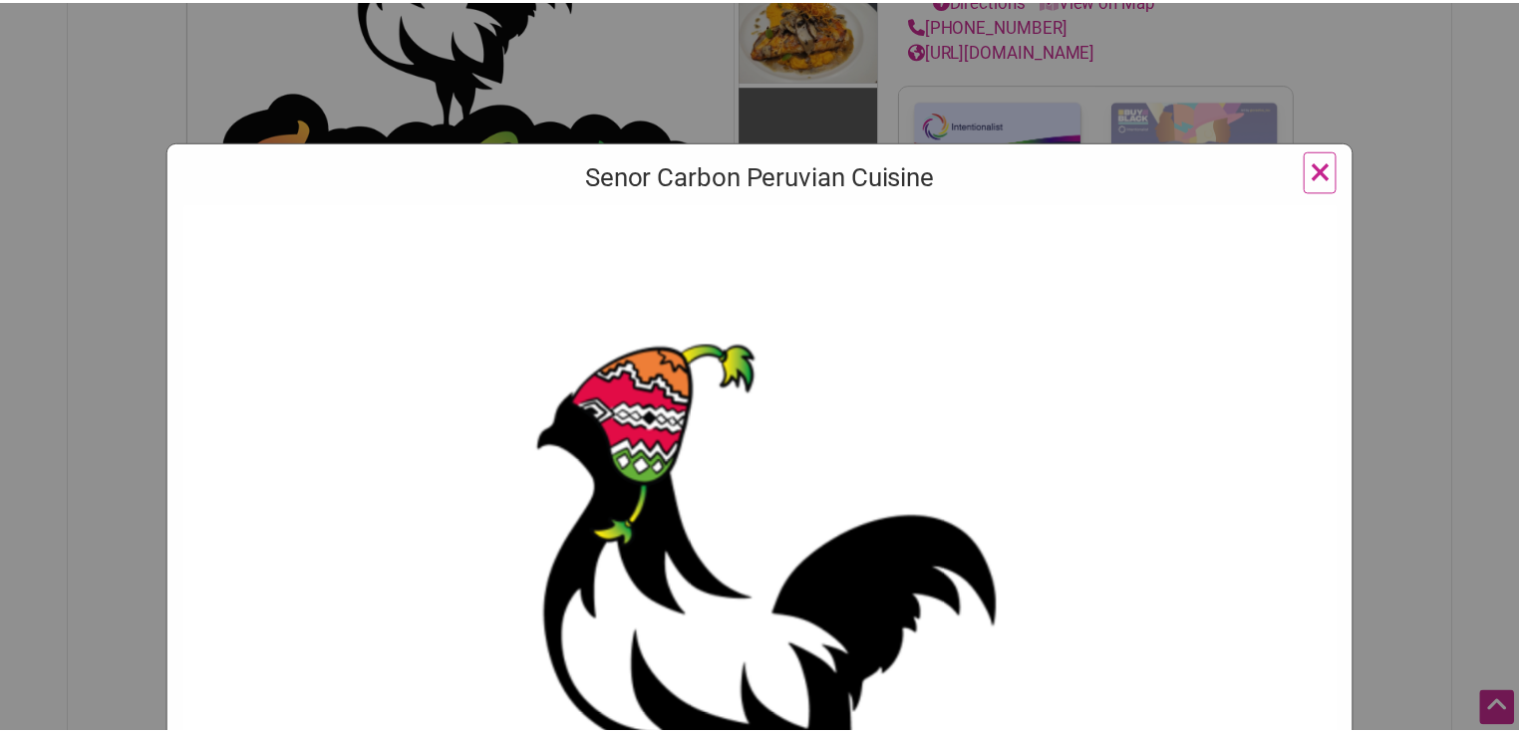
scroll to position [0, 0]
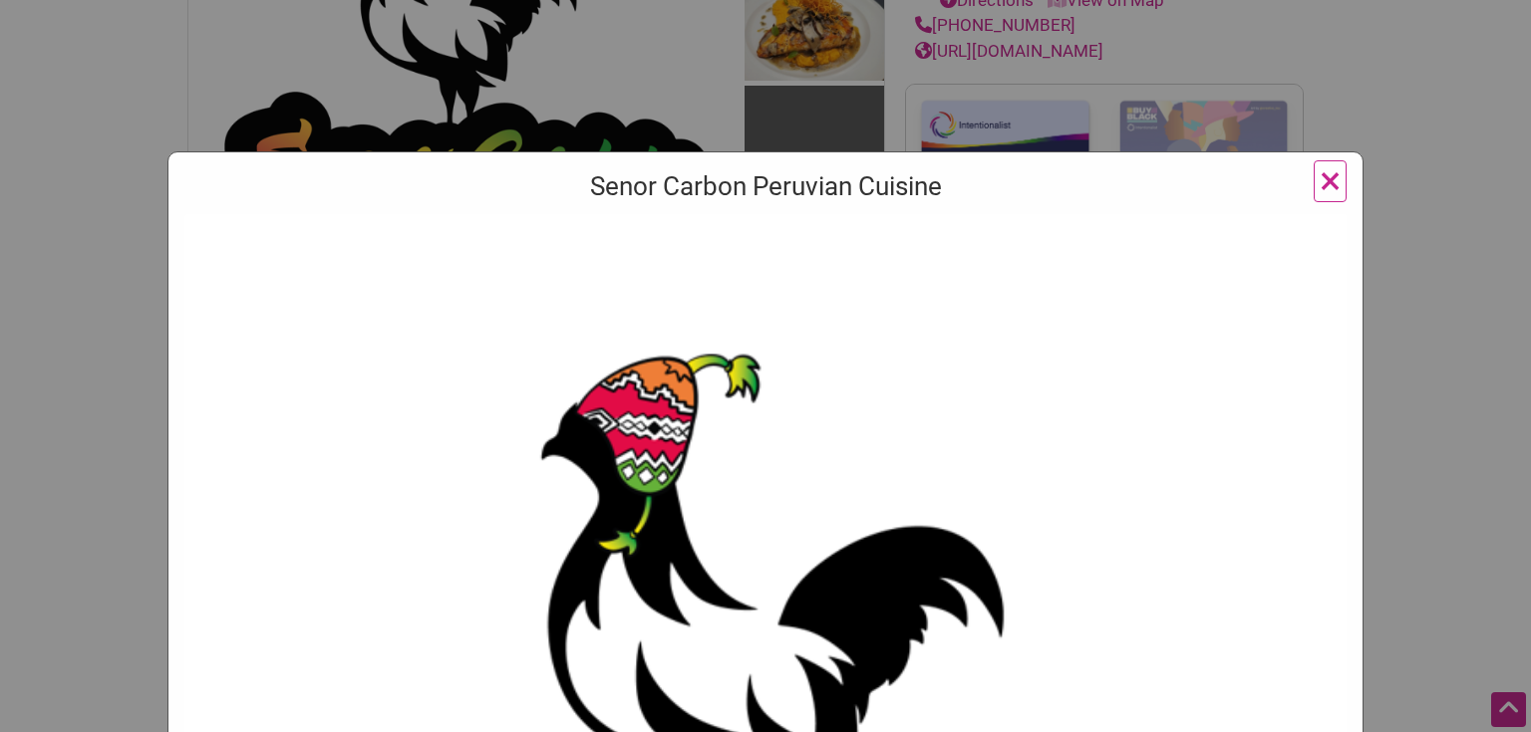
click at [1322, 187] on span "×" at bounding box center [1329, 180] width 21 height 47
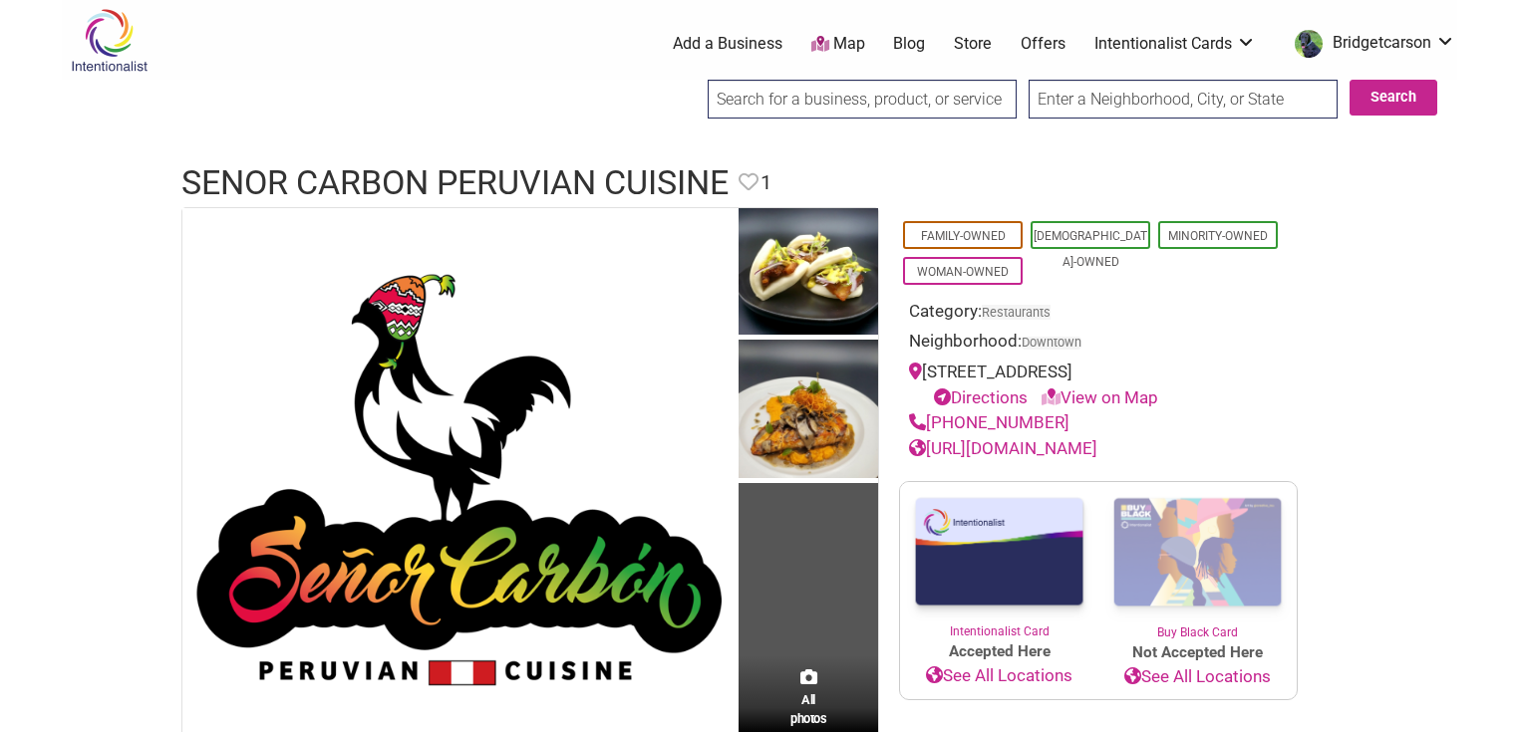
click at [1027, 458] on link "[URL][DOMAIN_NAME]" at bounding box center [1003, 448] width 188 height 20
click at [1054, 458] on link "[URL][DOMAIN_NAME]" at bounding box center [1003, 448] width 188 height 20
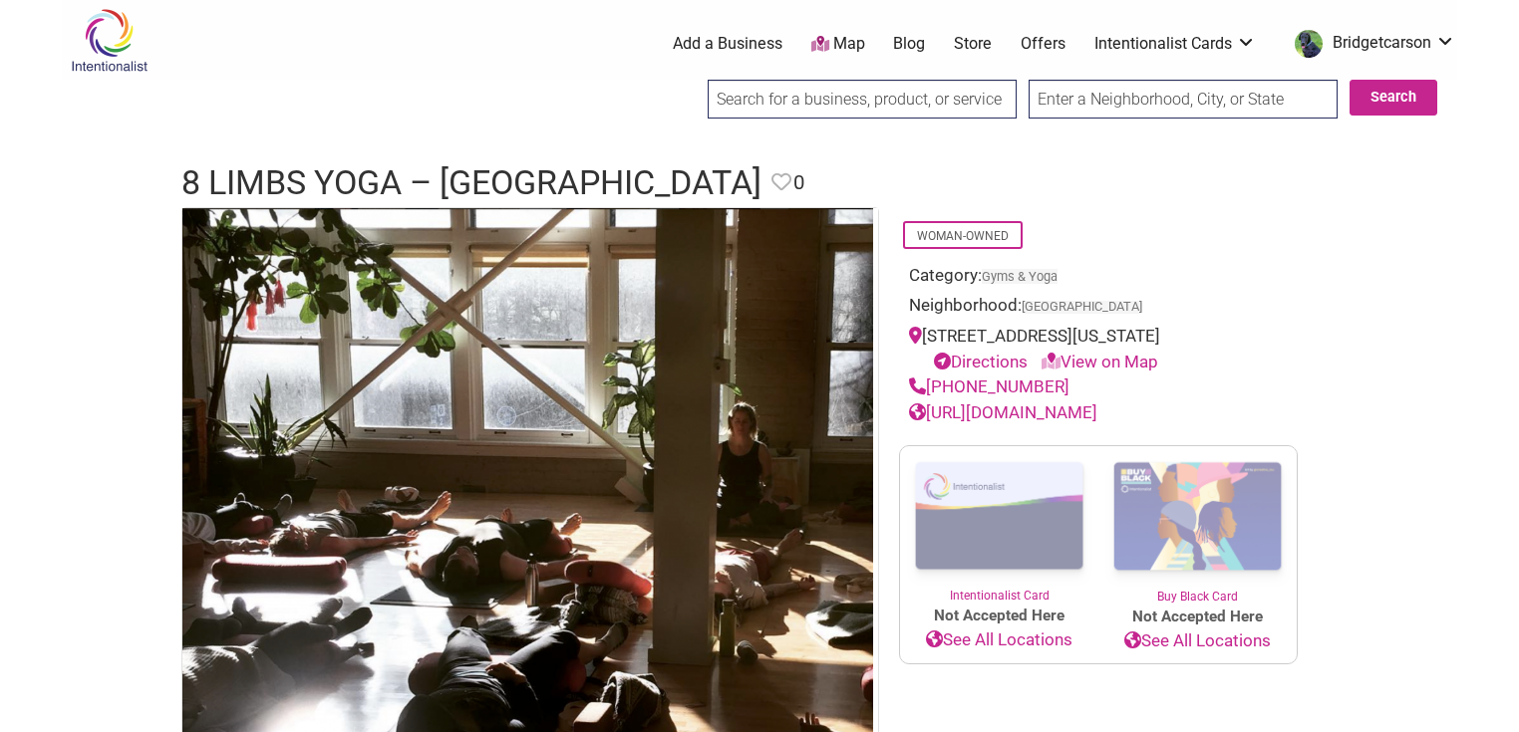
click at [1030, 423] on link "[URL][DOMAIN_NAME]" at bounding box center [1003, 413] width 188 height 20
drag, startPoint x: 927, startPoint y: 334, endPoint x: 1286, endPoint y: 336, distance: 358.8
click at [1286, 336] on div "[STREET_ADDRESS][US_STATE] Directions View on Map" at bounding box center [1098, 349] width 379 height 51
click at [1015, 423] on link "[URL][DOMAIN_NAME]" at bounding box center [1003, 413] width 188 height 20
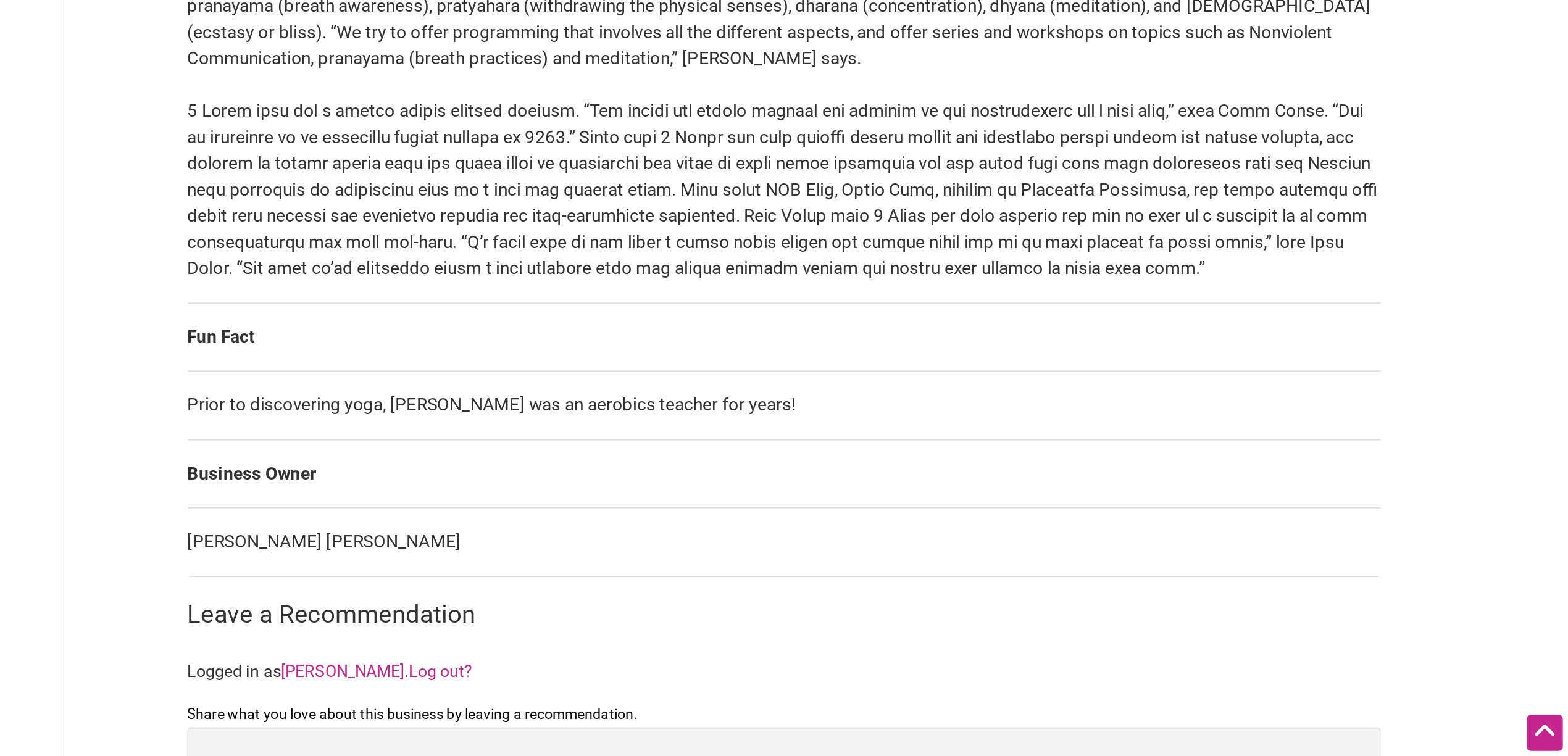
scroll to position [820, 0]
